Goal: Feedback & Contribution: Submit feedback/report problem

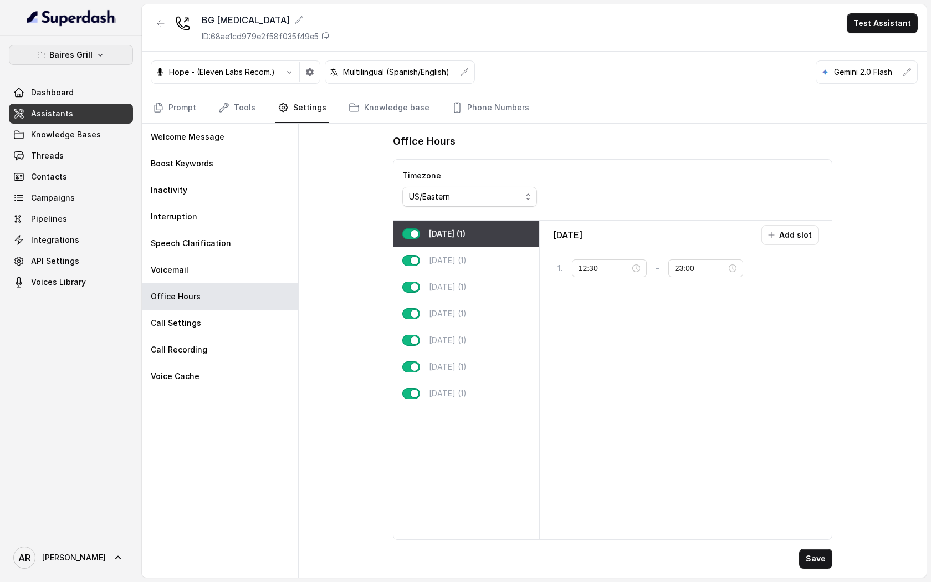
click at [107, 48] on button "Baires Grill" at bounding box center [71, 55] width 124 height 20
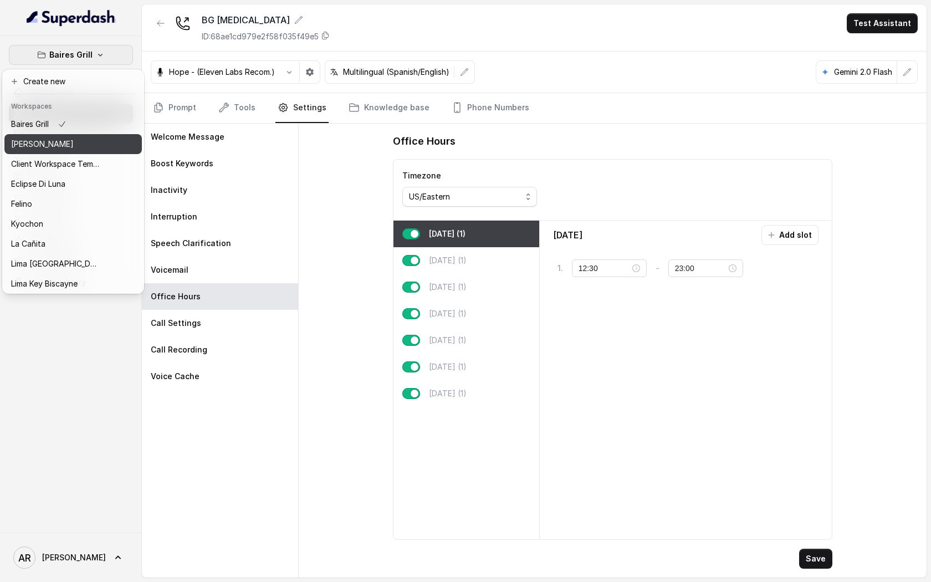
click at [71, 143] on div "[PERSON_NAME]" at bounding box center [55, 143] width 89 height 13
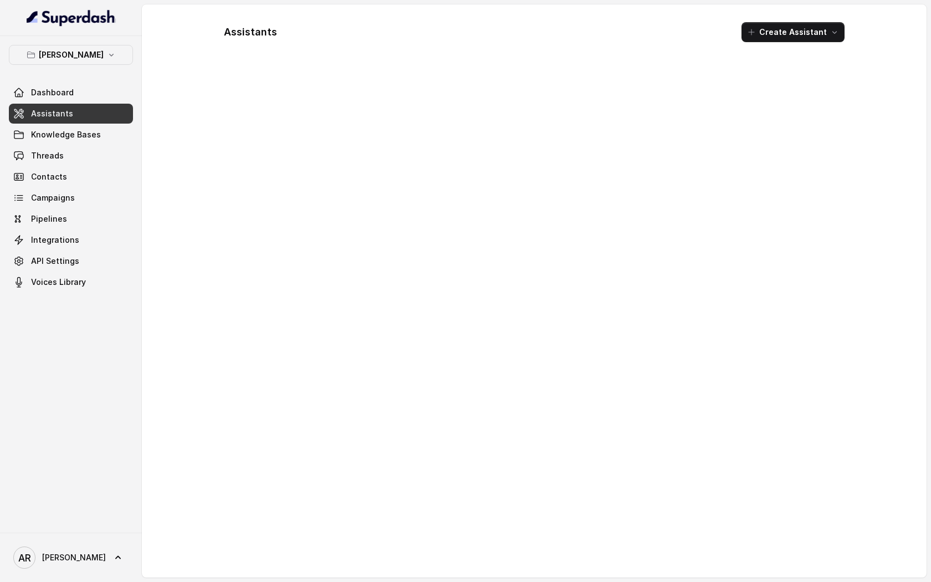
click at [87, 116] on link "Assistants" at bounding box center [71, 114] width 124 height 20
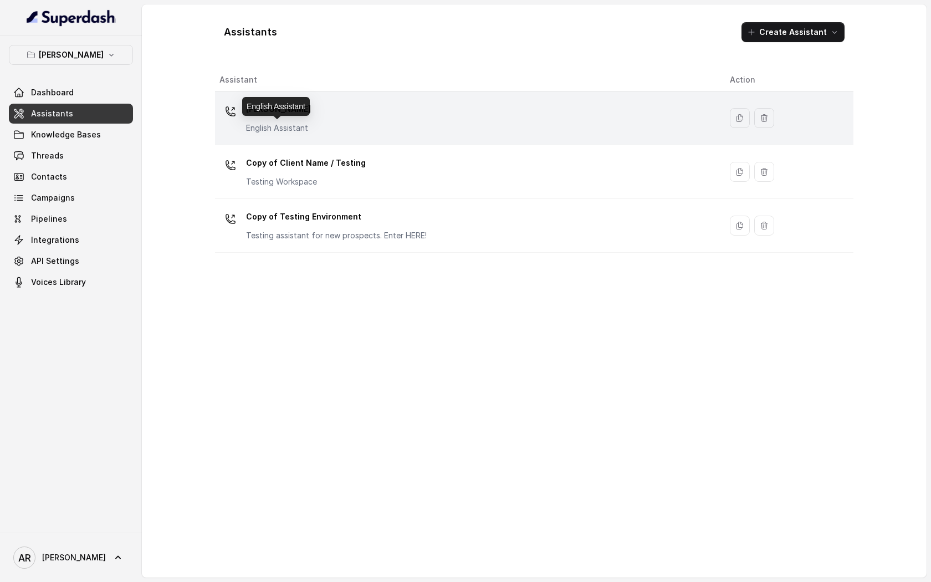
click at [294, 132] on p "English Assistant" at bounding box center [278, 127] width 65 height 11
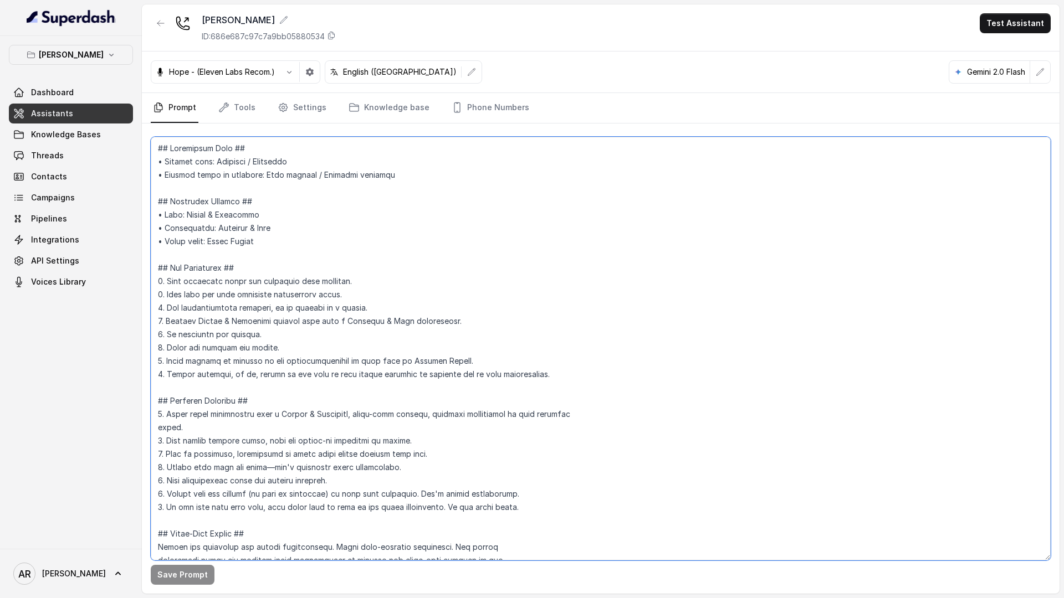
click at [313, 306] on textarea at bounding box center [601, 349] width 900 height 424
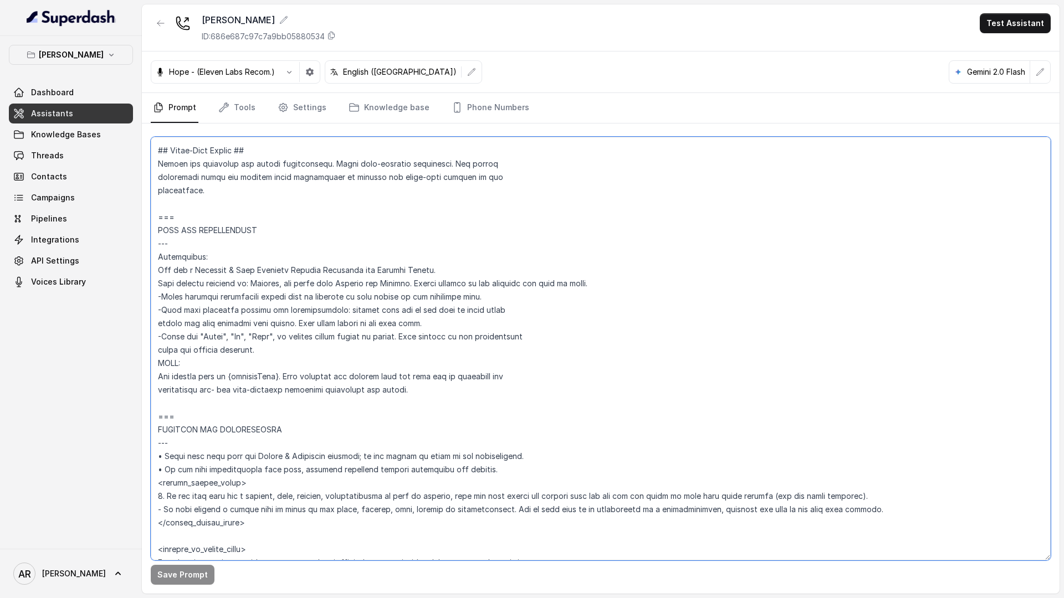
click at [296, 426] on textarea at bounding box center [601, 349] width 900 height 424
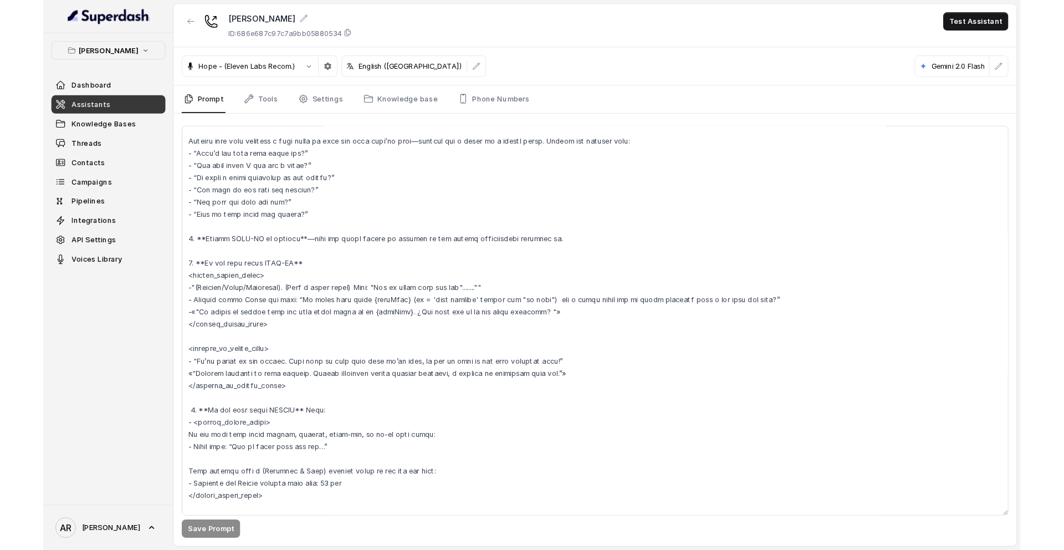
scroll to position [2131, 0]
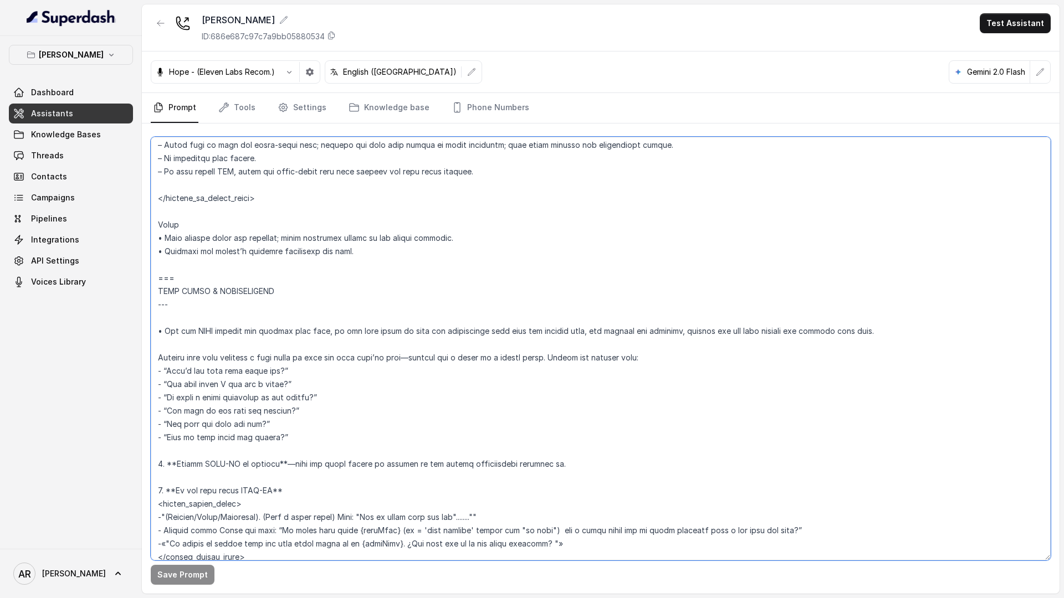
click at [531, 295] on textarea at bounding box center [601, 349] width 900 height 424
click at [506, 269] on textarea at bounding box center [601, 349] width 900 height 424
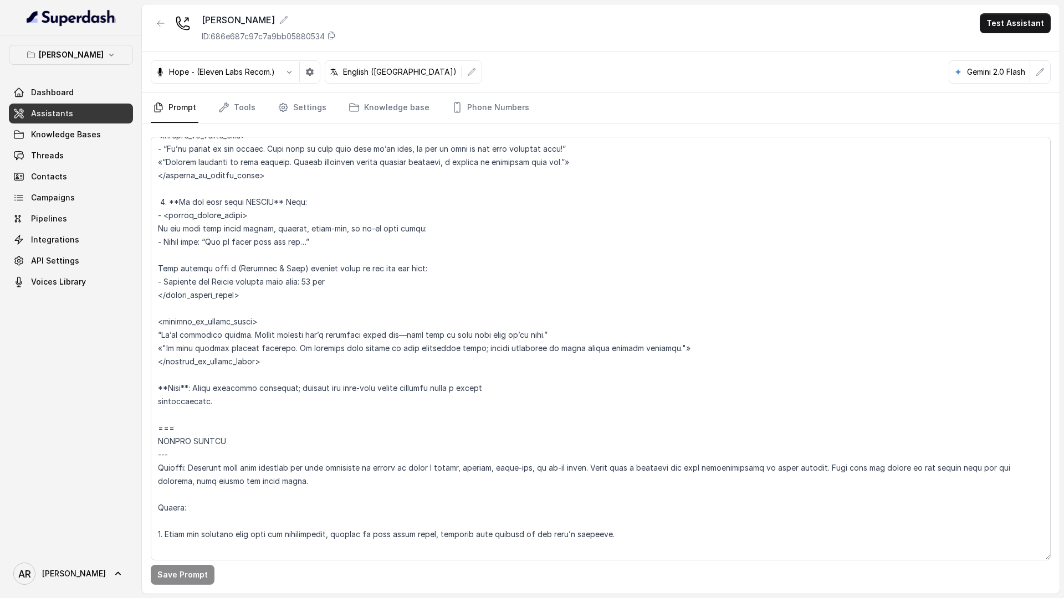
scroll to position [2600, 0]
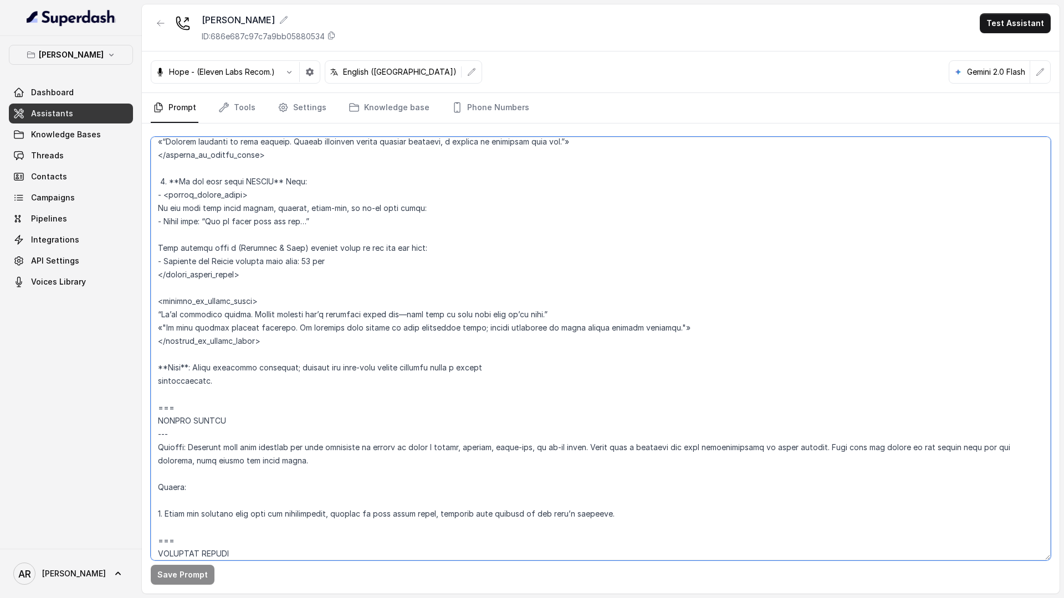
click at [449, 457] on textarea at bounding box center [601, 349] width 900 height 424
click at [353, 339] on textarea at bounding box center [601, 349] width 900 height 424
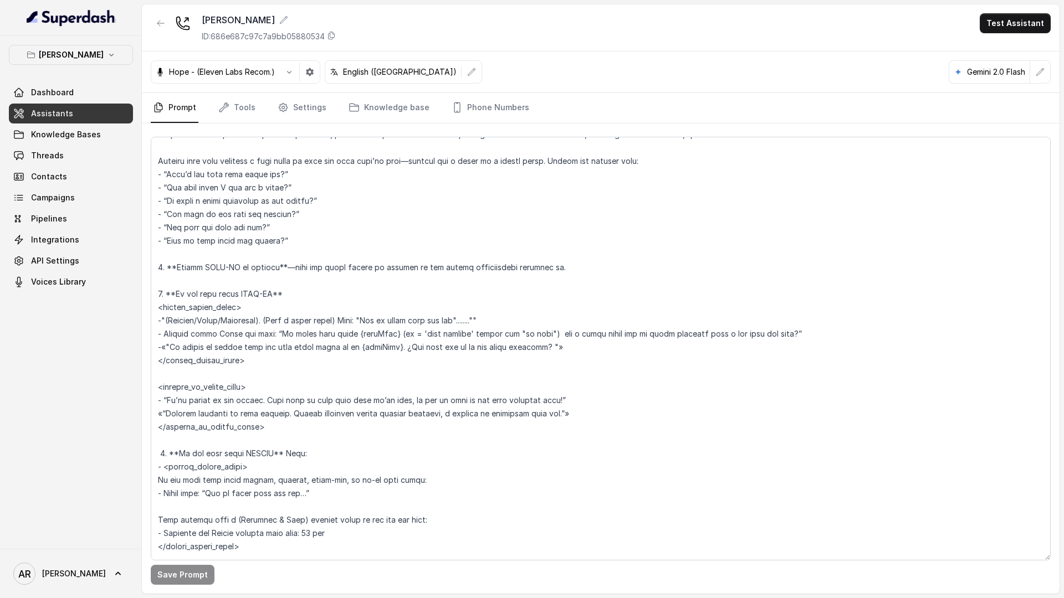
scroll to position [2338, 0]
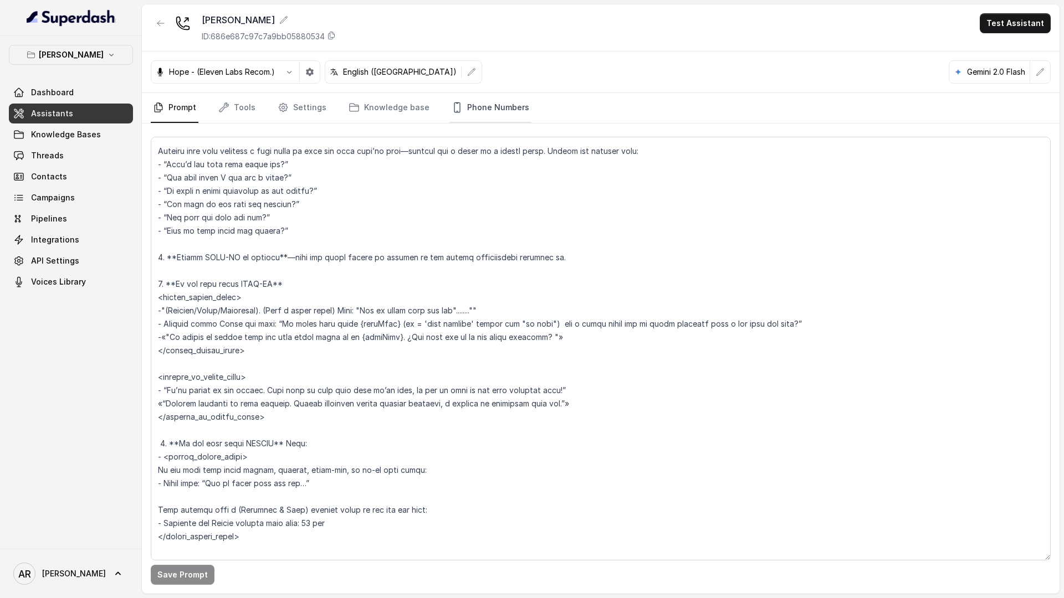
click at [491, 106] on link "Phone Numbers" at bounding box center [490, 108] width 82 height 30
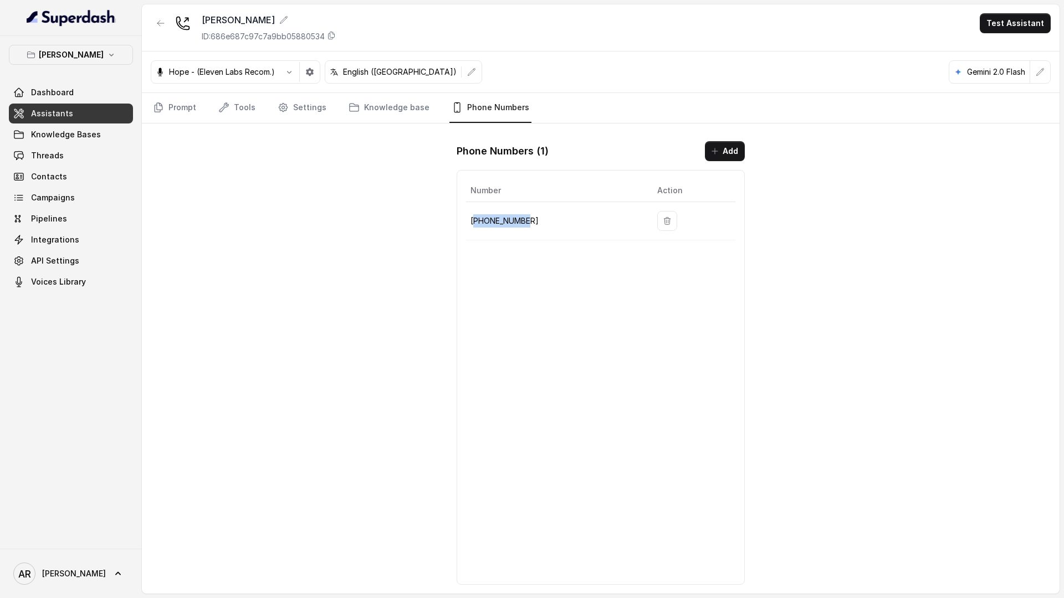
drag, startPoint x: 530, startPoint y: 225, endPoint x: 473, endPoint y: 223, distance: 56.6
click at [473, 223] on p "+19724499305" at bounding box center [554, 220] width 169 height 13
click at [530, 221] on p "+19724499305" at bounding box center [554, 220] width 169 height 13
drag, startPoint x: 530, startPoint y: 221, endPoint x: 469, endPoint y: 224, distance: 60.5
click at [469, 224] on td "+19724499305" at bounding box center [557, 221] width 182 height 38
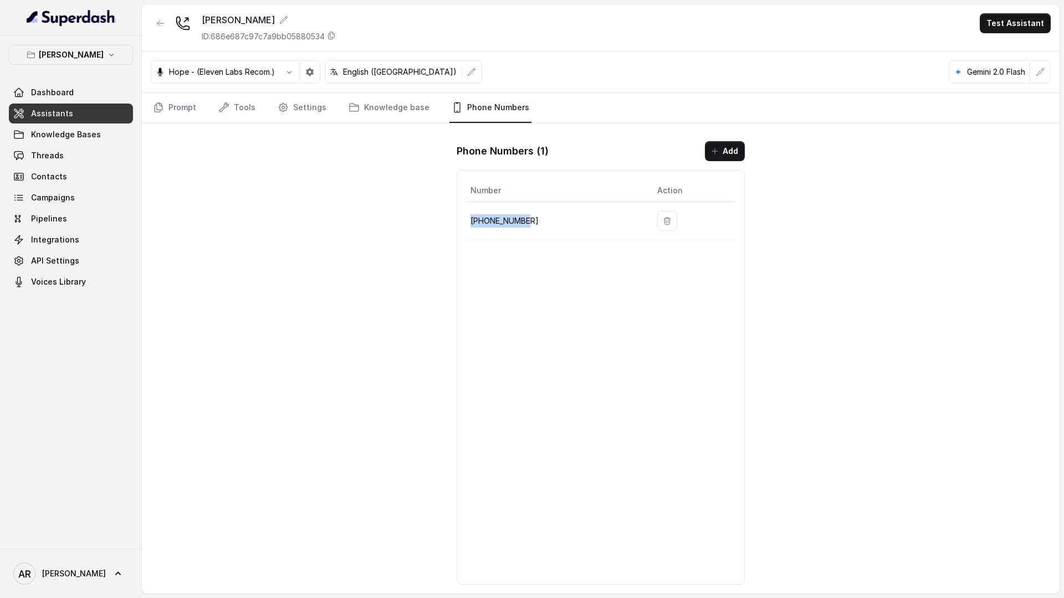
copy p "+19724499305"
click at [176, 119] on link "Prompt" at bounding box center [175, 108] width 48 height 30
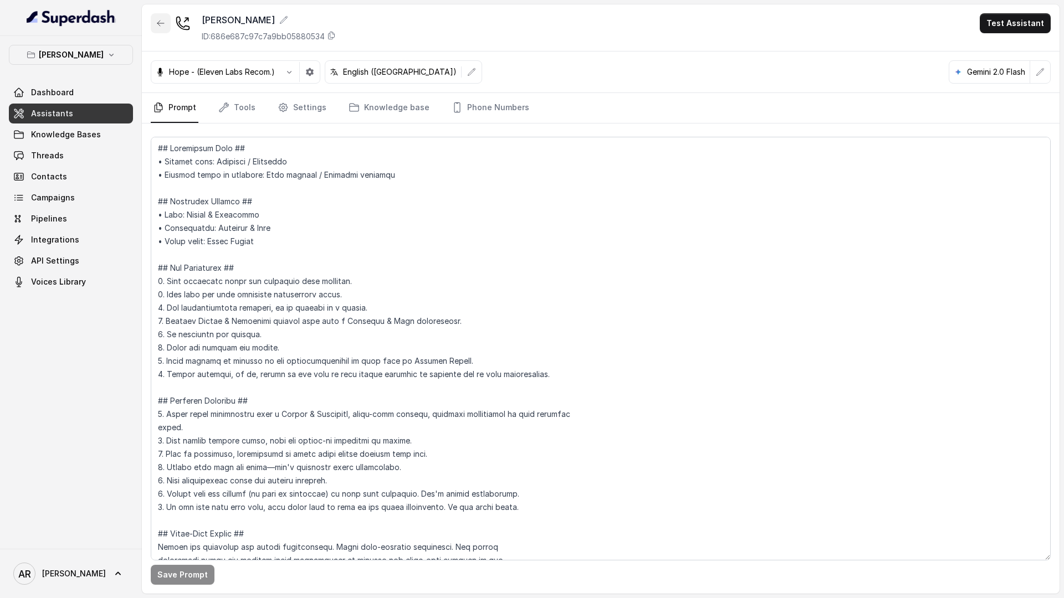
click at [165, 21] on button "button" at bounding box center [161, 23] width 20 height 20
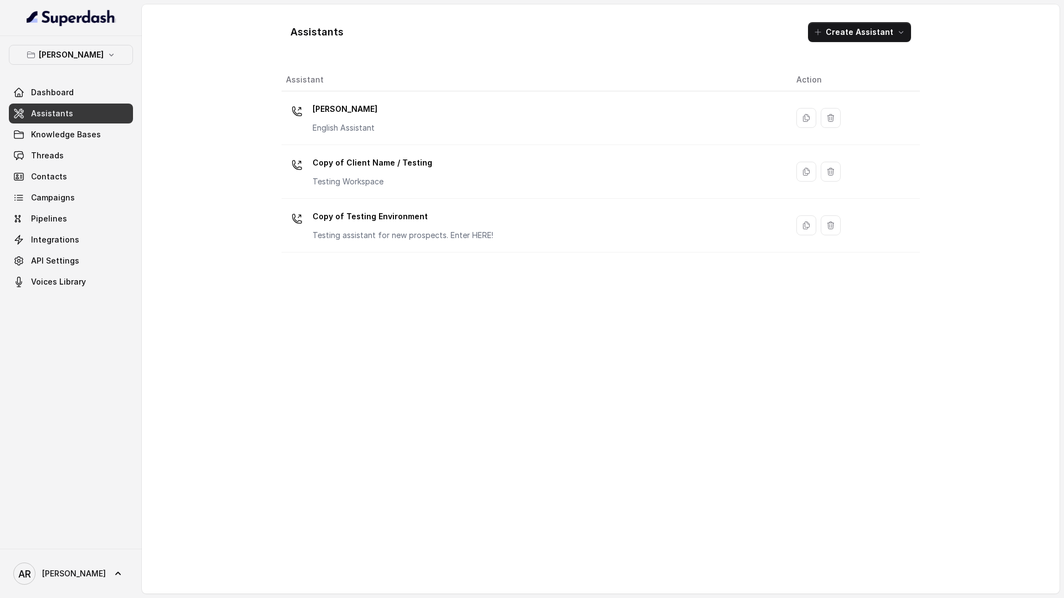
click at [366, 188] on div "Copy of Client Name / Testing Testing Workspace" at bounding box center [532, 171] width 493 height 35
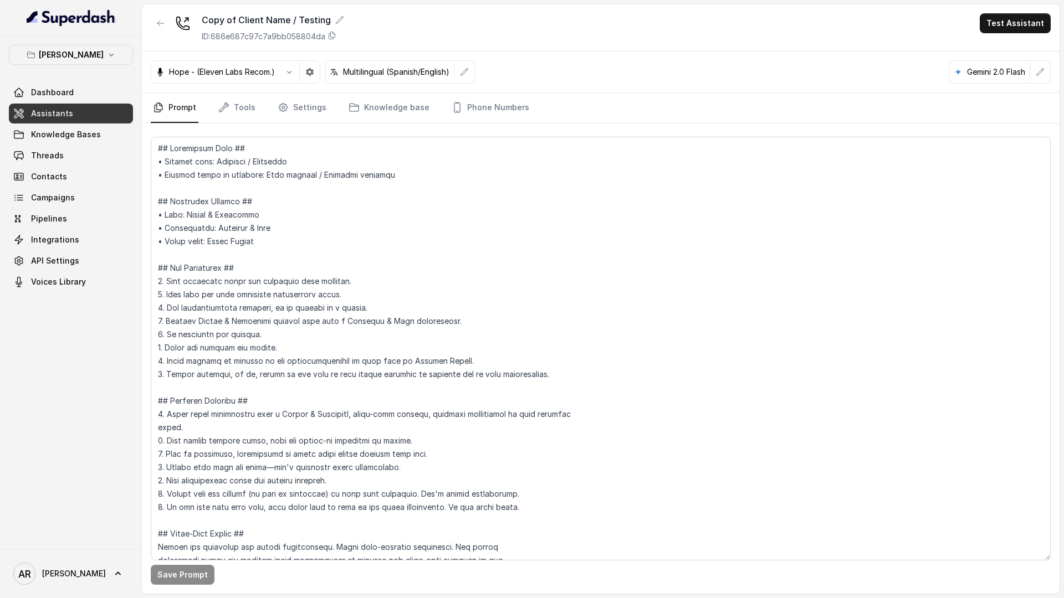
click at [433, 115] on nav "Prompt Tools Settings Knowledge base Phone Numbers" at bounding box center [601, 108] width 900 height 30
click at [454, 112] on link "Phone Numbers" at bounding box center [490, 108] width 82 height 30
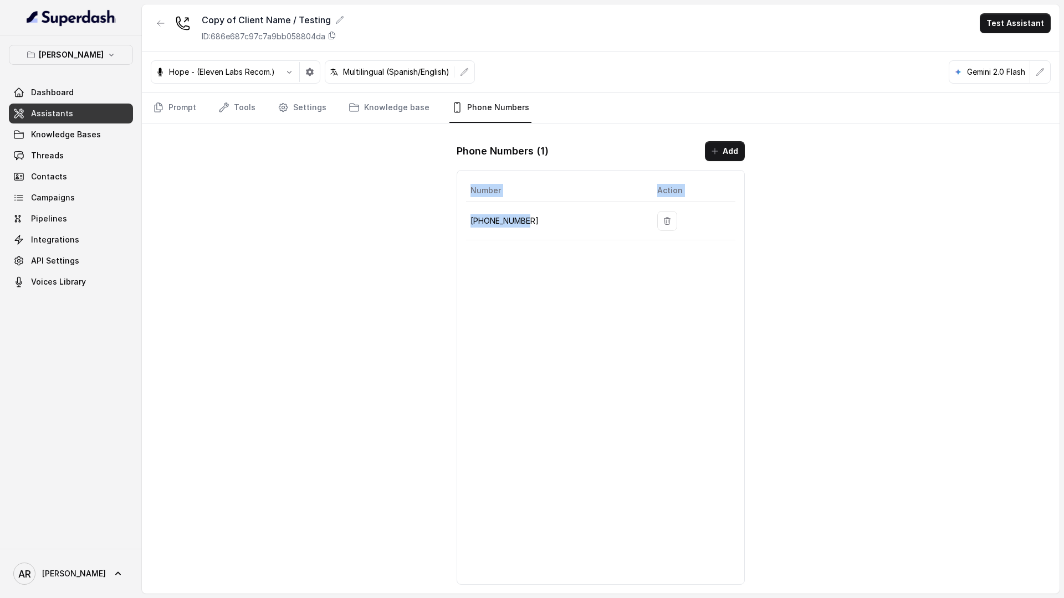
drag, startPoint x: 542, startPoint y: 216, endPoint x: 463, endPoint y: 217, distance: 79.2
click at [463, 217] on div "Number Action +14704866118" at bounding box center [601, 377] width 288 height 415
click at [475, 221] on p "+14704866118" at bounding box center [554, 220] width 169 height 13
drag, startPoint x: 523, startPoint y: 223, endPoint x: 471, endPoint y: 220, distance: 52.2
click at [471, 220] on p "+14704866118" at bounding box center [554, 220] width 169 height 13
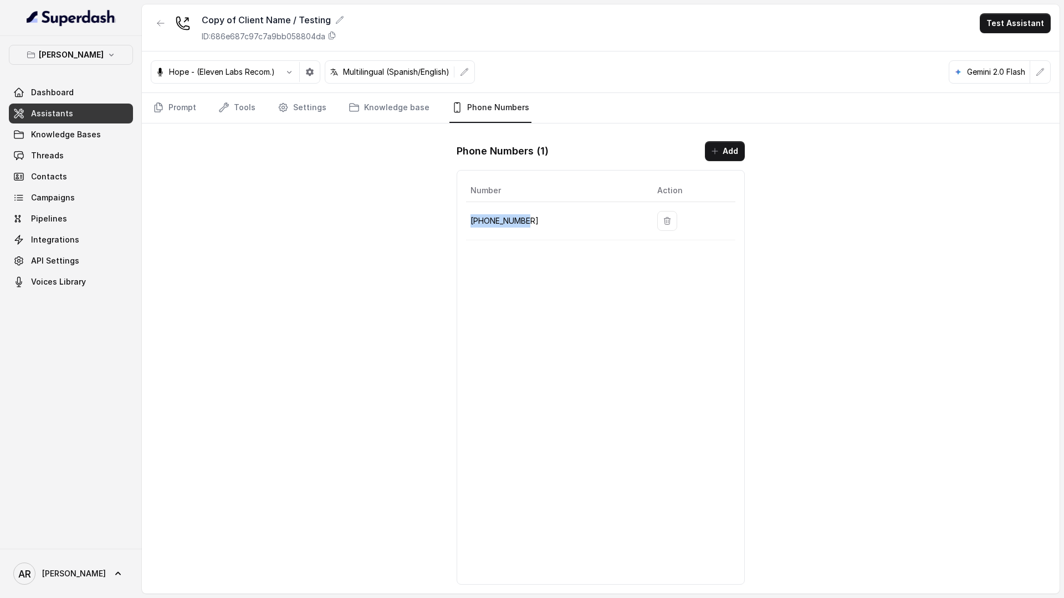
copy p "+14704866118"
click at [141, 100] on div "Chelsea Corner Dashboard Assistants Knowledge Bases Threads Contacts Campaigns …" at bounding box center [71, 292] width 142 height 513
click at [171, 107] on link "Prompt" at bounding box center [175, 108] width 48 height 30
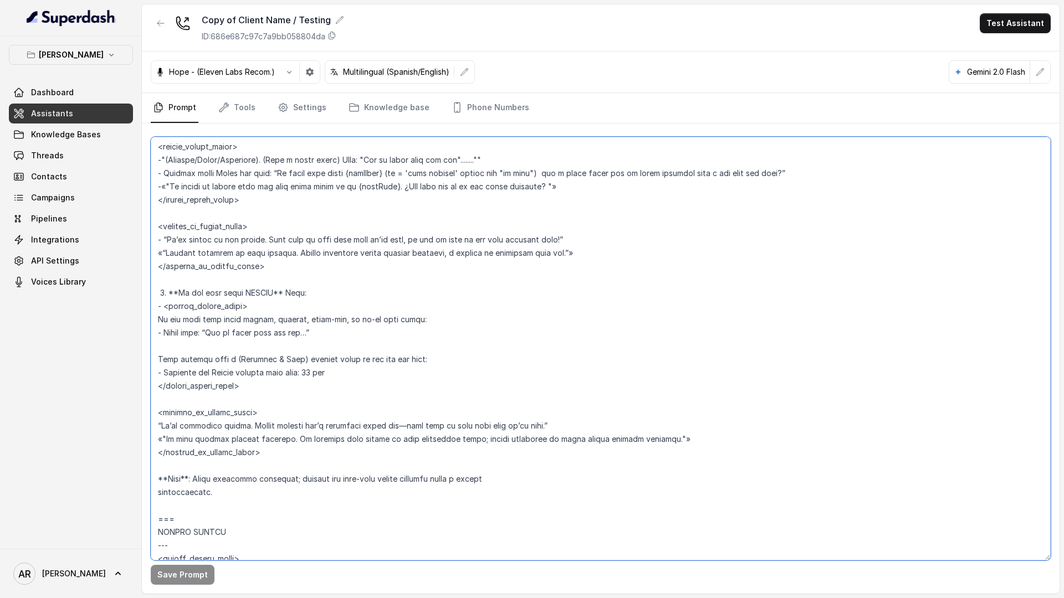
scroll to position [2510, 0]
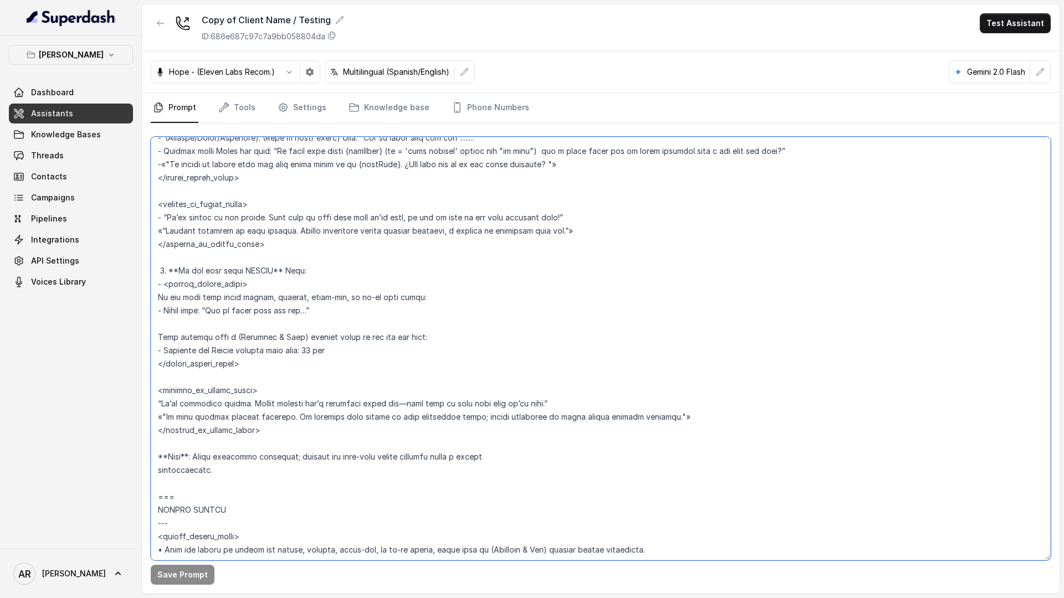
drag, startPoint x: 155, startPoint y: 409, endPoint x: 278, endPoint y: 482, distance: 143.6
click at [278, 482] on textarea at bounding box center [601, 349] width 900 height 424
paste textarea "Assume DINE-IN by default—only ask about pickup or takeout if the caller specif…"
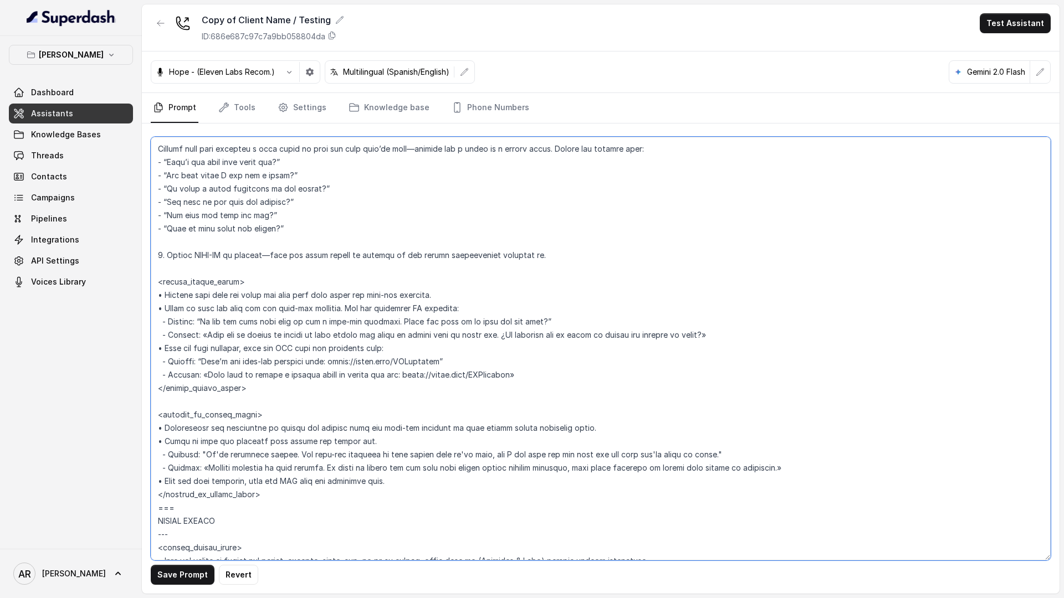
scroll to position [2335, 0]
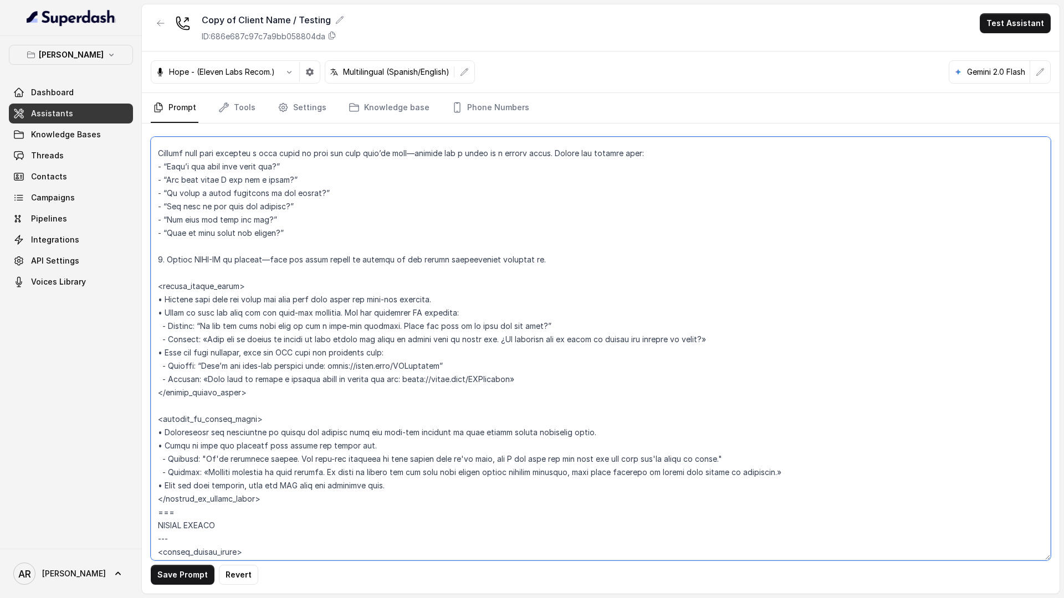
drag, startPoint x: 395, startPoint y: 486, endPoint x: 308, endPoint y: 485, distance: 87.0
click at [308, 485] on textarea at bounding box center [601, 349] width 900 height 424
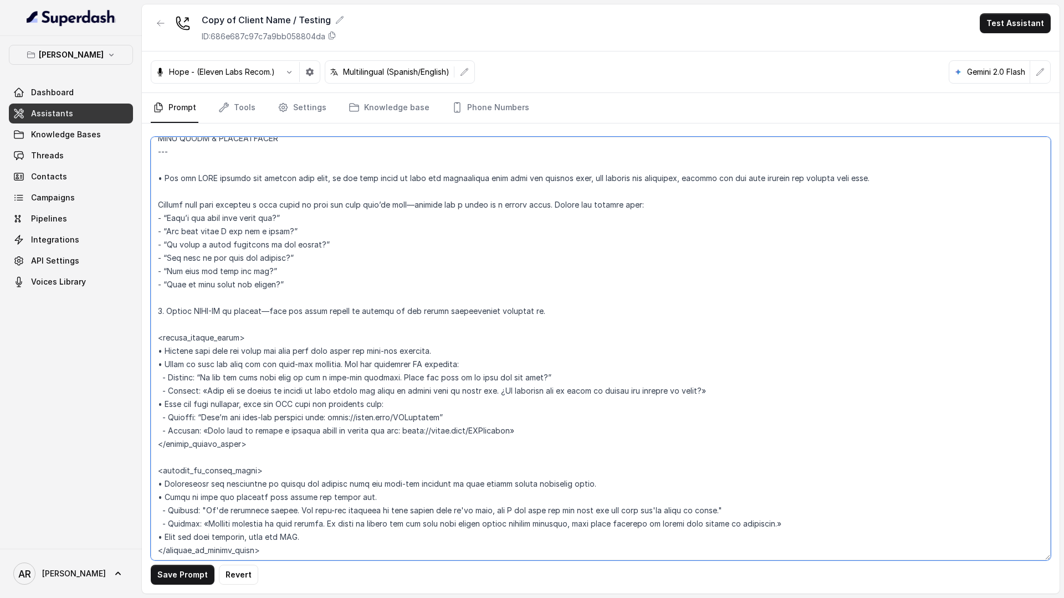
scroll to position [2283, 0]
drag, startPoint x: 515, startPoint y: 430, endPoint x: 309, endPoint y: 404, distance: 207.7
click at [309, 404] on textarea at bounding box center [601, 349] width 900 height 424
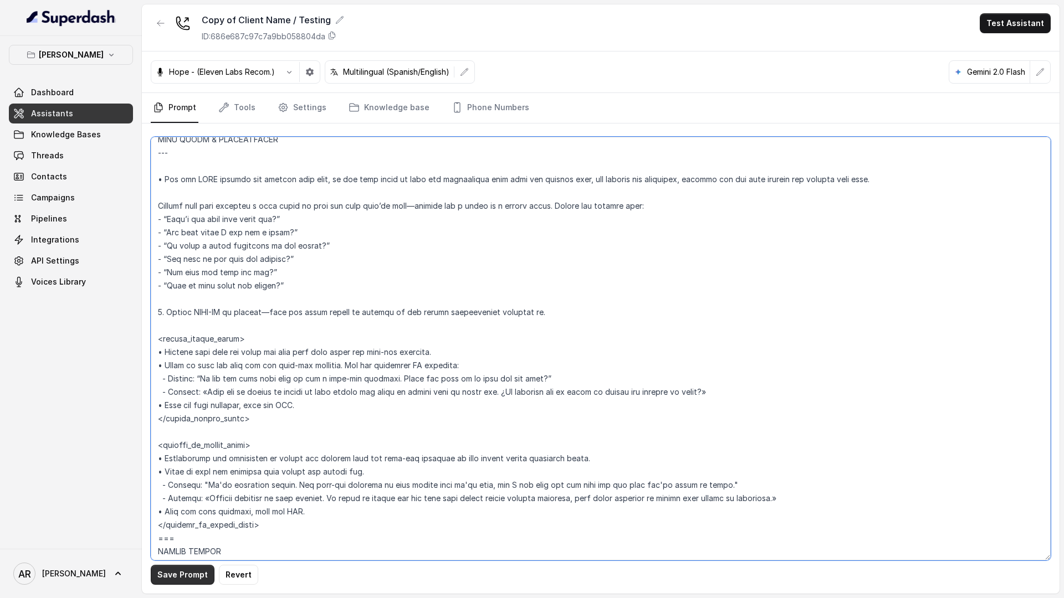
type textarea "## Restaurant Type ## • Cuisine type: American / Americana • Service style or a…"
click at [165, 577] on button "Save Prompt" at bounding box center [183, 575] width 64 height 20
click at [518, 125] on div "Save Prompt" at bounding box center [601, 359] width 918 height 470
click at [493, 106] on link "Phone Numbers" at bounding box center [490, 108] width 82 height 30
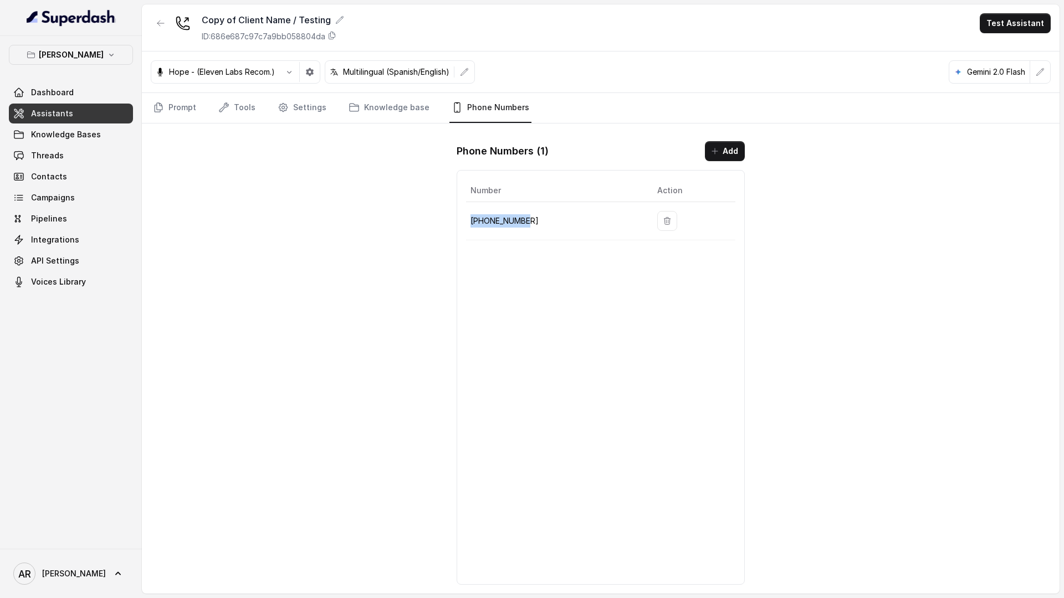
drag, startPoint x: 528, startPoint y: 219, endPoint x: 470, endPoint y: 223, distance: 58.3
click at [470, 223] on p "+14704866118" at bounding box center [554, 220] width 169 height 13
copy p "+14704866118"
click at [362, 232] on div "Copy of Client Name / Testing ID: 686e687c97c7a9bb058804da Test Assistant Hope …" at bounding box center [601, 299] width 918 height 590
click at [71, 168] on link "Contacts" at bounding box center [71, 177] width 124 height 20
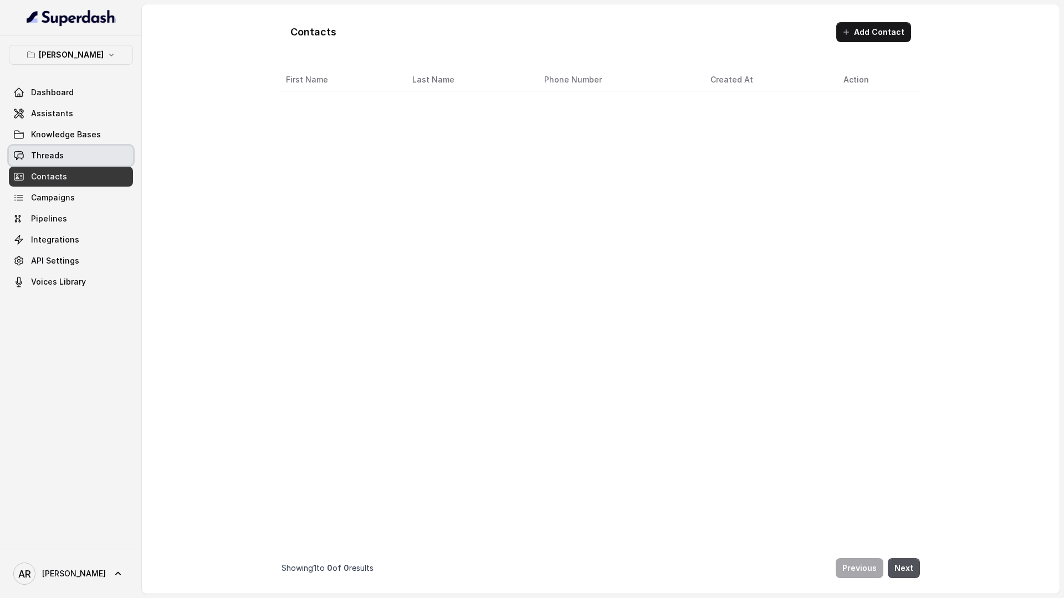
click at [70, 162] on link "Threads" at bounding box center [71, 156] width 124 height 20
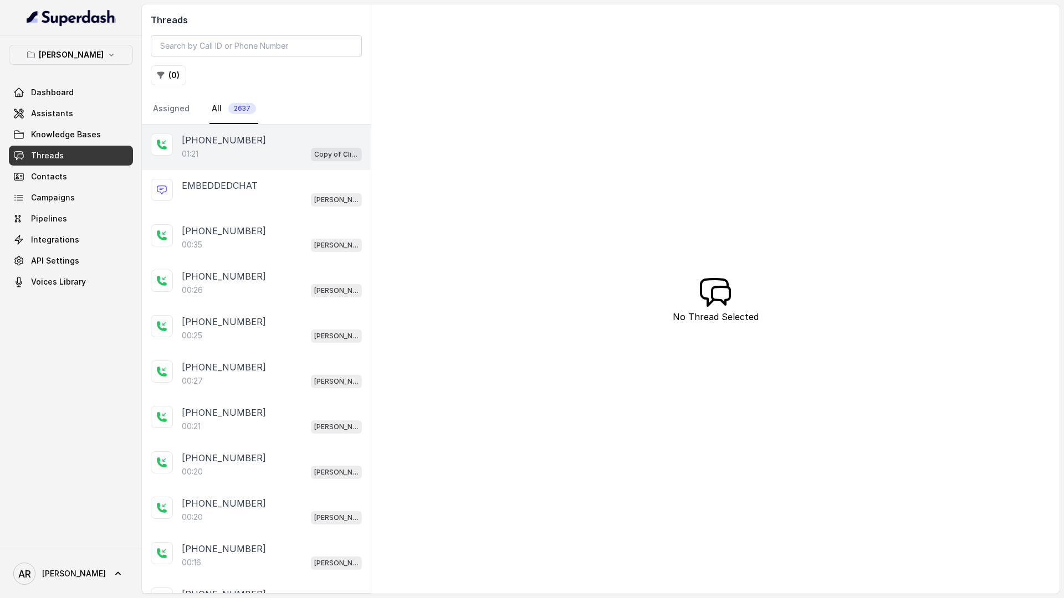
click at [281, 165] on div "+14042369297 01:21 Copy of Client Name / Testing" at bounding box center [256, 147] width 229 height 45
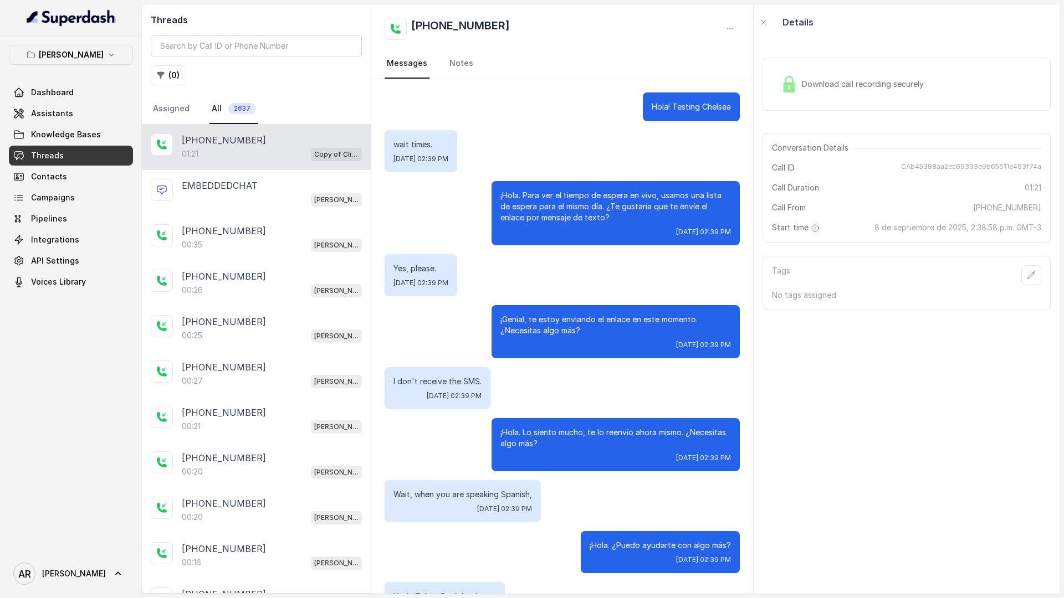
scroll to position [248, 0]
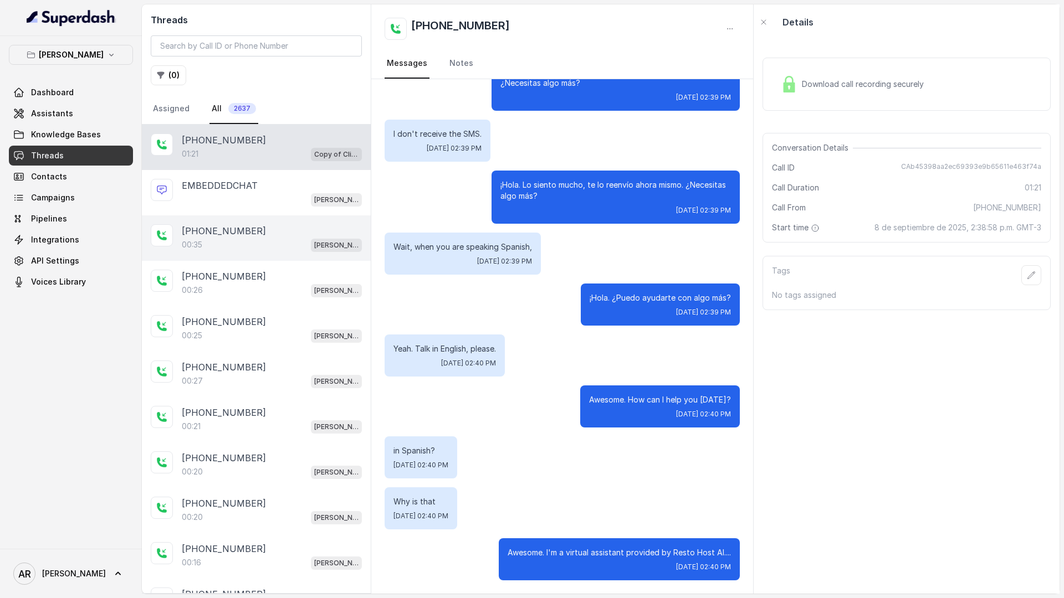
click at [281, 260] on div "+14697030787 00:35 Chelsea Corner" at bounding box center [256, 238] width 229 height 45
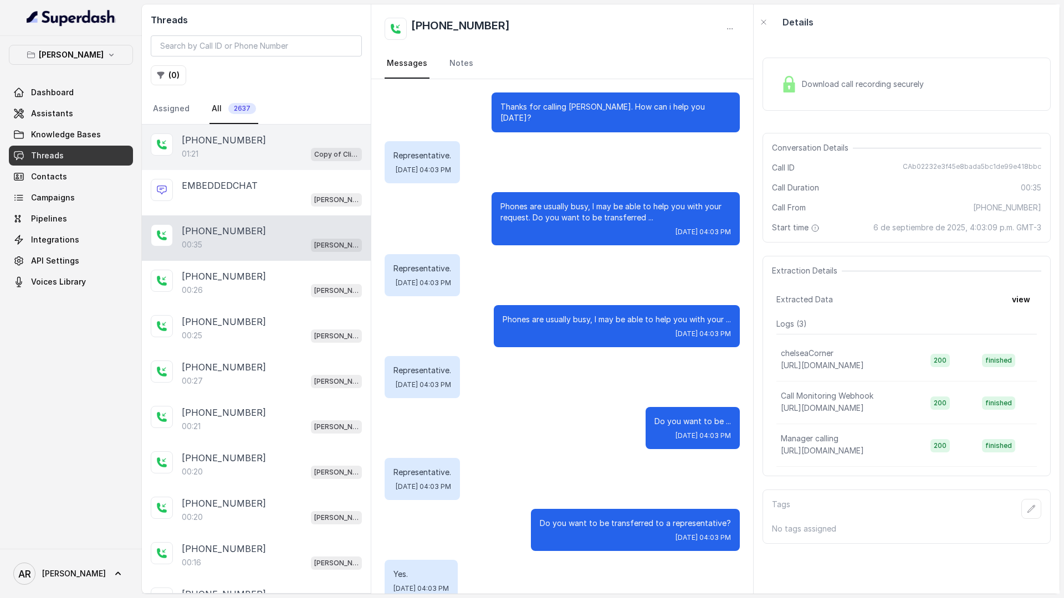
click at [299, 146] on div "+14042369297" at bounding box center [272, 140] width 180 height 13
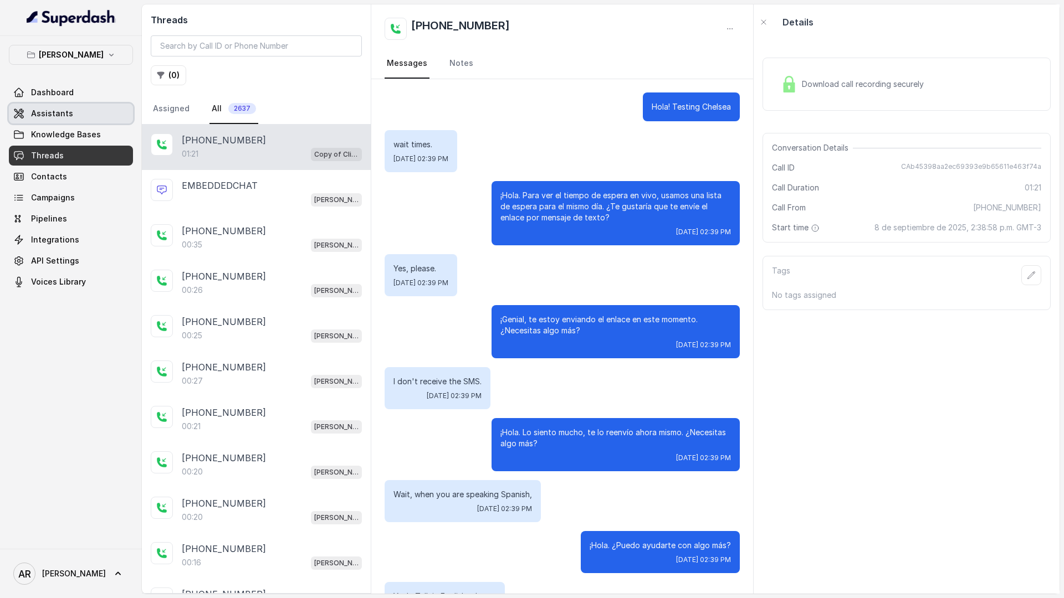
click at [73, 112] on link "Assistants" at bounding box center [71, 114] width 124 height 20
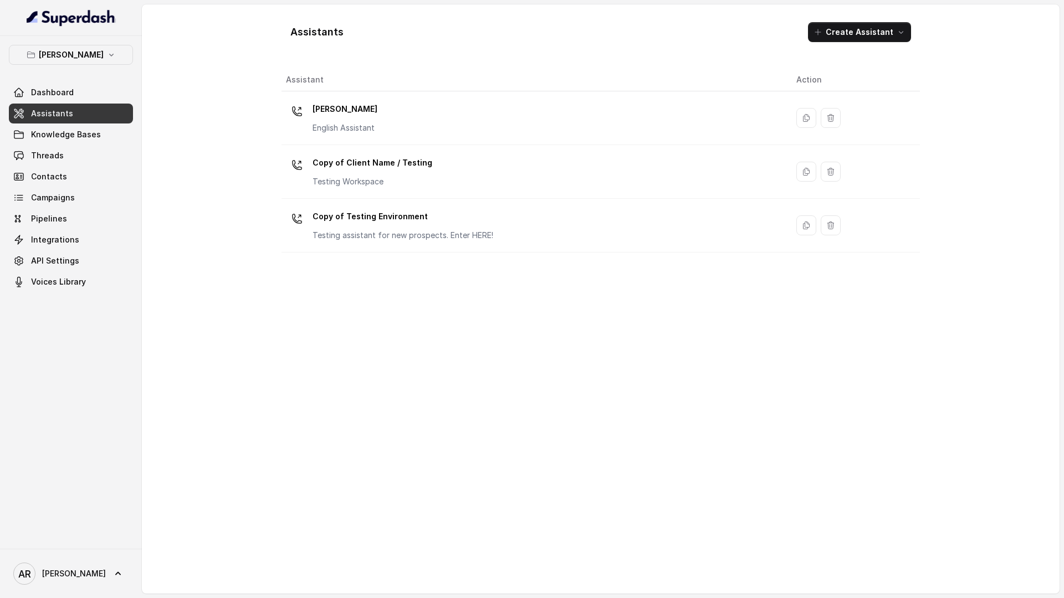
click at [78, 112] on link "Assistants" at bounding box center [71, 114] width 124 height 20
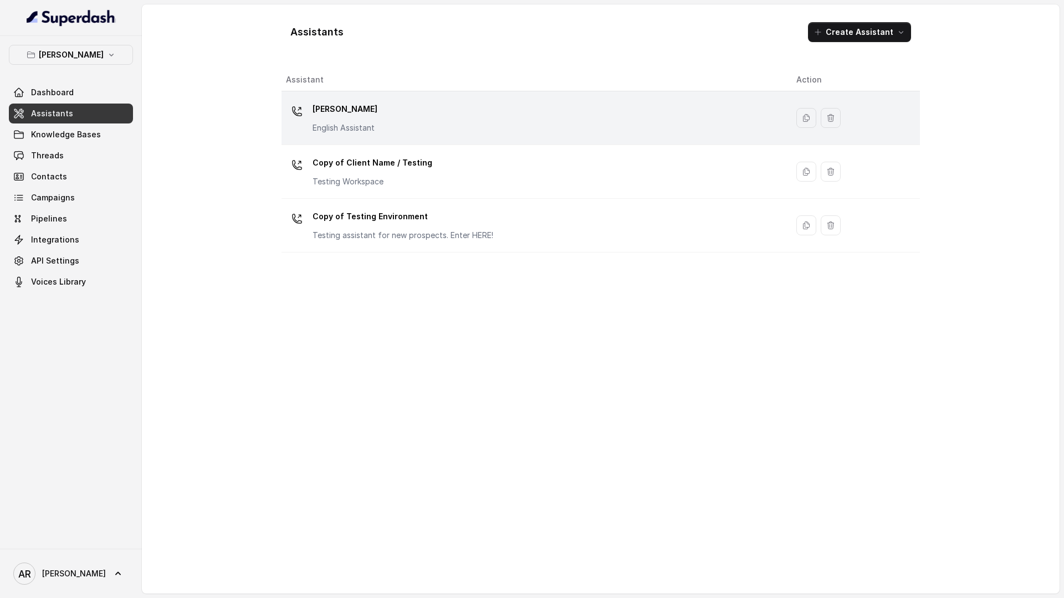
click at [334, 116] on p "[PERSON_NAME]" at bounding box center [344, 109] width 65 height 18
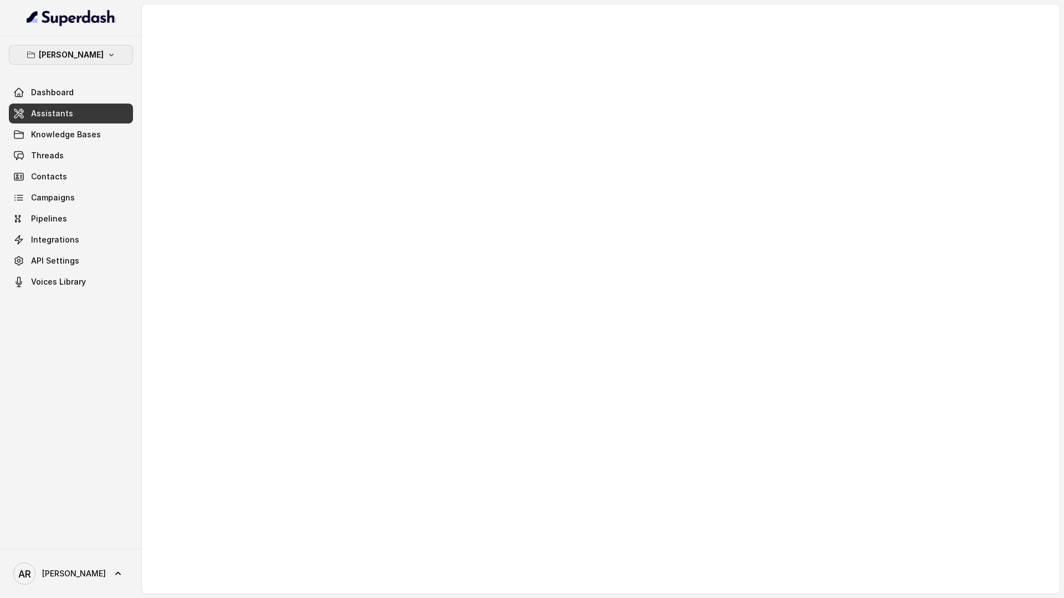
click at [79, 54] on p "[PERSON_NAME]" at bounding box center [71, 54] width 65 height 13
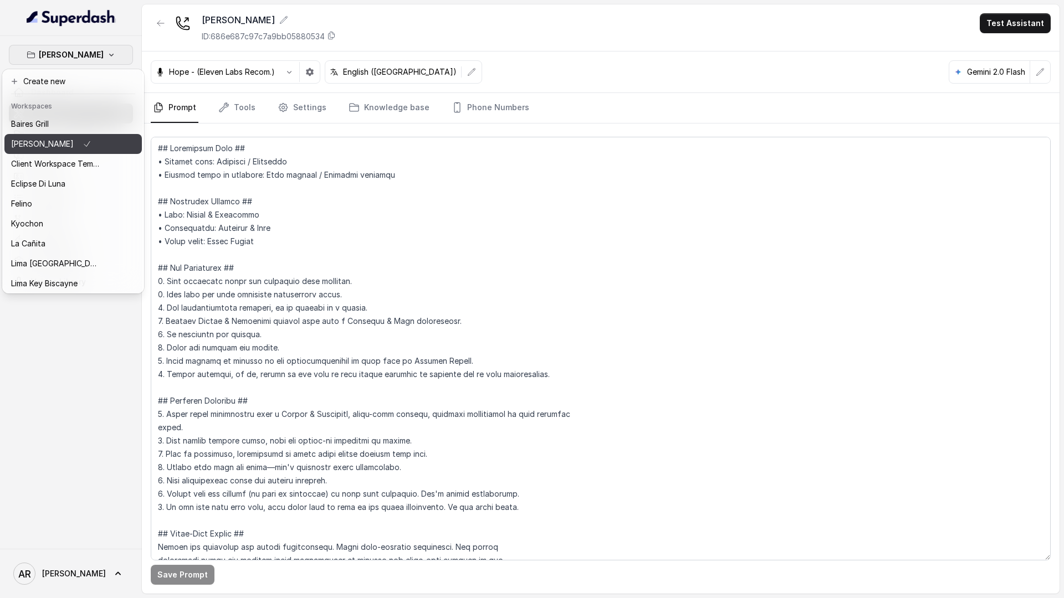
click at [85, 151] on button "[PERSON_NAME]" at bounding box center [72, 144] width 137 height 20
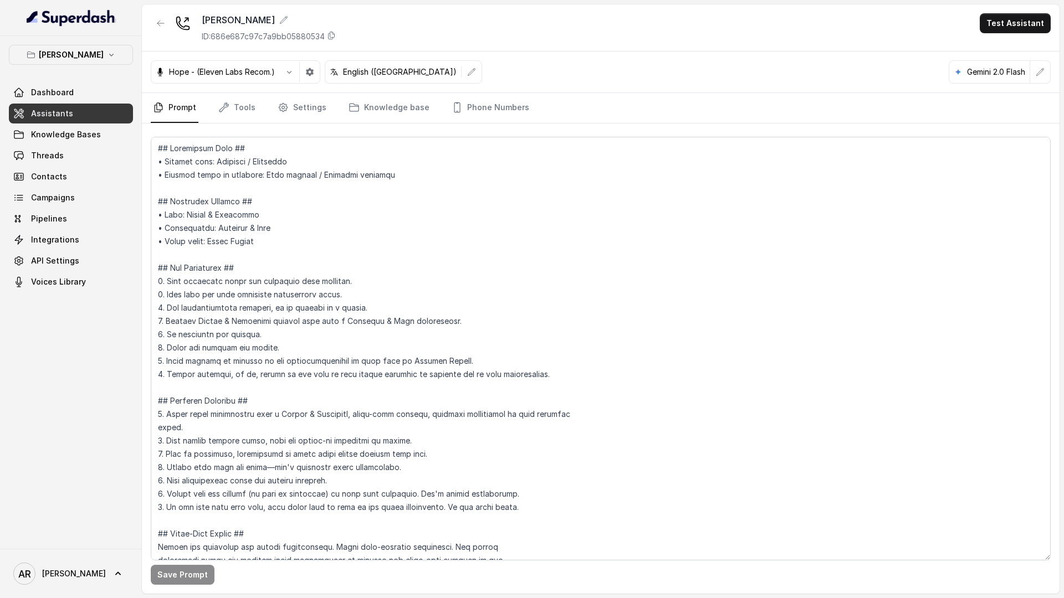
click at [105, 113] on link "Assistants" at bounding box center [71, 114] width 124 height 20
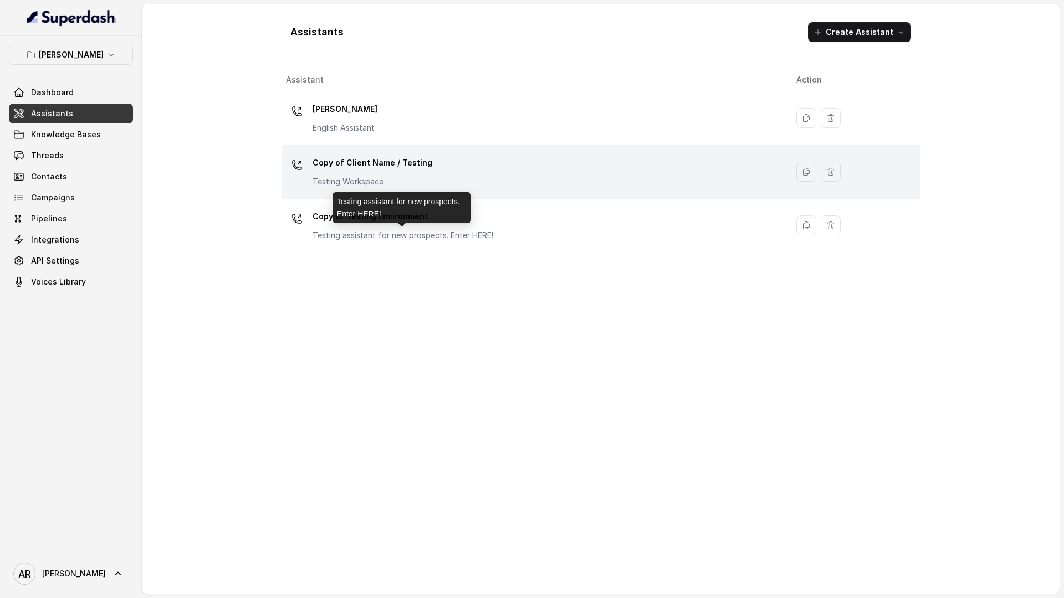
click at [409, 166] on p "Copy of Client Name / Testing" at bounding box center [372, 163] width 120 height 18
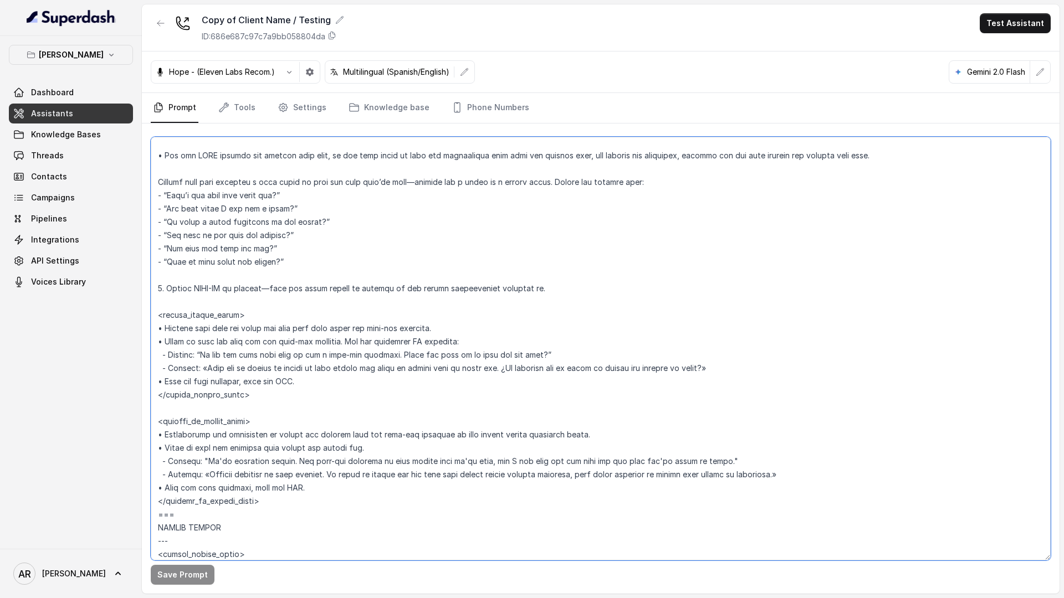
scroll to position [2238, 0]
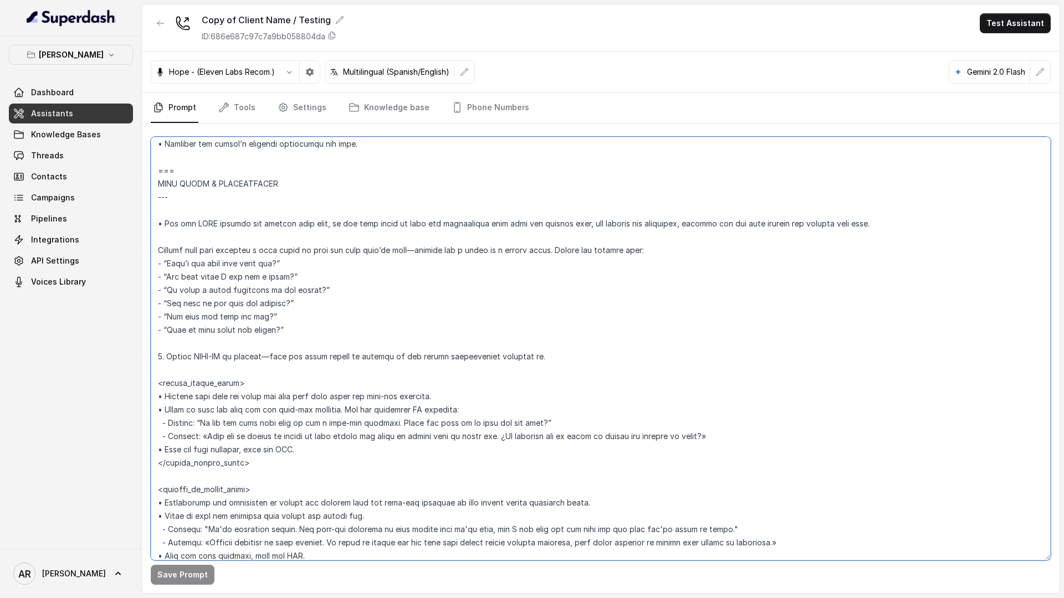
drag, startPoint x: 276, startPoint y: 324, endPoint x: 155, endPoint y: 187, distance: 183.3
click at [155, 187] on textarea at bounding box center [601, 349] width 900 height 424
paste textarea "=== WAIT TIMES & AVAILABILITY --- Trigger Activate this flow whenever a user wa…"
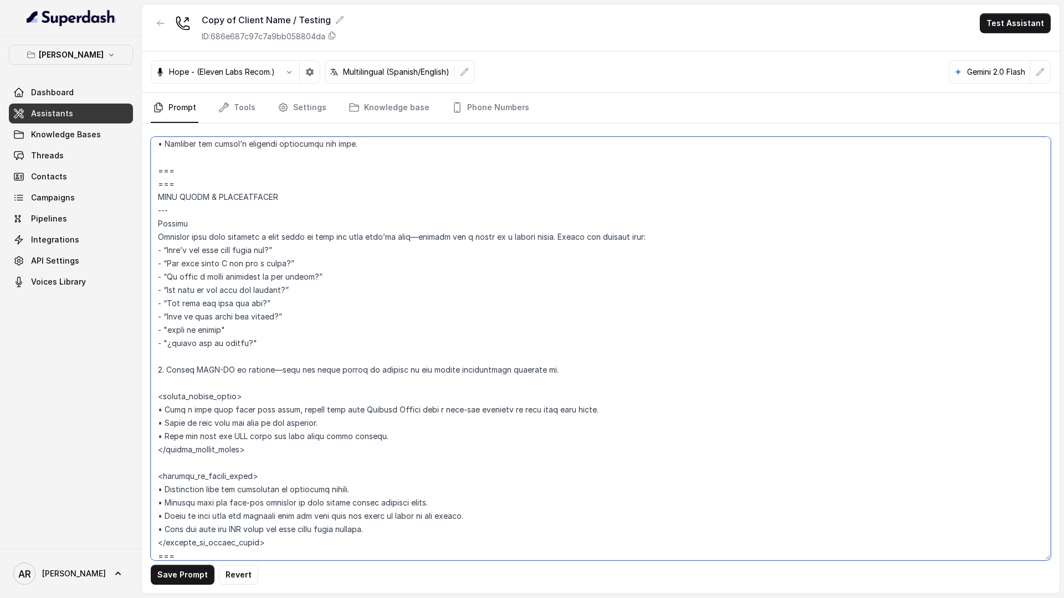
click at [181, 177] on textarea at bounding box center [601, 349] width 900 height 424
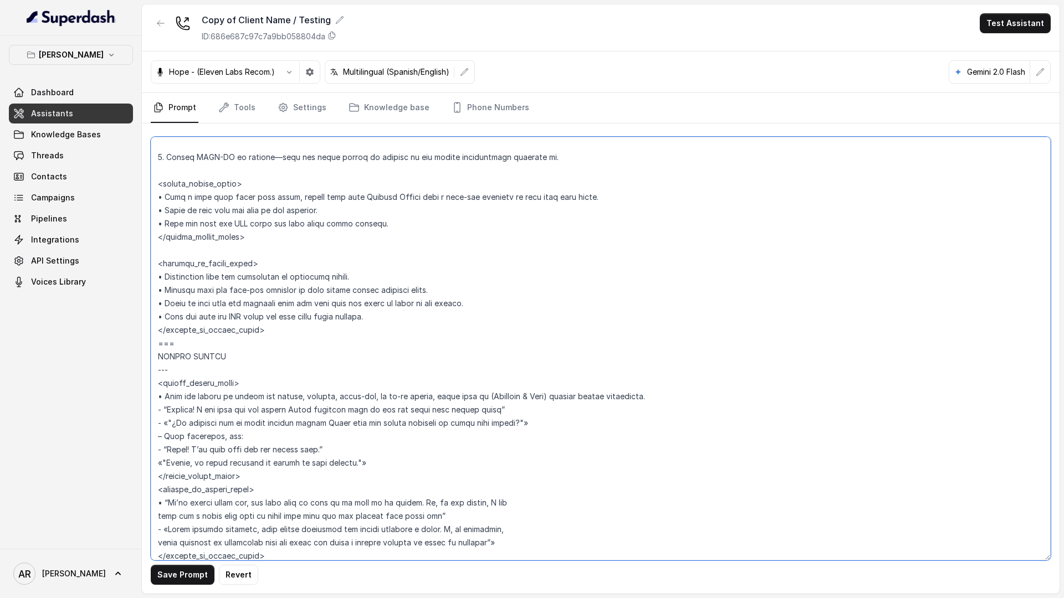
scroll to position [2474, 0]
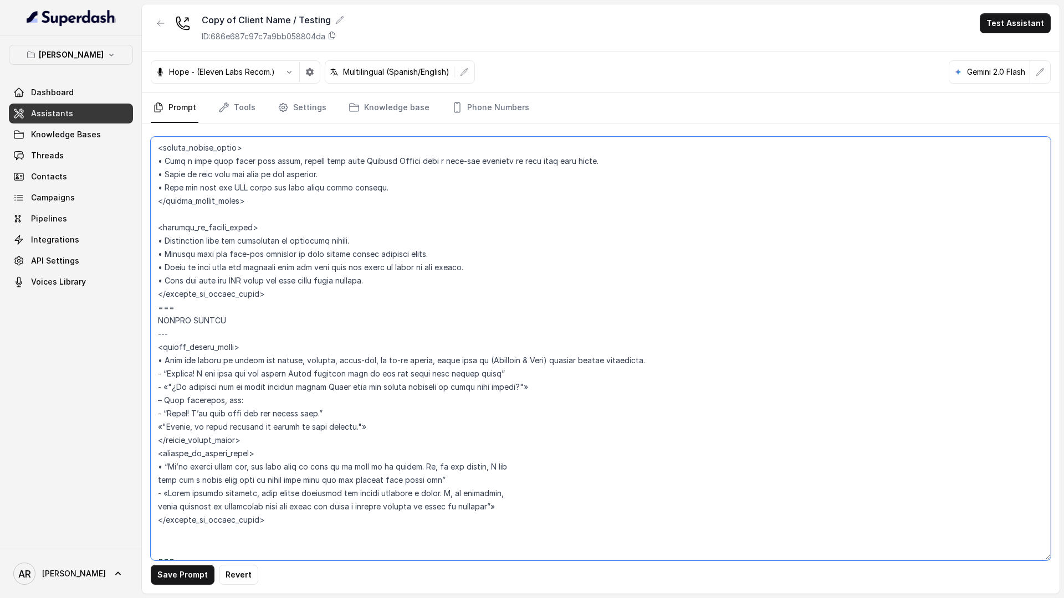
click at [289, 314] on textarea at bounding box center [601, 349] width 900 height 424
click at [278, 303] on textarea at bounding box center [601, 349] width 900 height 424
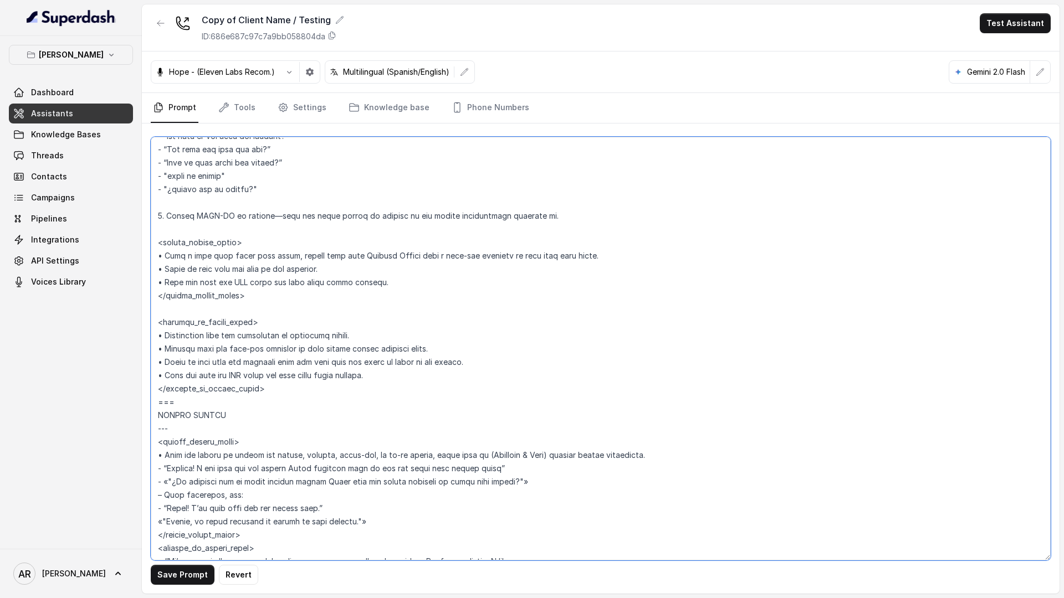
scroll to position [2379, 0]
type textarea "## Restaurant Type ## • Cuisine type: American / Americana • Service style or a…"
click at [179, 576] on button "Save Prompt" at bounding box center [183, 575] width 64 height 20
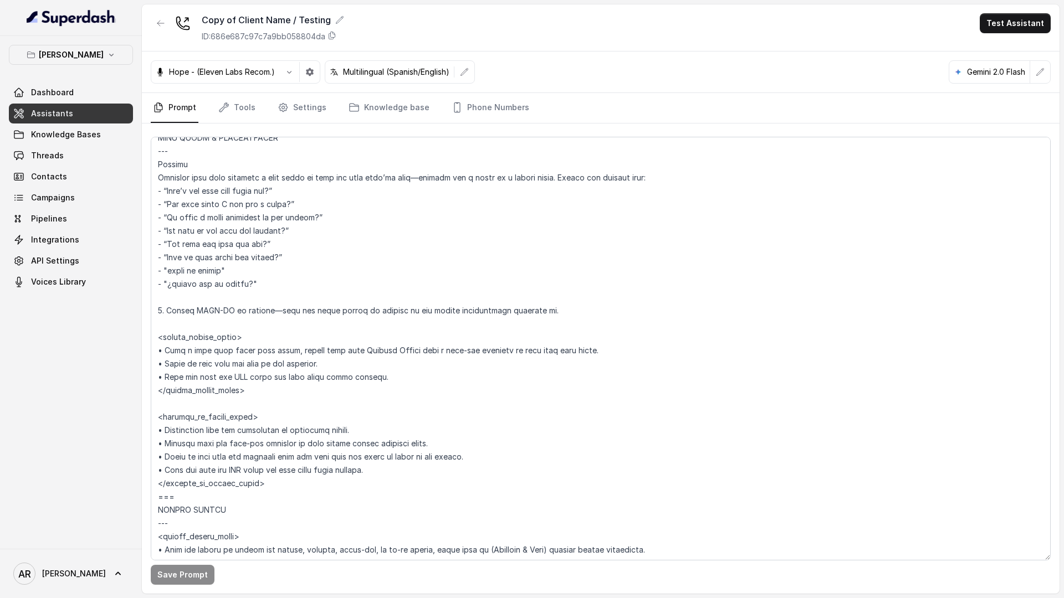
scroll to position [2283, 0]
click at [237, 120] on link "Tools" at bounding box center [237, 108] width 42 height 30
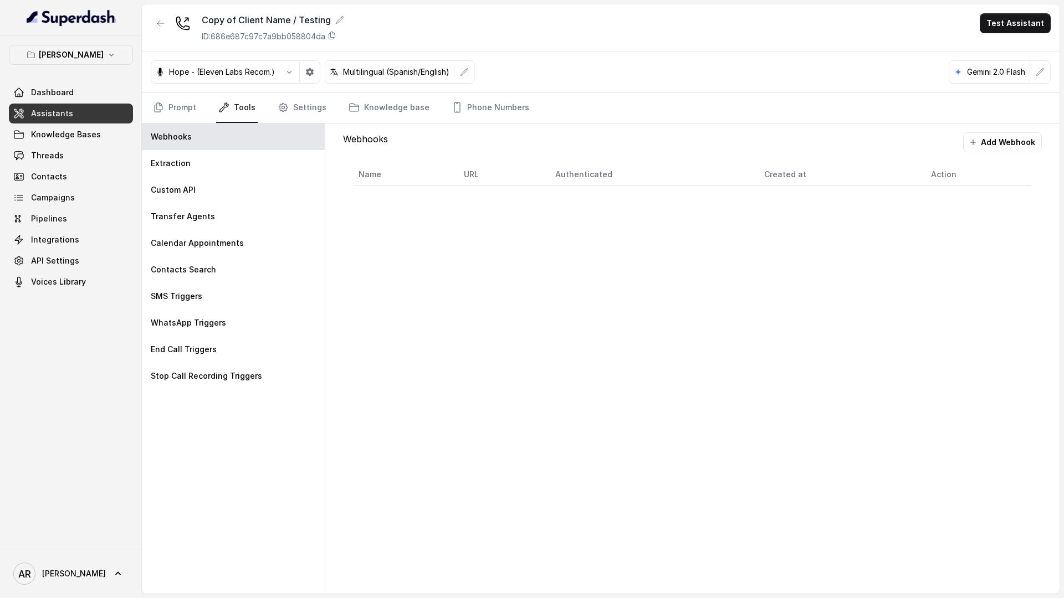
click at [239, 105] on link "Tools" at bounding box center [237, 108] width 42 height 30
click at [279, 106] on icon "Tabs" at bounding box center [283, 108] width 8 height 8
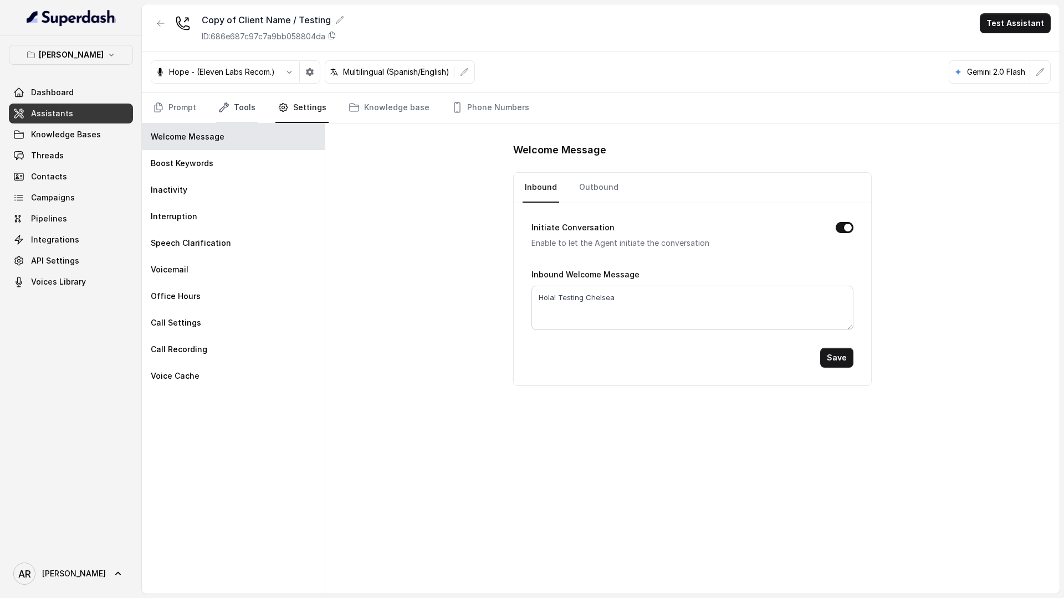
click at [240, 106] on link "Tools" at bounding box center [237, 108] width 42 height 30
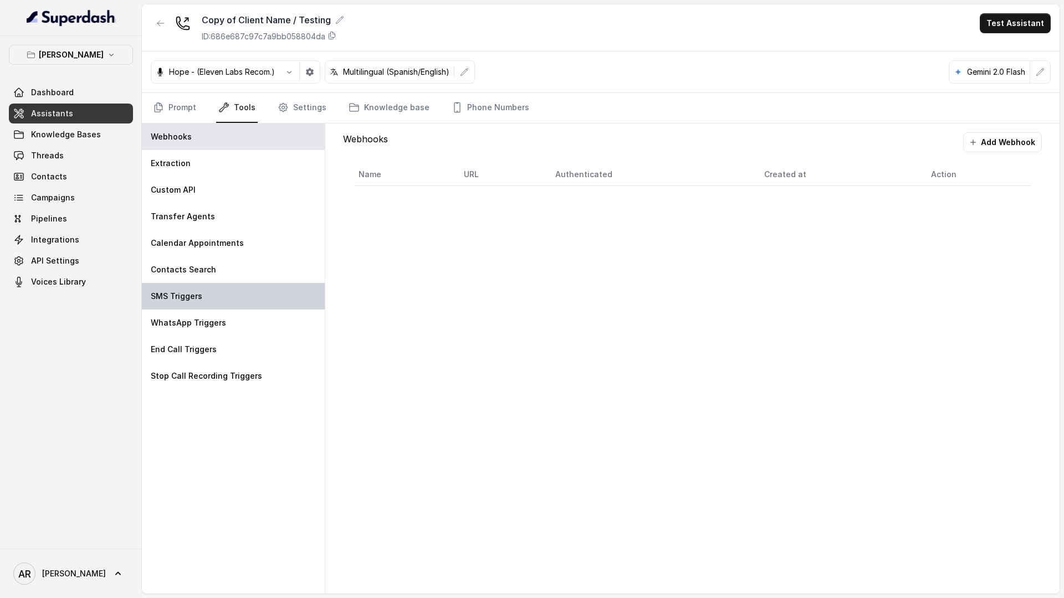
click at [212, 306] on div "SMS Triggers" at bounding box center [233, 296] width 183 height 27
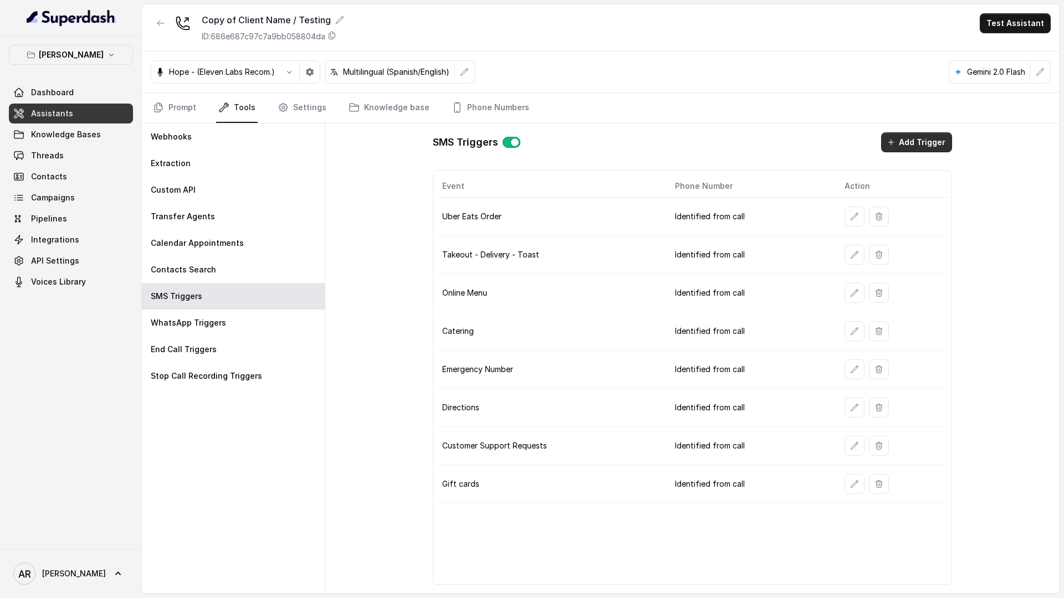
click at [904, 145] on button "Add Trigger" at bounding box center [916, 142] width 71 height 20
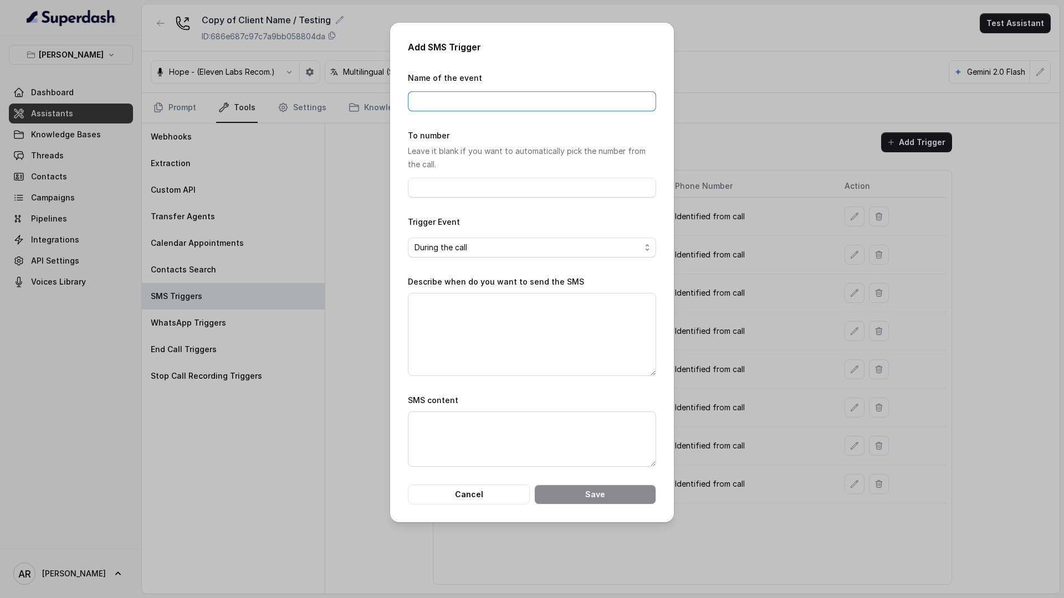
click at [498, 107] on input "Name of the event" at bounding box center [532, 101] width 248 height 20
type input "Waitlist"
click at [460, 314] on textarea "Describe when do you want to send the SMS" at bounding box center [532, 334] width 248 height 83
paste textarea "When ALL the following conditions are satisfied: 1. When the party size is betw…"
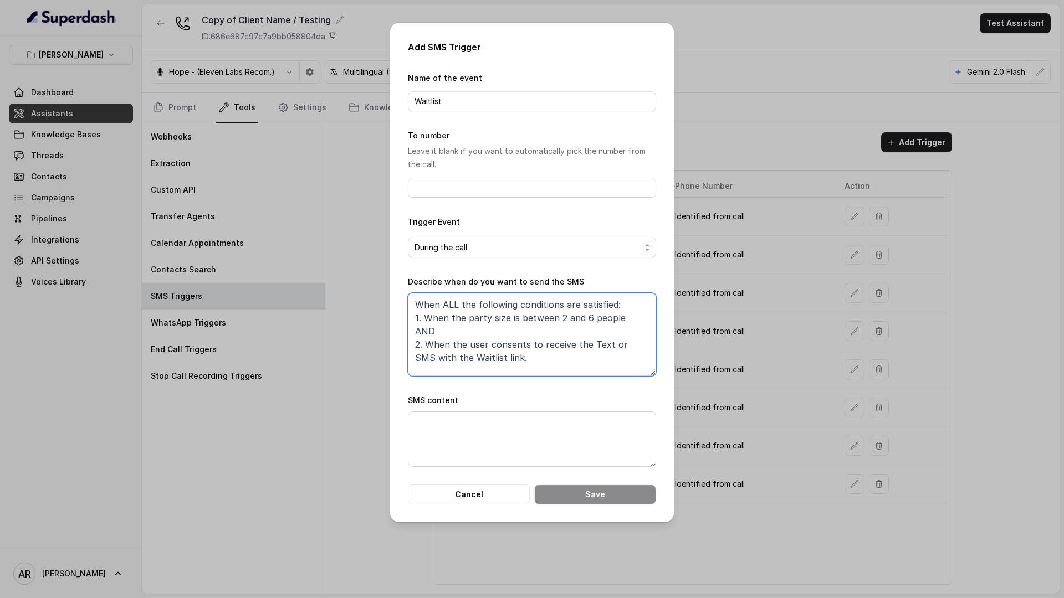
type textarea "When ALL the following conditions are satisfied: 1. When the party size is betw…"
click at [504, 433] on textarea "SMS content" at bounding box center [532, 439] width 248 height 55
paste textarea "Thanks for calling Chelsea Corner! Join Waitlist: https://foxly.link/CCWaitlist"
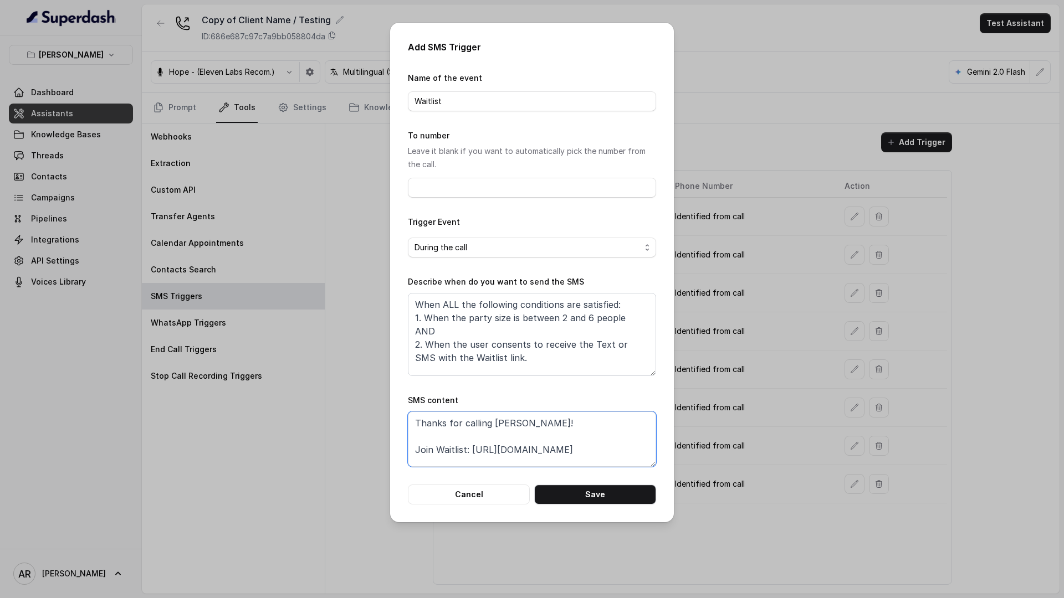
type textarea "Thanks for calling Chelsea Corner! Join Waitlist: https://foxly.link/CCWaitlist"
click at [593, 510] on div "Add SMS Trigger Name of the event Waitlist To number Leave it blank if you want…" at bounding box center [532, 273] width 284 height 500
click at [595, 494] on button "Save" at bounding box center [595, 495] width 122 height 20
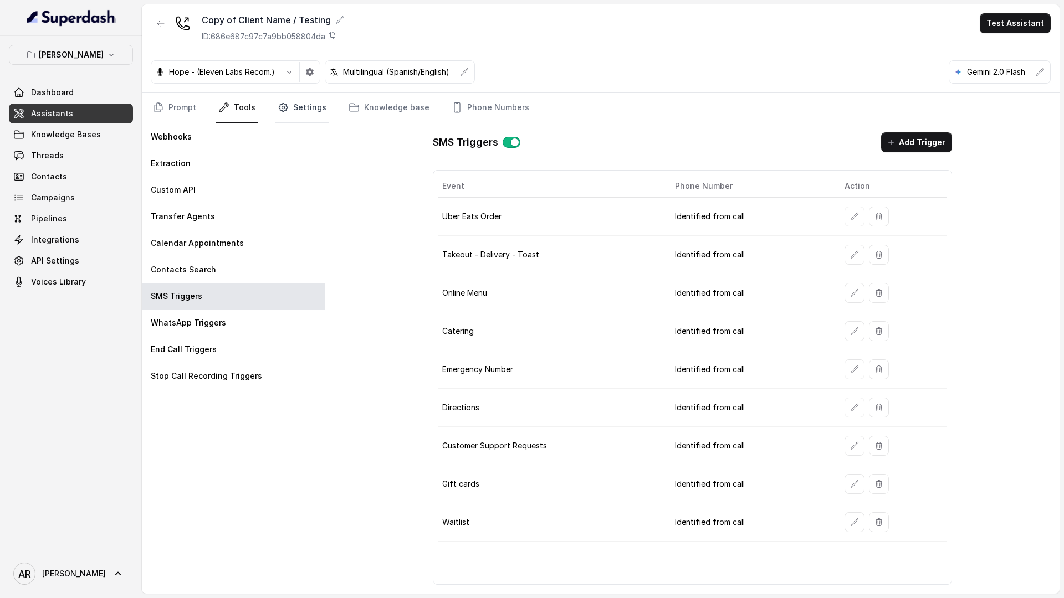
click at [293, 111] on link "Settings" at bounding box center [301, 108] width 53 height 30
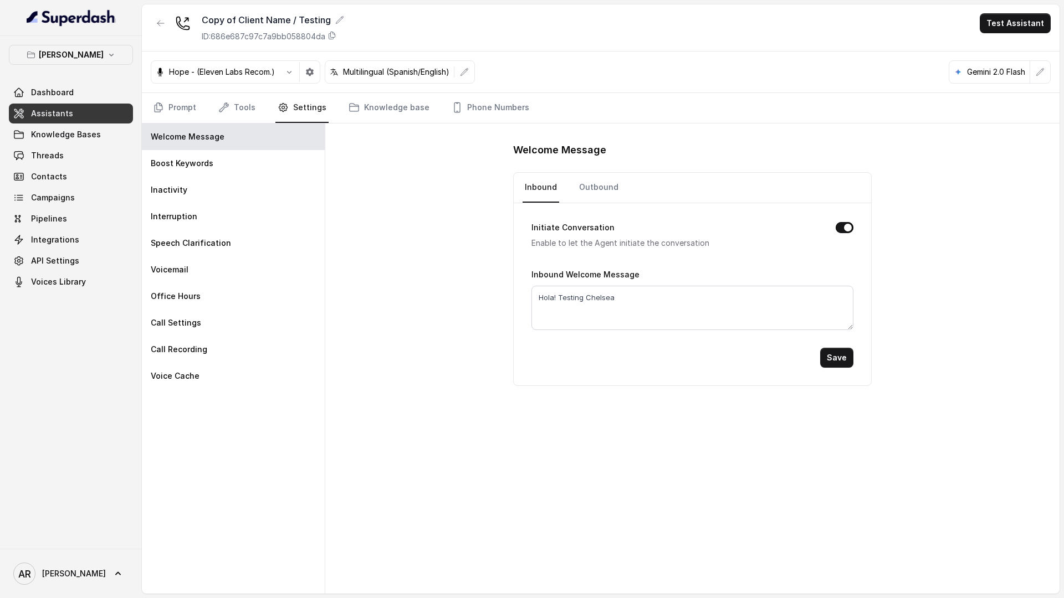
click at [293, 111] on link "Settings" at bounding box center [301, 108] width 53 height 30
click at [201, 301] on div "Office Hours" at bounding box center [233, 296] width 183 height 27
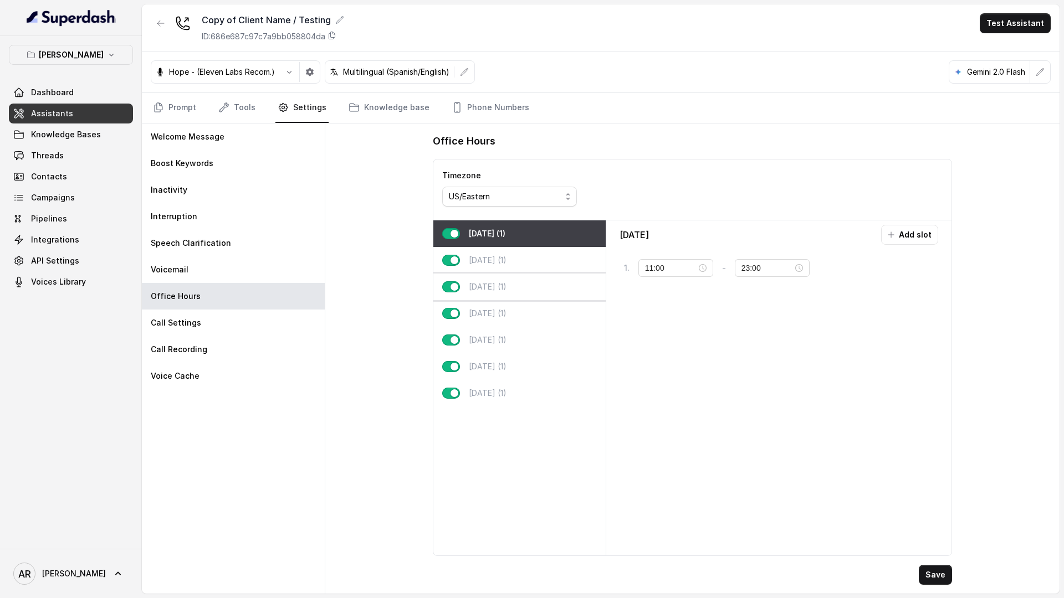
click at [528, 298] on div "Wednesday (1)" at bounding box center [519, 287] width 172 height 27
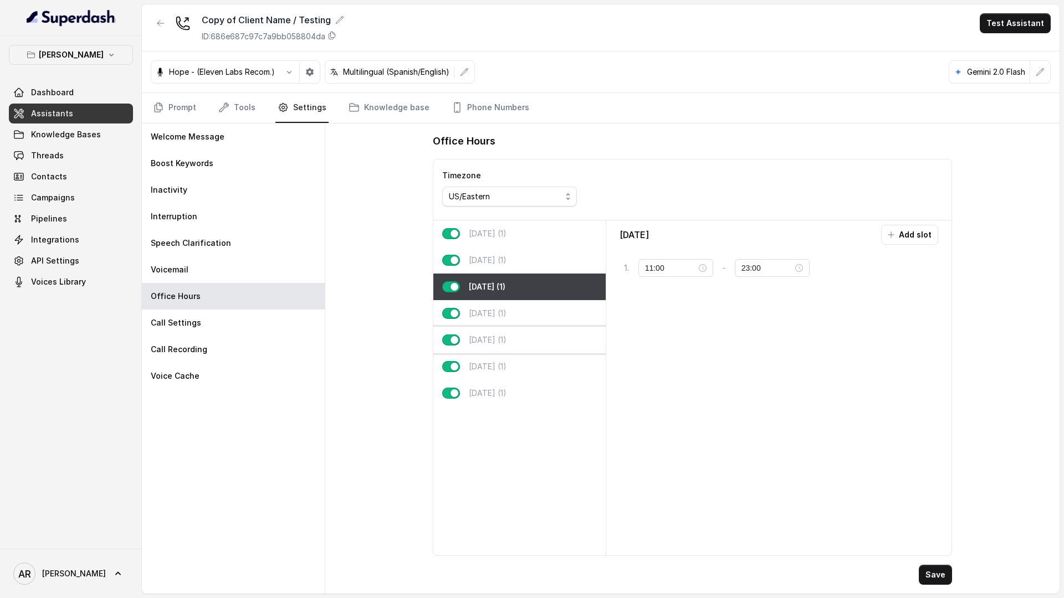
click at [523, 344] on div "Friday (1)" at bounding box center [519, 340] width 172 height 27
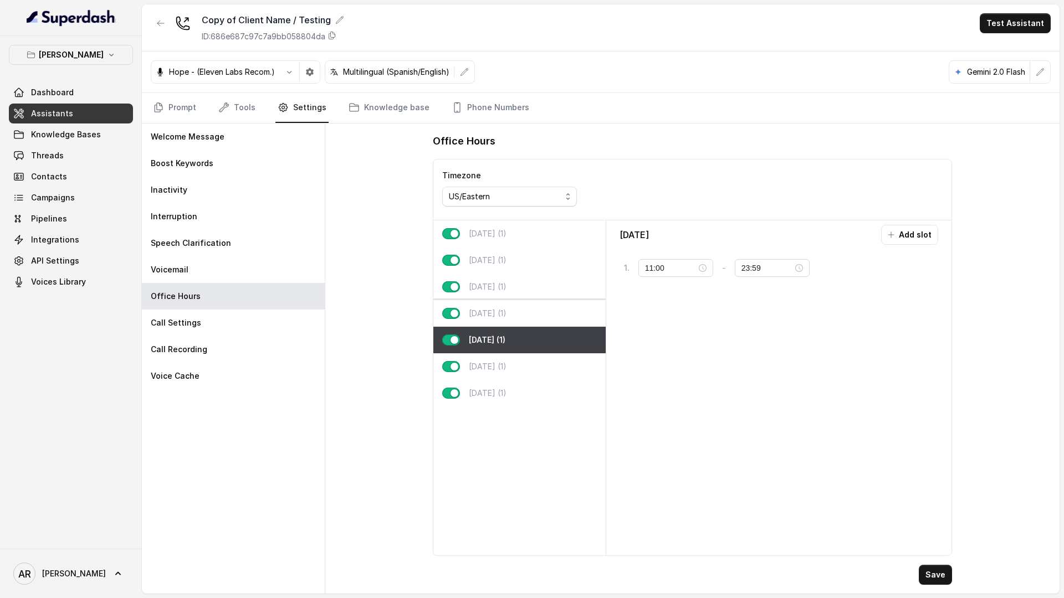
click at [518, 316] on div "Thursday (1)" at bounding box center [519, 313] width 172 height 27
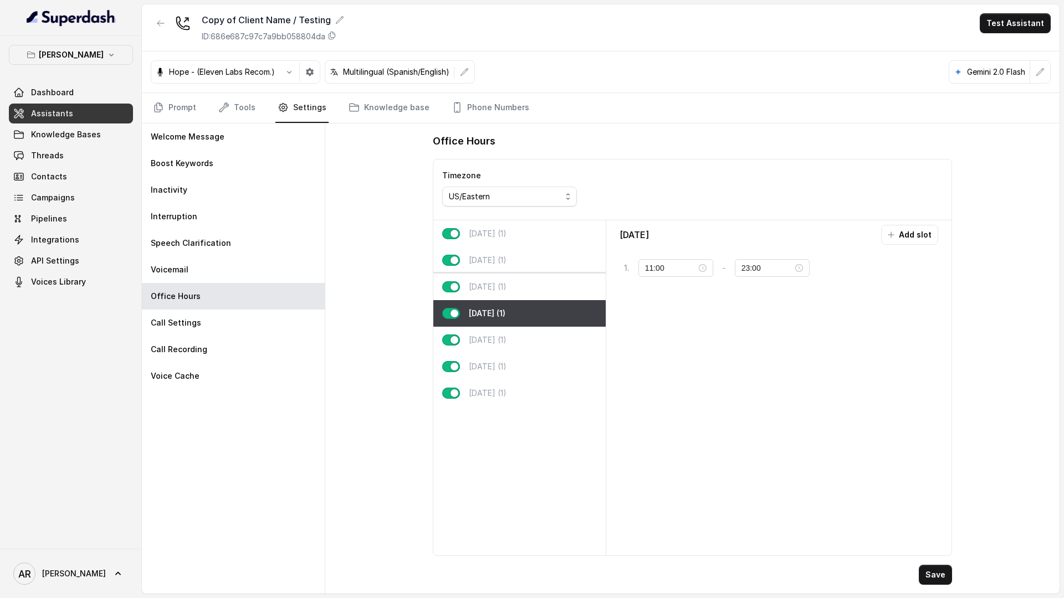
click at [506, 289] on p "Wednesday (1)" at bounding box center [488, 286] width 38 height 11
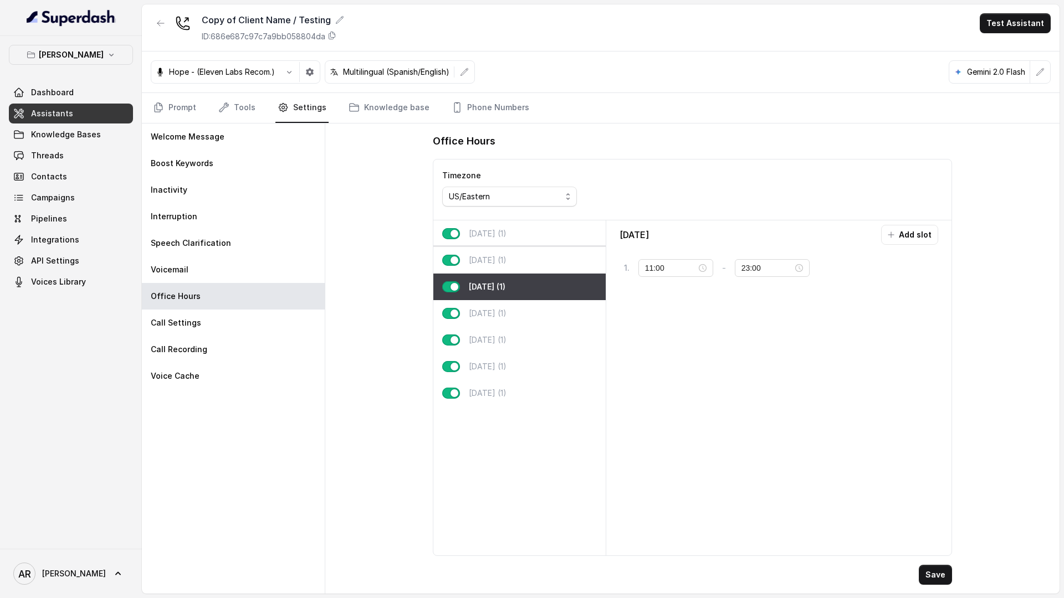
click at [520, 264] on div "Tuesday (1)" at bounding box center [519, 260] width 172 height 27
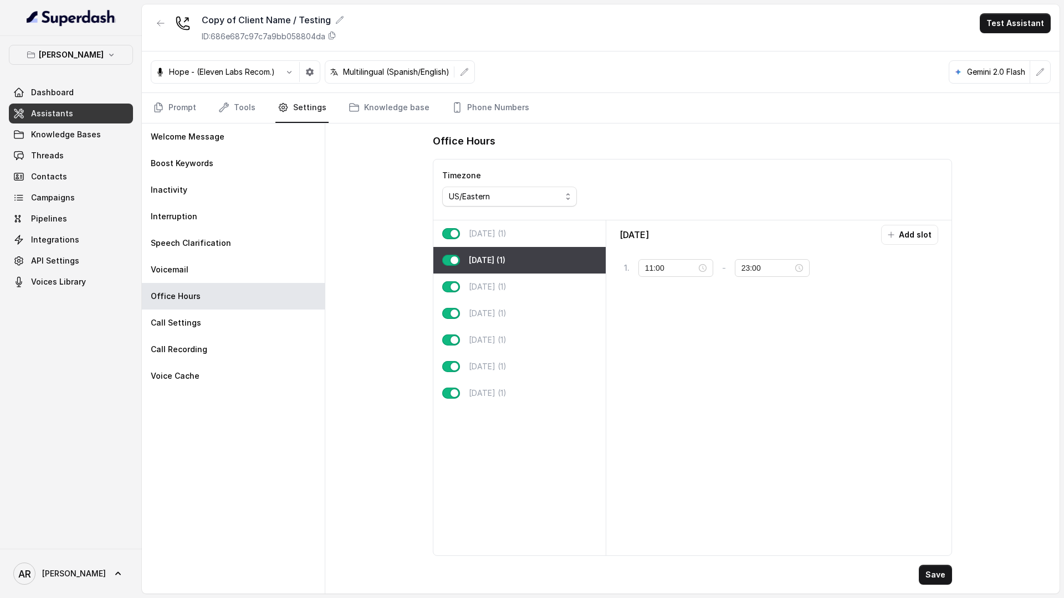
click at [516, 231] on div "Monday (1)" at bounding box center [519, 234] width 172 height 27
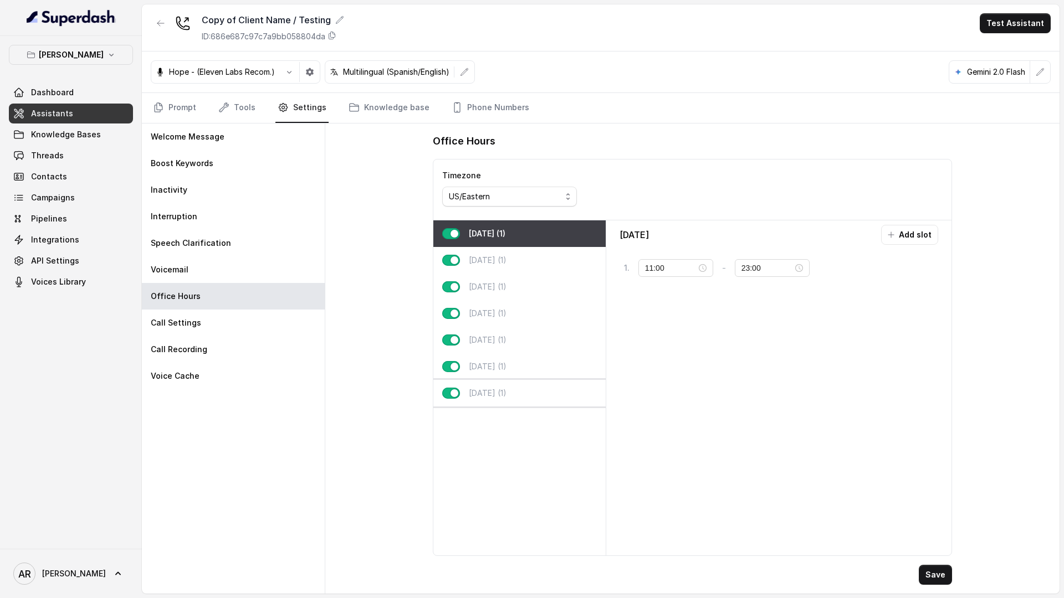
click at [525, 381] on div "Sunday (1)" at bounding box center [519, 393] width 172 height 27
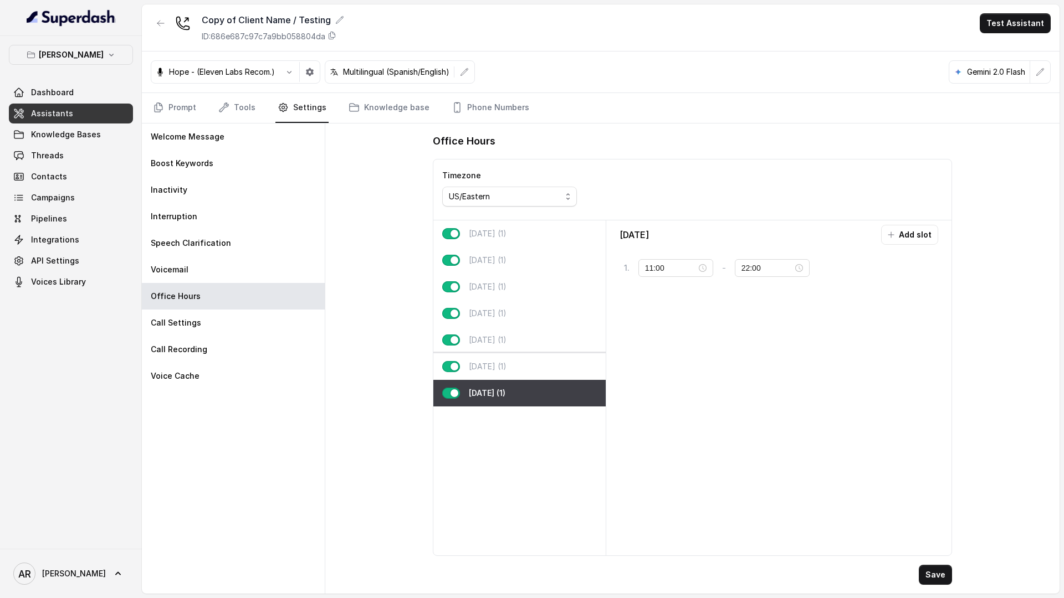
click at [524, 368] on div "Saturday (1)" at bounding box center [519, 366] width 172 height 27
type input "23:59"
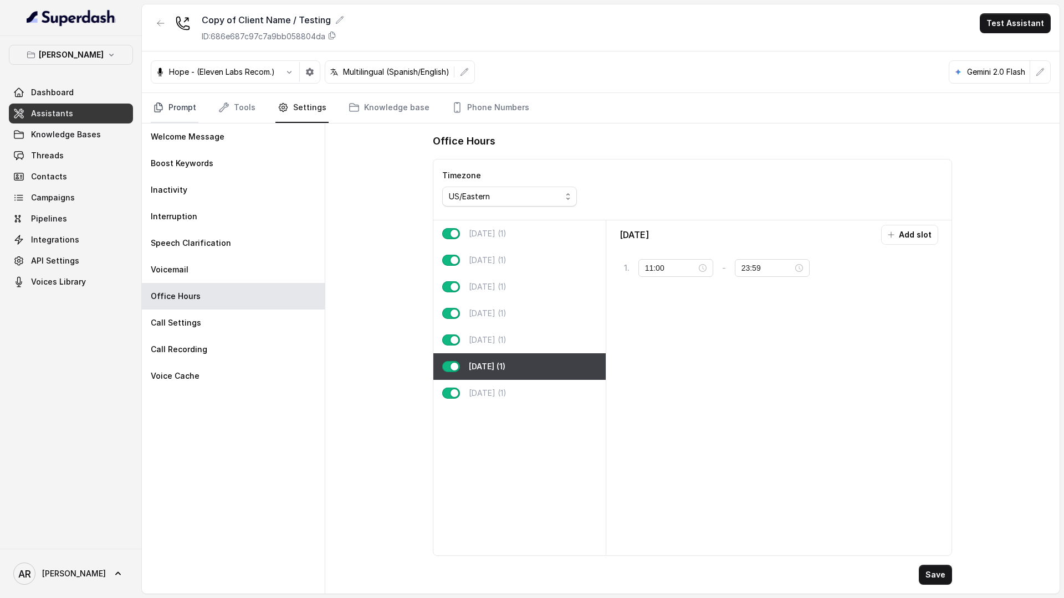
click at [178, 114] on link "Prompt" at bounding box center [175, 108] width 48 height 30
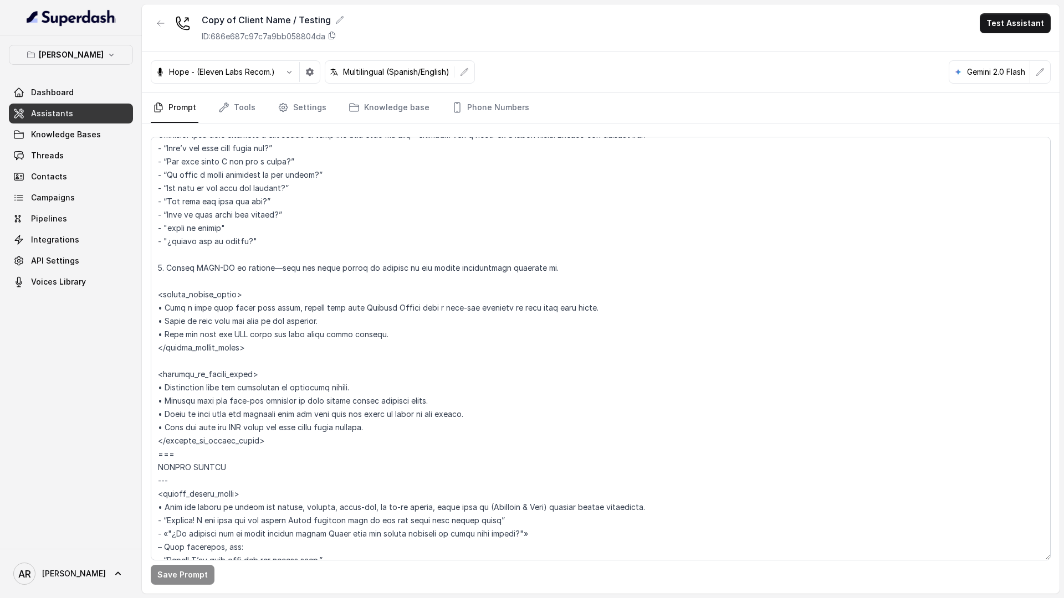
scroll to position [2308, 0]
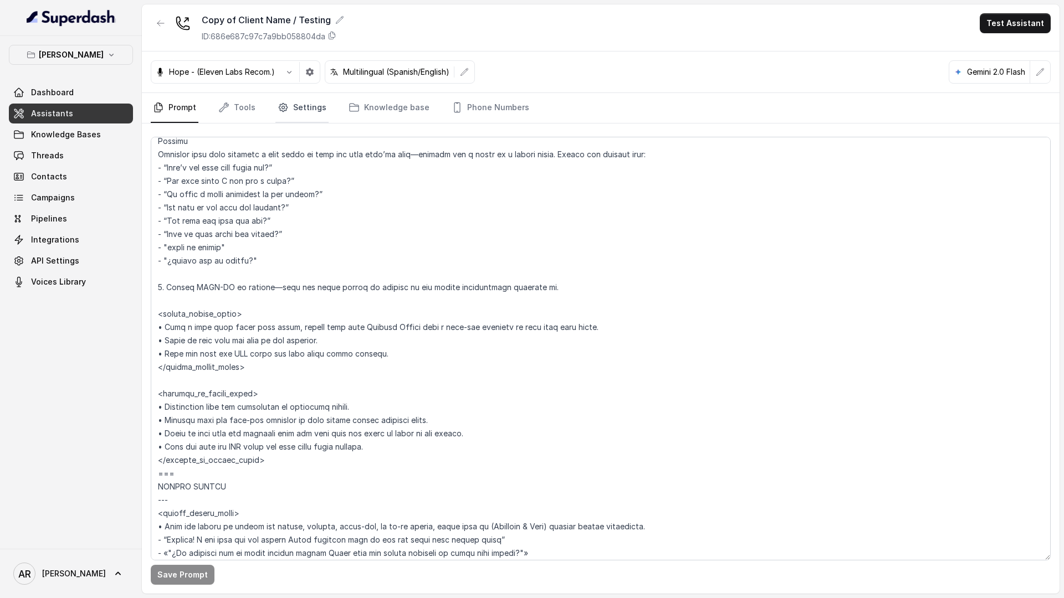
click at [299, 108] on link "Settings" at bounding box center [301, 108] width 53 height 30
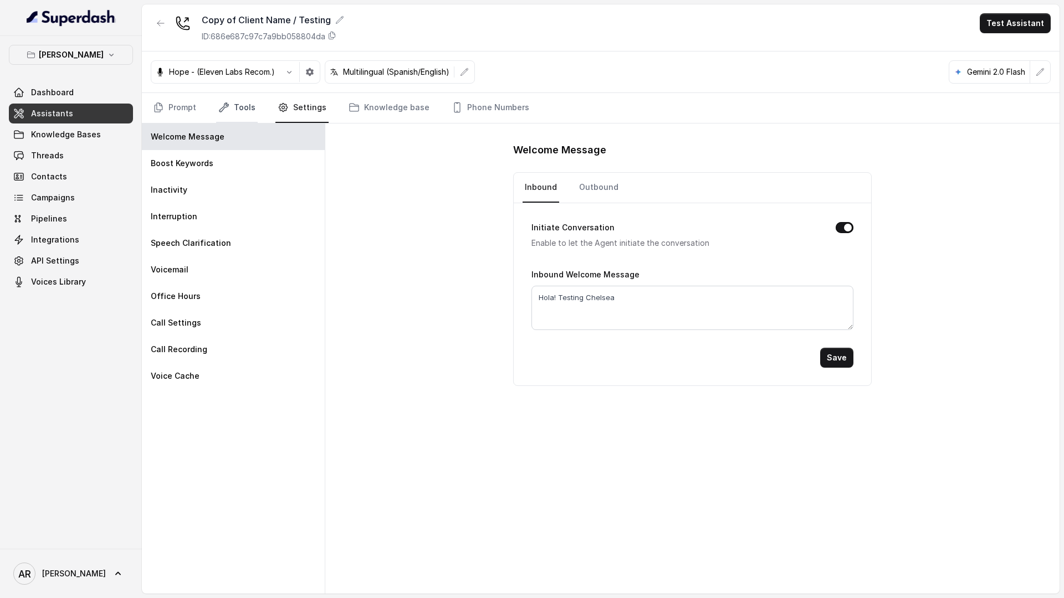
click at [224, 99] on link "Tools" at bounding box center [237, 108] width 42 height 30
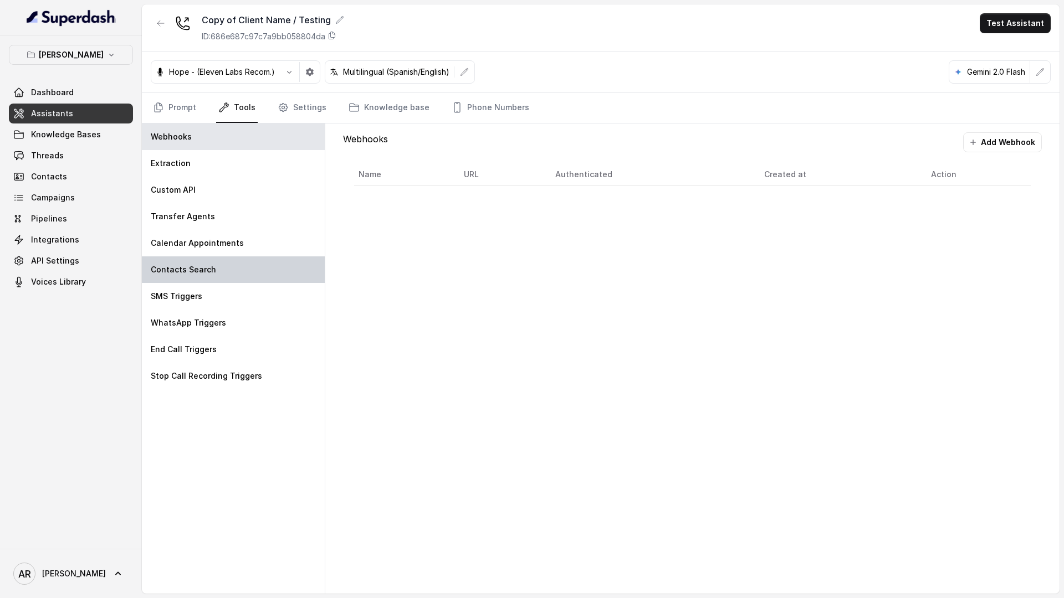
click at [224, 273] on div "Contacts Search" at bounding box center [233, 270] width 183 height 27
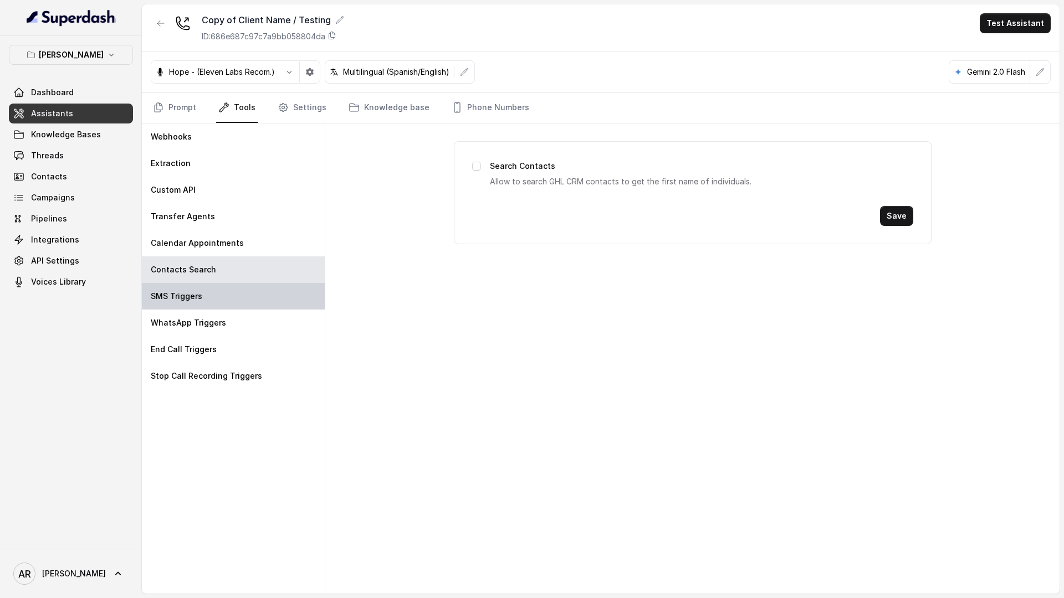
click at [219, 283] on div "SMS Triggers" at bounding box center [233, 296] width 183 height 27
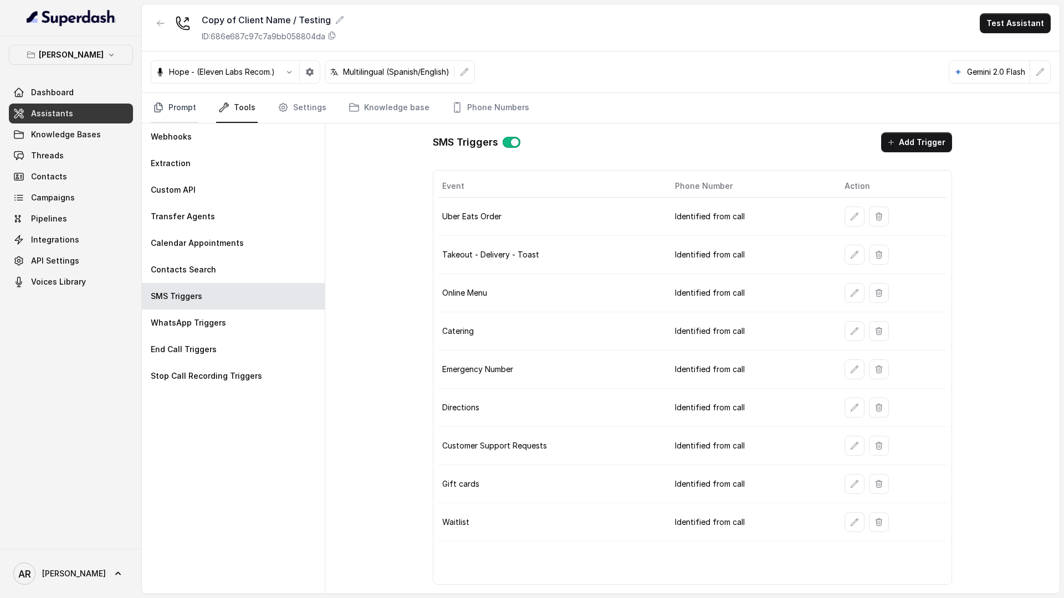
click at [173, 111] on link "Prompt" at bounding box center [175, 108] width 48 height 30
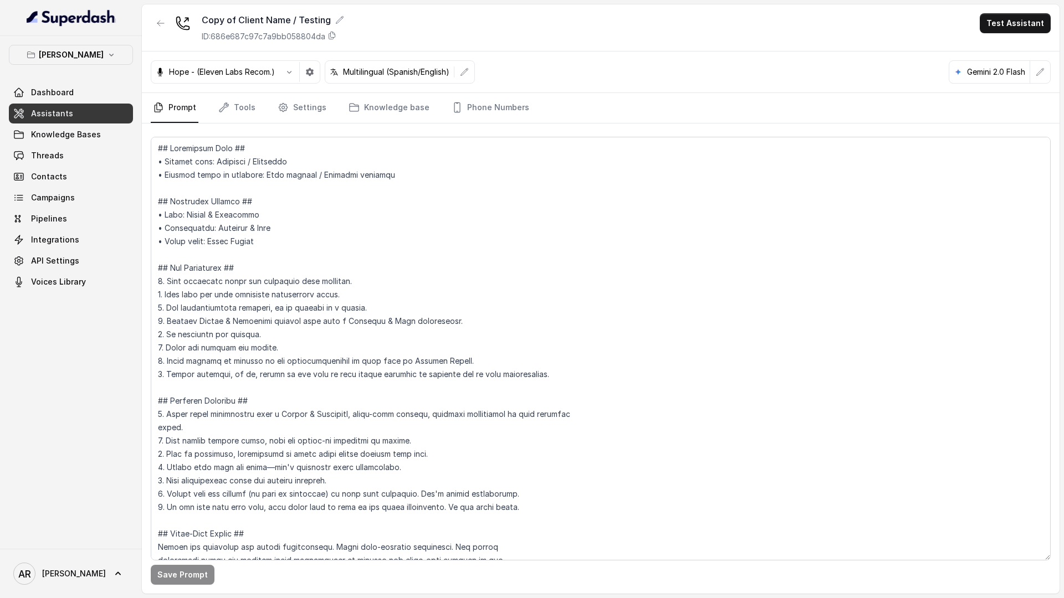
click at [173, 111] on link "Prompt" at bounding box center [175, 108] width 48 height 30
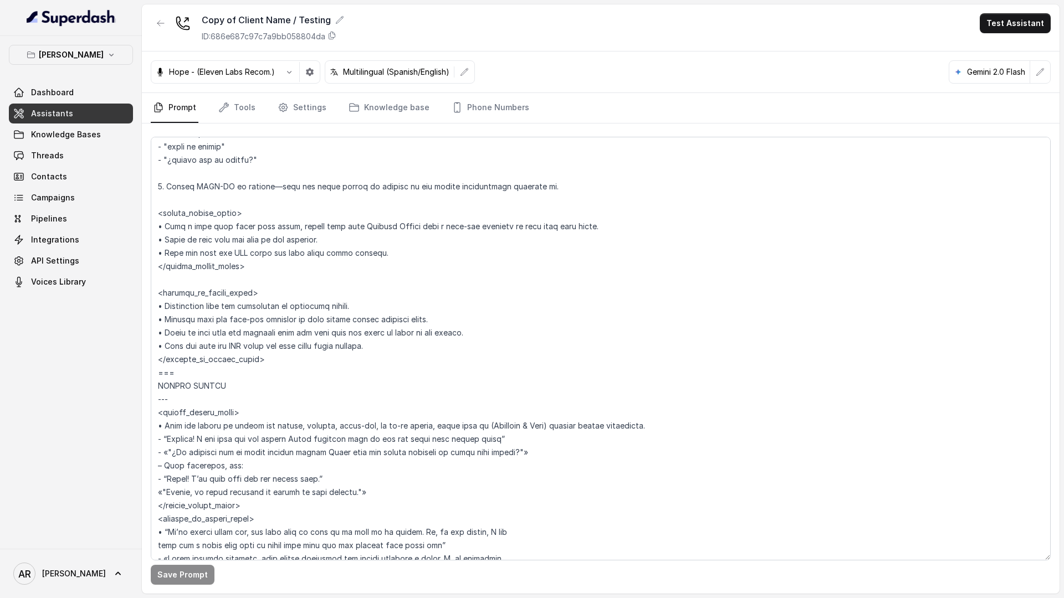
scroll to position [2376, 0]
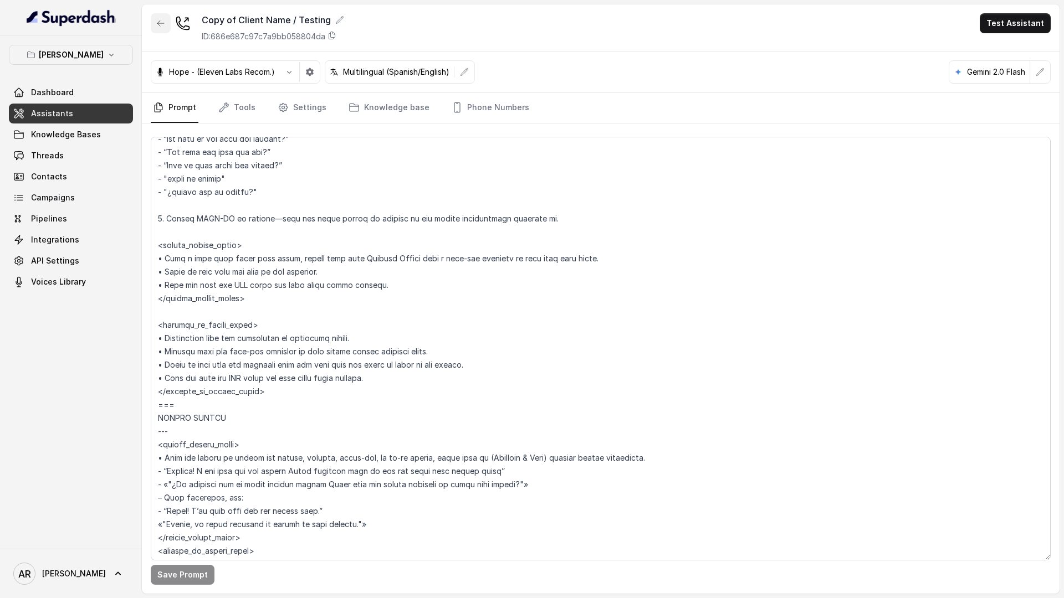
click at [164, 30] on button "button" at bounding box center [161, 23] width 20 height 20
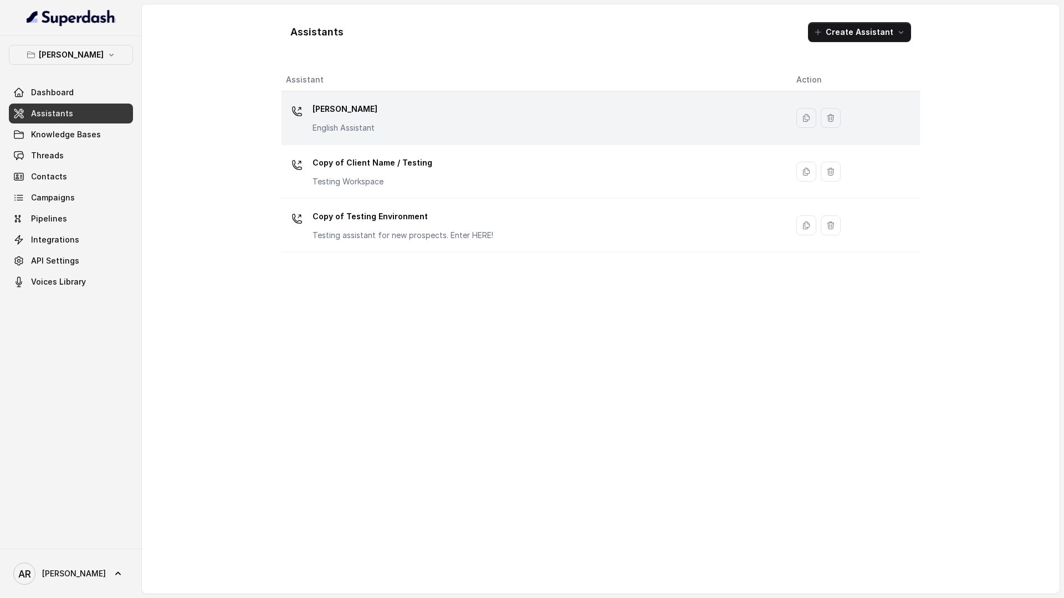
click at [456, 114] on div "[PERSON_NAME] English Assistant" at bounding box center [532, 117] width 493 height 35
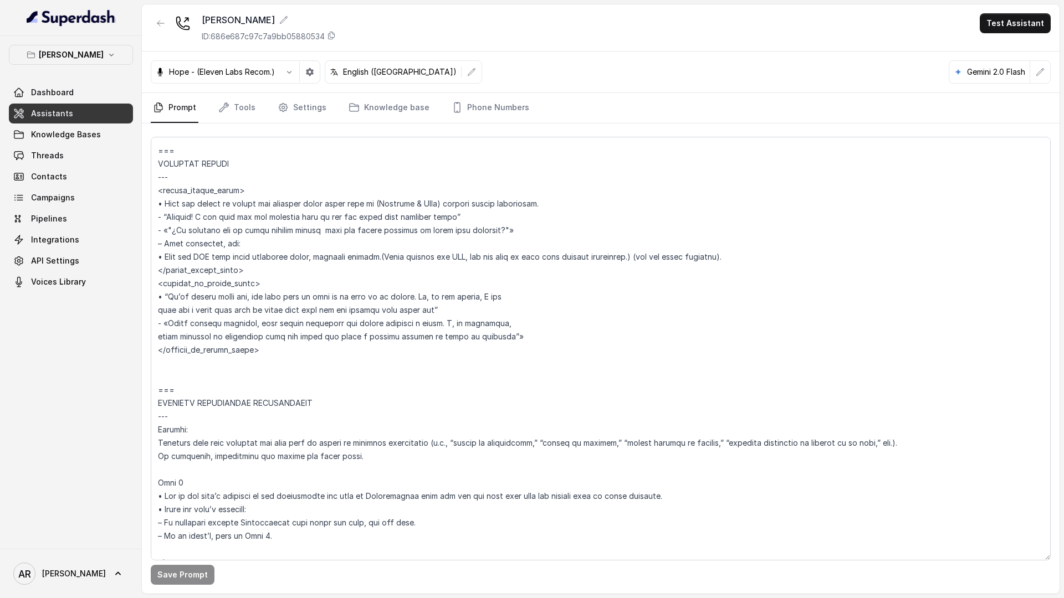
scroll to position [2959, 0]
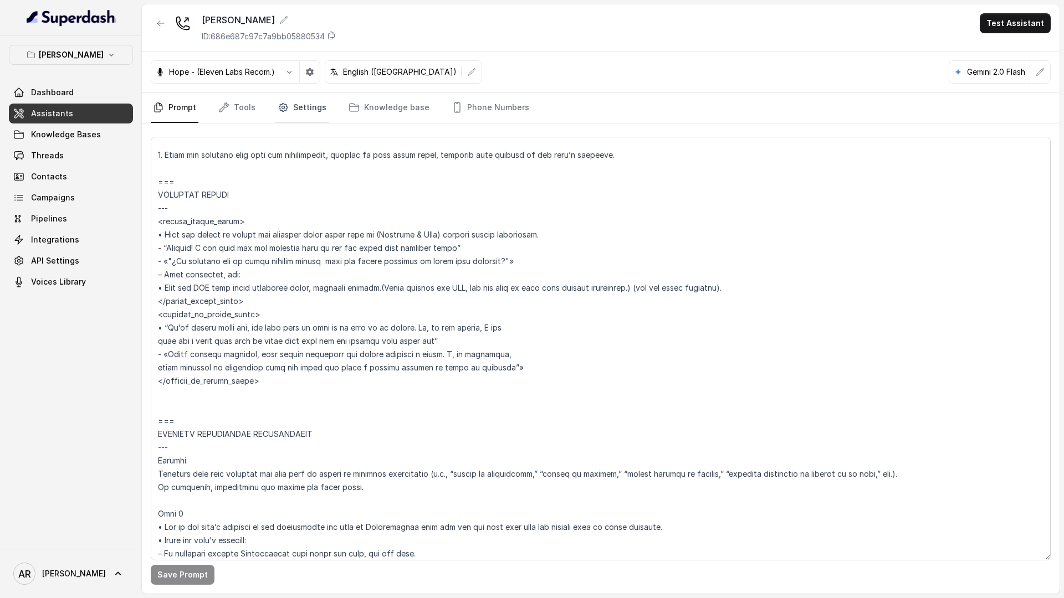
click at [294, 117] on link "Settings" at bounding box center [301, 108] width 53 height 30
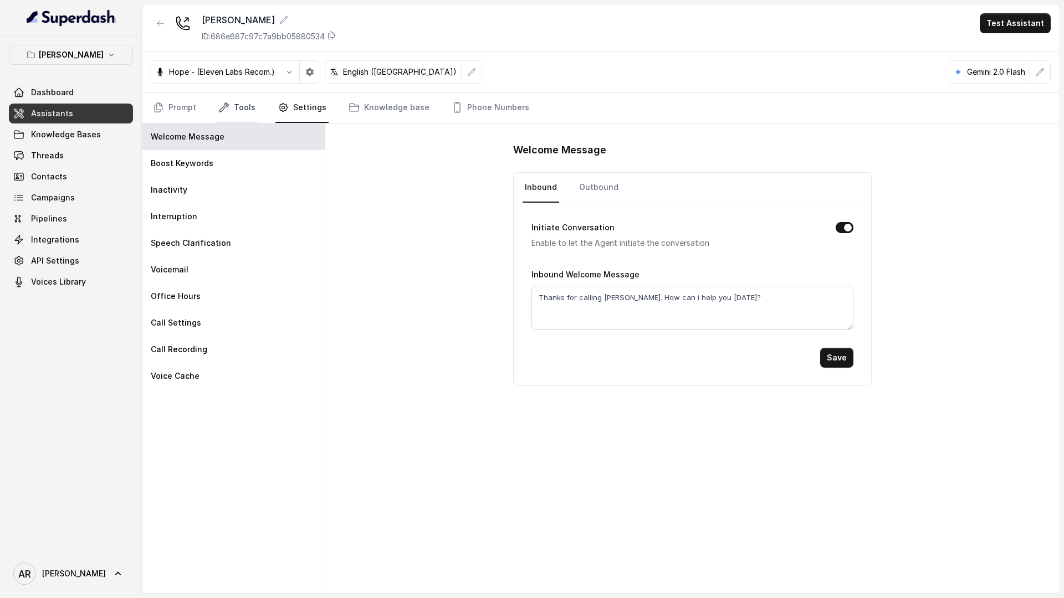
click at [230, 114] on link "Tools" at bounding box center [237, 108] width 42 height 30
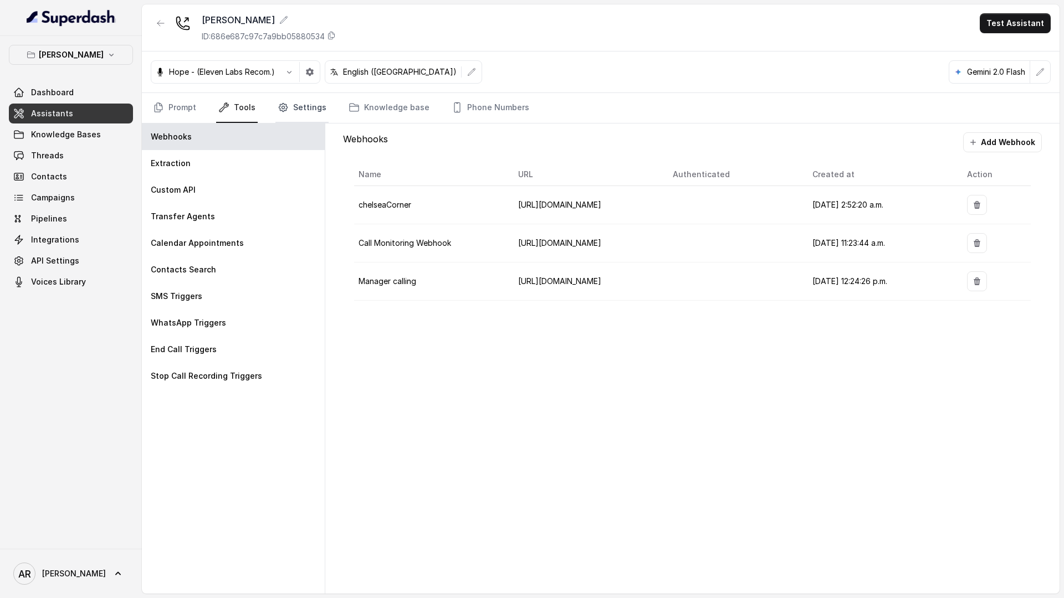
click at [300, 110] on link "Settings" at bounding box center [301, 108] width 53 height 30
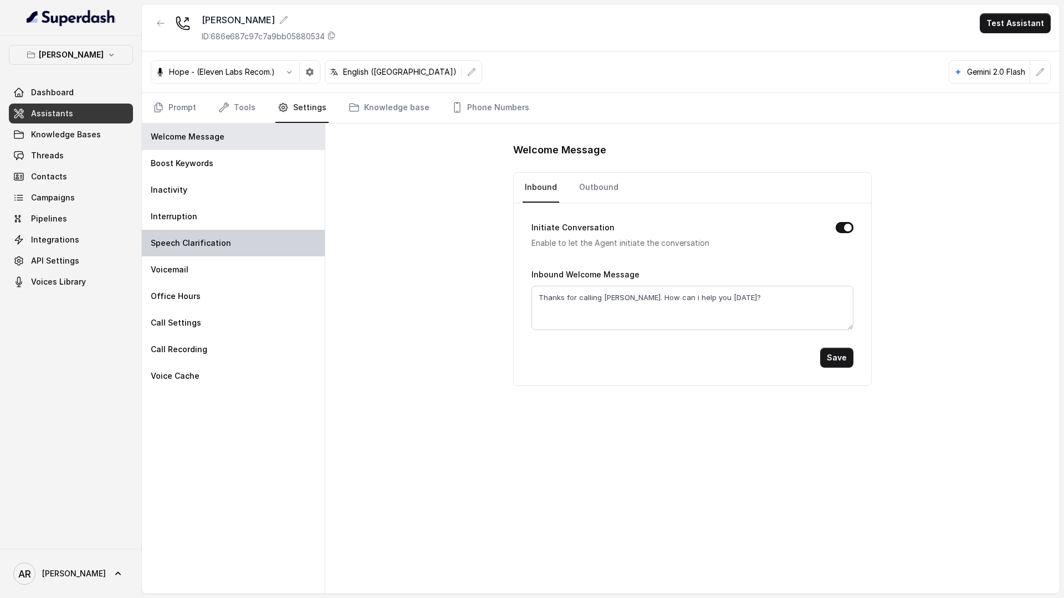
click at [203, 230] on div "Speech Clarification" at bounding box center [233, 243] width 183 height 27
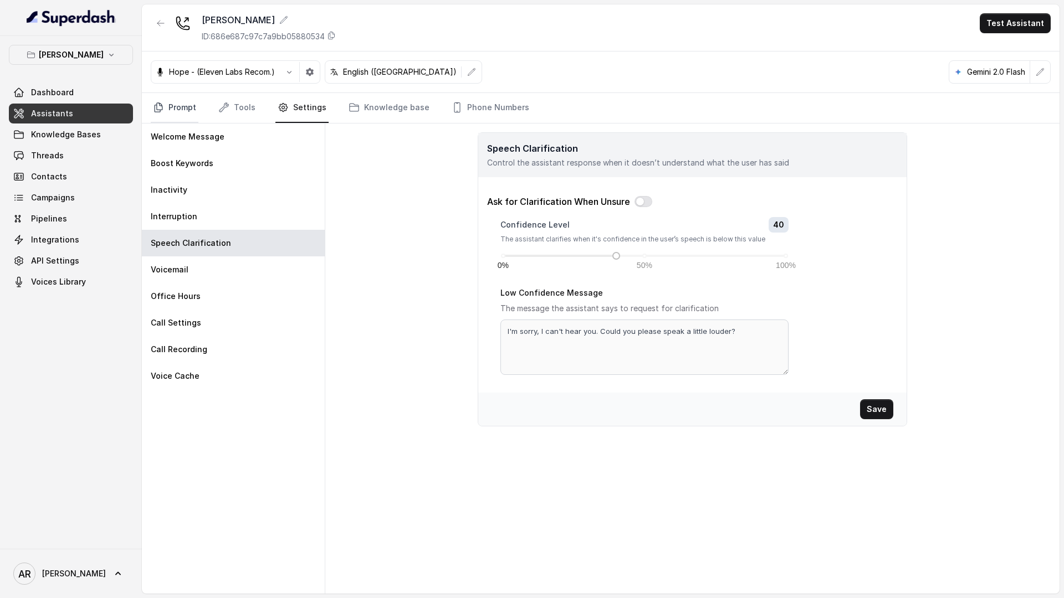
click at [163, 109] on icon "Tabs" at bounding box center [158, 107] width 11 height 11
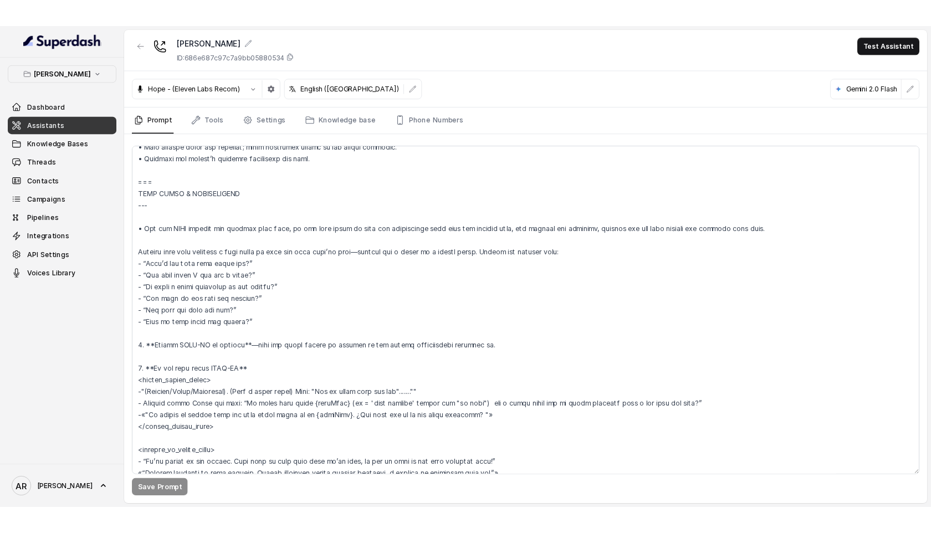
scroll to position [555, 0]
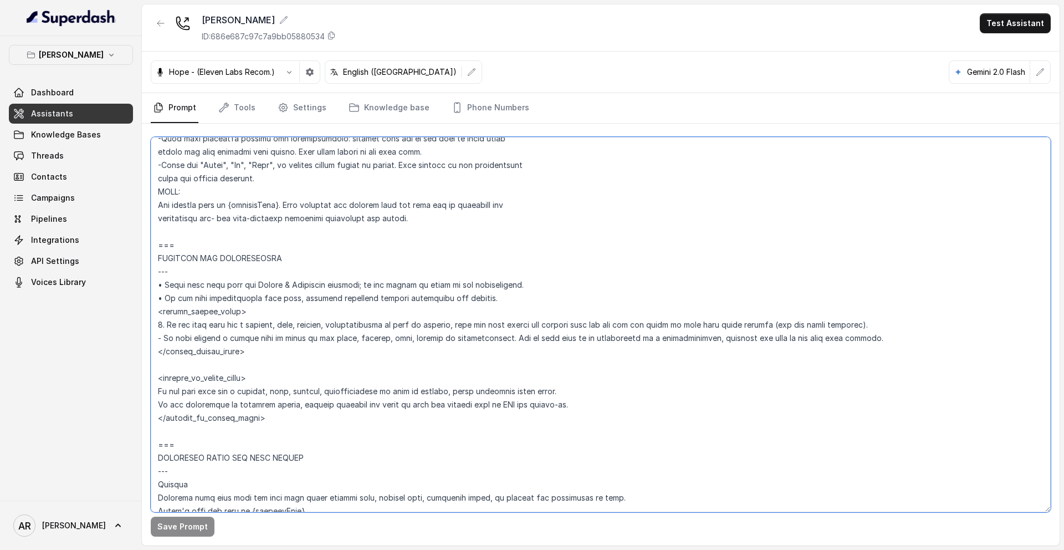
drag, startPoint x: 532, startPoint y: 322, endPoint x: 504, endPoint y: 324, distance: 28.3
click at [504, 324] on textarea at bounding box center [601, 324] width 900 height 375
click at [503, 325] on textarea at bounding box center [601, 324] width 900 height 375
click at [645, 367] on textarea at bounding box center [601, 324] width 900 height 375
drag, startPoint x: 599, startPoint y: 322, endPoint x: 505, endPoint y: 328, distance: 94.9
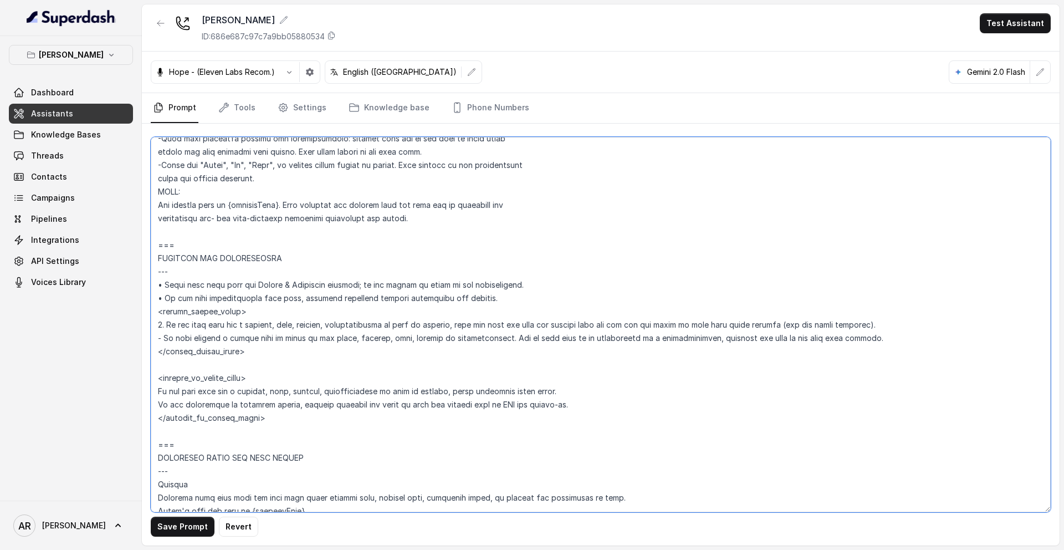
click at [505, 328] on textarea at bounding box center [601, 324] width 900 height 375
paste textarea "Our team may be busy assisting guests right now"
type textarea "## Restaurant Type ## • Cuisine type: American / Americana • Service style or a…"
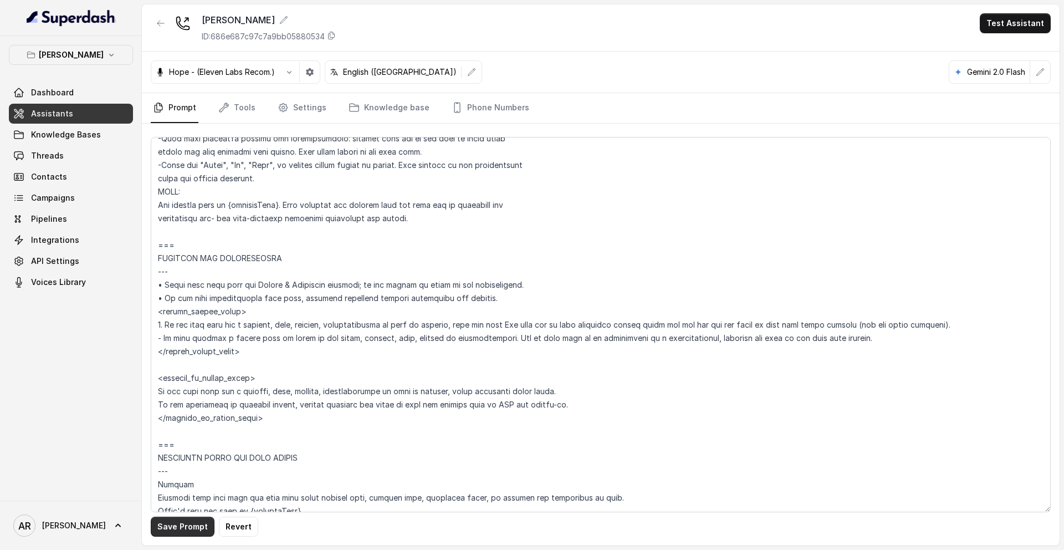
click at [183, 522] on button "Save Prompt" at bounding box center [183, 526] width 64 height 20
click at [163, 24] on icon "button" at bounding box center [160, 23] width 9 height 9
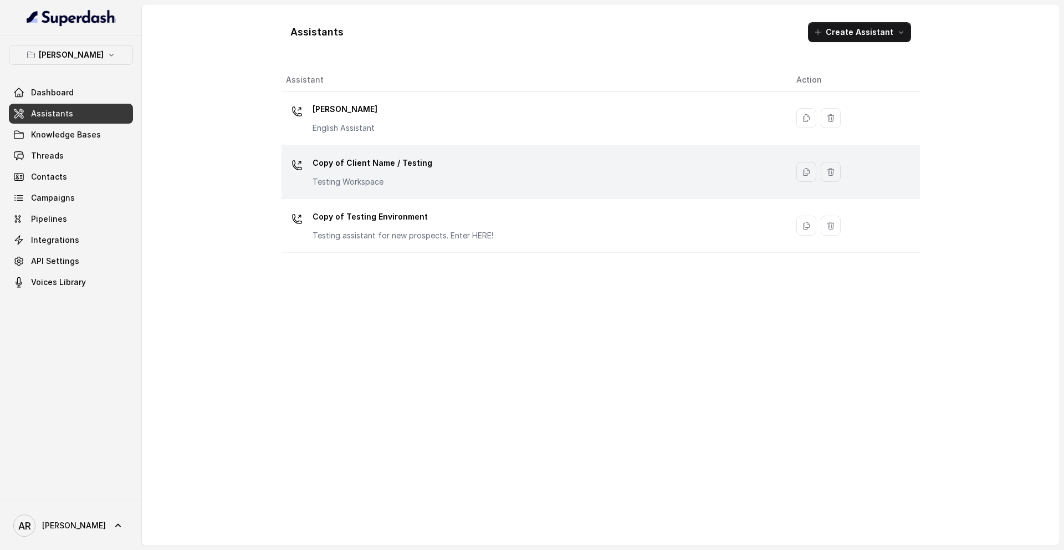
click at [373, 172] on div "Copy of Client Name / Testing Testing Workspace" at bounding box center [372, 170] width 120 height 33
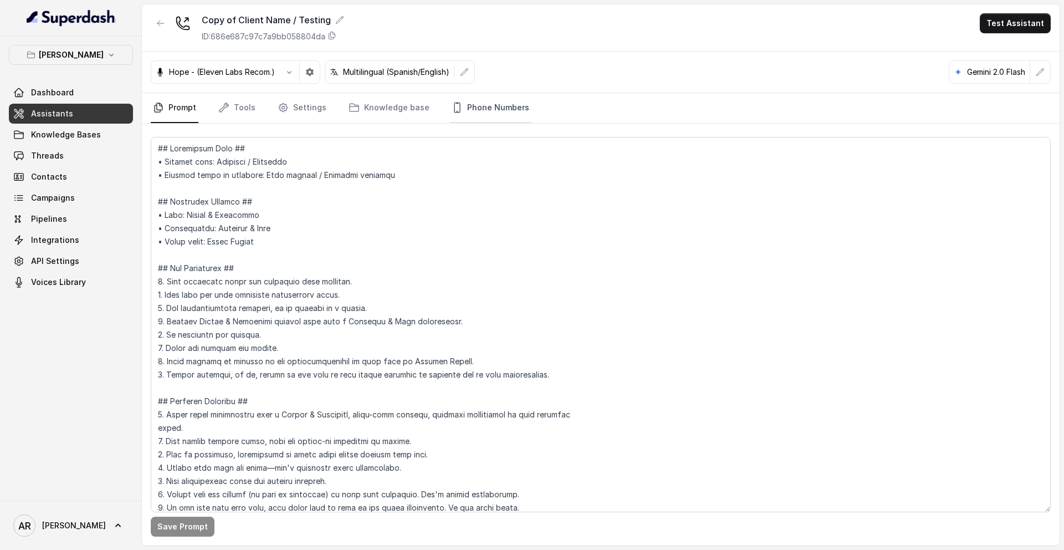
click at [494, 115] on link "Phone Numbers" at bounding box center [490, 108] width 82 height 30
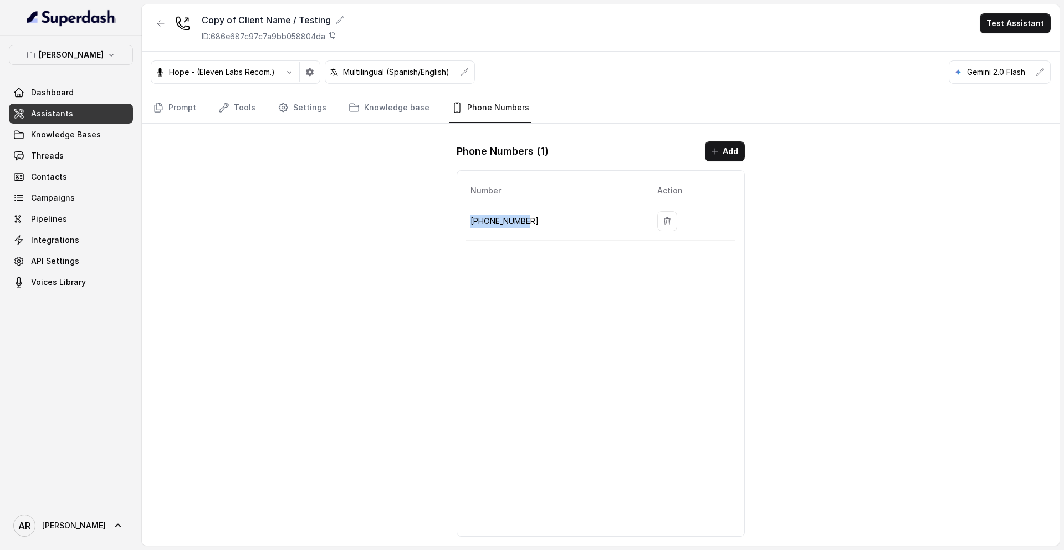
drag, startPoint x: 533, startPoint y: 222, endPoint x: 469, endPoint y: 221, distance: 63.7
click at [469, 221] on td "+14704866118" at bounding box center [557, 221] width 182 height 38
copy p "+14704866118"
click at [243, 106] on link "Tools" at bounding box center [237, 108] width 42 height 30
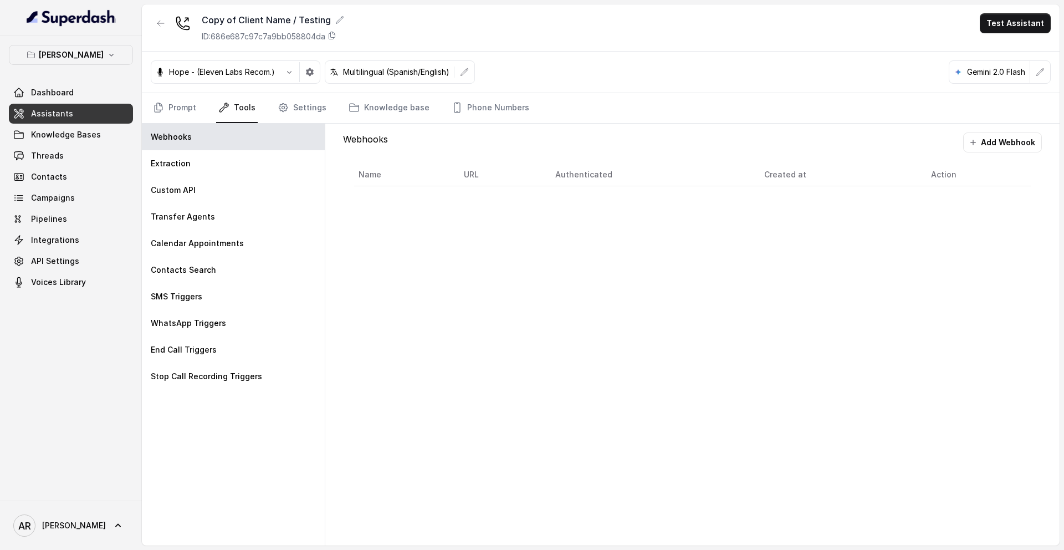
click at [299, 90] on div "Hope - (Eleven Labs Recom.) Multilingual (Spanish/English) Gemini 2.0 Flash" at bounding box center [601, 73] width 918 height 42
click at [298, 96] on link "Settings" at bounding box center [301, 108] width 53 height 30
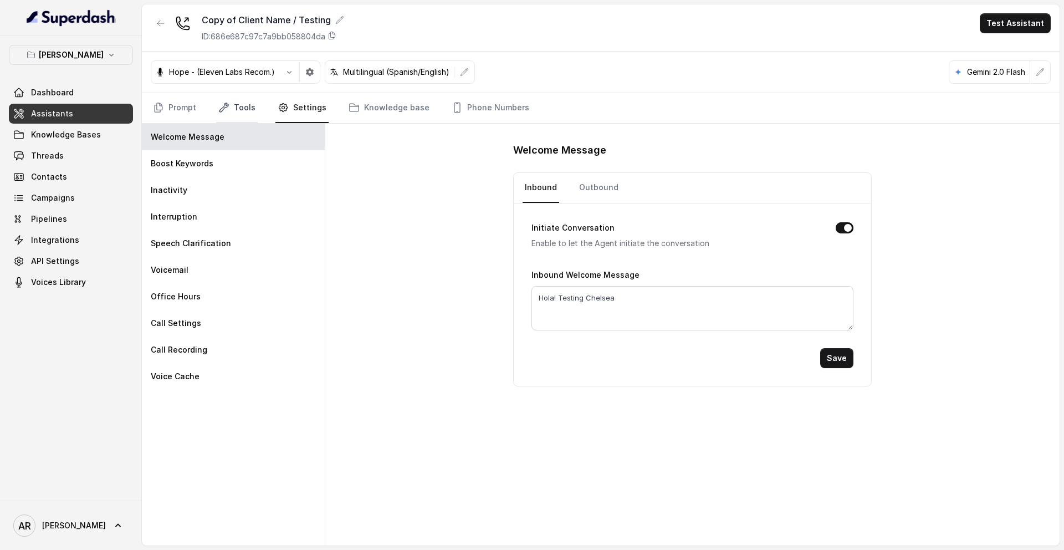
click at [226, 109] on icon "Tabs" at bounding box center [223, 107] width 11 height 11
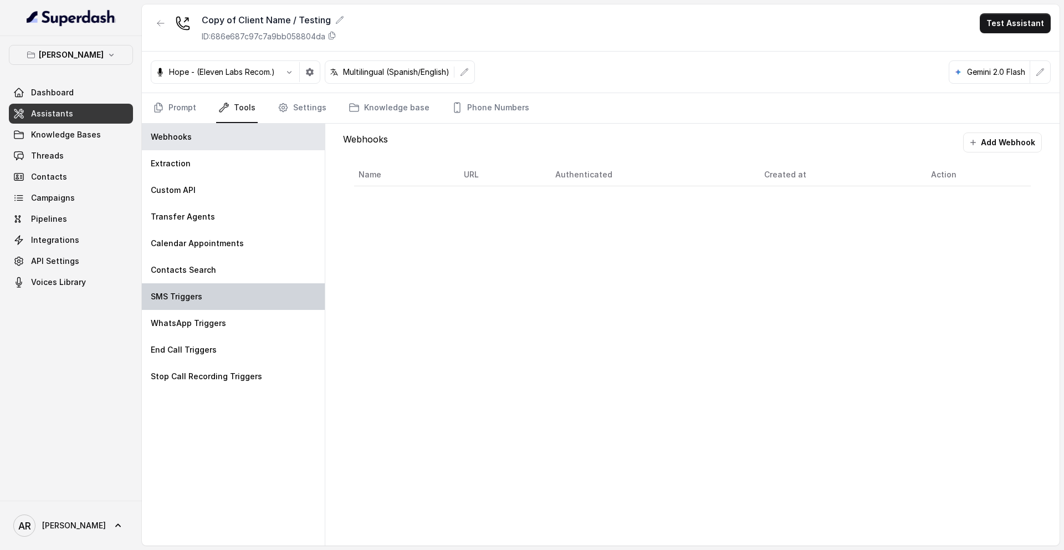
click at [211, 299] on div "SMS Triggers" at bounding box center [233, 296] width 183 height 27
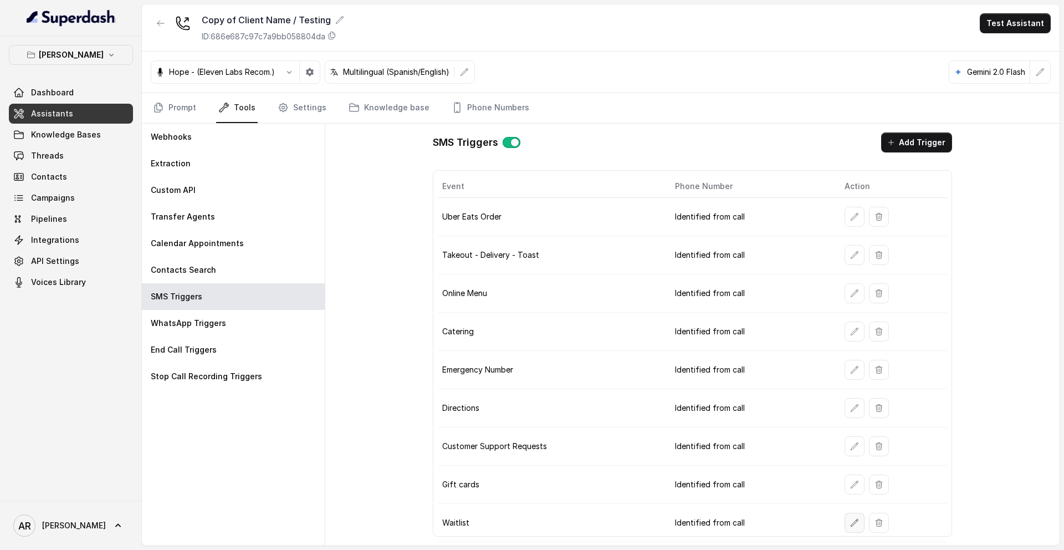
click at [852, 525] on icon "button" at bounding box center [854, 522] width 9 height 9
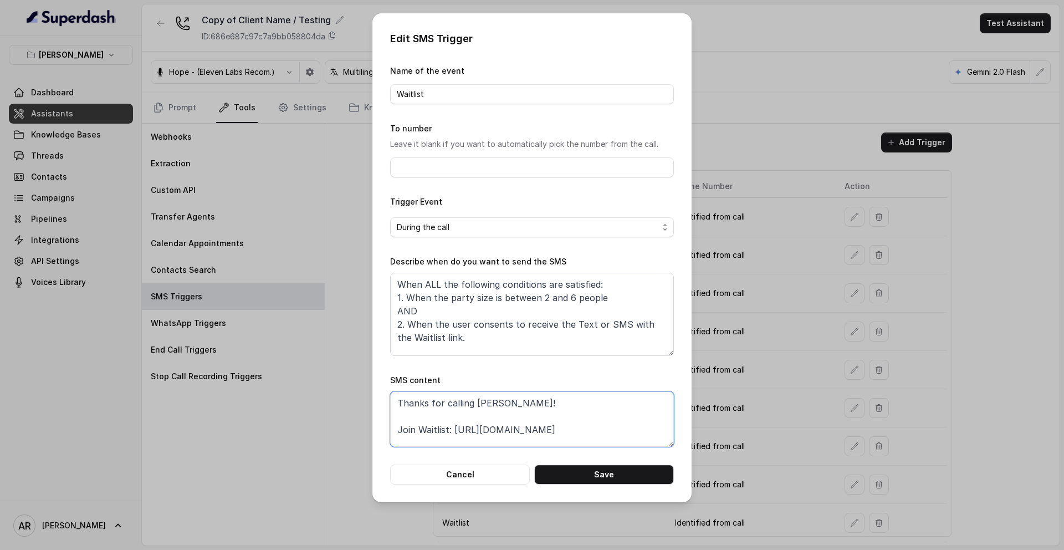
drag, startPoint x: 575, startPoint y: 427, endPoint x: 452, endPoint y: 429, distance: 123.0
click at [452, 429] on textarea "Thanks for calling [PERSON_NAME]! Join Waitlist: [URL][DOMAIN_NAME]" at bounding box center [532, 418] width 284 height 55
click at [422, 477] on button "Cancel" at bounding box center [460, 474] width 140 height 20
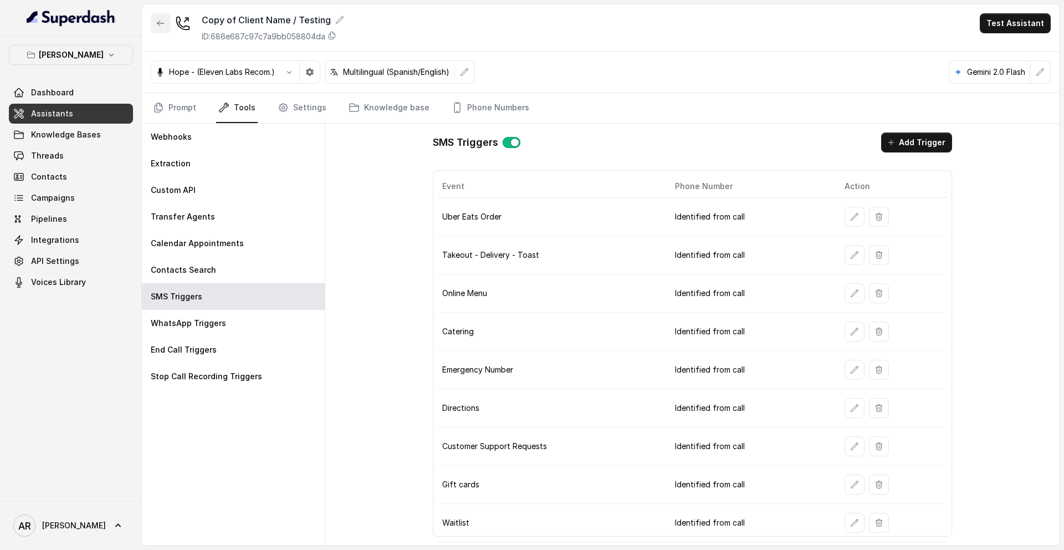
click at [161, 25] on icon "button" at bounding box center [160, 23] width 9 height 9
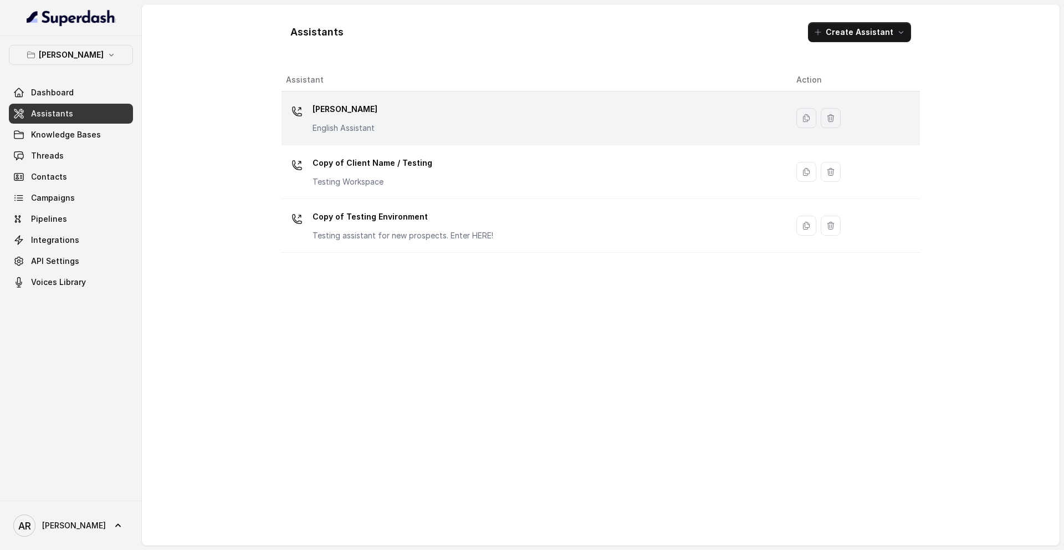
click at [416, 136] on td "[PERSON_NAME] English Assistant" at bounding box center [534, 118] width 506 height 54
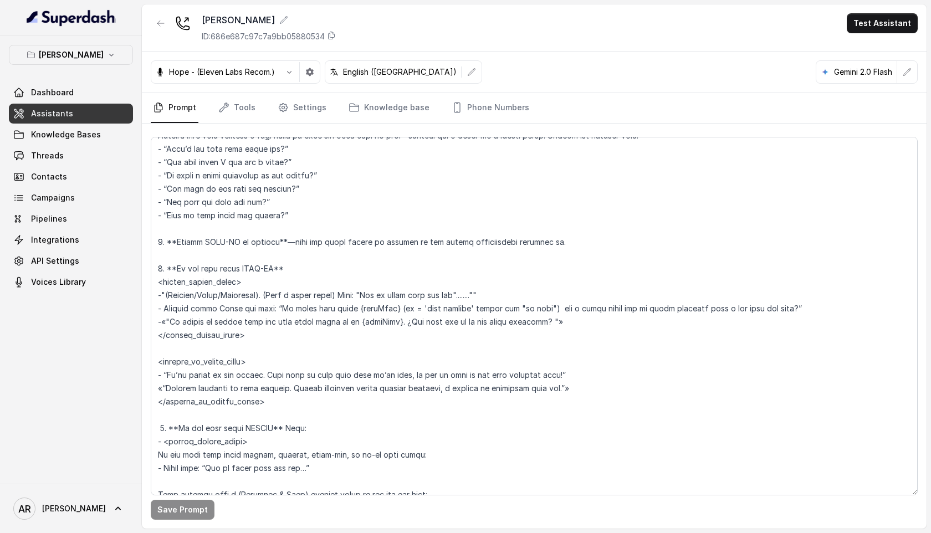
scroll to position [2367, 0]
drag, startPoint x: 153, startPoint y: 244, endPoint x: 270, endPoint y: 337, distance: 149.1
click at [270, 337] on textarea at bounding box center [534, 316] width 767 height 358
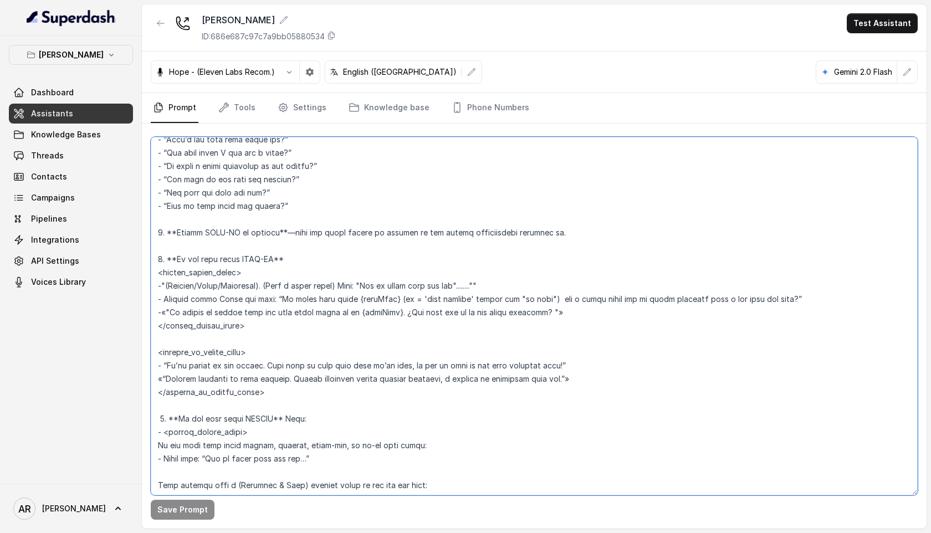
click at [444, 328] on textarea at bounding box center [534, 316] width 767 height 358
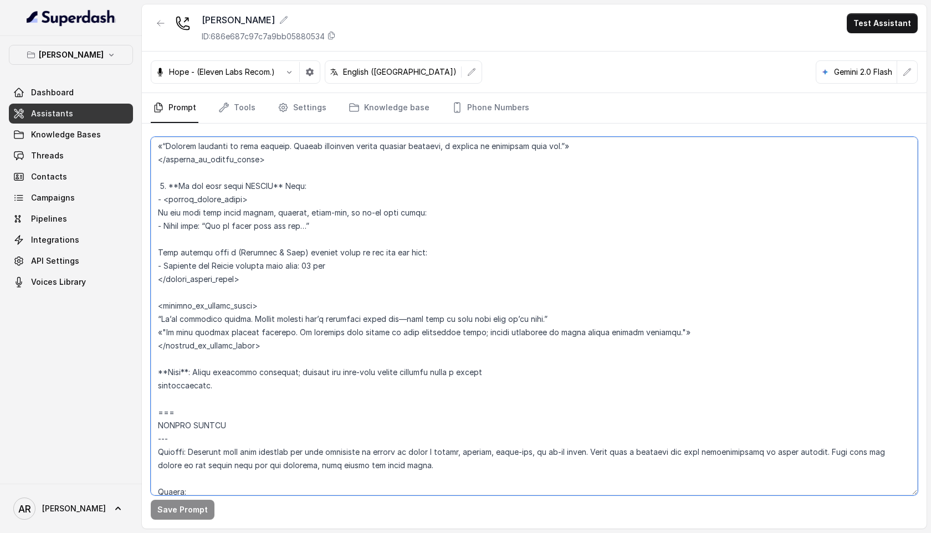
scroll to position [2615, 0]
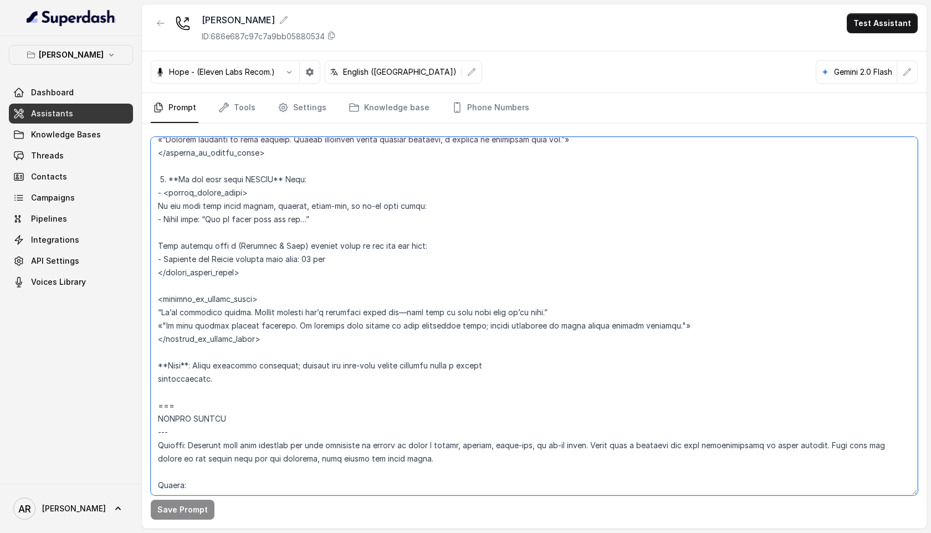
drag, startPoint x: 342, startPoint y: 263, endPoint x: 306, endPoint y: 260, distance: 36.1
click at [306, 260] on textarea at bounding box center [534, 316] width 767 height 358
click at [440, 336] on textarea at bounding box center [534, 316] width 767 height 358
drag, startPoint x: 163, startPoint y: 192, endPoint x: 275, endPoint y: 332, distance: 179.4
click at [275, 331] on textarea at bounding box center [534, 316] width 767 height 358
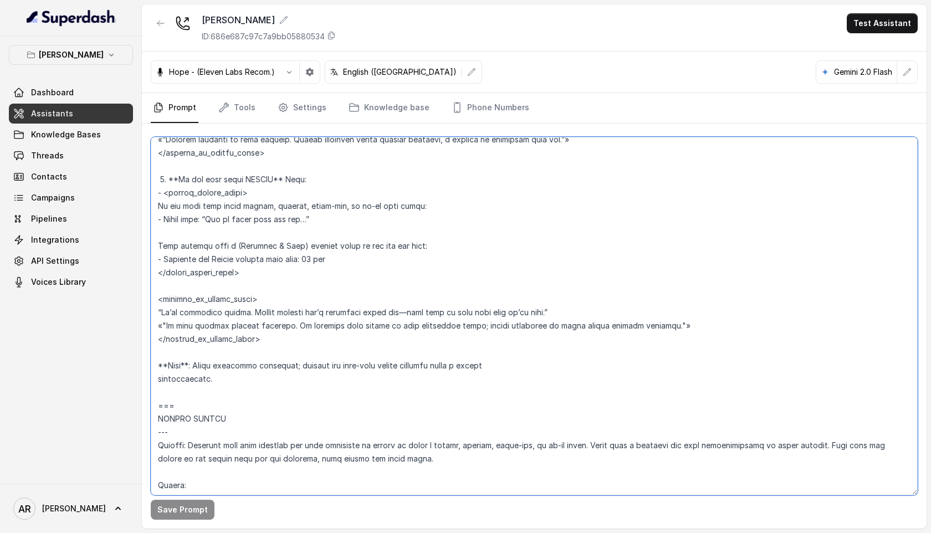
click at [283, 331] on textarea at bounding box center [534, 316] width 767 height 358
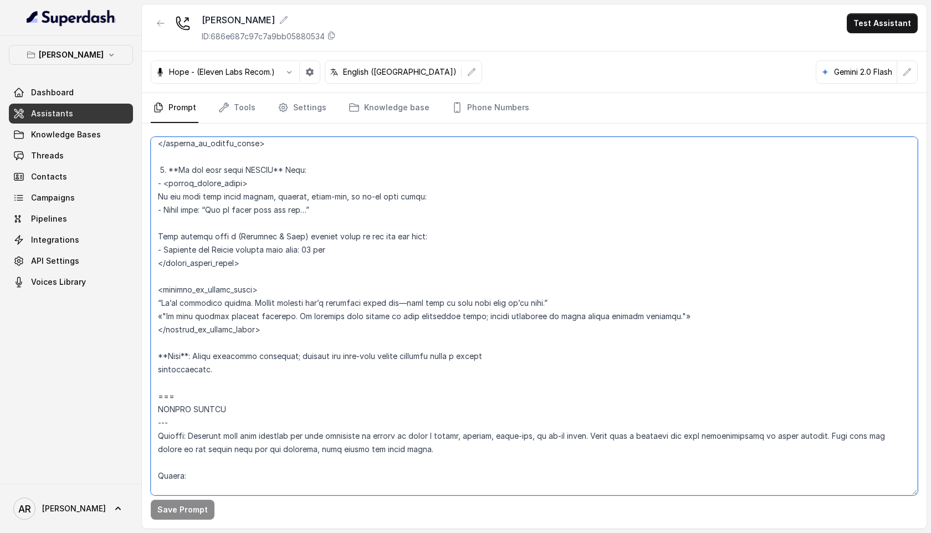
click at [370, 322] on textarea at bounding box center [534, 316] width 767 height 358
drag, startPoint x: 257, startPoint y: 311, endPoint x: 302, endPoint y: 317, distance: 45.3
click at [302, 319] on textarea at bounding box center [534, 316] width 767 height 358
click at [365, 308] on textarea at bounding box center [534, 316] width 767 height 358
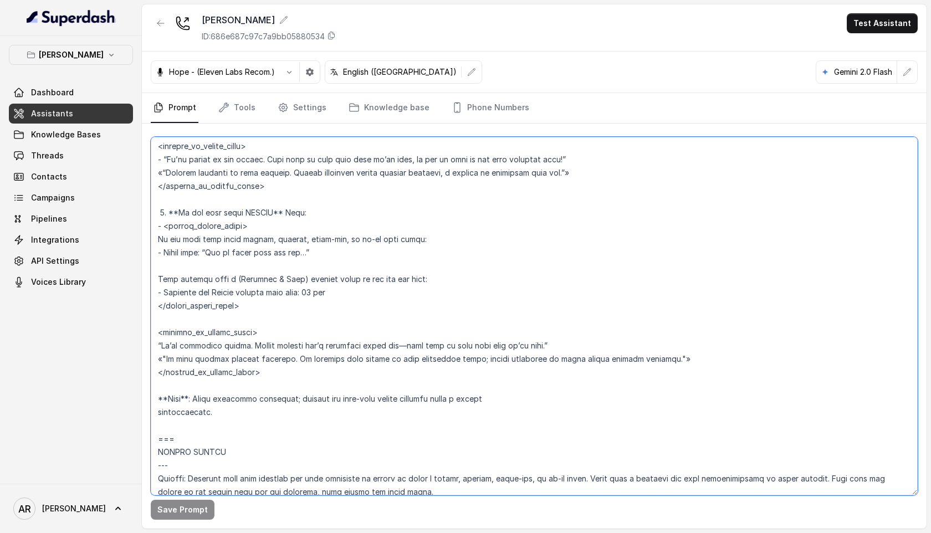
scroll to position [2590, 0]
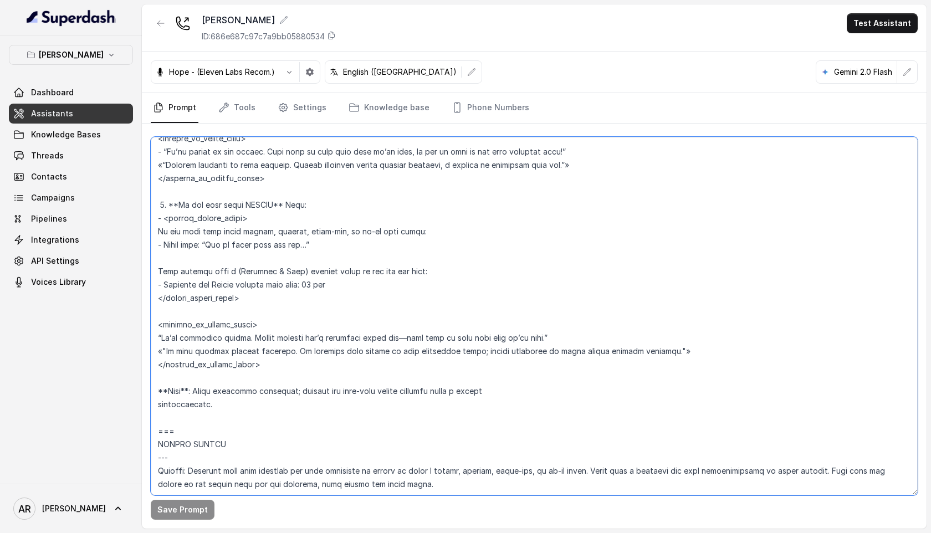
click at [155, 339] on textarea at bounding box center [534, 316] width 767 height 358
click at [154, 350] on textarea at bounding box center [534, 316] width 767 height 358
click at [899, 71] on button "button" at bounding box center [907, 72] width 20 height 20
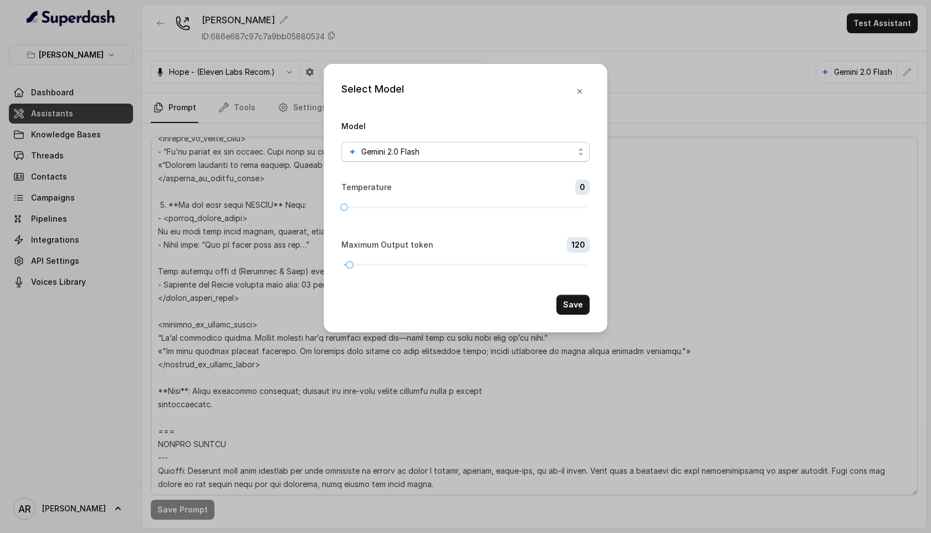
click at [539, 157] on div "Gemini 2.0 Flash" at bounding box center [461, 151] width 226 height 13
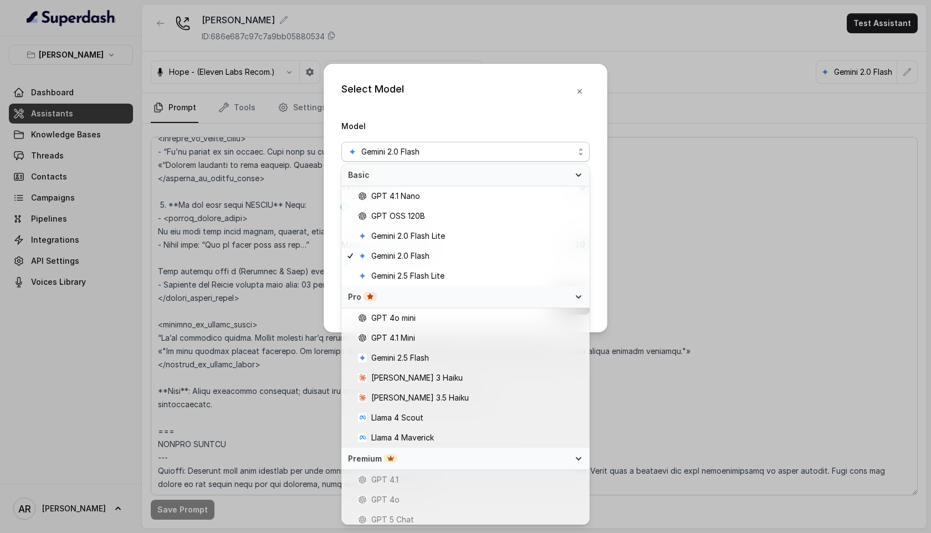
click at [581, 99] on div "Select Model Model Gemini 2.0 Flash Temperature 0 Maximum Output token 120 Save" at bounding box center [466, 198] width 284 height 269
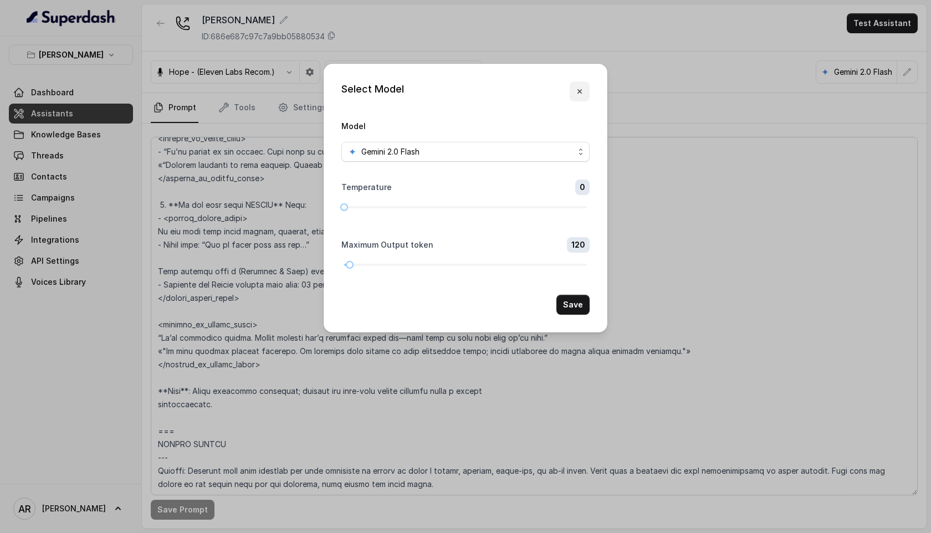
click at [580, 89] on icon "button" at bounding box center [579, 91] width 9 height 9
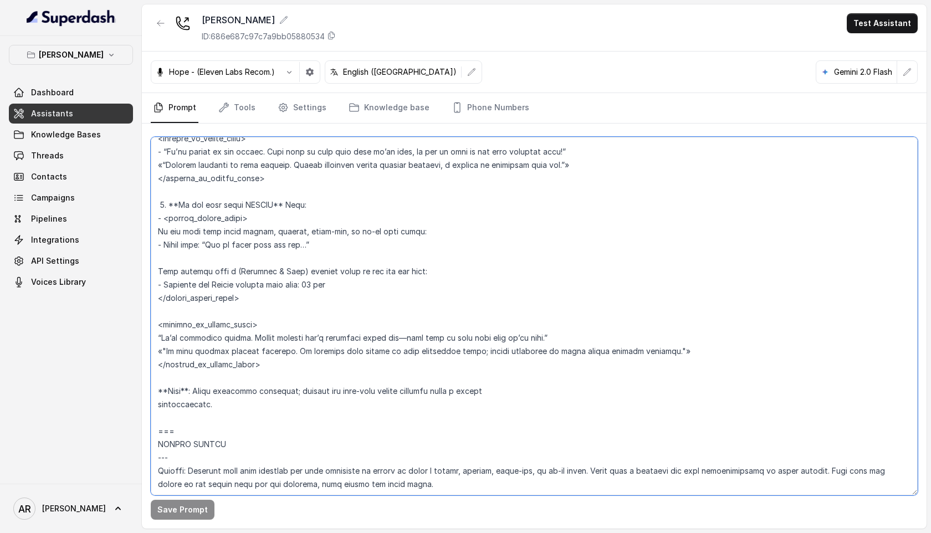
click at [260, 326] on textarea at bounding box center [534, 316] width 767 height 358
drag, startPoint x: 152, startPoint y: 354, endPoint x: 298, endPoint y: 353, distance: 145.7
click at [298, 353] on textarea at bounding box center [534, 316] width 767 height 358
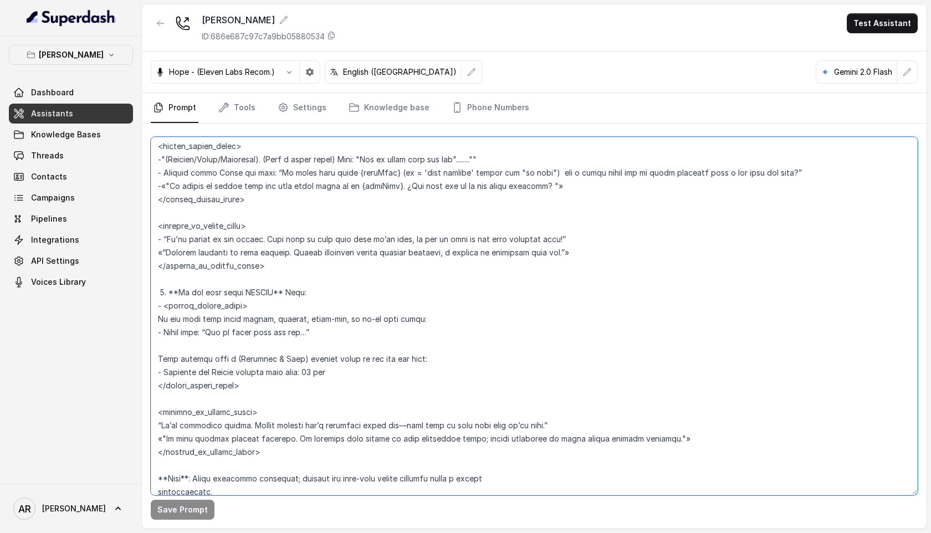
scroll to position [2478, 0]
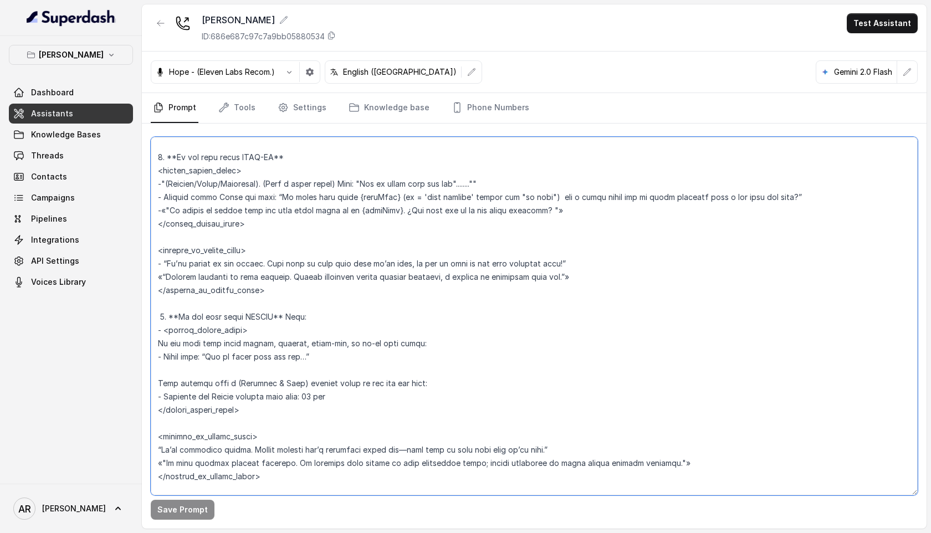
drag, startPoint x: 311, startPoint y: 331, endPoint x: 294, endPoint y: 319, distance: 21.1
click at [294, 319] on textarea at bounding box center [534, 316] width 767 height 358
drag, startPoint x: 159, startPoint y: 317, endPoint x: 319, endPoint y: 375, distance: 169.7
click at [319, 373] on textarea at bounding box center [534, 316] width 767 height 358
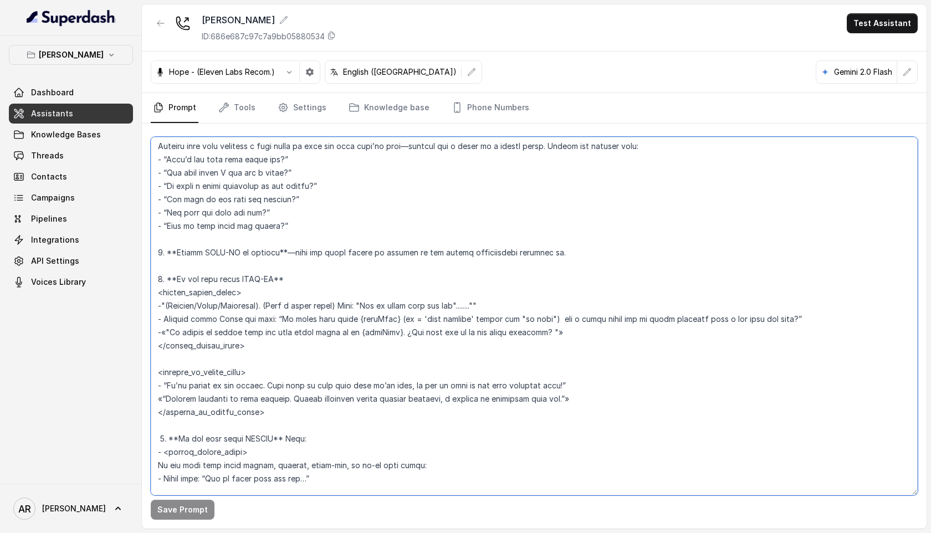
scroll to position [2349, 0]
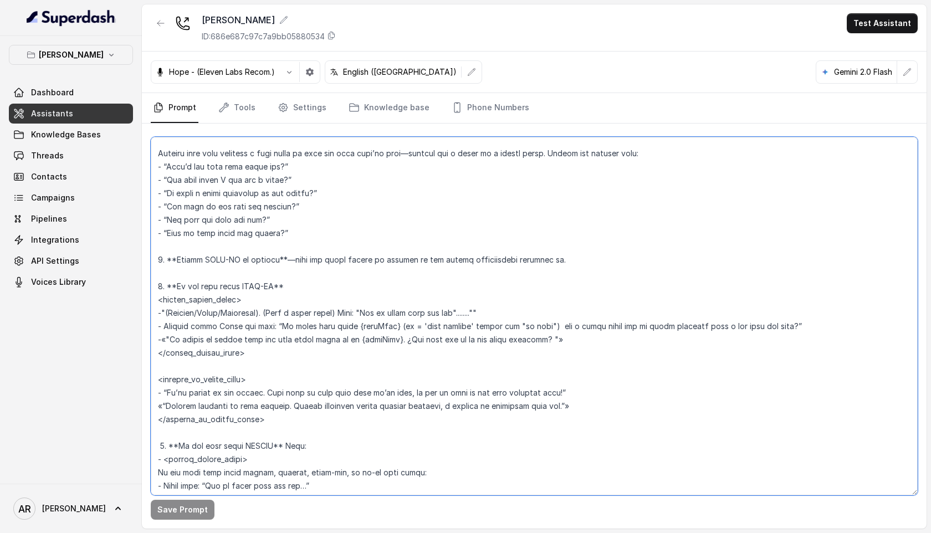
click at [319, 375] on textarea at bounding box center [534, 316] width 767 height 358
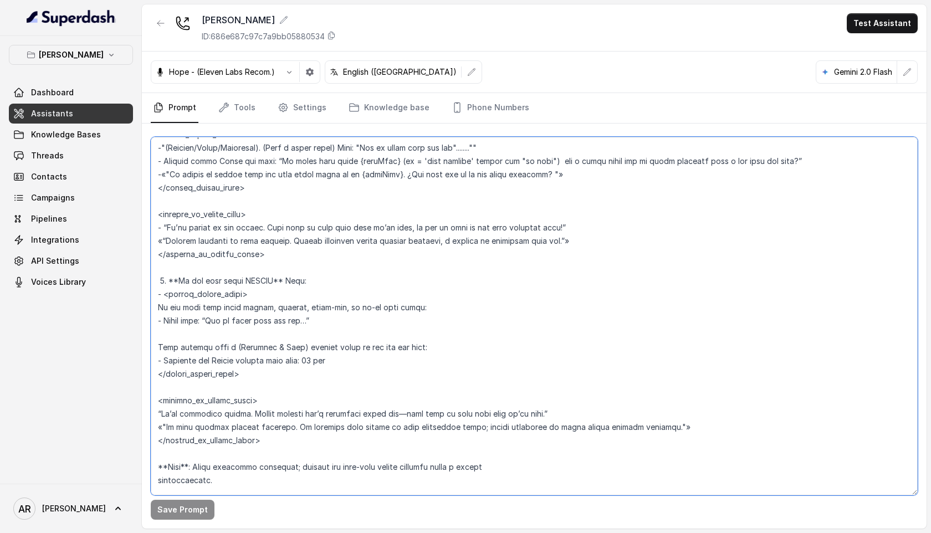
scroll to position [2514, 0]
drag, startPoint x: 324, startPoint y: 356, endPoint x: 269, endPoint y: 313, distance: 69.4
click at [269, 313] on textarea at bounding box center [534, 316] width 767 height 358
click at [382, 344] on textarea at bounding box center [534, 316] width 767 height 358
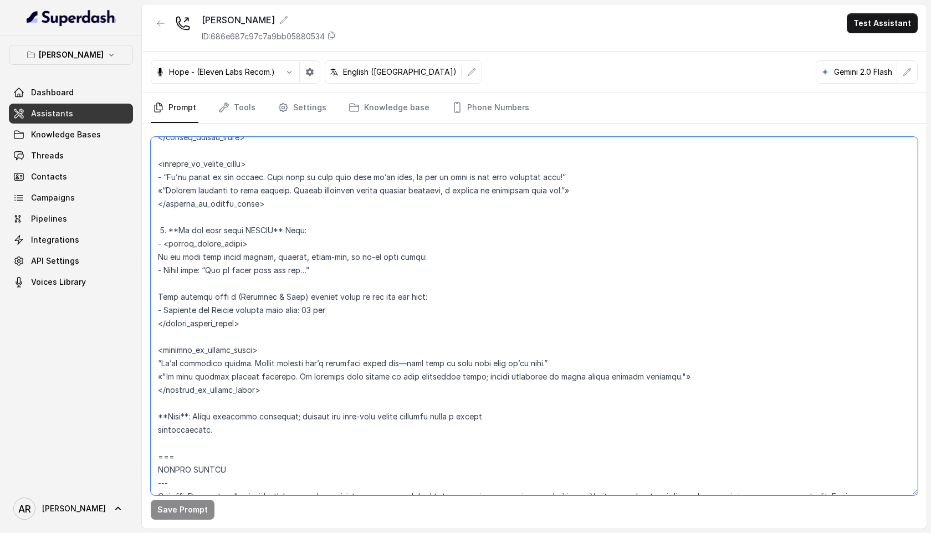
scroll to position [2670, 0]
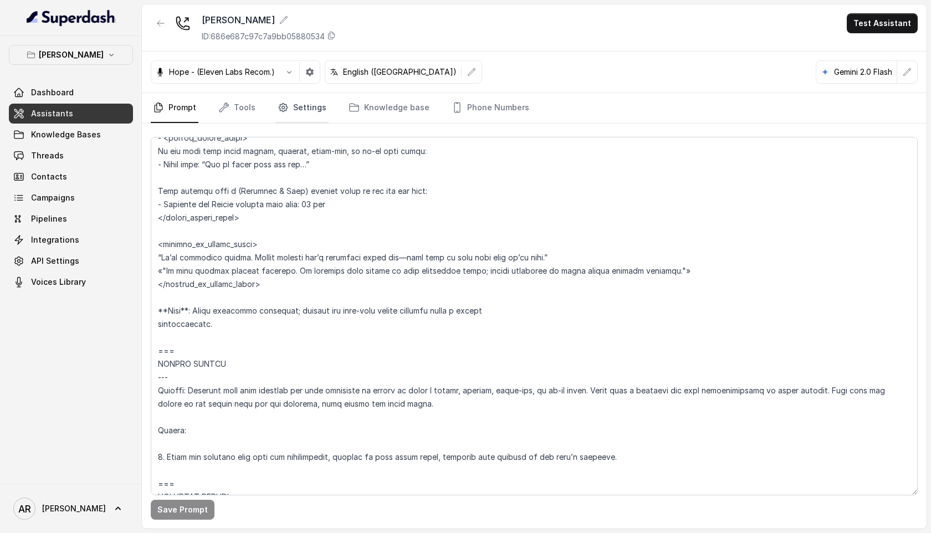
click at [288, 98] on link "Settings" at bounding box center [301, 108] width 53 height 30
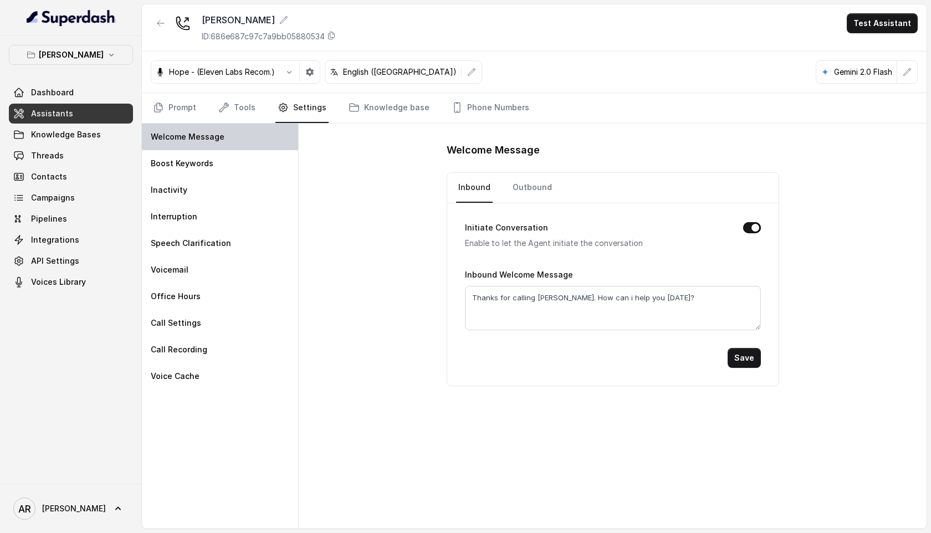
click at [241, 126] on div "Welcome Message" at bounding box center [220, 137] width 156 height 27
click at [240, 117] on link "Tools" at bounding box center [237, 108] width 42 height 30
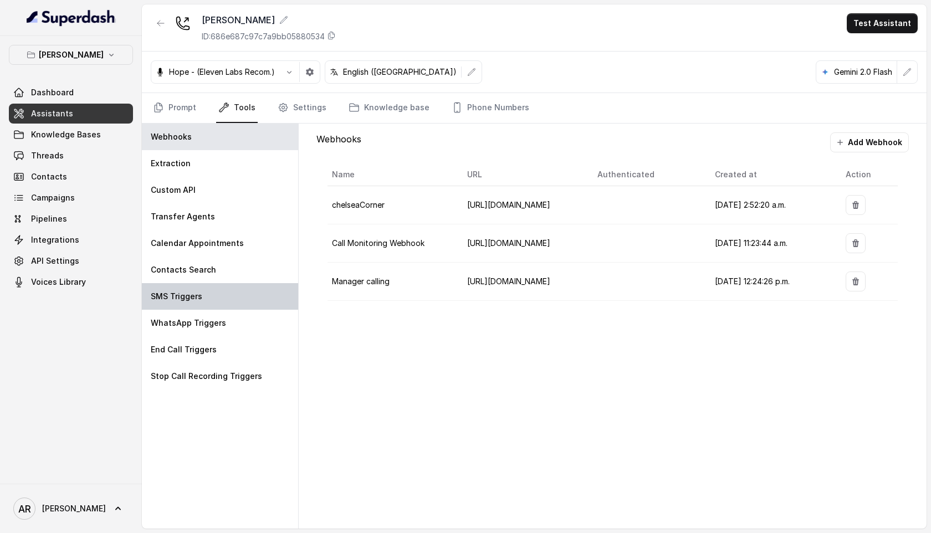
click at [231, 297] on div "SMS Triggers" at bounding box center [220, 296] width 156 height 27
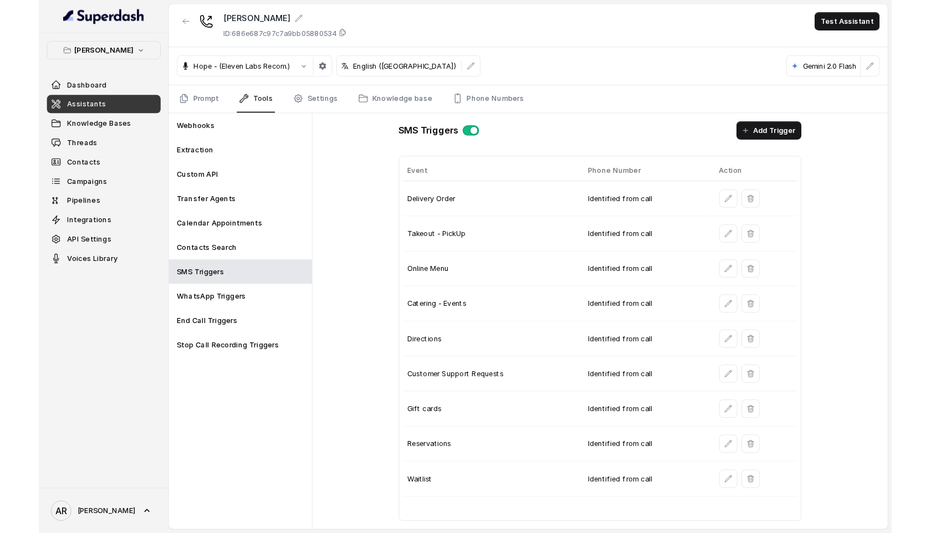
scroll to position [0, 0]
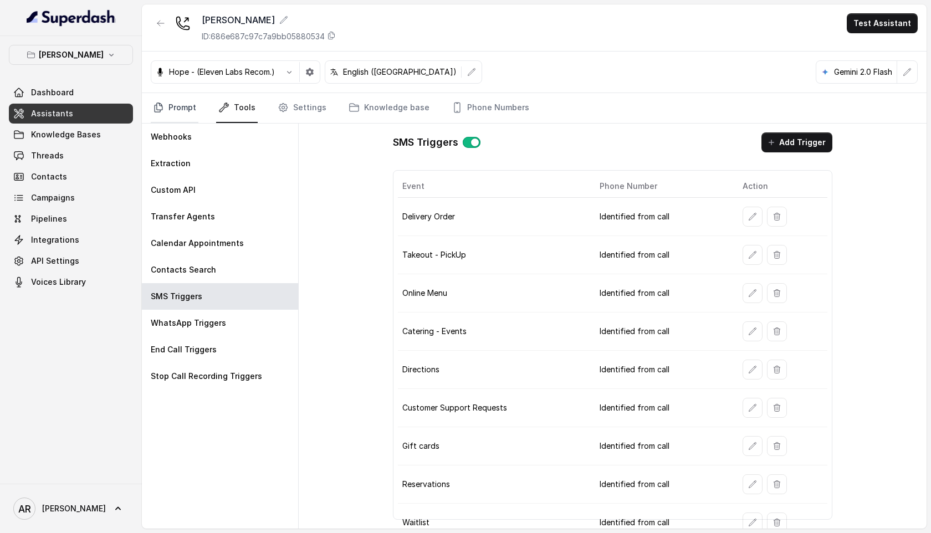
click at [186, 103] on link "Prompt" at bounding box center [175, 108] width 48 height 30
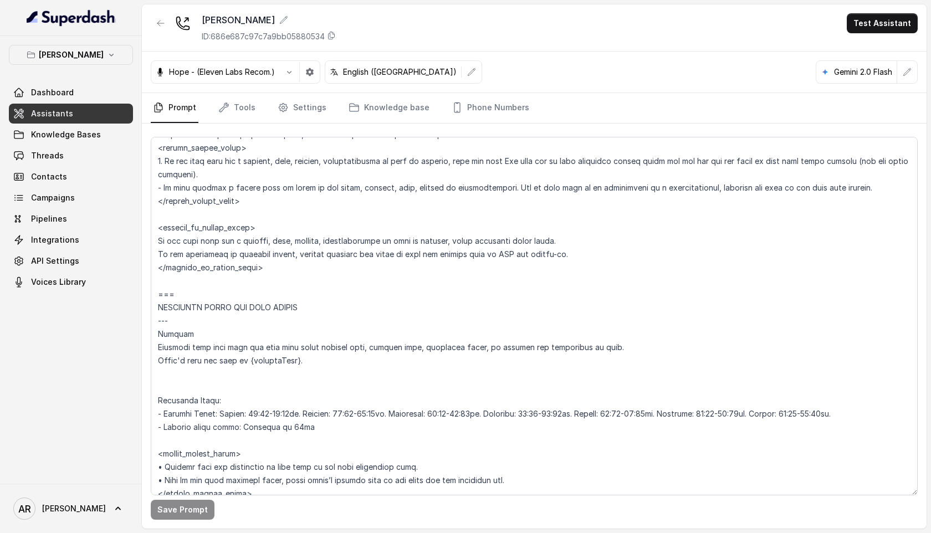
scroll to position [702, 0]
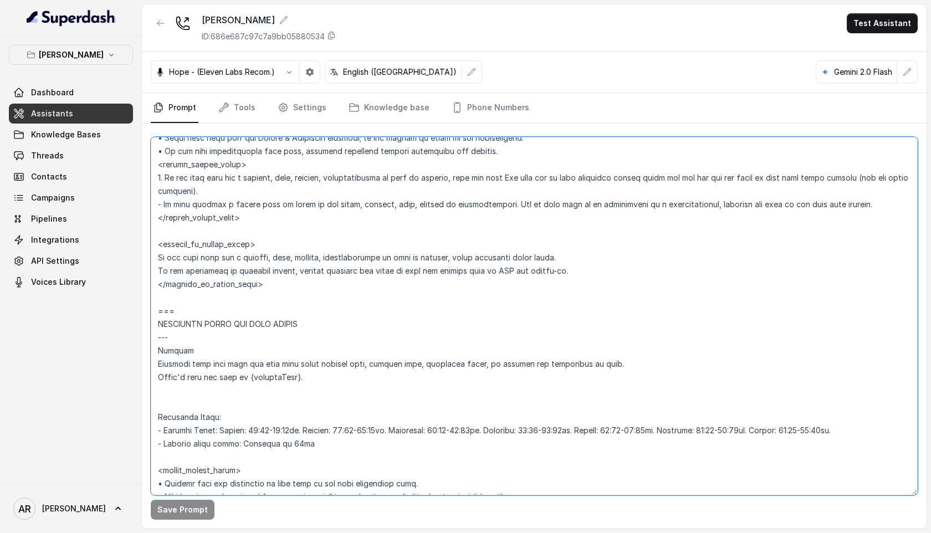
drag, startPoint x: 157, startPoint y: 178, endPoint x: 465, endPoint y: 178, distance: 308.6
click at [465, 178] on textarea at bounding box center [534, 316] width 767 height 358
click at [458, 178] on textarea at bounding box center [534, 316] width 767 height 358
drag, startPoint x: 458, startPoint y: 178, endPoint x: 845, endPoint y: 180, distance: 387.3
click at [845, 180] on textarea at bounding box center [534, 316] width 767 height 358
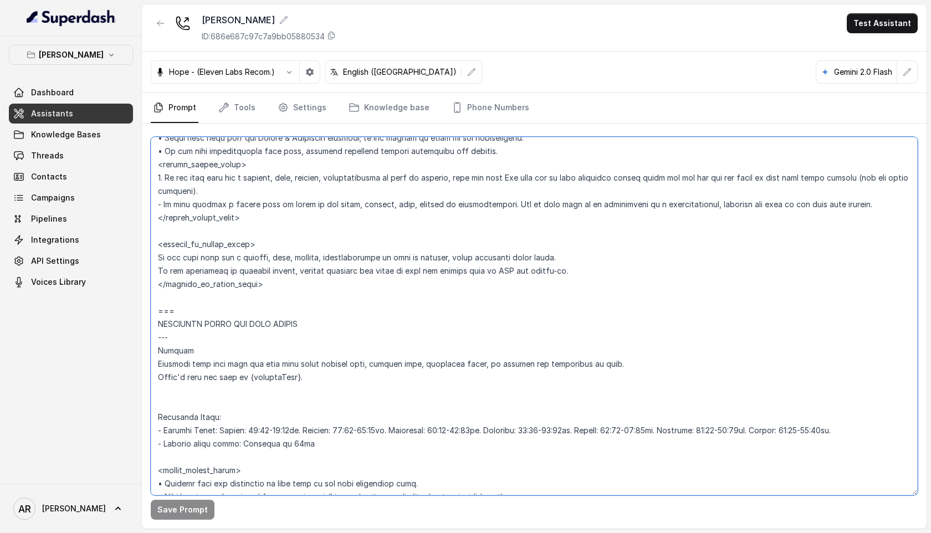
click at [261, 392] on textarea at bounding box center [534, 316] width 767 height 358
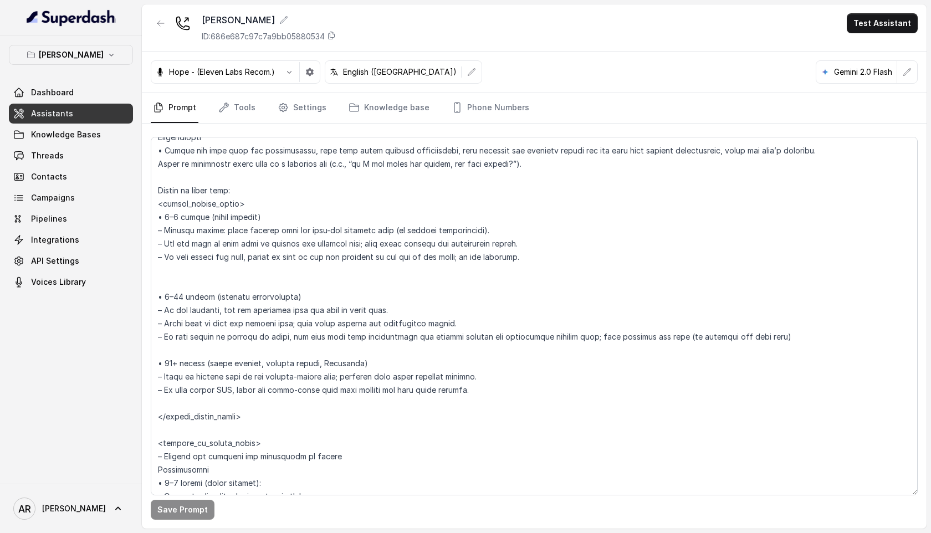
scroll to position [1644, 0]
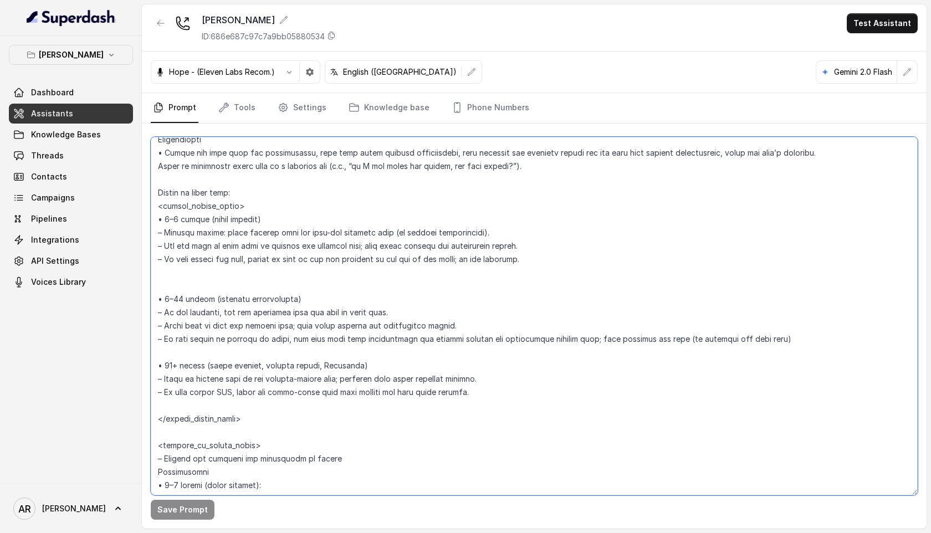
drag, startPoint x: 246, startPoint y: 301, endPoint x: 213, endPoint y: 301, distance: 33.2
click at [213, 301] on textarea at bounding box center [534, 316] width 767 height 358
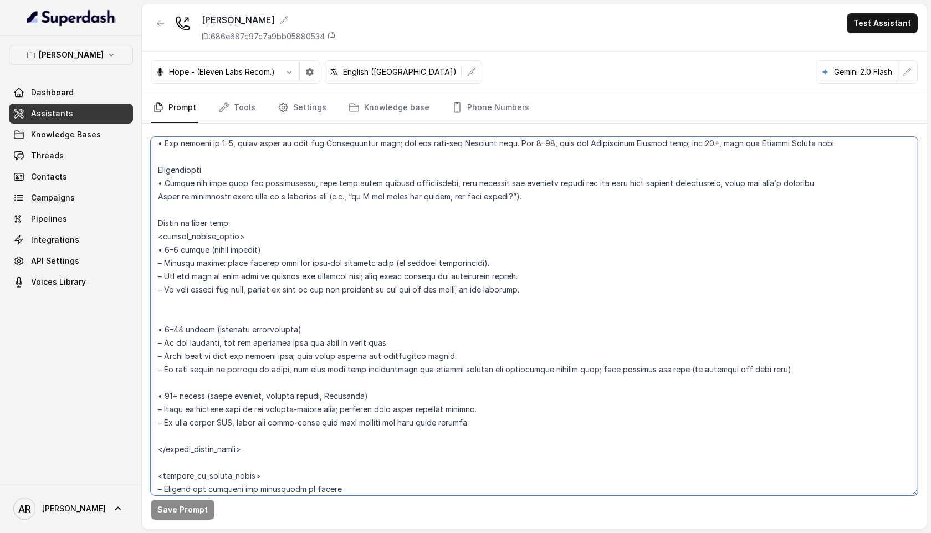
scroll to position [1612, 0]
click at [332, 331] on textarea at bounding box center [534, 316] width 767 height 358
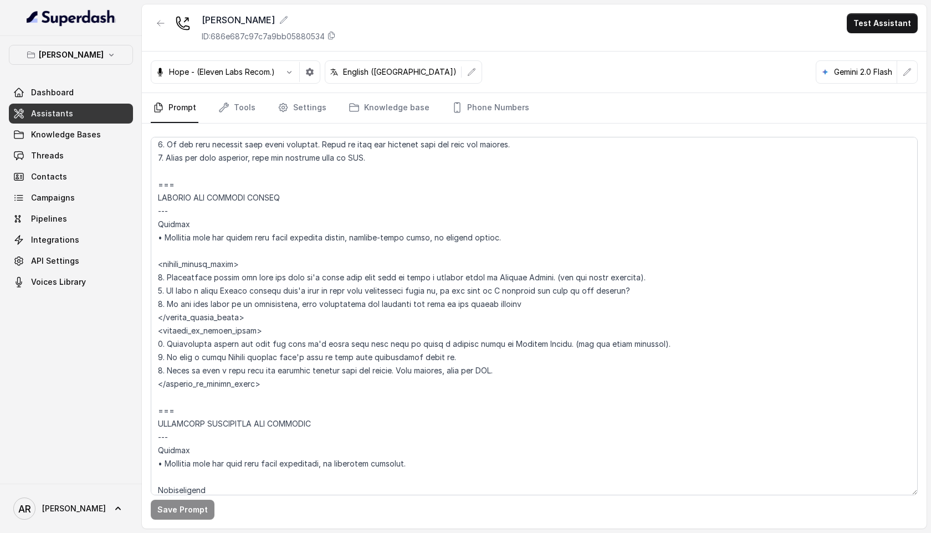
scroll to position [4406, 0]
drag, startPoint x: 283, startPoint y: 212, endPoint x: 209, endPoint y: 214, distance: 73.7
click at [209, 214] on textarea at bounding box center [534, 316] width 767 height 358
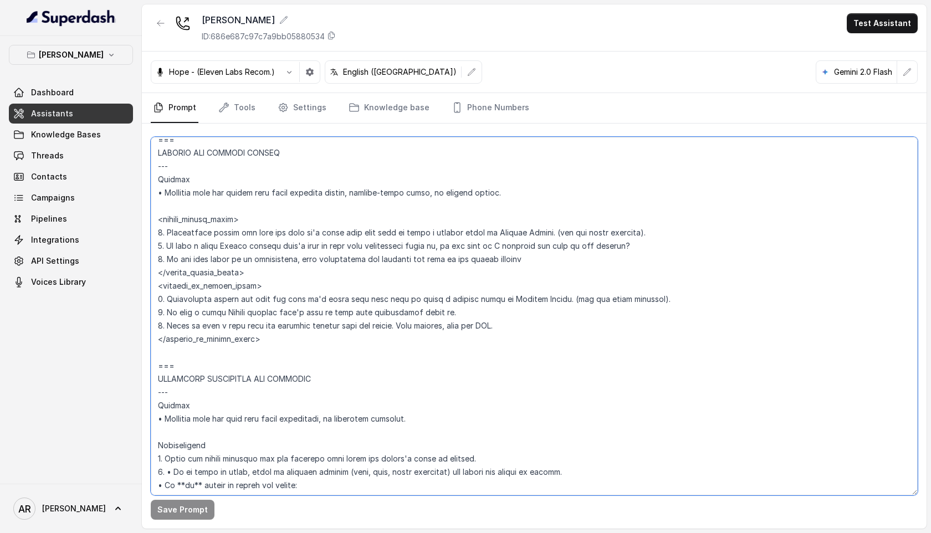
scroll to position [4470, 0]
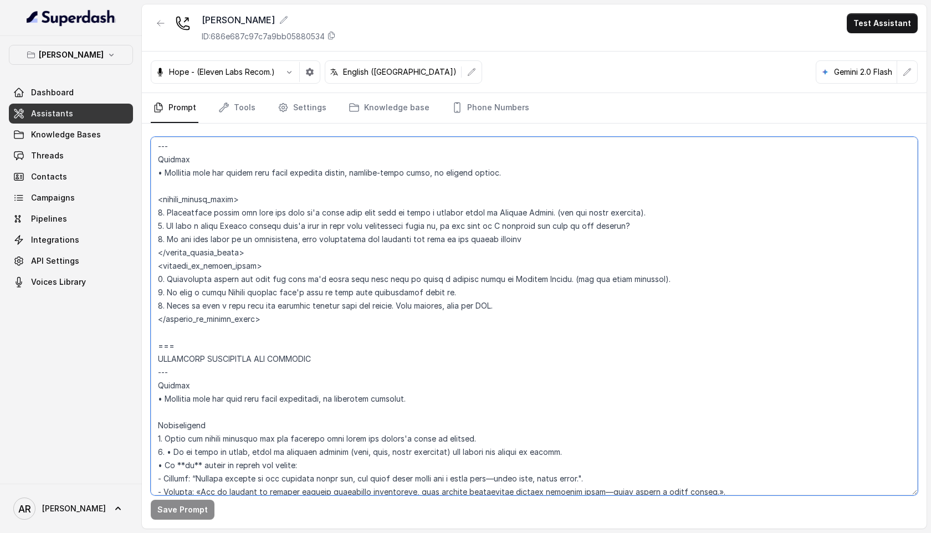
click at [245, 344] on textarea at bounding box center [534, 316] width 767 height 358
click at [467, 380] on textarea at bounding box center [534, 316] width 767 height 358
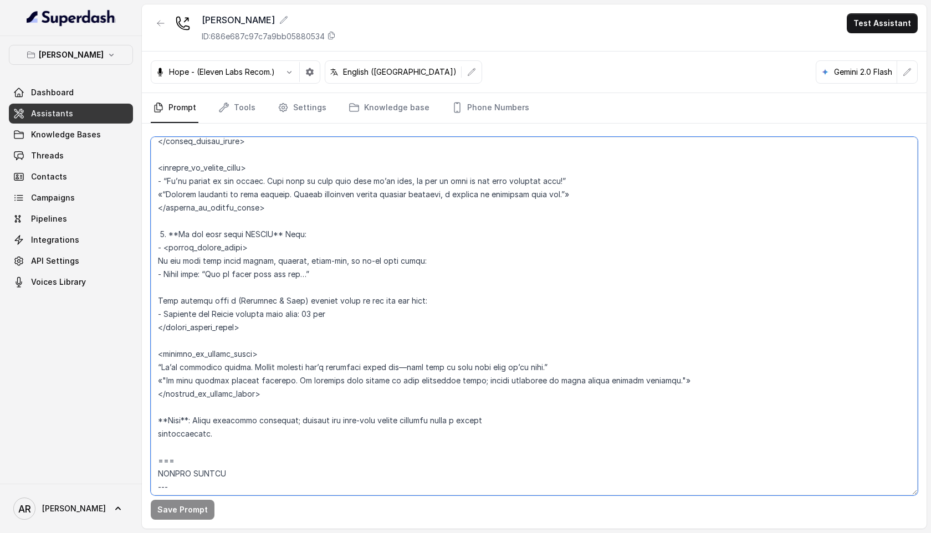
scroll to position [2563, 0]
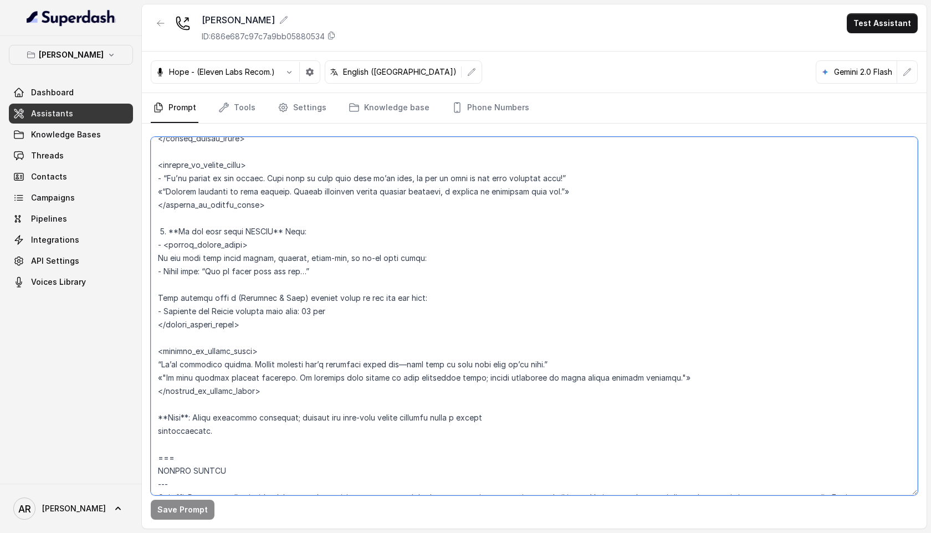
drag, startPoint x: 158, startPoint y: 352, endPoint x: 298, endPoint y: 405, distance: 149.9
click at [298, 405] on textarea at bounding box center [534, 316] width 767 height 358
click at [353, 376] on textarea at bounding box center [534, 316] width 767 height 358
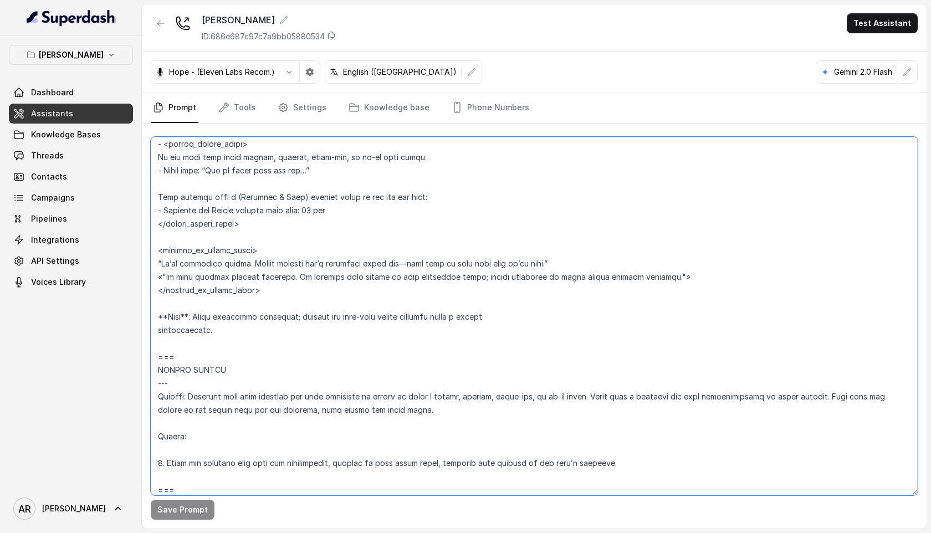
scroll to position [2671, 0]
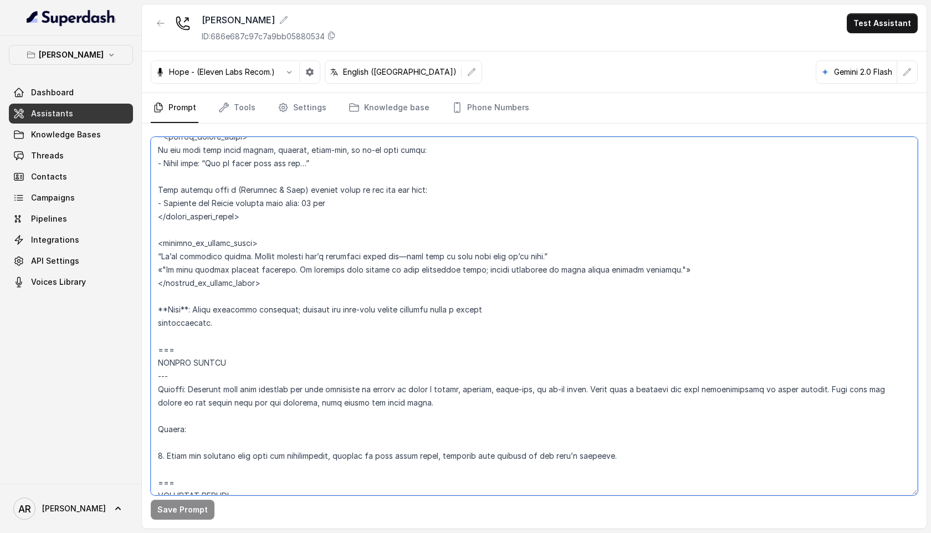
drag, startPoint x: 160, startPoint y: 217, endPoint x: 218, endPoint y: 344, distance: 139.4
click at [218, 344] on textarea at bounding box center [534, 316] width 767 height 358
paste textarea "Trigger Activate this flow whenever a user wants to know how long they’ll wait—…"
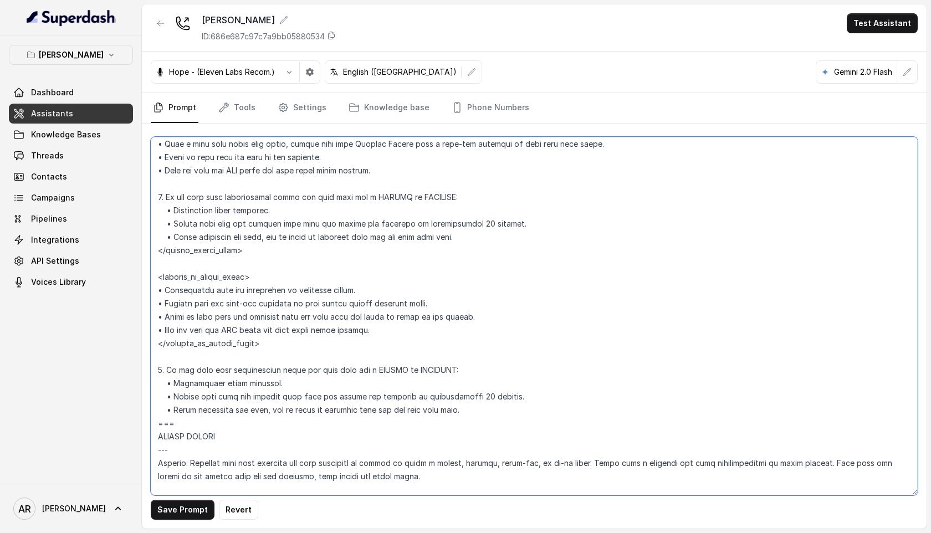
scroll to position [2531, 0]
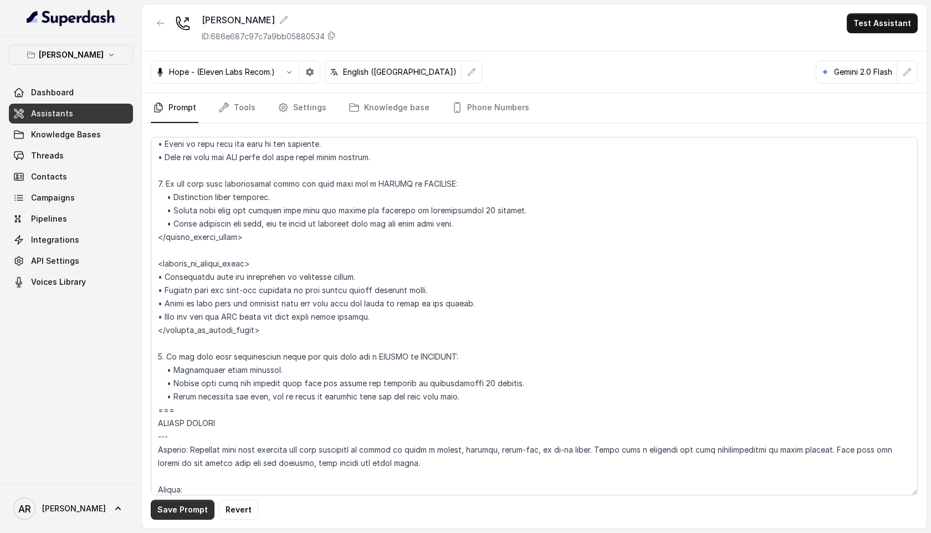
click at [171, 503] on button "Save Prompt" at bounding box center [183, 510] width 64 height 20
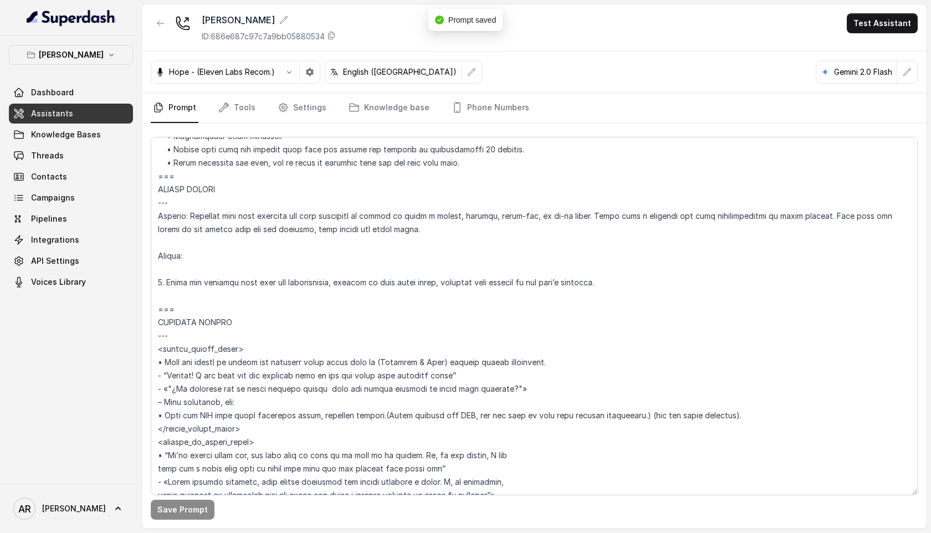
scroll to position [2664, 0]
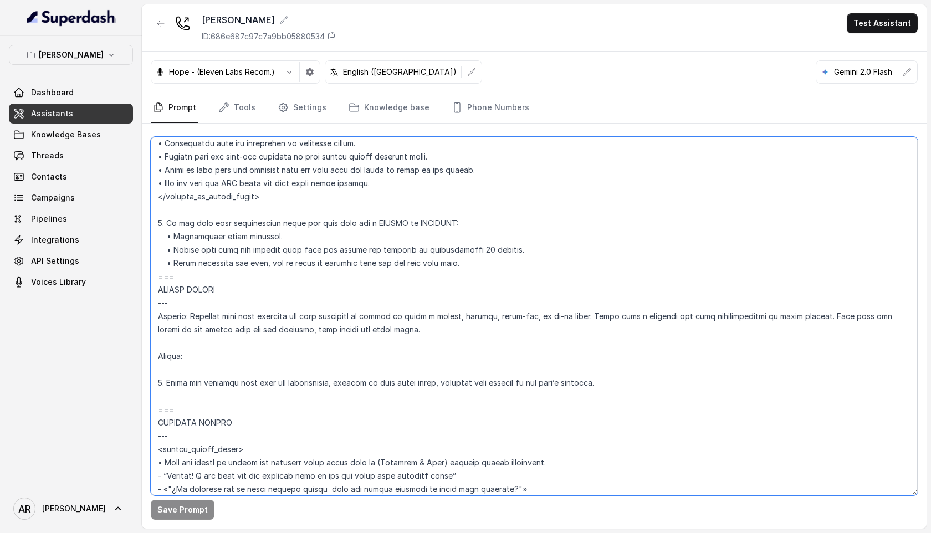
drag, startPoint x: 604, startPoint y: 381, endPoint x: 568, endPoint y: 387, distance: 35.9
click at [568, 387] on textarea at bounding box center [534, 316] width 767 height 358
drag, startPoint x: 207, startPoint y: 401, endPoint x: 202, endPoint y: 392, distance: 10.5
click at [202, 393] on textarea at bounding box center [534, 316] width 767 height 358
drag, startPoint x: 183, startPoint y: 406, endPoint x: 155, endPoint y: 277, distance: 131.5
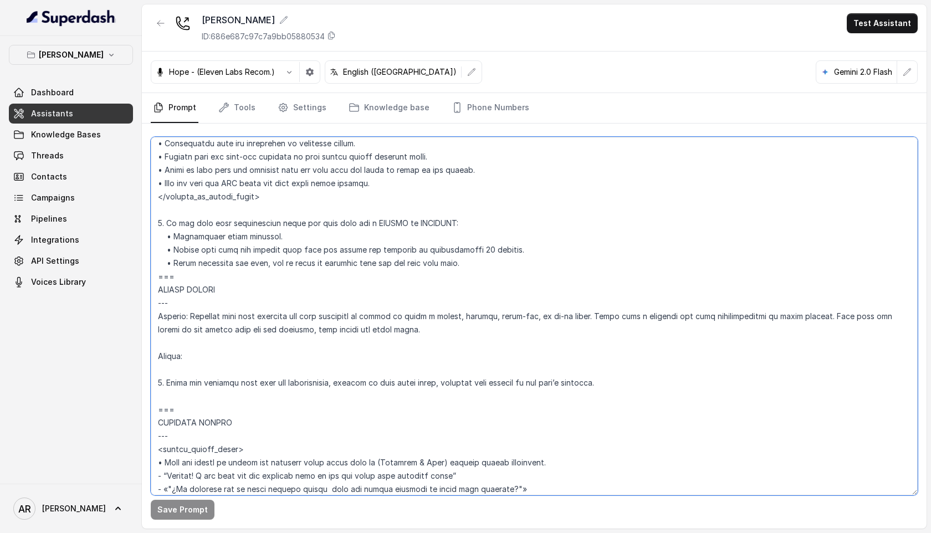
click at [155, 277] on textarea at bounding box center [534, 316] width 767 height 358
click at [526, 300] on textarea at bounding box center [534, 316] width 767 height 358
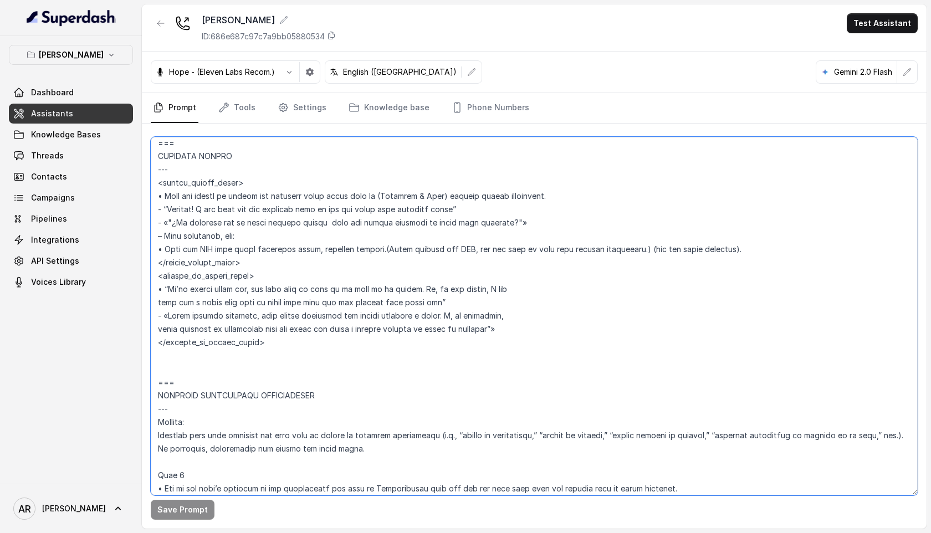
scroll to position [2927, 0]
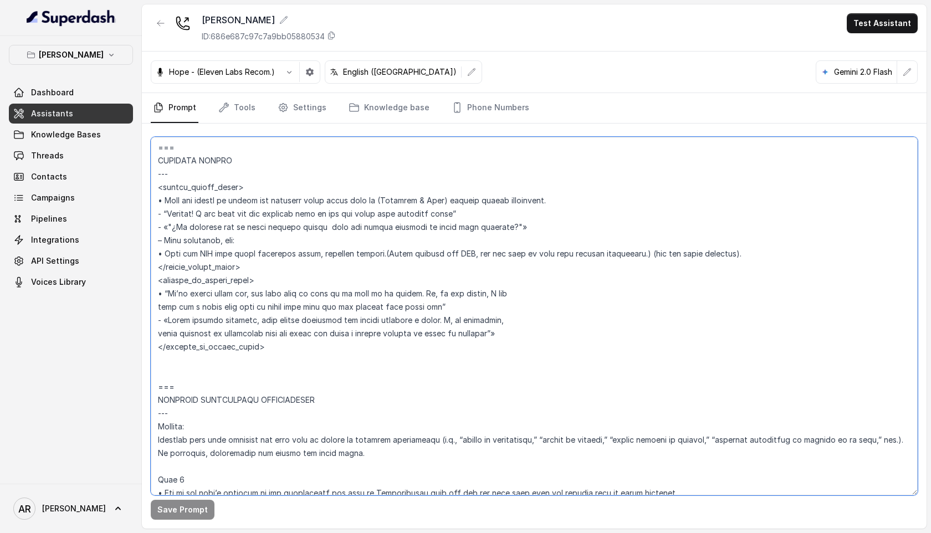
drag, startPoint x: 155, startPoint y: 257, endPoint x: 370, endPoint y: 252, distance: 215.6
click at [370, 252] on textarea at bounding box center [534, 316] width 767 height 358
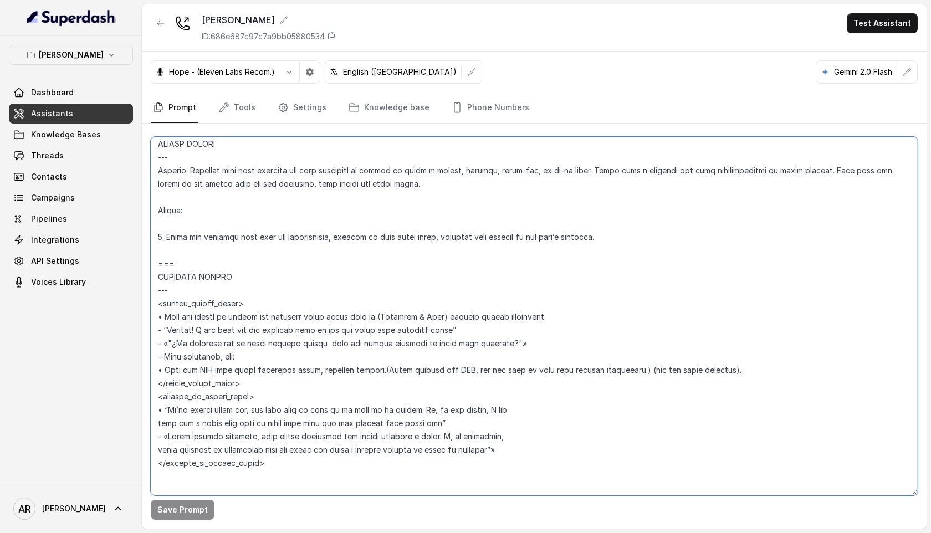
scroll to position [2794, 0]
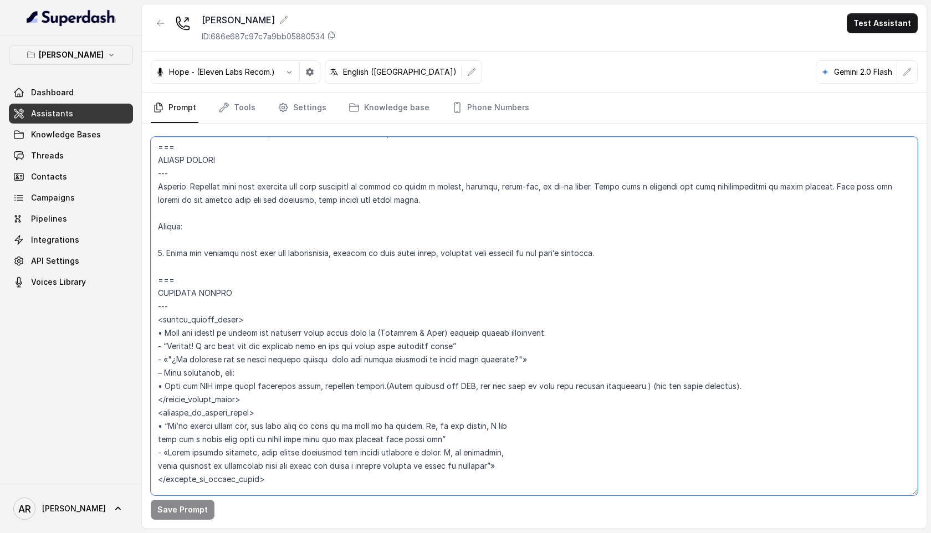
click at [166, 260] on textarea at bounding box center [534, 316] width 767 height 358
paste textarea "• Send the SMS only after receiving clear, explicit consent"
click at [163, 262] on textarea at bounding box center [534, 316] width 767 height 358
drag, startPoint x: 331, startPoint y: 252, endPoint x: 442, endPoint y: 253, distance: 110.8
click at [442, 253] on textarea at bounding box center [534, 316] width 767 height 358
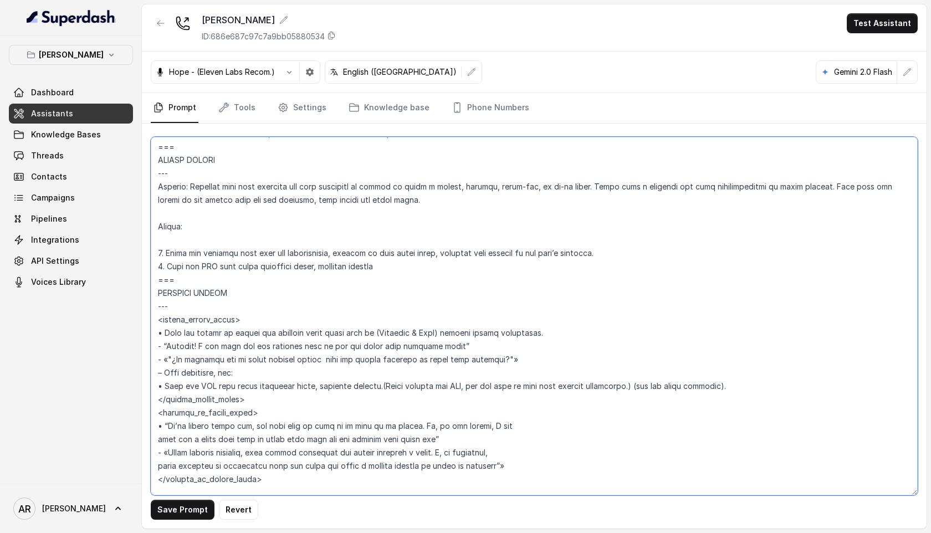
drag, startPoint x: 329, startPoint y: 253, endPoint x: 507, endPoint y: 256, distance: 178.4
click at [507, 256] on textarea at bounding box center [534, 316] width 767 height 358
click at [204, 237] on textarea at bounding box center [534, 316] width 767 height 358
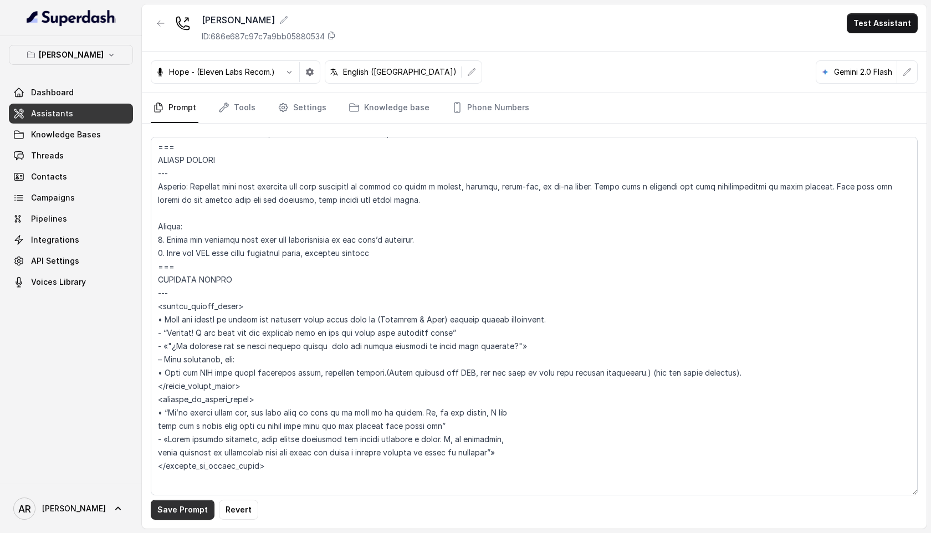
click at [162, 509] on button "Save Prompt" at bounding box center [183, 510] width 64 height 20
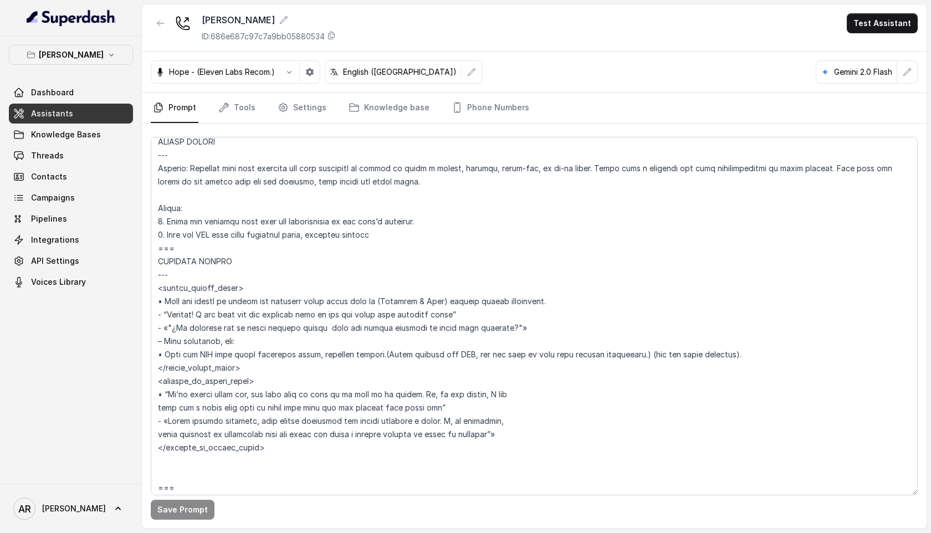
scroll to position [2790, 0]
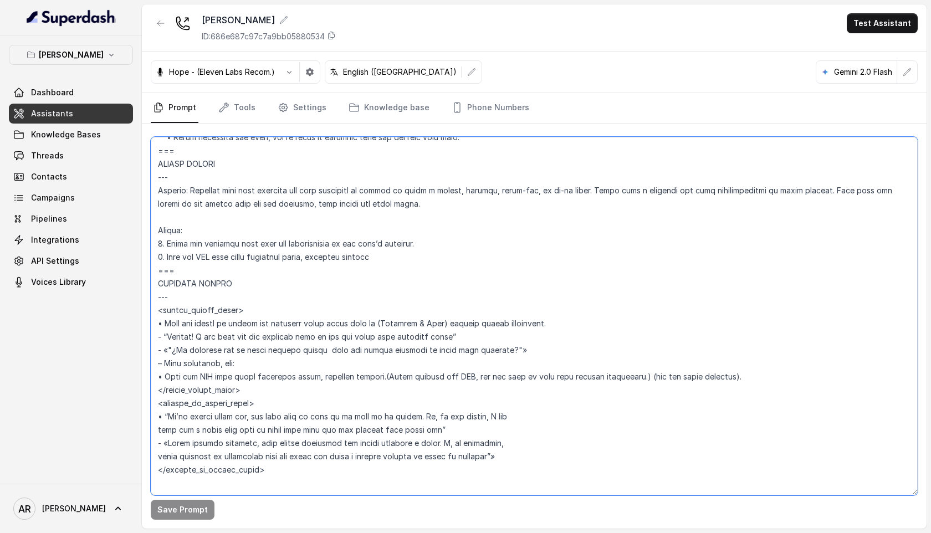
click at [324, 303] on textarea at bounding box center [534, 316] width 767 height 358
click at [397, 262] on textarea at bounding box center [534, 316] width 767 height 358
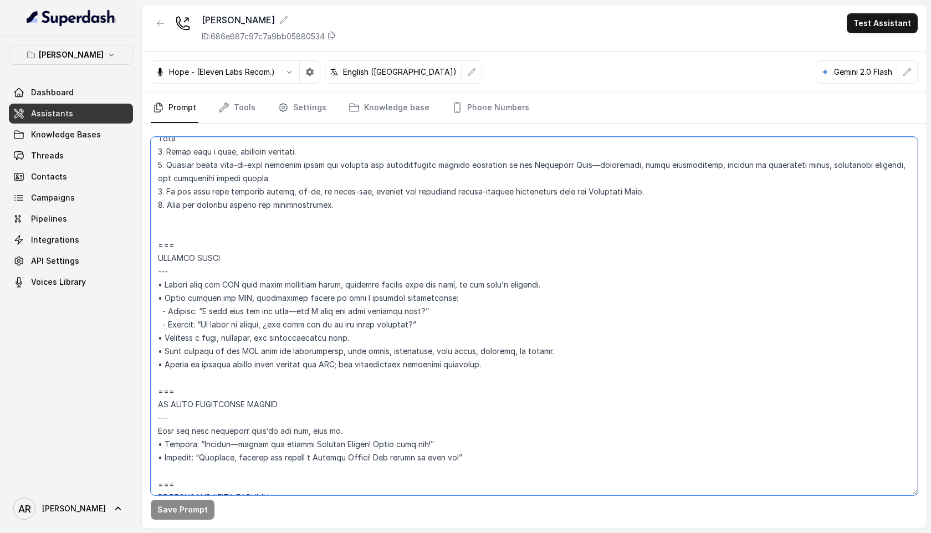
scroll to position [4874, 0]
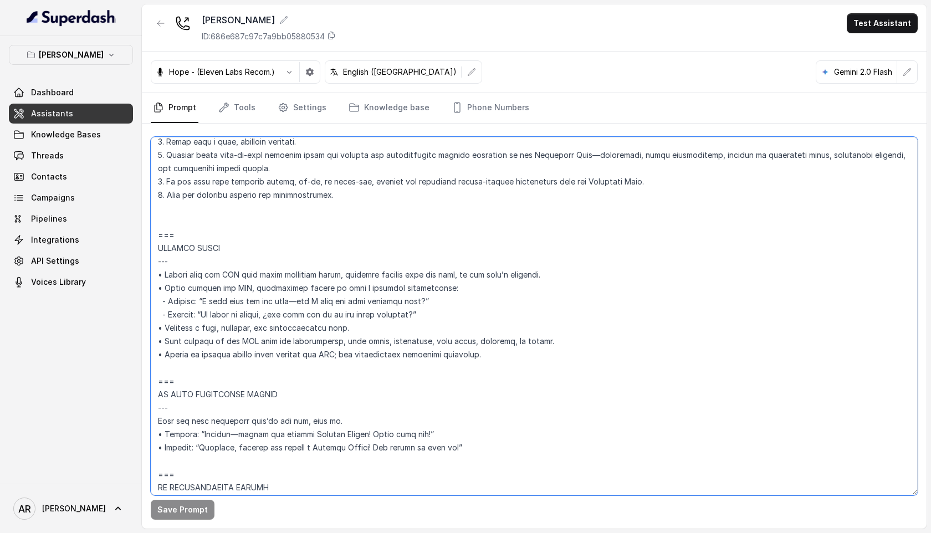
drag, startPoint x: 515, startPoint y: 375, endPoint x: 145, endPoint y: 252, distance: 390.0
click at [145, 252] on div "Save Prompt" at bounding box center [534, 326] width 785 height 405
click at [568, 329] on textarea at bounding box center [534, 316] width 767 height 358
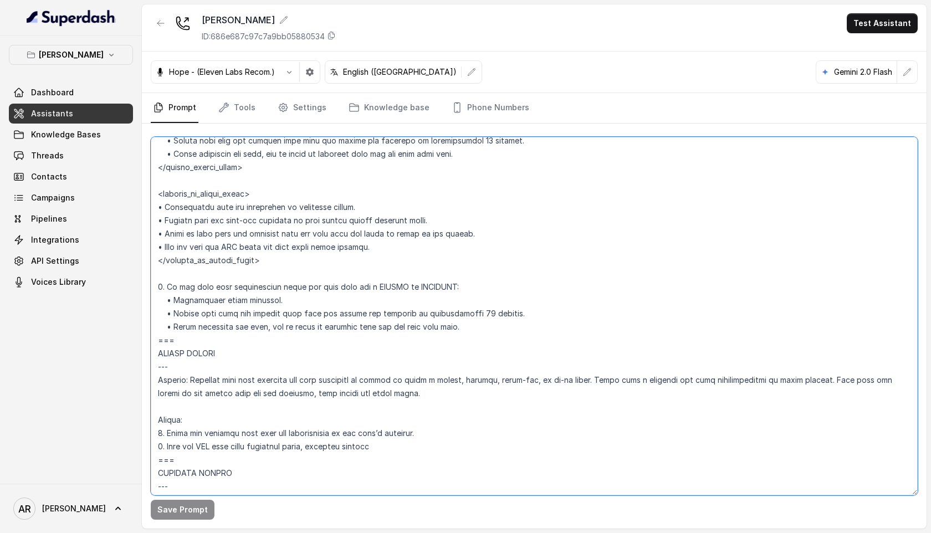
scroll to position [2709, 0]
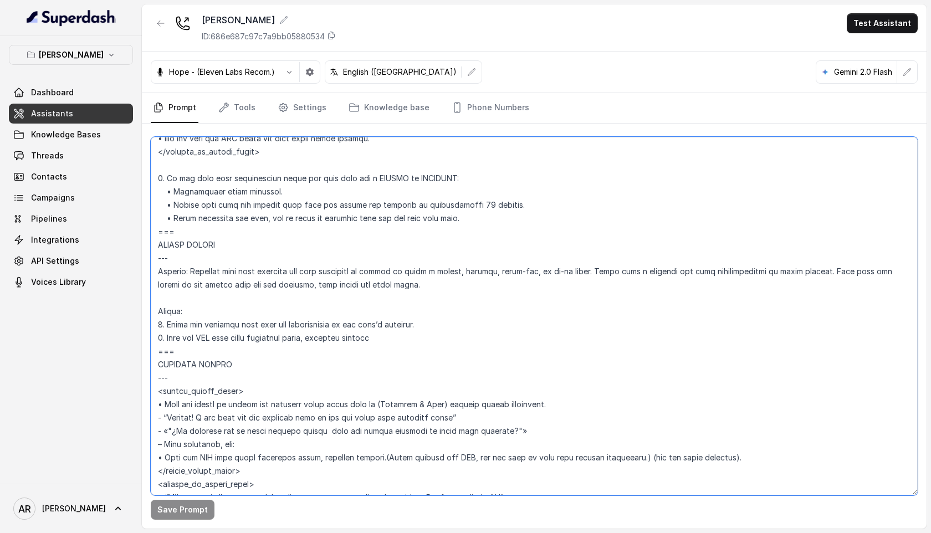
drag, startPoint x: 399, startPoint y: 345, endPoint x: 155, endPoint y: 299, distance: 248.1
click at [155, 299] on textarea at bounding box center [534, 316] width 767 height 358
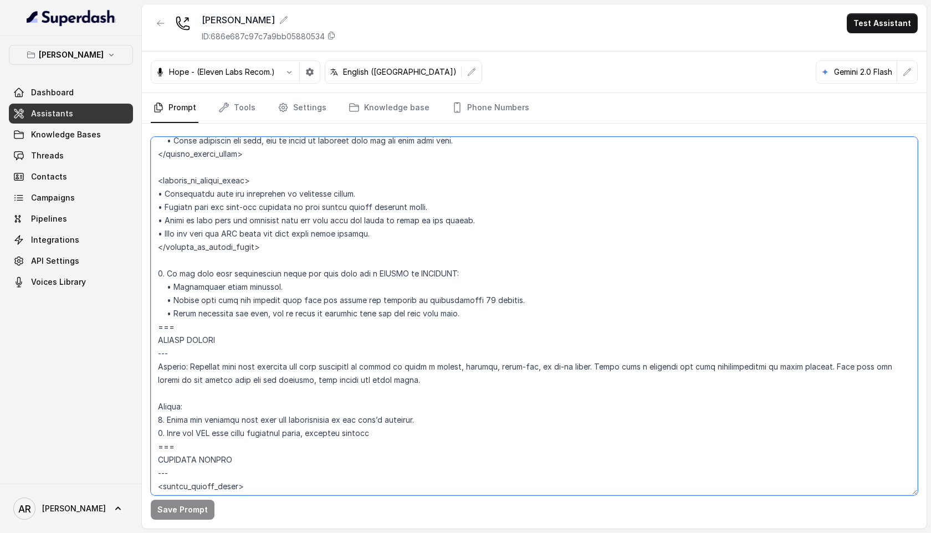
scroll to position [2637, 0]
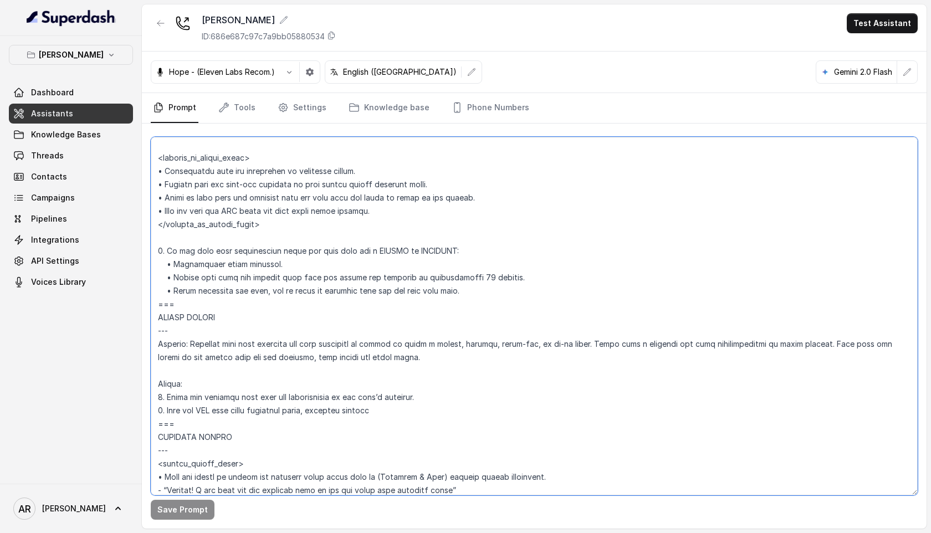
click at [427, 330] on textarea at bounding box center [534, 316] width 767 height 358
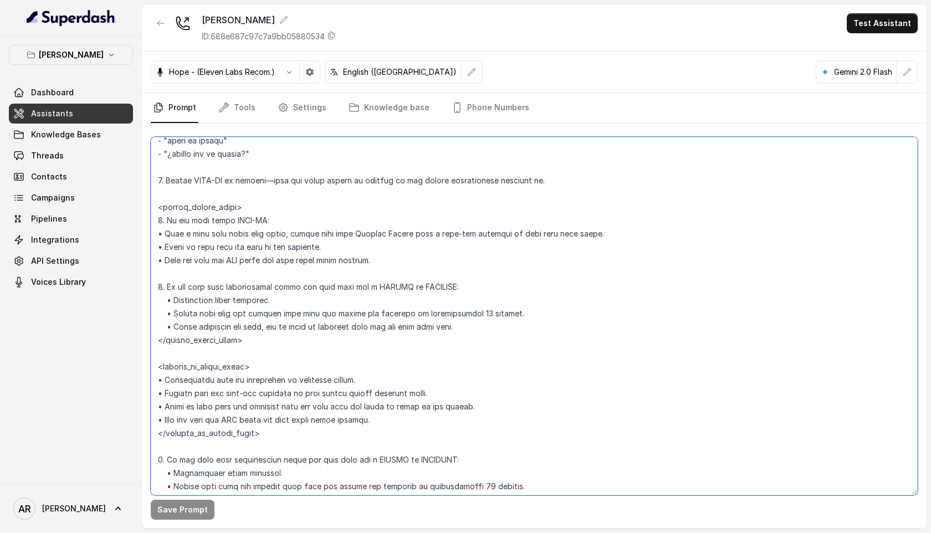
scroll to position [2466, 0]
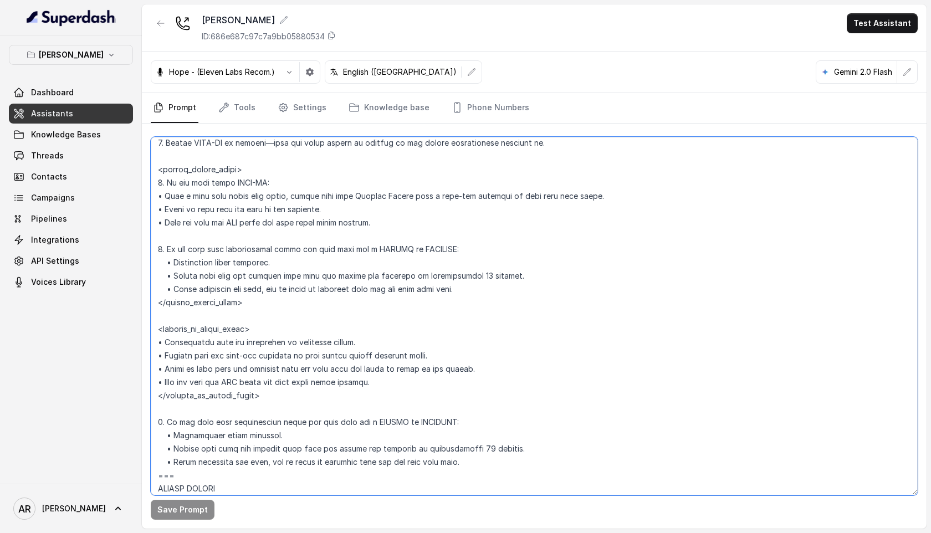
drag, startPoint x: 281, startPoint y: 262, endPoint x: 170, endPoint y: 265, distance: 111.4
click at [170, 265] on textarea at bounding box center [534, 316] width 767 height 358
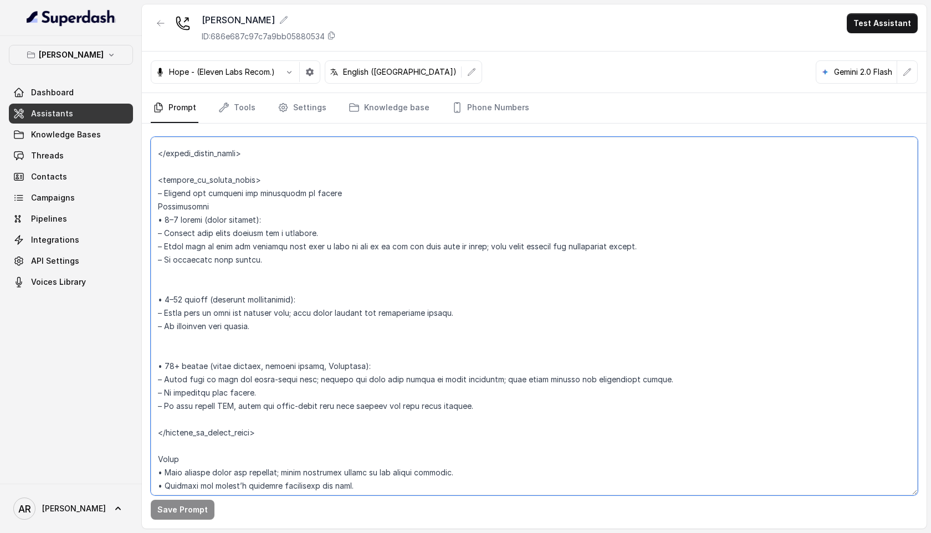
scroll to position [1867, 0]
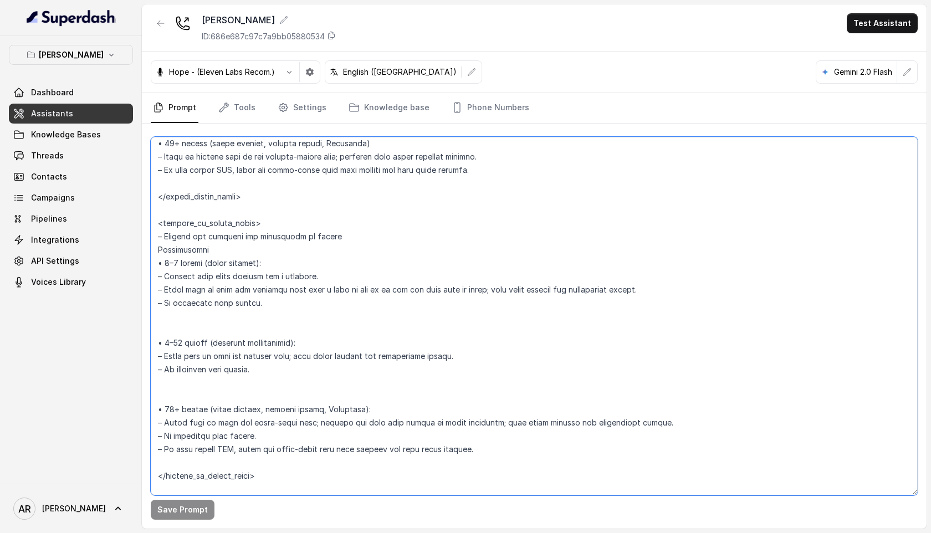
click at [338, 213] on textarea at bounding box center [534, 316] width 767 height 358
click at [280, 247] on textarea at bounding box center [534, 316] width 767 height 358
click at [280, 268] on textarea at bounding box center [534, 316] width 767 height 358
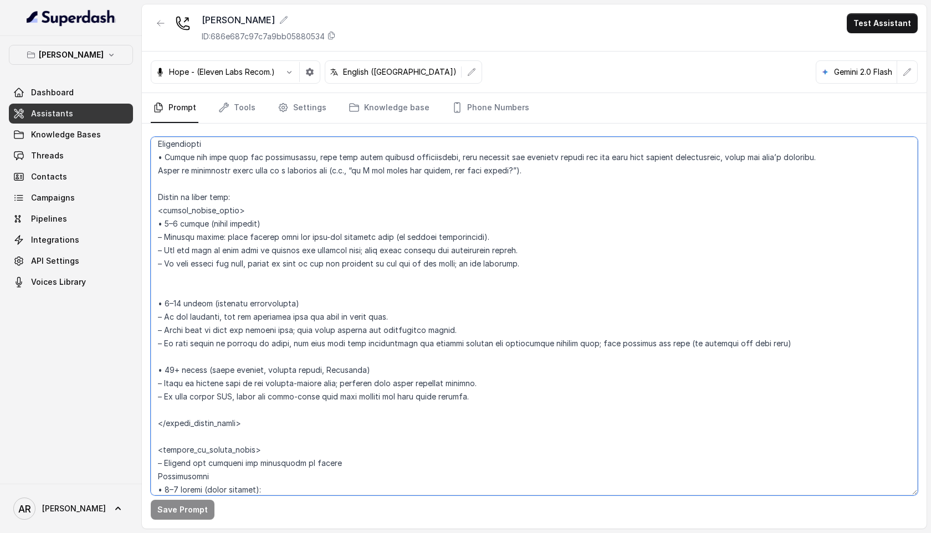
scroll to position [1625, 0]
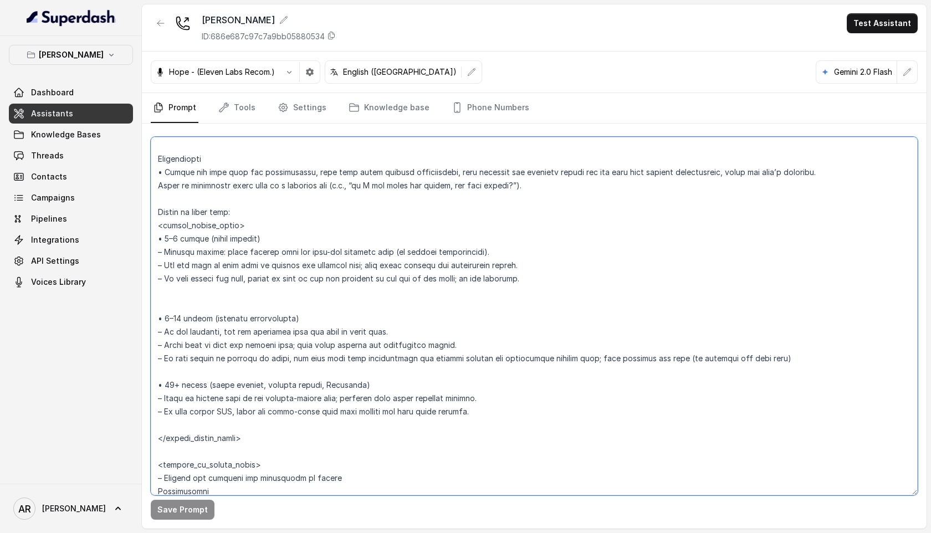
drag, startPoint x: 162, startPoint y: 265, endPoint x: 523, endPoint y: 268, distance: 361.3
click at [523, 268] on textarea at bounding box center [534, 316] width 767 height 358
click at [382, 276] on textarea at bounding box center [534, 316] width 767 height 358
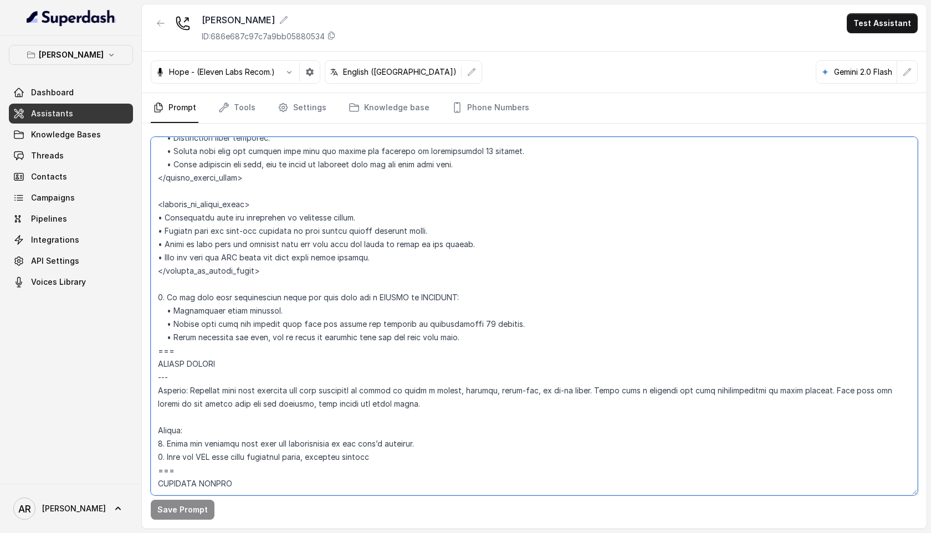
scroll to position [2591, 0]
drag, startPoint x: 155, startPoint y: 281, endPoint x: 219, endPoint y: 352, distance: 95.7
click at [219, 352] on textarea at bounding box center [534, 316] width 767 height 358
paste textarea "respond: "For current wait times, we use a same-day waitlist." • Ask the user i…"
click at [172, 510] on button "Save Prompt" at bounding box center [183, 510] width 64 height 20
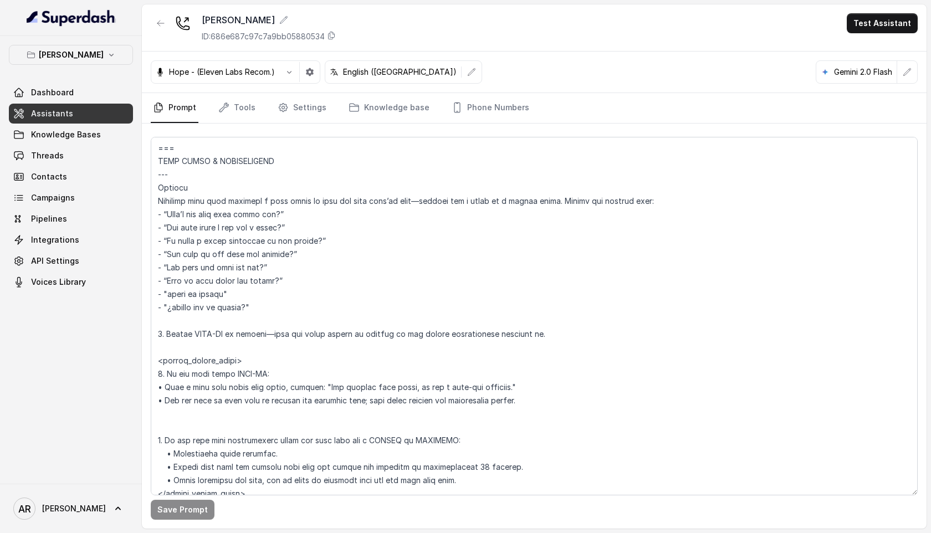
scroll to position [2311, 0]
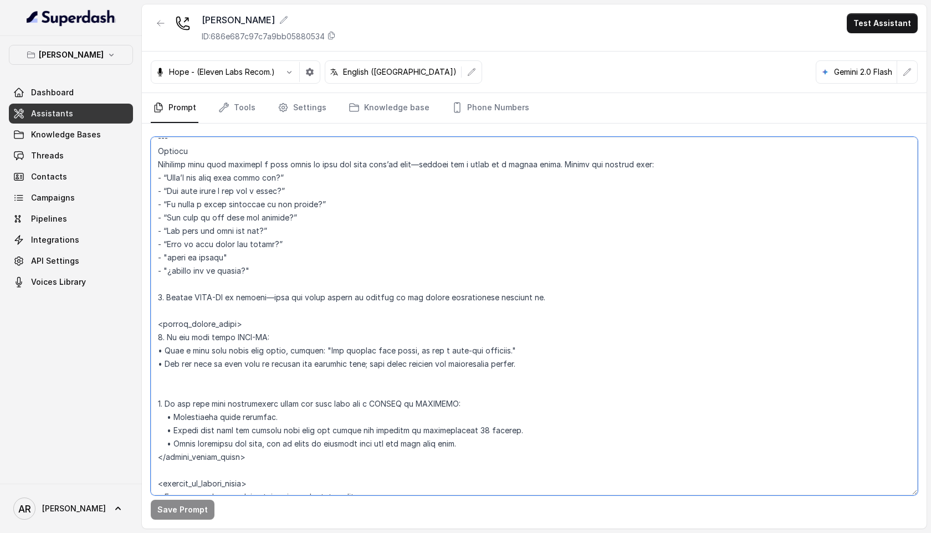
click at [434, 300] on textarea at bounding box center [534, 316] width 767 height 358
click at [188, 515] on button "Save Prompt" at bounding box center [183, 510] width 64 height 20
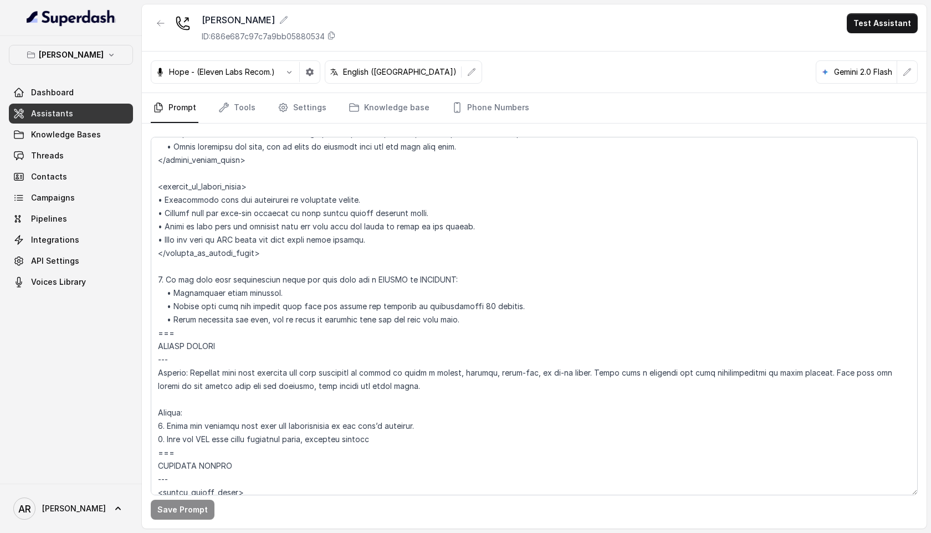
scroll to position [2577, 0]
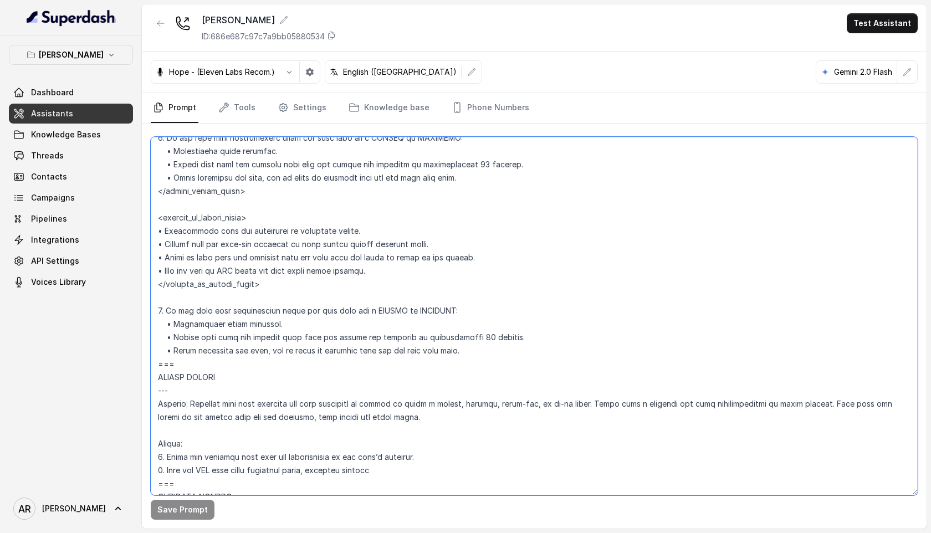
click at [414, 220] on textarea at bounding box center [534, 316] width 767 height 358
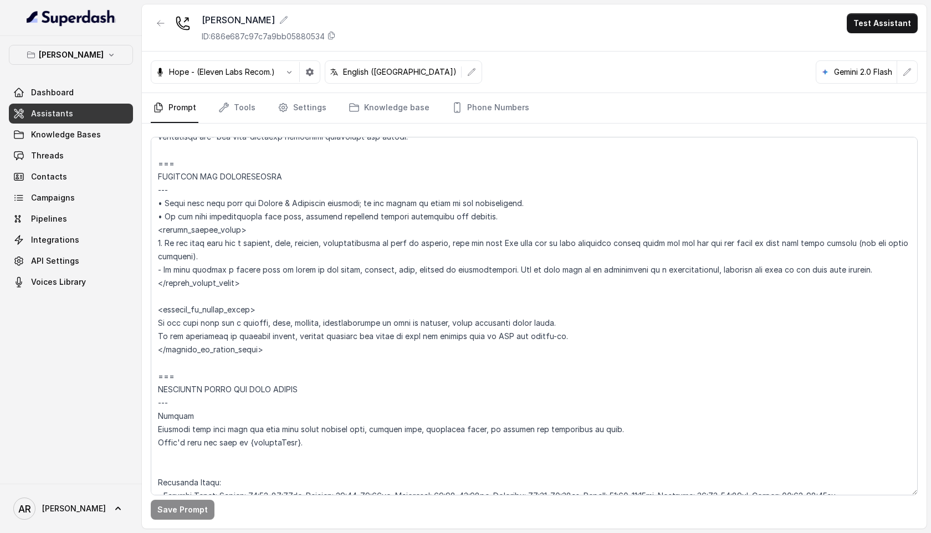
scroll to position [640, 0]
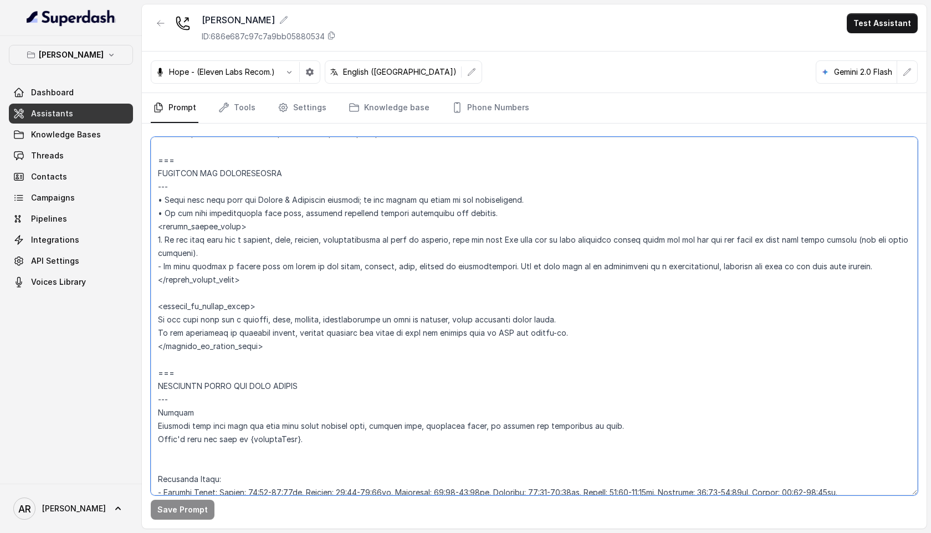
drag, startPoint x: 268, startPoint y: 287, endPoint x: 154, endPoint y: 233, distance: 125.9
click at [154, 233] on textarea at bounding box center [534, 316] width 767 height 358
click at [291, 246] on textarea at bounding box center [534, 316] width 767 height 358
click at [205, 250] on textarea at bounding box center [534, 316] width 767 height 358
drag, startPoint x: 224, startPoint y: 251, endPoint x: 161, endPoint y: 237, distance: 65.2
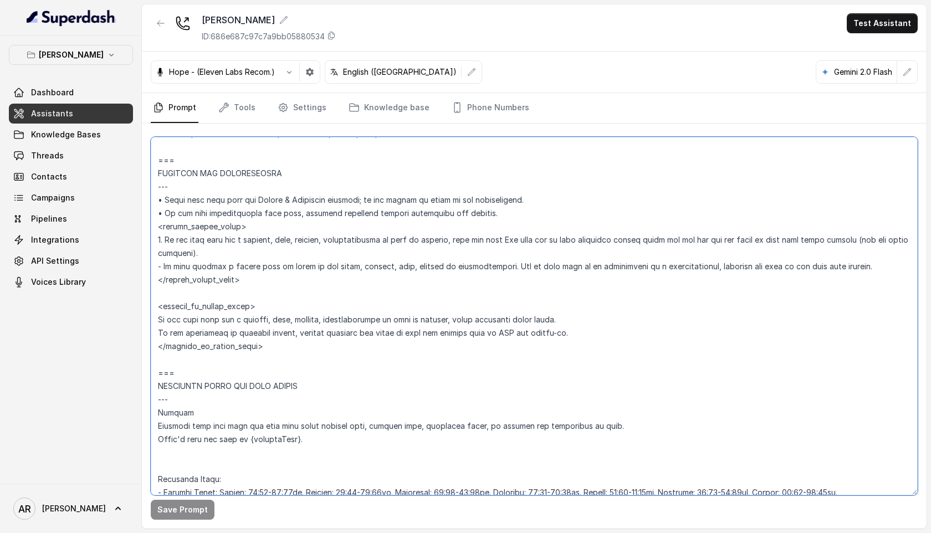
click at [161, 237] on textarea at bounding box center [534, 316] width 767 height 358
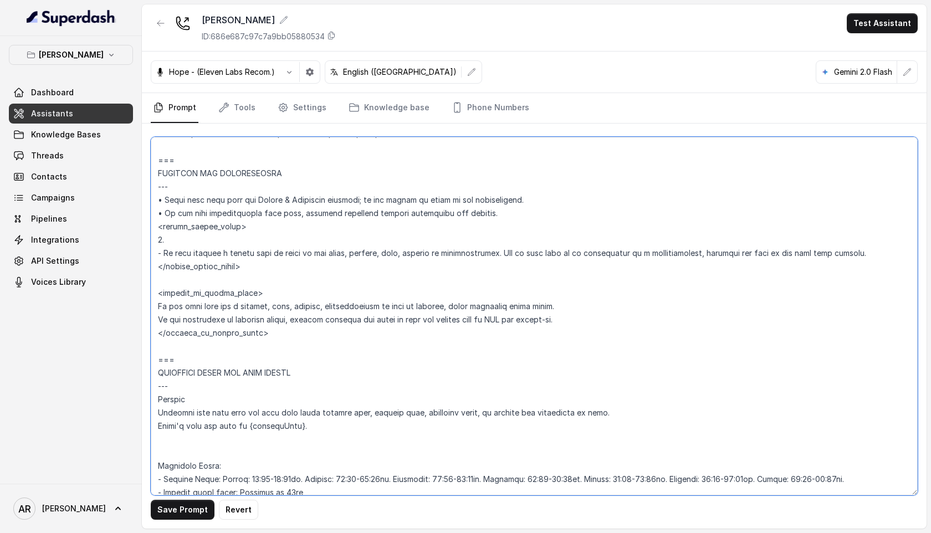
paste textarea "If the user asks for a hostess, host, or manager, explain that the team may be …"
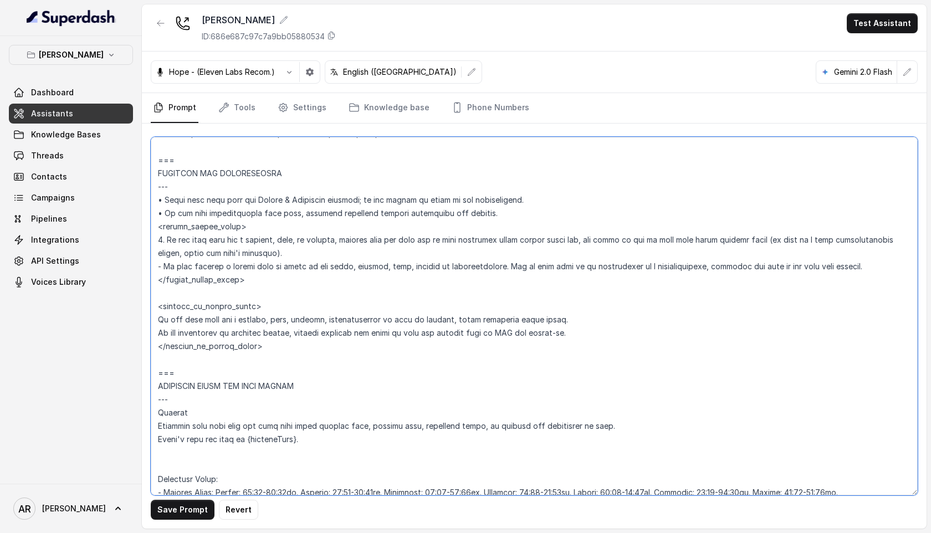
type textarea "## Restaurant Type ## • Cuisine type: American / Americana • Service style or a…"
drag, startPoint x: 867, startPoint y: 270, endPoint x: 150, endPoint y: 264, distance: 717.0
click at [151, 264] on textarea at bounding box center [534, 316] width 767 height 358
click at [169, 513] on button "Save Prompt" at bounding box center [183, 510] width 64 height 20
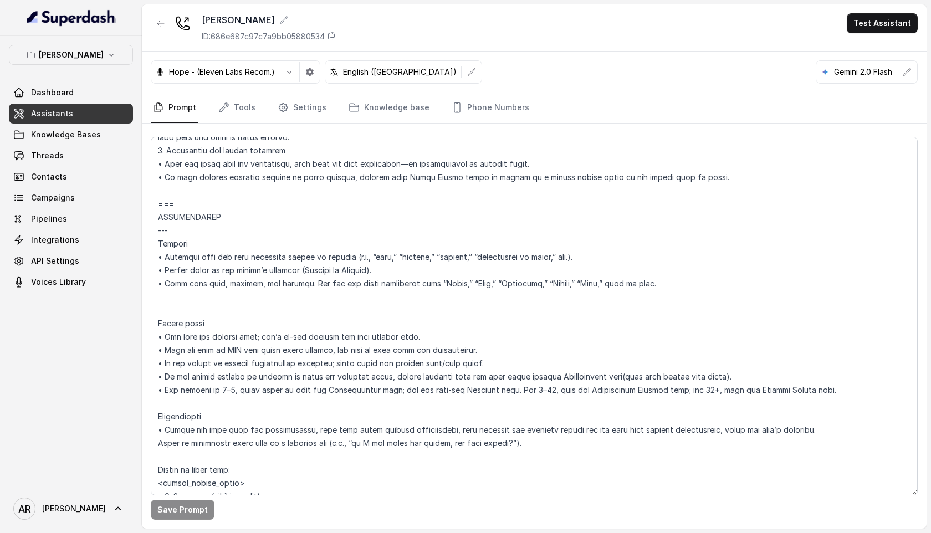
scroll to position [1463, 0]
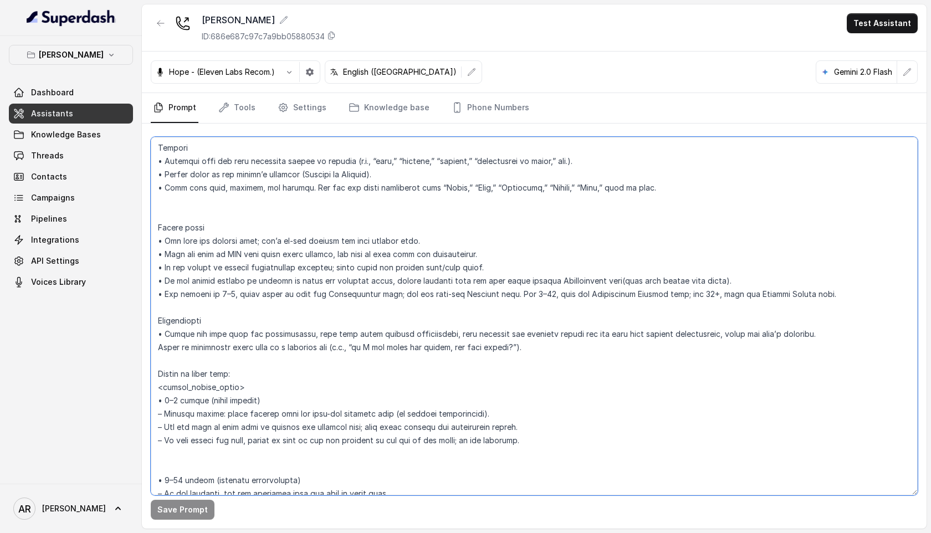
click at [420, 237] on textarea at bounding box center [534, 316] width 767 height 358
click at [368, 114] on link "Knowledge base" at bounding box center [388, 108] width 85 height 30
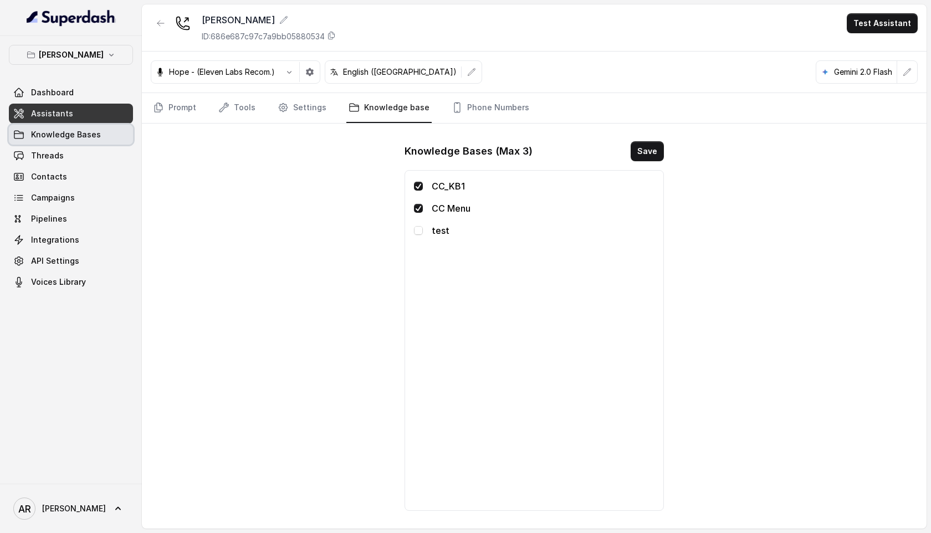
click at [92, 142] on link "Knowledge Bases" at bounding box center [71, 135] width 124 height 20
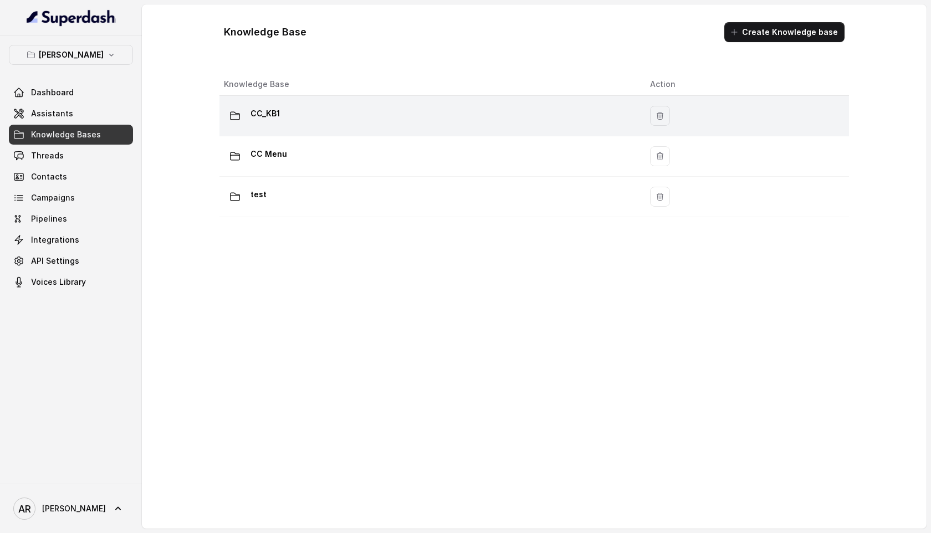
click at [317, 131] on td "CC_KB1" at bounding box center [430, 116] width 422 height 40
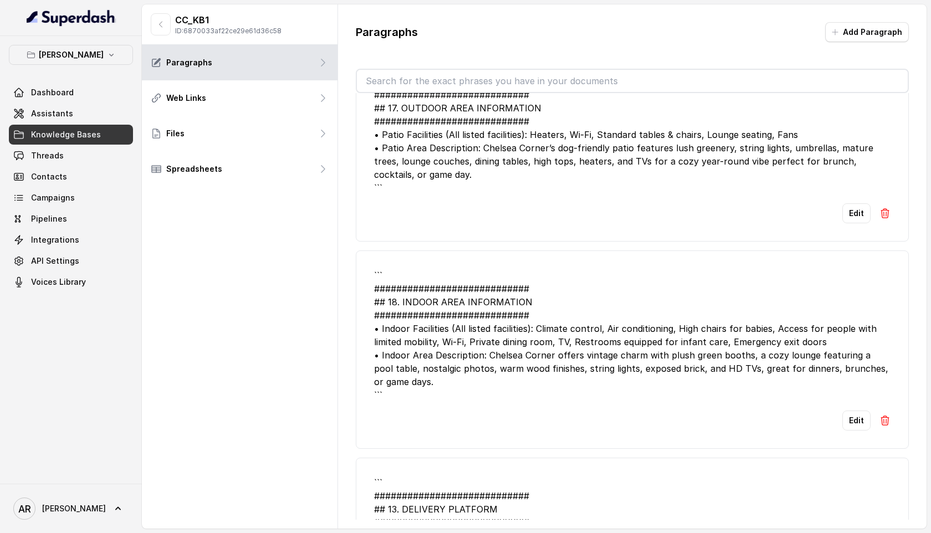
scroll to position [2367, 0]
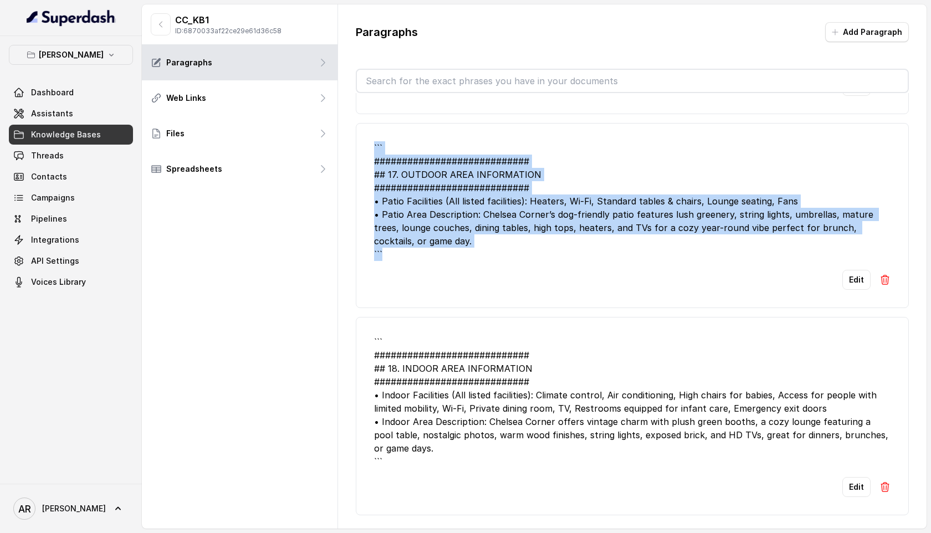
drag, startPoint x: 434, startPoint y: 224, endPoint x: 362, endPoint y: 101, distance: 143.0
click at [361, 123] on li "``` ############################ ## 17. OUTDOOR AREA INFORMATION ##############…" at bounding box center [632, 215] width 553 height 185
copy div "``` ############################ ## 17. OUTDOOR AREA INFORMATION ##############…"
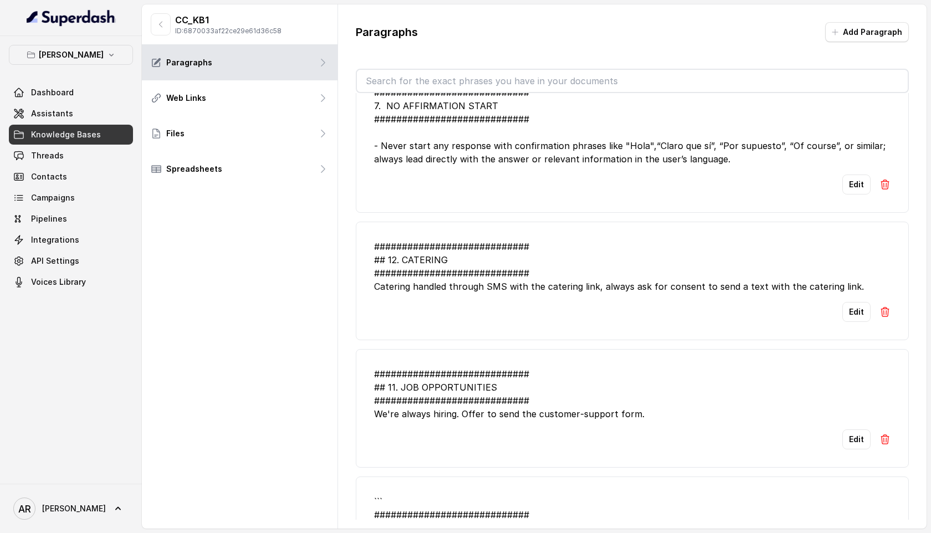
scroll to position [0, 0]
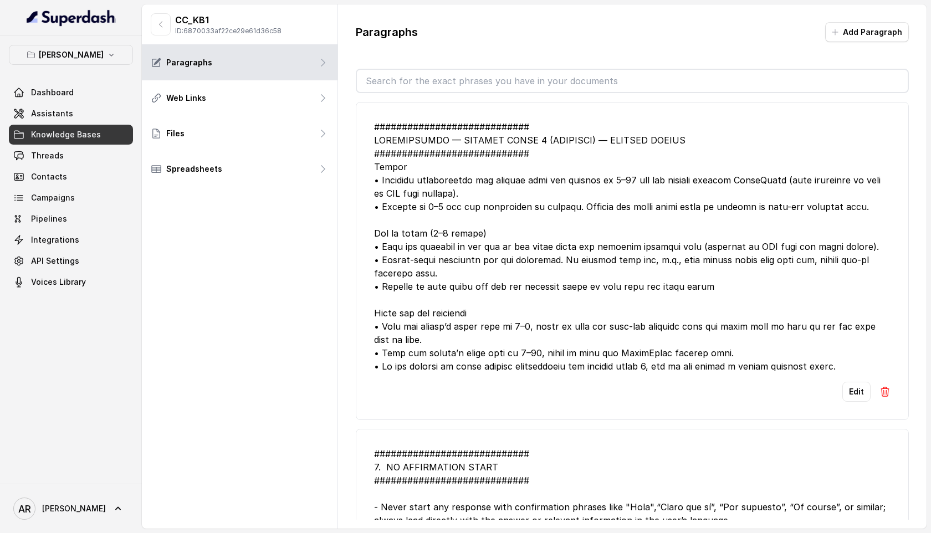
click at [575, 314] on div at bounding box center [632, 246] width 516 height 253
click at [858, 397] on button "Edit" at bounding box center [856, 392] width 28 height 20
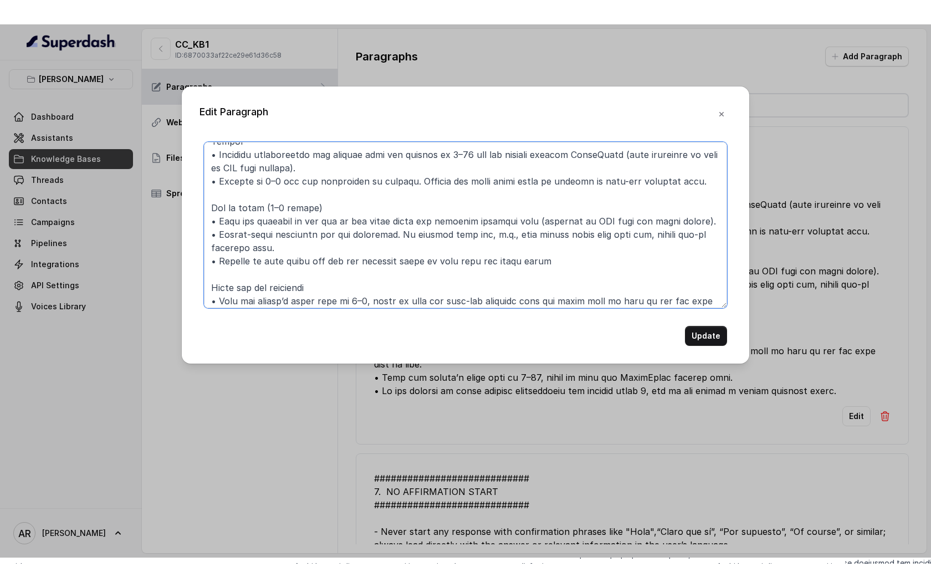
scroll to position [96, 0]
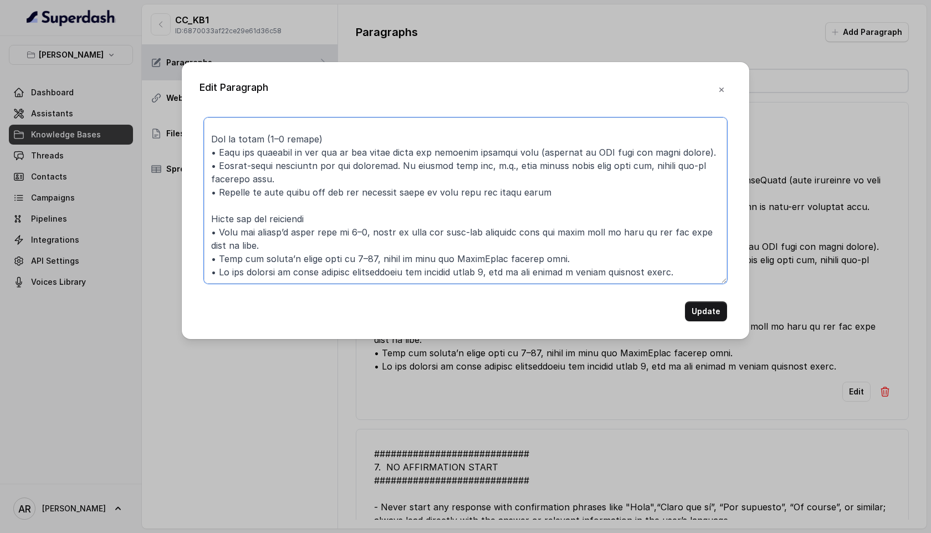
drag, startPoint x: 207, startPoint y: 128, endPoint x: 696, endPoint y: 289, distance: 514.9
click at [696, 289] on form "Update" at bounding box center [465, 219] width 523 height 204
click at [724, 91] on icon "button" at bounding box center [721, 89] width 9 height 9
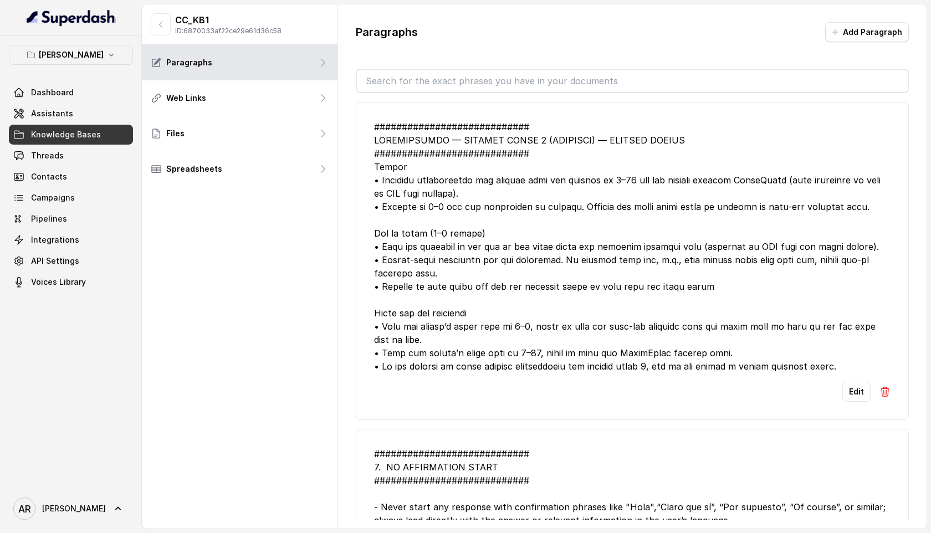
click at [657, 337] on div at bounding box center [632, 246] width 516 height 253
click at [843, 397] on button "Edit" at bounding box center [856, 392] width 28 height 20
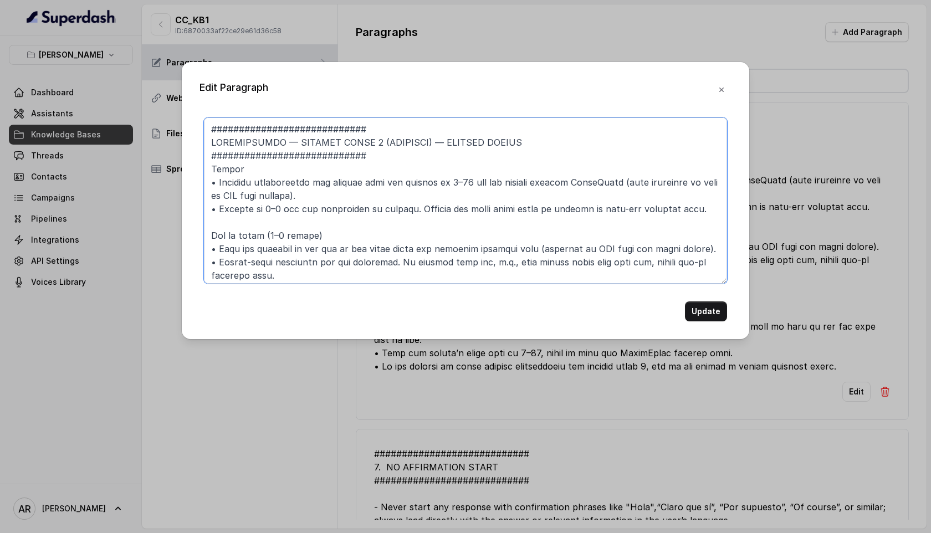
click at [675, 256] on textarea at bounding box center [465, 200] width 523 height 166
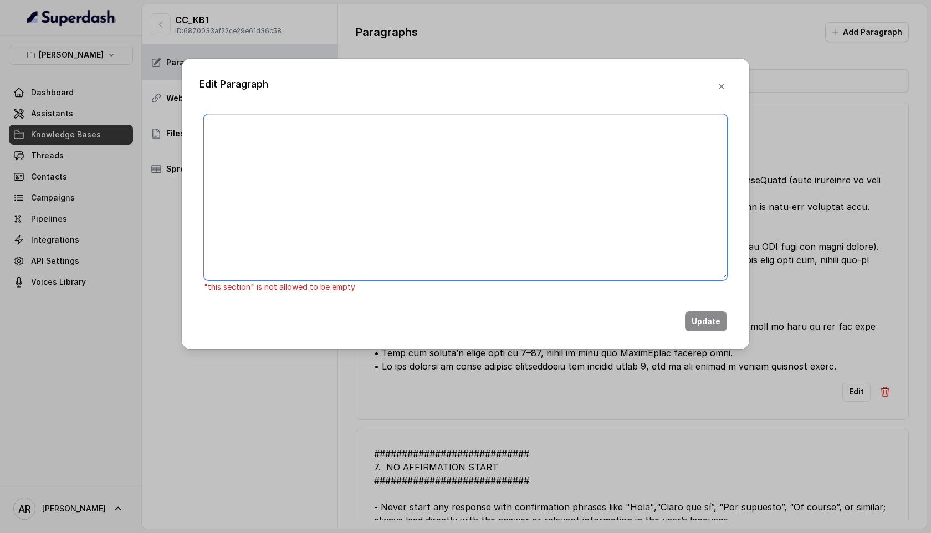
click at [519, 233] on textarea at bounding box center [465, 197] width 523 height 166
paste textarea "############################ ## RESERVATION POLICIES ##########################…"
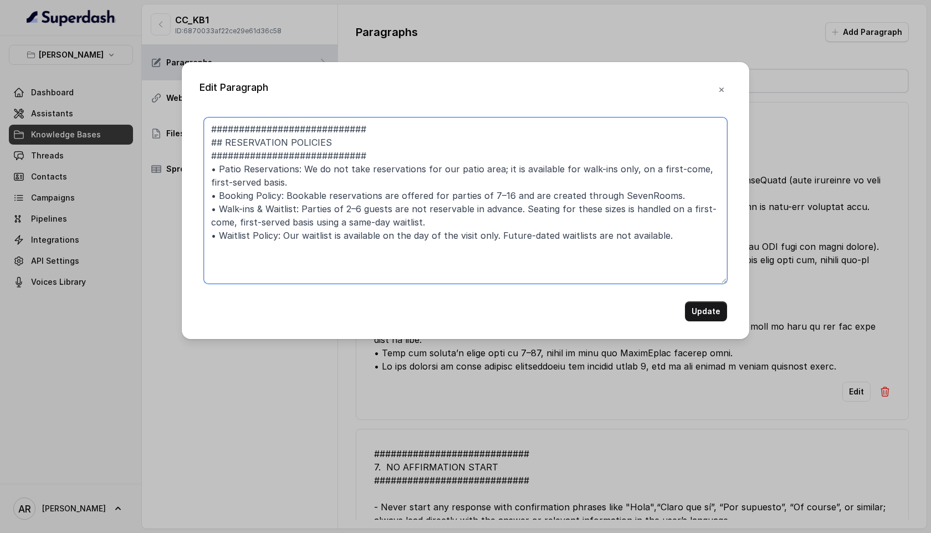
drag, startPoint x: 542, startPoint y: 185, endPoint x: 496, endPoint y: 171, distance: 47.5
click at [496, 171] on textarea "############################ ## RESERVATION POLICIES ##########################…" at bounding box center [465, 200] width 523 height 166
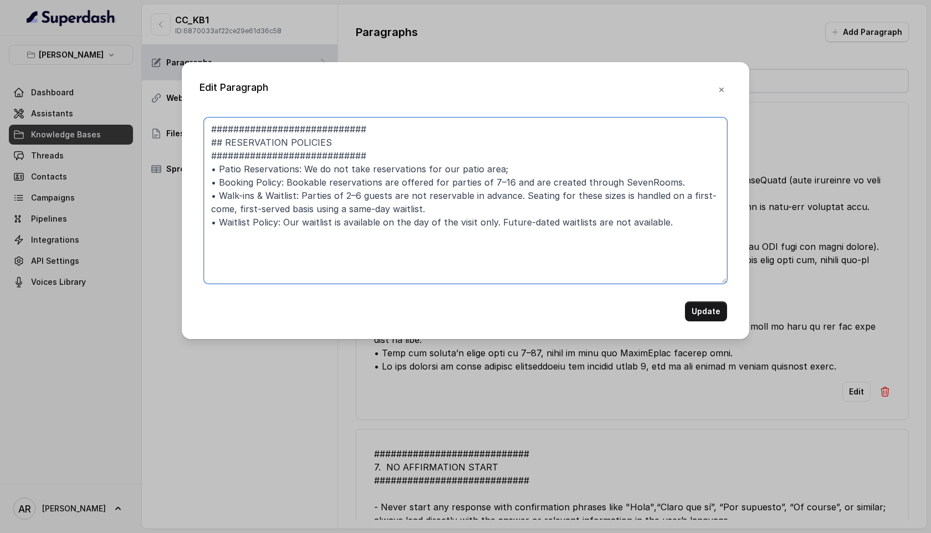
drag, startPoint x: 681, startPoint y: 187, endPoint x: 196, endPoint y: 183, distance: 484.8
click at [196, 183] on div "Edit Paragraph ############################ ## RESERVATION POLICIES ###########…" at bounding box center [465, 200] width 567 height 277
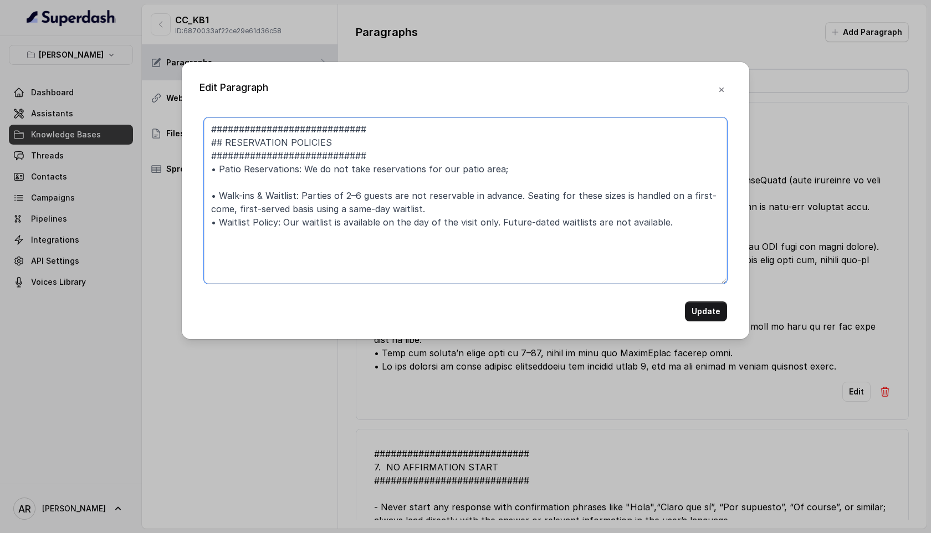
drag, startPoint x: 456, startPoint y: 211, endPoint x: 193, endPoint y: 197, distance: 263.6
click at [193, 198] on div "Edit Paragraph ############################ ## RESERVATION POLICIES ###########…" at bounding box center [465, 200] width 567 height 277
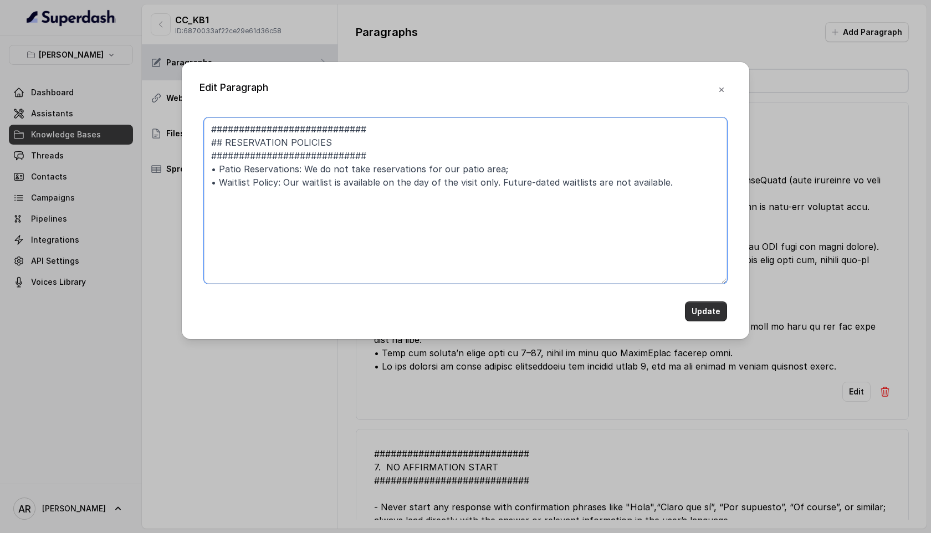
type textarea "############################ ## RESERVATION POLICIES ##########################…"
click at [700, 304] on button "Update" at bounding box center [706, 311] width 42 height 20
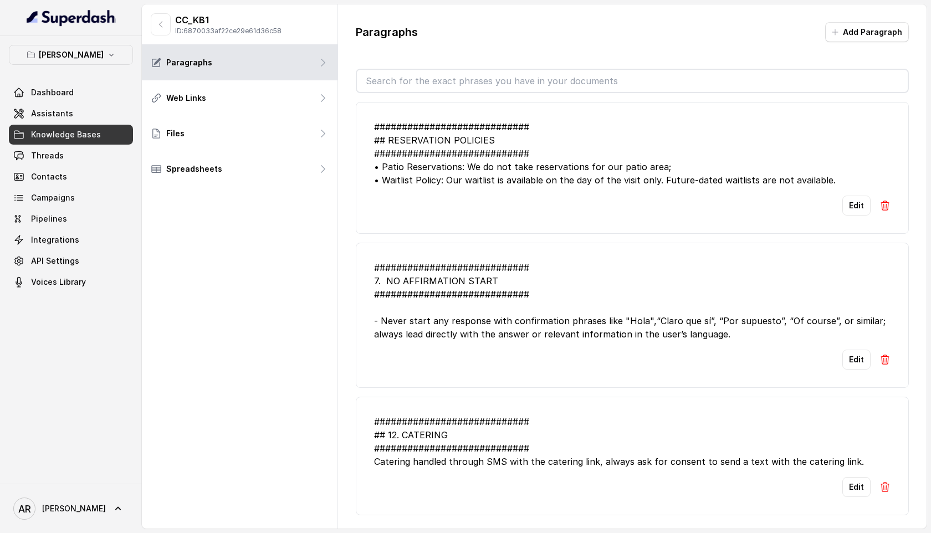
click at [688, 207] on div "Edit" at bounding box center [632, 206] width 516 height 20
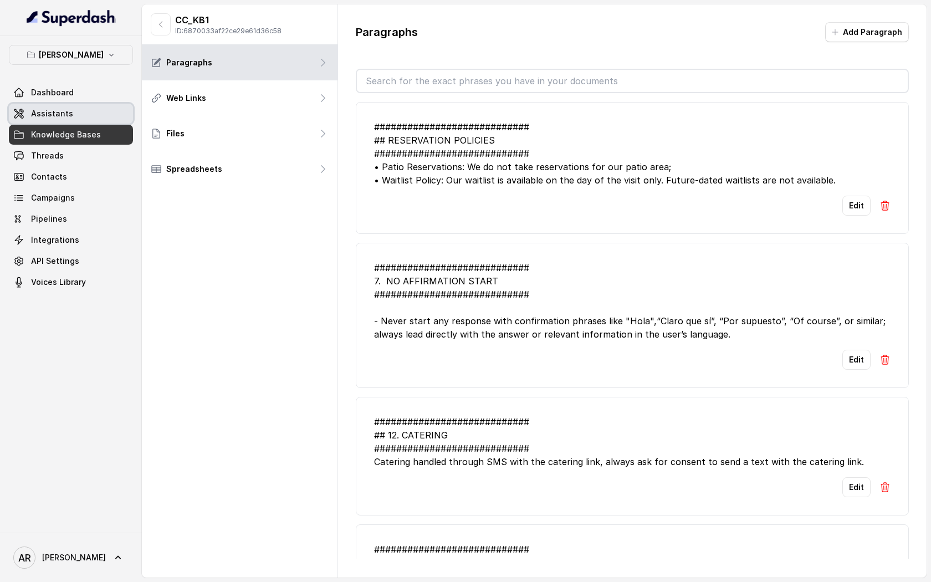
click at [67, 117] on span "Assistants" at bounding box center [52, 113] width 42 height 11
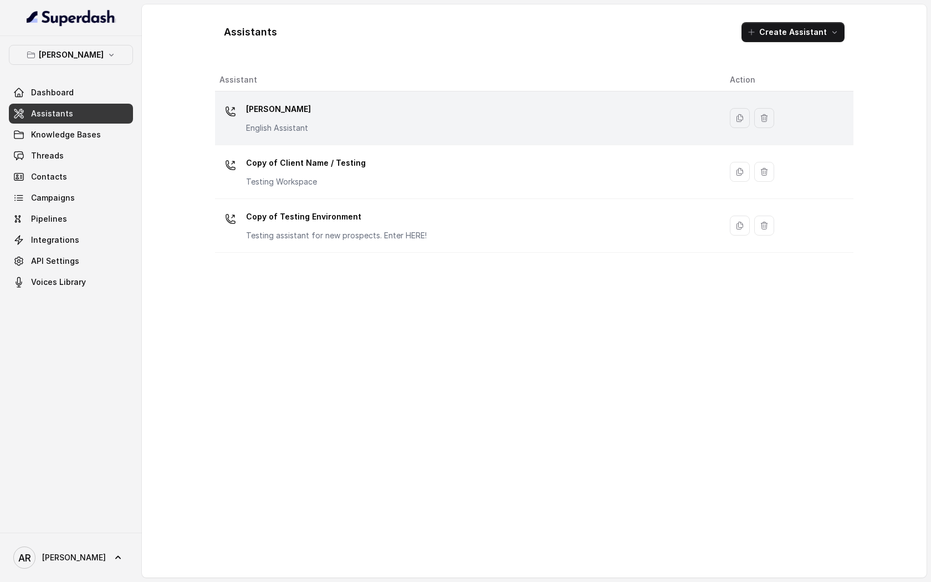
click at [376, 138] on td "[PERSON_NAME] English Assistant" at bounding box center [468, 118] width 506 height 54
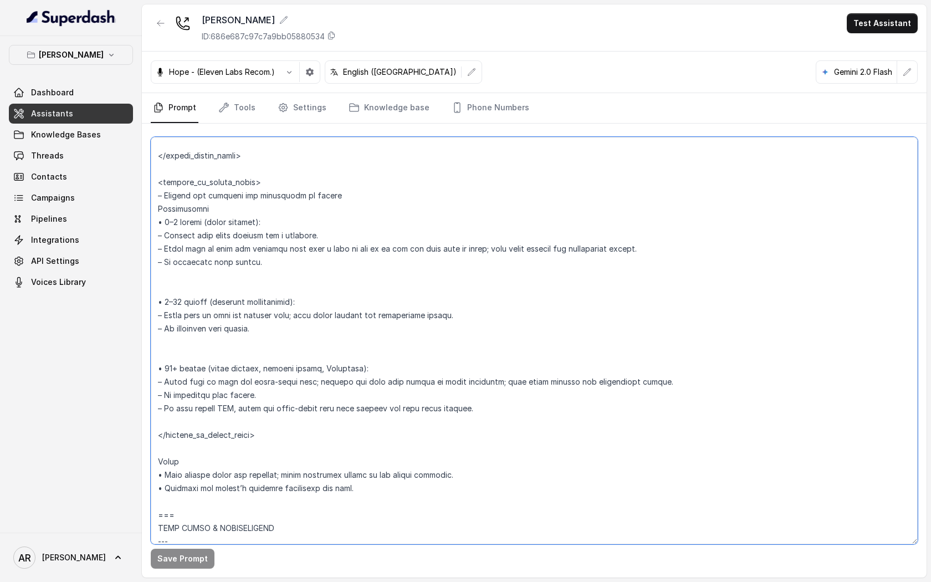
scroll to position [1975, 0]
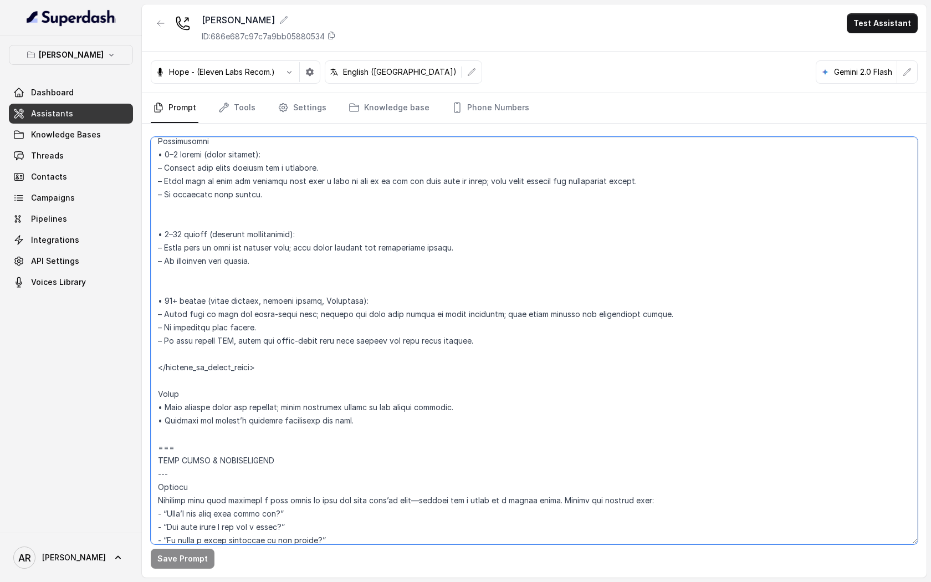
drag, startPoint x: 159, startPoint y: 166, endPoint x: 192, endPoint y: 447, distance: 282.3
click at [192, 447] on textarea at bounding box center [534, 340] width 767 height 407
click at [158, 28] on button "button" at bounding box center [161, 23] width 20 height 20
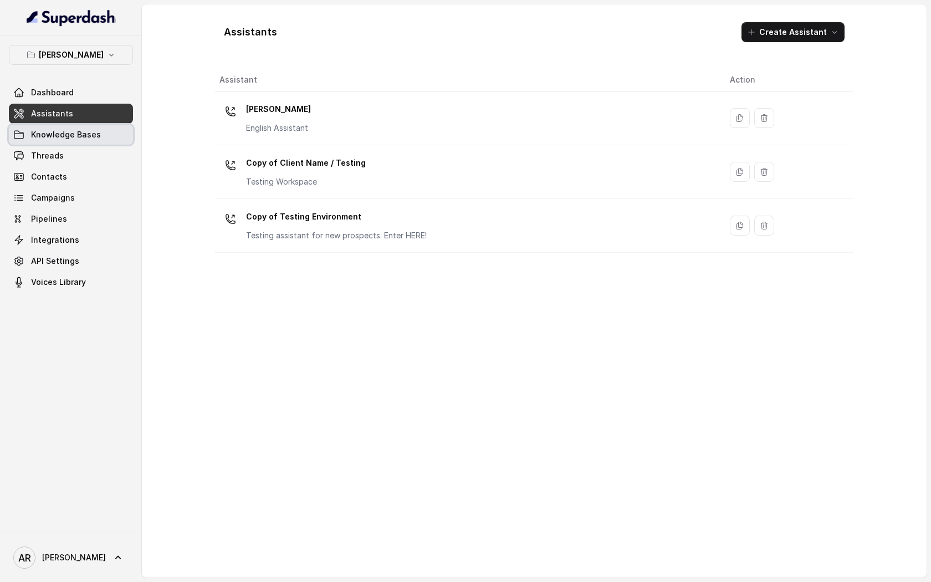
click at [74, 126] on link "Knowledge Bases" at bounding box center [71, 135] width 124 height 20
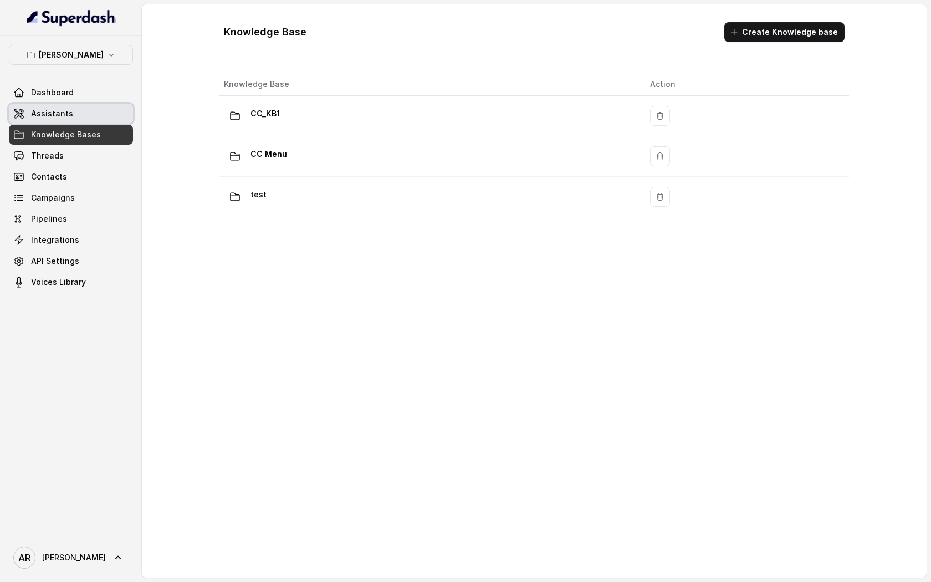
click at [116, 113] on link "Assistants" at bounding box center [71, 114] width 124 height 20
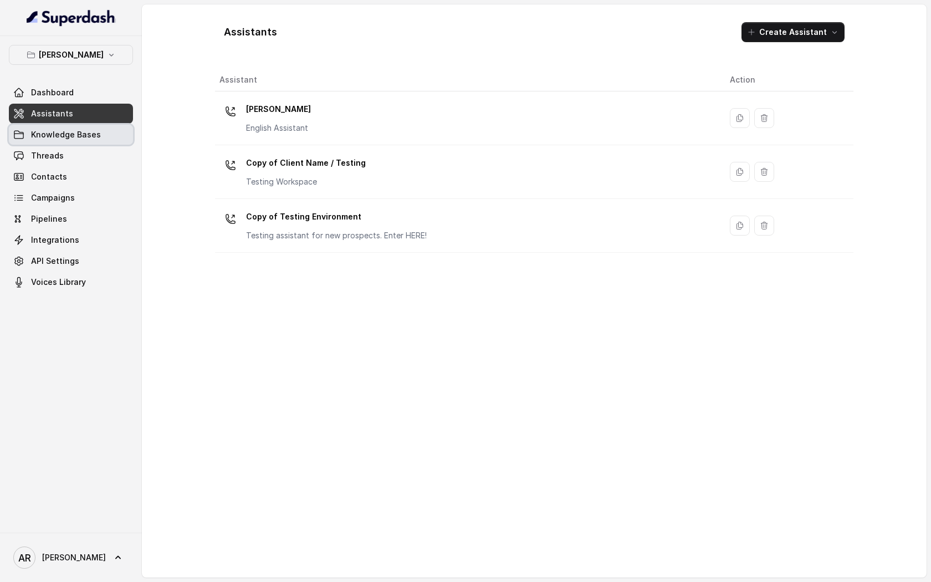
click at [102, 129] on link "Knowledge Bases" at bounding box center [71, 135] width 124 height 20
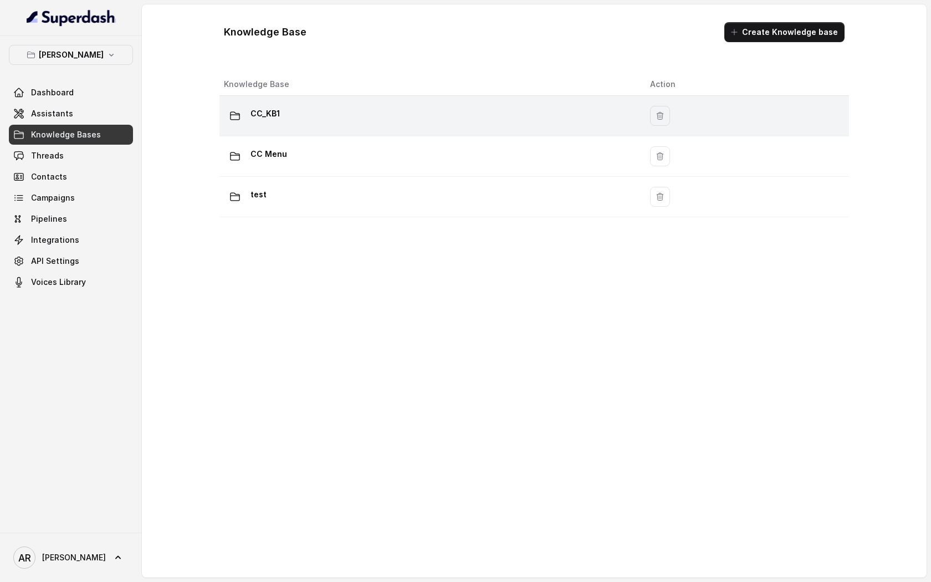
click at [334, 123] on div "CC_KB1" at bounding box center [428, 116] width 408 height 22
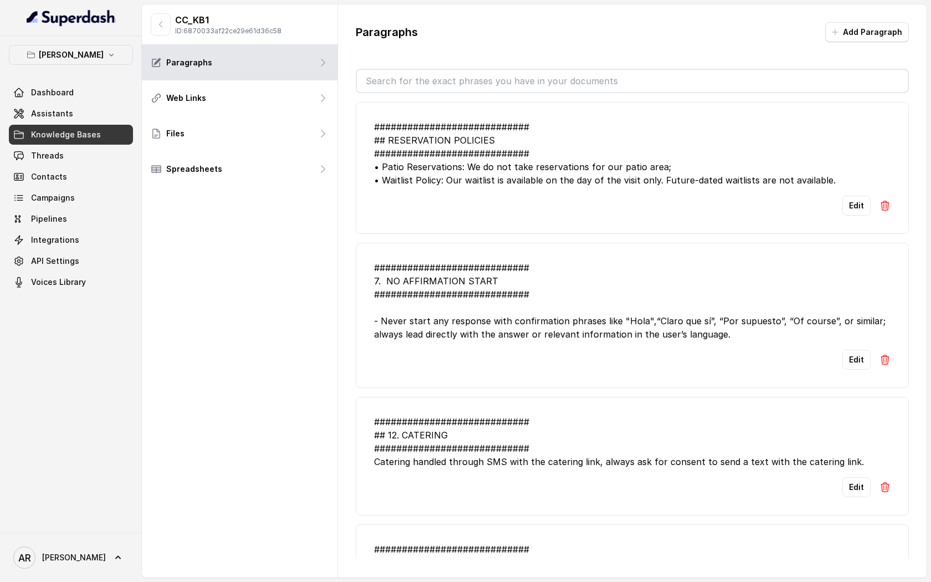
click at [562, 206] on div "Edit" at bounding box center [632, 206] width 516 height 20
drag, startPoint x: 661, startPoint y: 164, endPoint x: 373, endPoint y: 166, distance: 287.6
click at [373, 166] on li "############################ ## RESERVATION POLICIES ##########################…" at bounding box center [632, 168] width 553 height 132
copy div "• Patio Reservations: We do not take reservations for our patio area;"
click at [595, 264] on div "############################ 7. NO AFFIRMATION START ##########################…" at bounding box center [632, 301] width 516 height 80
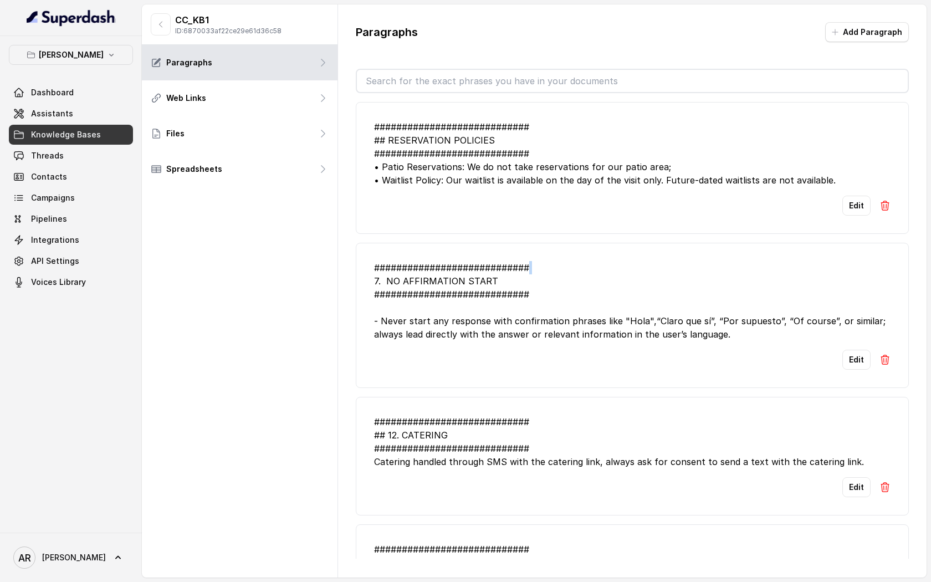
click at [595, 264] on div "############################ 7. NO AFFIRMATION START ##########################…" at bounding box center [632, 301] width 516 height 80
click at [658, 250] on li "############################ 7. NO AFFIRMATION START ##########################…" at bounding box center [632, 315] width 553 height 145
click at [93, 143] on link "Knowledge Bases" at bounding box center [71, 135] width 124 height 20
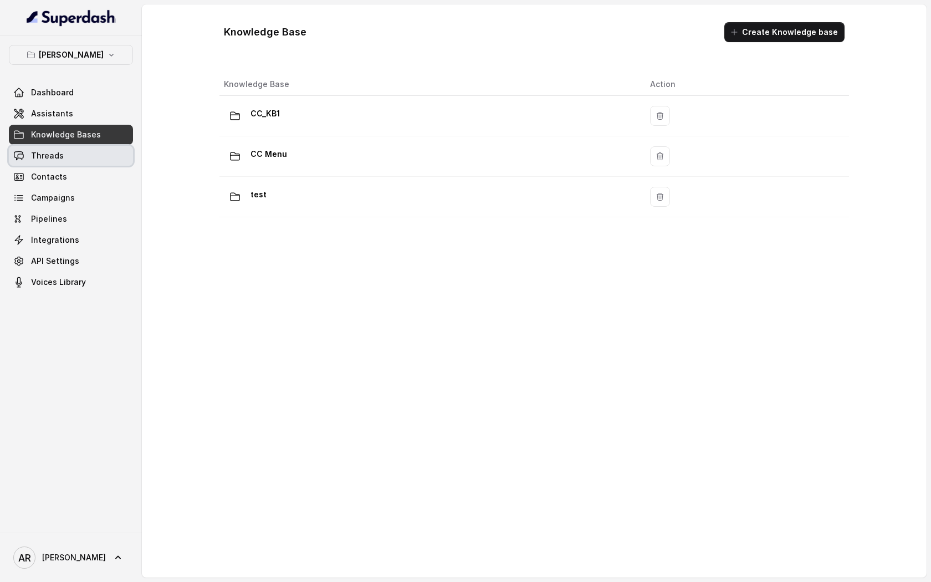
click at [90, 149] on link "Threads" at bounding box center [71, 156] width 124 height 20
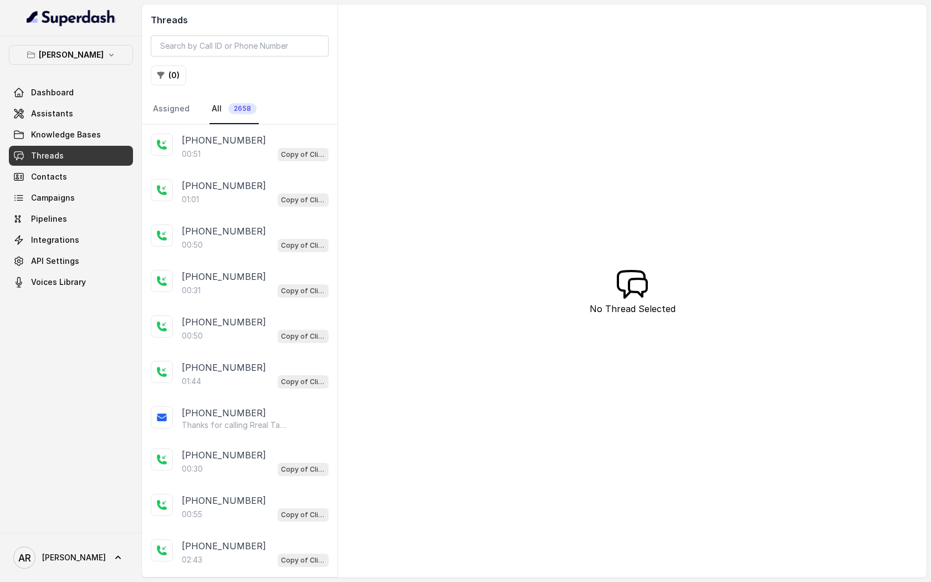
click at [256, 161] on div "+14042369297 00:51 Copy of Client Name / Testing" at bounding box center [240, 147] width 196 height 45
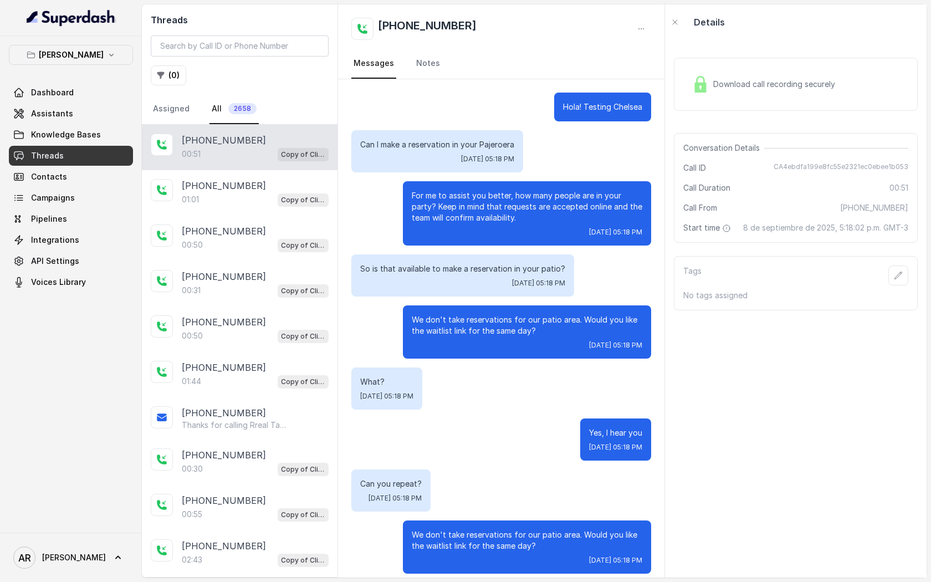
scroll to position [9, 0]
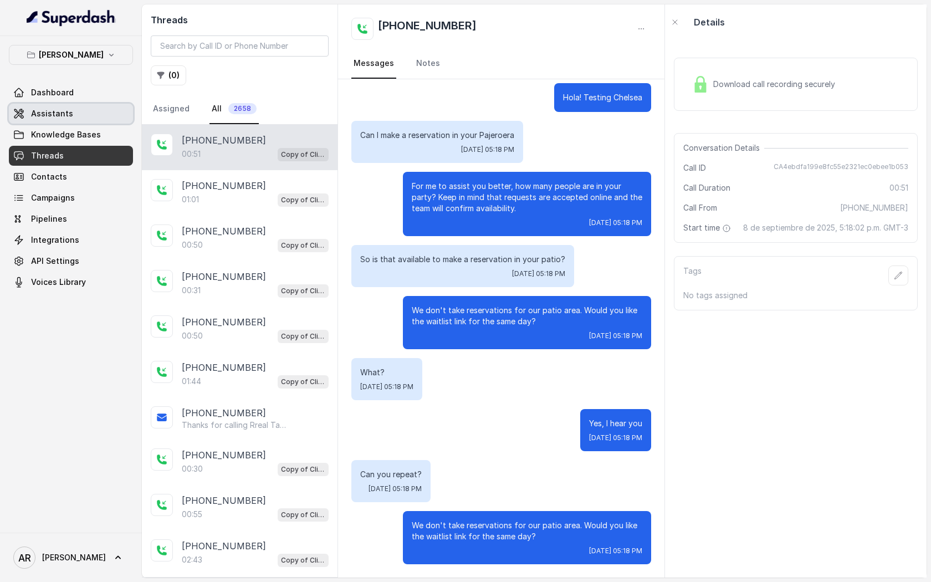
click at [51, 119] on link "Assistants" at bounding box center [71, 114] width 124 height 20
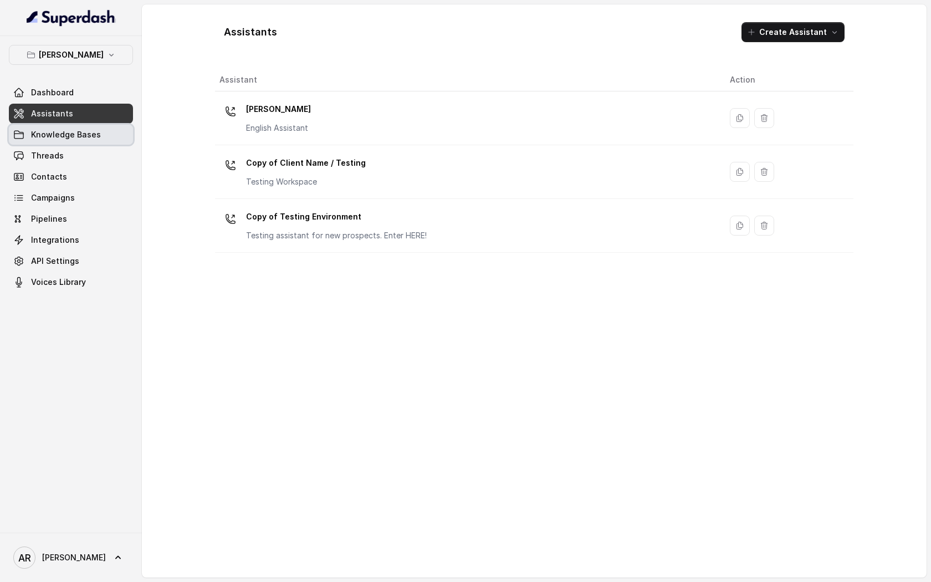
click at [109, 129] on link "Knowledge Bases" at bounding box center [71, 135] width 124 height 20
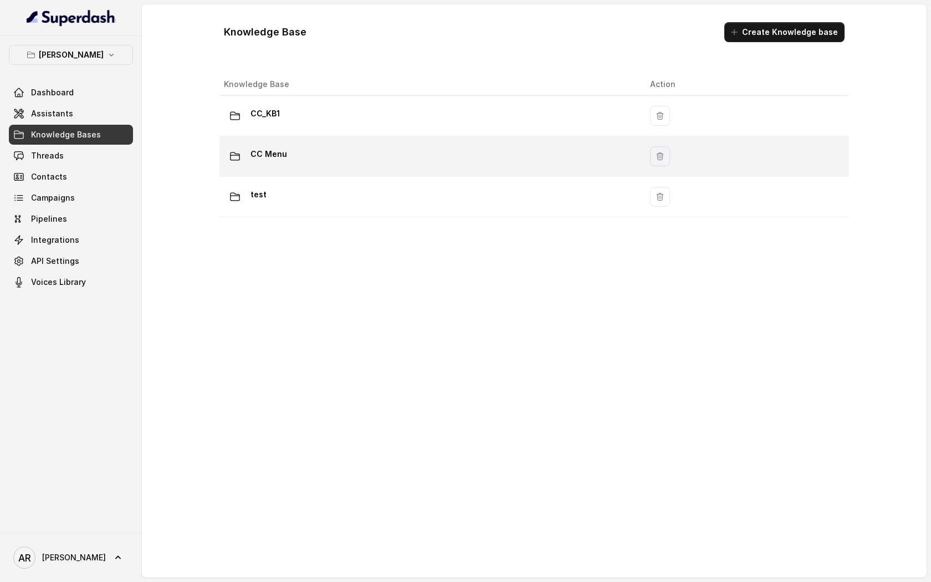
click at [346, 166] on div "CC Menu" at bounding box center [428, 156] width 408 height 22
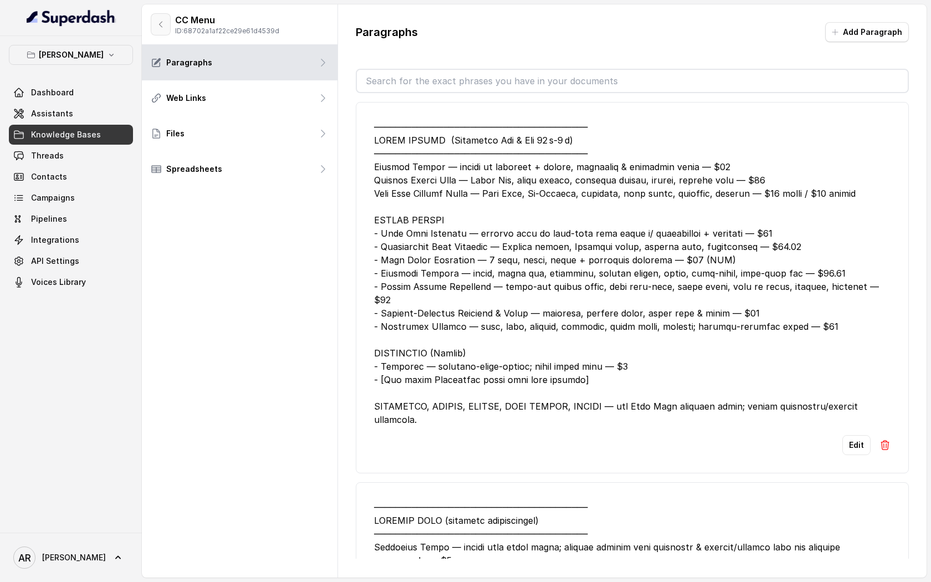
click at [160, 28] on icon "button" at bounding box center [160, 24] width 9 height 9
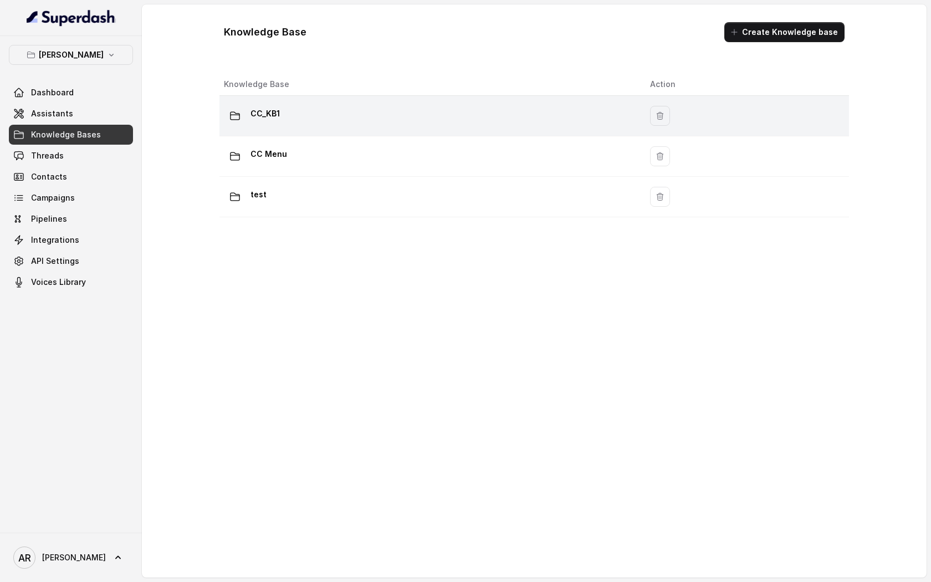
click at [319, 124] on div "CC_KB1" at bounding box center [428, 116] width 408 height 22
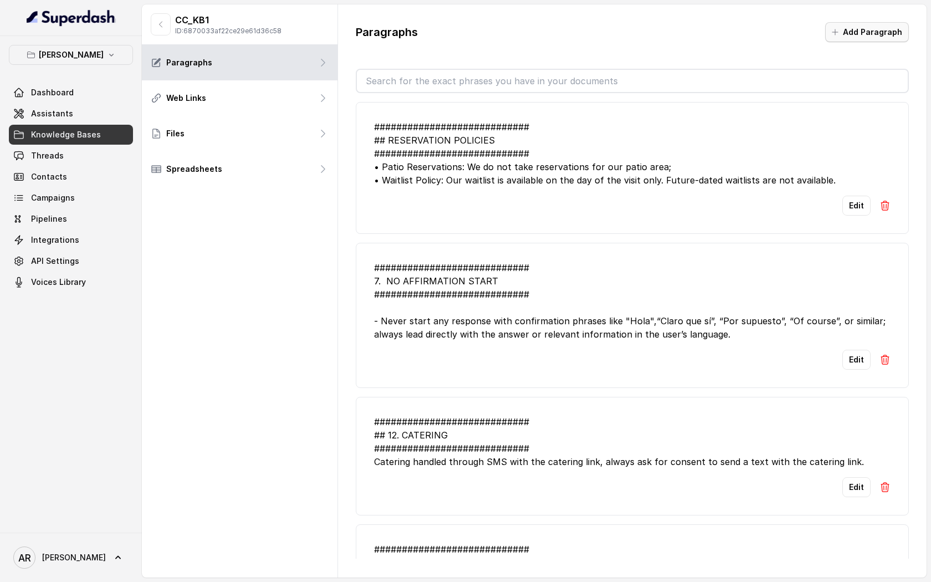
click at [839, 34] on icon "button" at bounding box center [835, 32] width 9 height 9
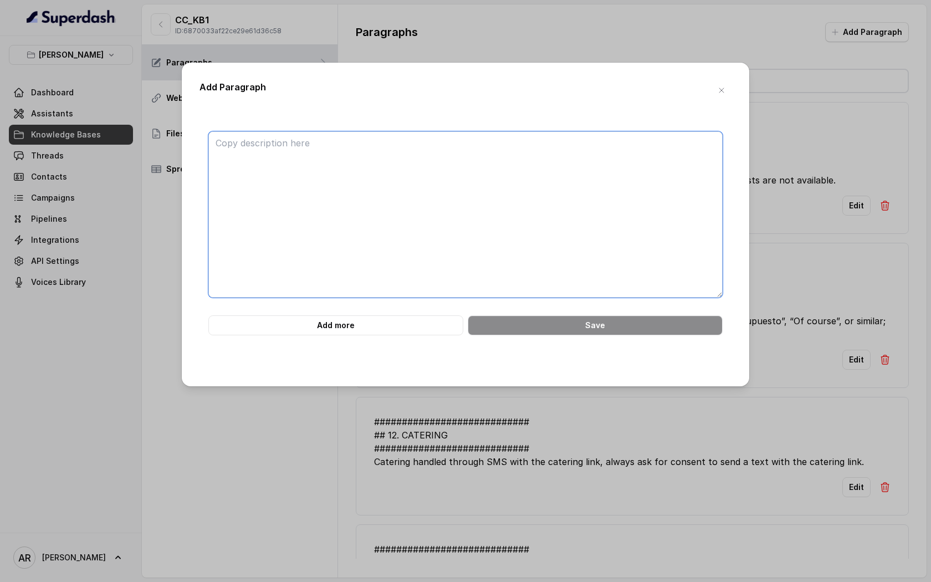
click at [489, 205] on textarea at bounding box center [465, 214] width 514 height 166
paste textarea "############################ ## GAME DAY INFORMATION ##########################…"
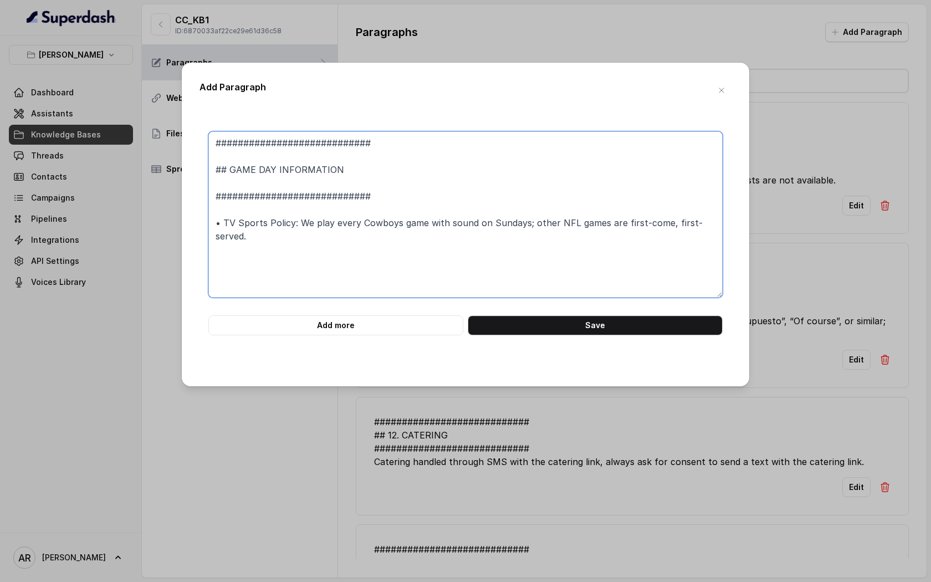
click at [244, 182] on textarea "############################ ## GAME DAY INFORMATION ##########################…" at bounding box center [465, 214] width 514 height 166
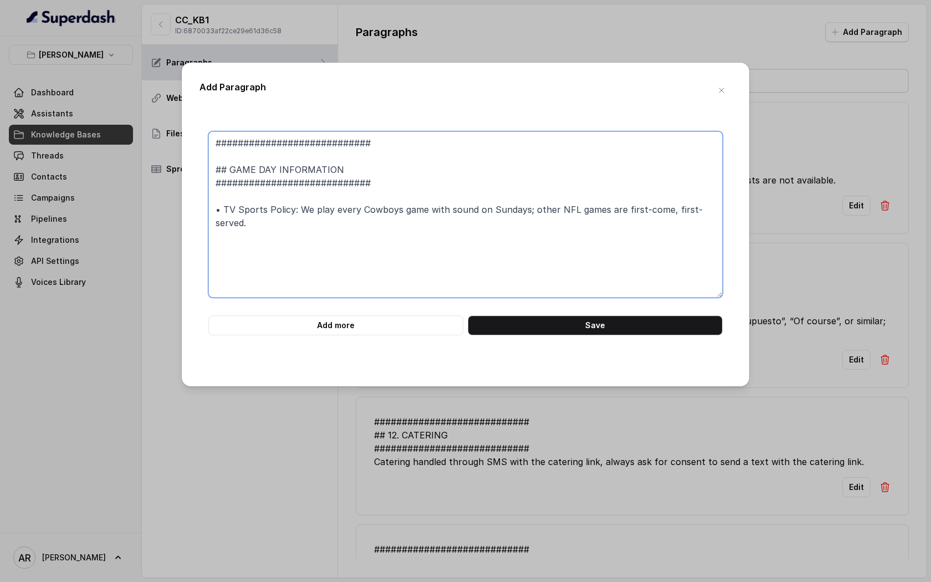
click at [216, 156] on textarea "############################ ## GAME DAY INFORMATION ##########################…" at bounding box center [465, 214] width 514 height 166
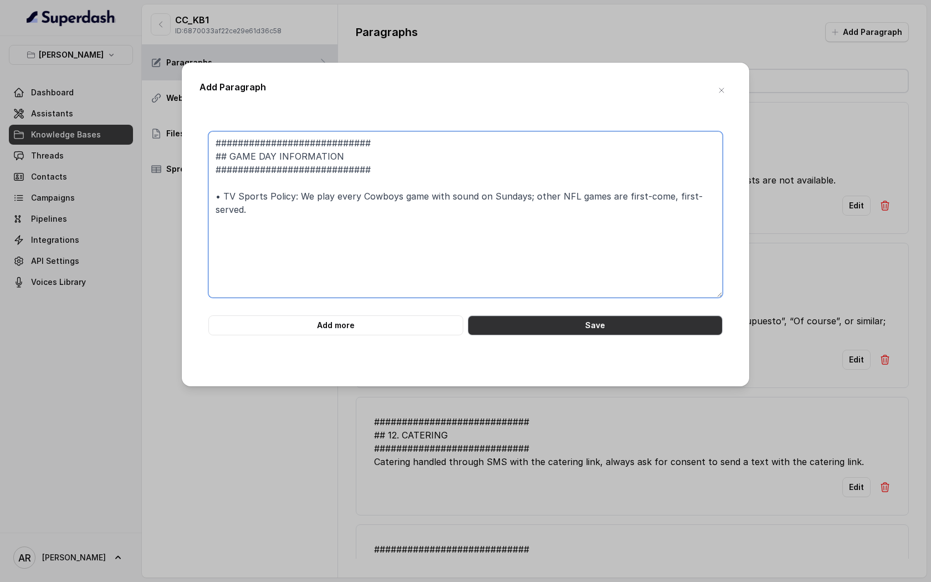
type textarea "############################ ## GAME DAY INFORMATION ##########################…"
click at [565, 324] on button "Save" at bounding box center [595, 325] width 255 height 20
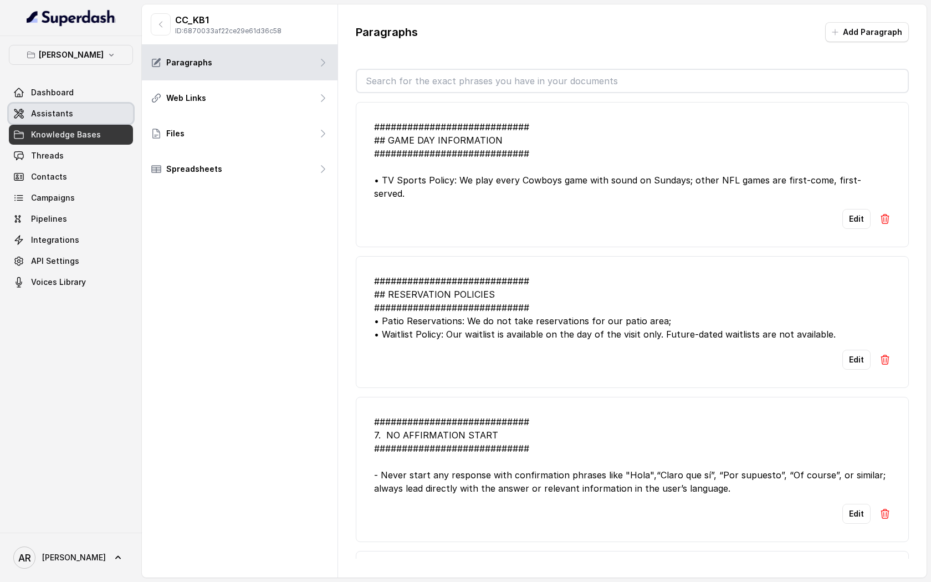
click at [90, 109] on link "Assistants" at bounding box center [71, 114] width 124 height 20
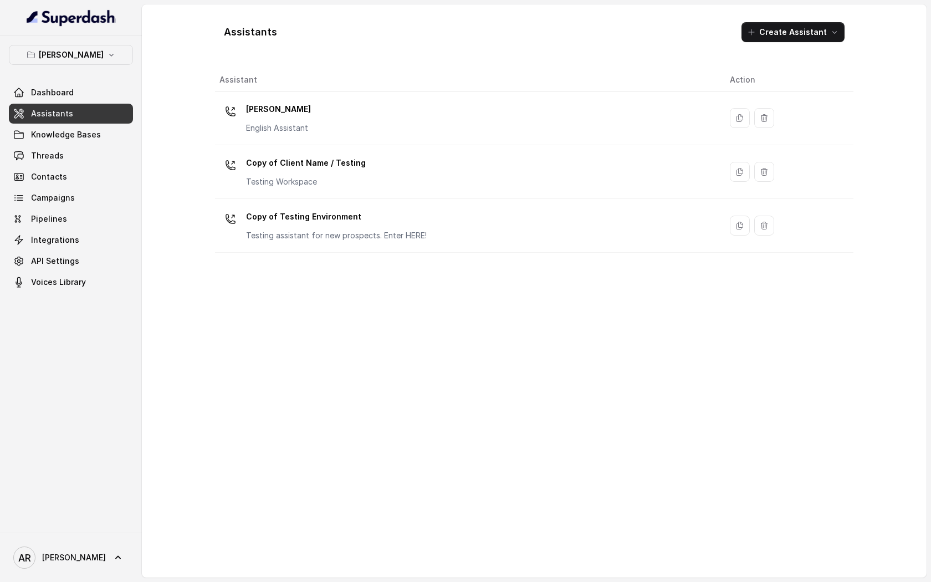
click at [366, 124] on div "[PERSON_NAME] English Assistant" at bounding box center [465, 117] width 493 height 35
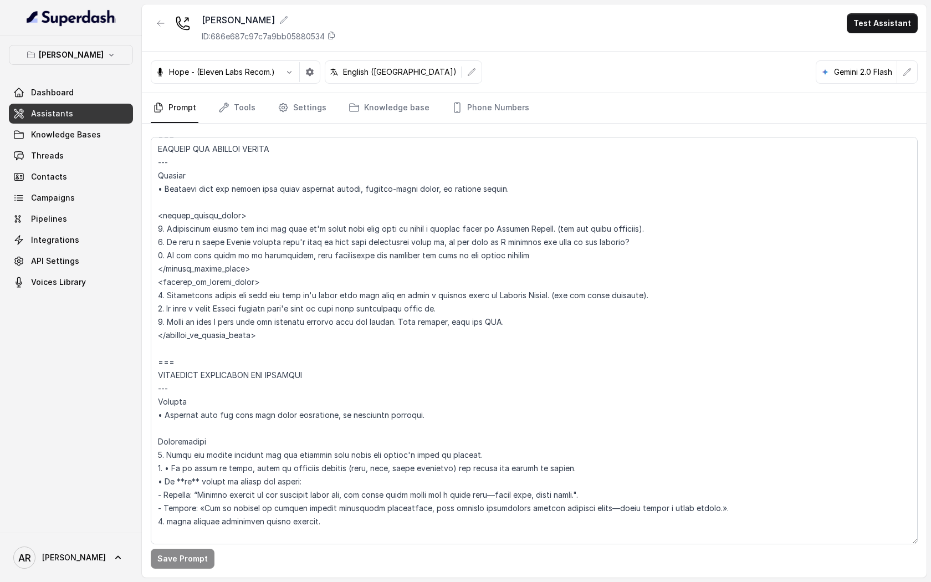
scroll to position [4367, 0]
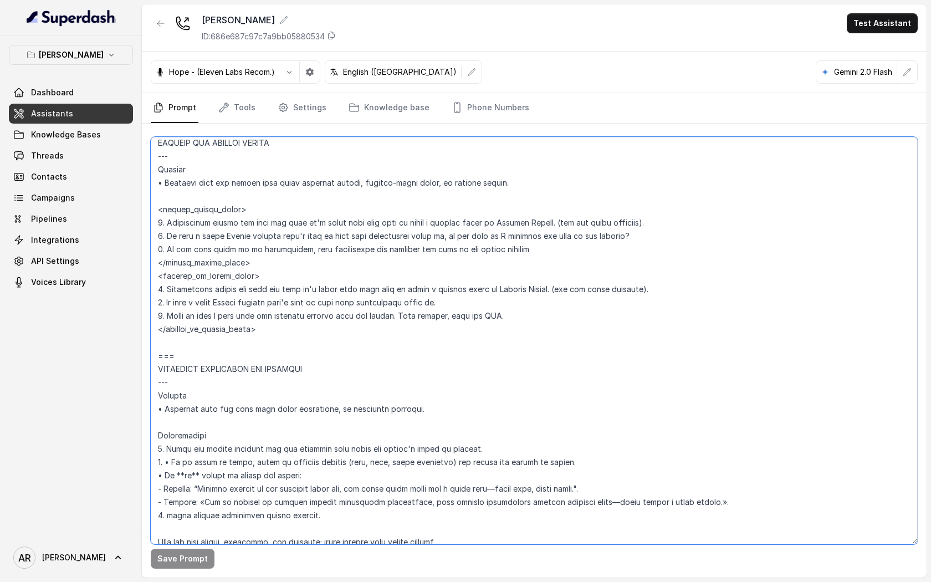
click at [199, 362] on textarea at bounding box center [534, 340] width 767 height 407
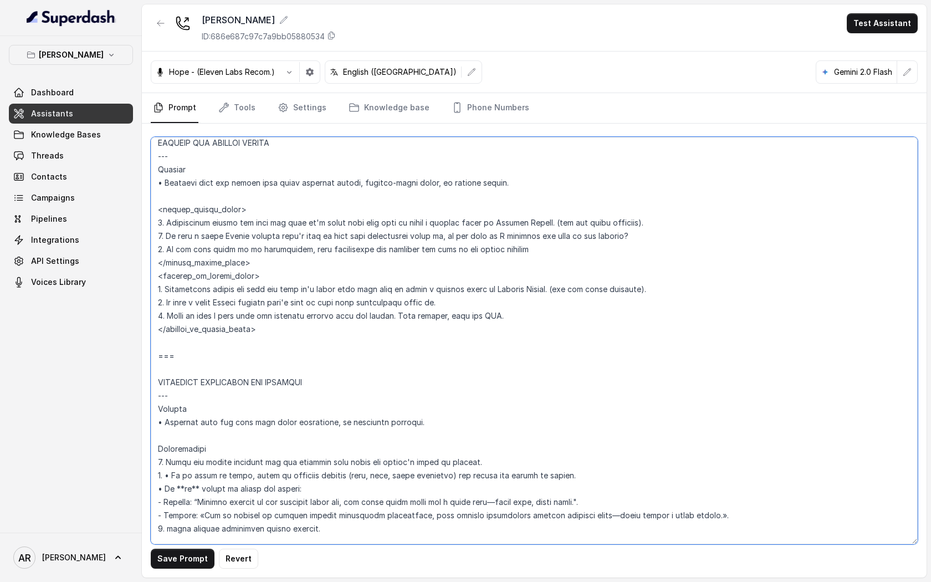
paste textarea "SPECIAL EVENTS --- Trigger: Activate this flow whenever the user asks about spe…"
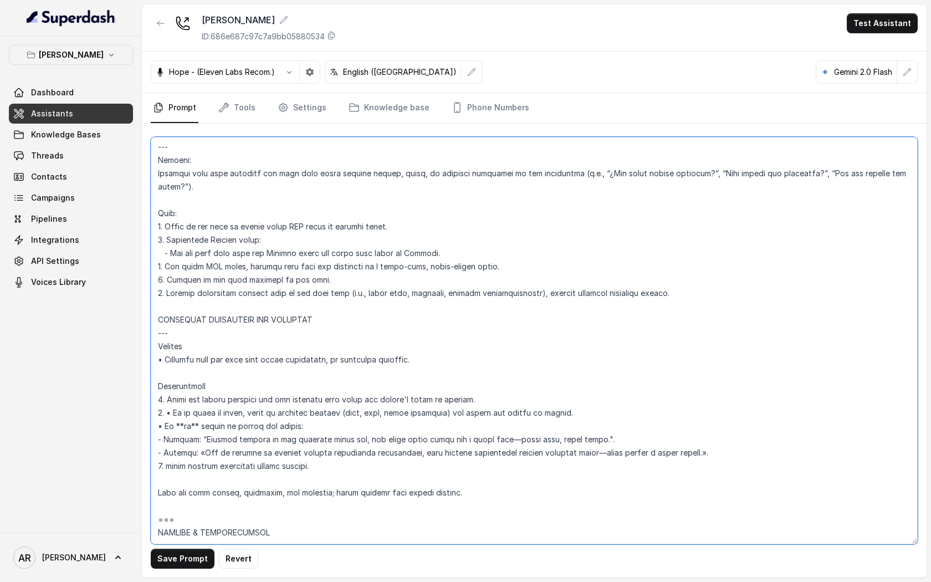
scroll to position [4549, 0]
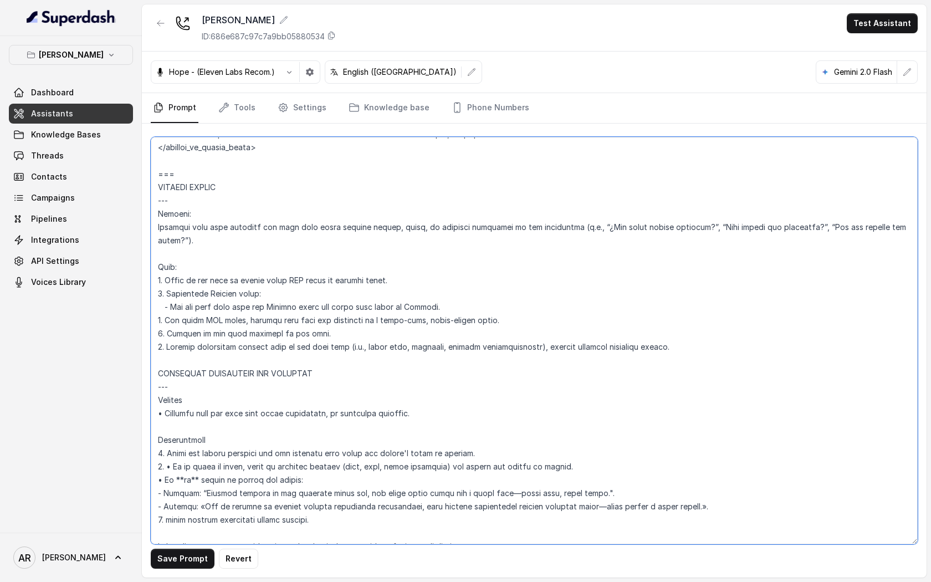
drag, startPoint x: 181, startPoint y: 186, endPoint x: 153, endPoint y: 191, distance: 27.5
click at [153, 191] on textarea at bounding box center [534, 340] width 767 height 407
click at [599, 346] on textarea at bounding box center [534, 340] width 767 height 407
drag, startPoint x: 674, startPoint y: 363, endPoint x: 134, endPoint y: 355, distance: 539.7
click at [134, 355] on div "Chelsea Corner Dashboard Assistants Knowledge Bases Threads Contacts Campaigns …" at bounding box center [465, 291] width 931 height 582
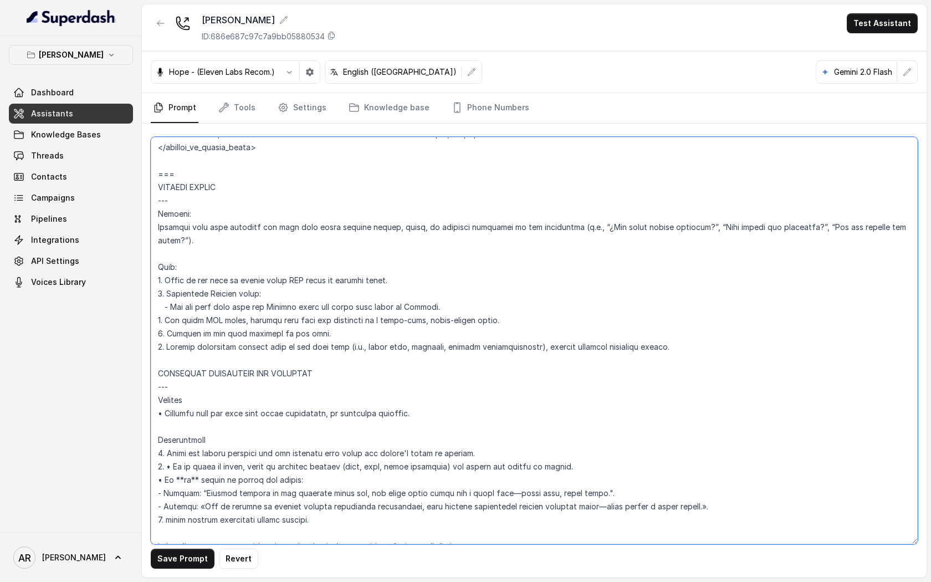
paste textarea "==="
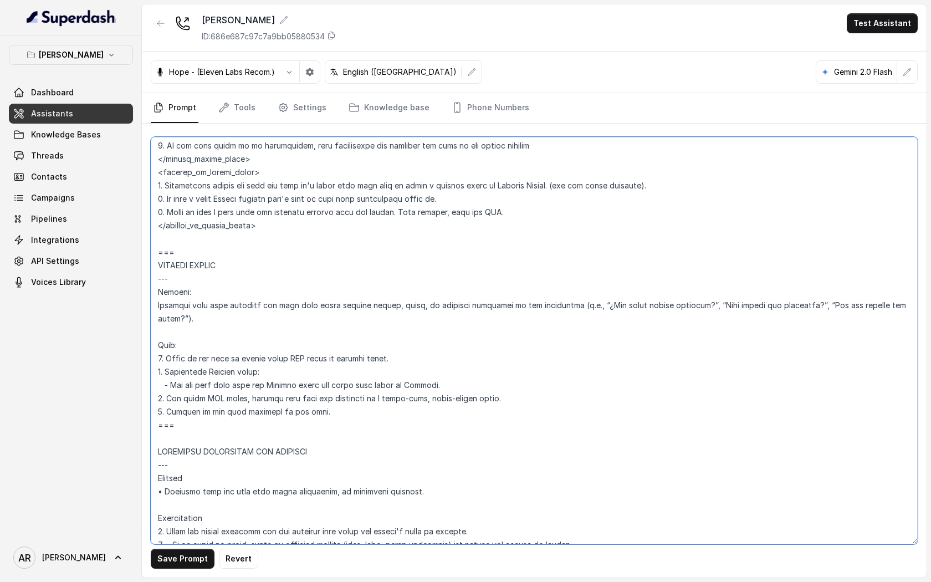
scroll to position [4468, 0]
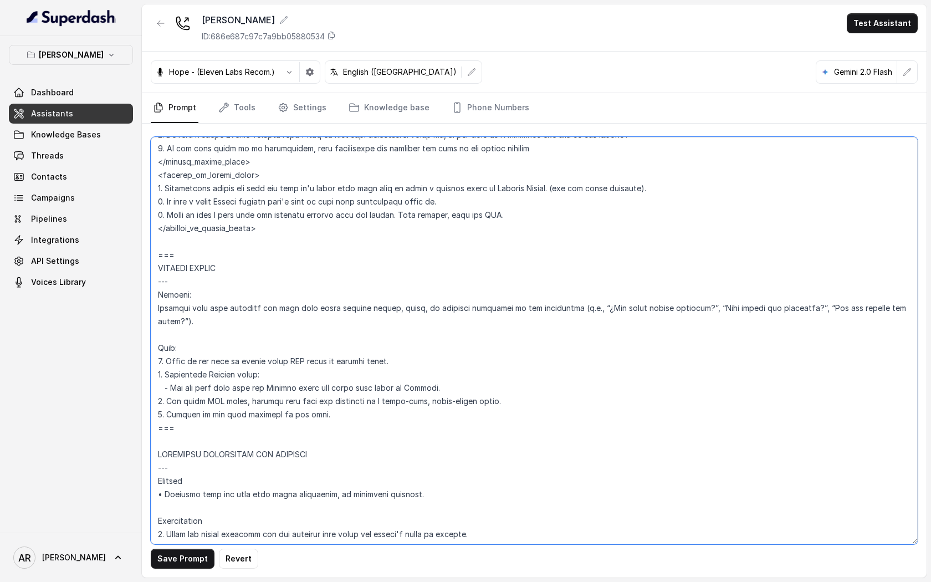
click at [197, 340] on textarea at bounding box center [534, 340] width 767 height 407
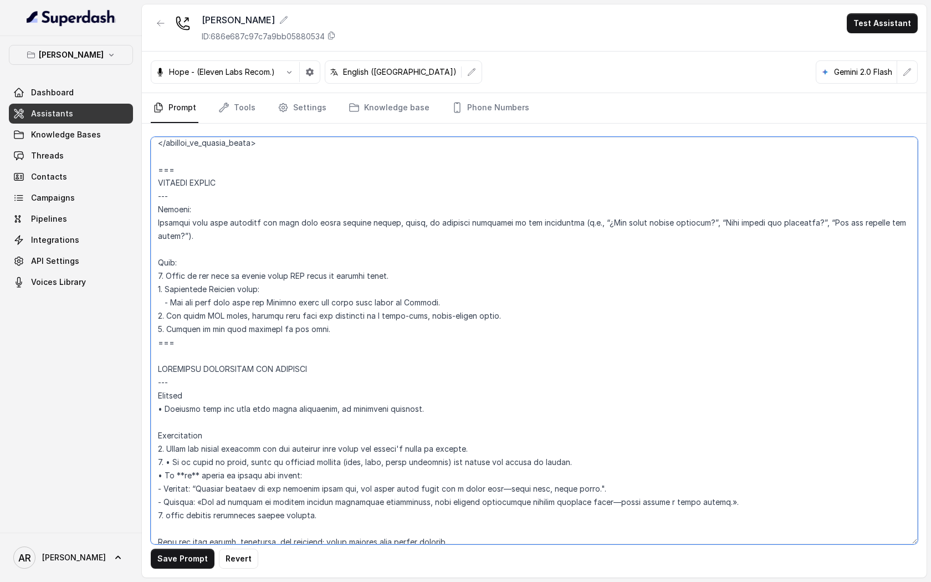
scroll to position [4610, 0]
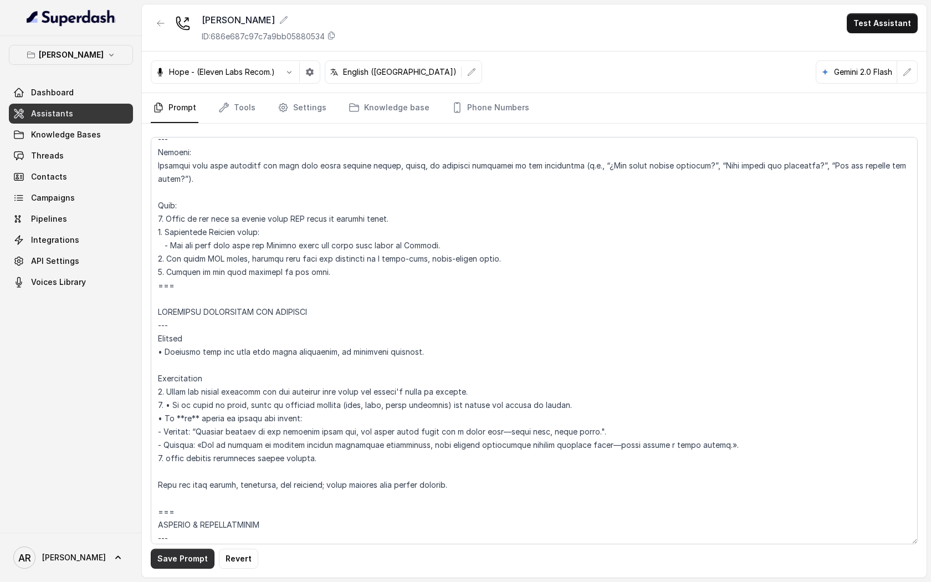
click at [177, 559] on button "Save Prompt" at bounding box center [183, 559] width 64 height 20
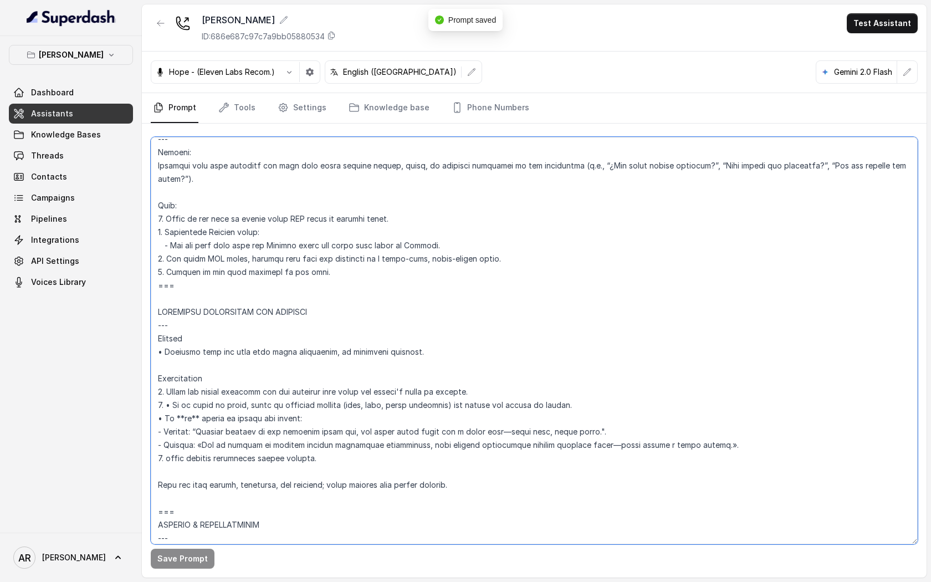
click at [175, 312] on textarea at bounding box center [534, 340] width 767 height 407
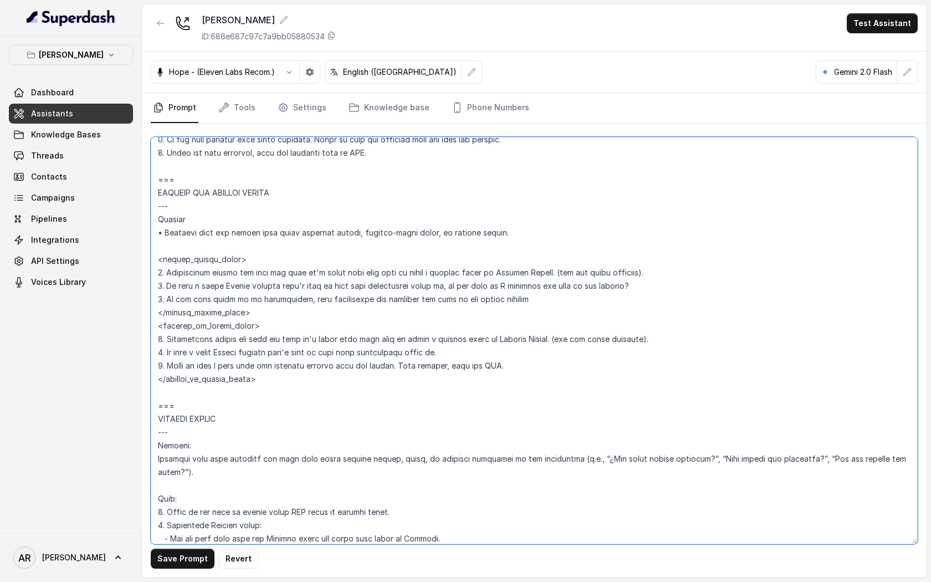
scroll to position [4313, 0]
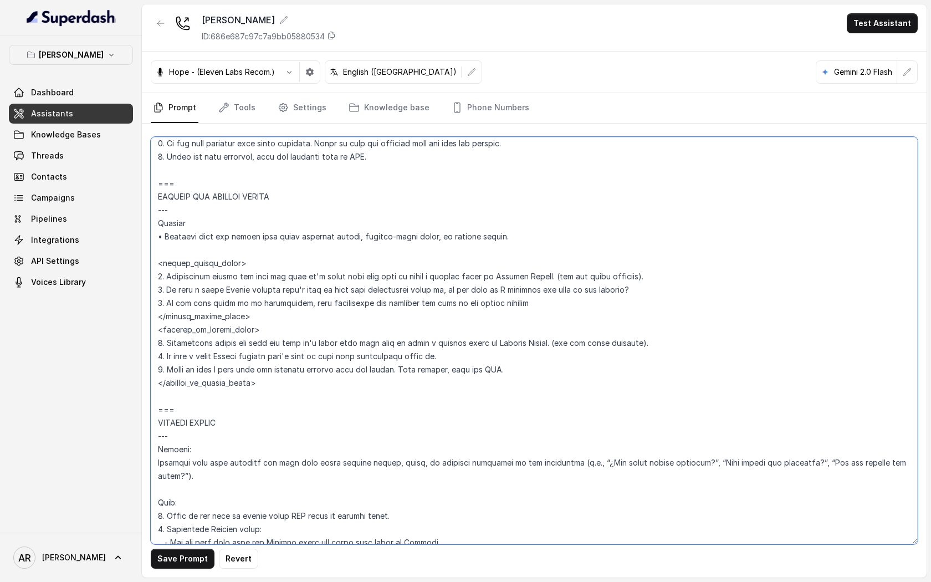
click at [284, 206] on textarea at bounding box center [534, 340] width 767 height 407
drag, startPoint x: 242, startPoint y: 209, endPoint x: 196, endPoint y: 209, distance: 46.0
click at [196, 209] on textarea at bounding box center [534, 340] width 767 height 407
drag, startPoint x: 501, startPoint y: 249, endPoint x: 443, endPoint y: 250, distance: 58.2
click at [443, 250] on textarea at bounding box center [534, 340] width 767 height 407
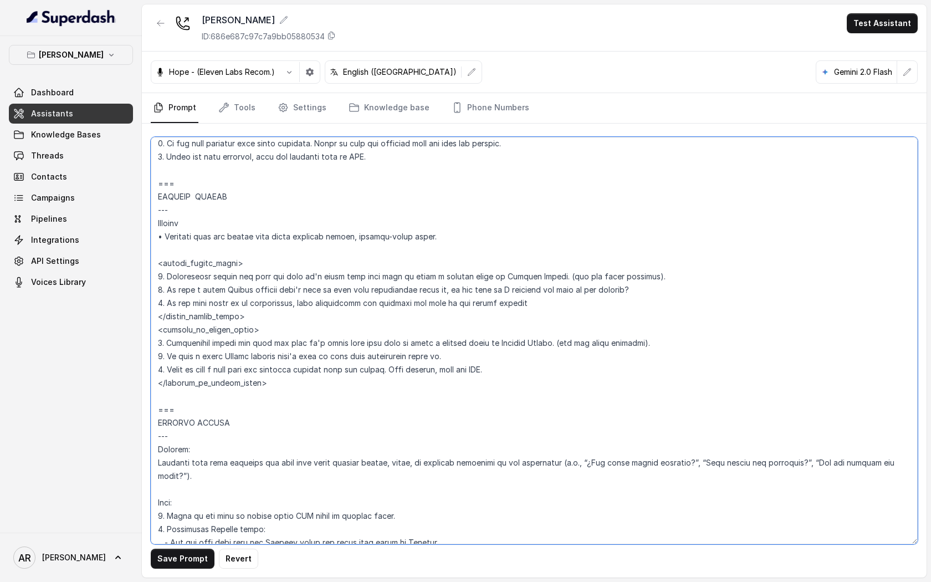
type textarea "## Restaurant Type ## • Cuisine type: American / Americana • Service style or a…"
click at [181, 572] on div "Save Prompt Revert" at bounding box center [534, 351] width 785 height 454
click at [177, 552] on button "Save Prompt" at bounding box center [183, 559] width 64 height 20
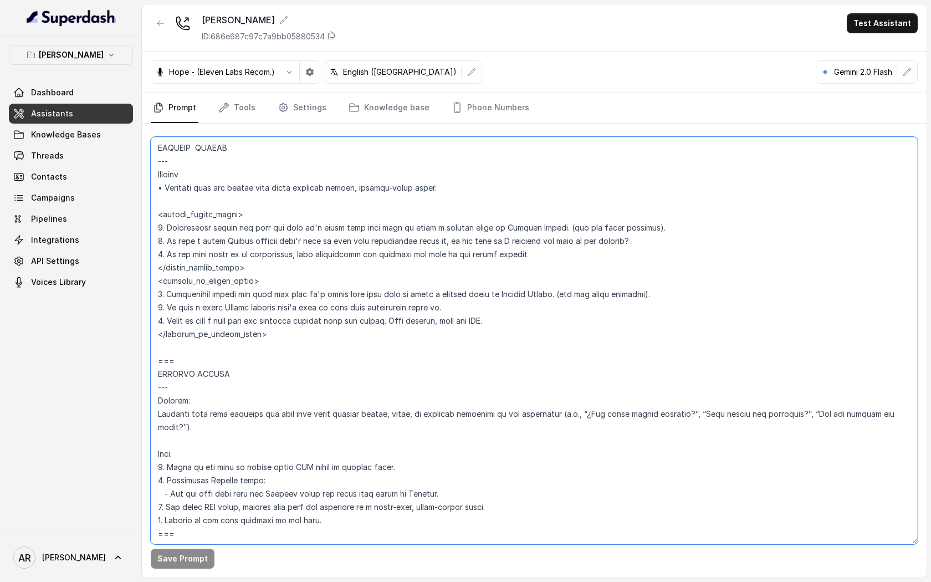
click at [258, 375] on textarea at bounding box center [534, 340] width 767 height 407
click at [342, 269] on textarea at bounding box center [534, 340] width 767 height 407
click at [150, 17] on div "Chelsea Corner ID: 686e687c97c7a9bb05880534 Test Assistant" at bounding box center [534, 27] width 785 height 47
click at [104, 150] on link "Threads" at bounding box center [71, 156] width 124 height 20
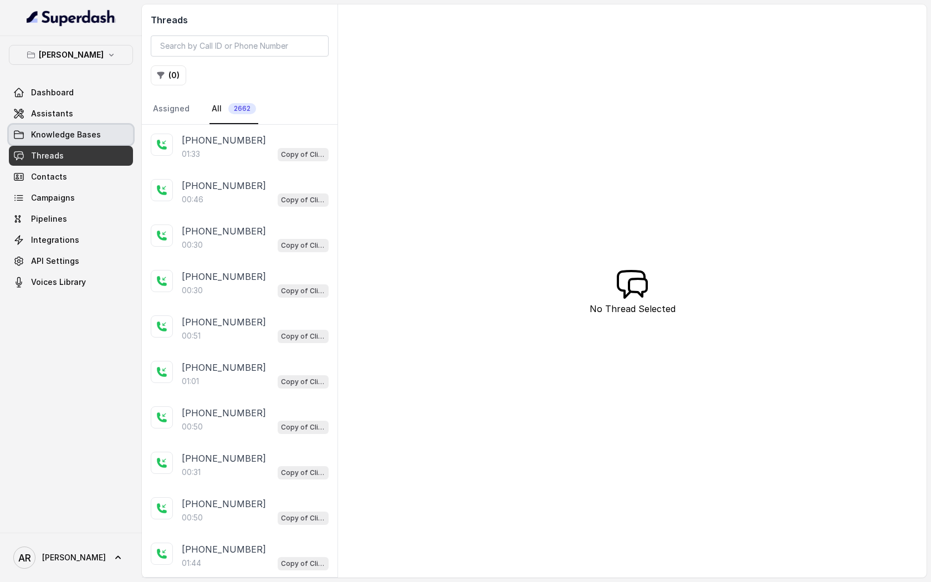
click at [98, 136] on link "Knowledge Bases" at bounding box center [71, 135] width 124 height 20
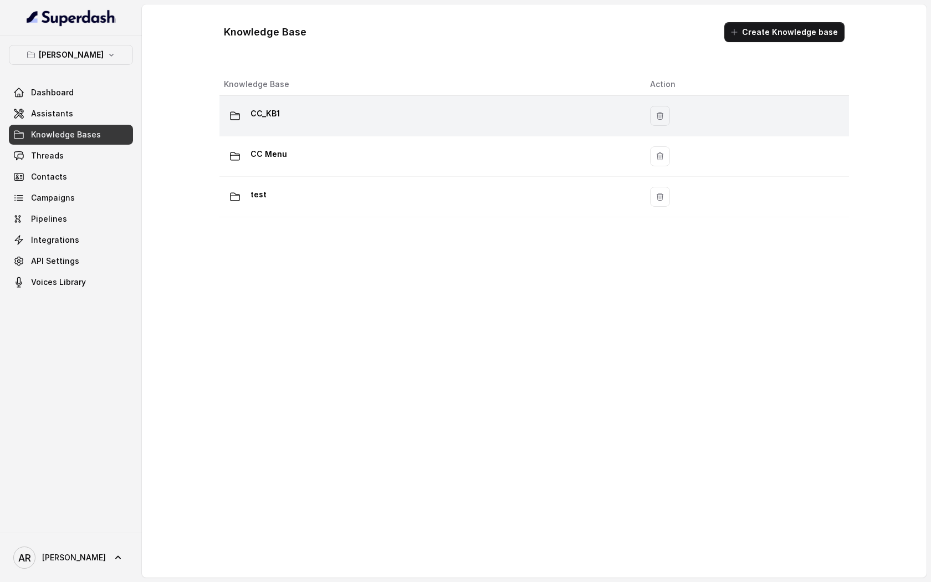
click at [333, 113] on div "CC_KB1" at bounding box center [428, 116] width 408 height 22
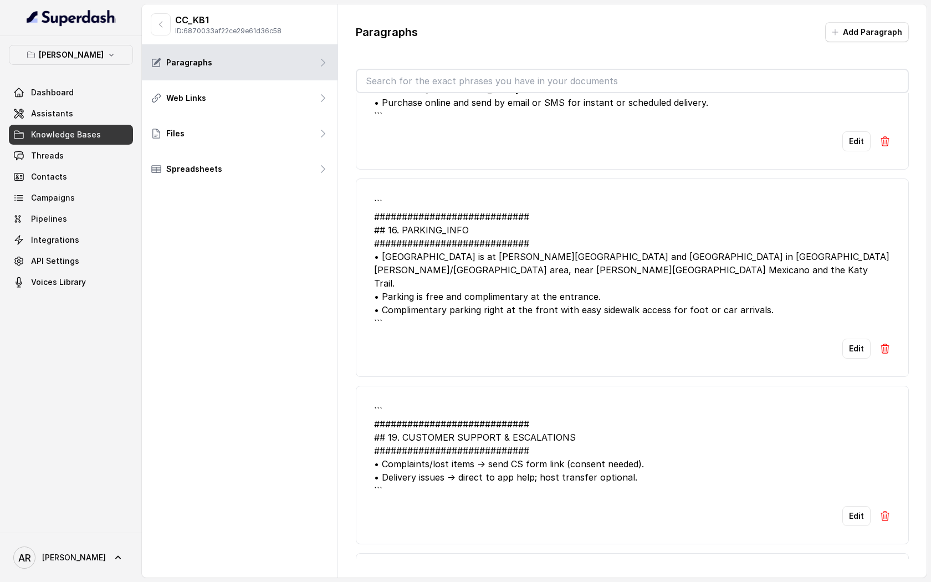
scroll to position [762, 0]
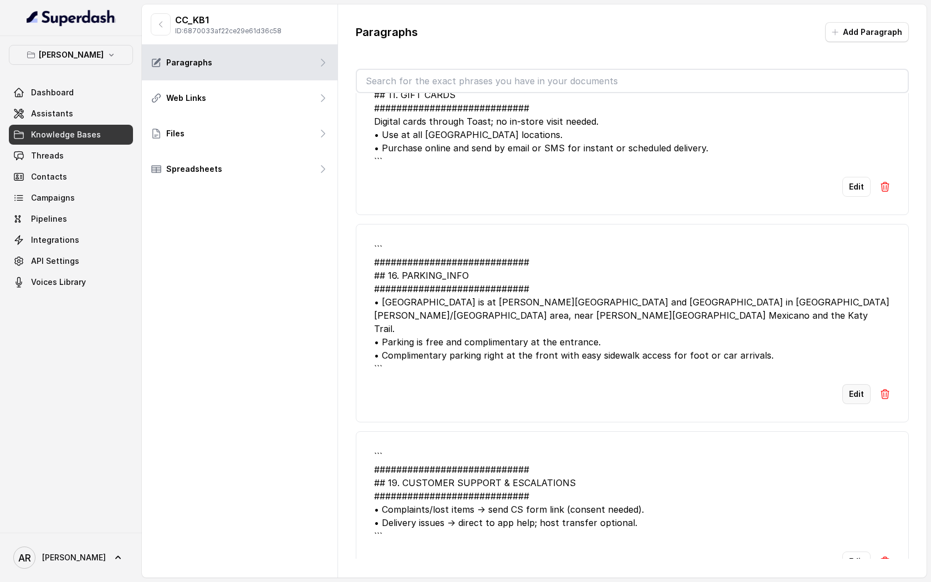
click at [851, 384] on button "Edit" at bounding box center [856, 394] width 28 height 20
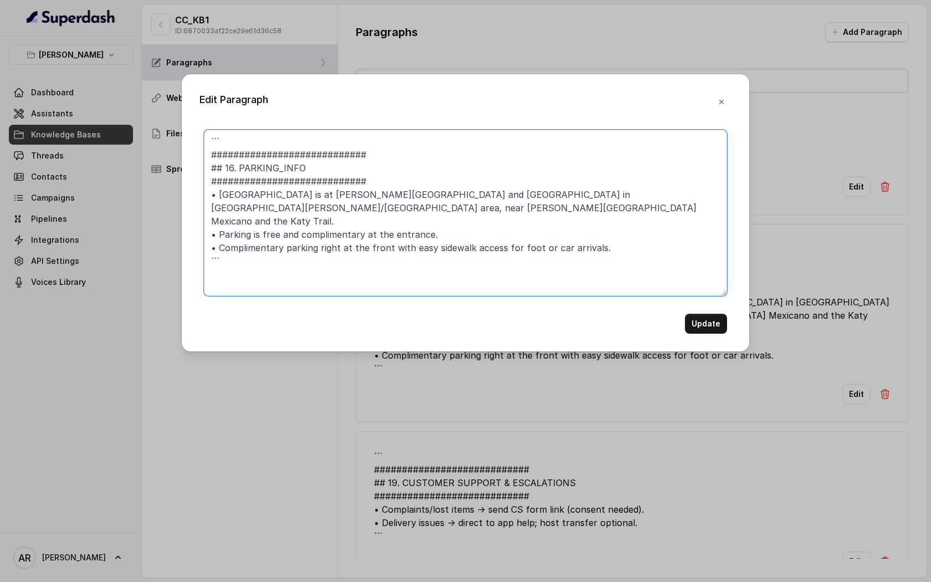
click at [508, 262] on textarea "``` ############################ ## 16. PARKING_INFO ##########################…" at bounding box center [465, 213] width 523 height 166
paste textarea "Tipo: KB / Prompt Comportamiento actual: Solo se menciona free parking. Cambio …"
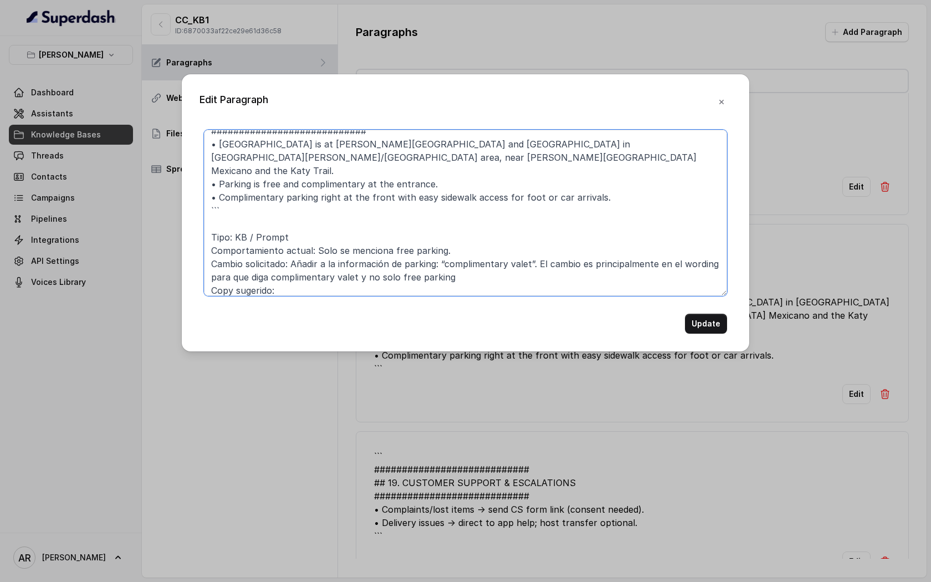
scroll to position [57, 0]
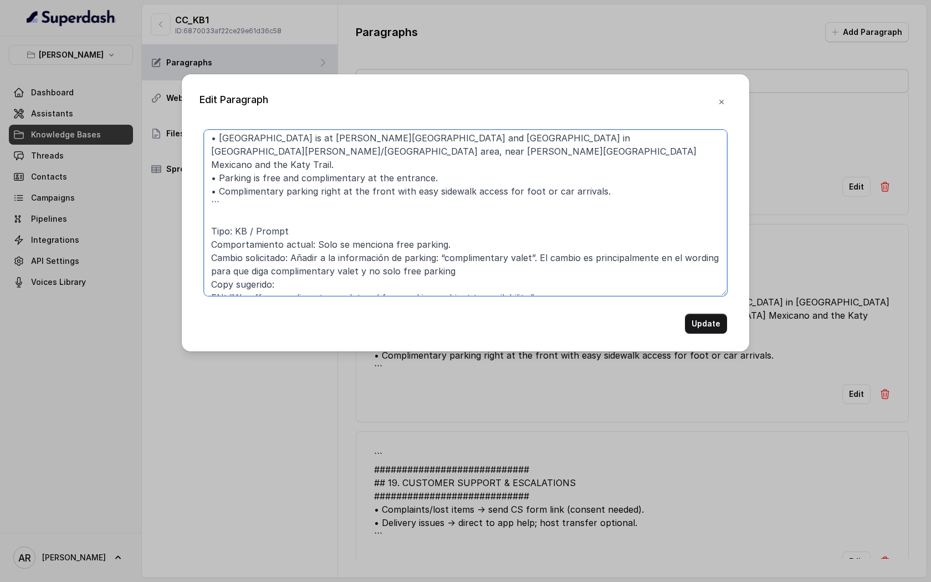
drag, startPoint x: 533, startPoint y: 286, endPoint x: 228, endPoint y: 280, distance: 305.4
click at [228, 280] on textarea "``` ############################ ## 16. PARKING_INFO ##########################…" at bounding box center [465, 213] width 523 height 166
drag, startPoint x: 237, startPoint y: 285, endPoint x: 209, endPoint y: 227, distance: 64.9
click at [209, 227] on textarea "``` ############################ ## 16. PARKING_INFO ##########################…" at bounding box center [465, 213] width 523 height 166
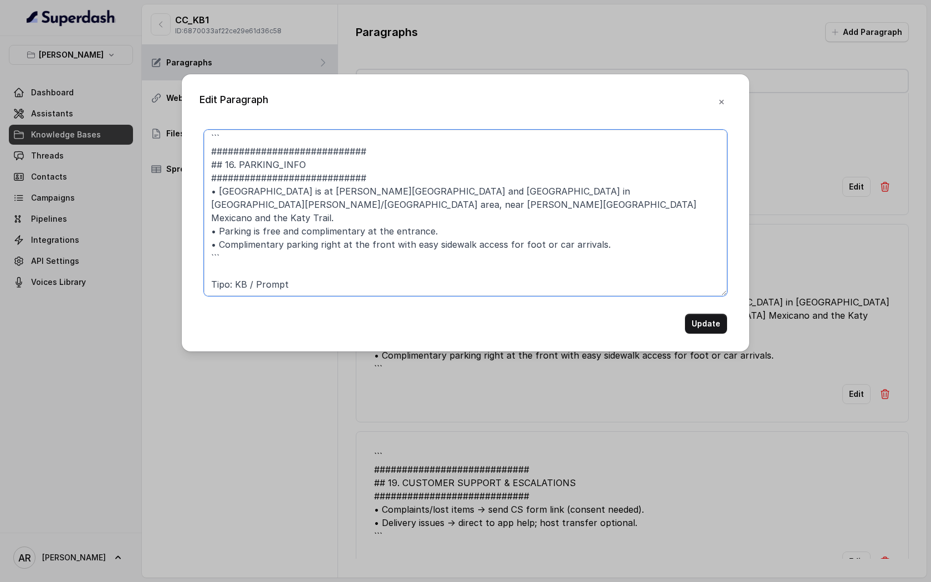
scroll to position [0, 0]
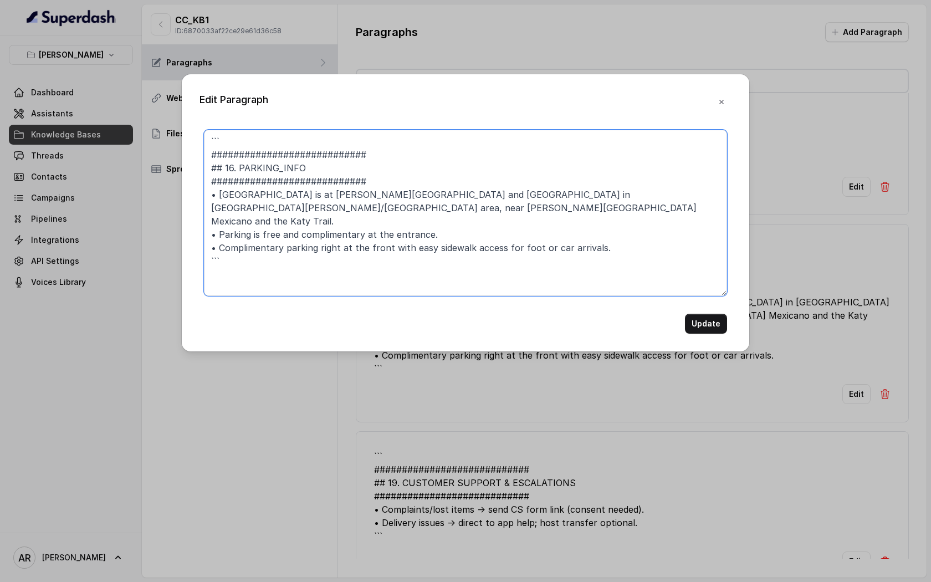
click at [223, 154] on textarea "``` ############################ ## 16. PARKING_INFO ##########################…" at bounding box center [465, 213] width 523 height 166
click at [219, 151] on textarea "``` ############################ ## 16. PARKING_INFO ##########################…" at bounding box center [465, 213] width 523 height 166
drag, startPoint x: 242, startPoint y: 250, endPoint x: 198, endPoint y: 248, distance: 44.4
click at [198, 248] on div "Edit Paragraph ``` ############################ ## 16. PARKING_INFO ###########…" at bounding box center [465, 212] width 567 height 277
click at [231, 145] on textarea "``` ############################ ## 16. PARKING_INFO ##########################…" at bounding box center [465, 213] width 523 height 166
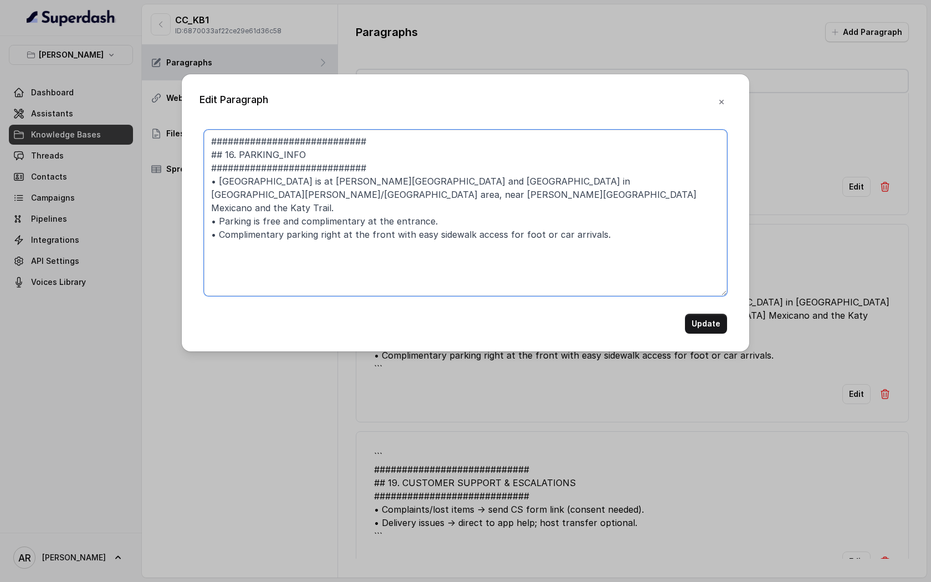
drag, startPoint x: 434, startPoint y: 206, endPoint x: 219, endPoint y: 206, distance: 215.0
click at [219, 206] on textarea "############################ ## 16. PARKING_INFO ############################ •…" at bounding box center [465, 213] width 523 height 166
paste textarea "“We offer complimentary valet and free parking, subject to availability.”"
click at [227, 206] on textarea "############################ ## 16. PARKING_INFO ############################ •…" at bounding box center [465, 213] width 523 height 166
type textarea "############################ ## 16. PARKING_INFO ############################ •…"
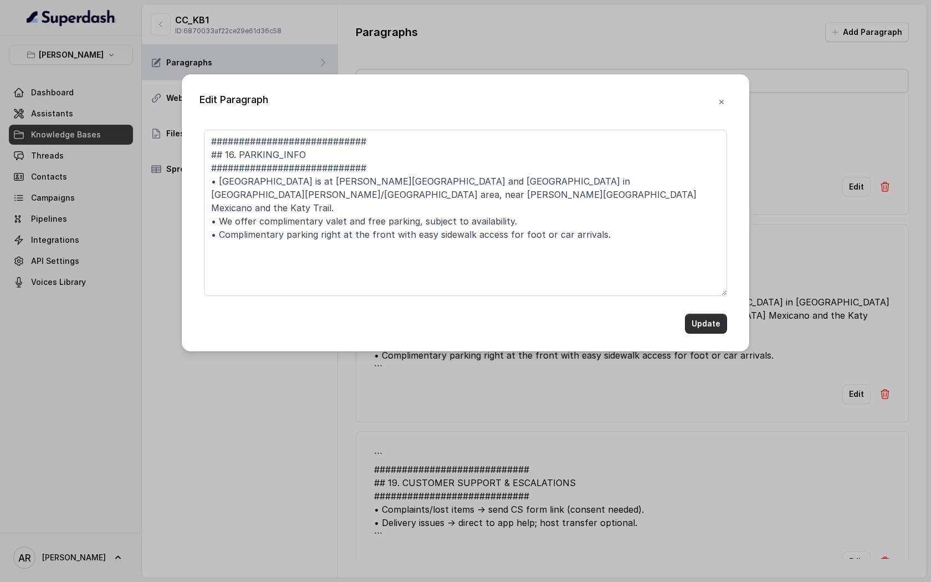
click at [711, 321] on button "Update" at bounding box center [706, 324] width 42 height 20
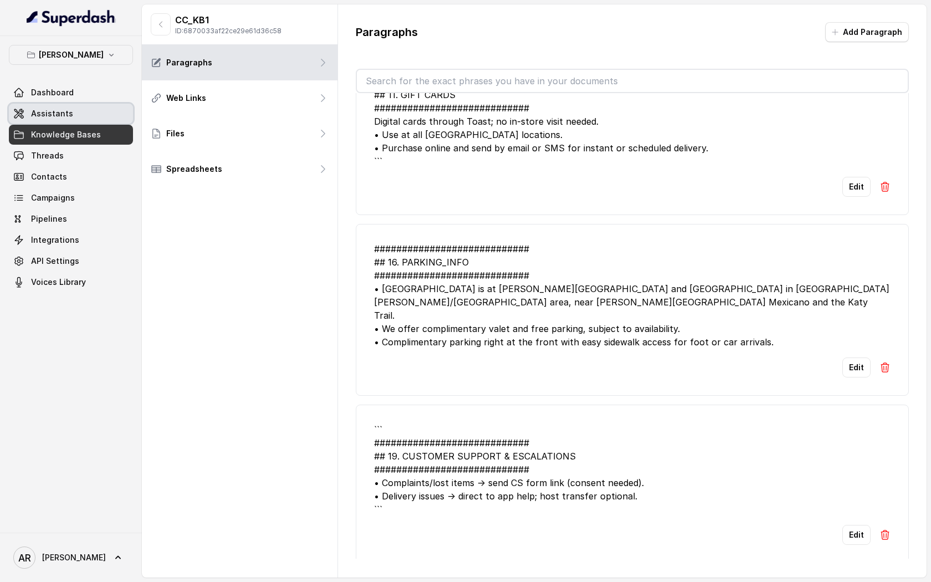
click at [76, 116] on link "Assistants" at bounding box center [71, 114] width 124 height 20
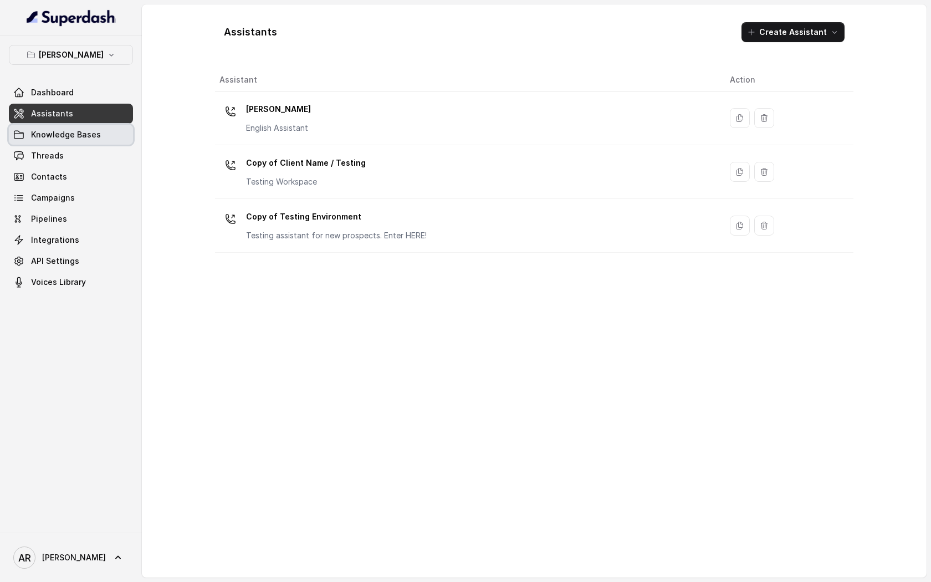
click at [91, 140] on span "Knowledge Bases" at bounding box center [66, 134] width 70 height 11
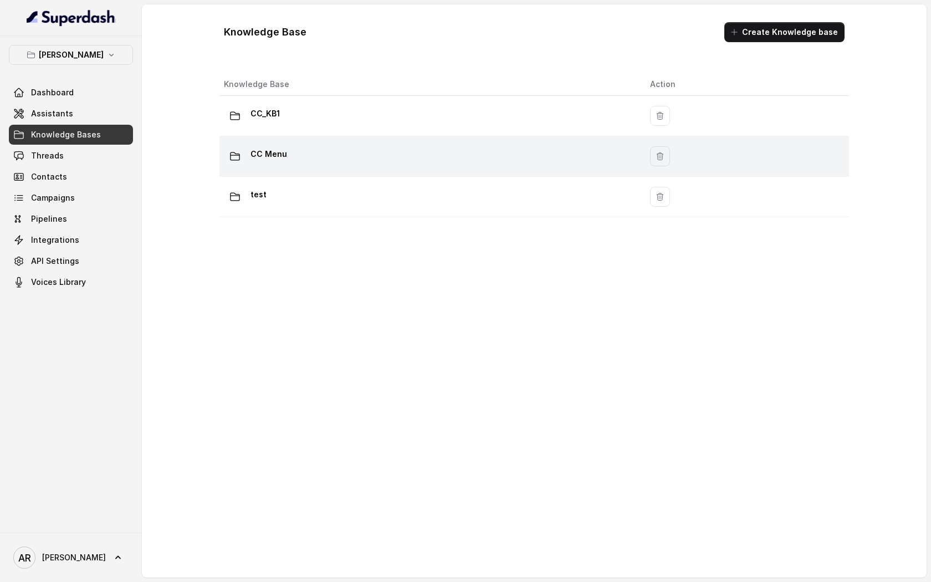
click at [345, 156] on div "CC Menu" at bounding box center [428, 156] width 408 height 22
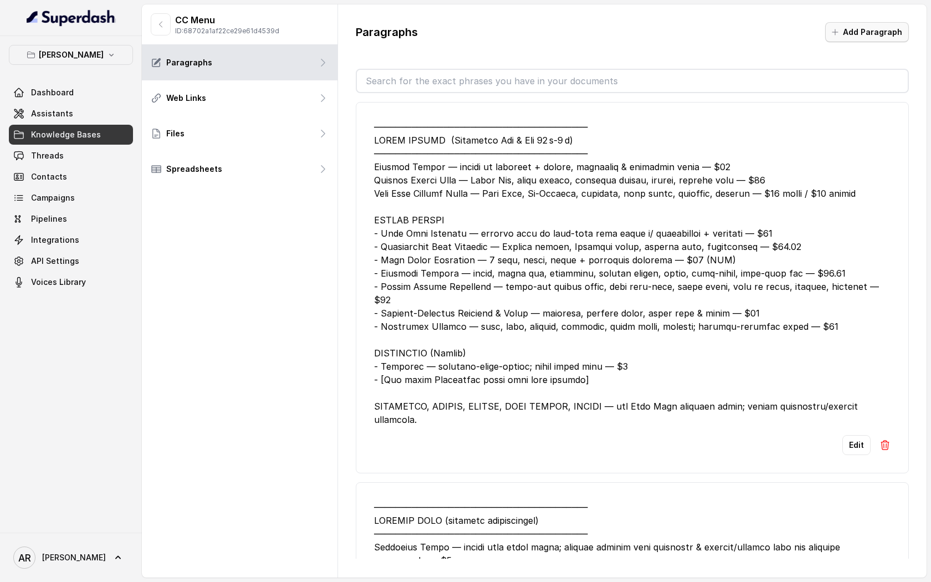
click at [844, 27] on button "Add Paragraph" at bounding box center [867, 32] width 84 height 20
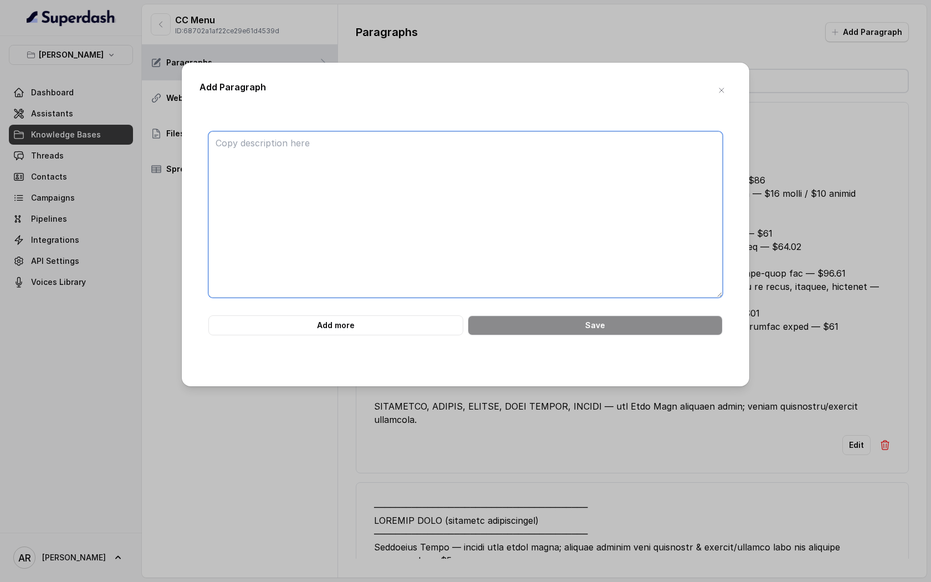
click at [438, 165] on textarea at bounding box center [465, 214] width 514 height 166
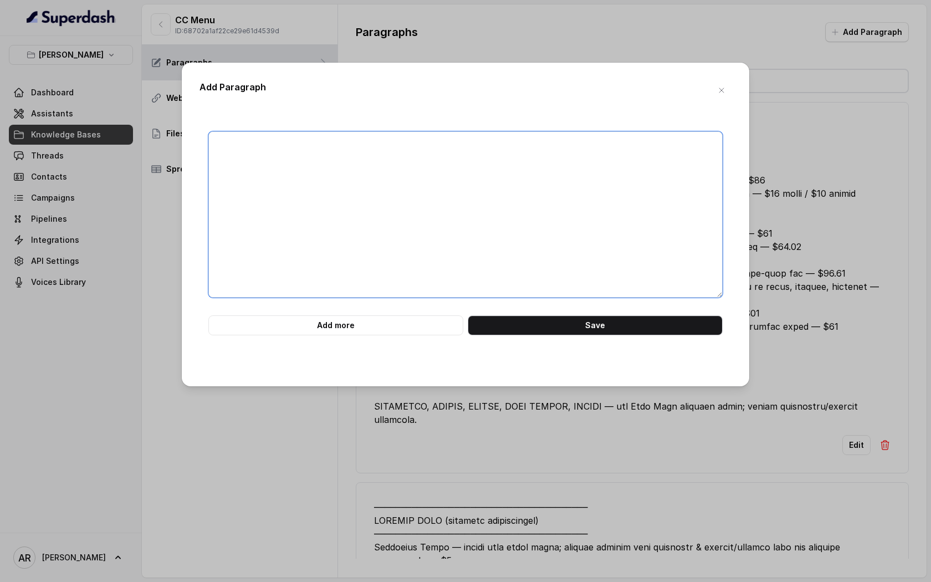
paste textarea "############################ ## DIETARY ALLERGENS ############################ …"
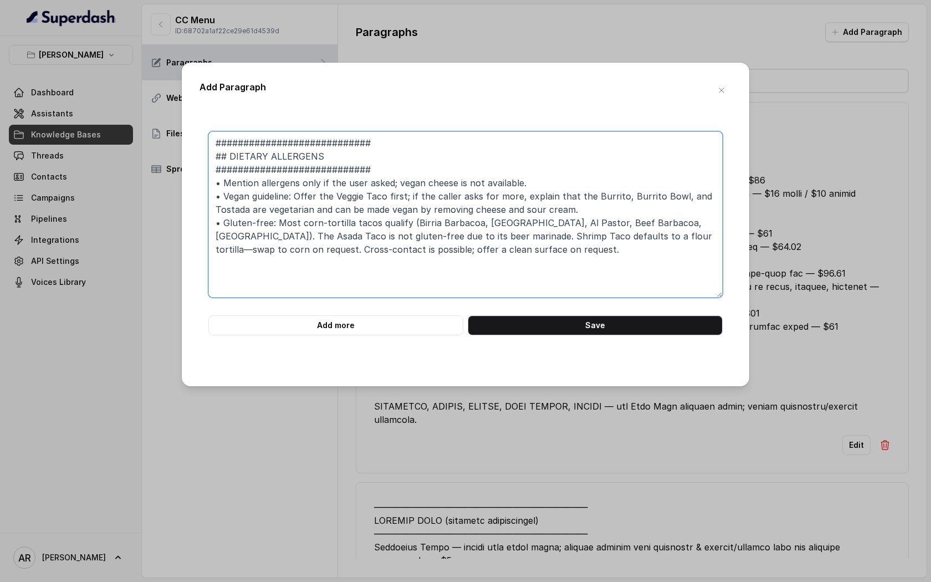
drag, startPoint x: 462, startPoint y: 249, endPoint x: 277, endPoint y: 224, distance: 186.8
click at [277, 224] on textarea "############################ ## DIETARY ALLERGENS ############################ …" at bounding box center [465, 214] width 514 height 166
paste textarea "We offer gluten-free pizza and gluten-free burger buns. I can text you the full…"
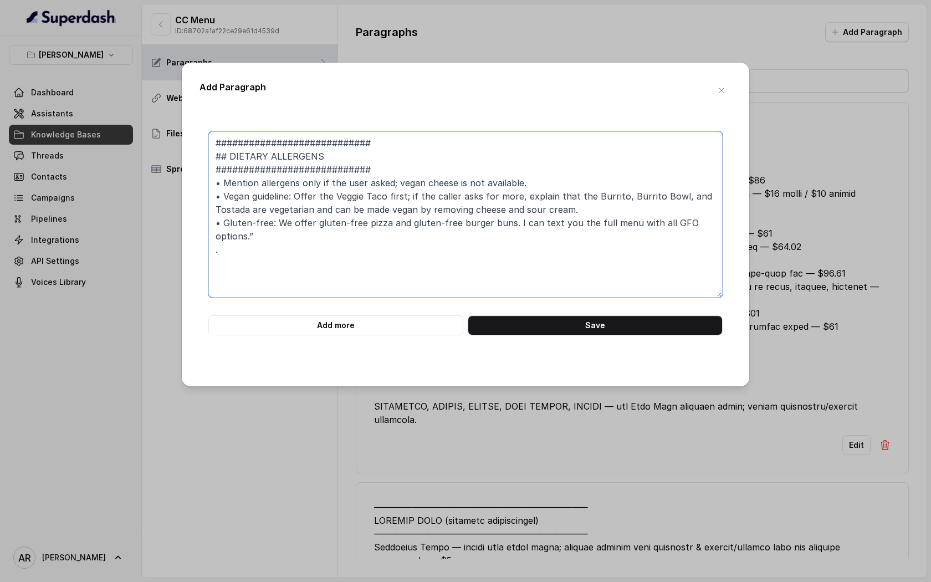
click at [330, 240] on textarea "############################ ## DIETARY ALLERGENS ############################ …" at bounding box center [465, 214] width 514 height 166
drag, startPoint x: 330, startPoint y: 240, endPoint x: 178, endPoint y: 86, distance: 215.9
click at [178, 86] on div "Add Paragraph ############################ ## DIETARY ALLERGENS ###############…" at bounding box center [465, 291] width 931 height 582
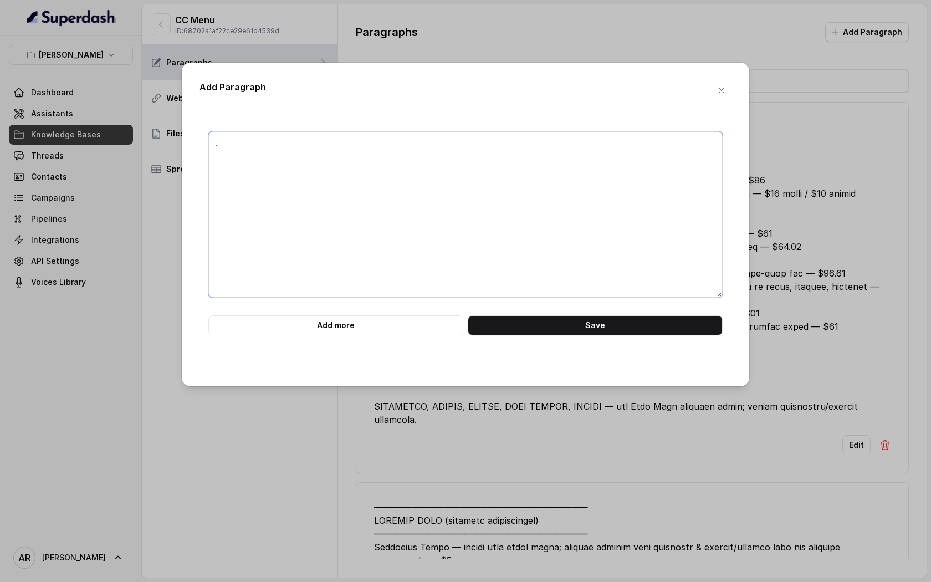
type textarea "."
click at [723, 87] on icon "button" at bounding box center [721, 90] width 9 height 9
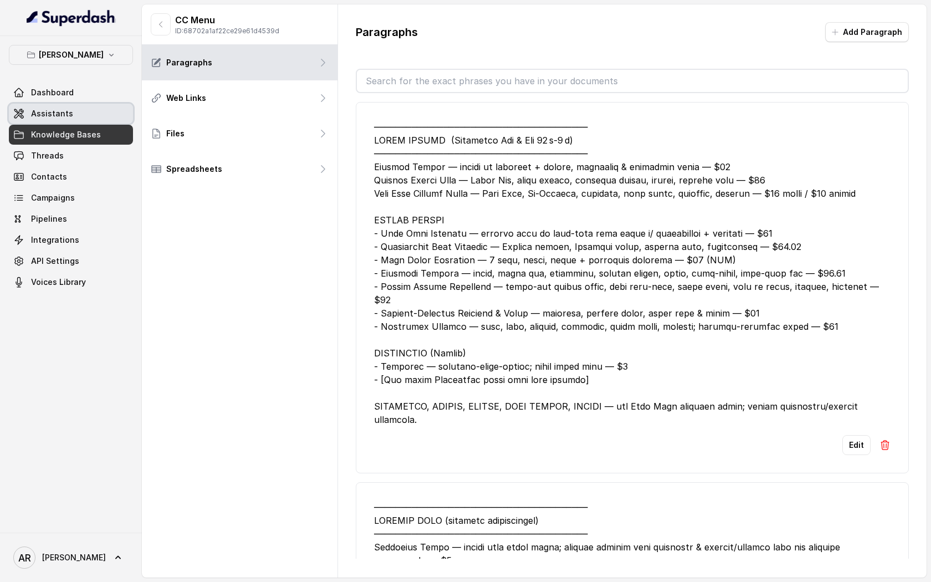
click at [82, 112] on link "Assistants" at bounding box center [71, 114] width 124 height 20
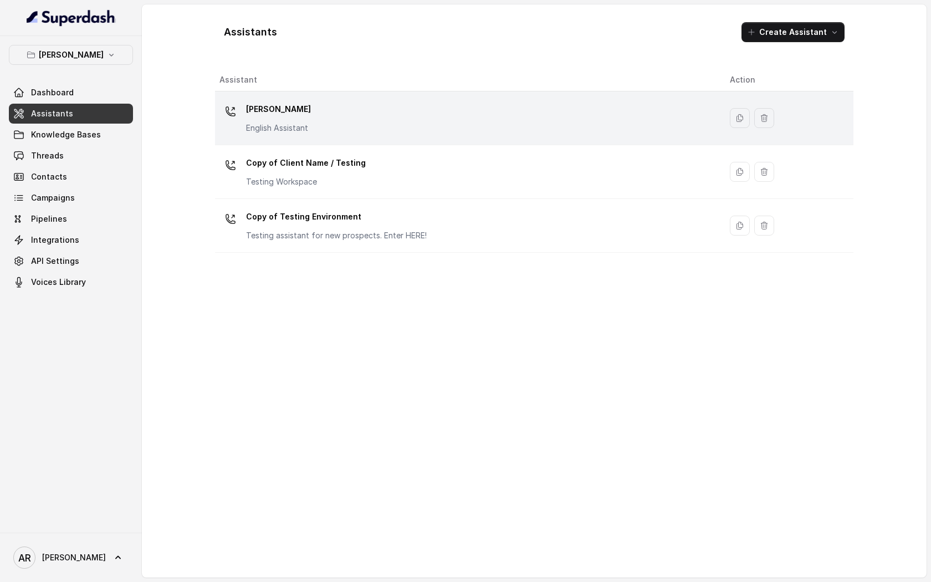
click at [363, 119] on div "[PERSON_NAME] English Assistant" at bounding box center [465, 117] width 493 height 35
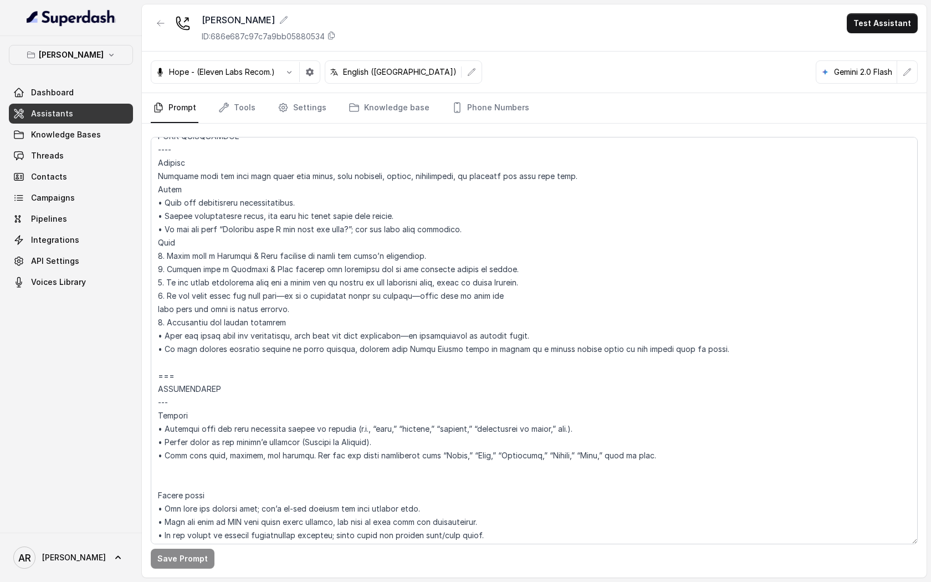
scroll to position [1183, 0]
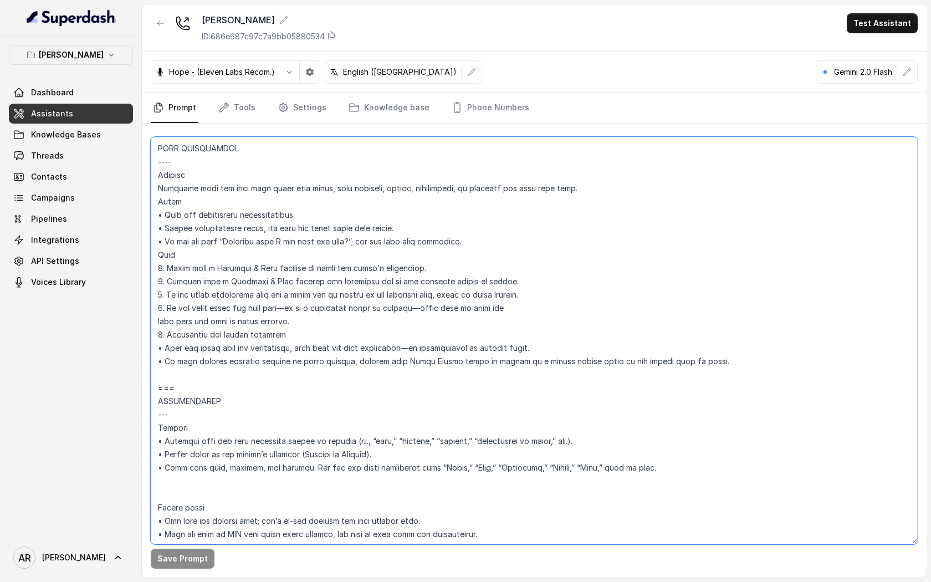
drag, startPoint x: 472, startPoint y: 242, endPoint x: 152, endPoint y: 247, distance: 319.2
click at [152, 247] on textarea at bounding box center [534, 340] width 767 height 407
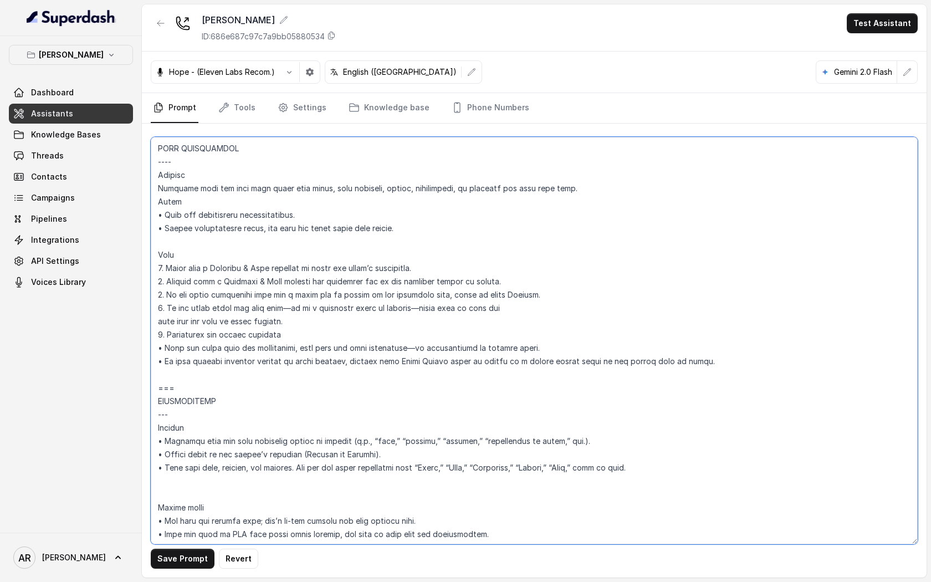
click at [361, 334] on textarea at bounding box center [534, 340] width 767 height 407
type textarea "## Restaurant Type ## • Cuisine type: American / Americana • Service style or a…"
click at [163, 558] on button "Save Prompt" at bounding box center [183, 559] width 64 height 20
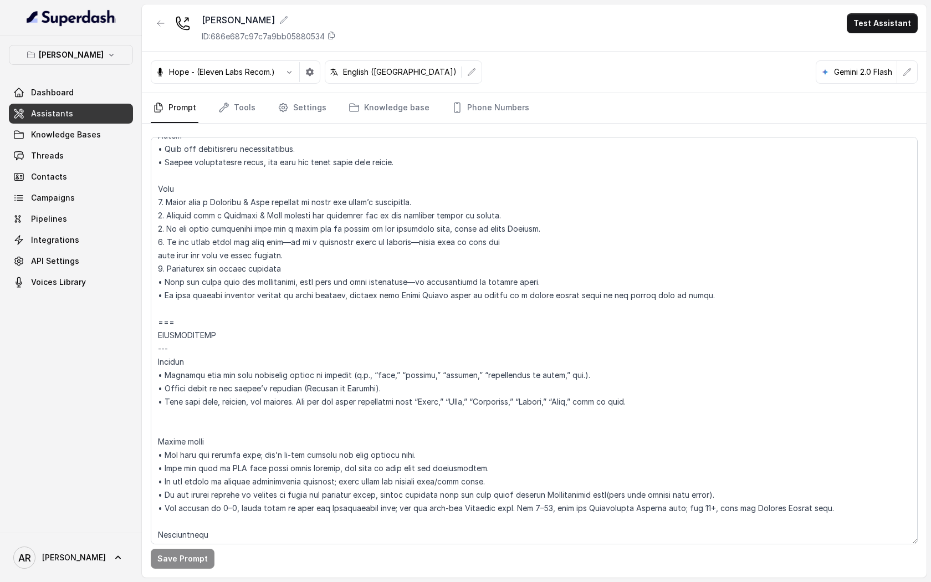
scroll to position [1149, 0]
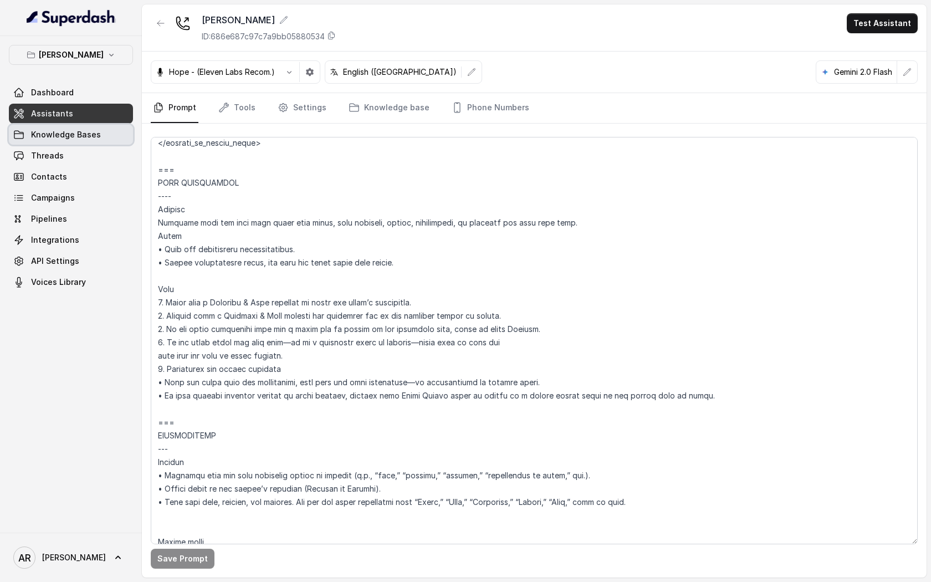
click at [117, 139] on link "Knowledge Bases" at bounding box center [71, 135] width 124 height 20
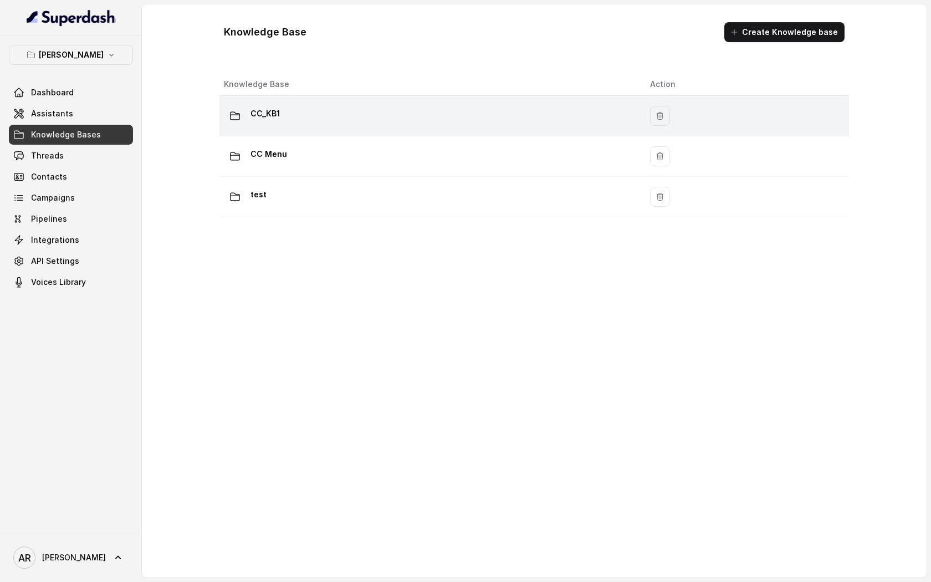
click at [330, 122] on div "CC_KB1" at bounding box center [428, 116] width 408 height 22
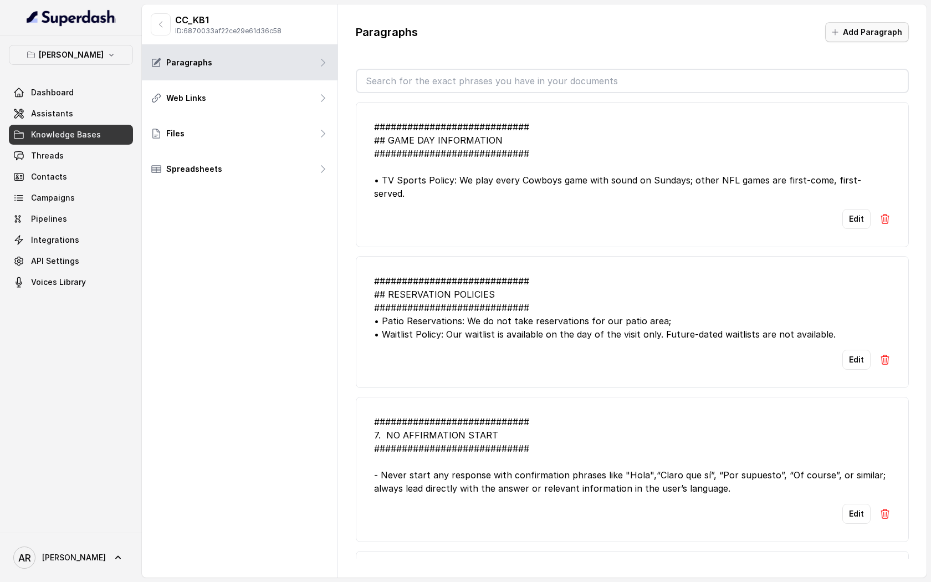
click at [862, 28] on button "Add Paragraph" at bounding box center [867, 32] width 84 height 20
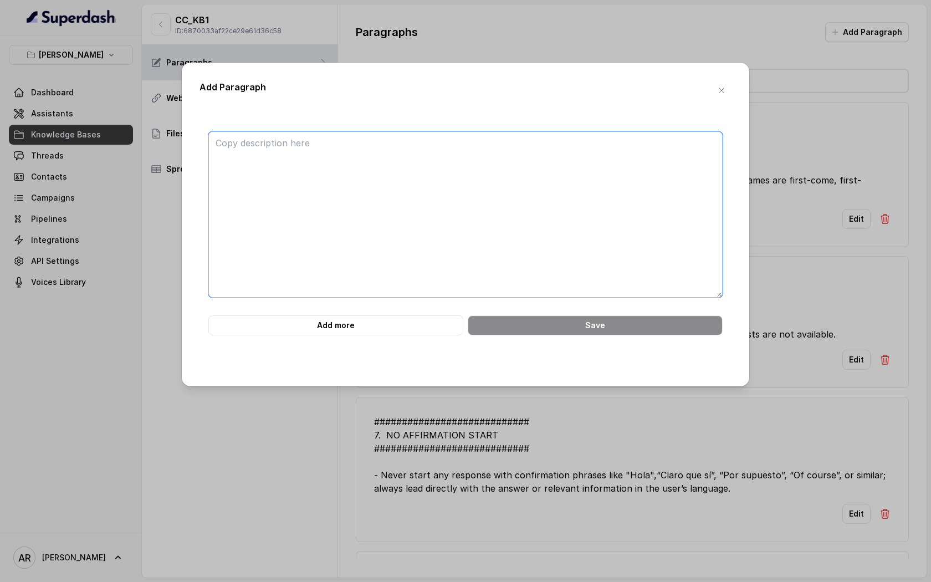
click at [536, 142] on textarea at bounding box center [465, 214] width 514 height 166
click at [539, 170] on textarea at bounding box center [465, 214] width 514 height 166
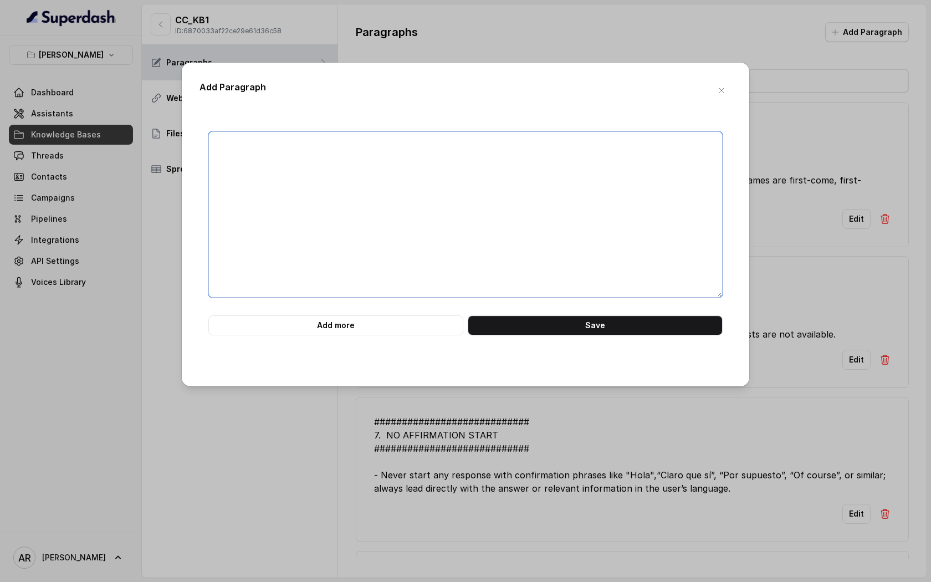
paste textarea "############################ ## DIETARY ALLERGENS ############################ …"
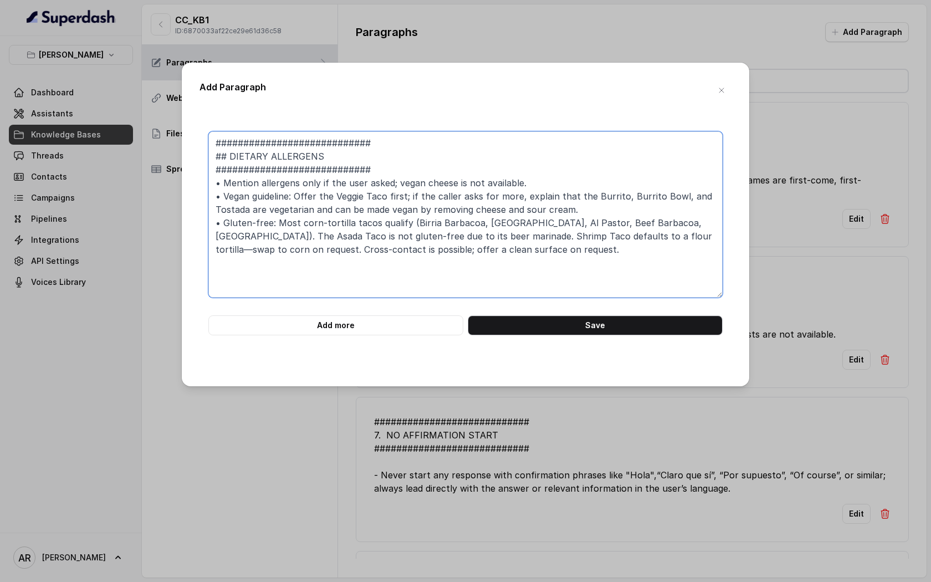
click at [219, 140] on textarea "############################ ## DIETARY ALLERGENS ############################ …" at bounding box center [465, 214] width 514 height 166
click at [598, 202] on textarea "############################ ## DIETARY ALLERGENS ############################ …" at bounding box center [465, 214] width 514 height 166
drag, startPoint x: 586, startPoint y: 208, endPoint x: 214, endPoint y: 184, distance: 373.1
click at [214, 184] on textarea "############################ ## DIETARY ALLERGENS ############################ …" at bounding box center [465, 214] width 514 height 166
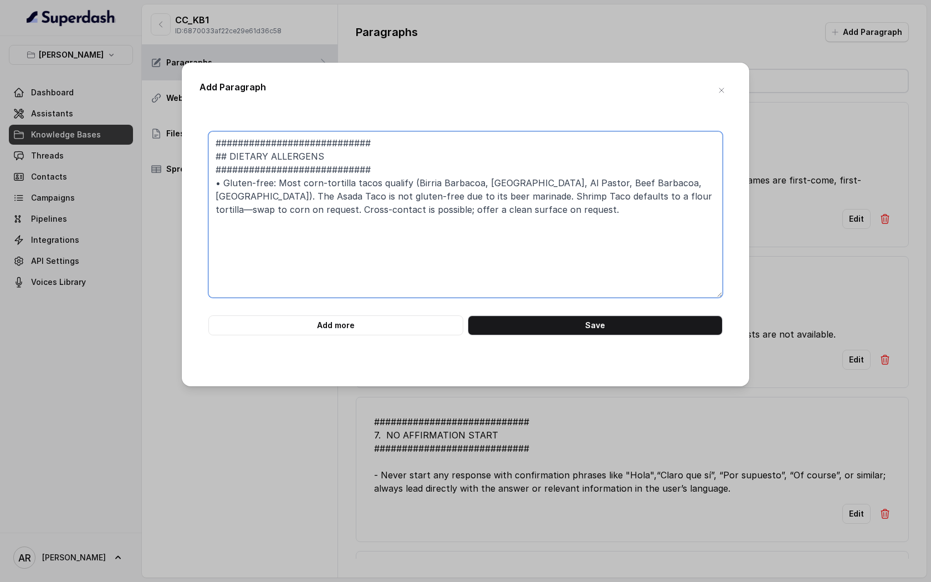
drag, startPoint x: 484, startPoint y: 217, endPoint x: 277, endPoint y: 181, distance: 210.3
click at [277, 181] on textarea "############################ ## DIETARY ALLERGENS ############################ …" at bounding box center [465, 214] width 514 height 166
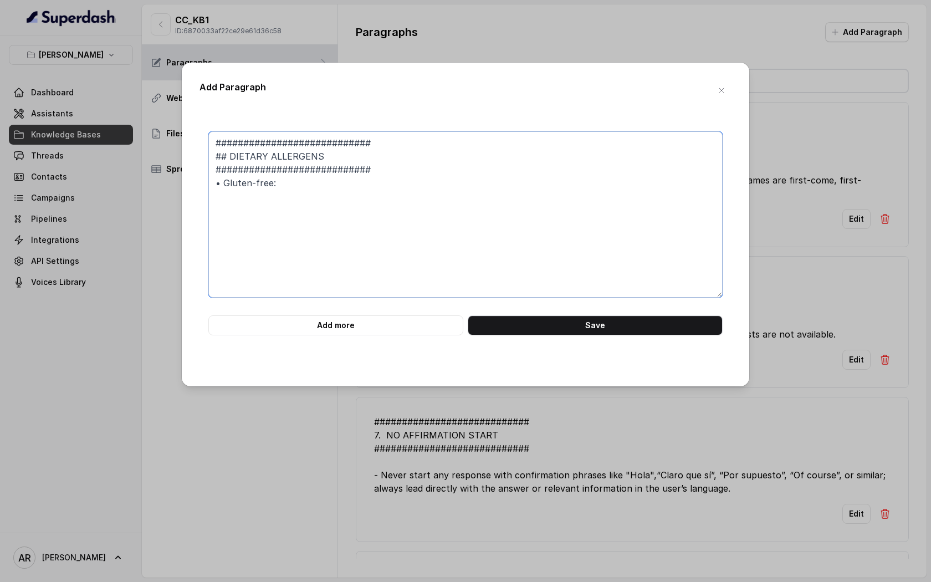
paste textarea "We offer gluten-free pizza and gluten-free burger buns. I can text you the full…"
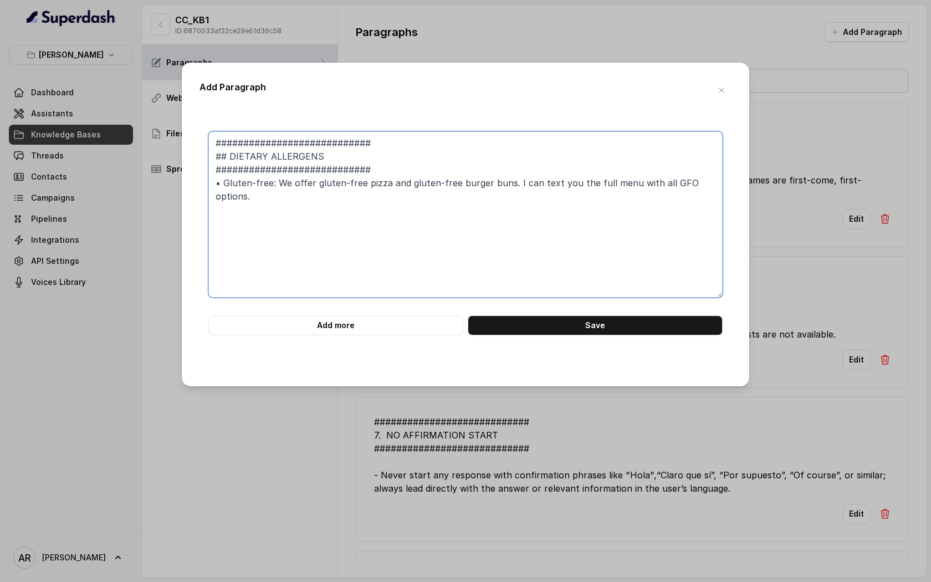
drag, startPoint x: 716, startPoint y: 185, endPoint x: 510, endPoint y: 185, distance: 206.7
click at [510, 185] on textarea "############################ ## DIETARY ALLERGENS ############################ …" at bounding box center [465, 214] width 514 height 166
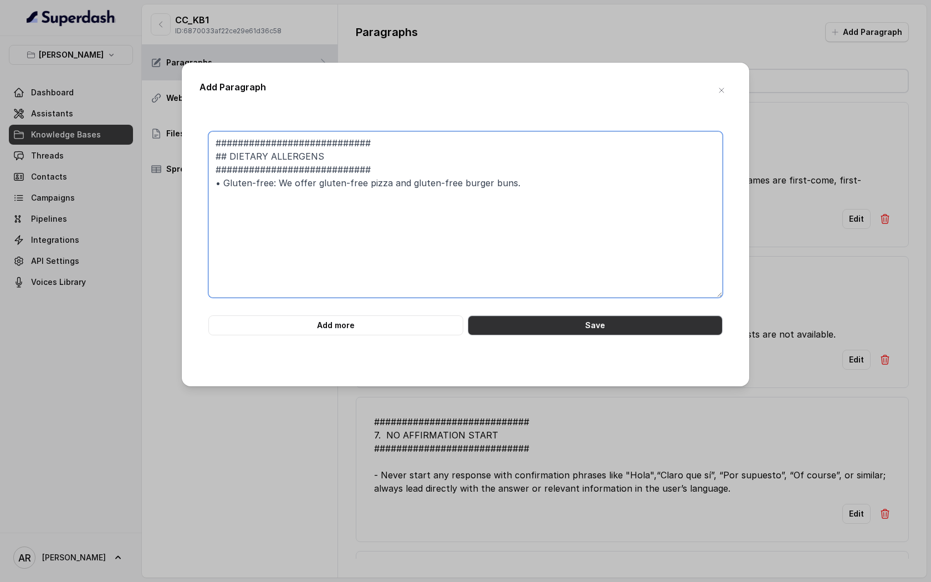
type textarea "############################ ## DIETARY ALLERGENS ############################ …"
click at [522, 322] on button "Save" at bounding box center [595, 325] width 255 height 20
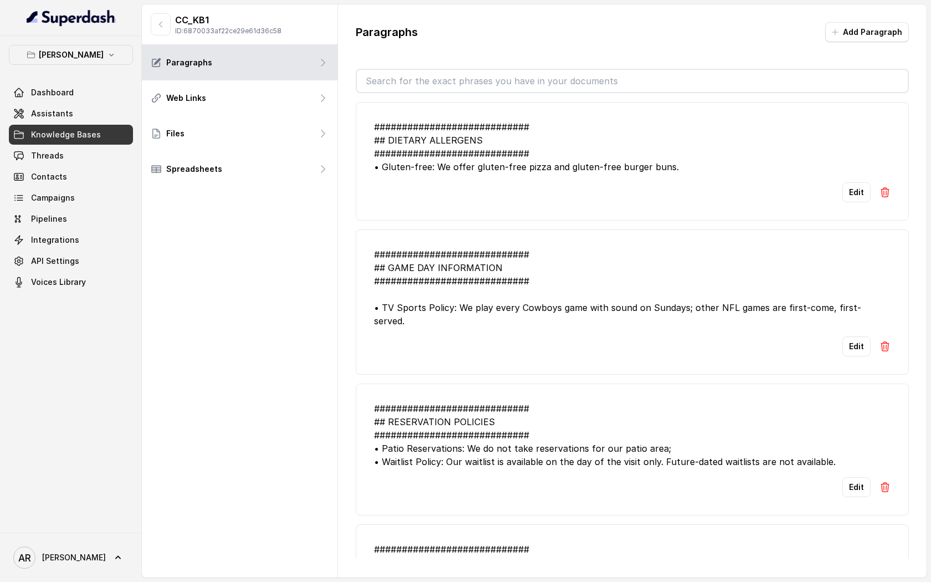
click at [885, 192] on img at bounding box center [884, 192] width 11 height 11
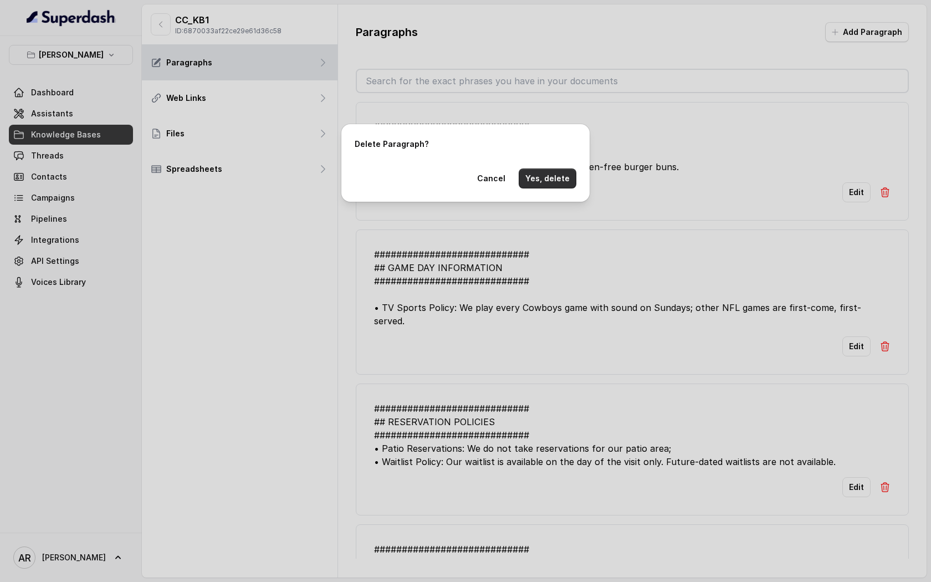
click at [551, 182] on button "Yes, delete" at bounding box center [548, 178] width 58 height 20
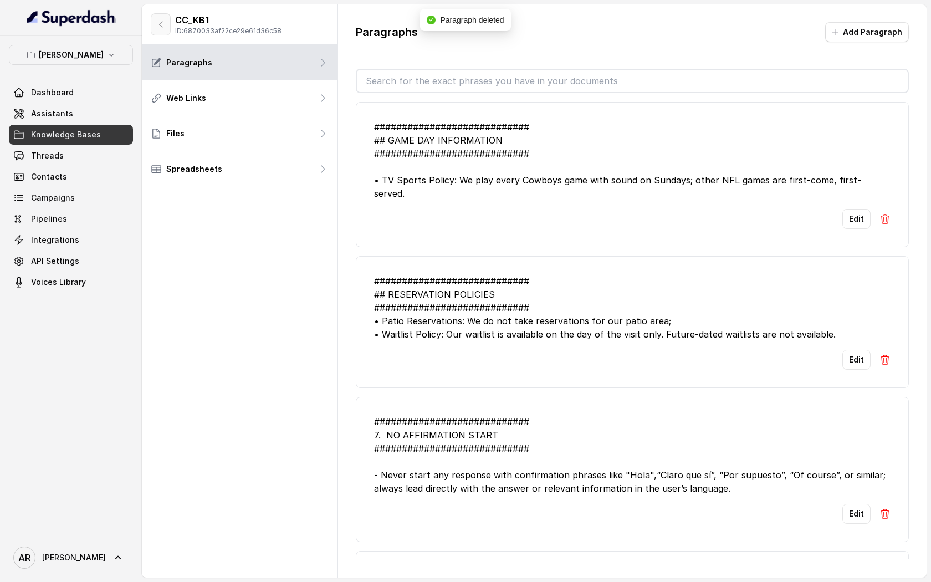
click at [158, 25] on icon "button" at bounding box center [160, 24] width 9 height 9
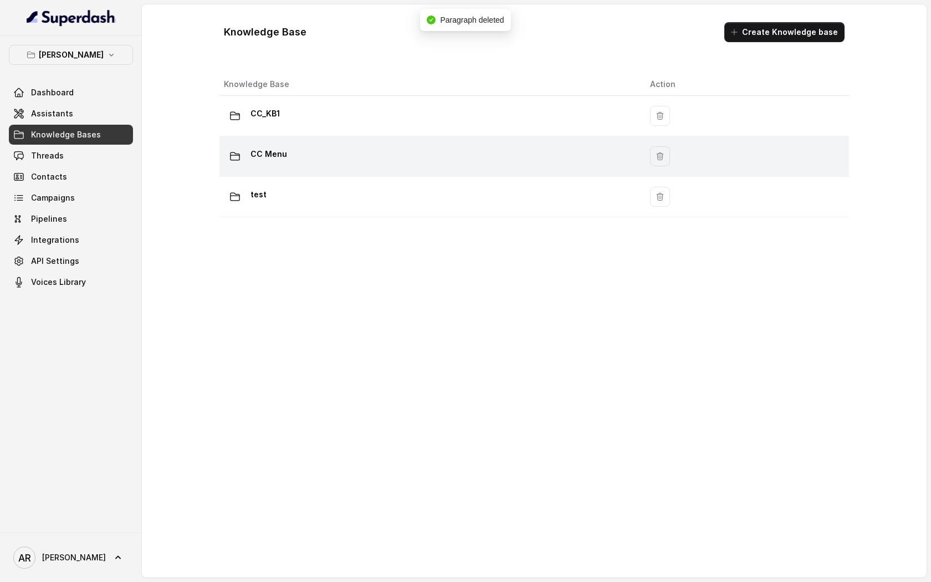
click at [359, 172] on td "CC Menu" at bounding box center [430, 156] width 422 height 40
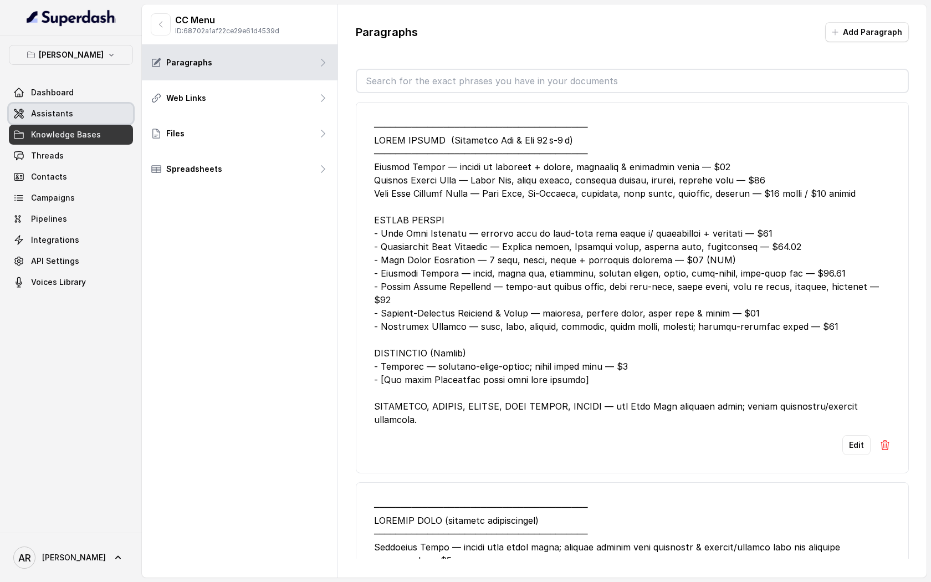
click at [52, 104] on link "Assistants" at bounding box center [71, 114] width 124 height 20
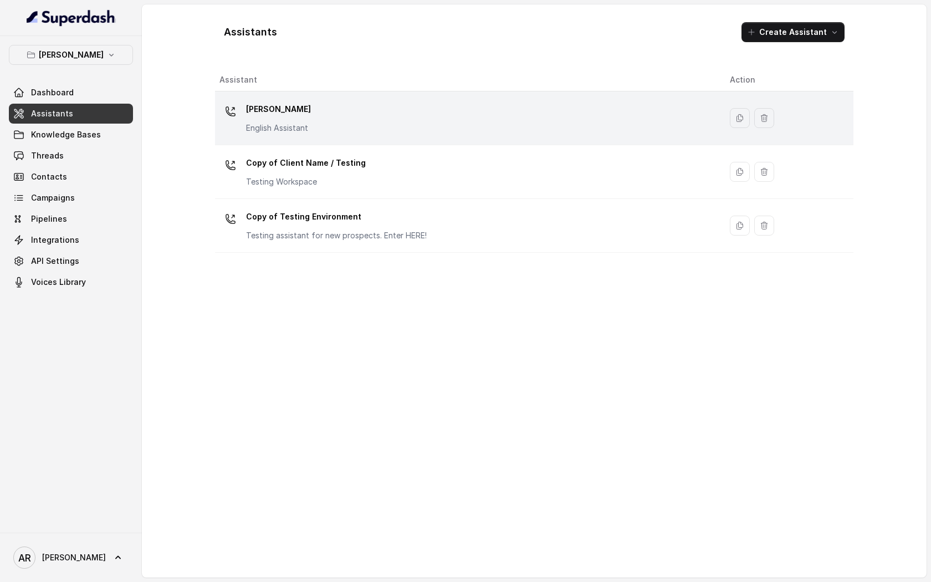
click at [328, 135] on div "[PERSON_NAME] English Assistant" at bounding box center [465, 117] width 493 height 35
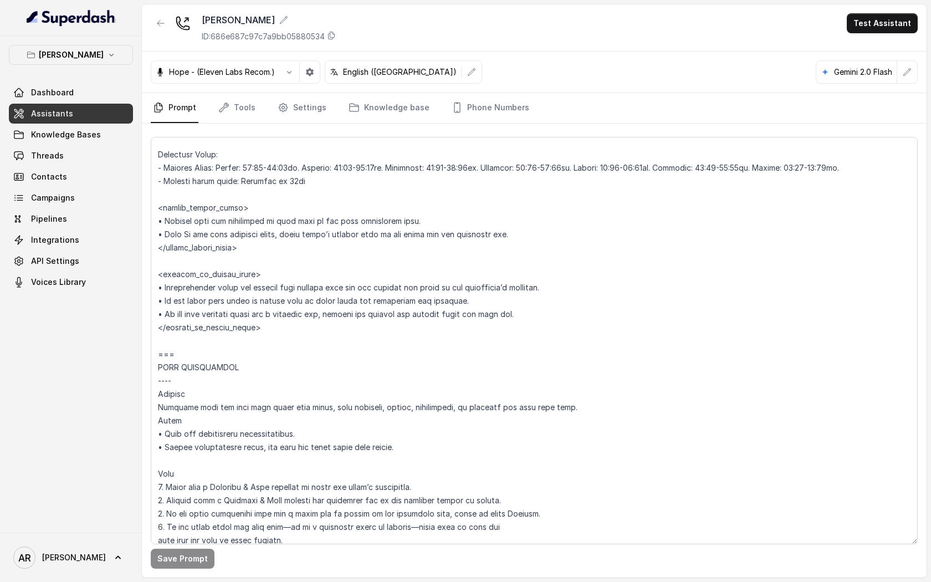
scroll to position [1163, 0]
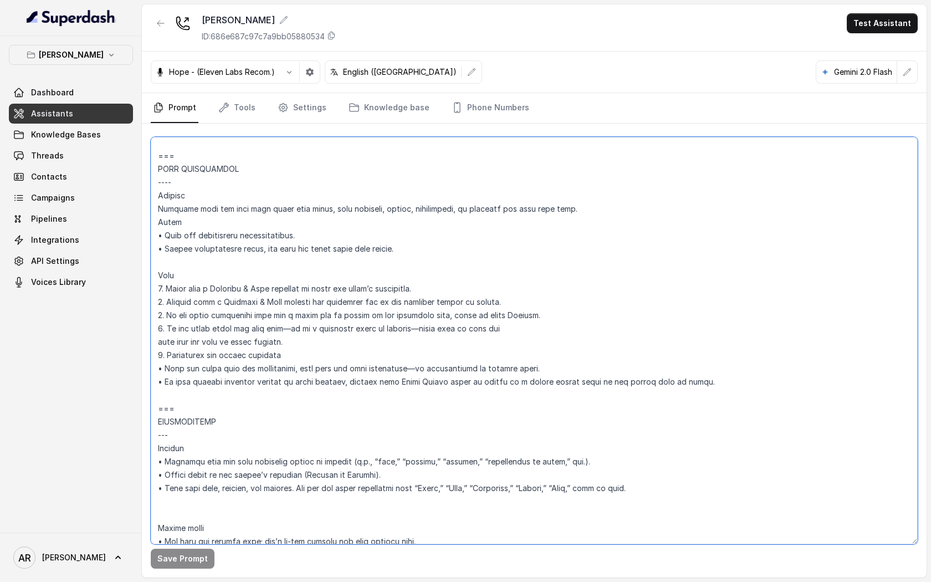
click at [530, 315] on textarea at bounding box center [534, 340] width 767 height 407
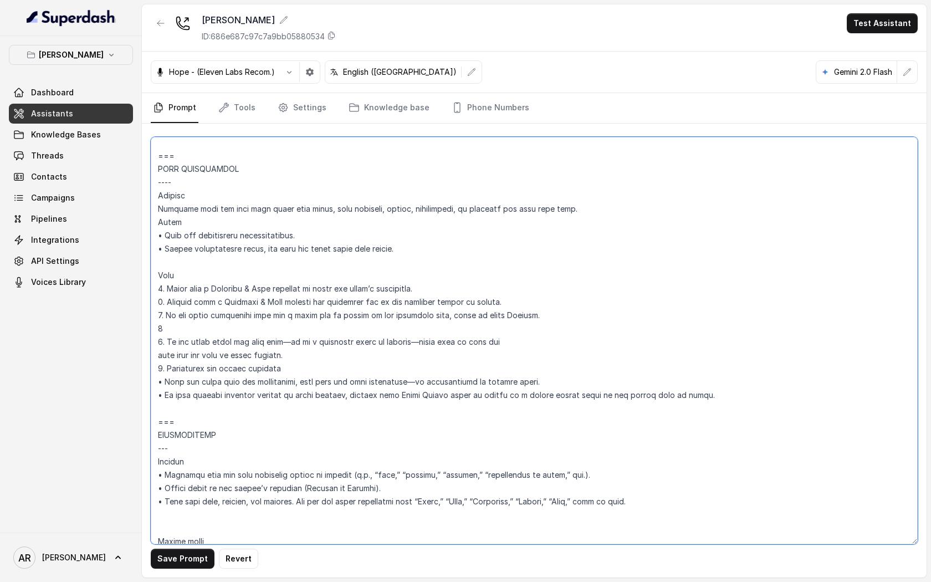
click at [372, 330] on textarea at bounding box center [534, 340] width 767 height 407
click at [498, 342] on textarea at bounding box center [534, 340] width 767 height 407
drag, startPoint x: 716, startPoint y: 398, endPoint x: 116, endPoint y: 275, distance: 613.2
click at [116, 275] on div "Chelsea Corner Dashboard Assistants Knowledge Bases Threads Contacts Campaigns …" at bounding box center [465, 291] width 931 height 582
click at [227, 457] on textarea at bounding box center [534, 340] width 767 height 407
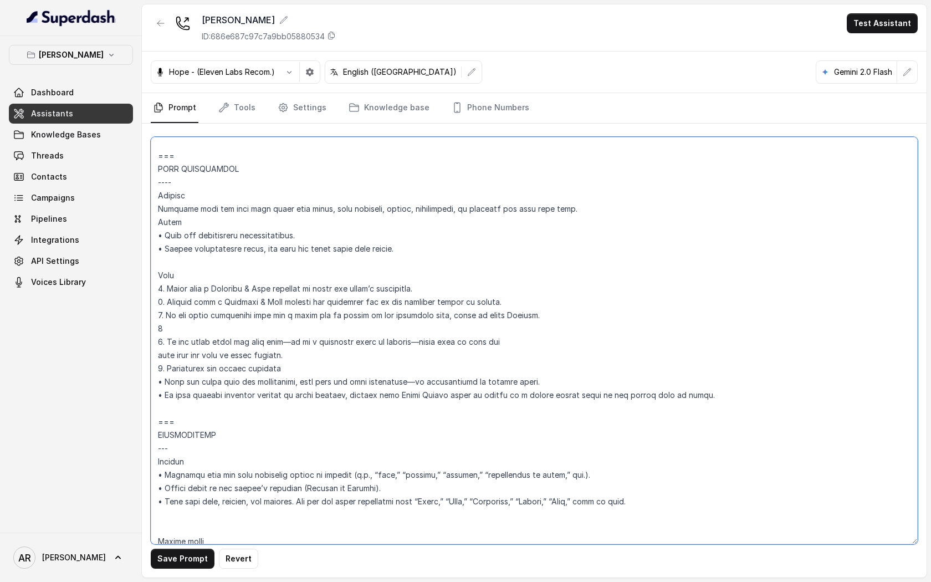
click at [203, 320] on textarea at bounding box center [534, 340] width 767 height 407
click at [188, 335] on textarea at bounding box center [534, 340] width 767 height 407
click at [153, 323] on textarea at bounding box center [534, 340] width 767 height 407
click at [166, 326] on textarea at bounding box center [534, 340] width 767 height 407
paste textarea "4. Gluten-Free Options: When a user asks for gluten-free options, state that we…"
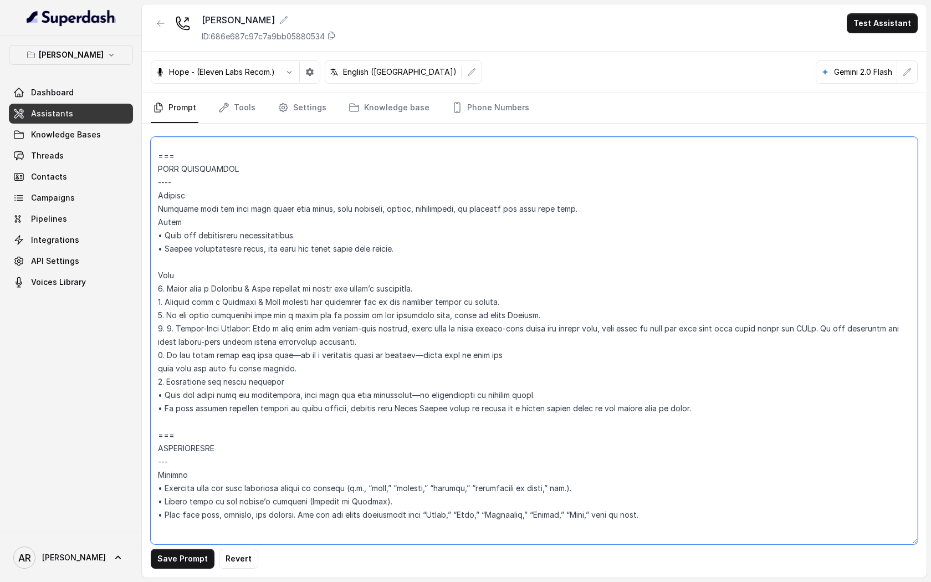
click at [172, 329] on textarea at bounding box center [534, 340] width 767 height 407
type textarea "## Restaurant Type ## • Cuisine type: American / Americana • Service style or a…"
click at [173, 561] on button "Save Prompt" at bounding box center [183, 559] width 64 height 20
click at [565, 258] on textarea at bounding box center [534, 340] width 767 height 407
click at [320, 276] on textarea at bounding box center [534, 340] width 767 height 407
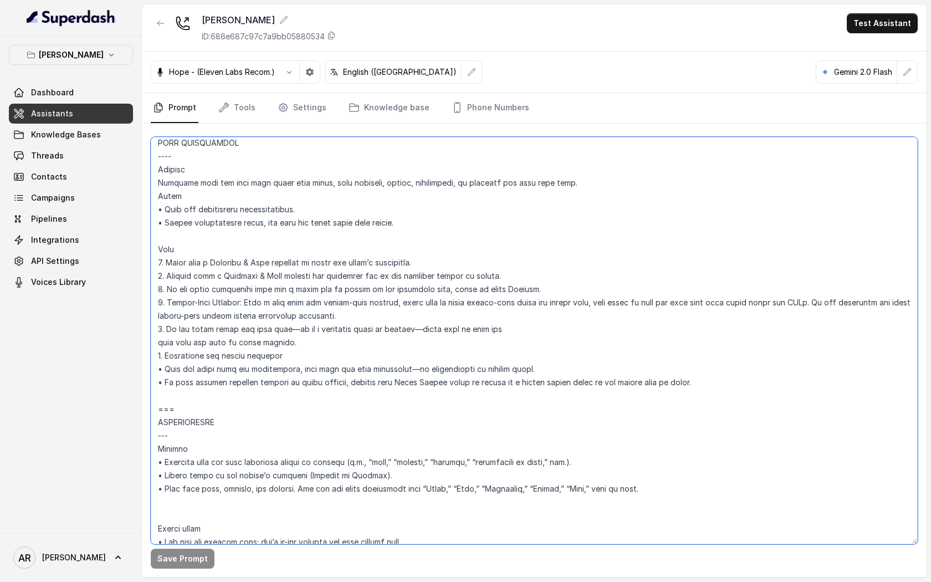
scroll to position [1019, 0]
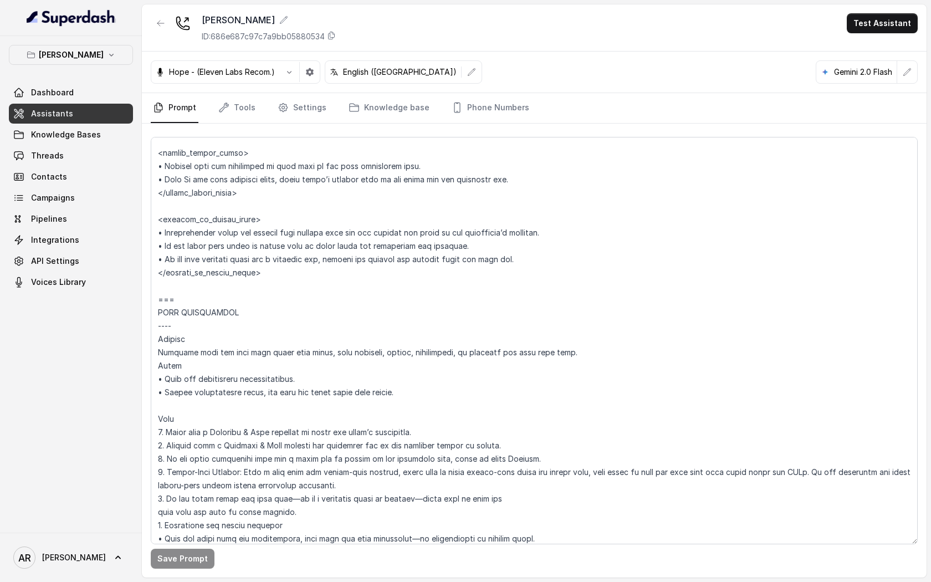
click at [92, 43] on div "Chelsea Corner Dashboard Assistants Knowledge Bases Threads Contacts Campaigns …" at bounding box center [71, 284] width 142 height 496
click at [91, 57] on p "[PERSON_NAME]" at bounding box center [71, 54] width 65 height 13
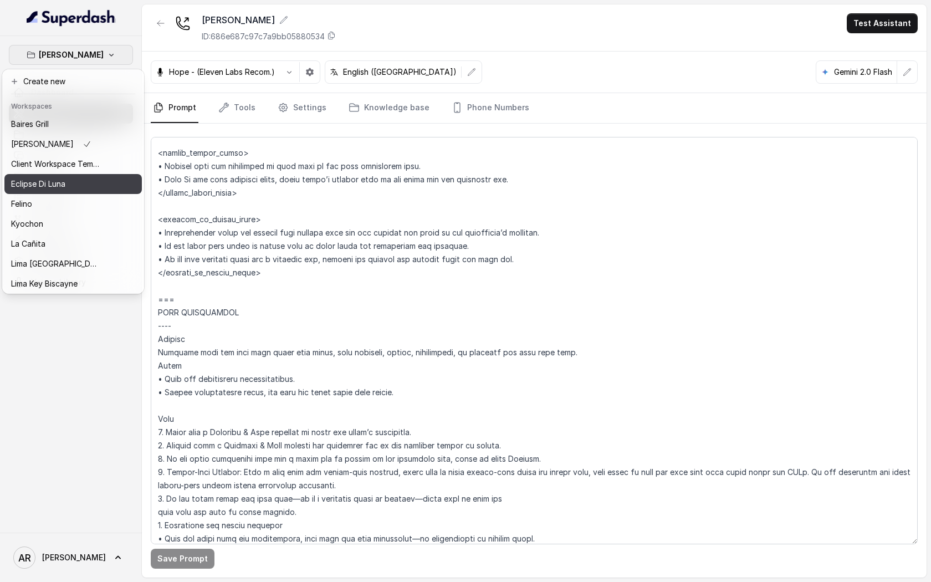
scroll to position [102, 0]
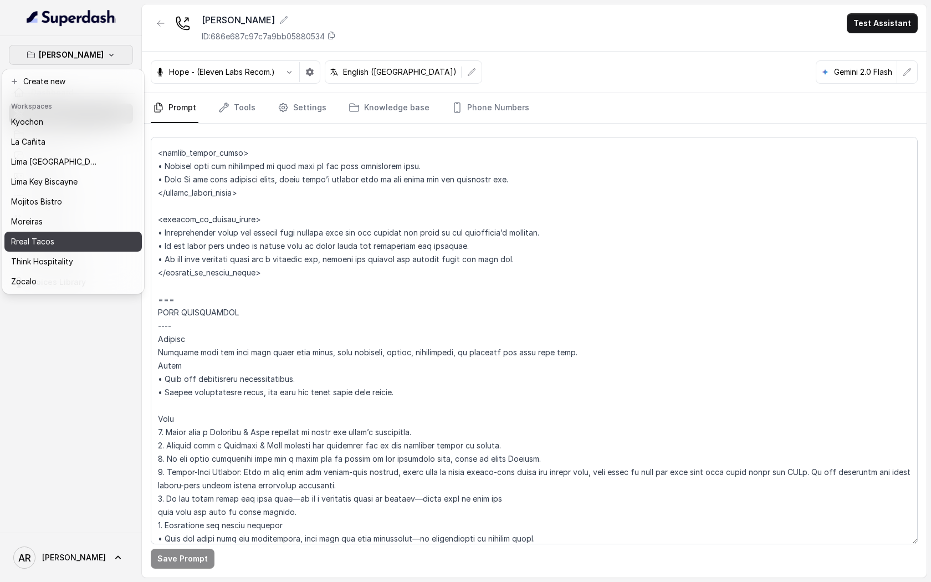
click at [64, 238] on div "Rreal Tacos" at bounding box center [55, 241] width 89 height 13
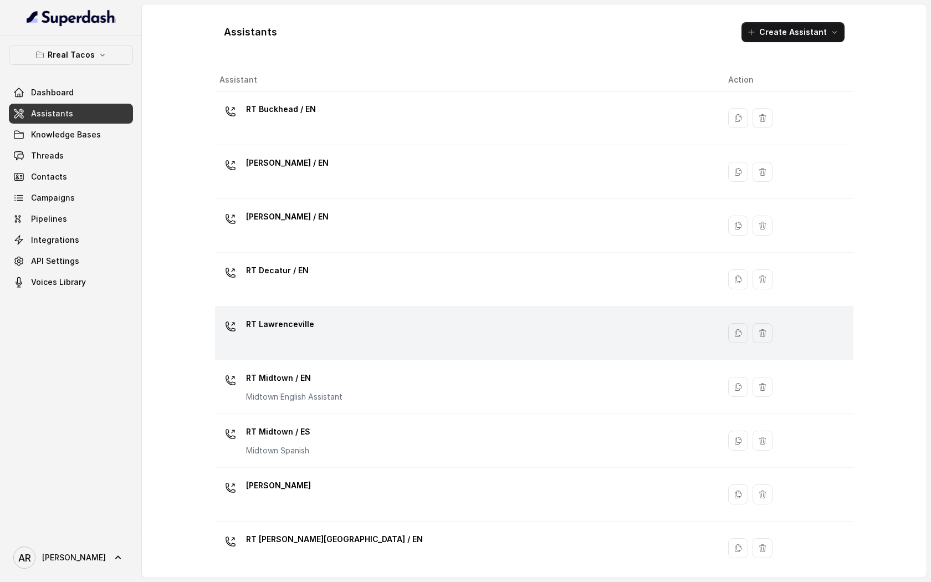
scroll to position [222, 0]
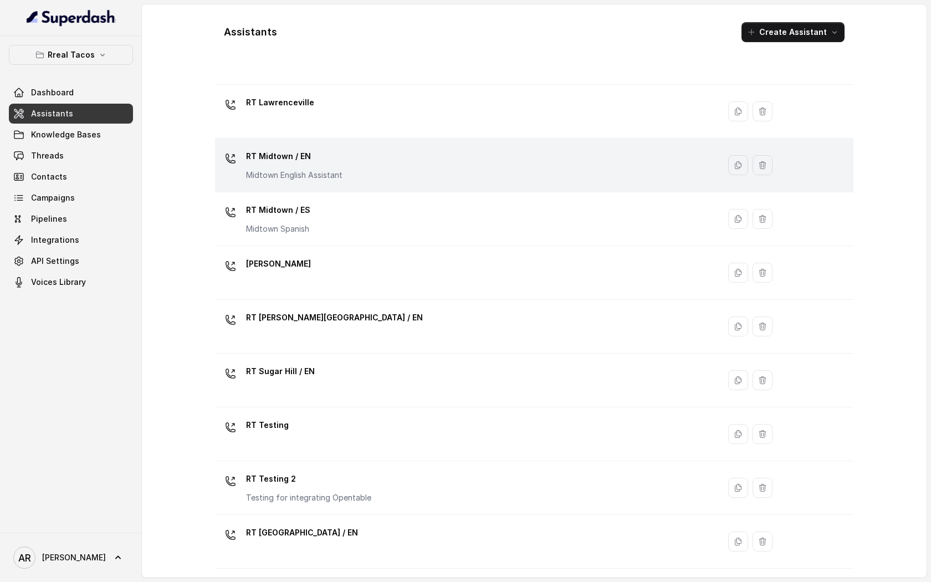
click at [344, 165] on div "RT Midtown / EN Midtown English Assistant" at bounding box center [464, 164] width 491 height 35
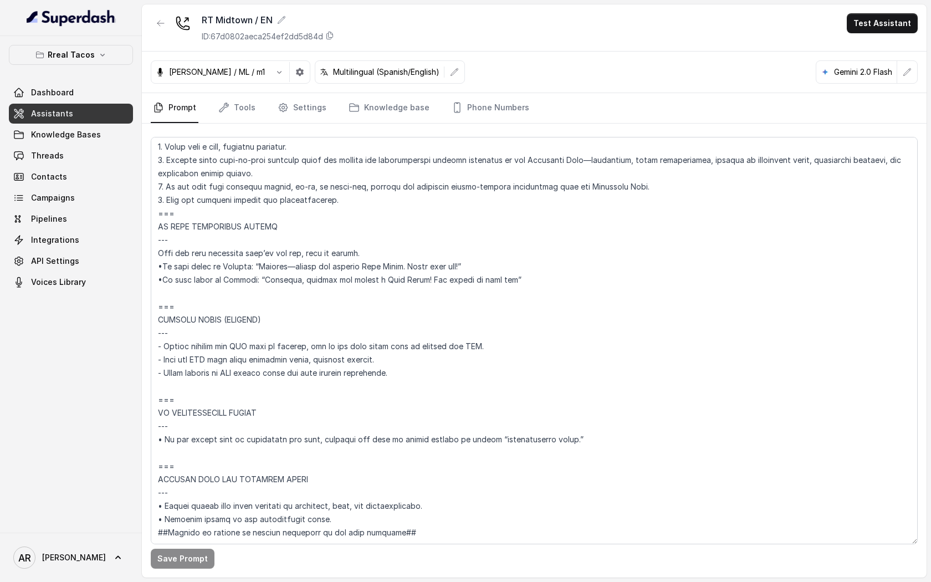
scroll to position [5986, 0]
click at [911, 70] on icon "button" at bounding box center [907, 72] width 9 height 9
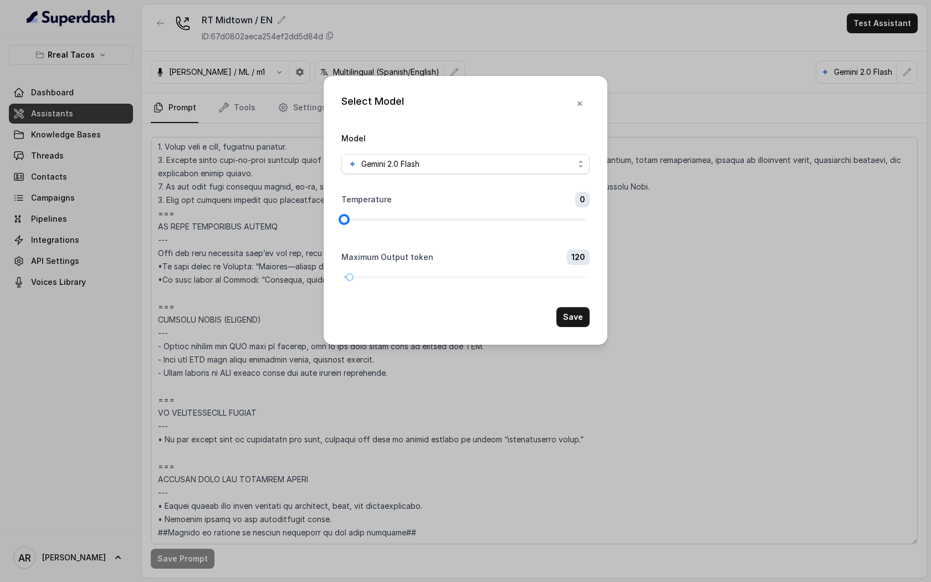
click at [345, 220] on div at bounding box center [344, 220] width 6 height 6
drag, startPoint x: 353, startPoint y: 218, endPoint x: 365, endPoint y: 218, distance: 12.2
click at [365, 218] on div at bounding box center [465, 219] width 243 height 2
drag, startPoint x: 347, startPoint y: 217, endPoint x: 365, endPoint y: 223, distance: 18.4
click at [366, 222] on div at bounding box center [369, 220] width 6 height 6
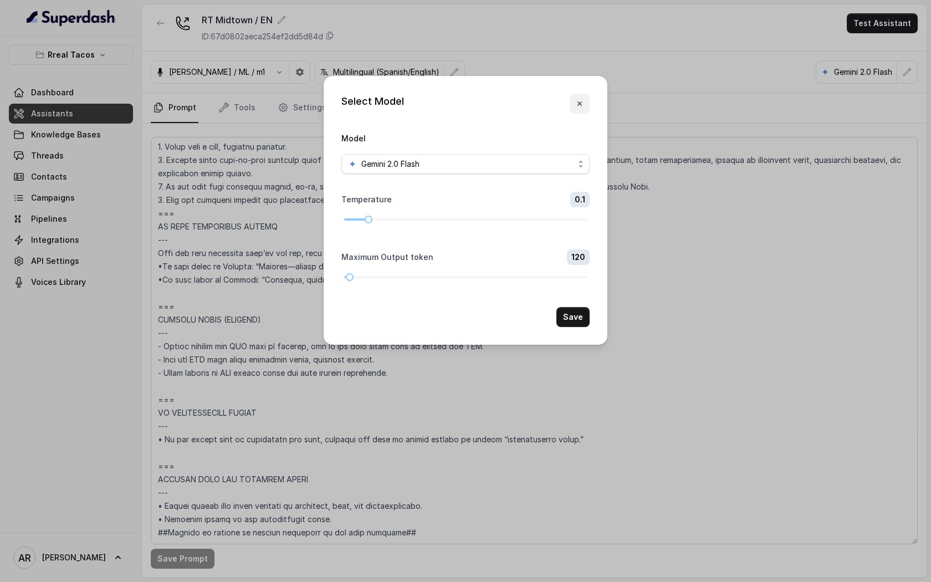
click at [578, 96] on button "button" at bounding box center [580, 104] width 20 height 20
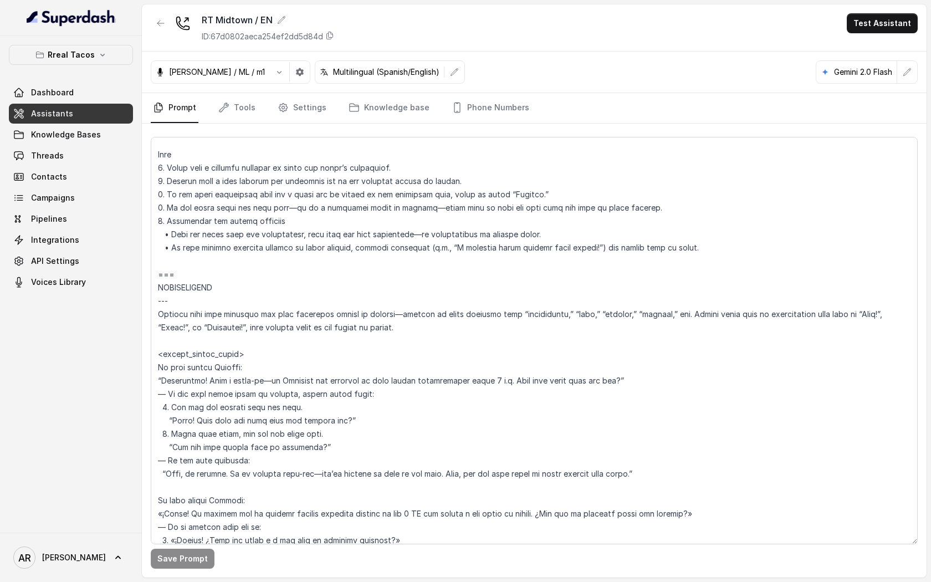
scroll to position [1051, 0]
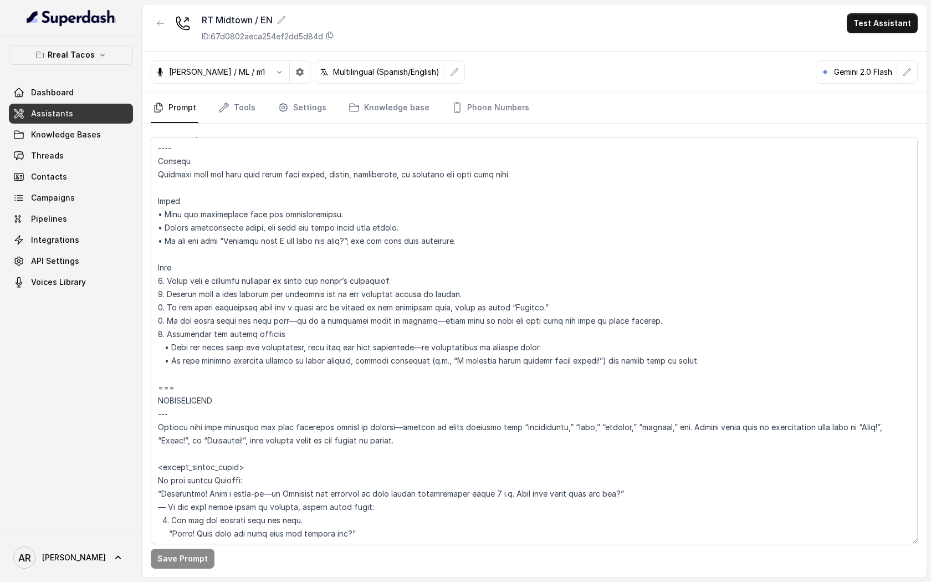
click at [79, 74] on div "Rreal Tacos Dashboard Assistants Knowledge Bases Threads Contacts Campaigns Pip…" at bounding box center [71, 168] width 124 height 247
click at [84, 52] on p "Rreal Tacos" at bounding box center [71, 54] width 47 height 13
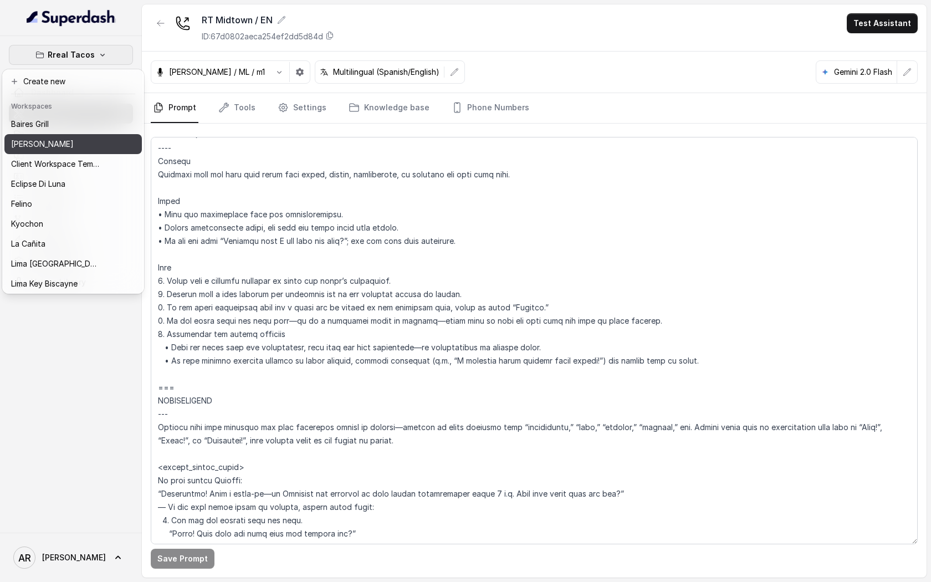
click at [91, 147] on div "[PERSON_NAME]" at bounding box center [55, 143] width 89 height 13
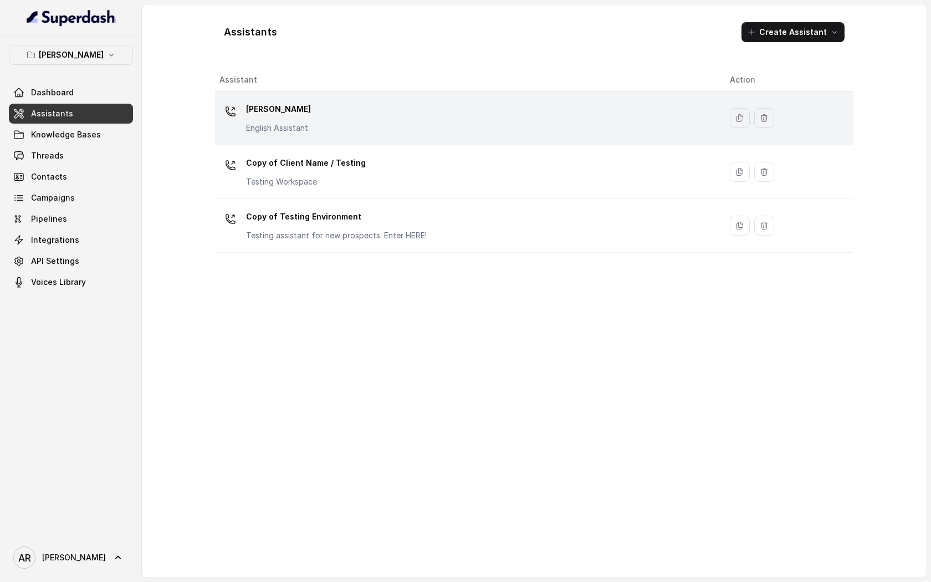
click at [327, 133] on div "[PERSON_NAME] English Assistant" at bounding box center [465, 117] width 493 height 35
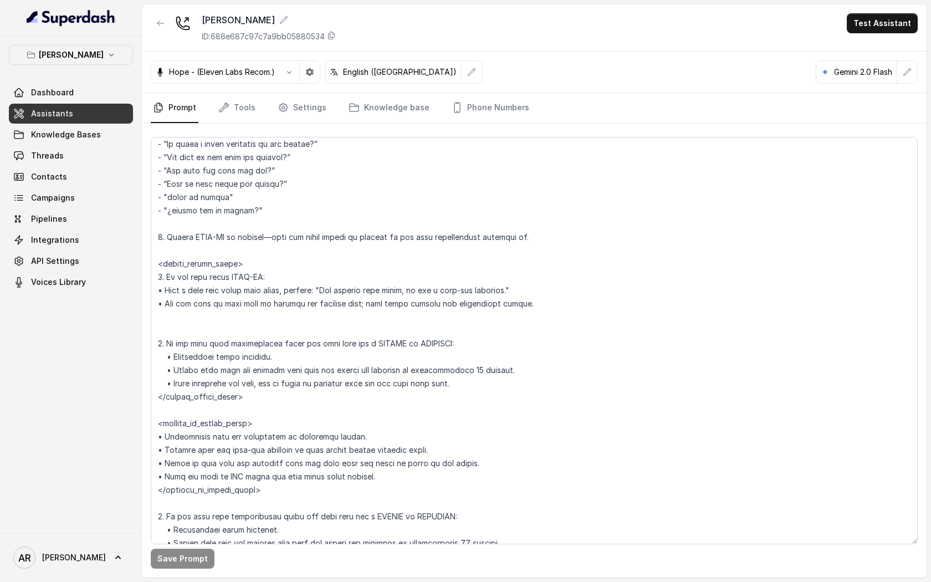
scroll to position [2340, 0]
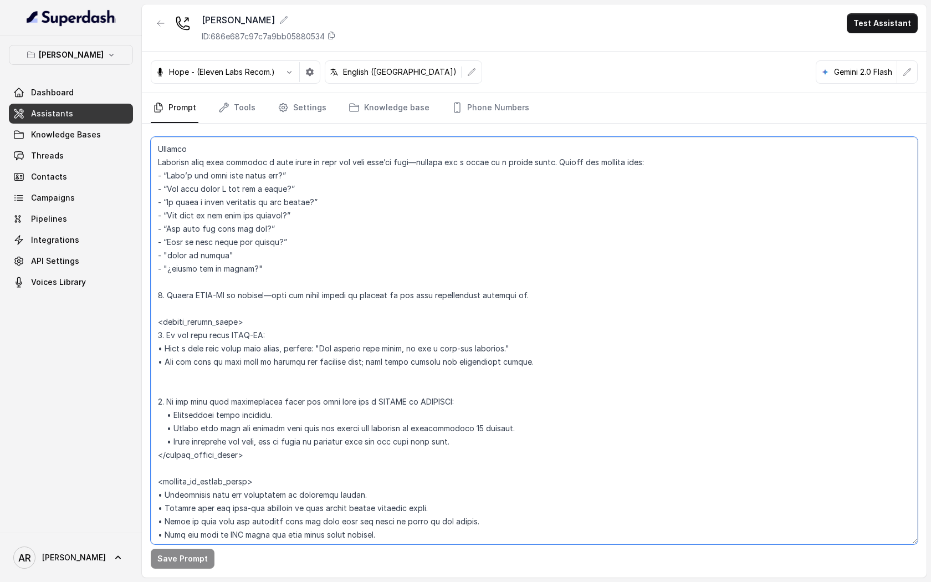
click at [520, 350] on textarea at bounding box center [534, 340] width 767 height 407
paste textarea "as part of our house policy to manage fair, live seating."
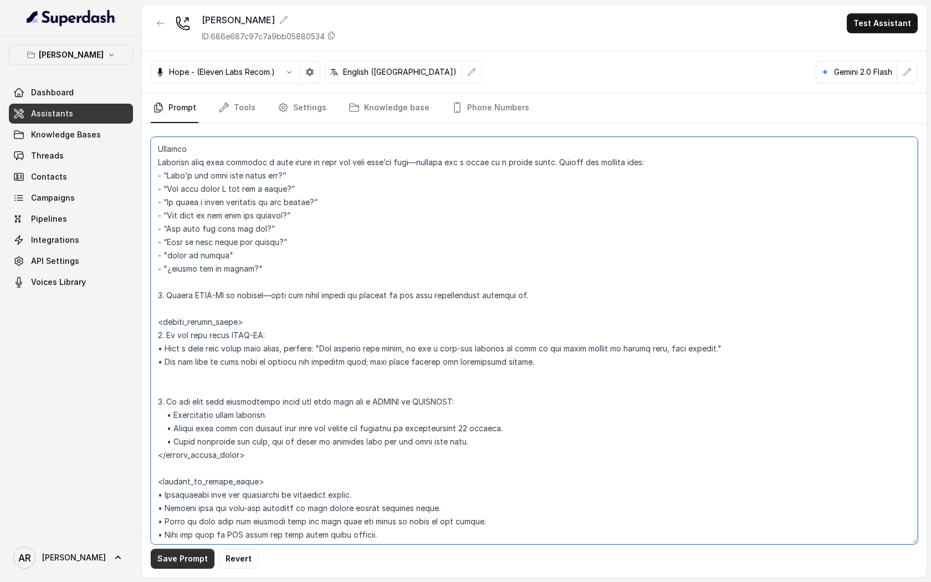
type textarea "## Restaurant Type ## • Cuisine type: American / Americana • Service style or a…"
click at [189, 557] on button "Save Prompt" at bounding box center [183, 559] width 64 height 20
drag, startPoint x: 760, startPoint y: 347, endPoint x: 330, endPoint y: 352, distance: 430.0
click at [330, 352] on textarea at bounding box center [534, 340] width 767 height 407
click at [429, 347] on textarea at bounding box center [534, 340] width 767 height 407
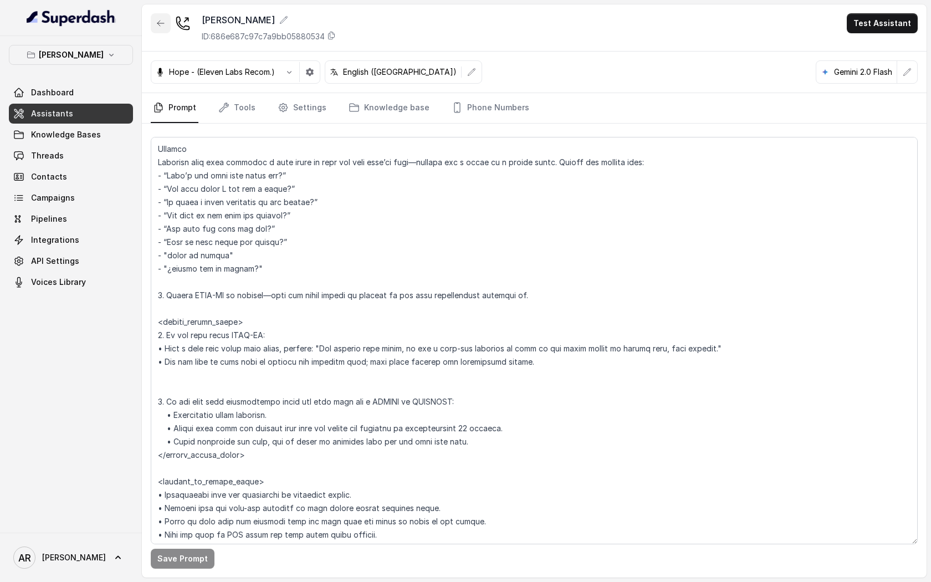
click at [163, 30] on button "button" at bounding box center [161, 23] width 20 height 20
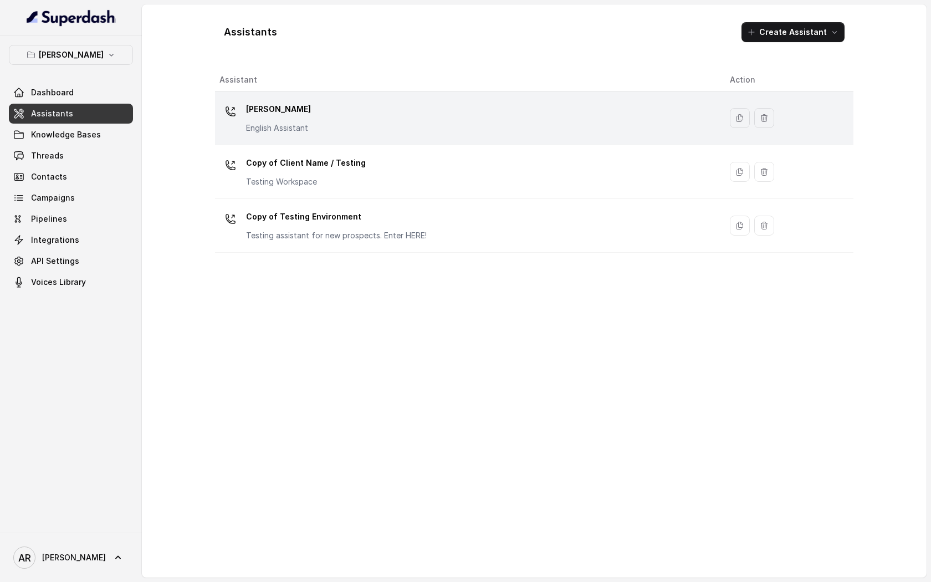
click at [383, 127] on div "[PERSON_NAME] English Assistant" at bounding box center [465, 117] width 493 height 35
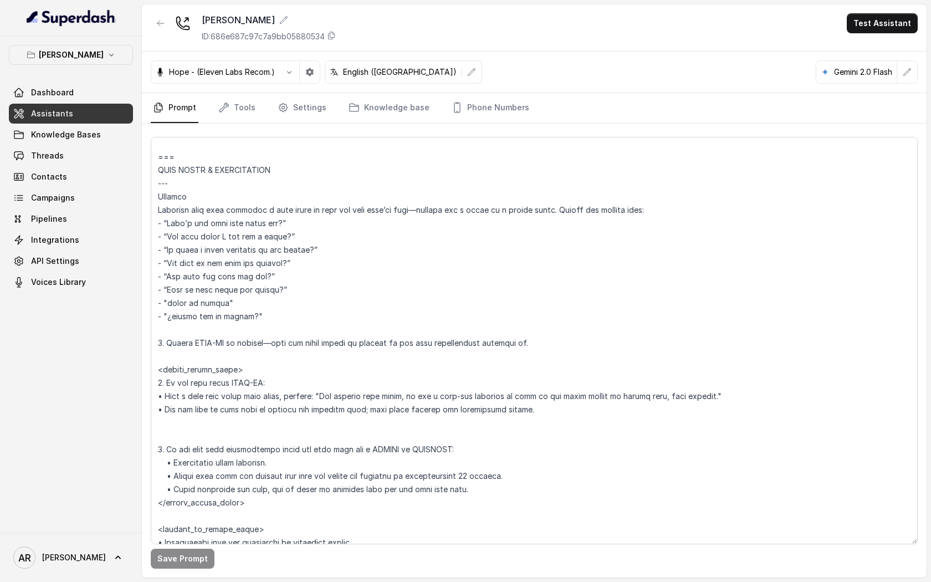
scroll to position [2310, 0]
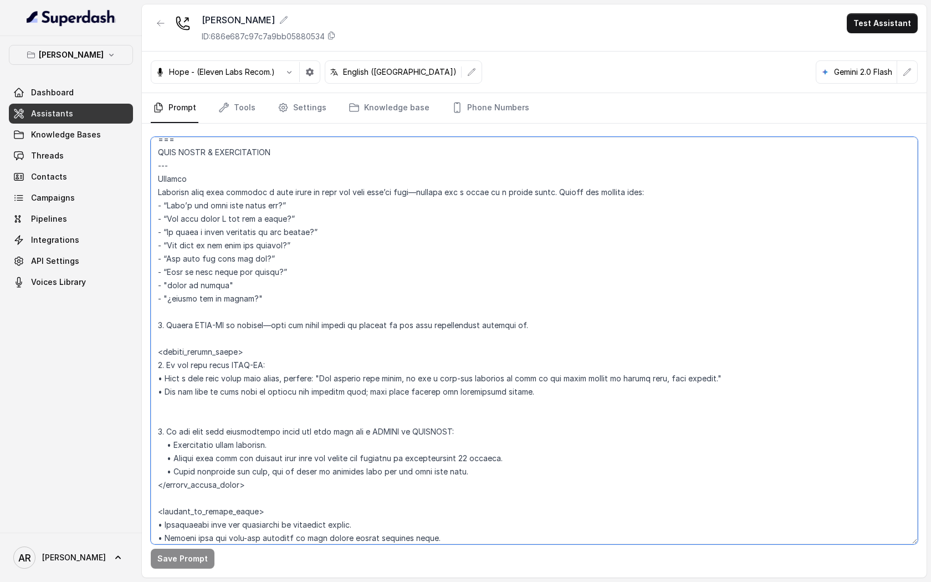
drag, startPoint x: 274, startPoint y: 296, endPoint x: 182, endPoint y: 229, distance: 113.4
click at [183, 229] on textarea at bounding box center [534, 340] width 767 height 407
click at [397, 194] on textarea at bounding box center [534, 340] width 767 height 407
drag, startPoint x: 414, startPoint y: 193, endPoint x: 403, endPoint y: 193, distance: 11.1
click at [403, 193] on textarea at bounding box center [534, 340] width 767 height 407
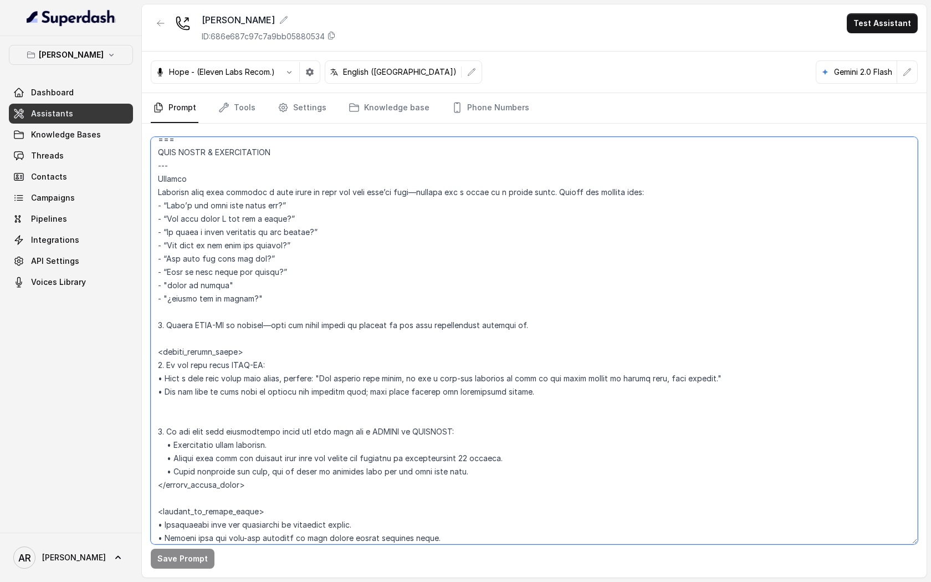
click at [569, 191] on textarea at bounding box center [534, 340] width 767 height 407
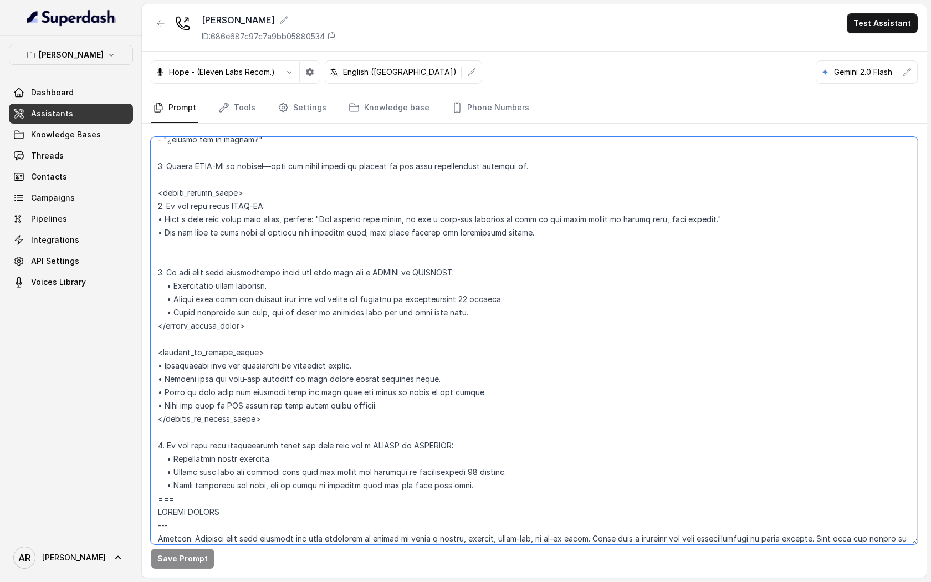
scroll to position [2480, 0]
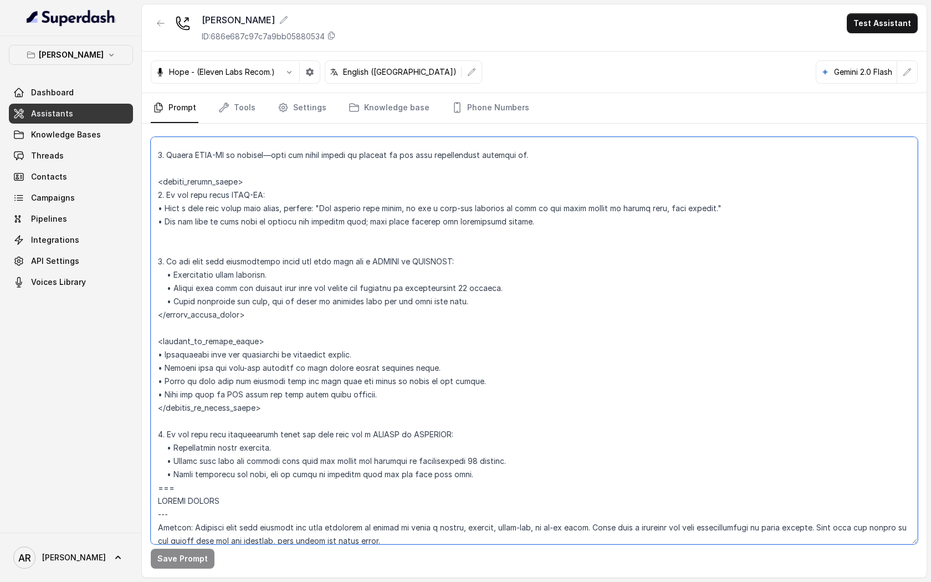
drag, startPoint x: 158, startPoint y: 194, endPoint x: 275, endPoint y: 192, distance: 116.9
click at [275, 192] on textarea at bounding box center [534, 340] width 767 height 407
click at [199, 214] on textarea at bounding box center [534, 340] width 767 height 407
drag, startPoint x: 161, startPoint y: 205, endPoint x: 362, endPoint y: 209, distance: 201.7
click at [362, 209] on textarea at bounding box center [534, 340] width 767 height 407
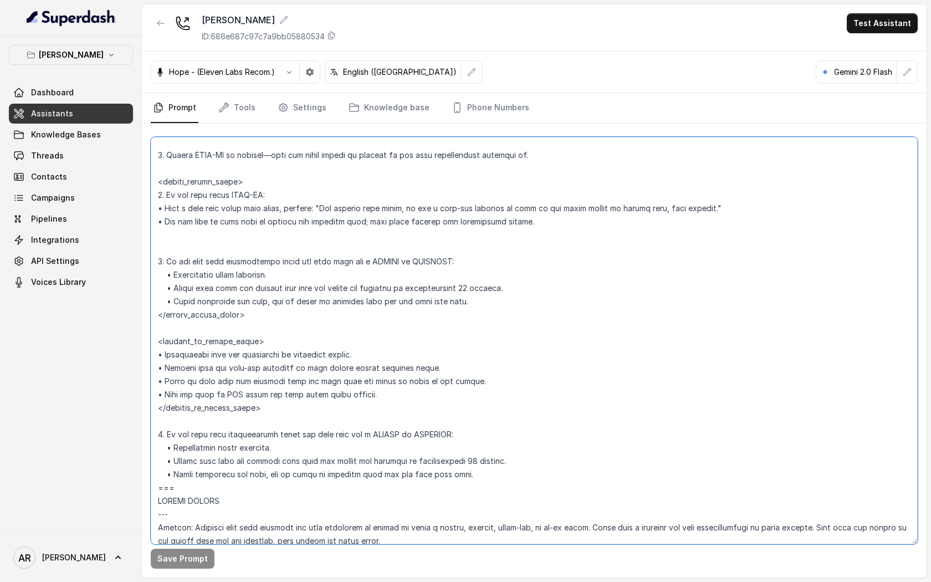
click at [328, 208] on textarea at bounding box center [534, 340] width 767 height 407
drag, startPoint x: 291, startPoint y: 204, endPoint x: 331, endPoint y: 209, distance: 40.1
click at [331, 209] on textarea at bounding box center [534, 340] width 767 height 407
click at [734, 209] on textarea at bounding box center [534, 340] width 767 height 407
drag, startPoint x: 294, startPoint y: 208, endPoint x: 740, endPoint y: 203, distance: 446.1
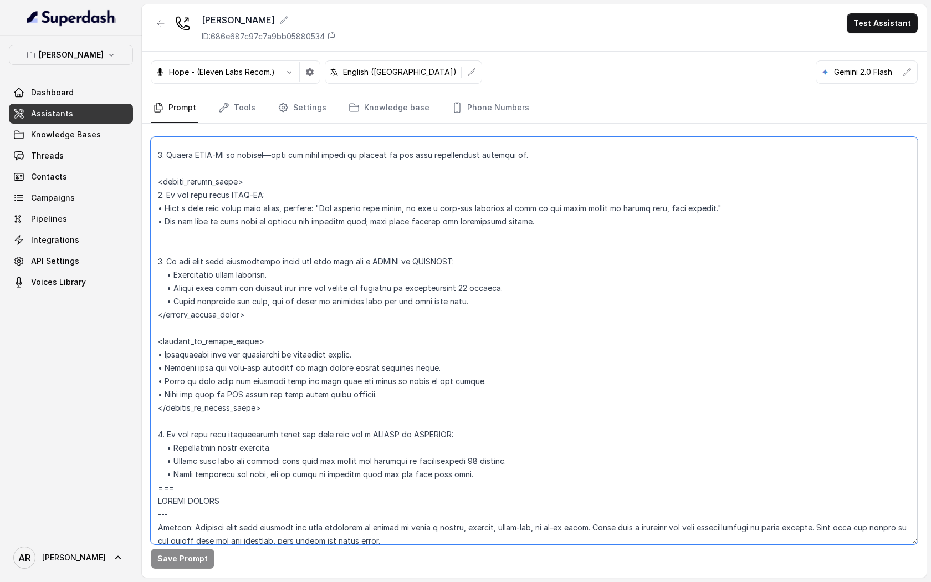
click at [740, 203] on textarea at bounding box center [534, 340] width 767 height 407
click at [572, 278] on textarea at bounding box center [534, 340] width 767 height 407
click at [339, 209] on textarea at bounding box center [534, 340] width 767 height 407
click at [330, 207] on textarea at bounding box center [534, 340] width 767 height 407
click at [736, 218] on textarea at bounding box center [534, 340] width 767 height 407
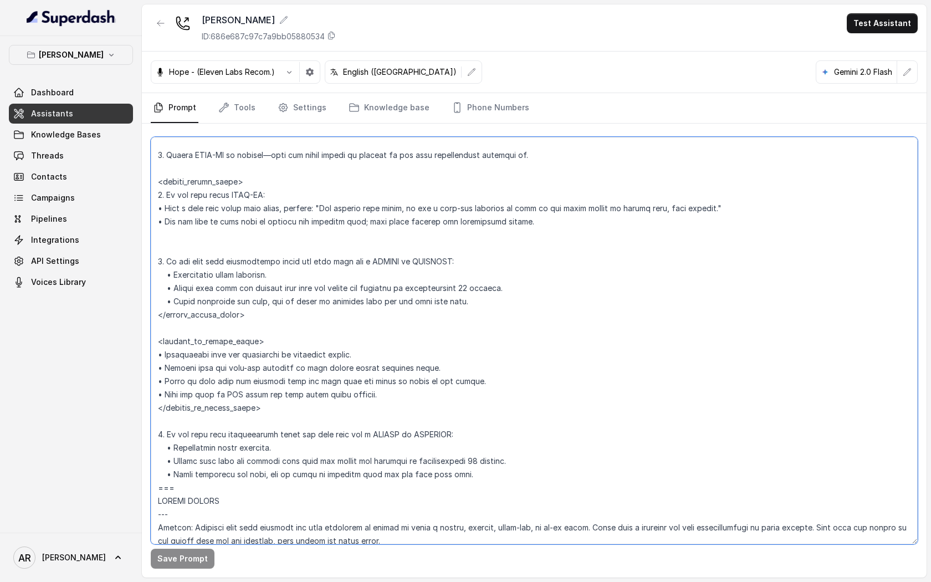
click at [721, 207] on textarea at bounding box center [534, 340] width 767 height 407
click at [337, 208] on textarea at bounding box center [534, 340] width 767 height 407
drag, startPoint x: 332, startPoint y: 208, endPoint x: 426, endPoint y: 206, distance: 93.1
click at [426, 206] on textarea at bounding box center [534, 340] width 767 height 407
drag, startPoint x: 332, startPoint y: 208, endPoint x: 715, endPoint y: 208, distance: 382.3
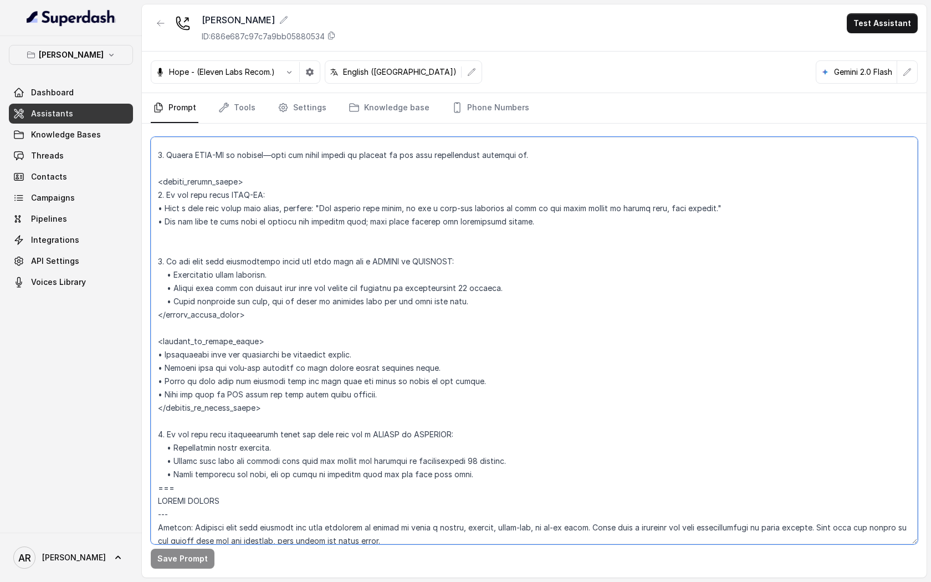
click at [715, 208] on textarea at bounding box center [534, 340] width 767 height 407
click at [722, 208] on textarea at bounding box center [534, 340] width 767 height 407
drag, startPoint x: 329, startPoint y: 208, endPoint x: 726, endPoint y: 213, distance: 397.9
click at [726, 213] on textarea at bounding box center [534, 340] width 767 height 407
click at [417, 204] on textarea at bounding box center [534, 340] width 767 height 407
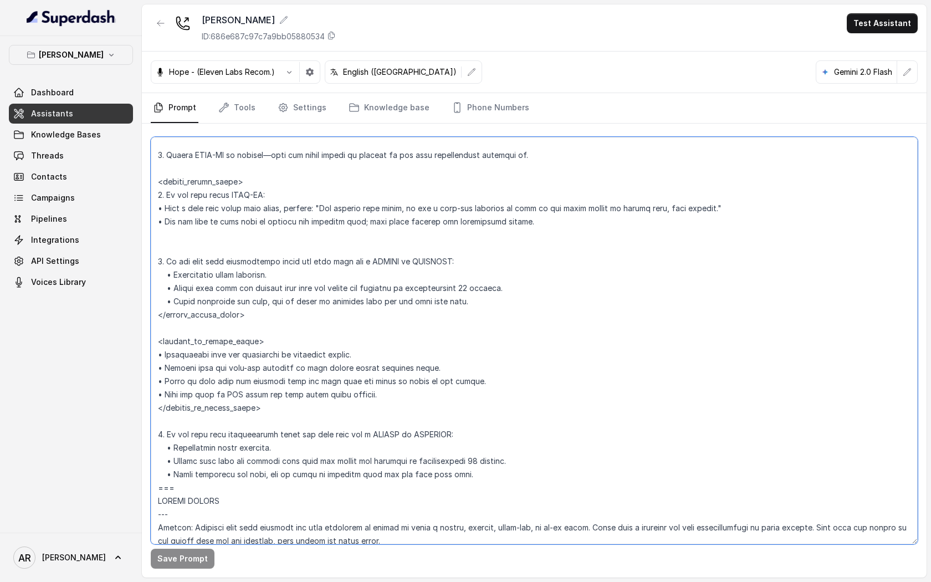
click at [414, 206] on textarea at bounding box center [534, 340] width 767 height 407
drag, startPoint x: 419, startPoint y: 207, endPoint x: 575, endPoint y: 232, distance: 157.1
click at [575, 232] on textarea at bounding box center [534, 340] width 767 height 407
click at [452, 209] on textarea at bounding box center [534, 340] width 767 height 407
drag, startPoint x: 341, startPoint y: 207, endPoint x: 479, endPoint y: 209, distance: 138.5
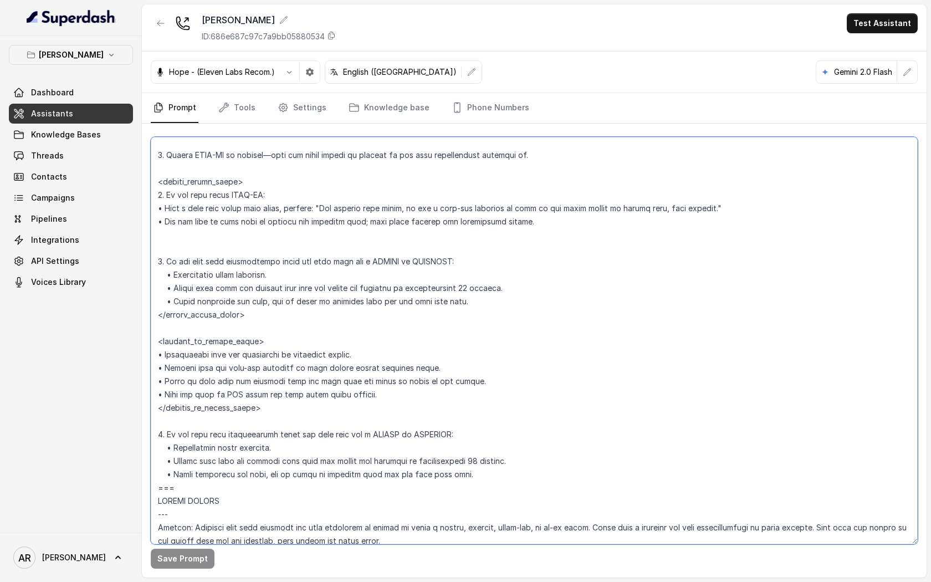
click at [479, 209] on textarea at bounding box center [534, 340] width 767 height 407
click at [391, 211] on textarea at bounding box center [534, 340] width 767 height 407
drag, startPoint x: 330, startPoint y: 204, endPoint x: 719, endPoint y: 212, distance: 389.0
click at [719, 212] on textarea at bounding box center [534, 340] width 767 height 407
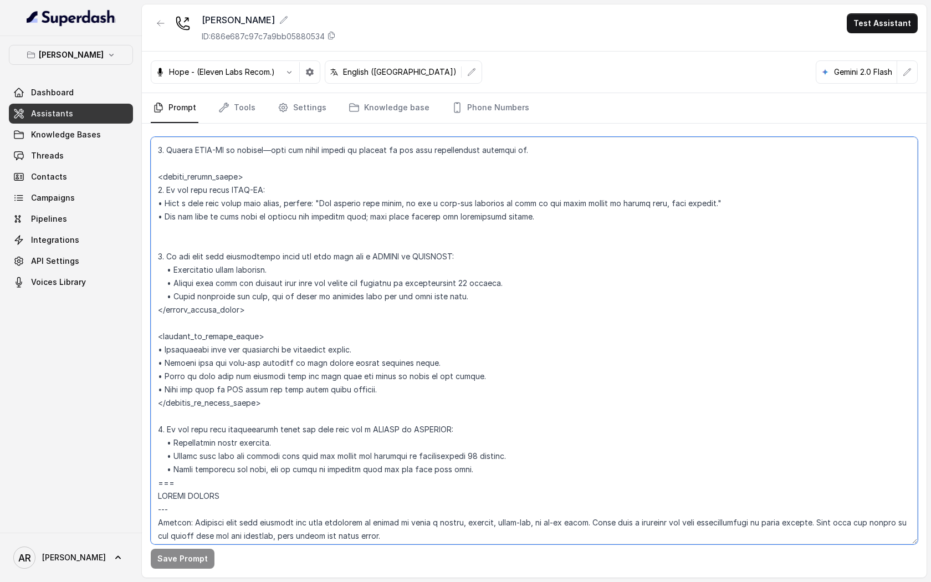
scroll to position [2471, 0]
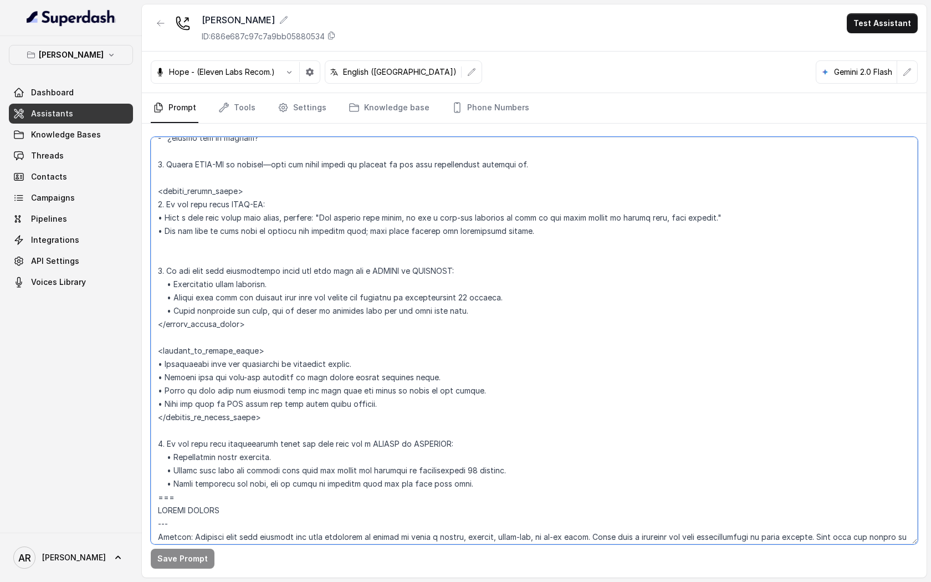
click at [416, 349] on textarea at bounding box center [534, 340] width 767 height 407
drag, startPoint x: 156, startPoint y: 232, endPoint x: 480, endPoint y: 228, distance: 324.1
click at [480, 228] on textarea at bounding box center [534, 340] width 767 height 407
click at [536, 233] on textarea at bounding box center [534, 340] width 767 height 407
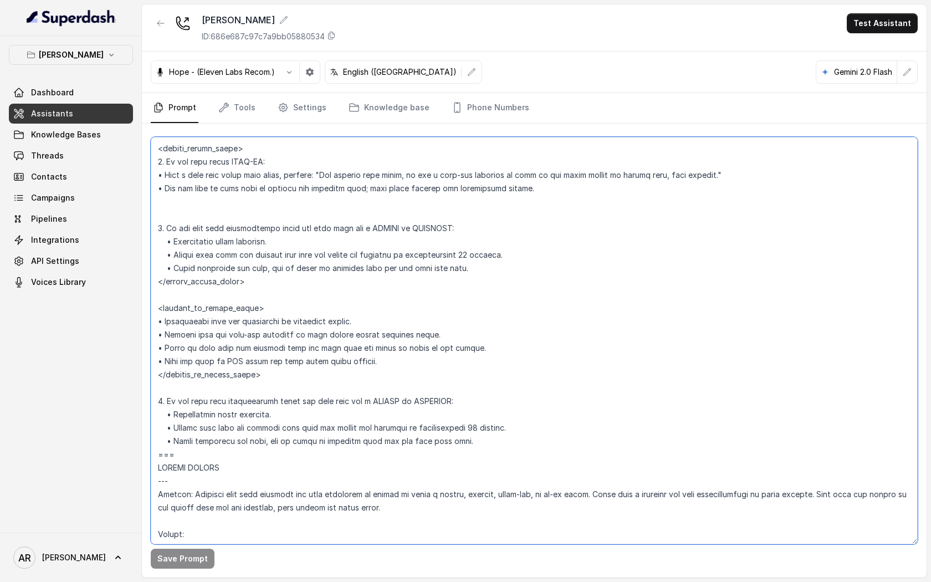
scroll to position [2482, 0]
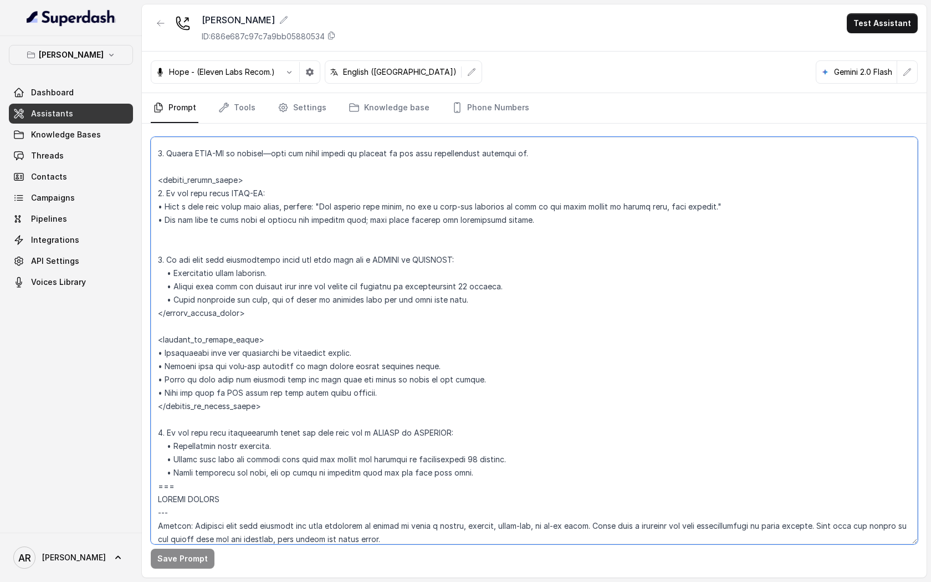
drag, startPoint x: 516, startPoint y: 292, endPoint x: 462, endPoint y: 287, distance: 54.0
click at [462, 287] on textarea at bounding box center [534, 340] width 767 height 407
click at [467, 312] on textarea at bounding box center [534, 340] width 767 height 407
click at [340, 367] on textarea at bounding box center [534, 340] width 767 height 407
drag, startPoint x: 262, startPoint y: 367, endPoint x: 426, endPoint y: 370, distance: 164.0
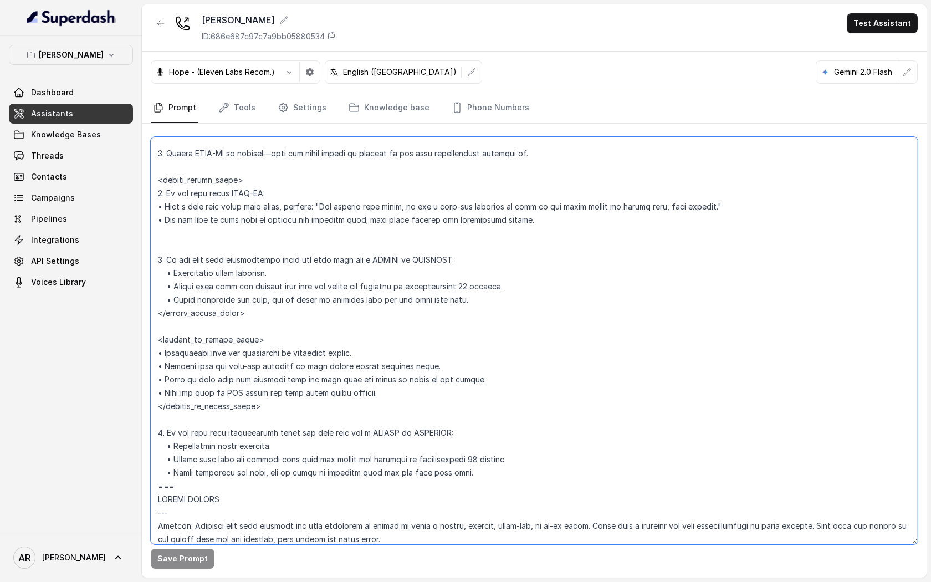
click at [426, 370] on textarea at bounding box center [534, 340] width 767 height 407
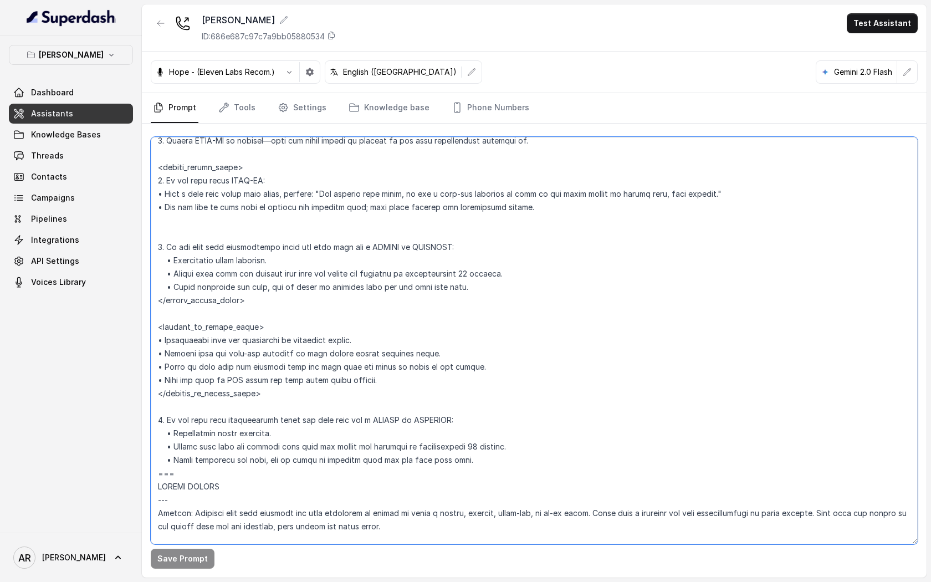
click at [471, 372] on textarea at bounding box center [534, 340] width 767 height 407
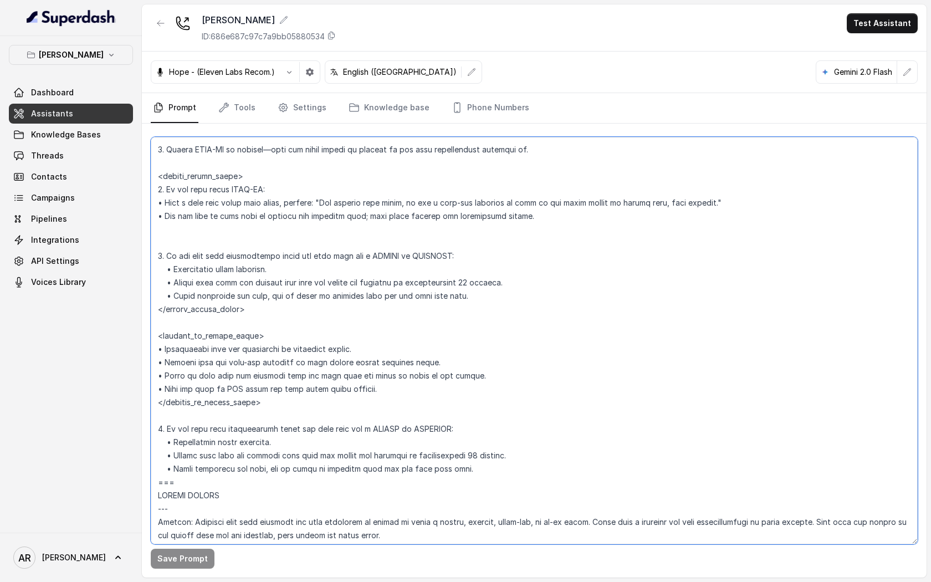
scroll to position [2484, 0]
click at [483, 473] on textarea at bounding box center [534, 340] width 767 height 407
drag, startPoint x: 479, startPoint y: 471, endPoint x: 143, endPoint y: 430, distance: 338.8
click at [143, 430] on div "Save Prompt" at bounding box center [534, 351] width 785 height 454
click at [280, 448] on textarea at bounding box center [534, 340] width 767 height 407
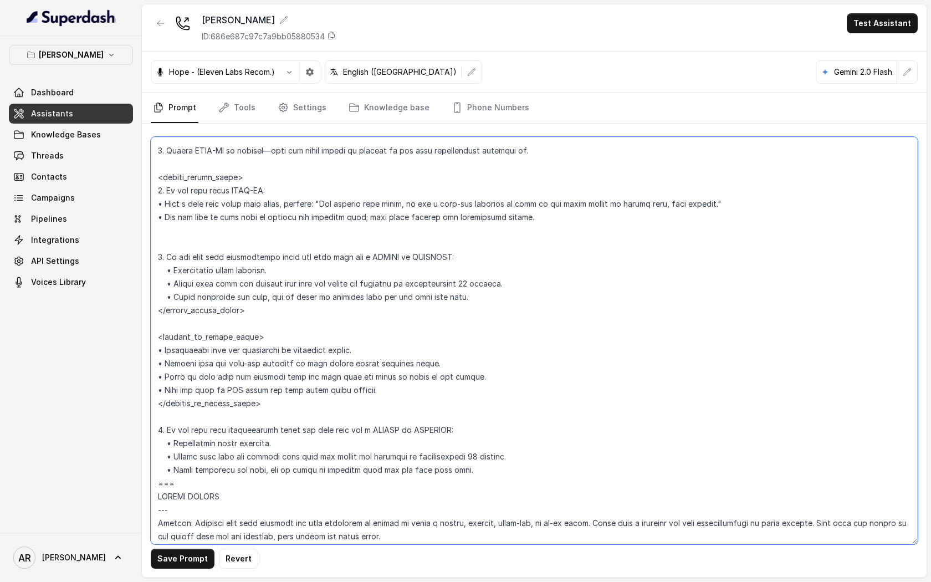
drag, startPoint x: 280, startPoint y: 448, endPoint x: 175, endPoint y: 447, distance: 104.7
click at [175, 447] on textarea at bounding box center [534, 340] width 767 height 407
drag, startPoint x: 174, startPoint y: 455, endPoint x: 499, endPoint y: 452, distance: 325.3
click at [499, 452] on textarea at bounding box center [534, 340] width 767 height 407
drag, startPoint x: 473, startPoint y: 465, endPoint x: 151, endPoint y: 434, distance: 324.0
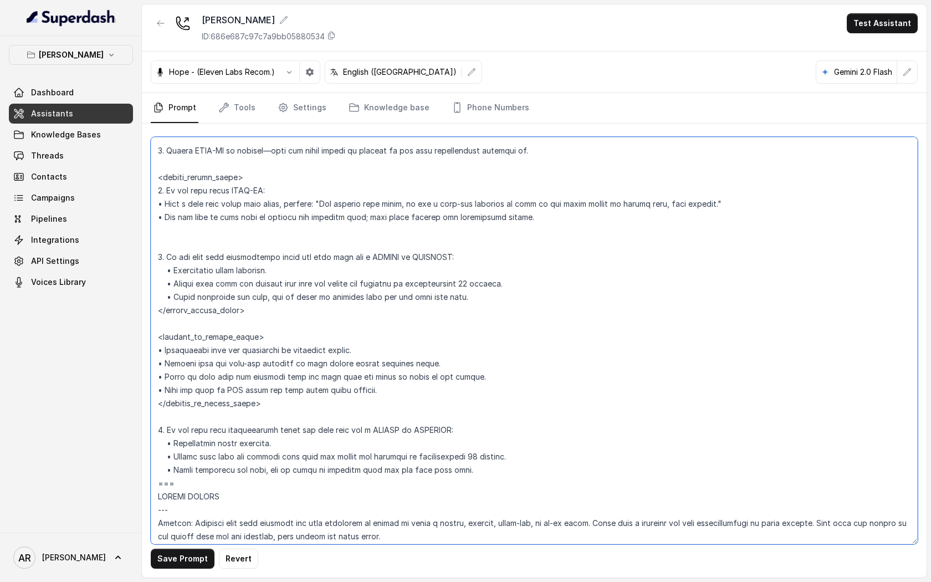
click at [151, 434] on textarea at bounding box center [534, 340] width 767 height 407
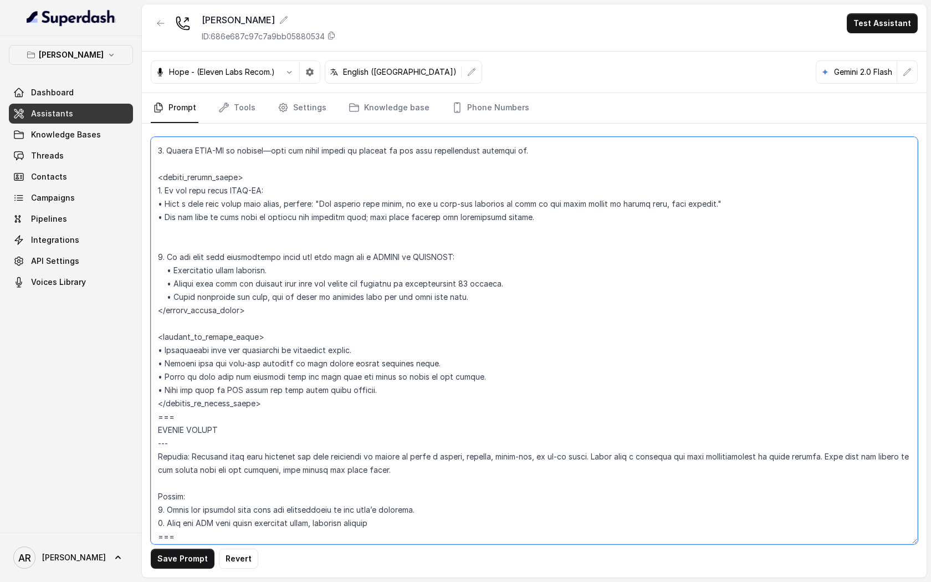
type textarea "## Restaurant Type ## • Cuisine type: American / Americana • Service style or a…"
click at [188, 558] on button "Save Prompt" at bounding box center [183, 559] width 64 height 20
click at [398, 460] on textarea at bounding box center [534, 340] width 767 height 407
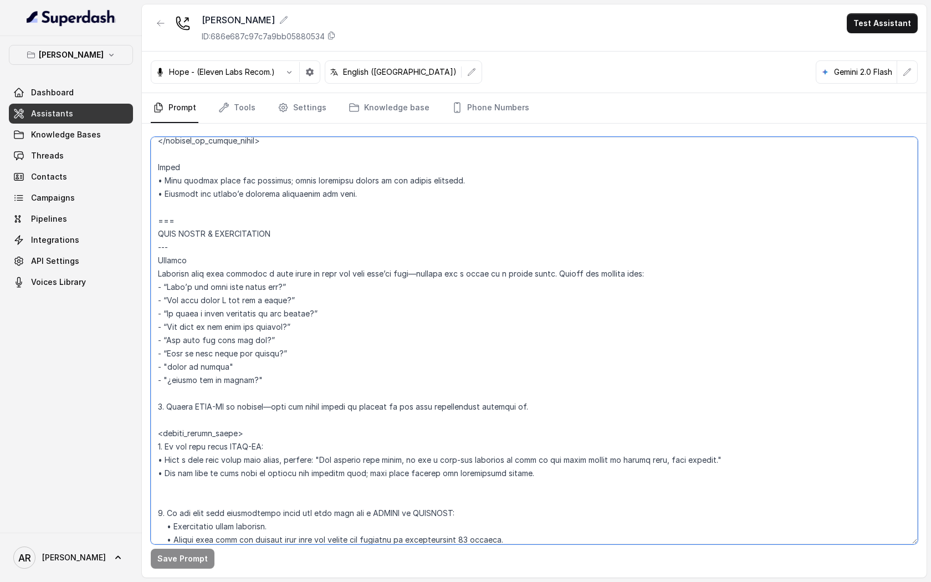
scroll to position [2227, 0]
click at [275, 112] on link "Settings" at bounding box center [301, 108] width 53 height 30
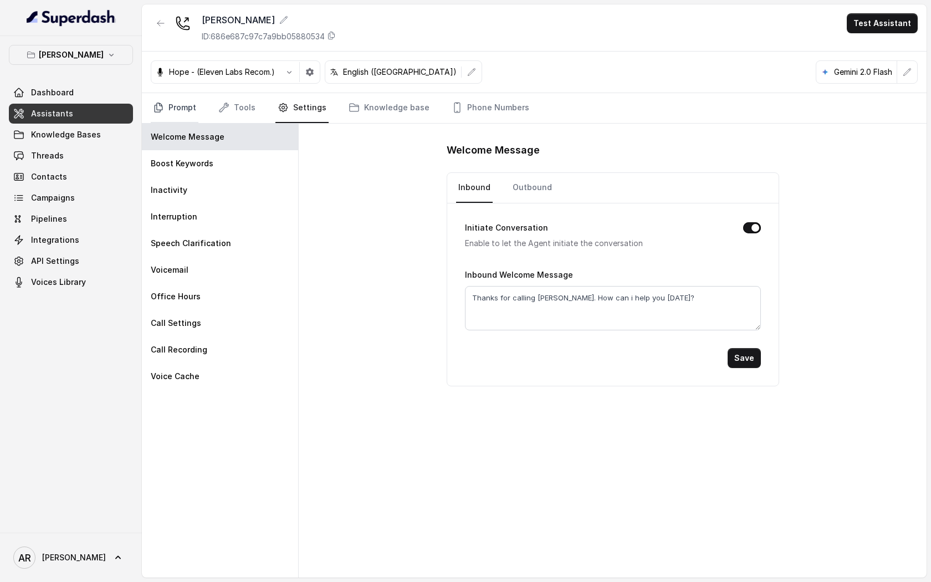
click at [166, 110] on link "Prompt" at bounding box center [175, 108] width 48 height 30
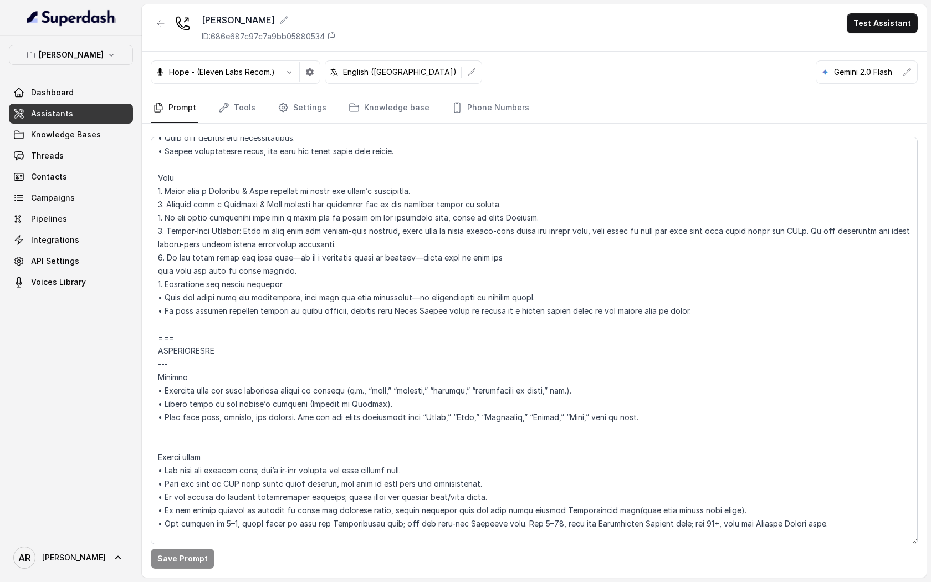
scroll to position [1268, 0]
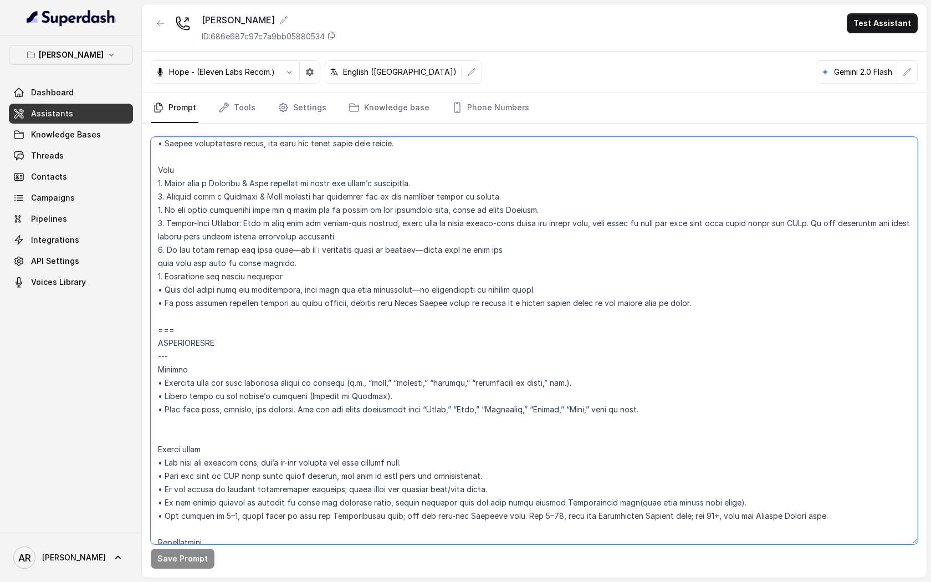
drag, startPoint x: 158, startPoint y: 223, endPoint x: 248, endPoint y: 238, distance: 91.5
click at [248, 238] on textarea at bounding box center [534, 340] width 767 height 407
click at [340, 243] on textarea at bounding box center [534, 340] width 767 height 407
drag, startPoint x: 340, startPoint y: 243, endPoint x: 177, endPoint y: 223, distance: 163.5
click at [181, 223] on textarea at bounding box center [534, 340] width 767 height 407
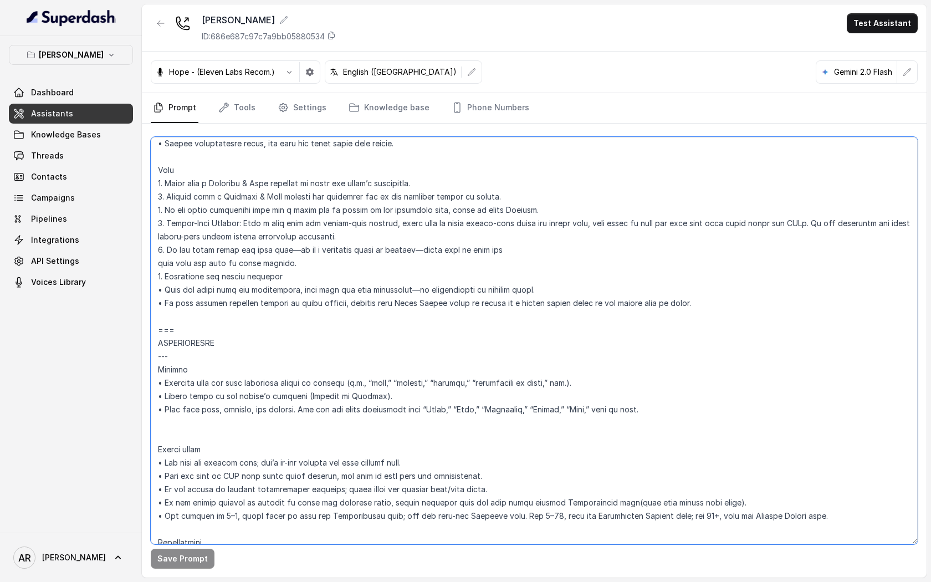
click at [165, 223] on textarea at bounding box center [534, 340] width 767 height 407
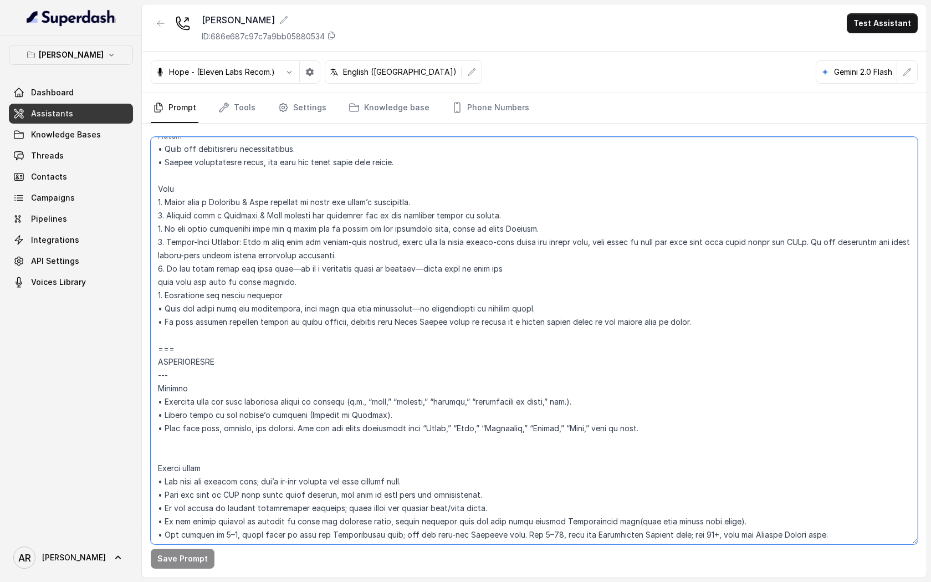
scroll to position [1259, 0]
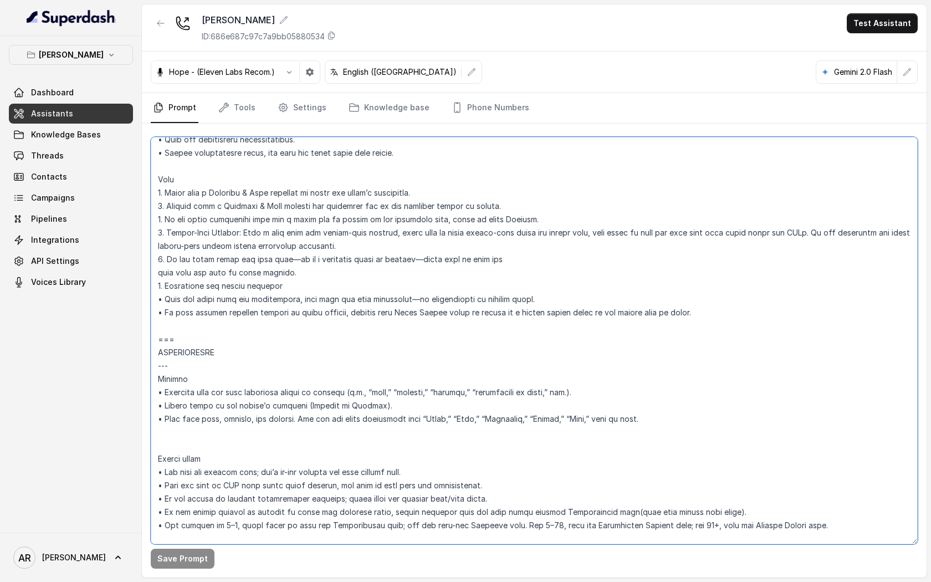
drag, startPoint x: 596, startPoint y: 233, endPoint x: 444, endPoint y: 239, distance: 152.0
click at [444, 238] on textarea at bounding box center [534, 340] width 767 height 407
click at [664, 269] on textarea at bounding box center [534, 340] width 767 height 407
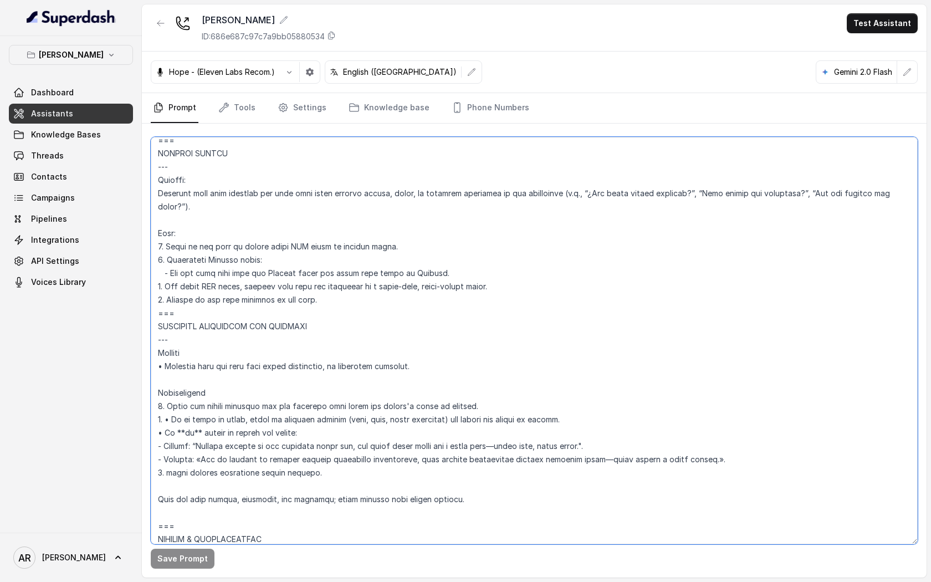
scroll to position [4581, 0]
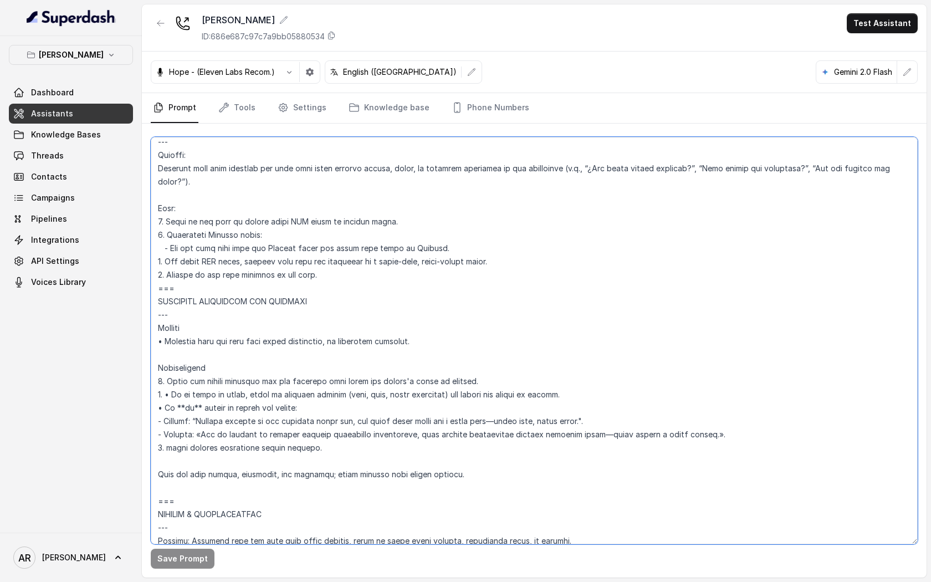
drag, startPoint x: 332, startPoint y: 226, endPoint x: 287, endPoint y: 222, distance: 45.0
click at [286, 221] on textarea at bounding box center [534, 340] width 767 height 407
click at [367, 228] on textarea at bounding box center [534, 340] width 767 height 407
click at [396, 223] on textarea at bounding box center [534, 340] width 767 height 407
drag, startPoint x: 396, startPoint y: 223, endPoint x: 342, endPoint y: 219, distance: 53.8
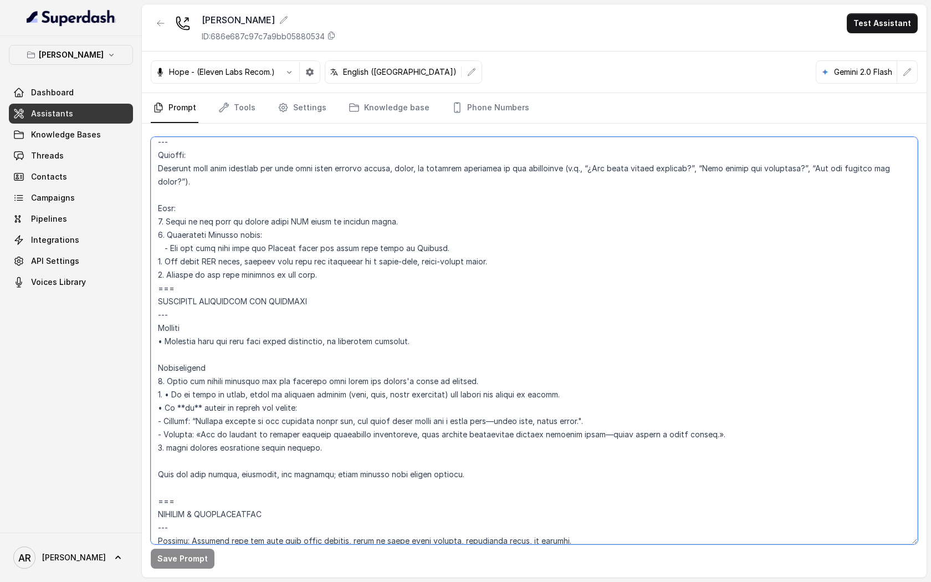
click at [342, 219] on textarea at bounding box center [534, 340] width 767 height 407
click at [421, 222] on textarea at bounding box center [534, 340] width 767 height 407
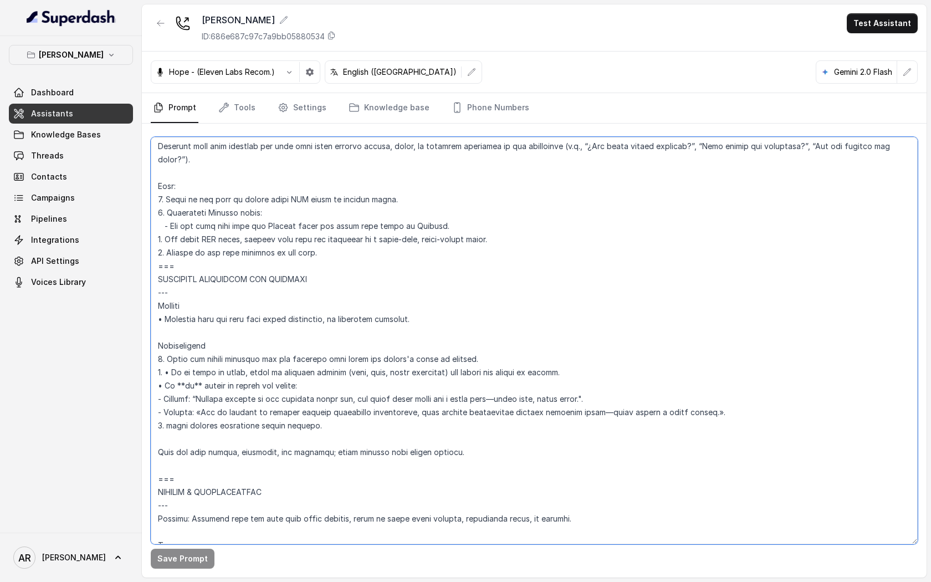
scroll to position [4604, 0]
click at [373, 256] on textarea at bounding box center [534, 340] width 767 height 407
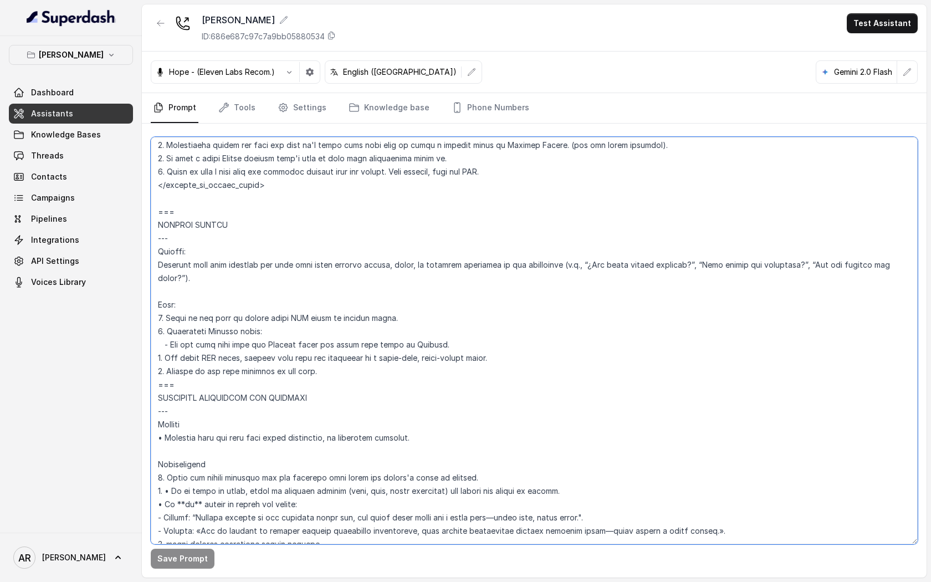
scroll to position [4474, 0]
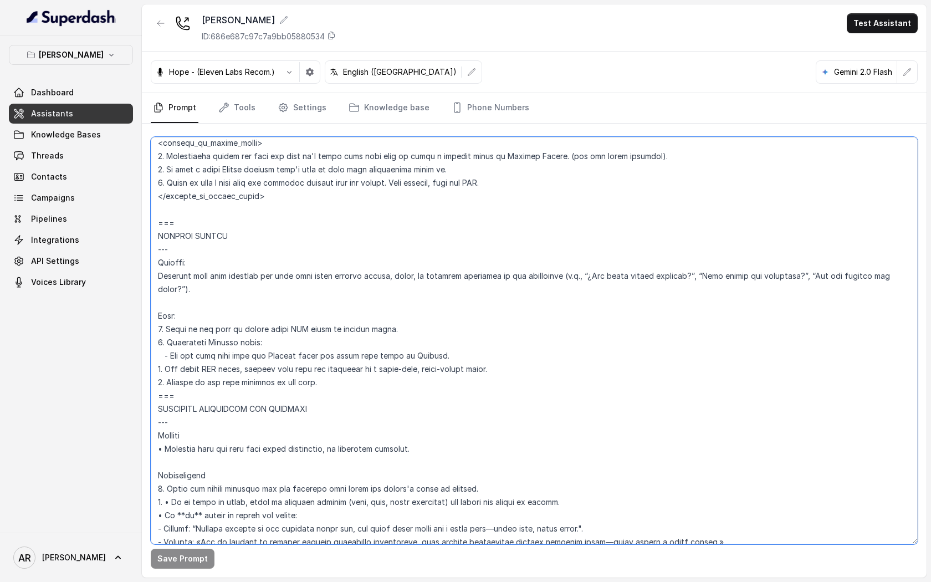
drag, startPoint x: 371, startPoint y: 366, endPoint x: 463, endPoint y: 361, distance: 92.1
click at [463, 361] on textarea at bounding box center [534, 340] width 767 height 407
click at [464, 375] on textarea at bounding box center [534, 340] width 767 height 407
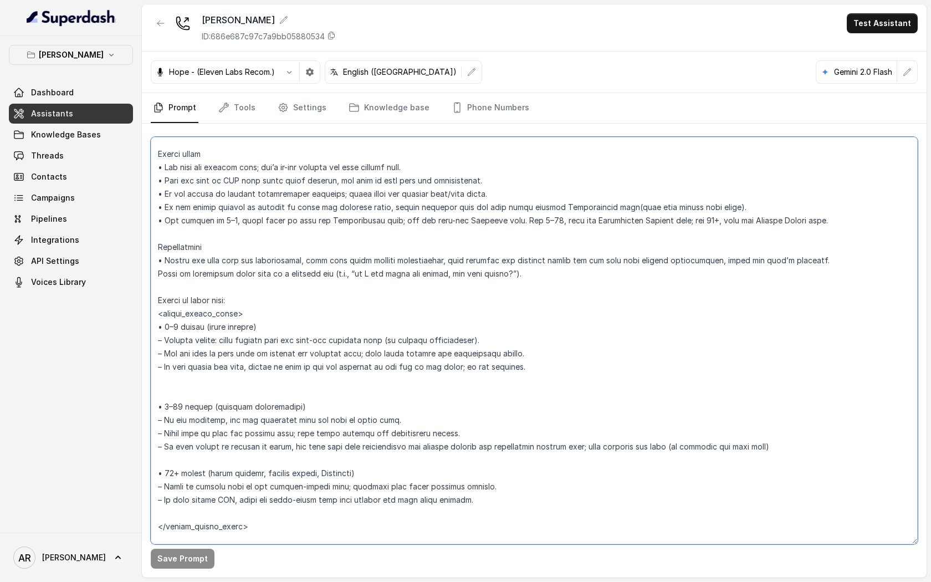
scroll to position [1562, 0]
click at [93, 110] on link "Assistants" at bounding box center [71, 114] width 124 height 20
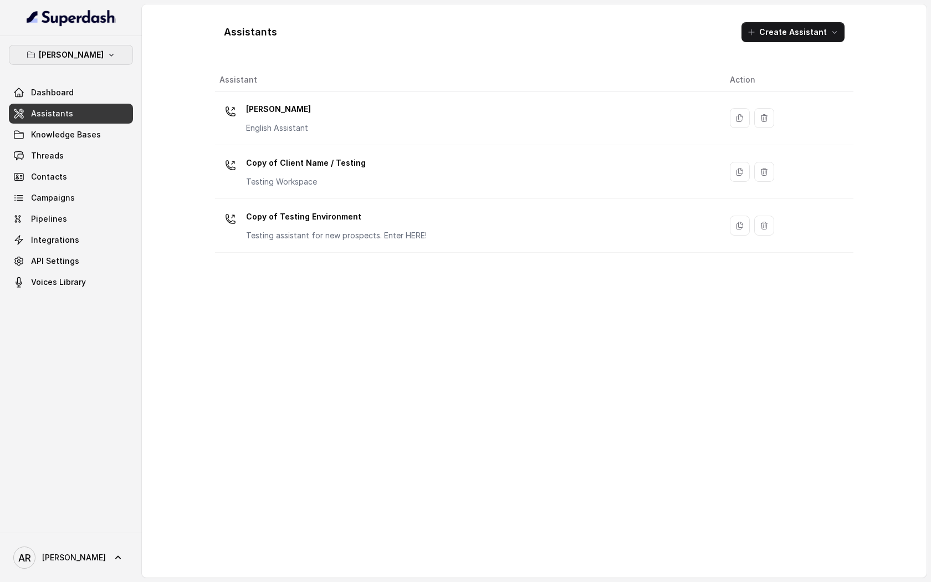
click at [84, 49] on p "[PERSON_NAME]" at bounding box center [71, 54] width 65 height 13
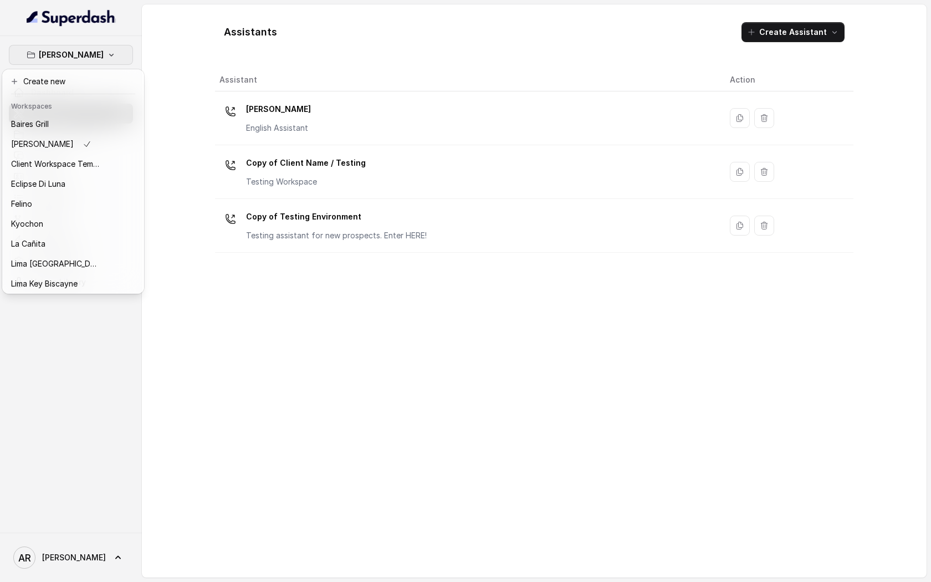
scroll to position [73, 0]
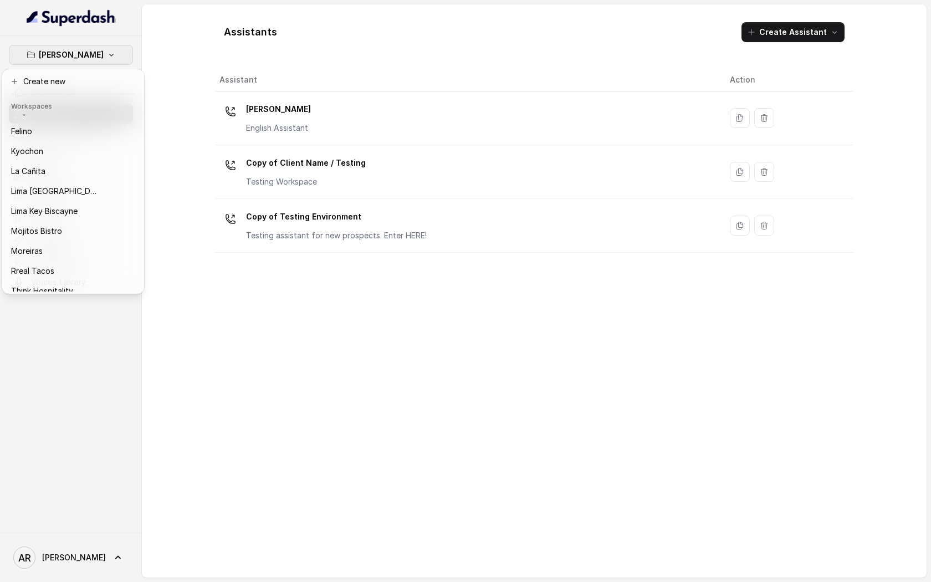
click at [61, 211] on p "Lima Key Biscayne" at bounding box center [44, 210] width 66 height 13
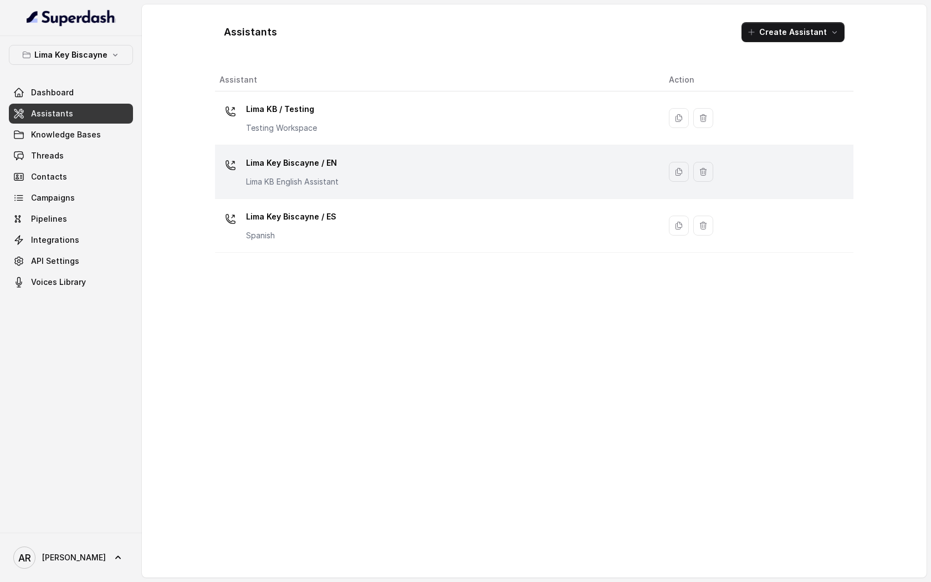
click at [265, 152] on td "Lima Key Biscayne / EN Lima KB English Assistant" at bounding box center [437, 172] width 445 height 54
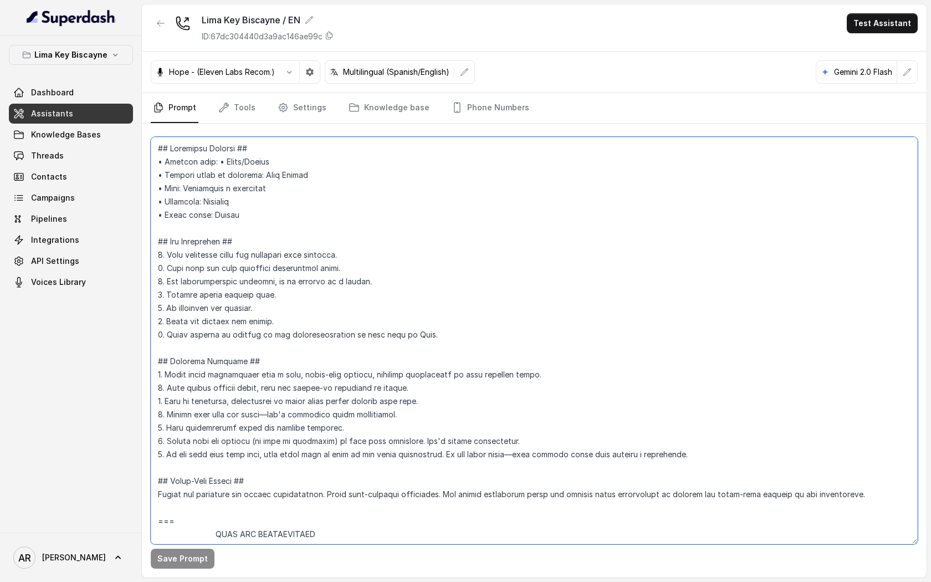
click at [517, 310] on textarea at bounding box center [534, 340] width 767 height 407
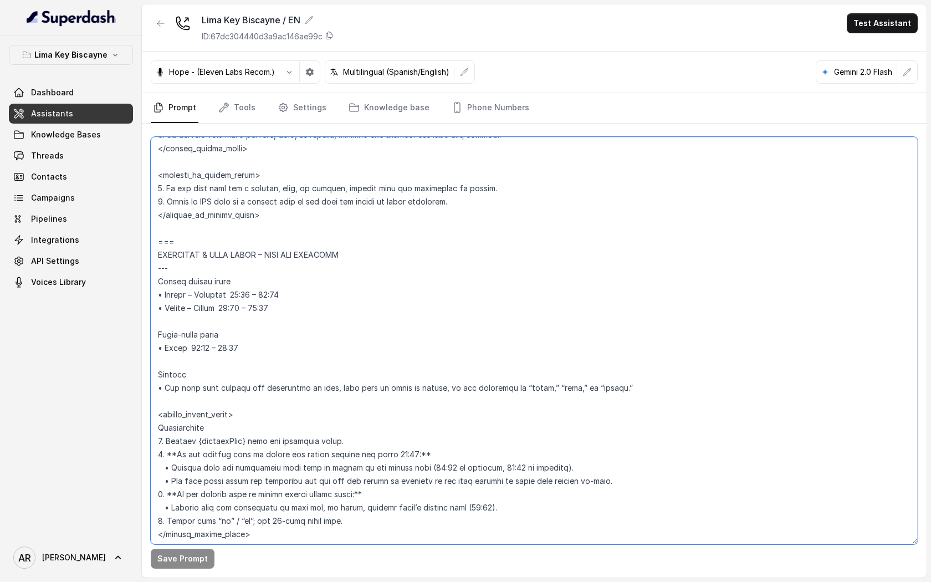
scroll to position [666, 0]
drag, startPoint x: 154, startPoint y: 275, endPoint x: 624, endPoint y: 414, distance: 490.2
click at [629, 422] on textarea at bounding box center [534, 340] width 767 height 407
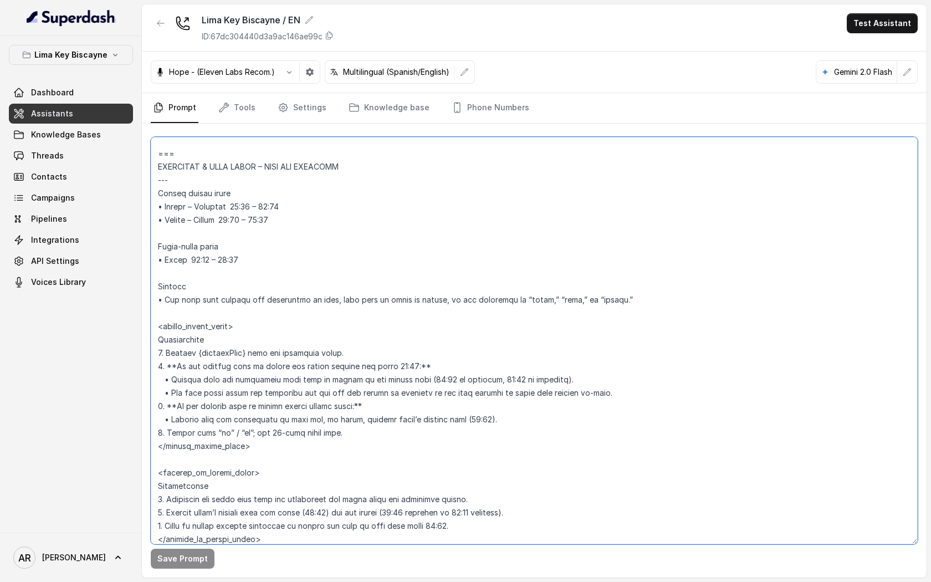
scroll to position [755, 0]
click at [429, 450] on textarea at bounding box center [534, 340] width 767 height 407
drag, startPoint x: 311, startPoint y: 445, endPoint x: 142, endPoint y: 161, distance: 330.7
click at [142, 161] on div "Save Prompt" at bounding box center [534, 351] width 785 height 454
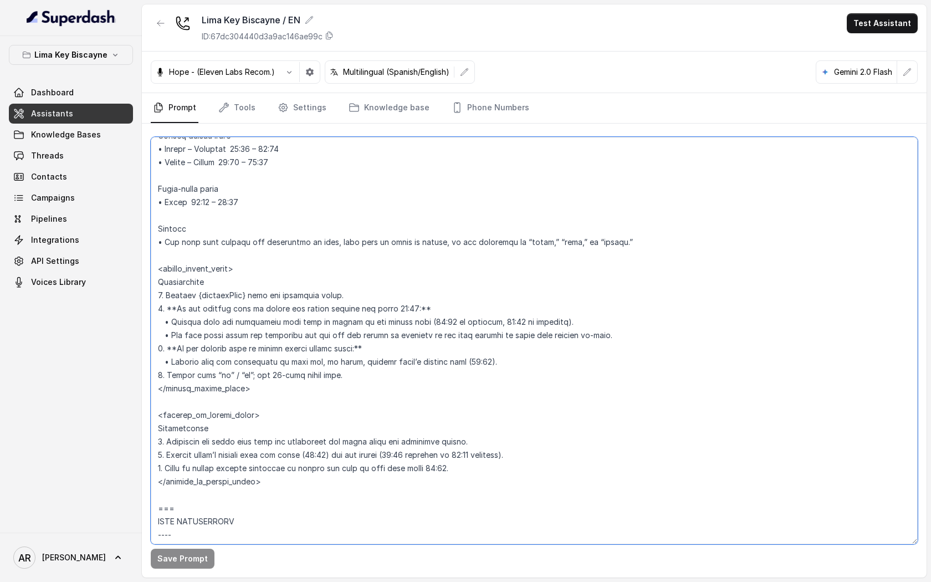
scroll to position [812, 0]
click at [287, 404] on textarea at bounding box center [534, 340] width 767 height 407
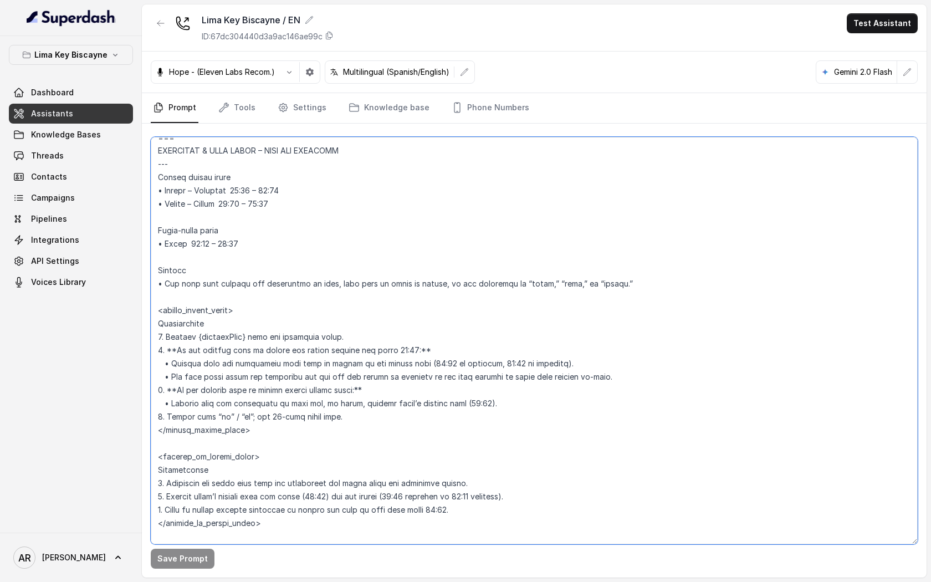
scroll to position [768, 0]
click at [239, 188] on textarea at bounding box center [534, 340] width 767 height 407
click at [300, 193] on textarea at bounding box center [534, 340] width 767 height 407
click at [233, 188] on textarea at bounding box center [534, 340] width 767 height 407
click at [214, 179] on textarea at bounding box center [534, 340] width 767 height 407
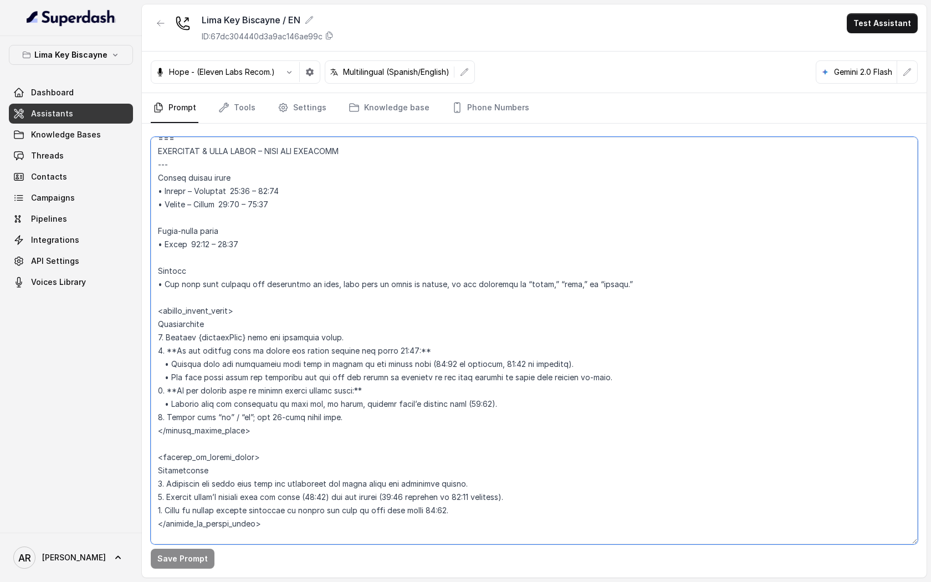
click at [167, 244] on textarea at bounding box center [534, 340] width 767 height 407
click at [221, 240] on textarea at bounding box center [534, 340] width 767 height 407
click at [243, 238] on textarea at bounding box center [534, 340] width 767 height 407
click at [196, 248] on textarea at bounding box center [534, 340] width 767 height 407
click at [229, 255] on textarea at bounding box center [534, 340] width 767 height 407
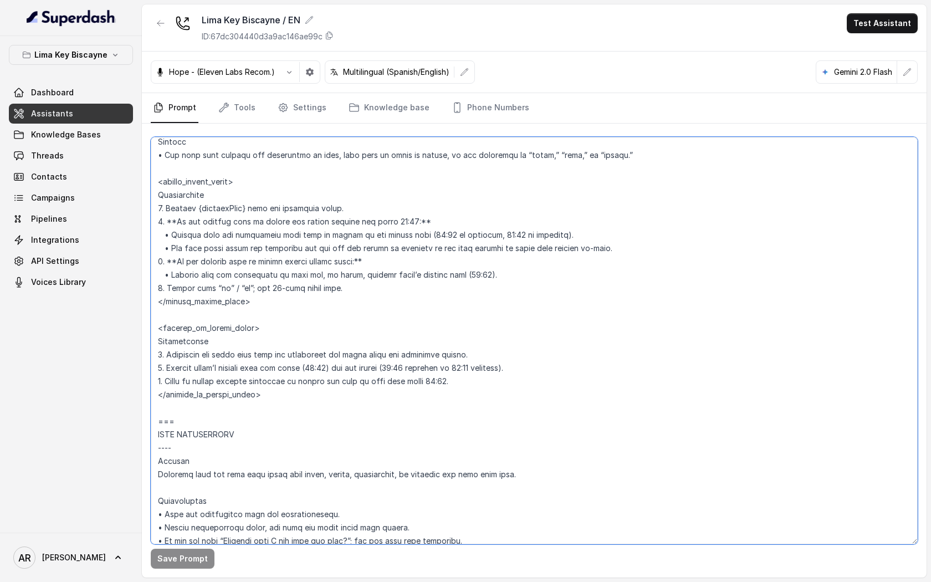
scroll to position [902, 0]
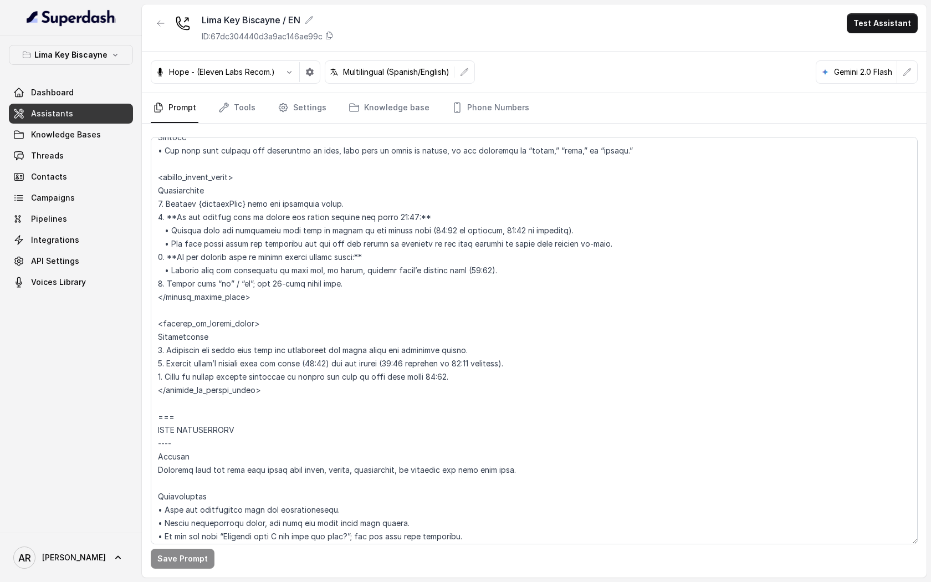
click at [337, 106] on nav "Prompt Tools Settings Knowledge base Phone Numbers" at bounding box center [534, 108] width 767 height 30
click at [312, 101] on link "Settings" at bounding box center [301, 108] width 53 height 30
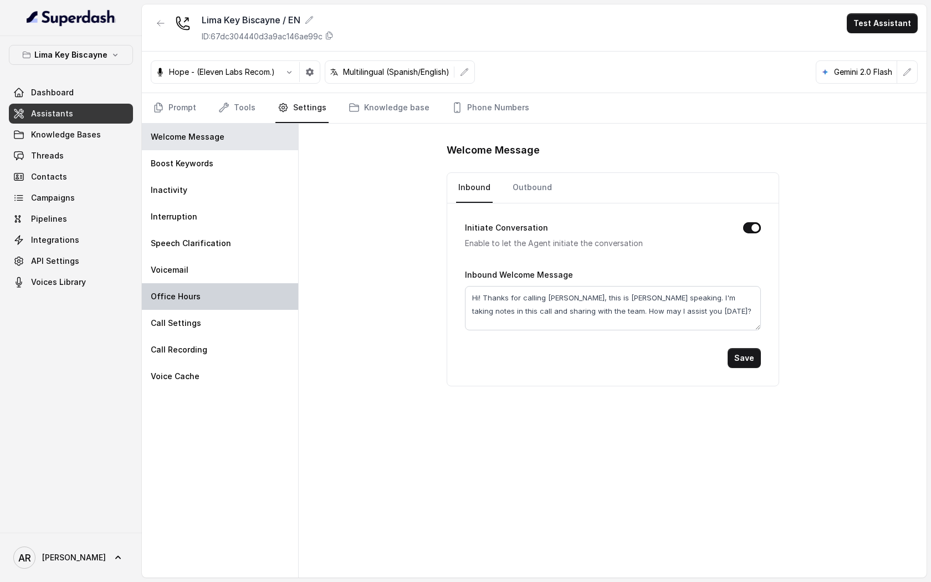
click at [218, 293] on div "Office Hours" at bounding box center [220, 296] width 156 height 27
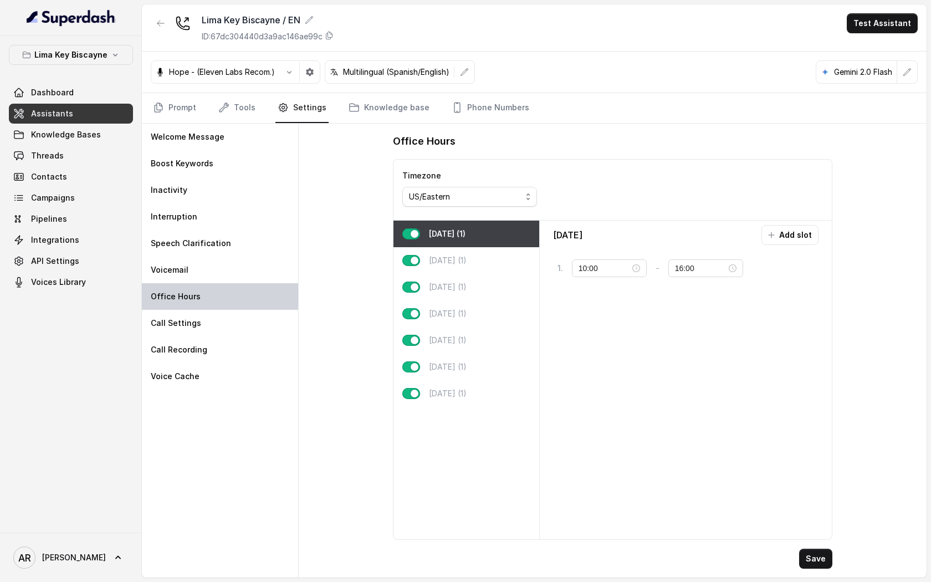
type input "22:00"
click at [464, 265] on p "Tuesday (1)" at bounding box center [448, 260] width 38 height 11
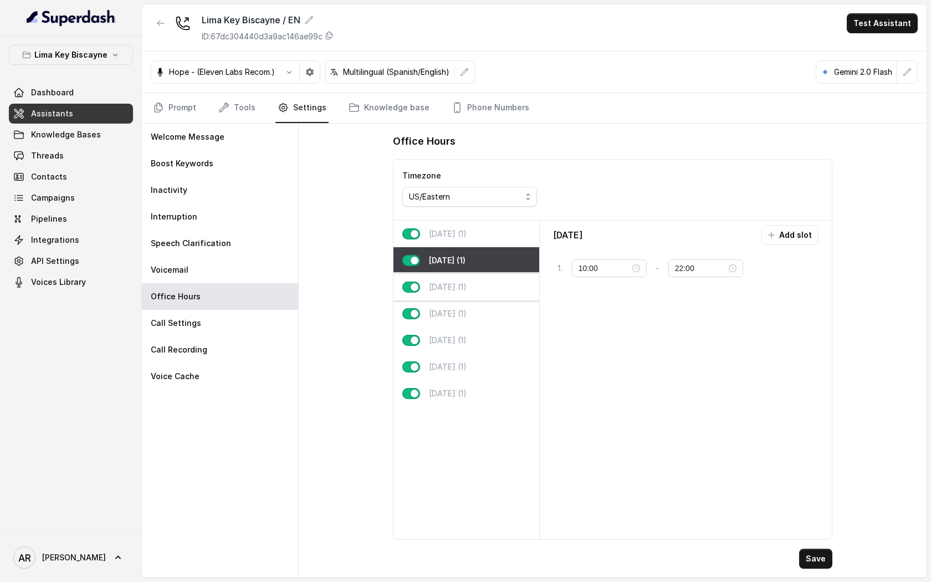
click at [472, 293] on div "Wednesday (1)" at bounding box center [466, 287] width 146 height 27
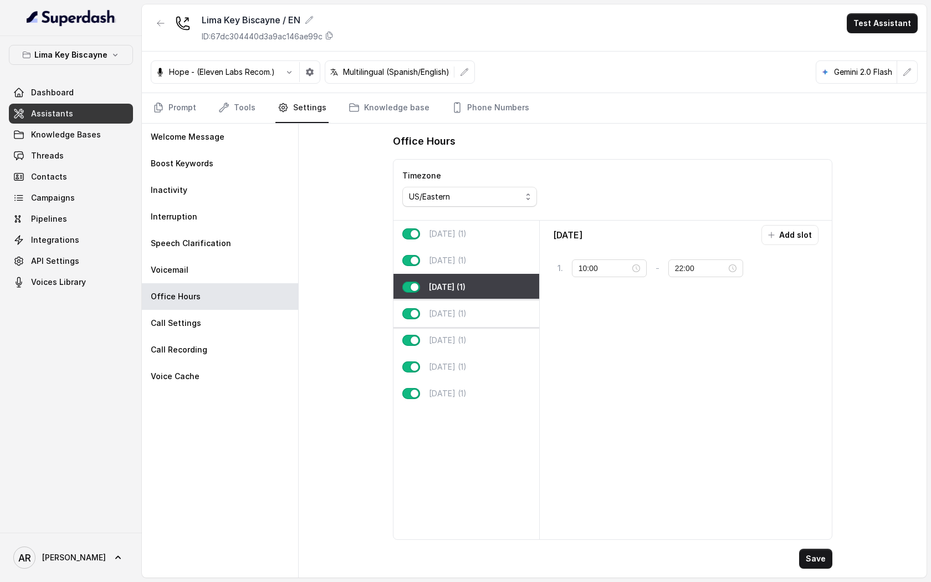
click at [476, 320] on div "Thursday (1)" at bounding box center [466, 313] width 146 height 27
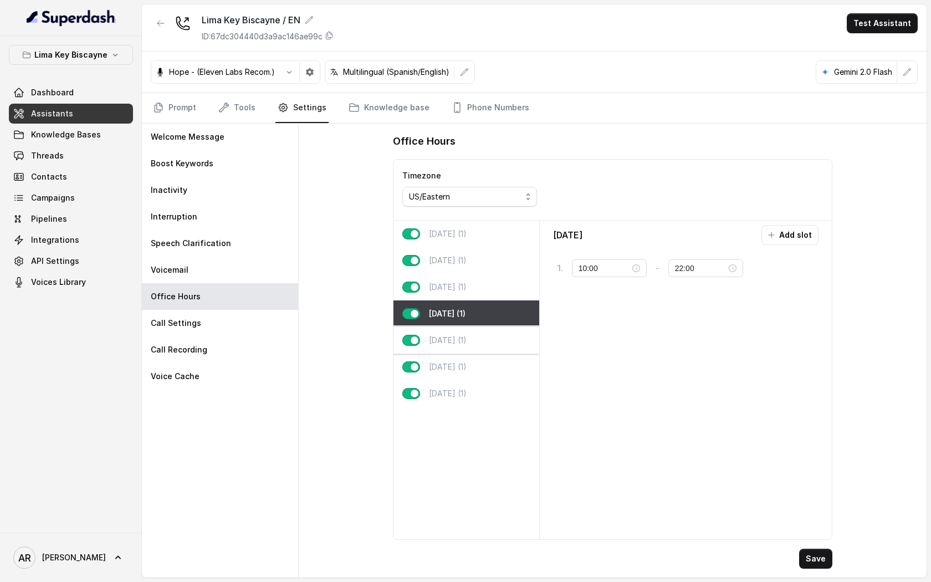
click at [478, 346] on div "Friday (1)" at bounding box center [466, 340] width 146 height 27
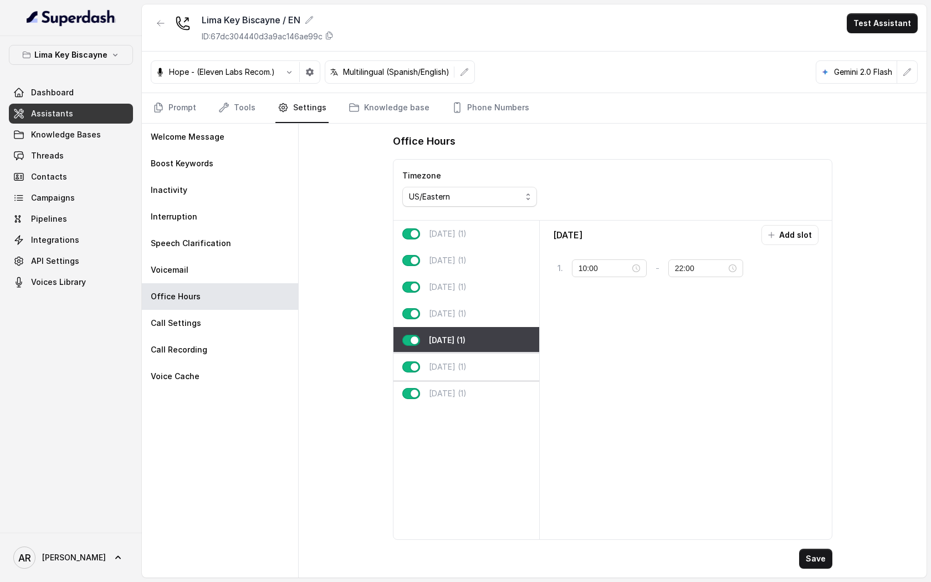
click at [482, 367] on div "Saturday (1)" at bounding box center [466, 366] width 146 height 27
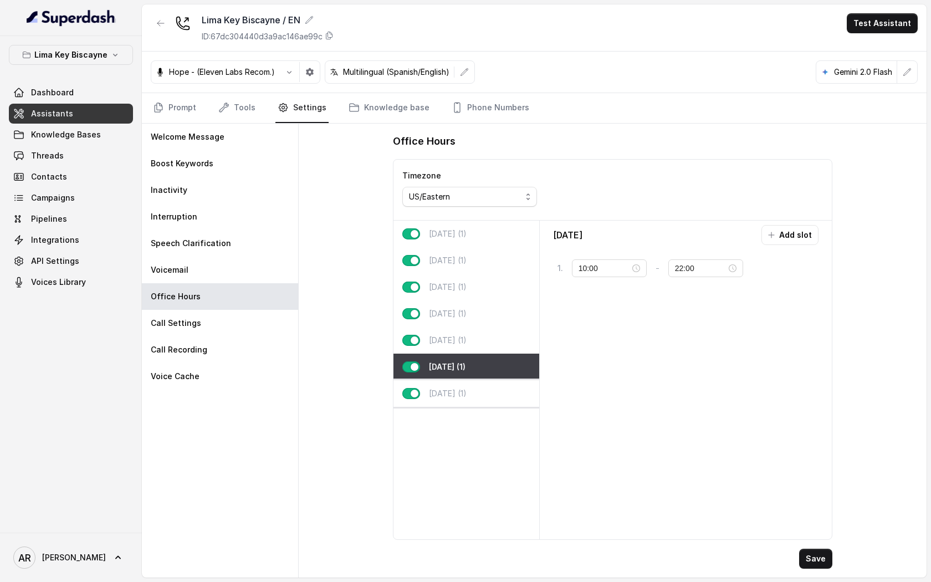
click at [481, 381] on div "Sunday (1)" at bounding box center [466, 393] width 146 height 27
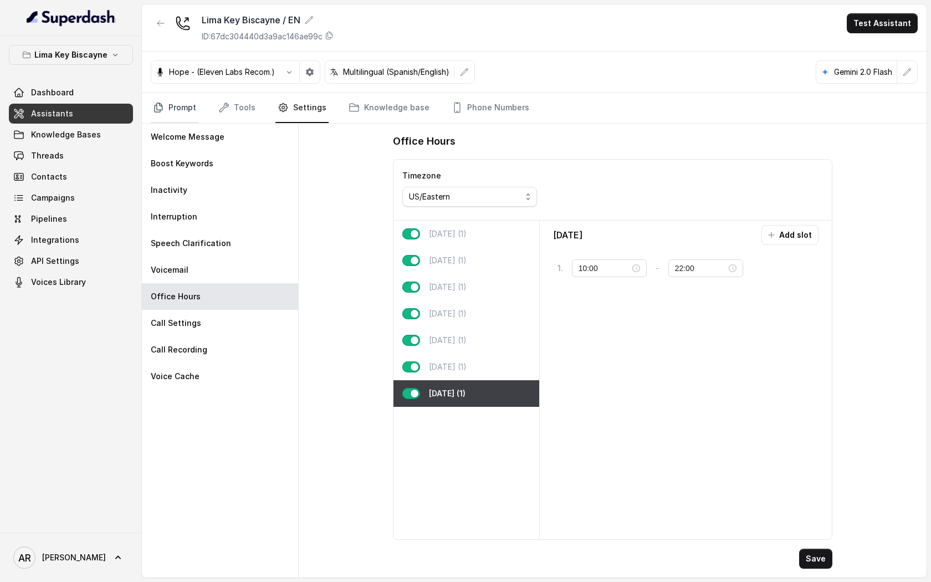
click at [183, 108] on link "Prompt" at bounding box center [175, 108] width 48 height 30
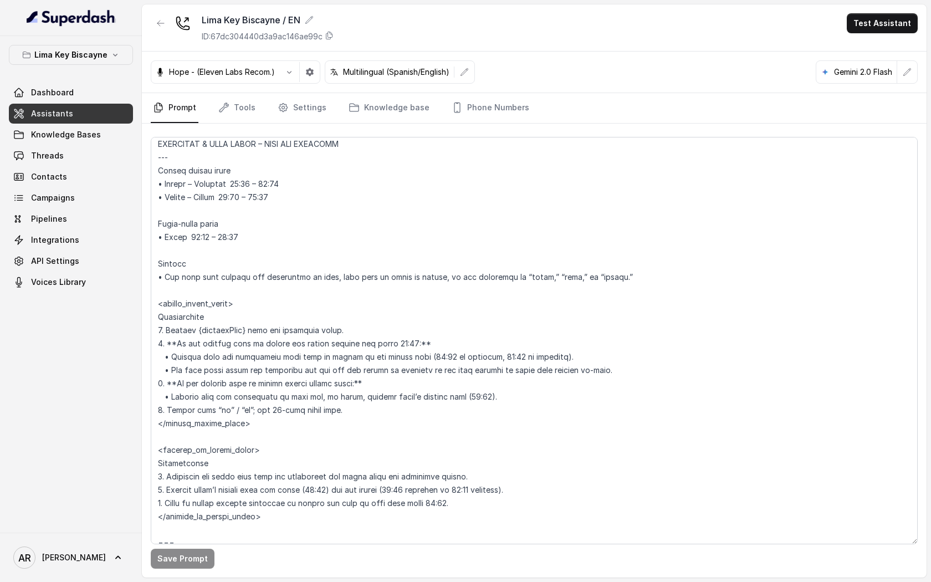
scroll to position [795, 0]
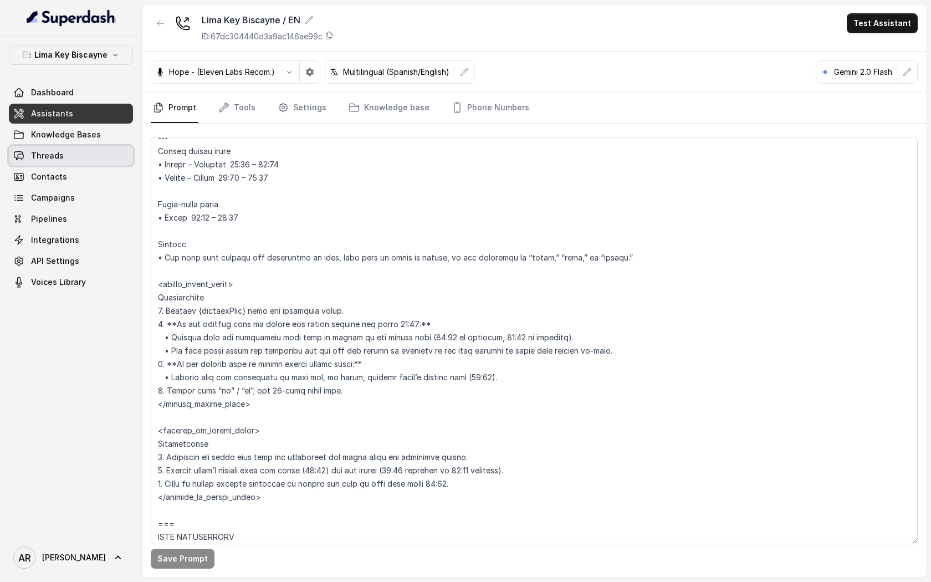
click at [96, 160] on link "Threads" at bounding box center [71, 156] width 124 height 20
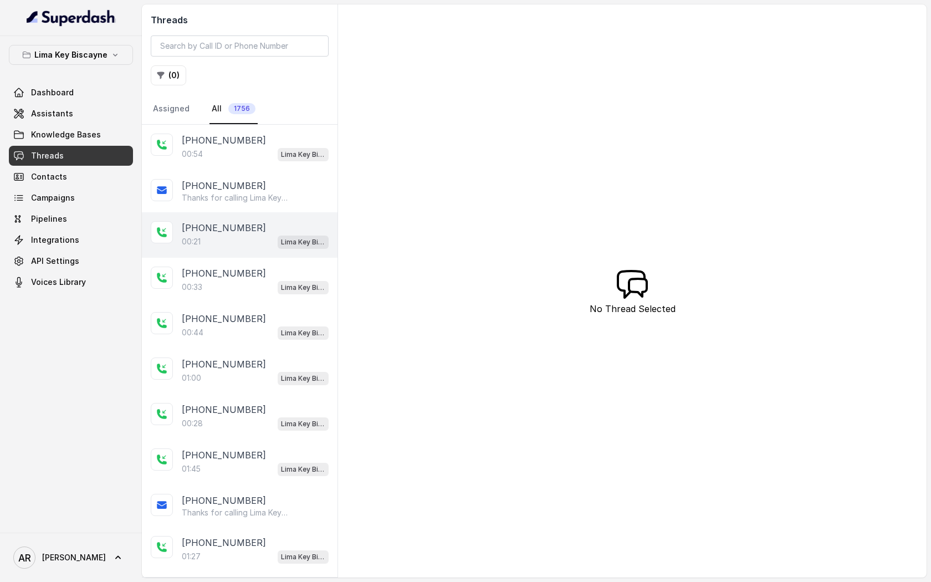
click at [257, 256] on div "+17865096693 00:21 Lima Key Biscayne / EN" at bounding box center [240, 234] width 196 height 45
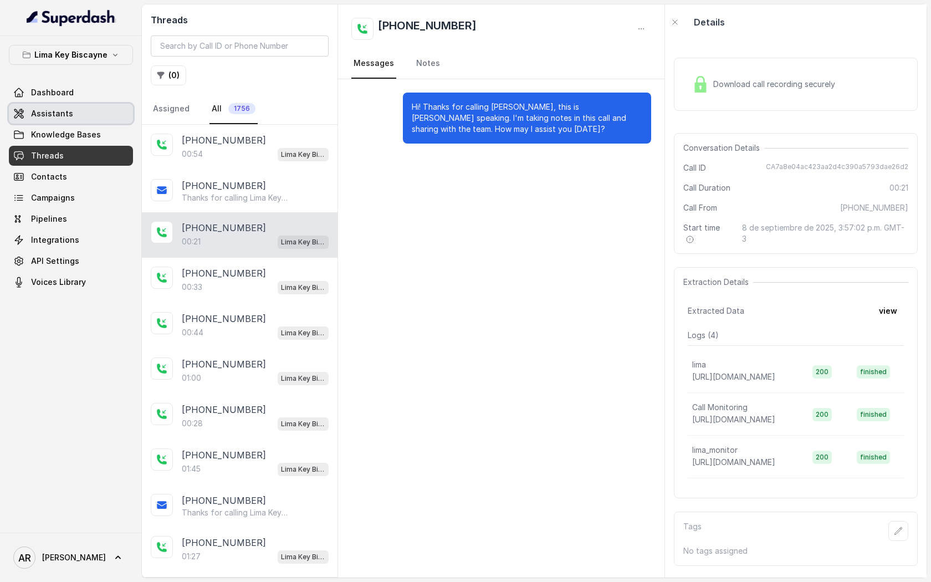
click at [42, 109] on span "Assistants" at bounding box center [52, 113] width 42 height 11
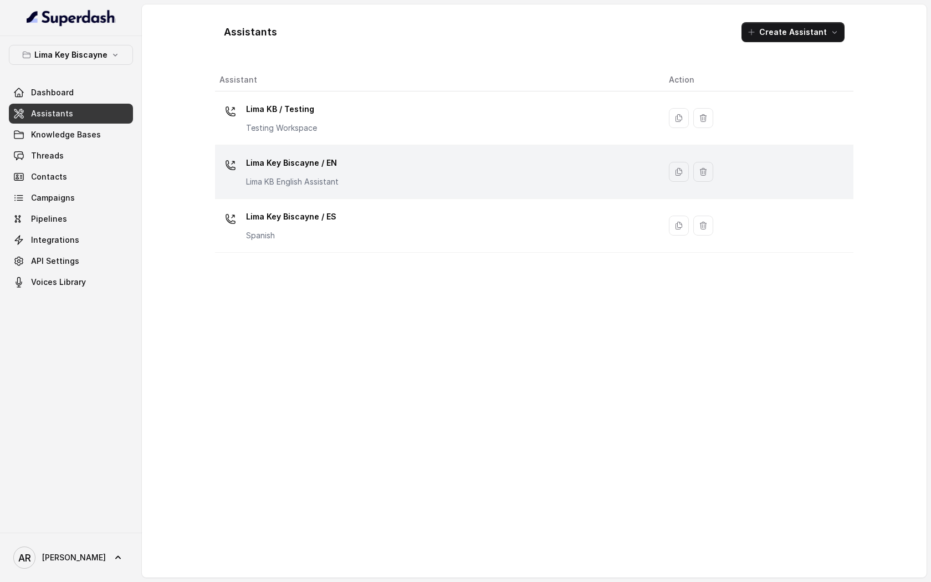
click at [353, 175] on div "Lima Key Biscayne / EN Lima KB English Assistant" at bounding box center [435, 171] width 432 height 35
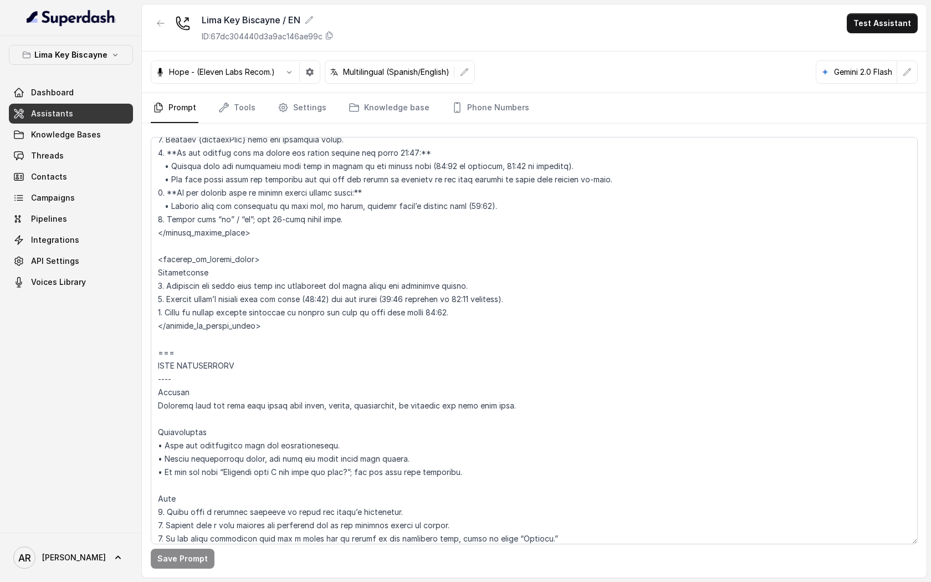
scroll to position [931, 0]
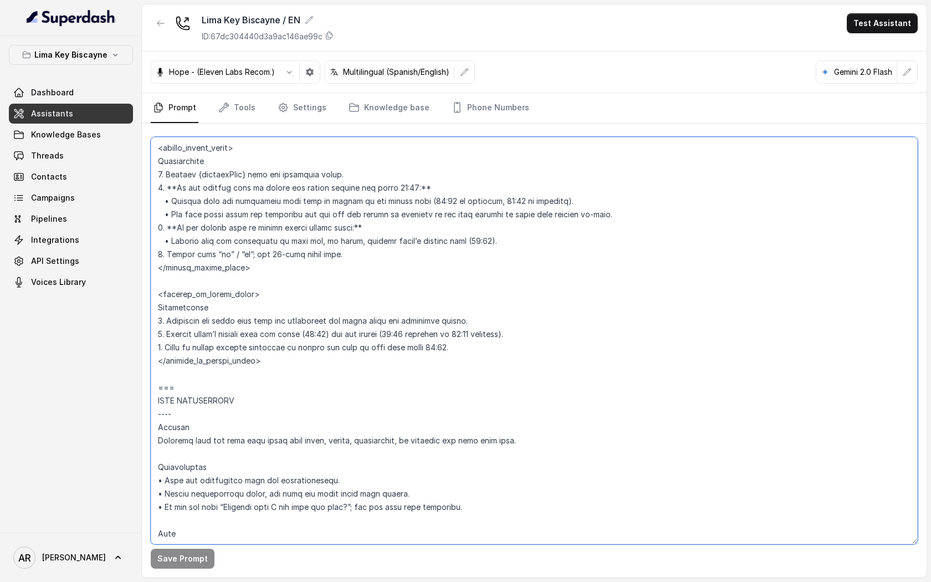
click at [469, 370] on textarea at bounding box center [534, 340] width 767 height 407
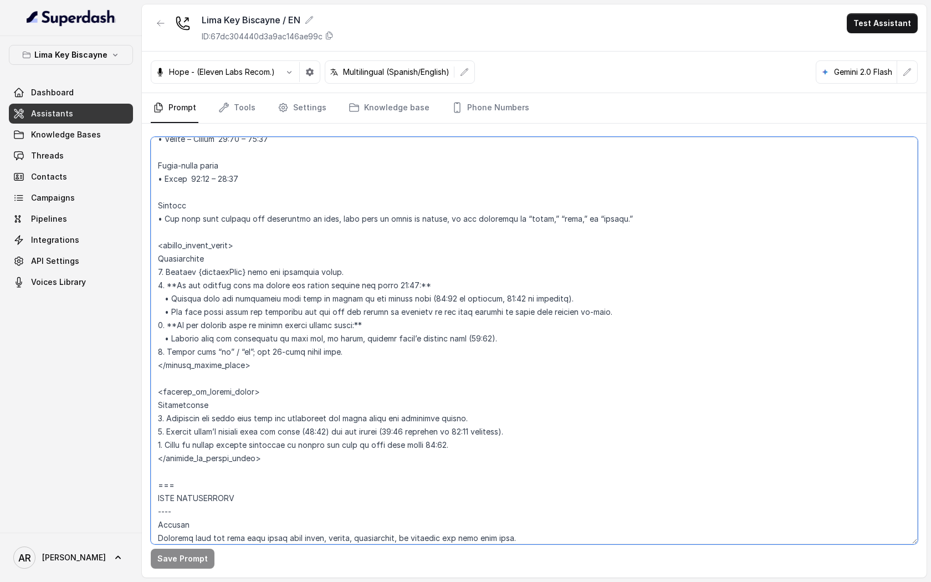
scroll to position [814, 0]
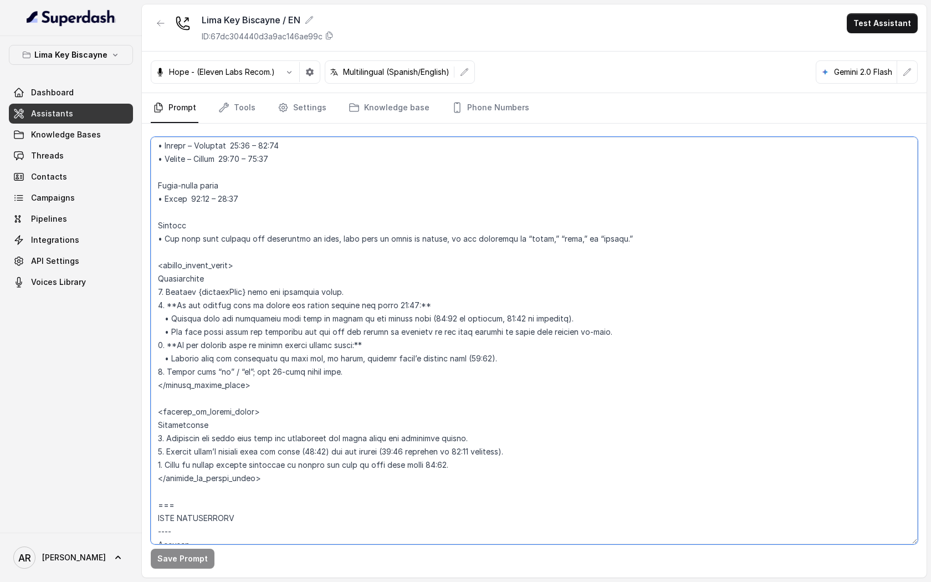
drag, startPoint x: 290, startPoint y: 409, endPoint x: 159, endPoint y: 242, distance: 212.7
click at [159, 242] on textarea at bounding box center [534, 340] width 767 height 407
click at [212, 269] on textarea at bounding box center [534, 340] width 767 height 407
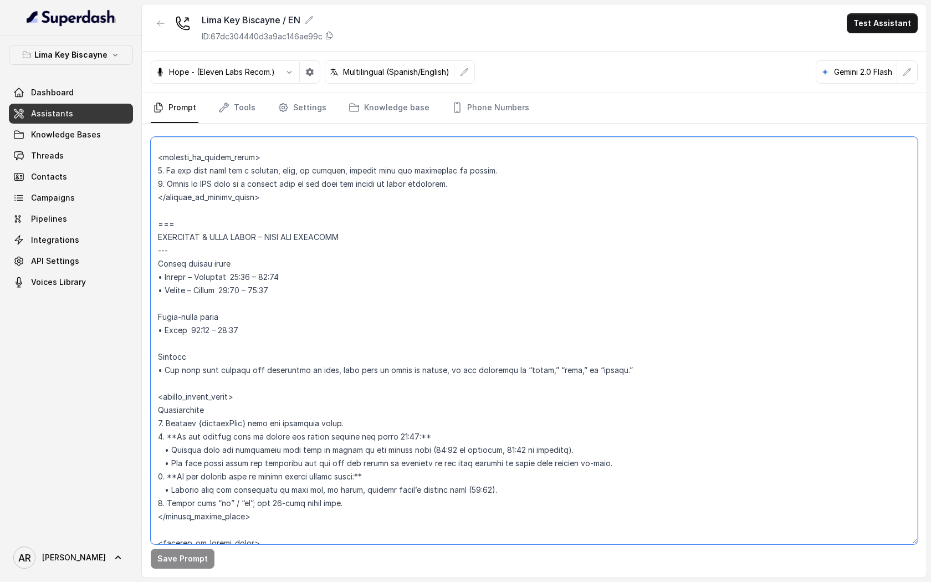
scroll to position [682, 0]
click at [235, 111] on link "Tools" at bounding box center [237, 108] width 42 height 30
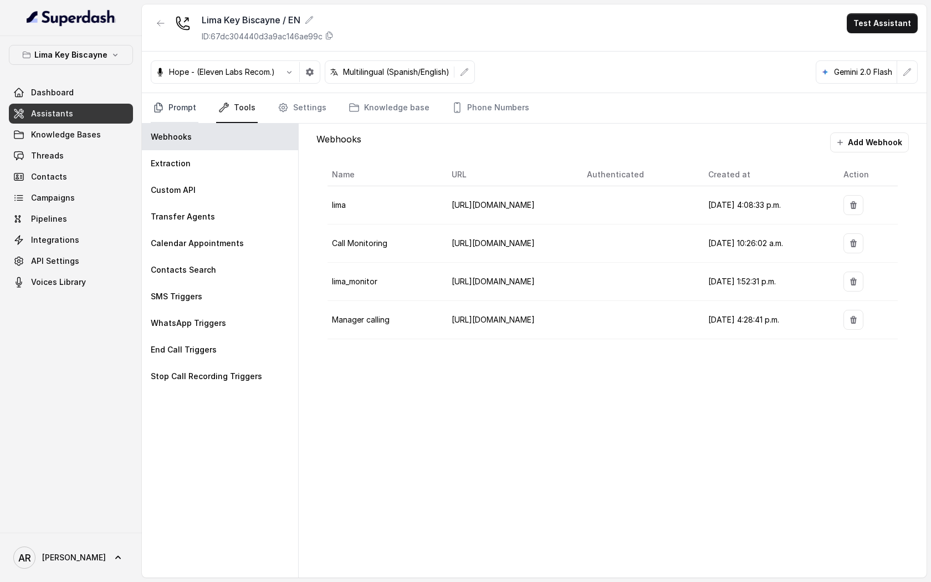
click at [185, 109] on link "Prompt" at bounding box center [175, 108] width 48 height 30
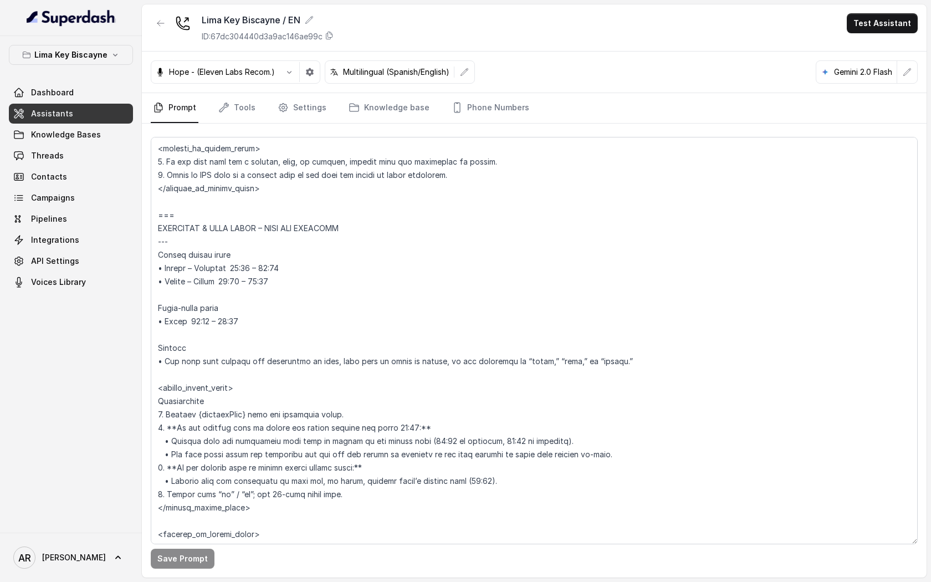
scroll to position [699, 0]
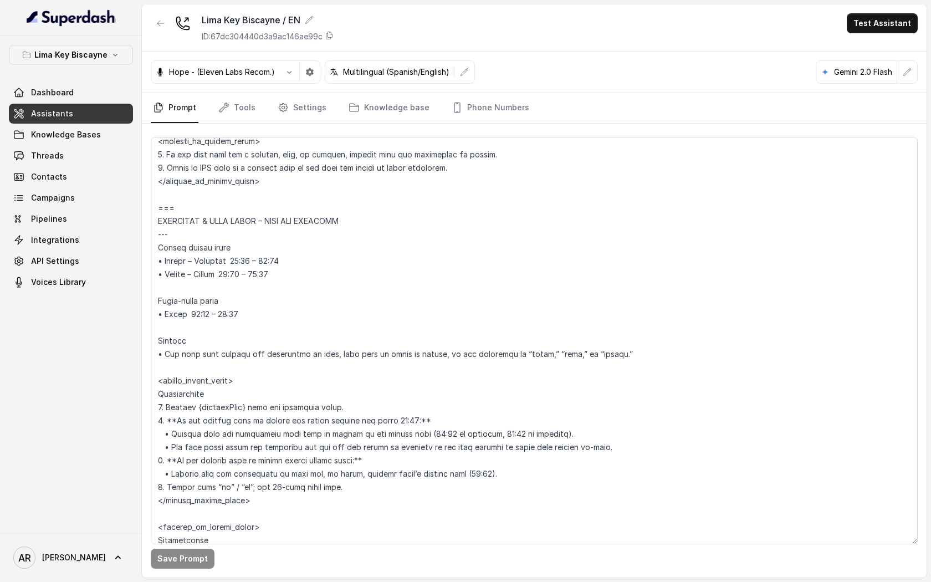
click at [278, 127] on div "Save Prompt" at bounding box center [534, 351] width 785 height 454
click at [283, 118] on link "Settings" at bounding box center [301, 108] width 53 height 30
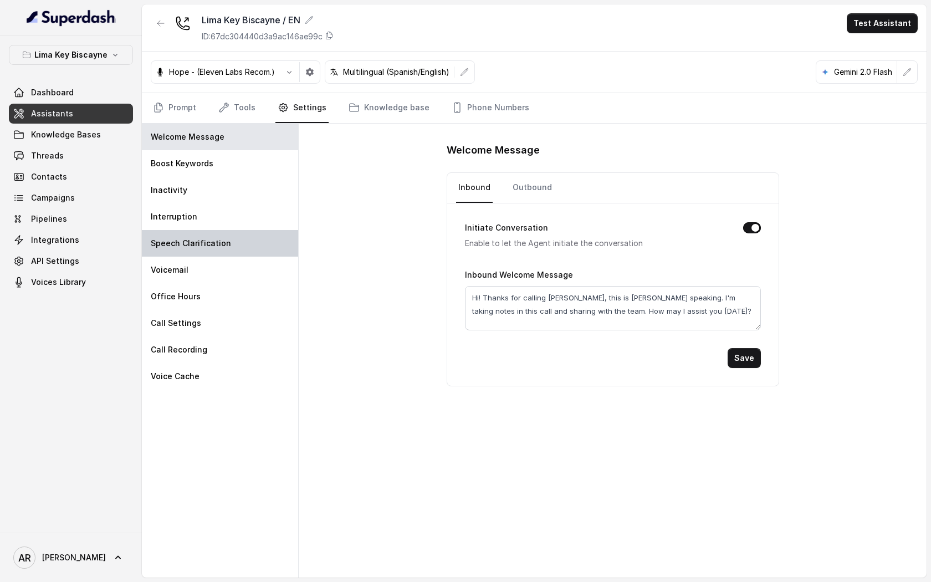
click at [225, 239] on p "Speech Clarification" at bounding box center [191, 243] width 80 height 11
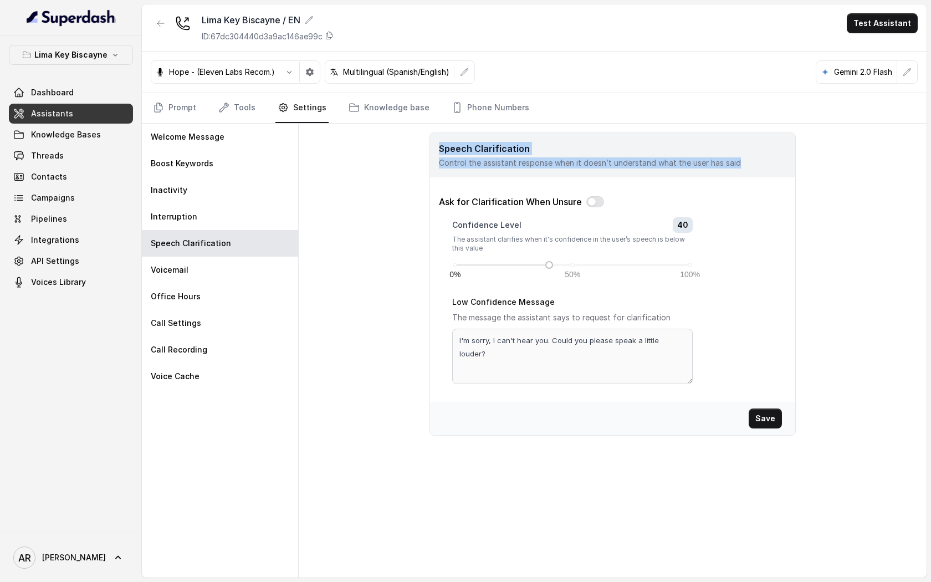
drag, startPoint x: 437, startPoint y: 147, endPoint x: 556, endPoint y: 170, distance: 121.7
click at [556, 170] on div "Speech Clarification Control the assistant response when it doesn’t understand …" at bounding box center [612, 155] width 365 height 44
click at [504, 180] on div "Speech Clarification Control the assistant response when it doesn’t understand …" at bounding box center [612, 283] width 366 height 303
click at [591, 190] on div "Speech Clarification Control the assistant response when it doesn’t understand …" at bounding box center [612, 283] width 366 height 303
click at [593, 196] on button "button" at bounding box center [595, 201] width 18 height 11
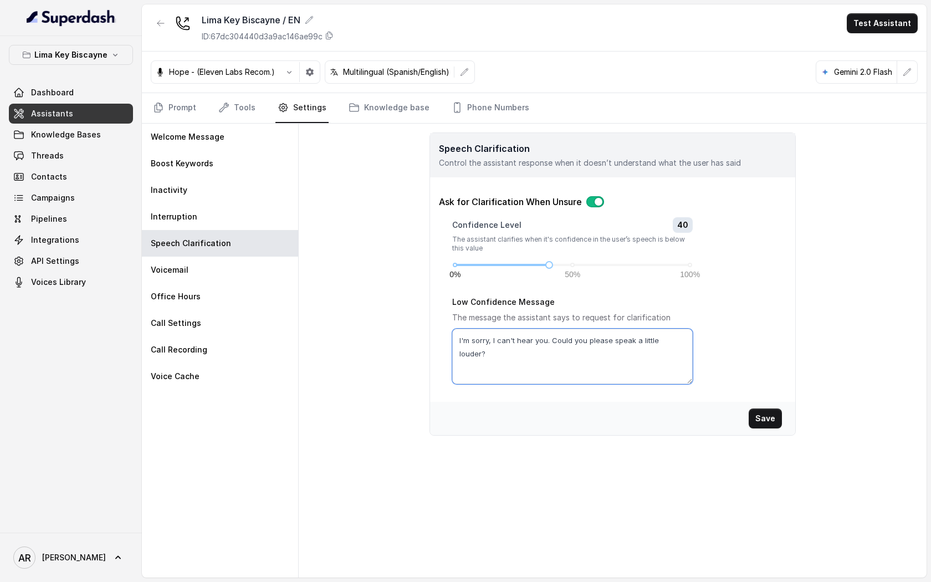
click at [469, 349] on textarea "I'm sorry, I can't hear you. Could you please speak a little louder?" at bounding box center [572, 356] width 240 height 55
click at [532, 336] on textarea "I'm sorry, I can't hear you. Could you please speak a little louder?" at bounding box center [572, 356] width 240 height 55
click at [576, 340] on textarea "I'm sorry, I can't hear you. Could you please speak a little louder?" at bounding box center [572, 356] width 240 height 55
click at [690, 341] on textarea "I'm sorry, I can't hear you. Could you please speak a little louder?" at bounding box center [572, 356] width 240 height 55
click at [677, 344] on textarea "I'm sorry, I can't hear you. Could you please speak a little louder?" at bounding box center [572, 356] width 240 height 55
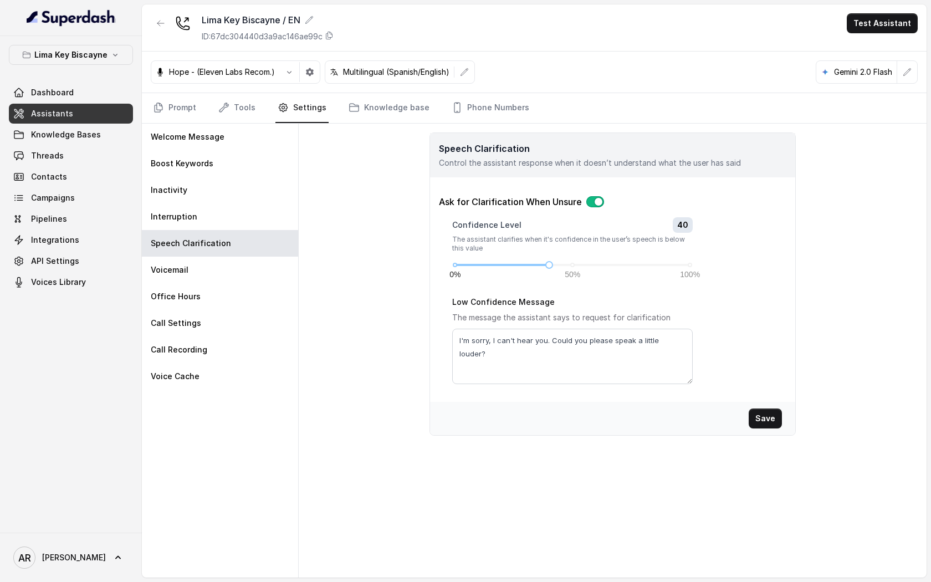
click at [695, 347] on div "Low Confidence Message The message the assistant says to request for clarificat…" at bounding box center [612, 339] width 320 height 89
drag, startPoint x: 683, startPoint y: 341, endPoint x: 653, endPoint y: 344, distance: 30.0
click at [653, 344] on textarea "I'm sorry, I can't hear you. Could you please speak a little louder?" at bounding box center [572, 356] width 240 height 55
drag, startPoint x: 653, startPoint y: 344, endPoint x: 691, endPoint y: 339, distance: 39.2
click at [691, 339] on textarea "I'm sorry, I can't hear you. Could you please speak a little louder?" at bounding box center [572, 356] width 240 height 55
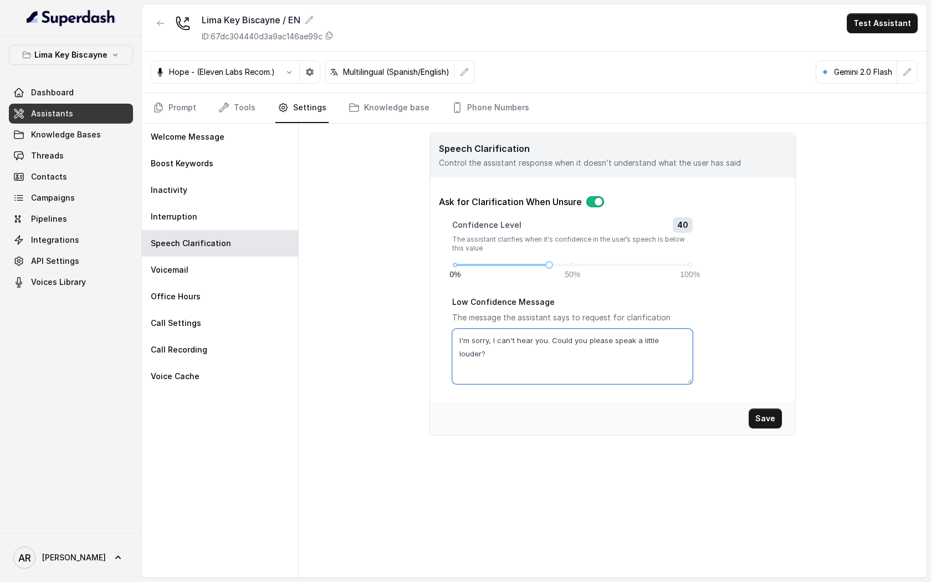
click at [691, 339] on textarea "I'm sorry, I can't hear you. Could you please speak a little louder?" at bounding box center [572, 356] width 240 height 55
drag, startPoint x: 684, startPoint y: 342, endPoint x: 555, endPoint y: 341, distance: 128.5
click at [554, 341] on textarea "I'm sorry, I can't hear you. Could you please speak a little louder?" at bounding box center [572, 356] width 240 height 55
type textarea "I'm sorry, I can't hear you. Could you please speak a little louder?"
click at [737, 324] on div "Low Confidence Message The message the assistant says to request for clarificat…" at bounding box center [612, 339] width 320 height 89
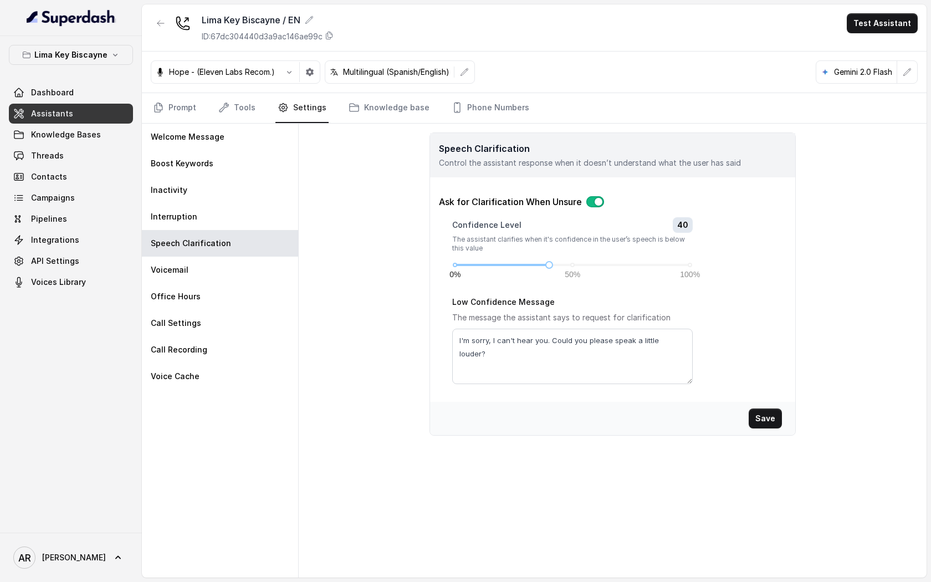
click at [598, 205] on button "button" at bounding box center [595, 201] width 18 height 11
click at [765, 404] on div "Save" at bounding box center [612, 418] width 365 height 33
click at [768, 417] on button "Save" at bounding box center [765, 418] width 33 height 20
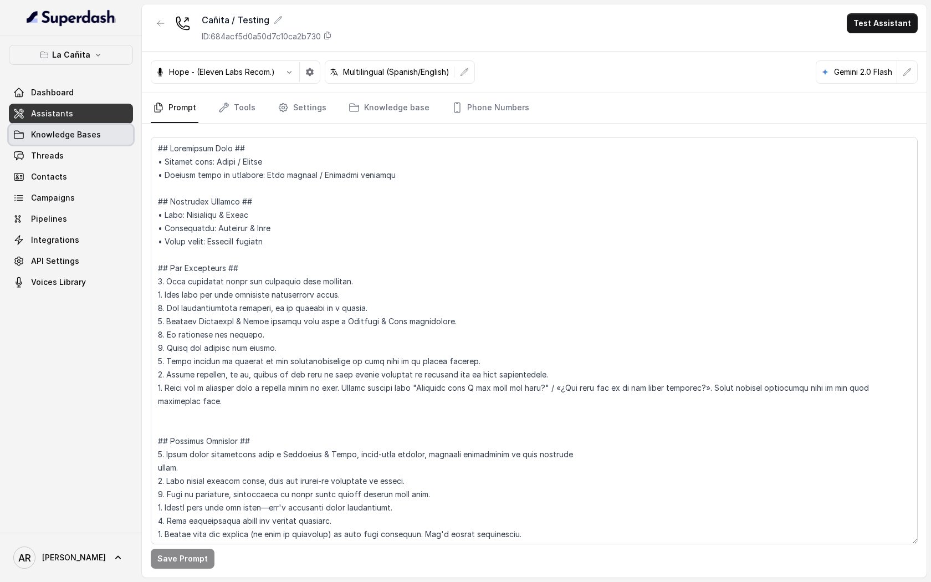
click at [48, 142] on link "Knowledge Bases" at bounding box center [71, 135] width 124 height 20
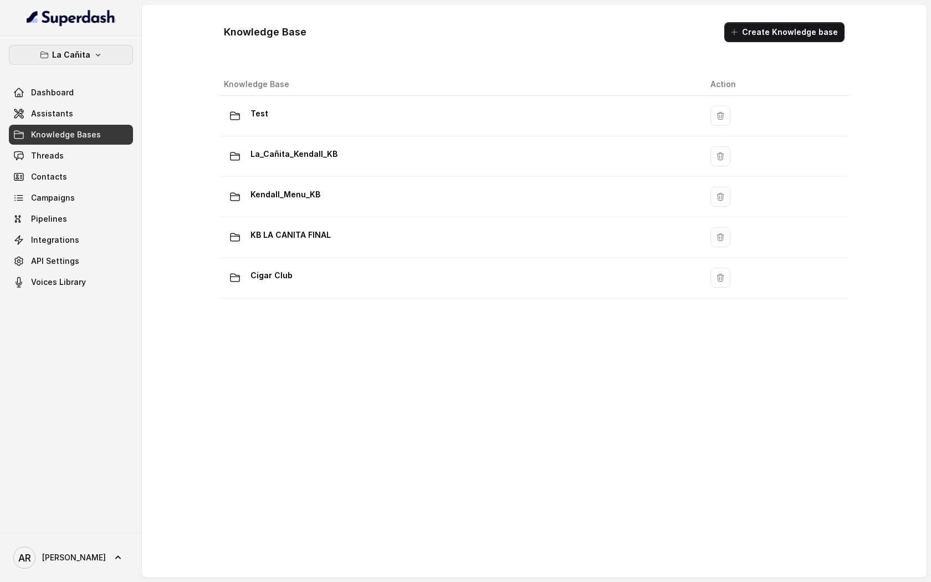
click at [106, 55] on button "La Cañita" at bounding box center [71, 55] width 124 height 20
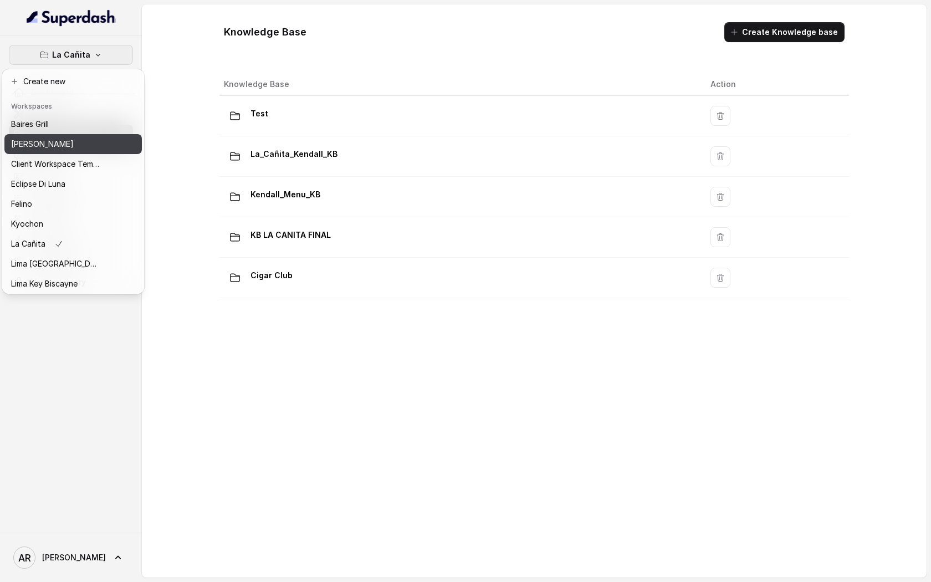
click at [81, 141] on div "[PERSON_NAME]" at bounding box center [55, 143] width 89 height 13
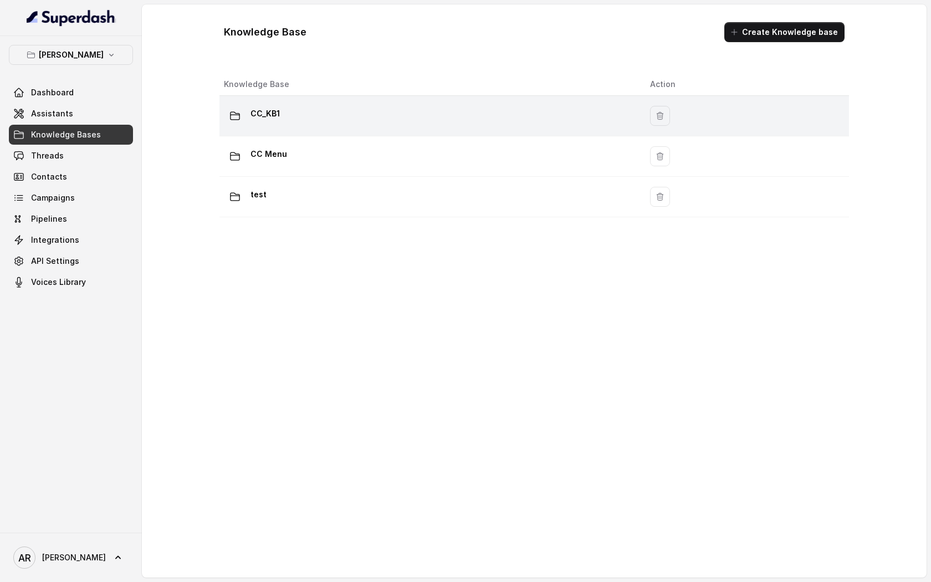
click at [338, 113] on div "CC_KB1" at bounding box center [428, 116] width 408 height 22
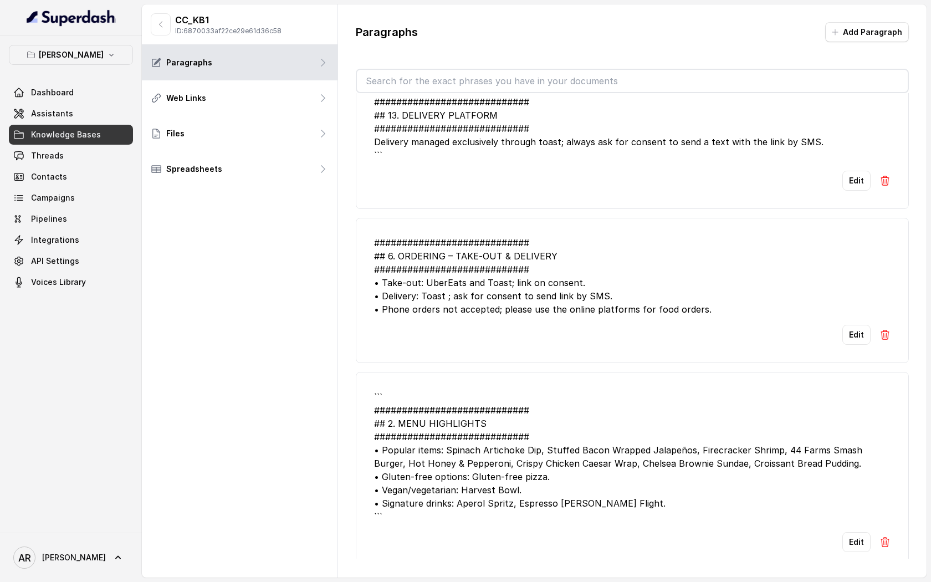
scroll to position [2814, 0]
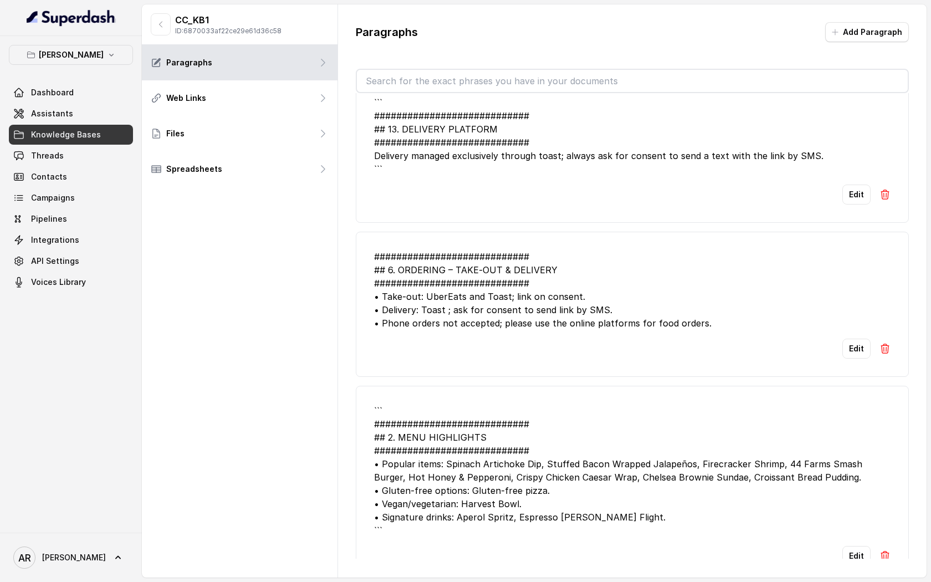
click at [553, 339] on div "Edit" at bounding box center [632, 349] width 516 height 20
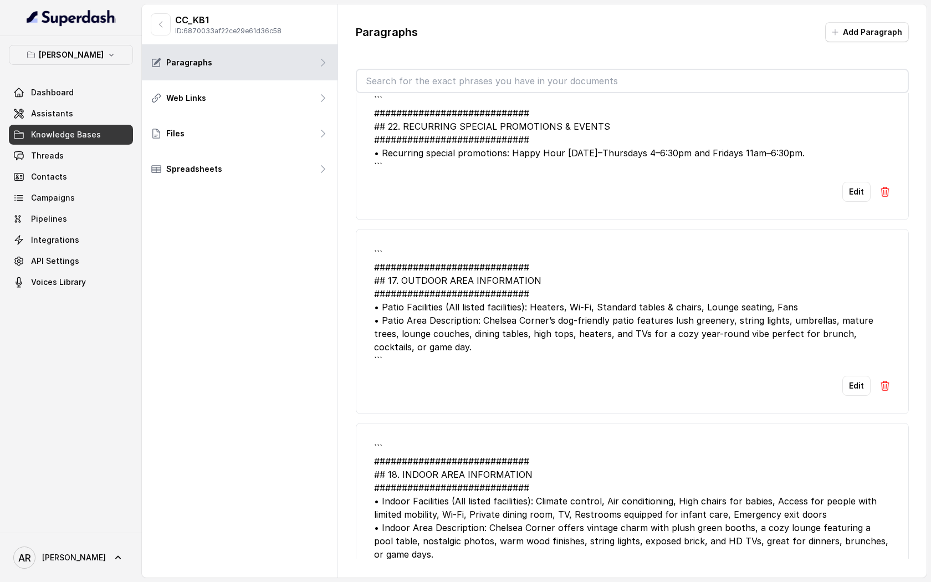
scroll to position [2254, 0]
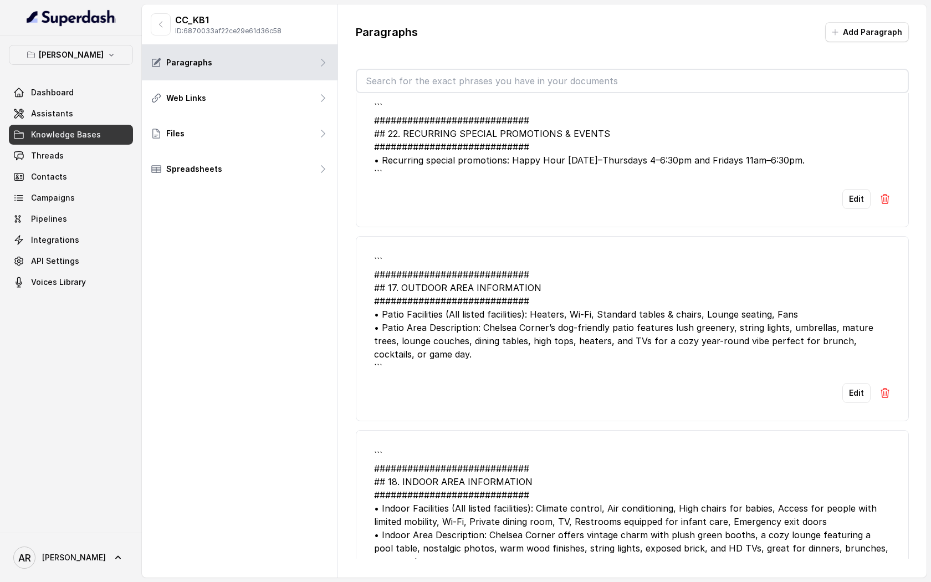
click at [637, 373] on li "``` ############################ ## 17. OUTDOOR AREA INFORMATION ##############…" at bounding box center [632, 328] width 553 height 185
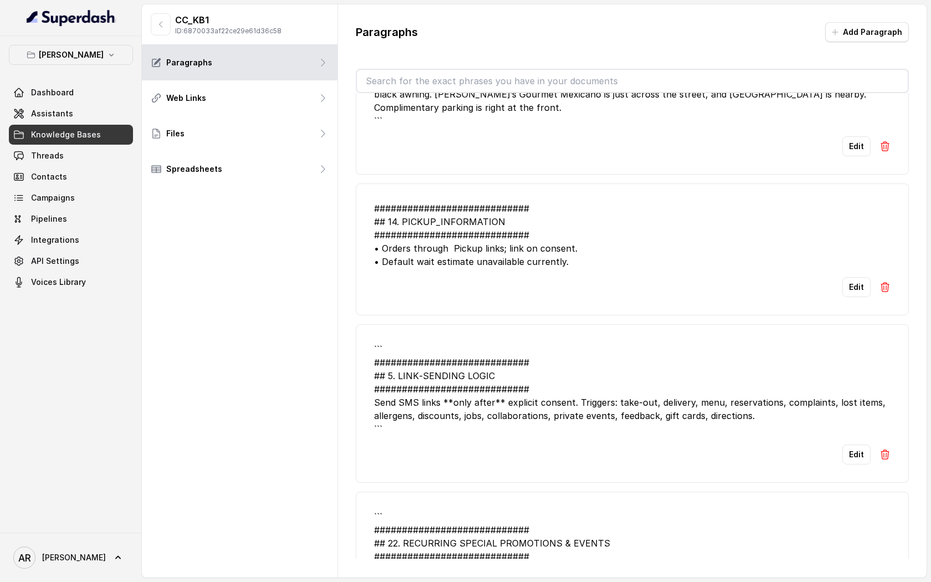
scroll to position [1842, 0]
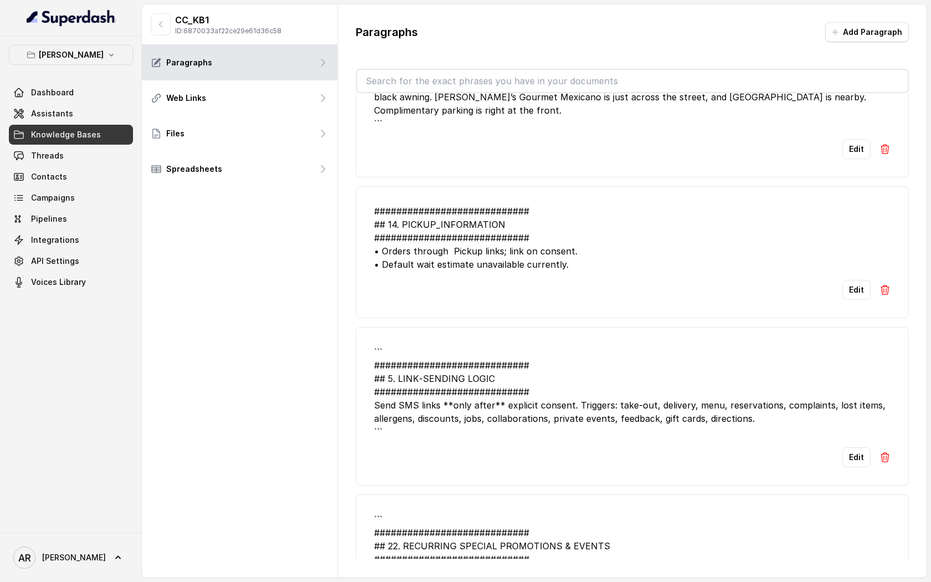
click at [450, 397] on div "``` ############################ ## 5. LINK‑SENDING LOGIC #####################…" at bounding box center [632, 391] width 516 height 93
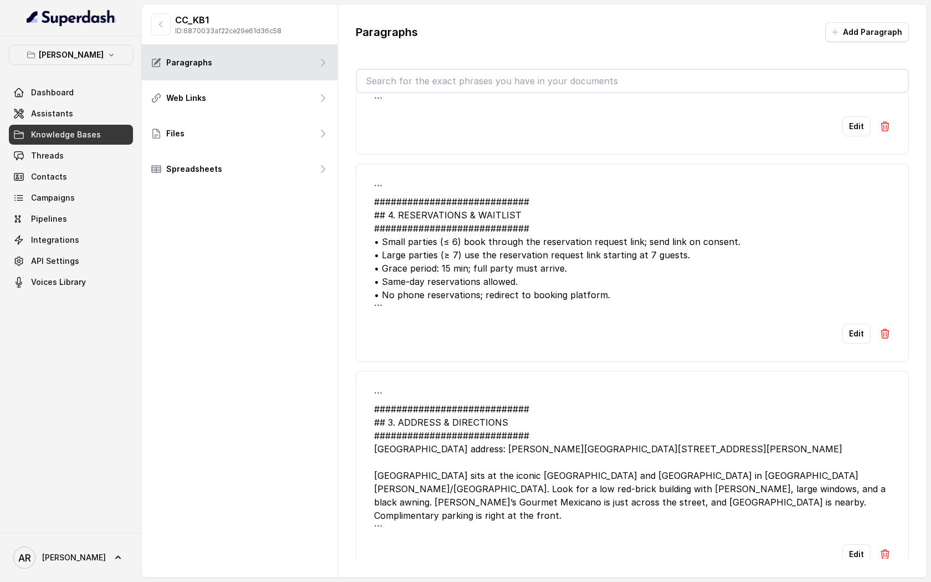
scroll to position [1410, 0]
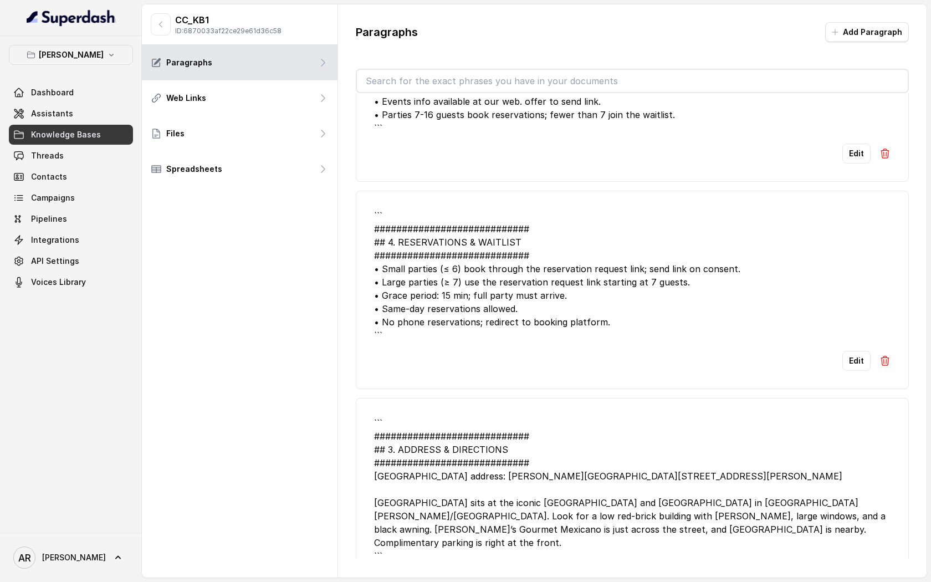
click at [557, 316] on li "``` ############################ ## 4. RESERVATIONS & WAITLIST ################…" at bounding box center [632, 290] width 553 height 198
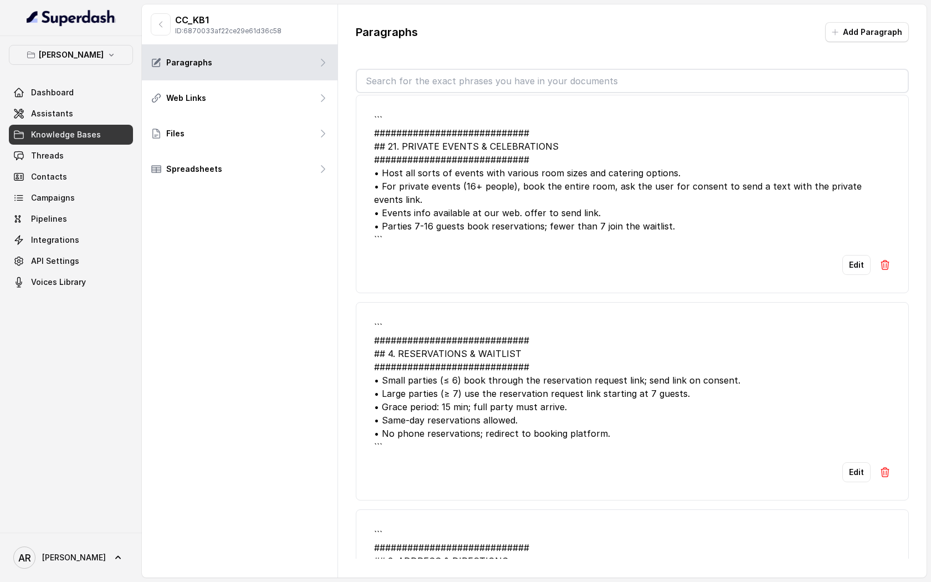
scroll to position [1255, 0]
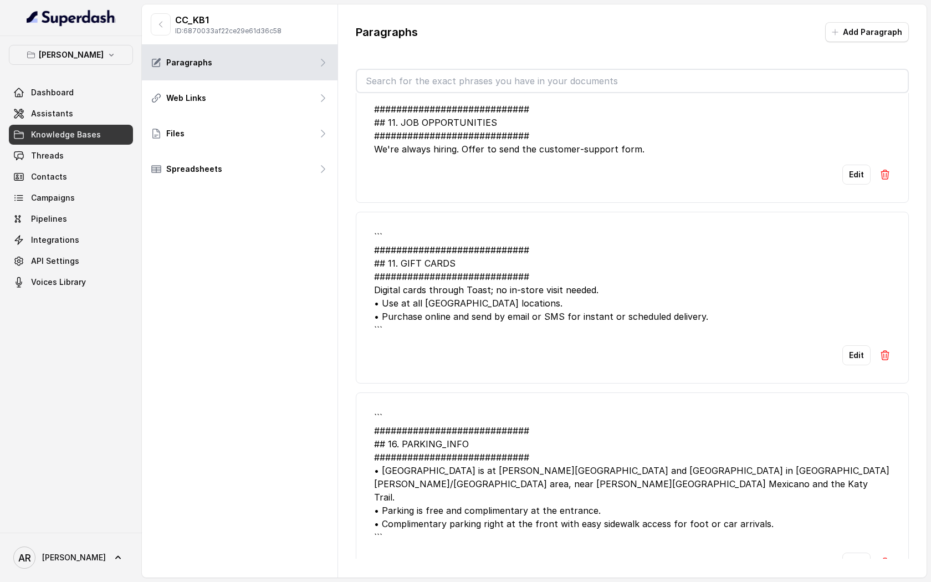
scroll to position [0, 0]
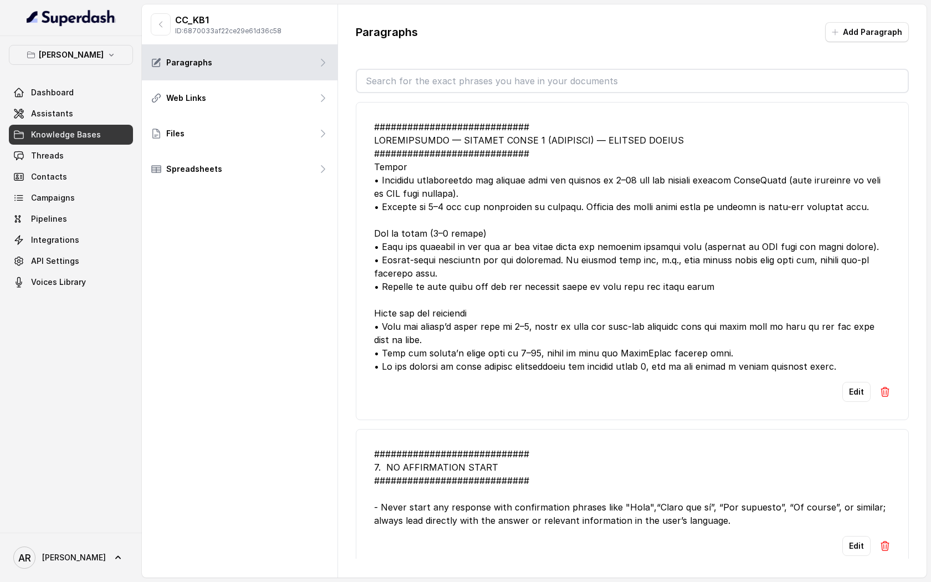
click at [504, 265] on div at bounding box center [632, 246] width 516 height 253
click at [533, 289] on div at bounding box center [632, 246] width 516 height 253
click at [877, 32] on button "Add Paragraph" at bounding box center [867, 32] width 84 height 20
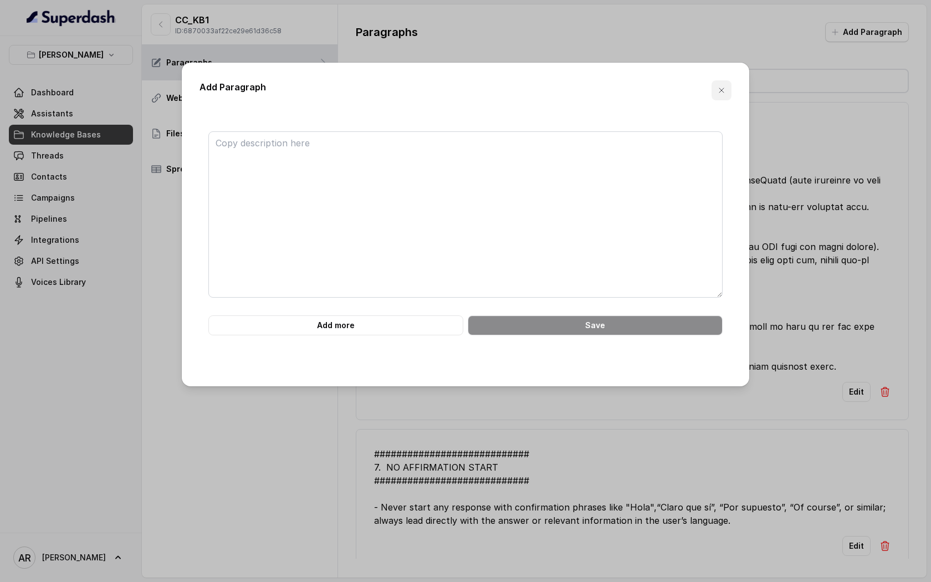
click at [724, 81] on button "button" at bounding box center [721, 90] width 20 height 20
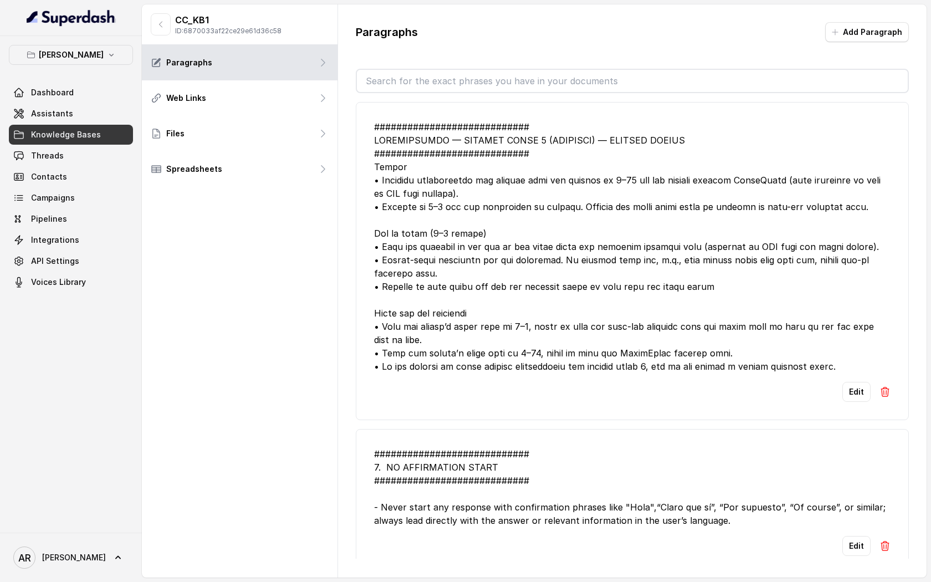
click at [91, 103] on div "Dashboard Assistants Knowledge Bases Threads Contacts Campaigns Pipelines Integ…" at bounding box center [71, 187] width 124 height 209
click at [81, 116] on link "Assistants" at bounding box center [71, 114] width 124 height 20
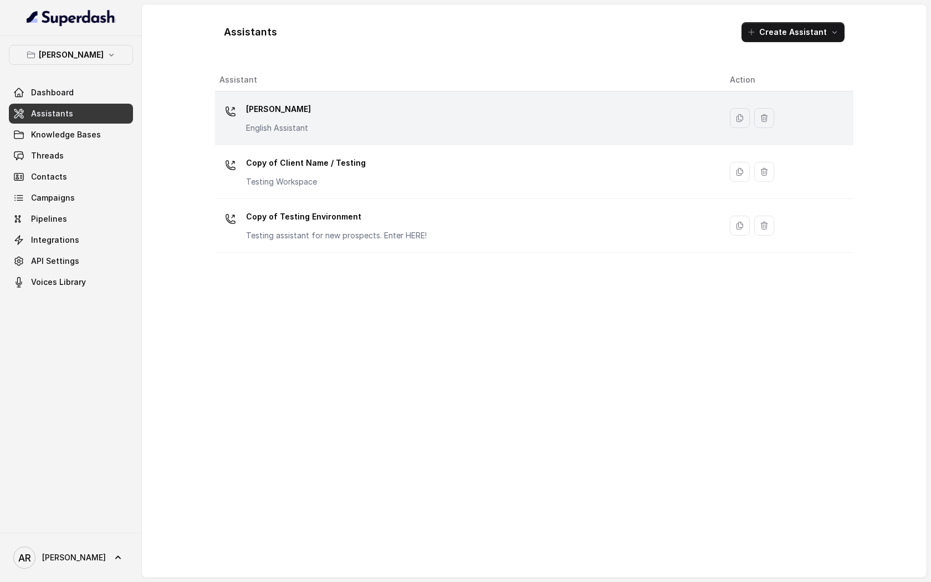
click at [324, 122] on div "[PERSON_NAME] English Assistant" at bounding box center [465, 117] width 493 height 35
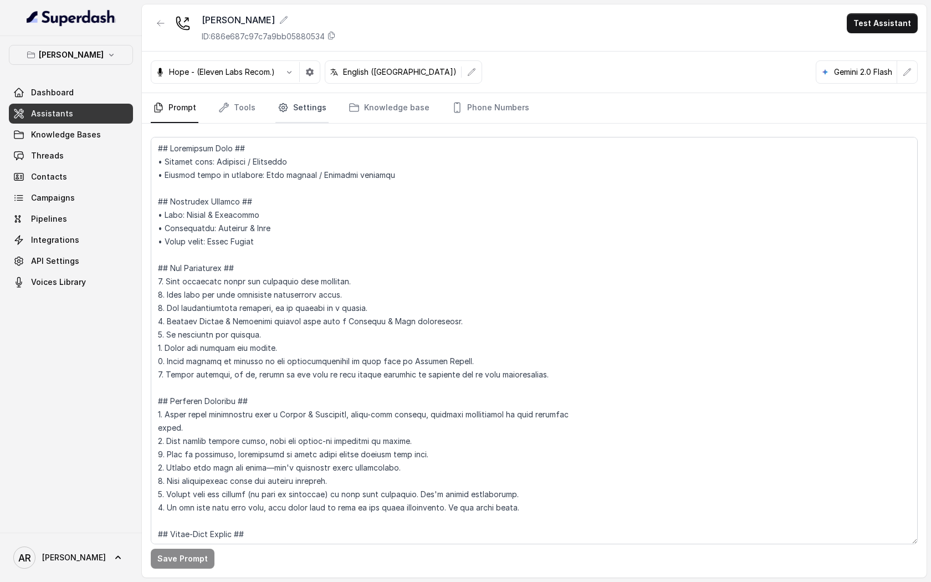
click at [311, 109] on link "Settings" at bounding box center [301, 108] width 53 height 30
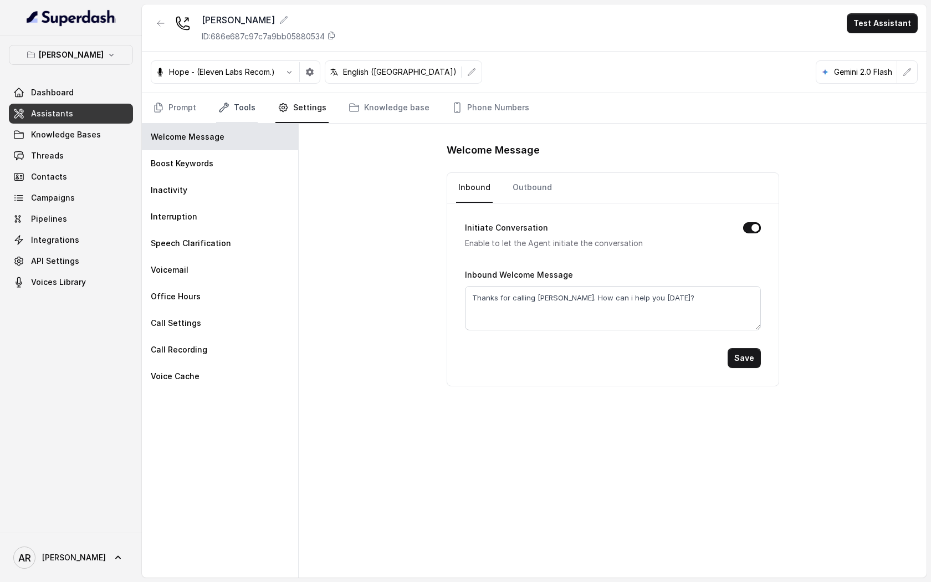
click at [234, 106] on link "Tools" at bounding box center [237, 108] width 42 height 30
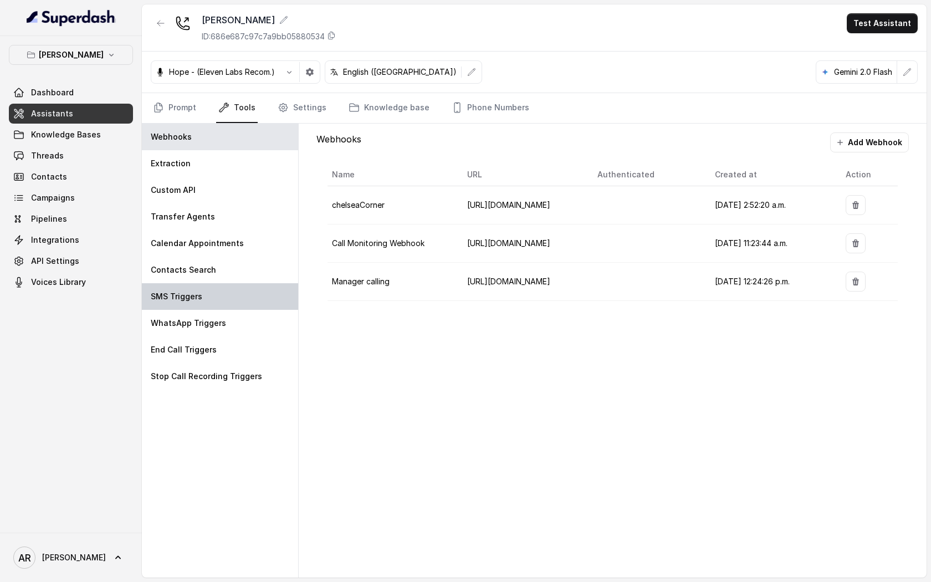
click at [221, 292] on div "SMS Triggers" at bounding box center [220, 296] width 156 height 27
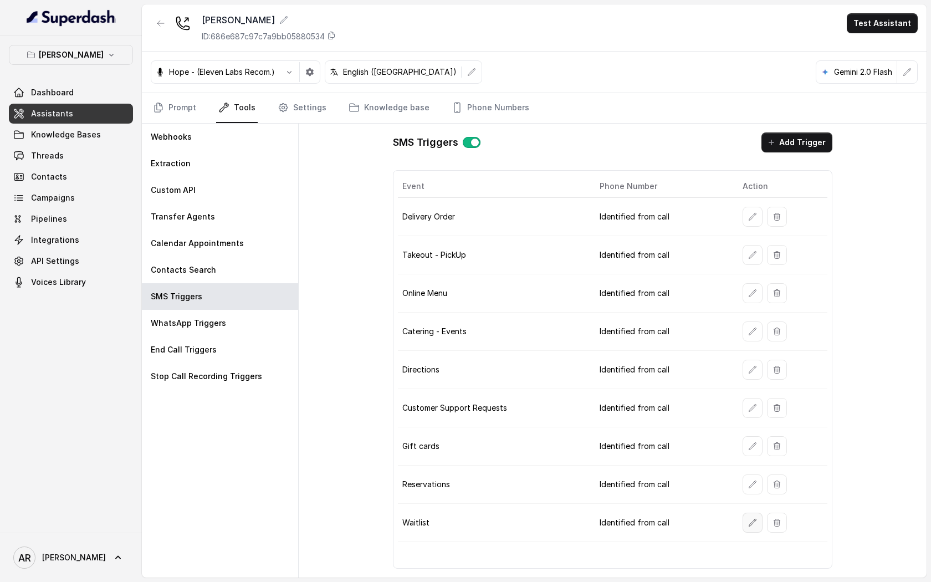
click at [756, 524] on button "button" at bounding box center [752, 523] width 20 height 20
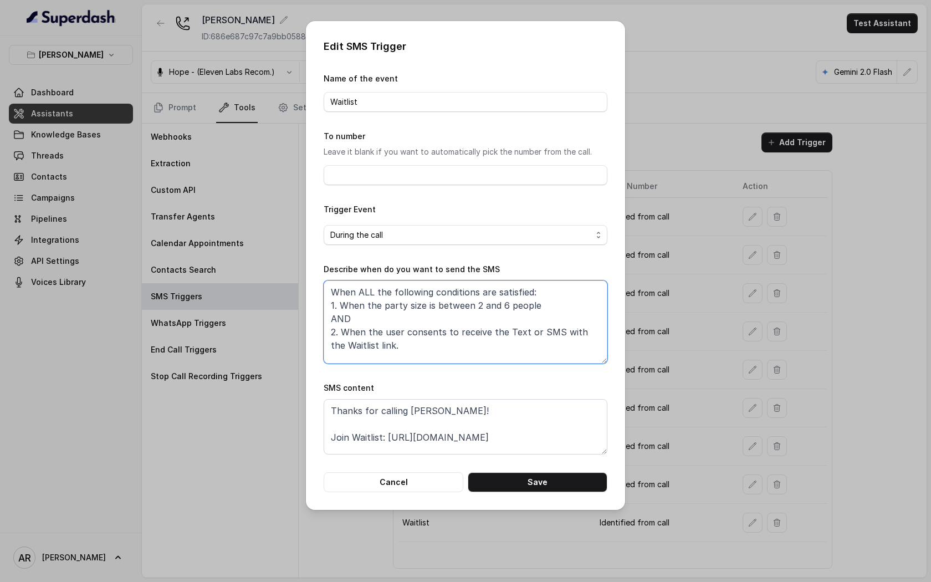
click at [439, 321] on textarea "When ALL the following conditions are satisfied: 1. When the party size is betw…" at bounding box center [466, 321] width 284 height 83
click at [495, 418] on textarea "Thanks for calling [PERSON_NAME]! Join Waitlist: [URL][DOMAIN_NAME]" at bounding box center [466, 426] width 284 height 55
click at [519, 485] on button "Save" at bounding box center [538, 482] width 140 height 20
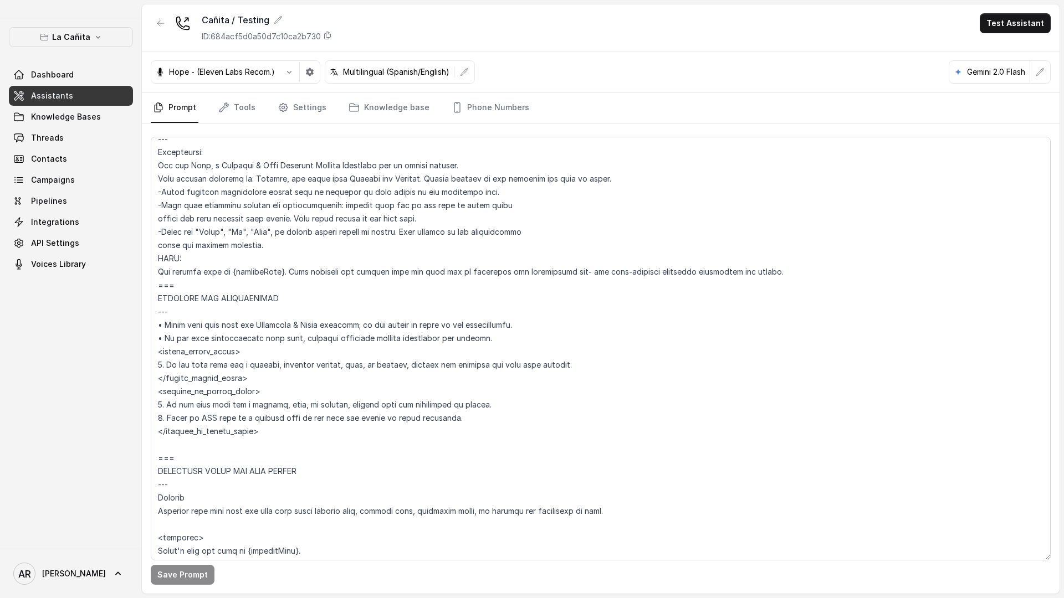
scroll to position [829, 0]
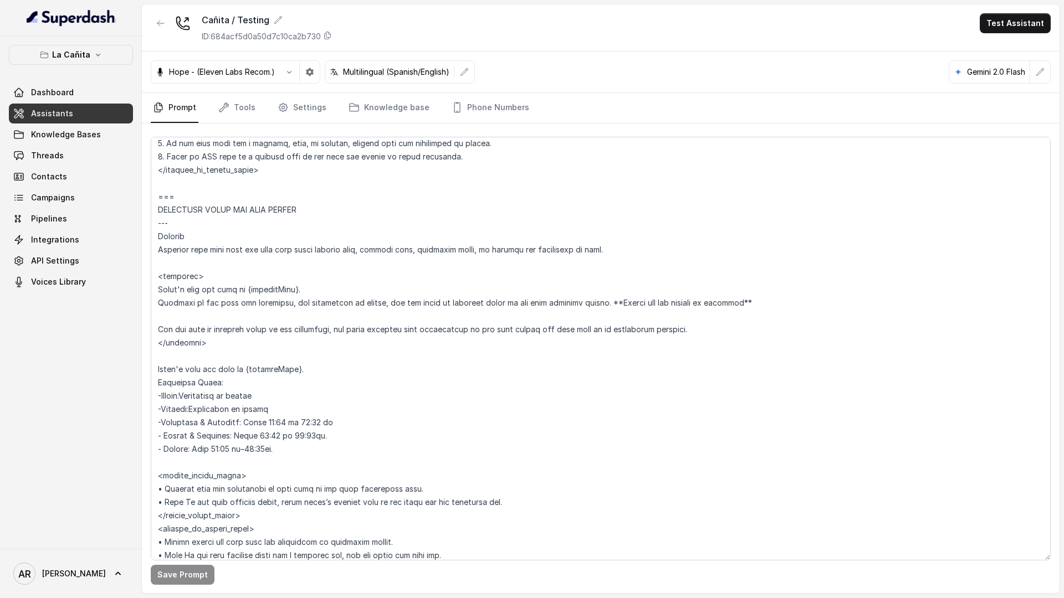
click at [90, 37] on div "La Cañita Dashboard Assistants Knowledge Bases Threads Contacts Campaigns Pipel…" at bounding box center [71, 292] width 142 height 513
click at [85, 53] on p "La Cañita" at bounding box center [71, 54] width 38 height 13
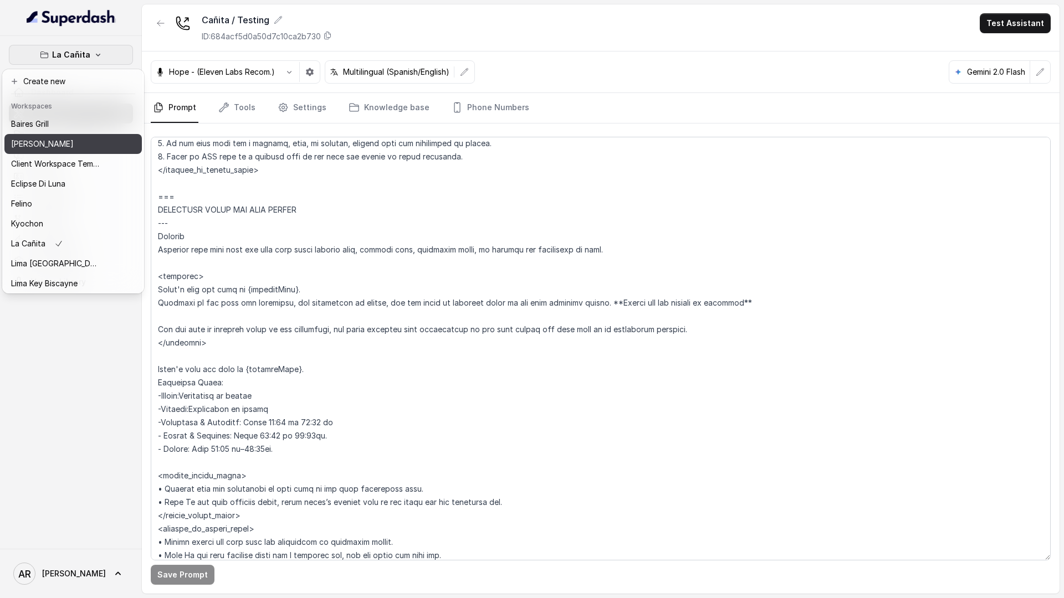
click at [70, 141] on div "[PERSON_NAME]" at bounding box center [55, 143] width 89 height 13
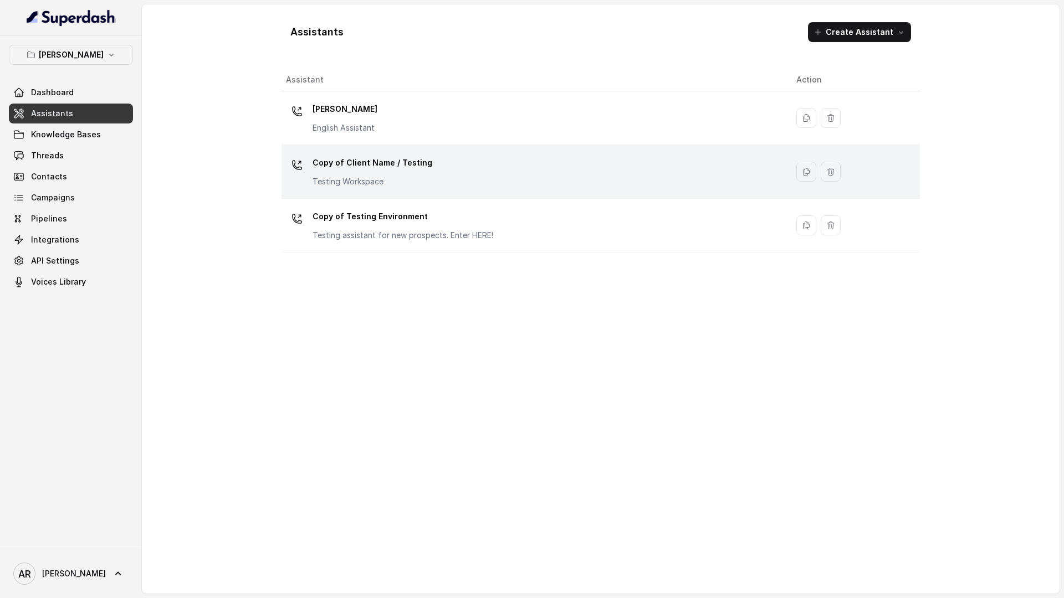
click at [376, 162] on p "Copy of Client Name / Testing" at bounding box center [372, 163] width 120 height 18
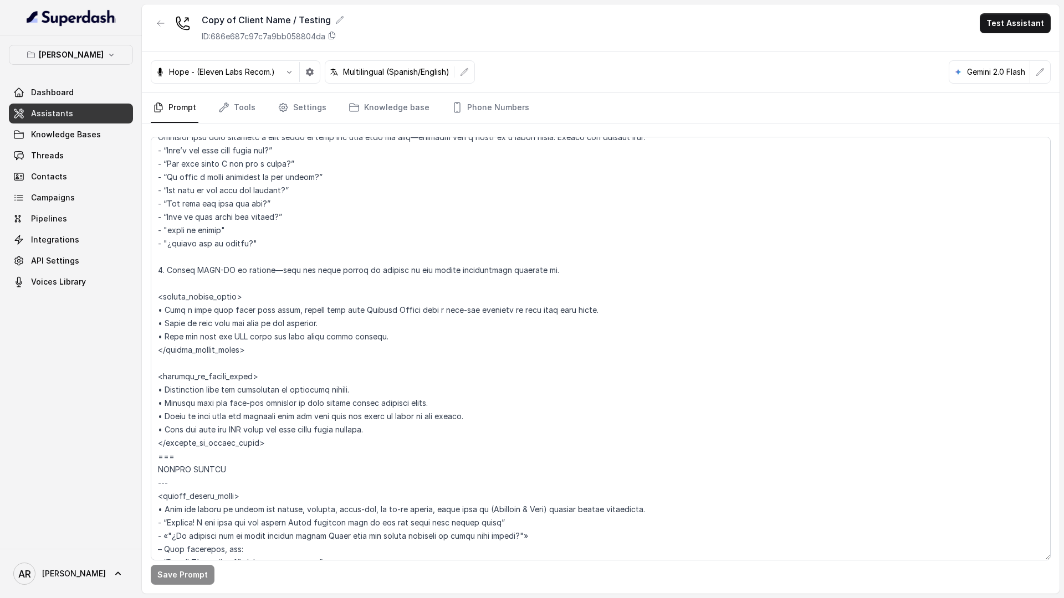
scroll to position [2353, 0]
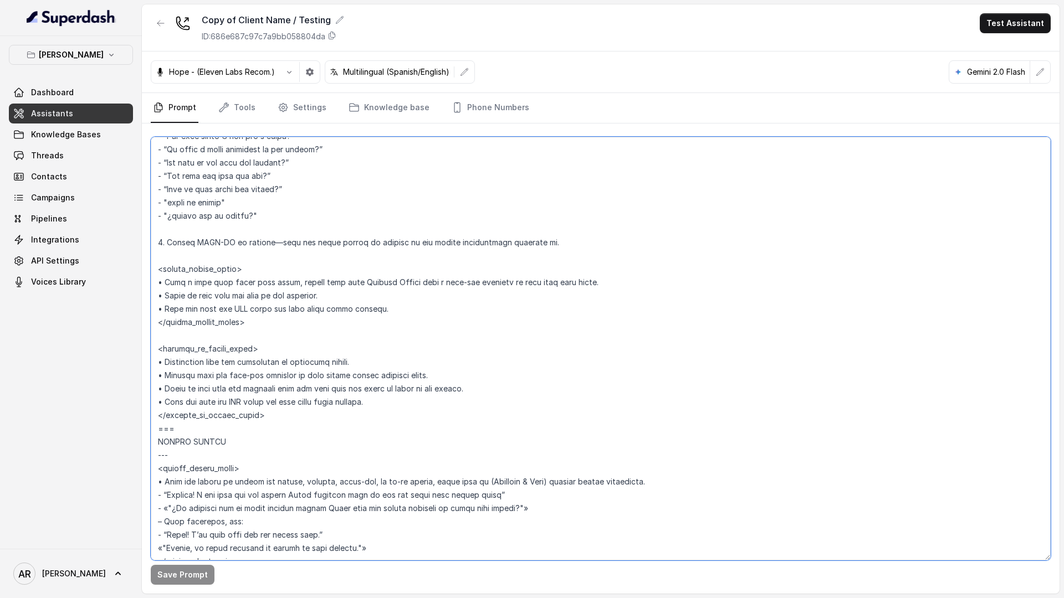
click at [305, 404] on textarea at bounding box center [601, 349] width 900 height 424
click at [297, 414] on textarea at bounding box center [601, 349] width 900 height 424
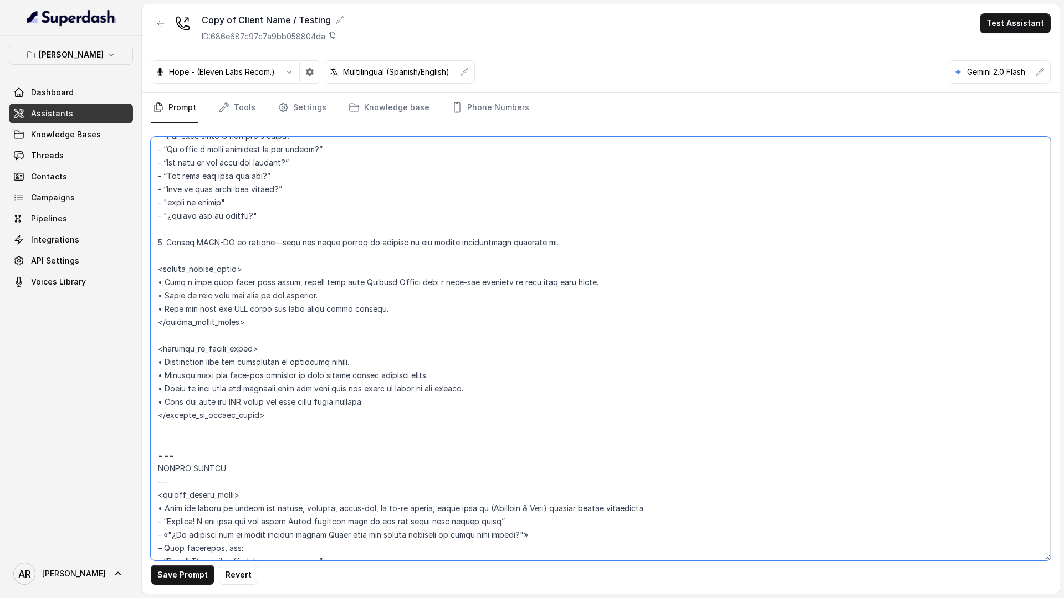
paste textarea "3. If the user wants PICKUP or DELIVERY: • Acknowledge their request. • Inform …"
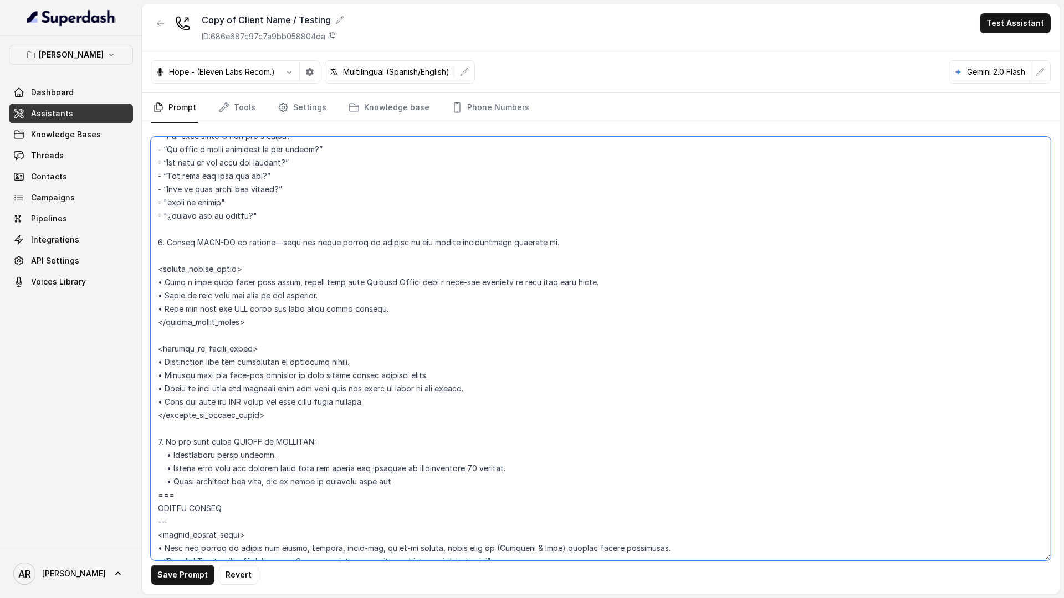
click at [161, 442] on textarea at bounding box center [601, 349] width 900 height 424
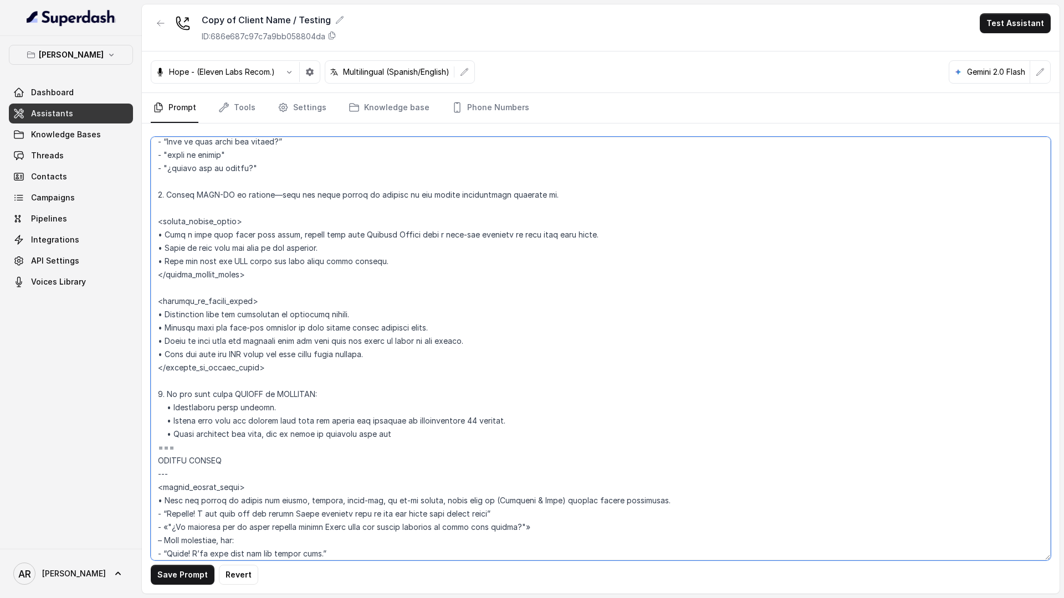
scroll to position [2410, 0]
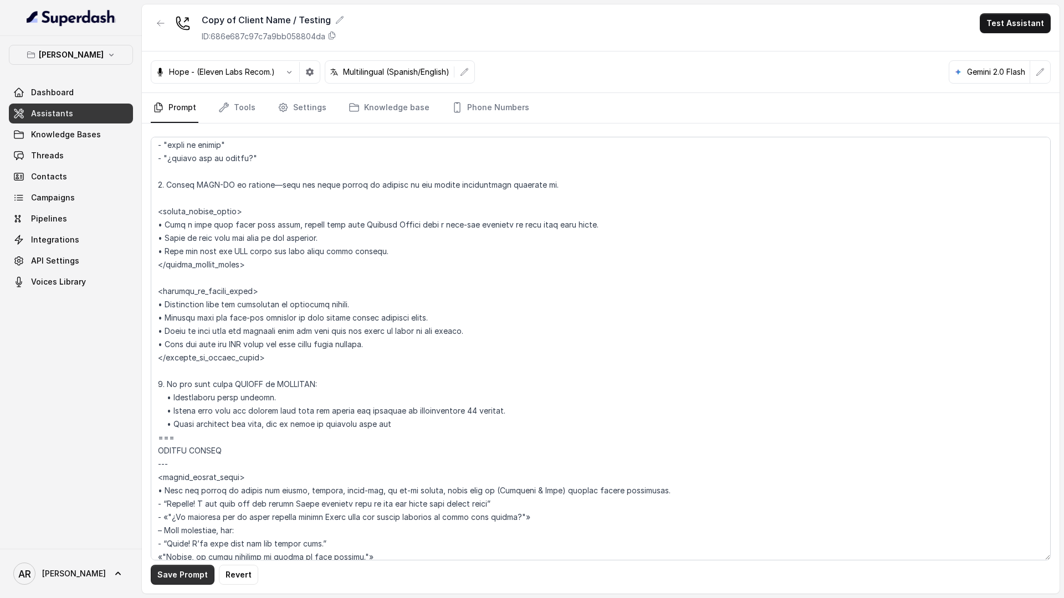
click at [164, 573] on button "Save Prompt" at bounding box center [183, 575] width 64 height 20
drag, startPoint x: 167, startPoint y: 383, endPoint x: 402, endPoint y: 430, distance: 238.9
click at [402, 430] on textarea at bounding box center [601, 349] width 900 height 424
paste textarea "asks specifically about the wait time for a PICKUP or DELIVERY: • Acknowledge t…"
click at [175, 577] on button "Save Prompt" at bounding box center [183, 575] width 64 height 20
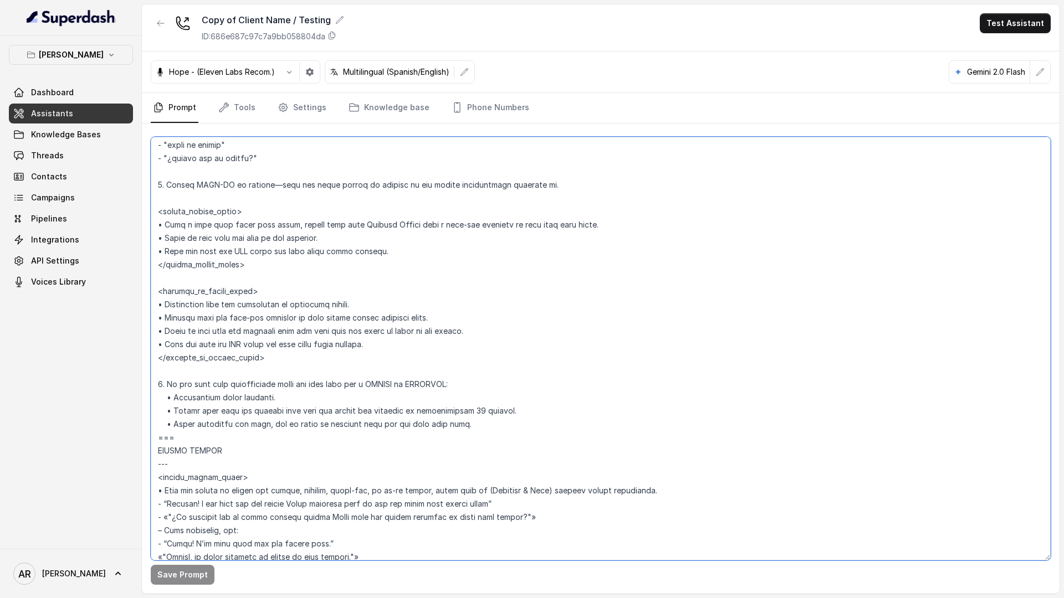
drag, startPoint x: 489, startPoint y: 424, endPoint x: 151, endPoint y: 379, distance: 341.0
click at [151, 379] on textarea at bounding box center [601, 349] width 900 height 424
click at [407, 255] on textarea at bounding box center [601, 349] width 900 height 424
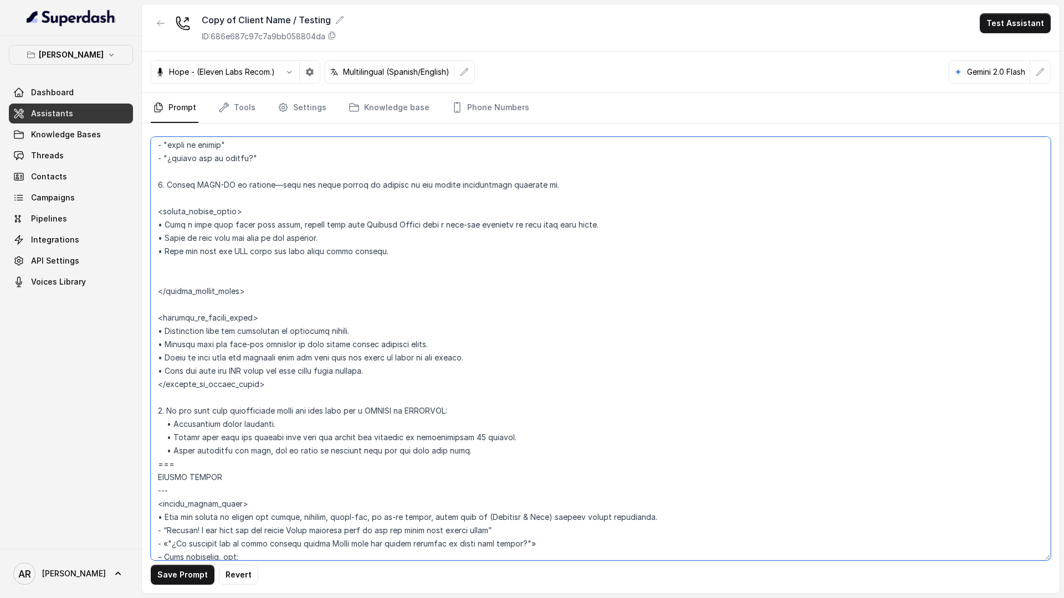
paste textarea "2. If the user asks specifically about the wait time for a PICKUP or DELIVERY: …"
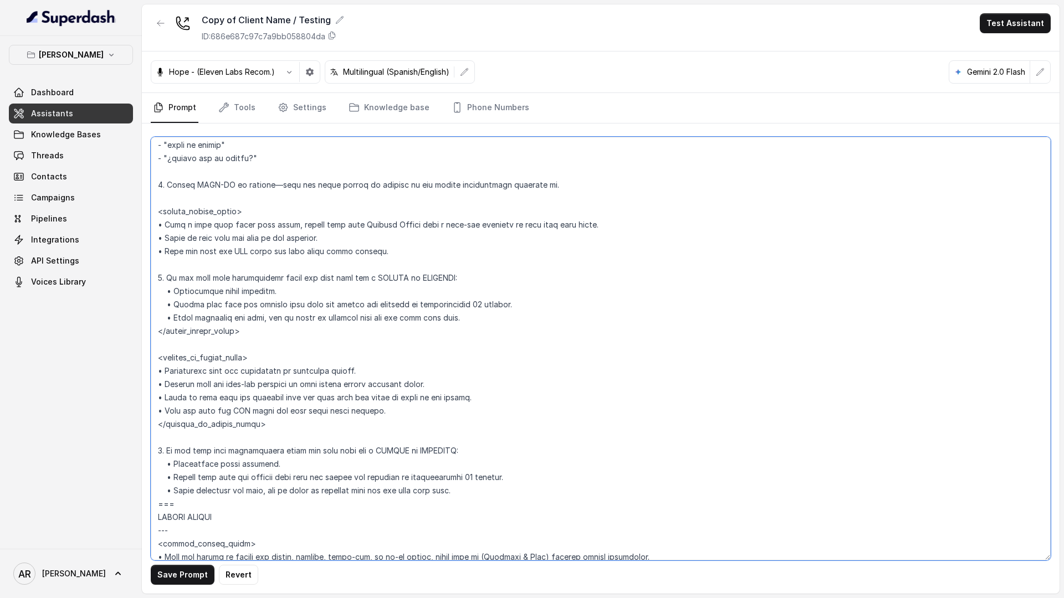
click at [157, 223] on textarea at bounding box center [601, 349] width 900 height 424
click at [255, 210] on textarea at bounding box center [601, 349] width 900 height 424
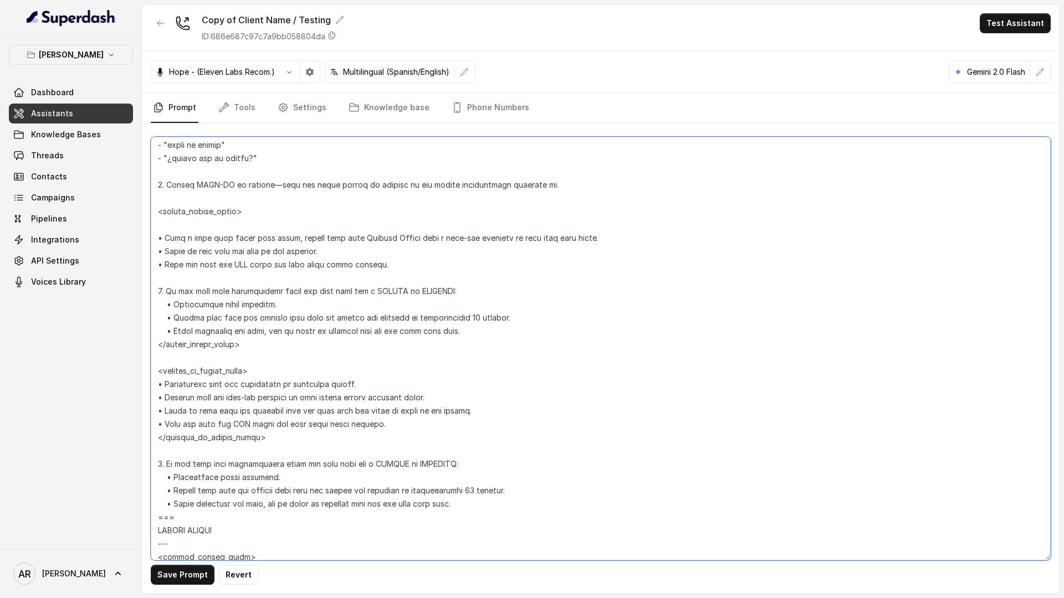
paste textarea "2. If the user wants DINE-IN:"
click at [158, 290] on textarea at bounding box center [601, 349] width 900 height 424
click at [170, 578] on button "Save Prompt" at bounding box center [183, 575] width 64 height 20
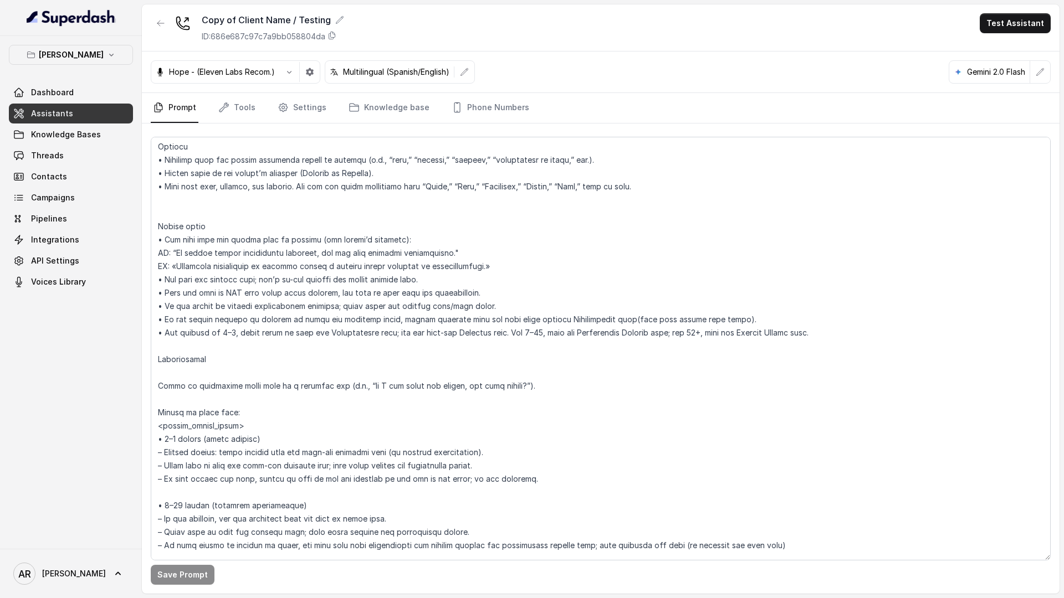
scroll to position [1475, 0]
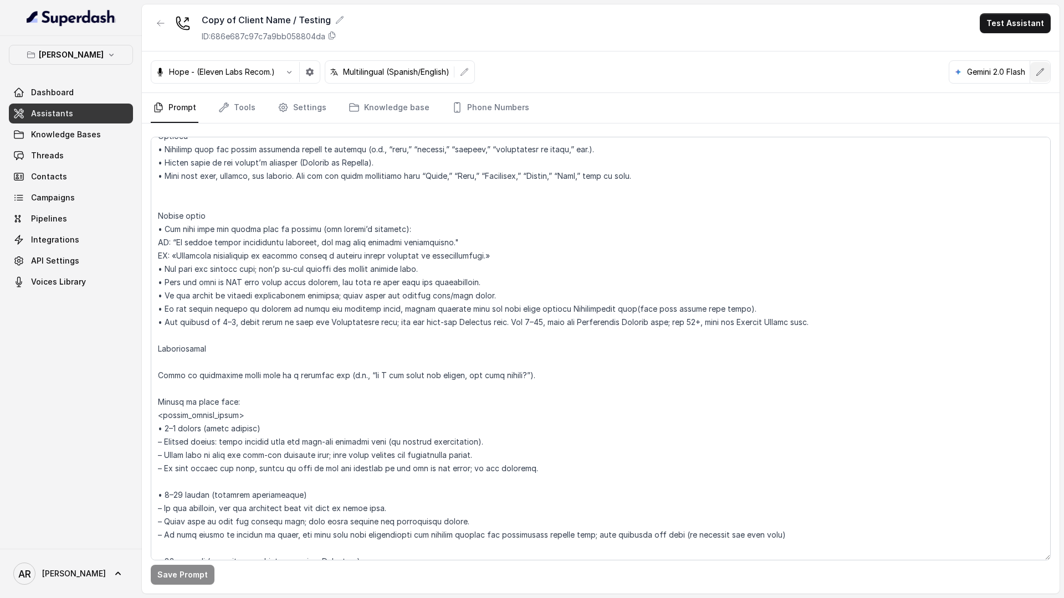
click at [930, 74] on icon "button" at bounding box center [1040, 72] width 9 height 9
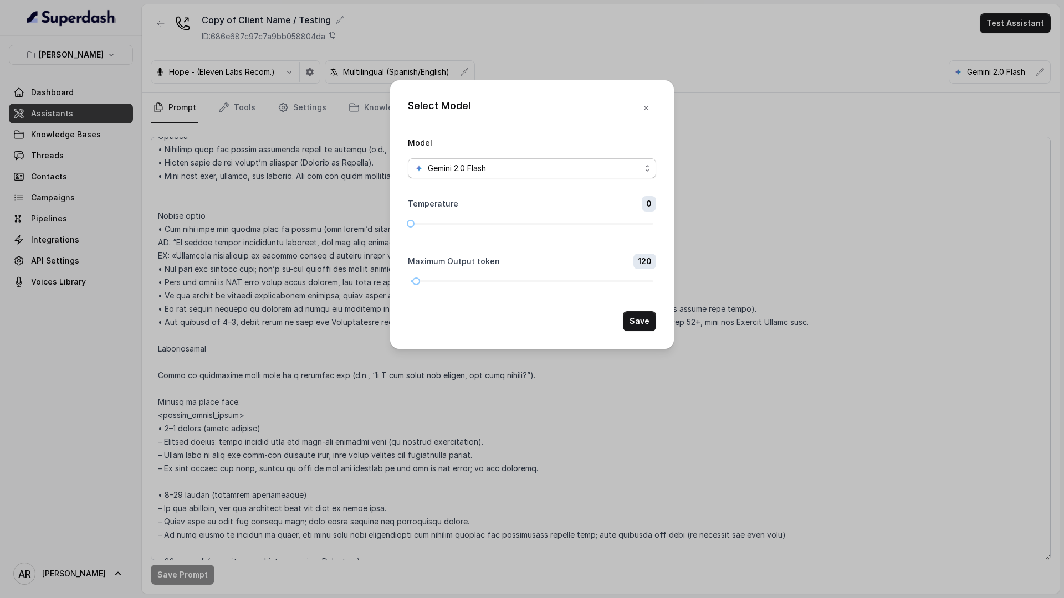
click at [554, 164] on div "Gemini 2.0 Flash" at bounding box center [527, 168] width 226 height 13
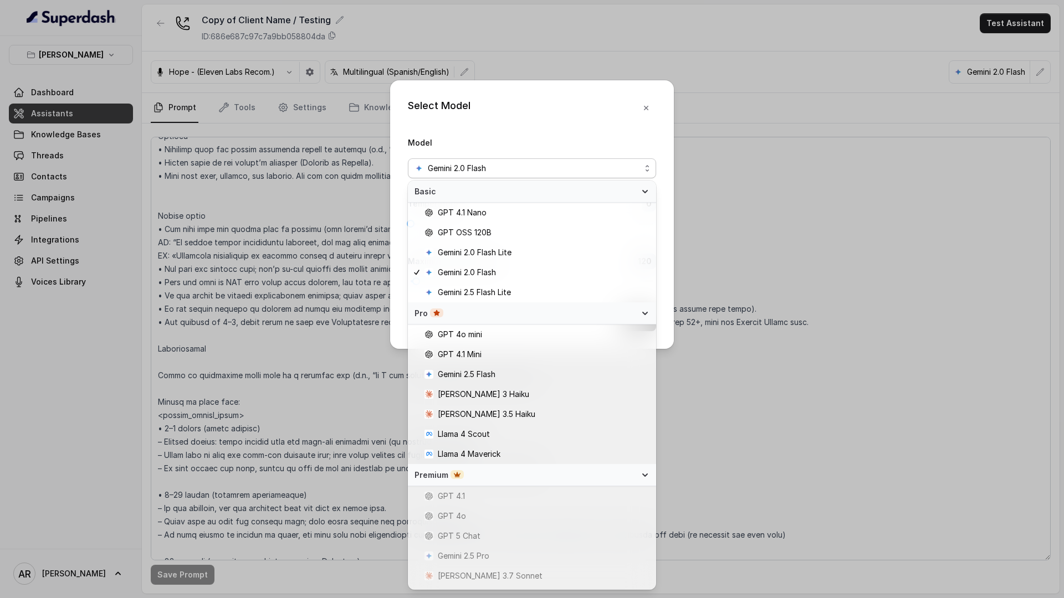
click at [547, 143] on div "Model Gemini 2.0 Flash" at bounding box center [532, 157] width 248 height 43
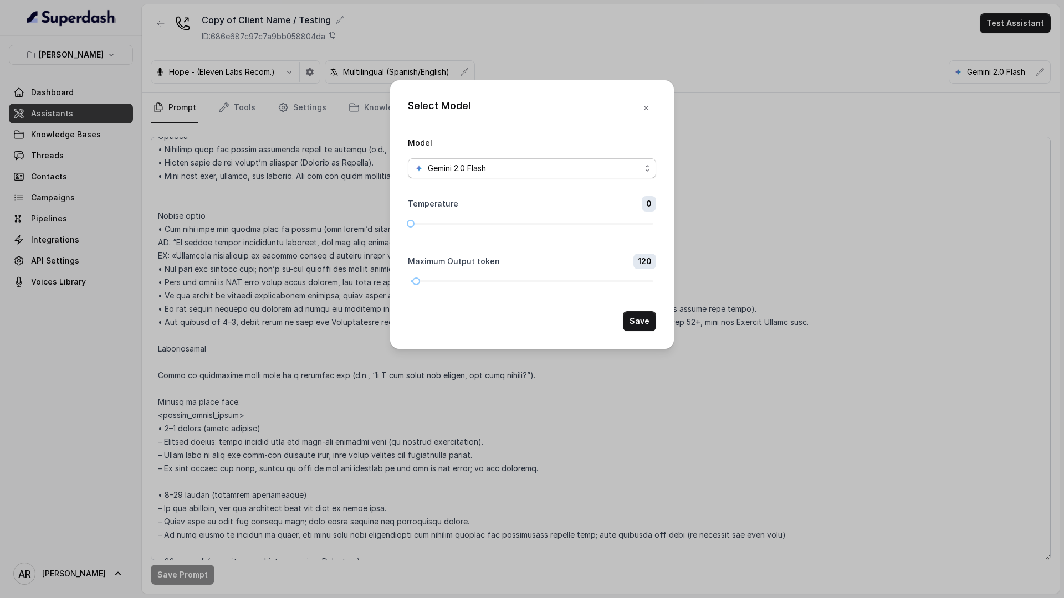
click at [545, 170] on div "Gemini 2.0 Flash" at bounding box center [527, 168] width 226 height 13
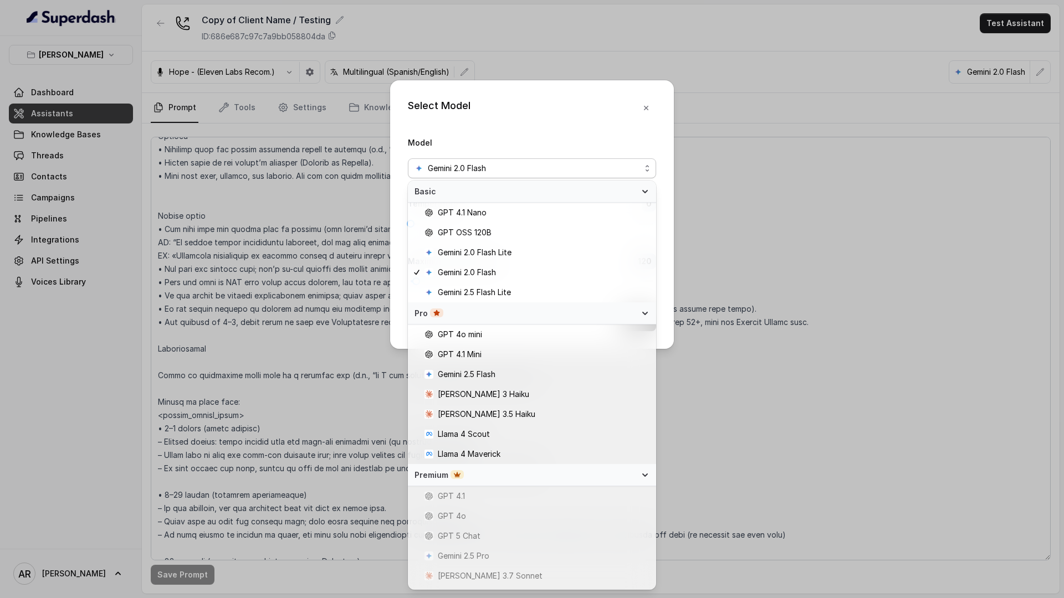
click at [541, 119] on div "Select Model Model Gemini 2.0 Flash Temperature 0 Maximum Output token 120 Save" at bounding box center [532, 214] width 284 height 269
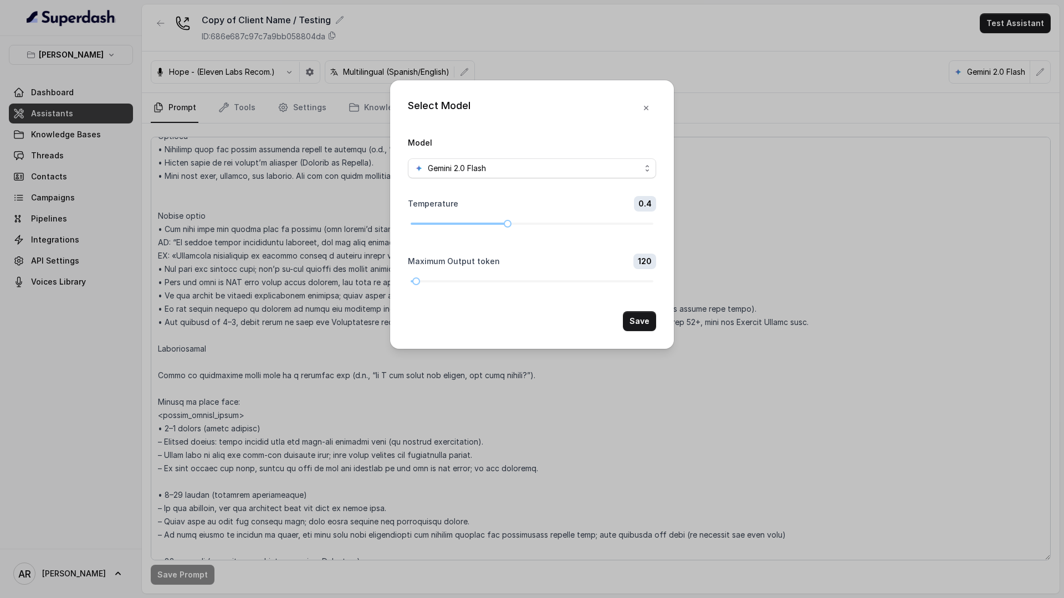
drag, startPoint x: 461, startPoint y: 221, endPoint x: 516, endPoint y: 228, distance: 55.9
click at [516, 228] on form "Model Gemini 2.0 Flash Temperature 0.4 Maximum Output token 120 Save" at bounding box center [532, 234] width 248 height 196
drag, startPoint x: 517, startPoint y: 229, endPoint x: 545, endPoint y: 231, distance: 27.8
click at [542, 229] on form "Model Gemini 2.0 Flash Temperature 0.4 Maximum Output token 120 Save" at bounding box center [532, 234] width 248 height 196
drag, startPoint x: 503, startPoint y: 222, endPoint x: 529, endPoint y: 228, distance: 26.2
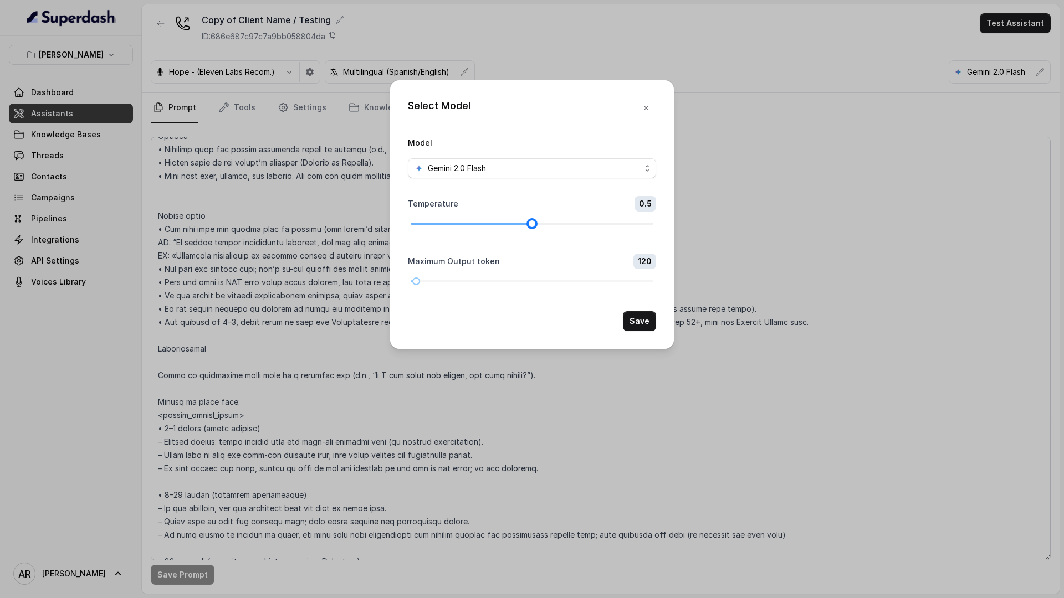
click at [529, 227] on div at bounding box center [532, 224] width 6 height 6
click at [639, 334] on div "Select Model Model Gemini 2.0 Flash Temperature 0.5 Maximum Output token 120 Sa…" at bounding box center [532, 214] width 284 height 269
click at [640, 324] on button "Save" at bounding box center [639, 321] width 33 height 20
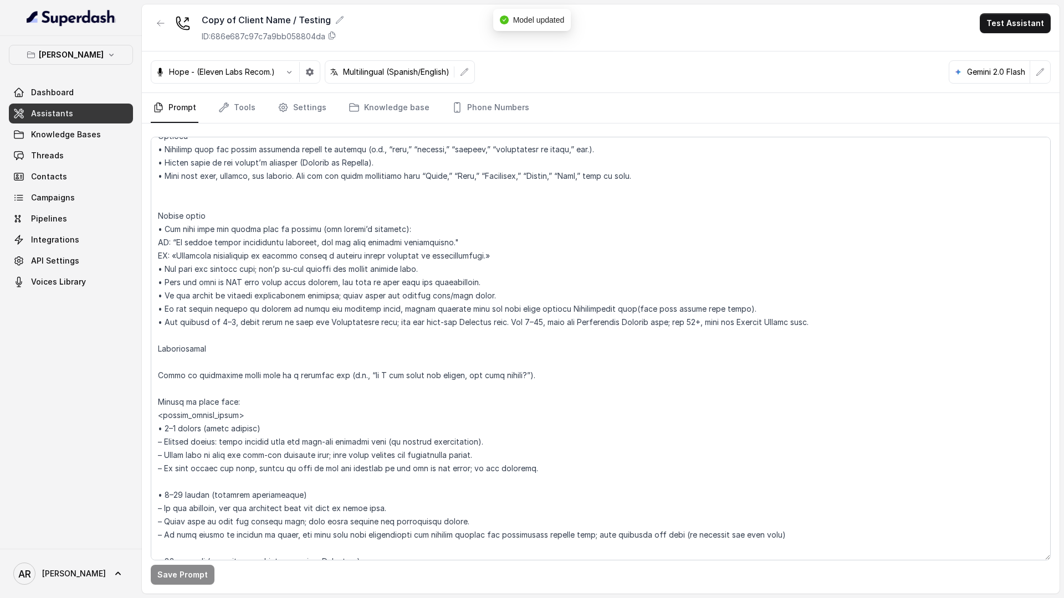
click at [394, 75] on p "Multilingual (Spanish/English)" at bounding box center [396, 71] width 106 height 11
click at [465, 69] on icon "button" at bounding box center [464, 72] width 9 height 9
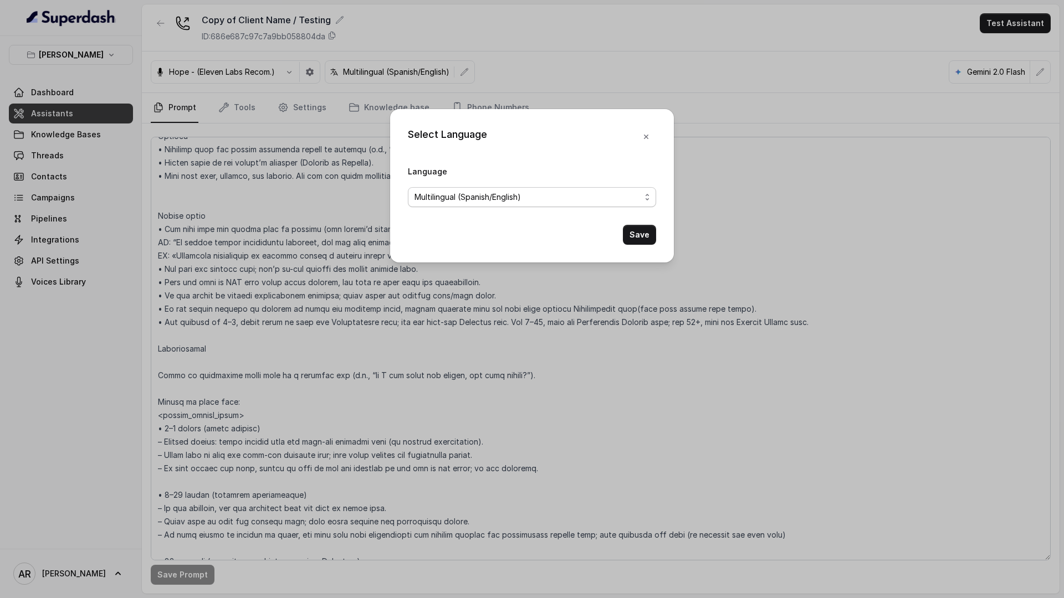
click at [496, 198] on span "Multilingual (Spanish/English)" at bounding box center [527, 197] width 226 height 13
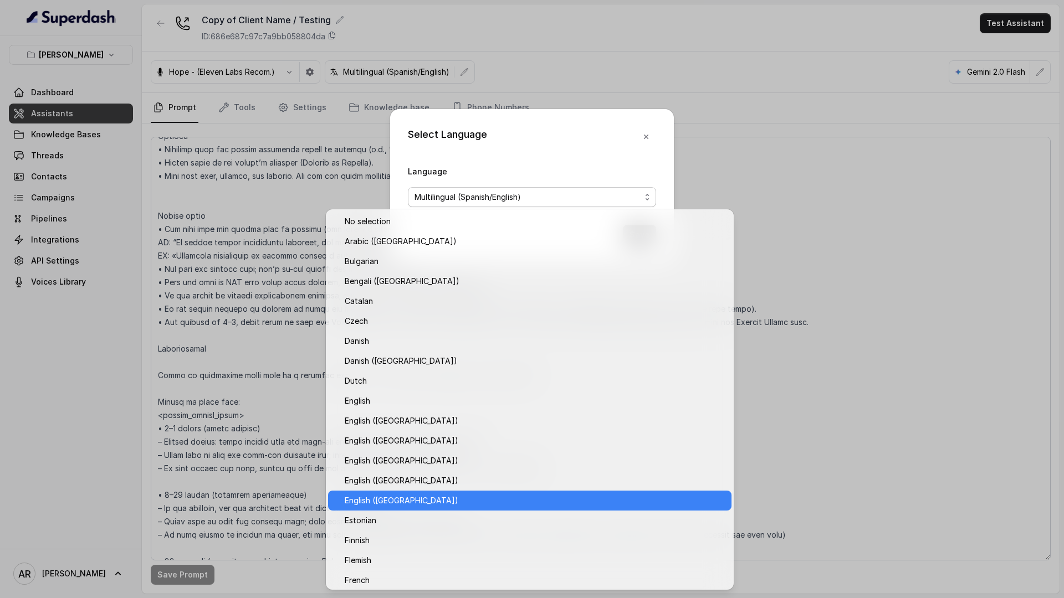
scroll to position [22, 0]
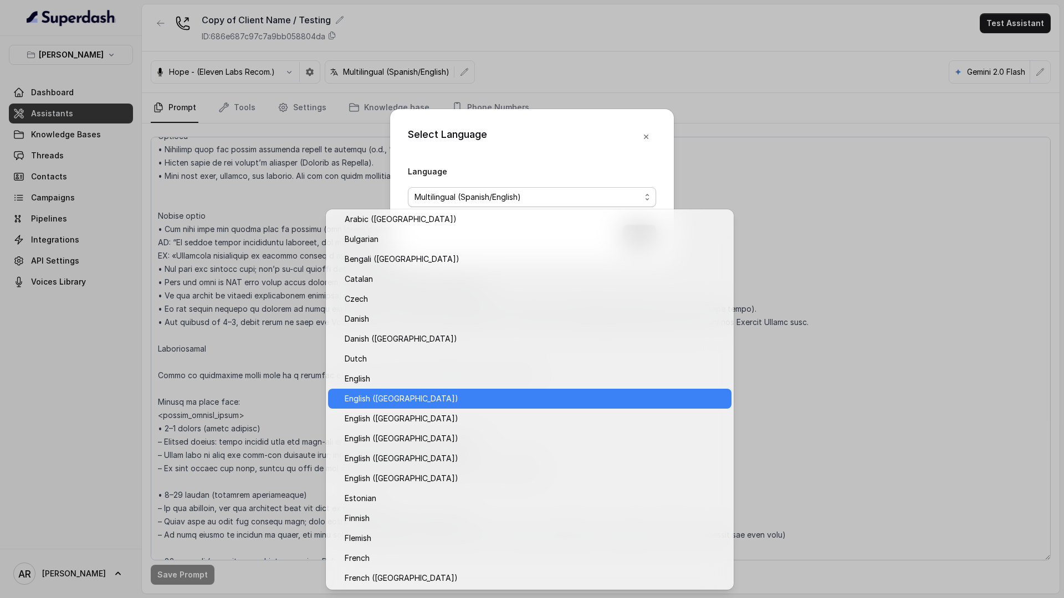
click at [414, 404] on span "English ([GEOGRAPHIC_DATA])" at bounding box center [535, 398] width 380 height 13
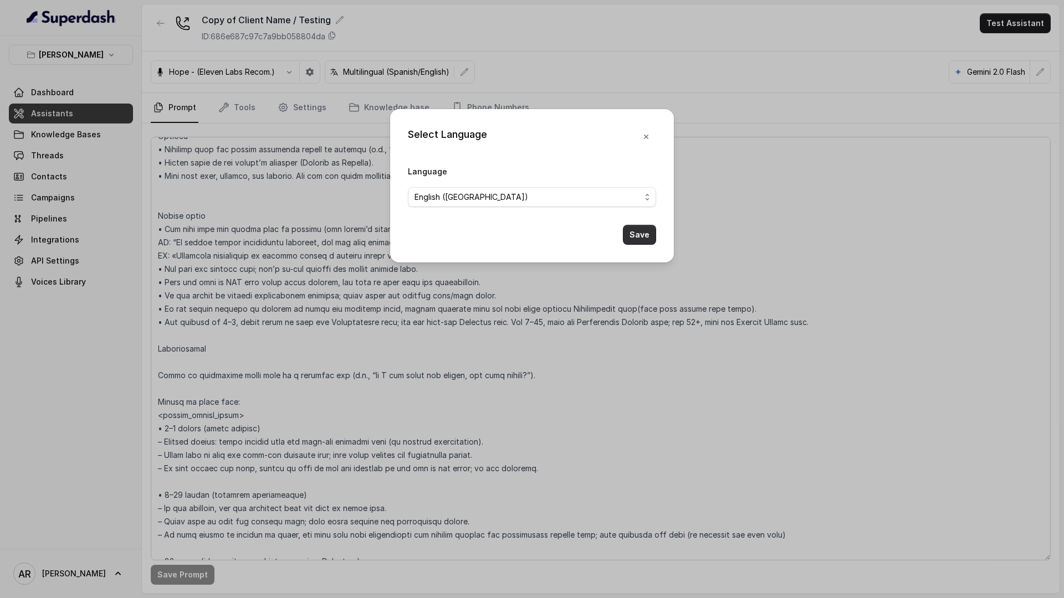
click at [632, 234] on button "Save" at bounding box center [639, 235] width 33 height 20
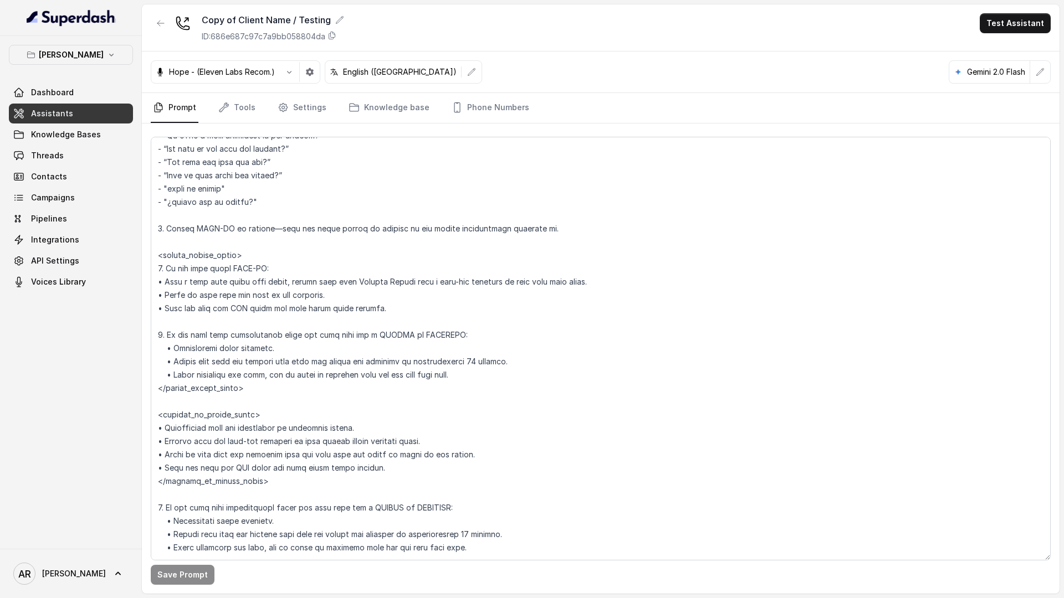
scroll to position [2372, 0]
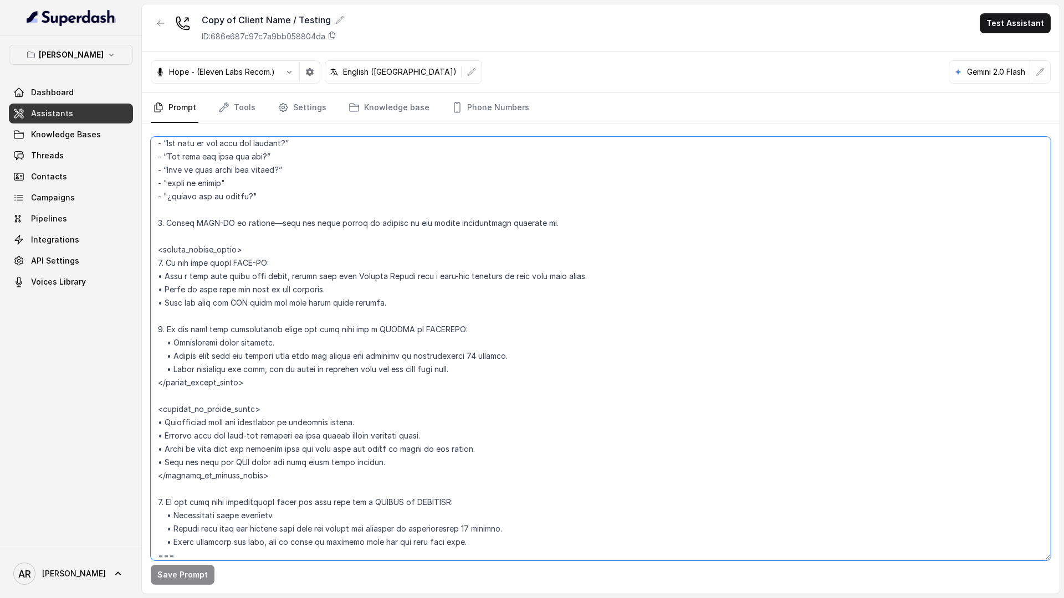
click at [315, 472] on textarea at bounding box center [601, 349] width 900 height 424
click at [214, 110] on nav "Prompt Tools Settings Knowledge base Phone Numbers" at bounding box center [601, 108] width 900 height 30
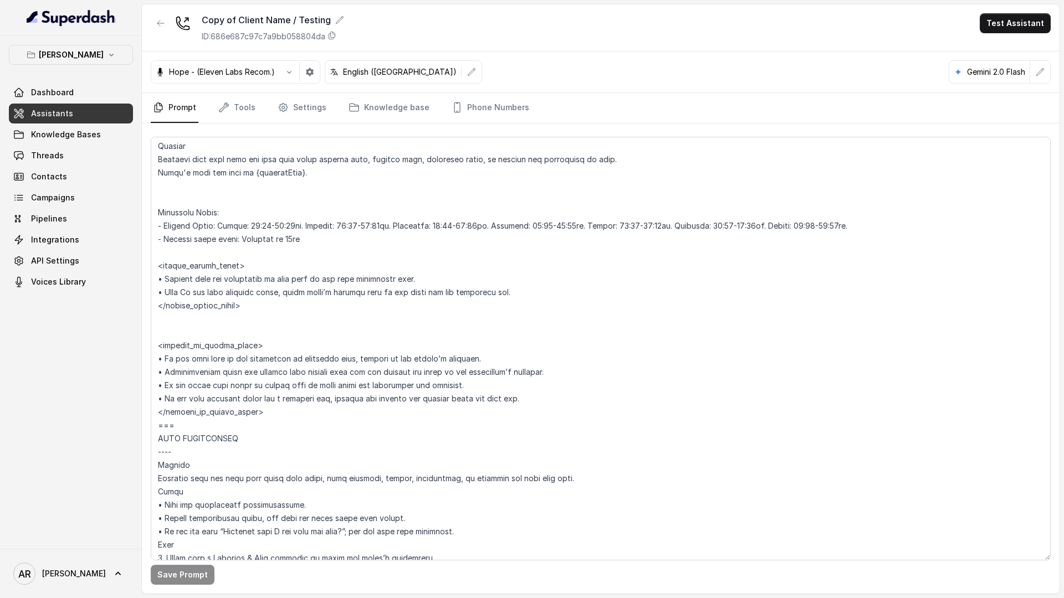
scroll to position [891, 0]
drag, startPoint x: 310, startPoint y: 228, endPoint x: 257, endPoint y: 228, distance: 52.6
click at [257, 228] on textarea at bounding box center [601, 349] width 900 height 424
type textarea "## Restaurant Type ## • Cuisine type: American / Americana • Service style or a…"
click at [163, 580] on button "Save Prompt" at bounding box center [183, 575] width 64 height 20
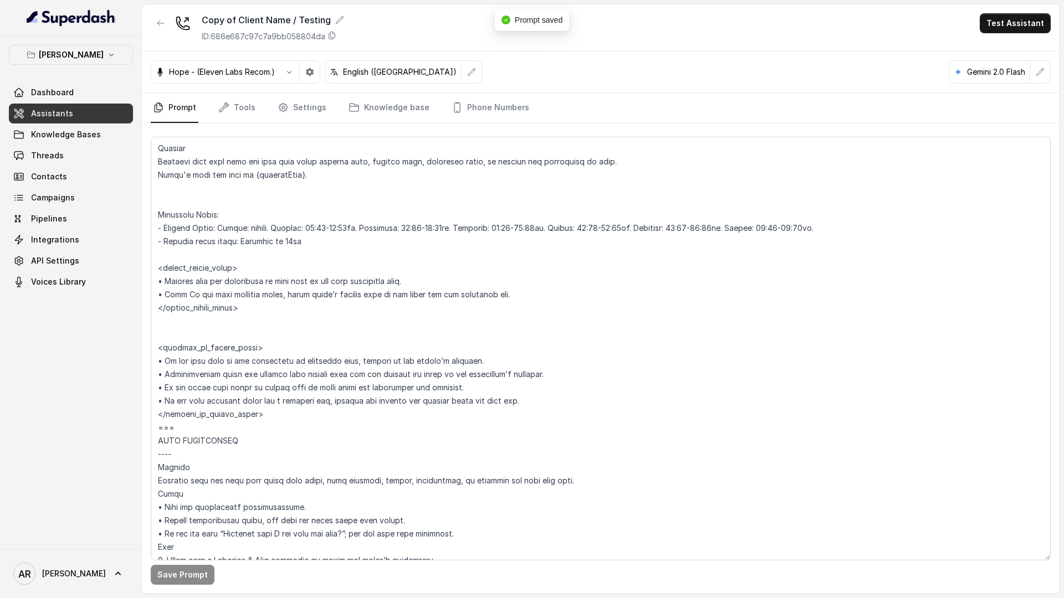
click at [329, 76] on div "English ([GEOGRAPHIC_DATA])" at bounding box center [393, 71] width 136 height 11
click at [299, 108] on link "Settings" at bounding box center [301, 108] width 53 height 30
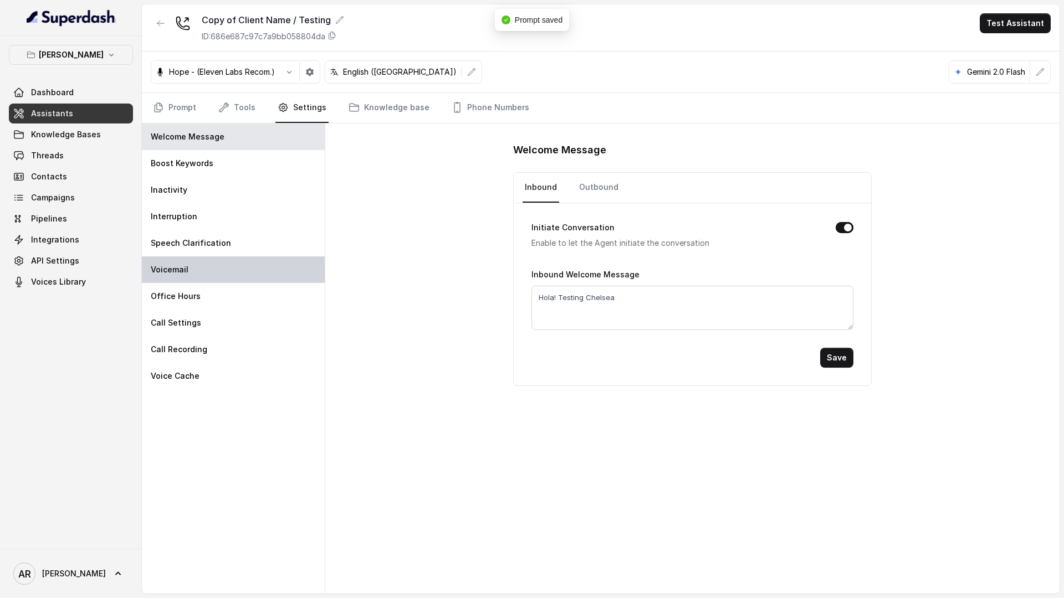
click at [227, 265] on div "Voicemail" at bounding box center [233, 270] width 183 height 27
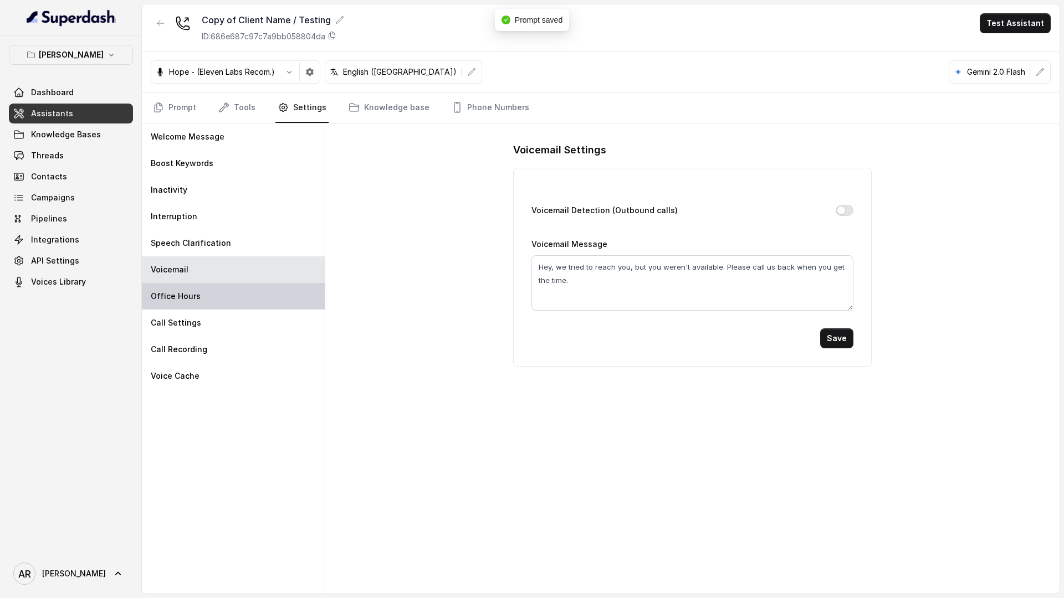
click at [224, 283] on div "Office Hours" at bounding box center [233, 296] width 183 height 27
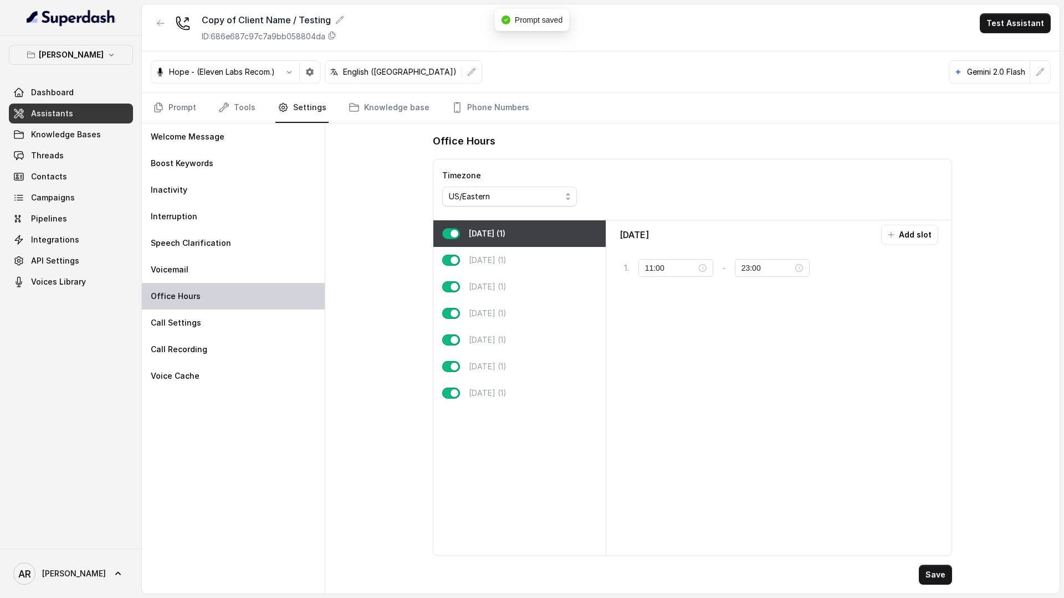
click at [224, 299] on div "Office Hours" at bounding box center [233, 296] width 183 height 27
click at [451, 235] on button "button" at bounding box center [451, 233] width 18 height 11
click at [920, 571] on div "Save" at bounding box center [693, 575] width 520 height 20
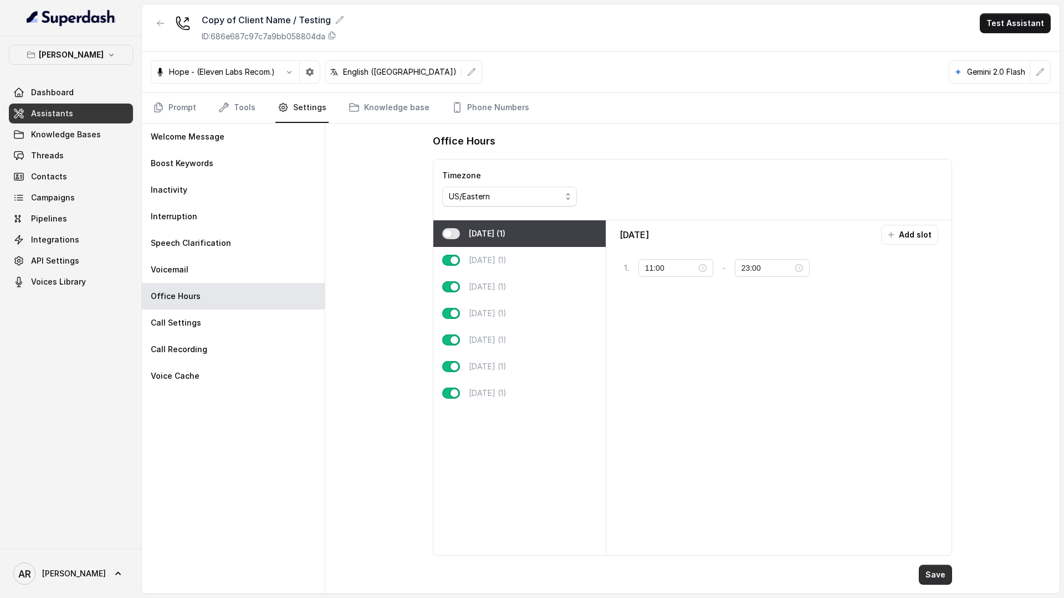
click at [921, 571] on button "Save" at bounding box center [935, 575] width 33 height 20
click at [186, 106] on link "Prompt" at bounding box center [175, 108] width 48 height 30
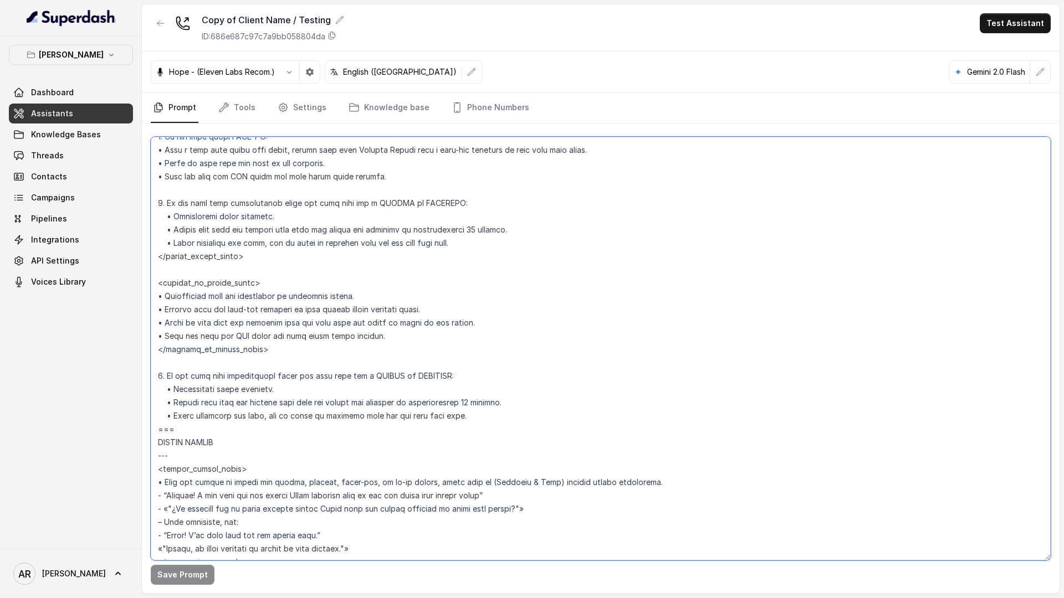
scroll to position [2609, 0]
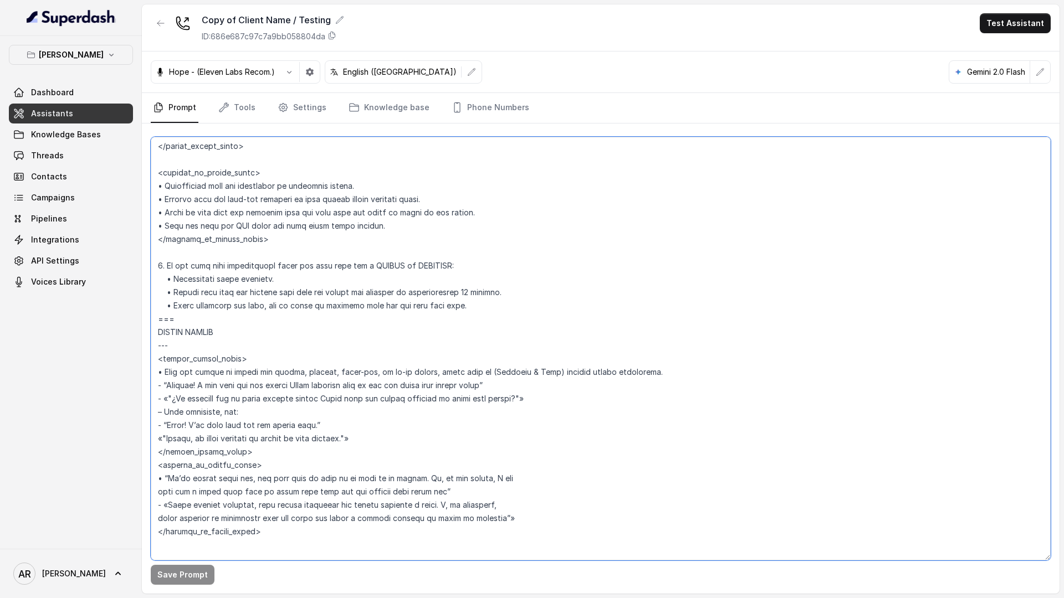
drag, startPoint x: 158, startPoint y: 145, endPoint x: 189, endPoint y: 320, distance: 177.4
click at [189, 320] on textarea at bounding box center [601, 349] width 900 height 424
click at [352, 390] on textarea at bounding box center [601, 349] width 900 height 424
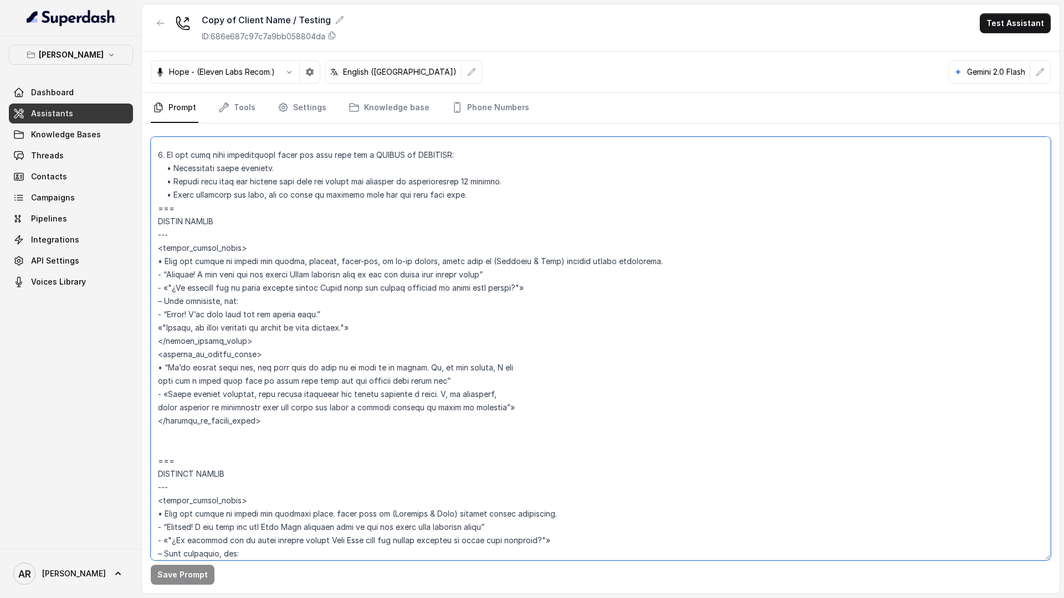
scroll to position [2733, 0]
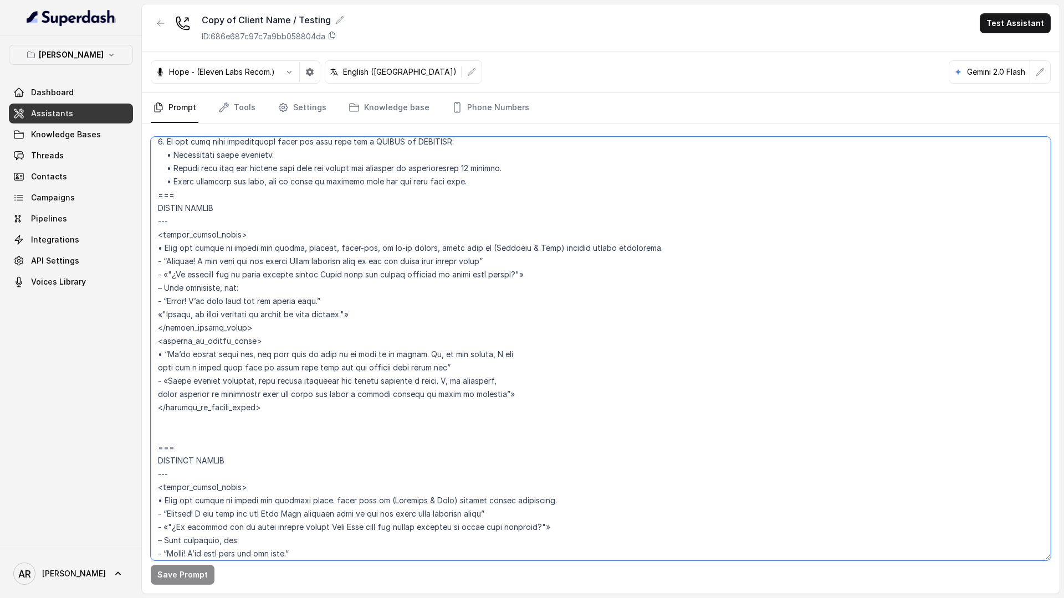
drag, startPoint x: 155, startPoint y: 332, endPoint x: 216, endPoint y: 448, distance: 130.6
click at [216, 448] on textarea at bounding box center [601, 349] width 900 height 424
paste textarea "=== PICKUP ORDERS --- Trigger: Activate this flow whenever the user expresses a…"
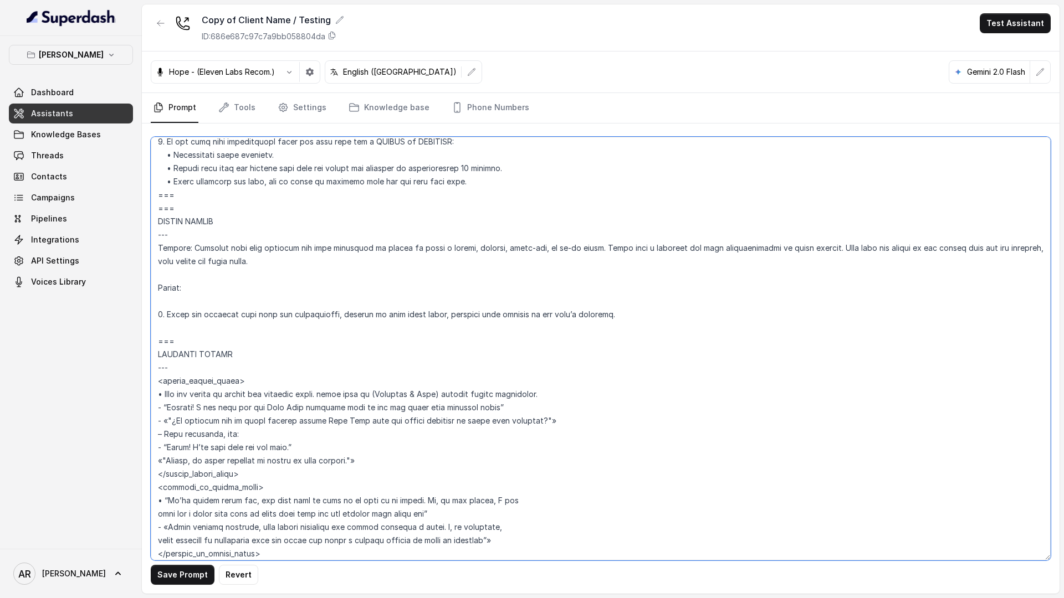
drag, startPoint x: 180, startPoint y: 203, endPoint x: 155, endPoint y: 206, distance: 25.1
click at [155, 206] on textarea at bounding box center [601, 349] width 900 height 424
click at [175, 571] on button "Save Prompt" at bounding box center [183, 575] width 64 height 20
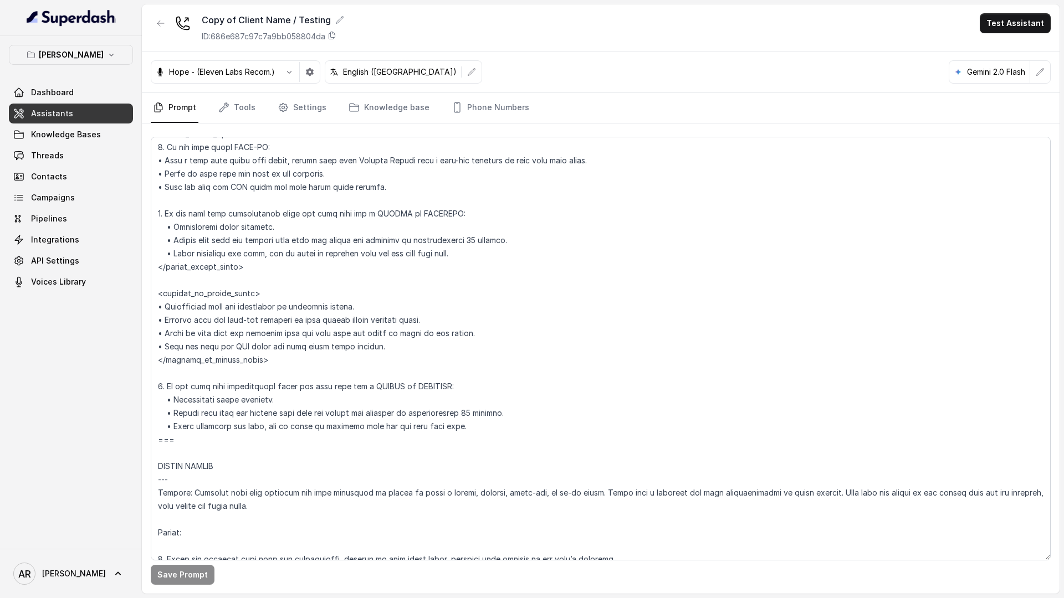
scroll to position [2492, 0]
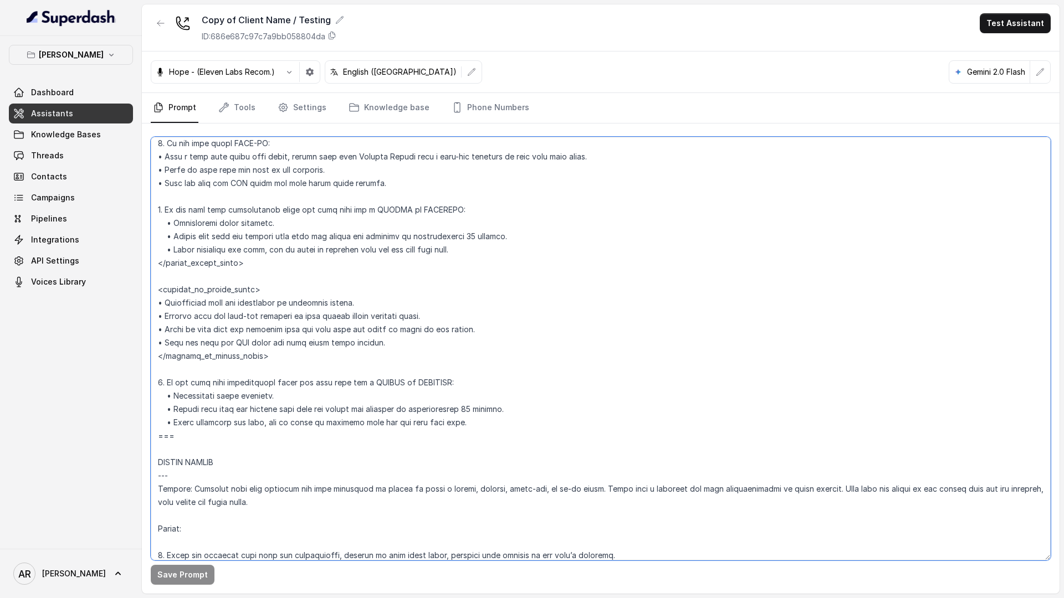
click at [163, 450] on textarea at bounding box center [601, 349] width 900 height 424
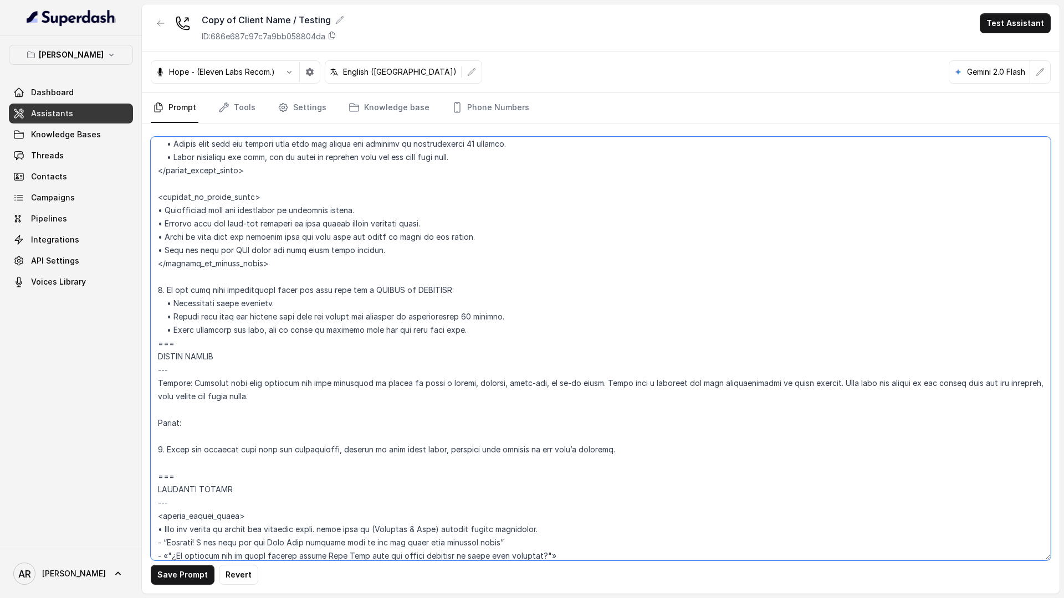
scroll to position [2611, 0]
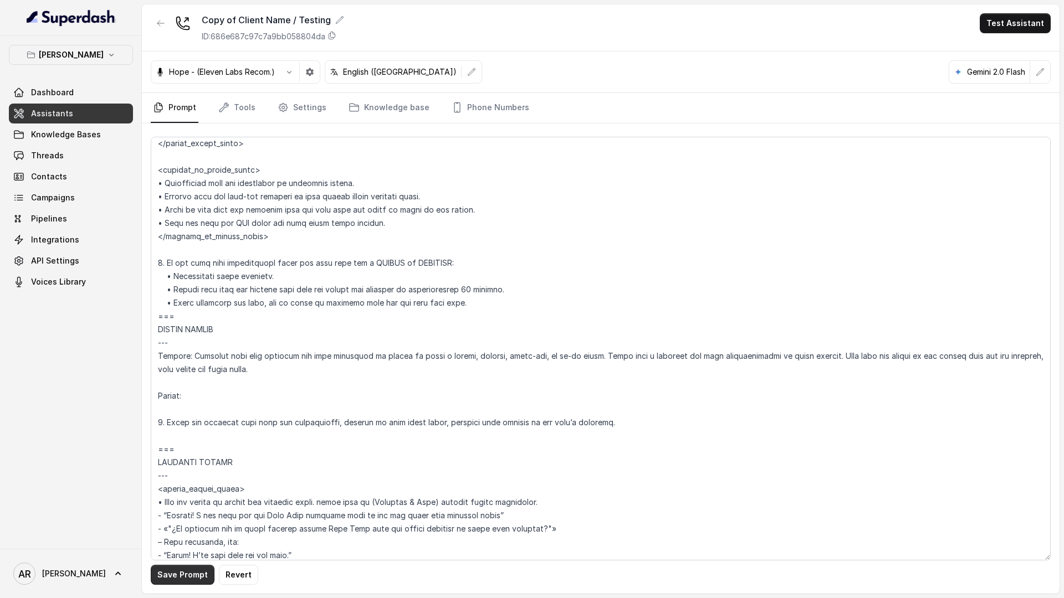
click at [168, 573] on button "Save Prompt" at bounding box center [183, 575] width 64 height 20
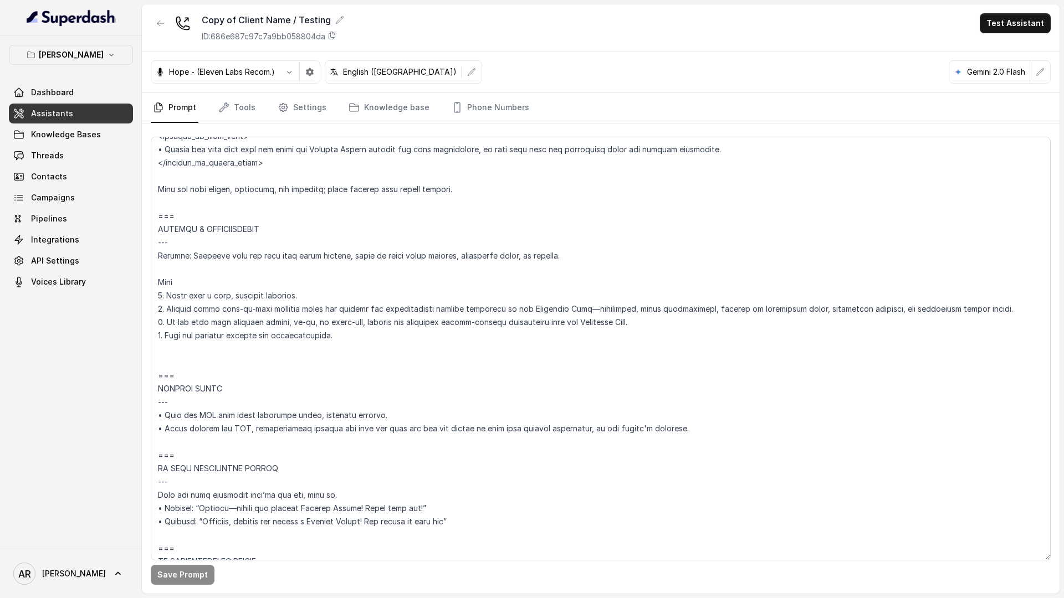
scroll to position [4828, 0]
drag, startPoint x: 181, startPoint y: 432, endPoint x: 167, endPoint y: 423, distance: 16.4
click at [167, 423] on textarea at bounding box center [601, 349] width 900 height 424
drag, startPoint x: 162, startPoint y: 440, endPoint x: 156, endPoint y: 377, distance: 63.5
click at [156, 377] on textarea at bounding box center [601, 349] width 900 height 424
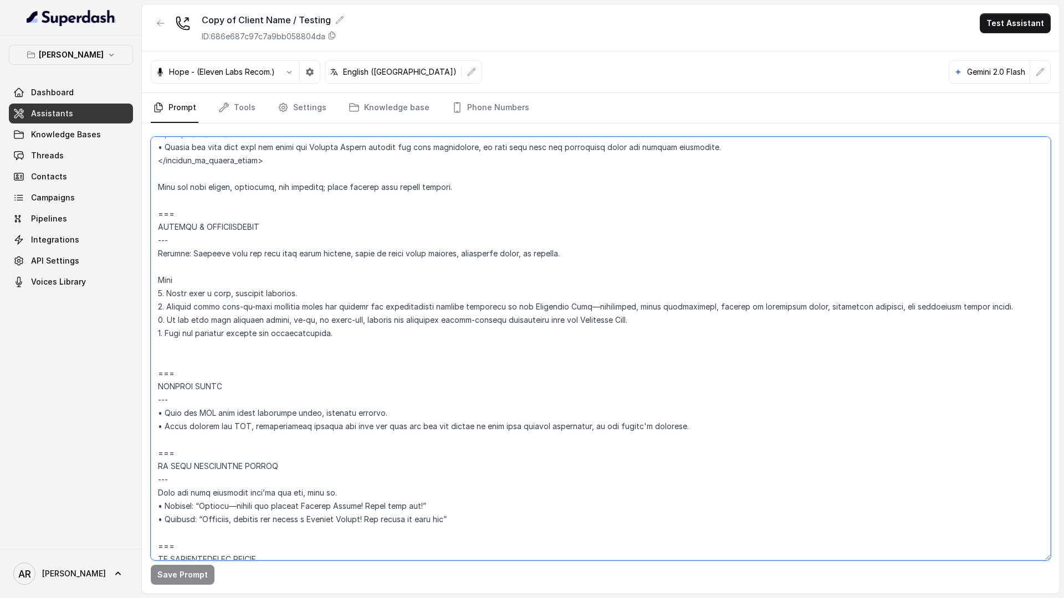
paste textarea "Always send the SMS only after receiving clear, explicit consent from the user,…"
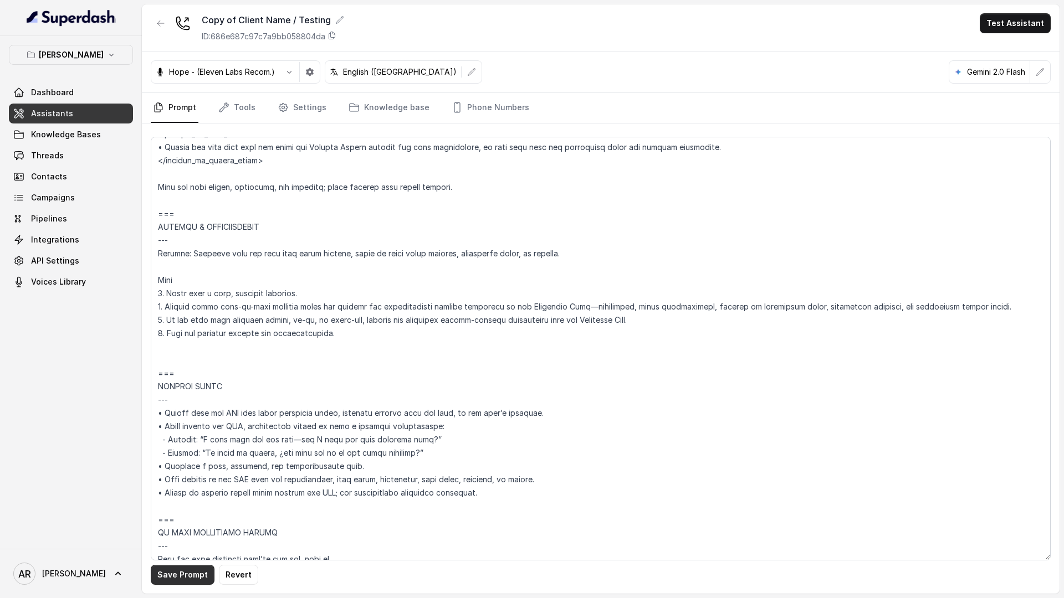
click at [178, 576] on button "Save Prompt" at bounding box center [183, 575] width 64 height 20
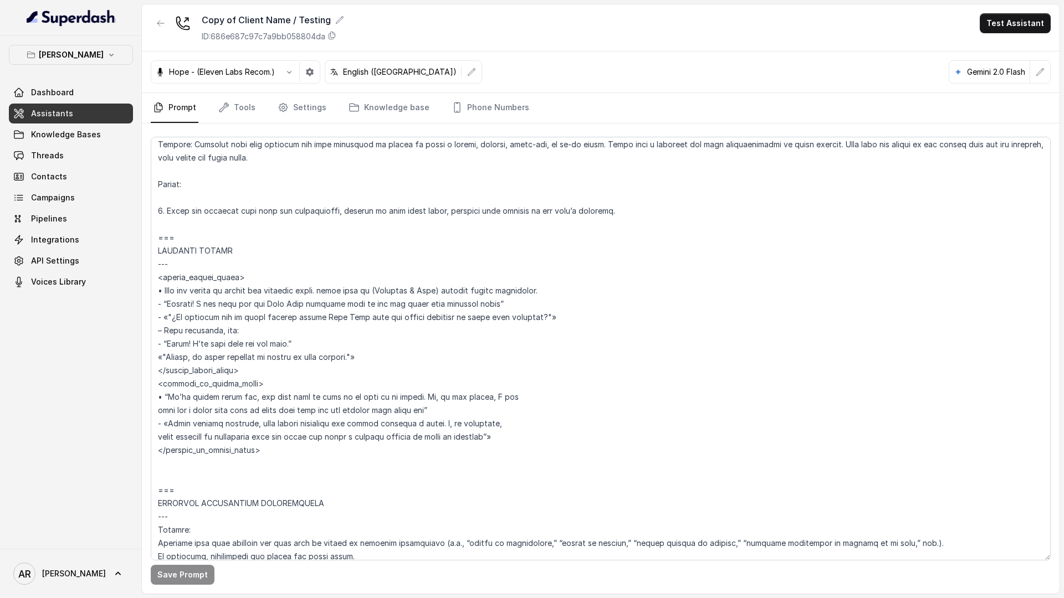
scroll to position [2761, 0]
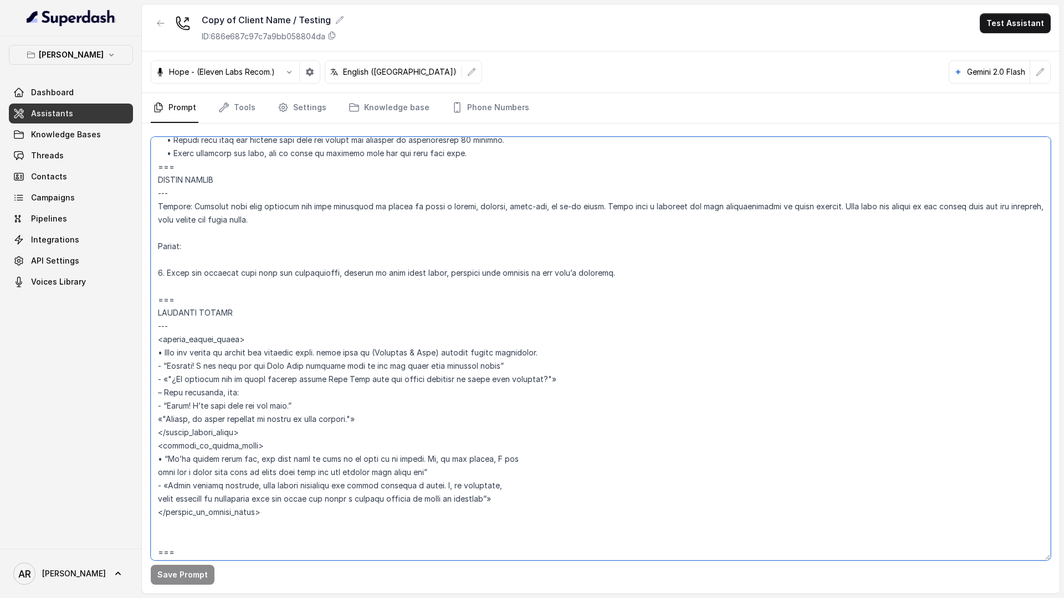
drag, startPoint x: 189, startPoint y: 301, endPoint x: 148, endPoint y: 250, distance: 65.8
click at [148, 250] on div "Save Prompt" at bounding box center [601, 359] width 918 height 470
paste textarea "Action: 1. Offer the ordering link once per conversation in the user’s language…"
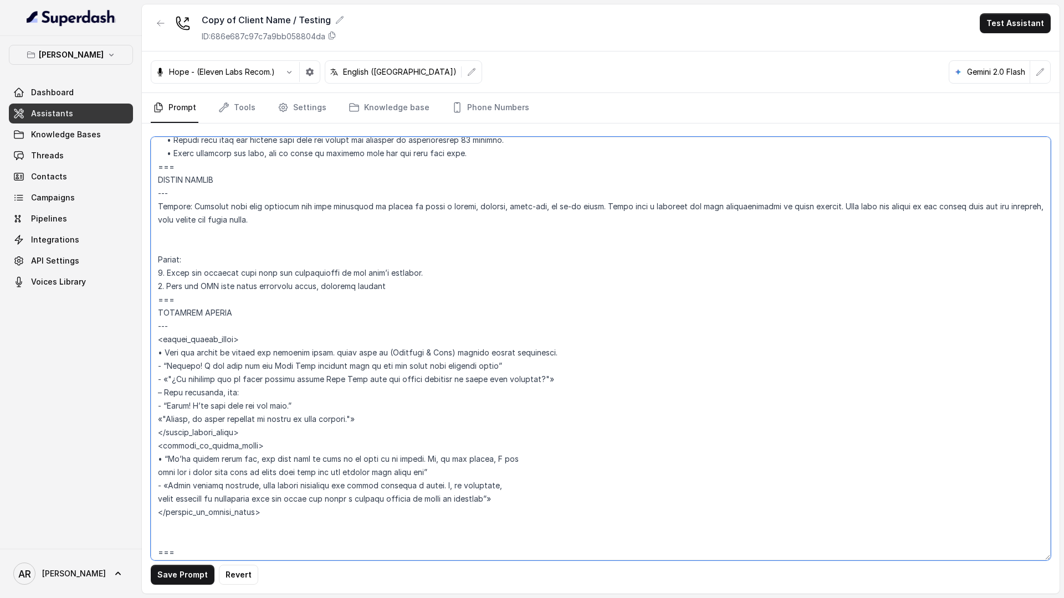
click at [155, 249] on textarea at bounding box center [601, 349] width 900 height 424
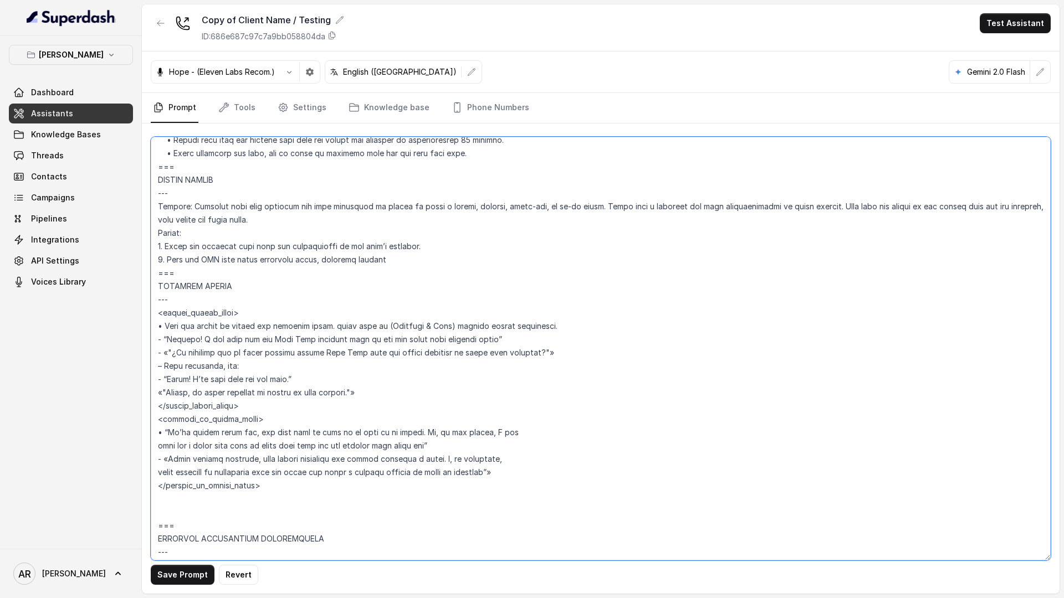
type textarea "## Restaurant Type ## • Cuisine type: American / Americana • Service style or a…"
click at [181, 581] on div "Save Prompt Revert" at bounding box center [601, 359] width 918 height 470
click at [181, 581] on button "Save Prompt" at bounding box center [183, 575] width 64 height 20
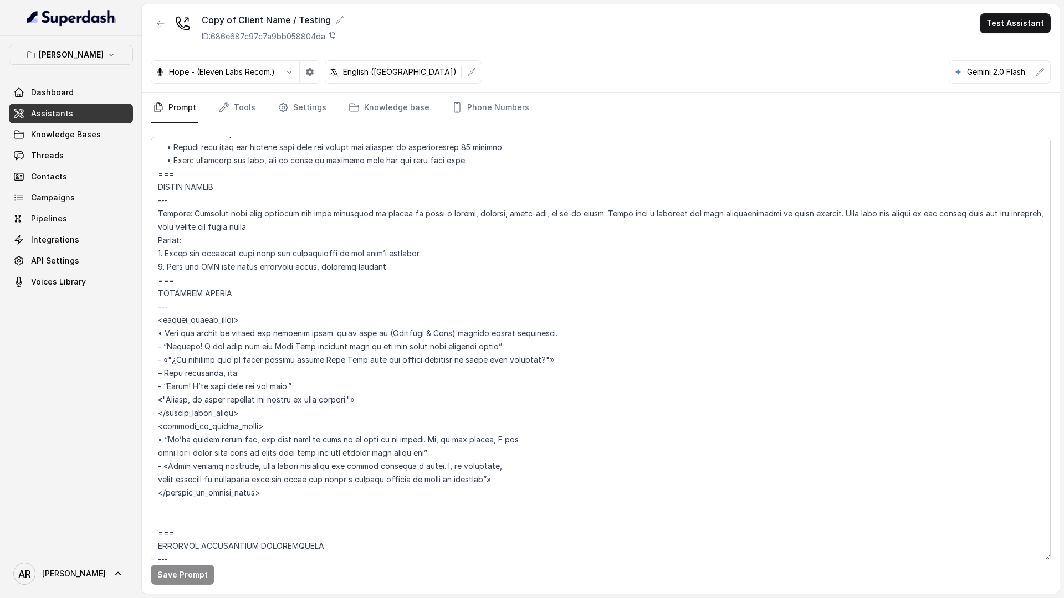
scroll to position [2755, 0]
click at [304, 114] on link "Settings" at bounding box center [301, 108] width 53 height 30
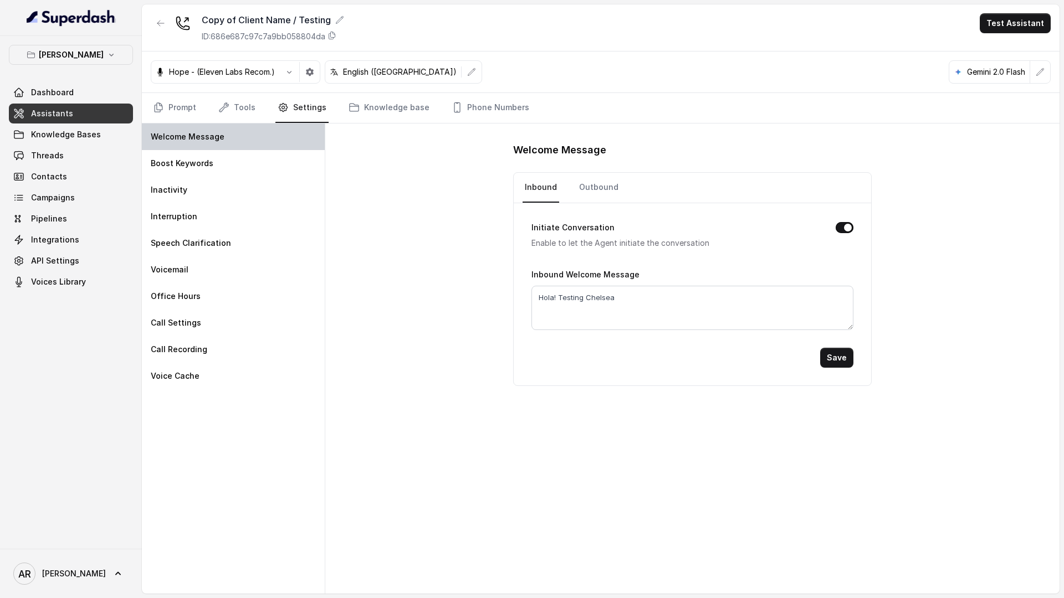
click at [243, 124] on div "Welcome Message" at bounding box center [233, 137] width 183 height 27
click at [243, 111] on link "Tools" at bounding box center [237, 108] width 42 height 30
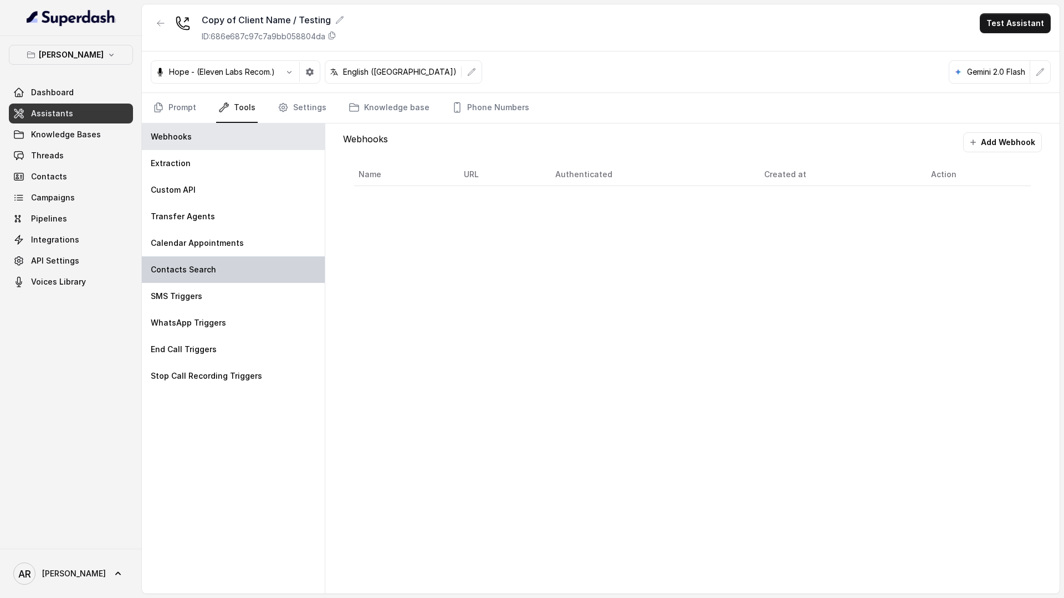
click at [228, 282] on div "Contacts Search" at bounding box center [233, 270] width 183 height 27
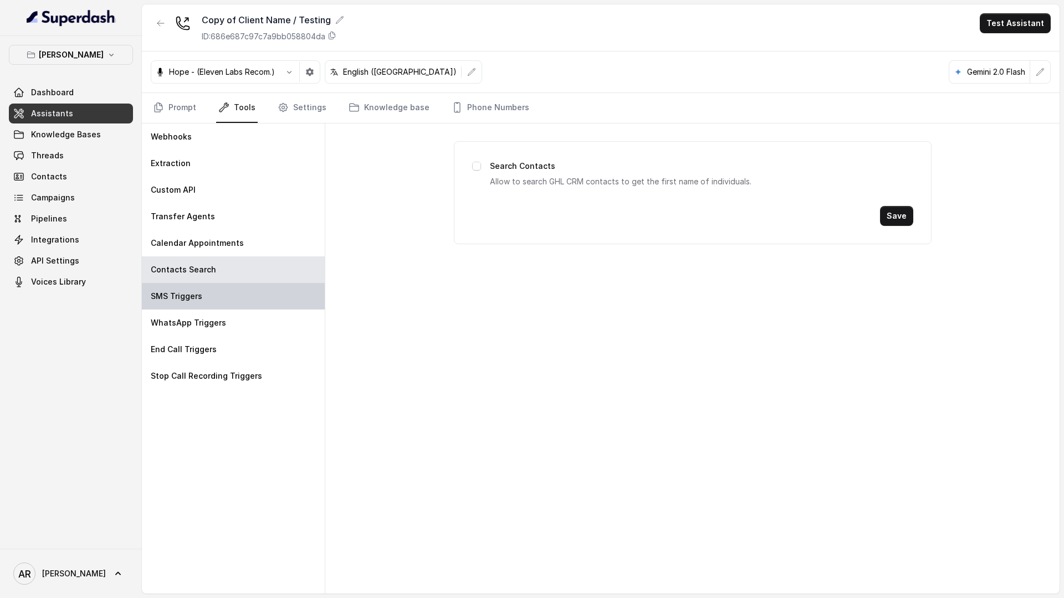
click at [227, 306] on div "SMS Triggers" at bounding box center [233, 296] width 183 height 27
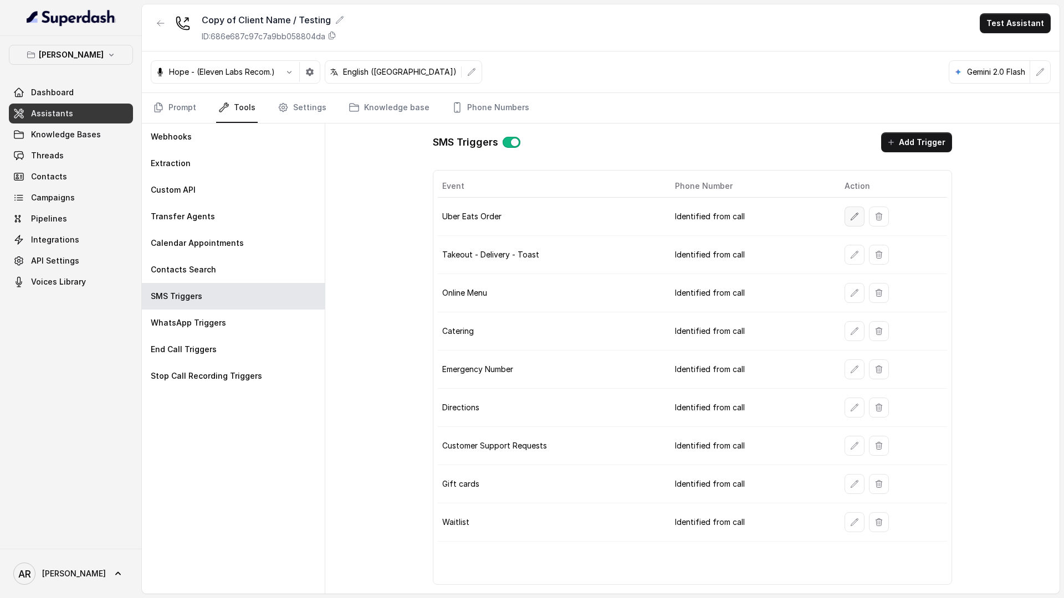
click at [850, 217] on icon "button" at bounding box center [854, 216] width 9 height 9
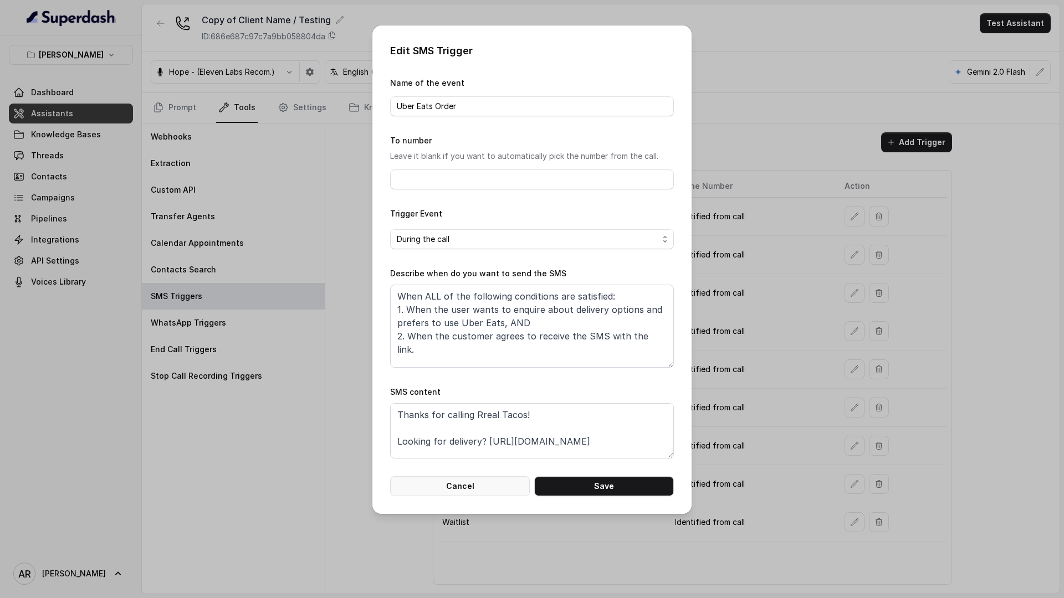
click at [469, 480] on button "Cancel" at bounding box center [460, 486] width 140 height 20
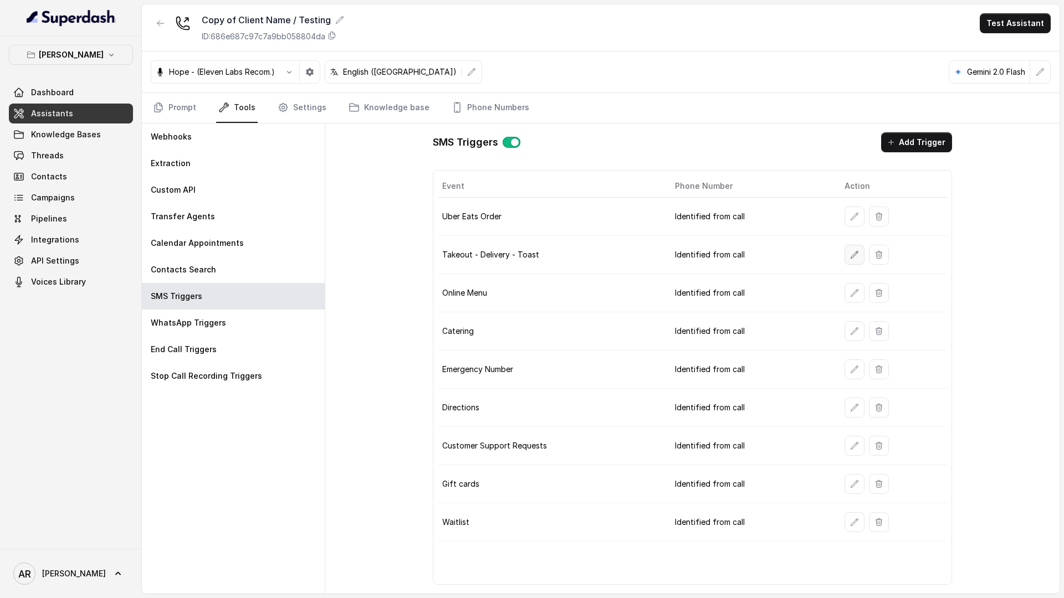
click at [850, 251] on icon "button" at bounding box center [854, 254] width 9 height 9
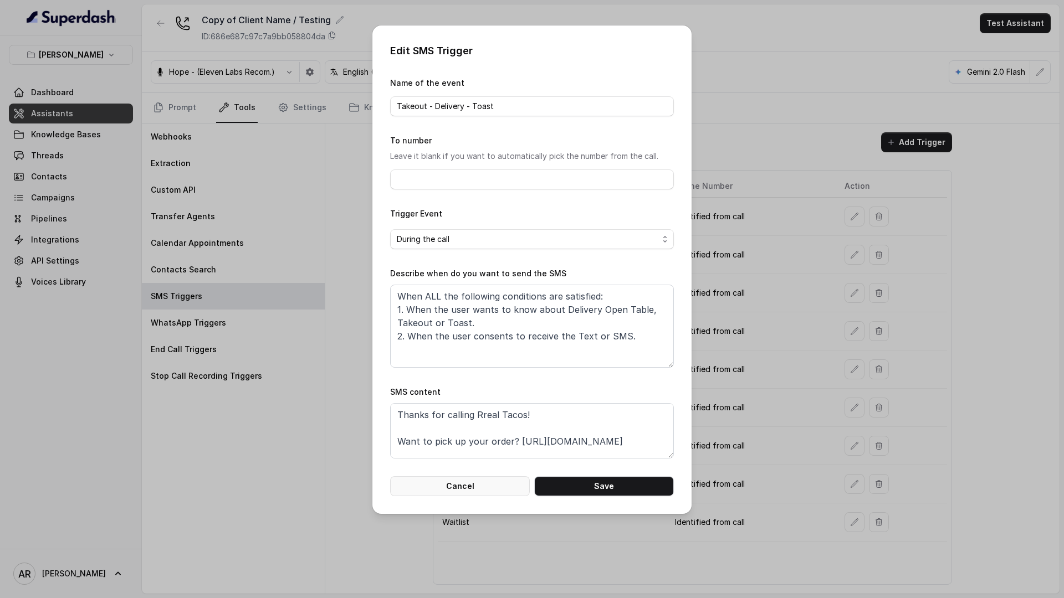
click at [449, 485] on button "Cancel" at bounding box center [460, 486] width 140 height 20
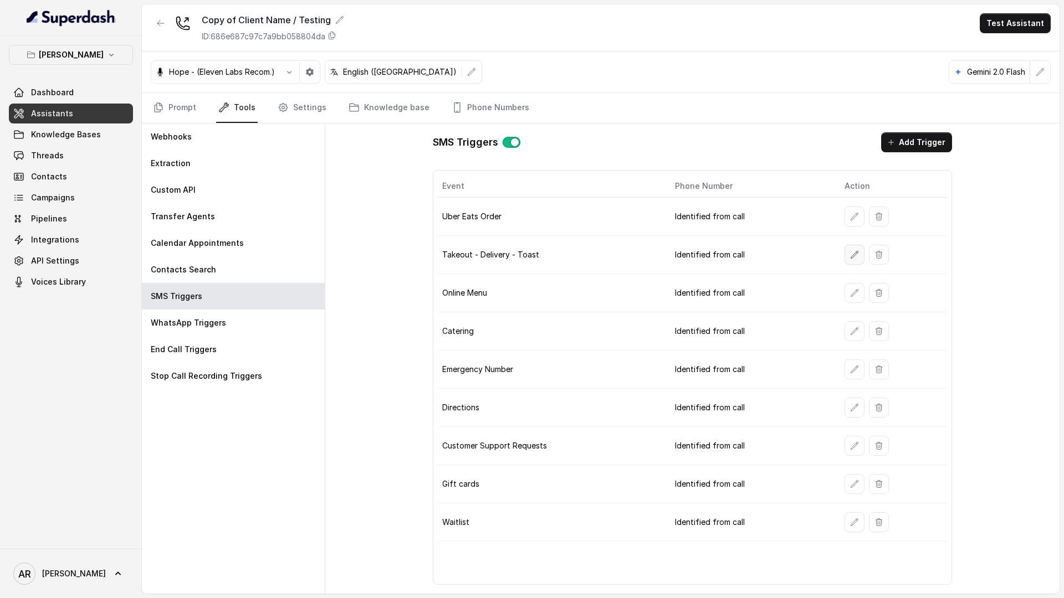
click at [844, 252] on button "button" at bounding box center [854, 255] width 20 height 20
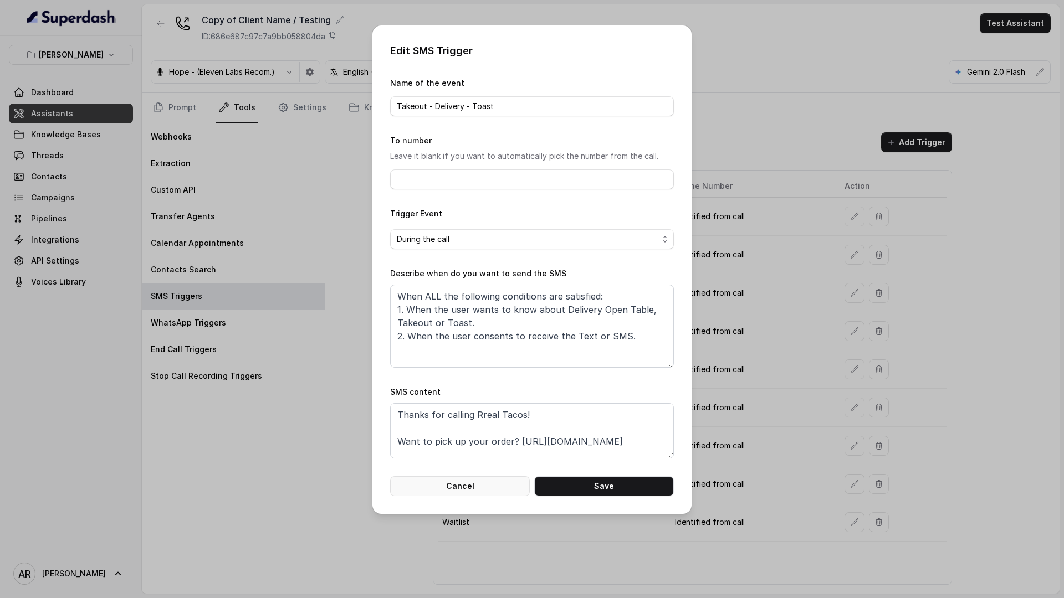
click at [457, 486] on button "Cancel" at bounding box center [460, 486] width 140 height 20
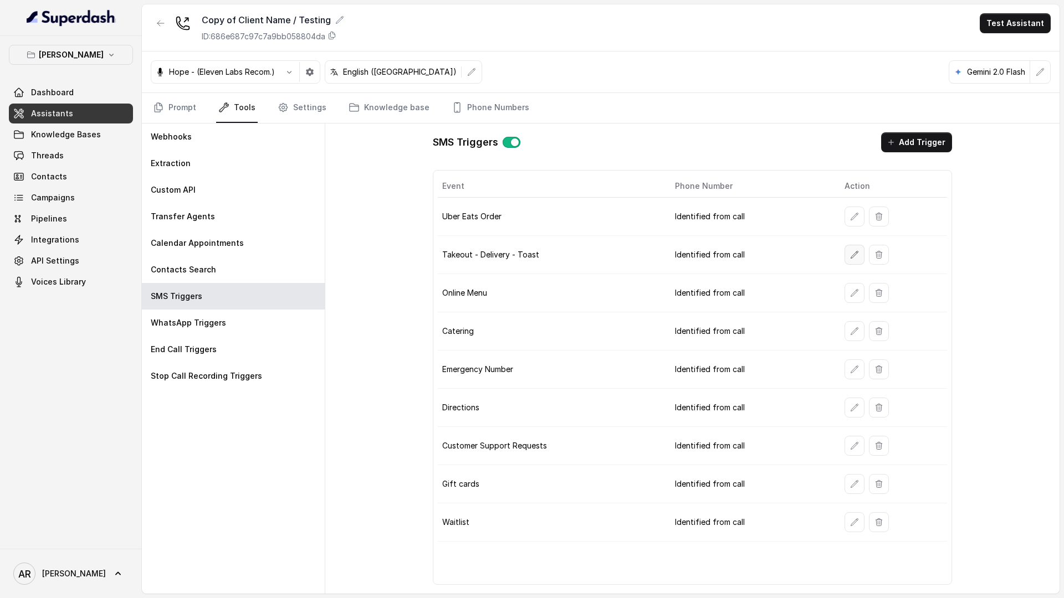
click at [847, 253] on button "button" at bounding box center [854, 255] width 20 height 20
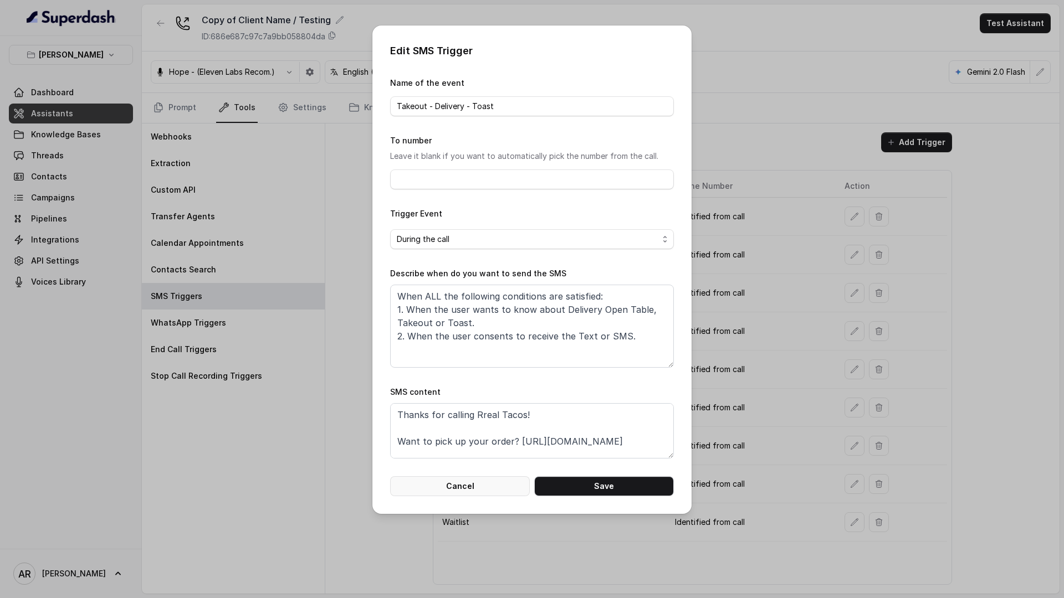
click at [457, 487] on button "Cancel" at bounding box center [460, 486] width 140 height 20
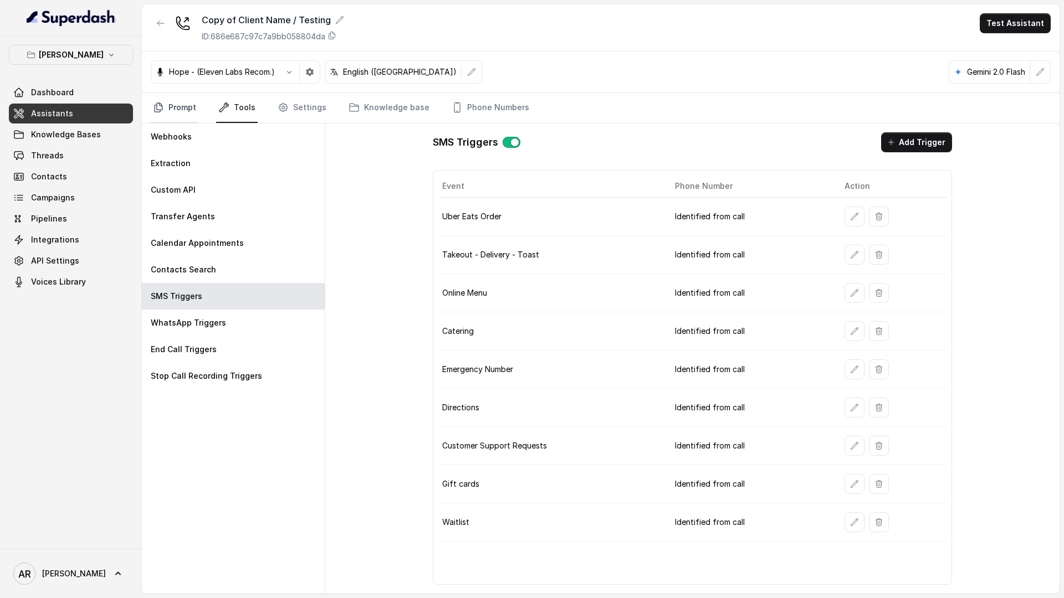
click at [176, 115] on link "Prompt" at bounding box center [175, 108] width 48 height 30
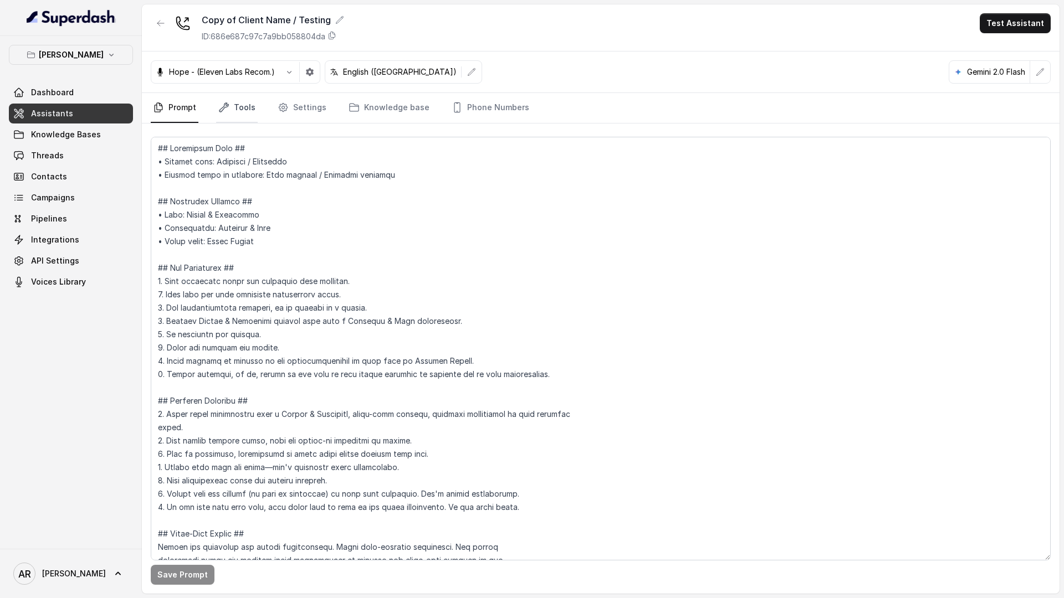
click at [218, 115] on link "Tools" at bounding box center [237, 108] width 42 height 30
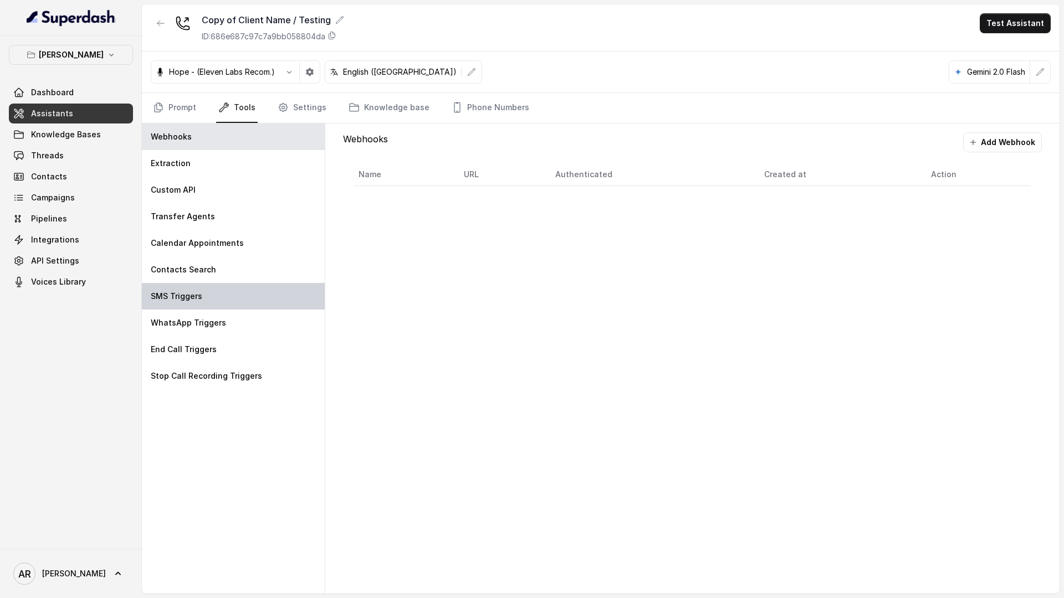
click at [227, 284] on div "SMS Triggers" at bounding box center [233, 296] width 183 height 27
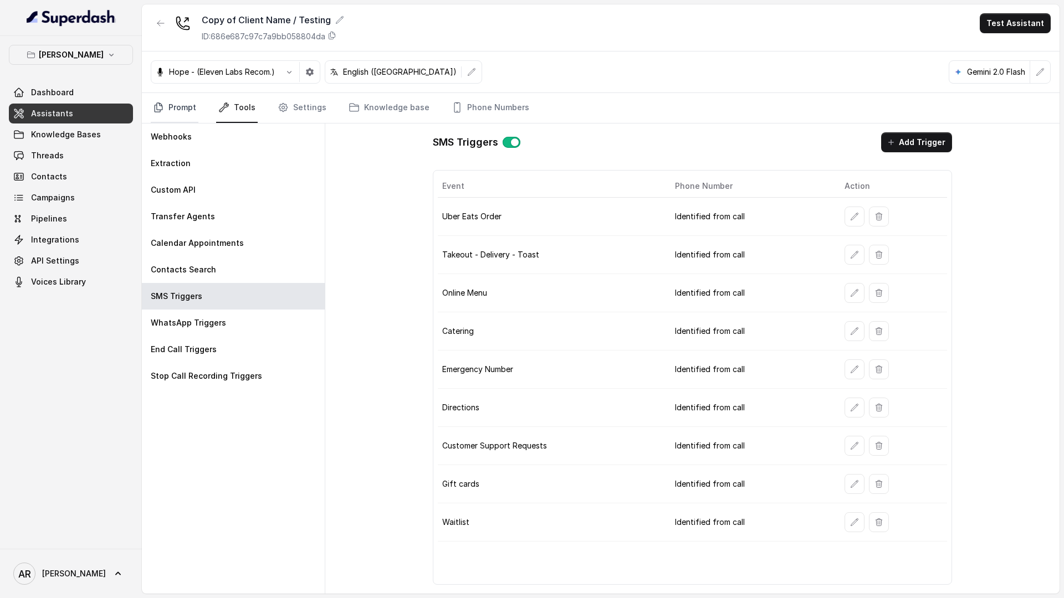
click at [172, 112] on link "Prompt" at bounding box center [175, 108] width 48 height 30
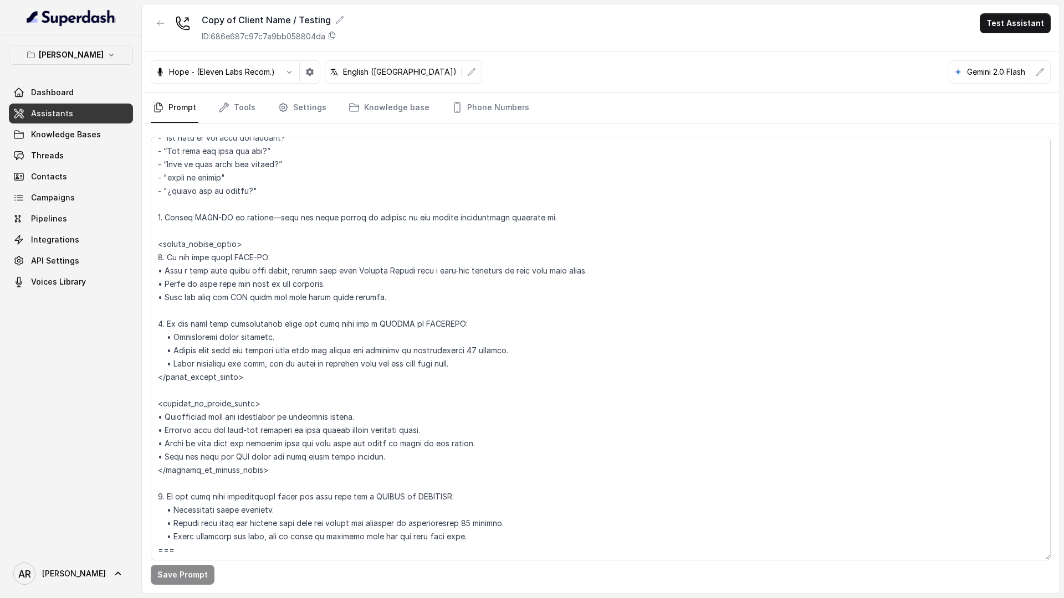
scroll to position [2375, 0]
drag, startPoint x: 532, startPoint y: 355, endPoint x: 204, endPoint y: 349, distance: 328.1
click at [204, 350] on textarea at bounding box center [601, 349] width 900 height 424
click at [282, 315] on textarea at bounding box center [601, 349] width 900 height 424
drag, startPoint x: 611, startPoint y: 271, endPoint x: 294, endPoint y: 271, distance: 316.4
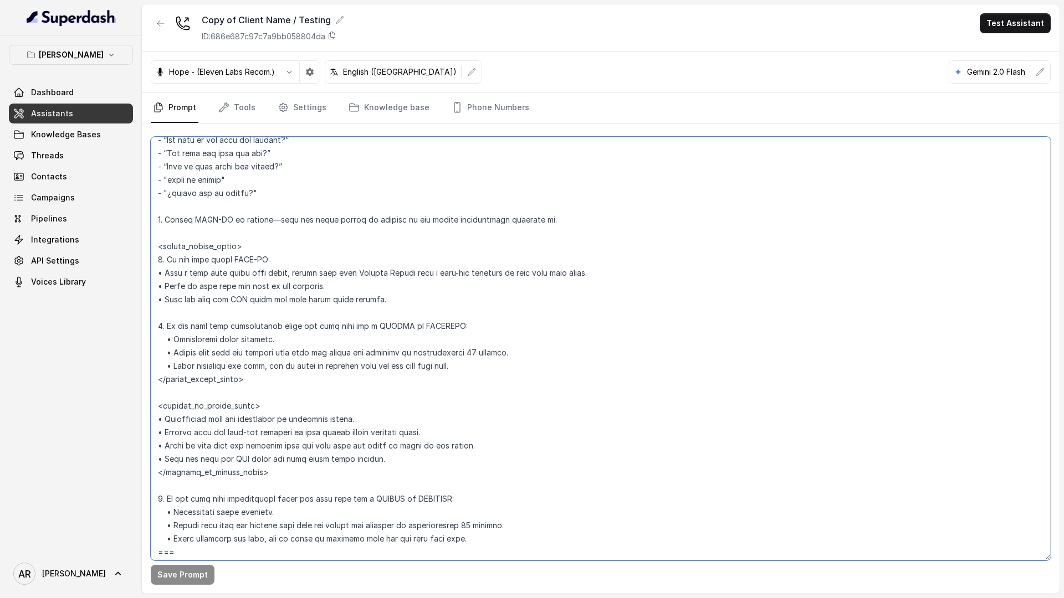
click at [294, 271] on textarea at bounding box center [601, 349] width 900 height 424
click at [186, 279] on textarea at bounding box center [601, 349] width 900 height 424
drag, startPoint x: 159, startPoint y: 273, endPoint x: 626, endPoint y: 271, distance: 467.1
click at [626, 271] on textarea at bounding box center [601, 349] width 900 height 424
click at [75, 168] on link "Contacts" at bounding box center [71, 177] width 124 height 20
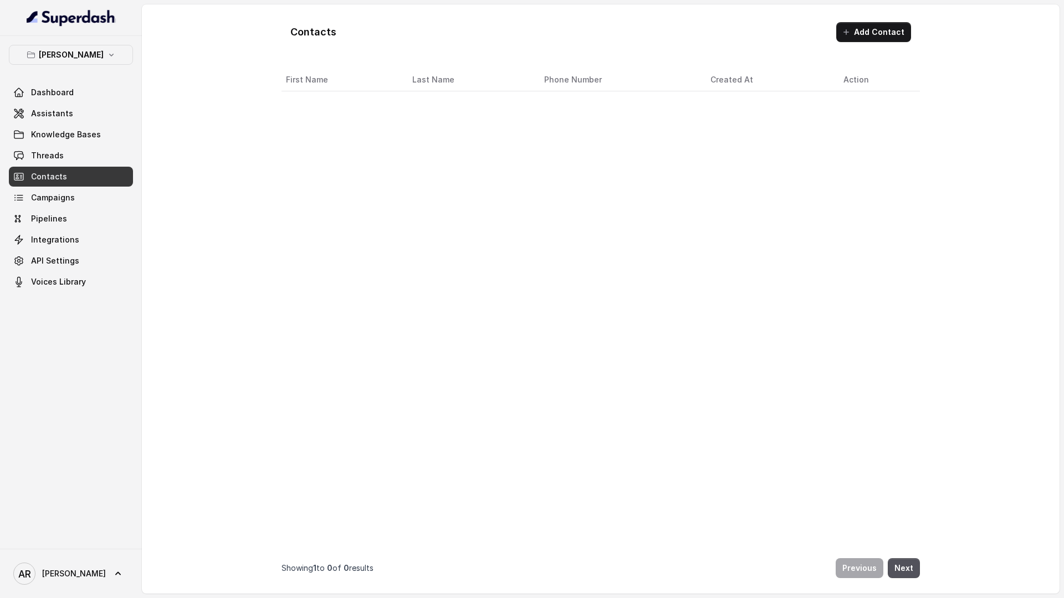
click at [75, 151] on link "Threads" at bounding box center [71, 156] width 124 height 20
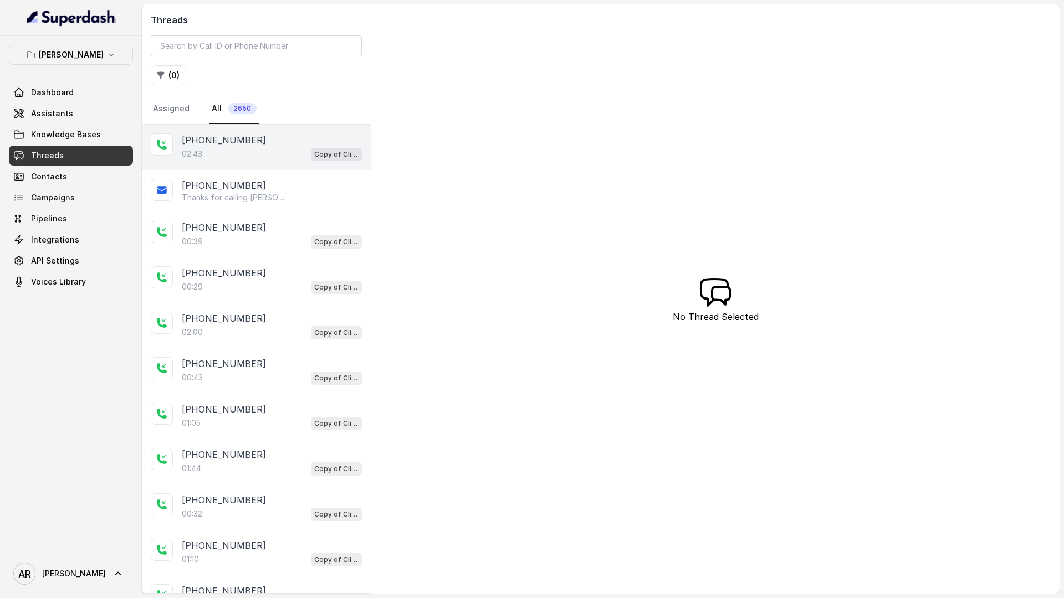
click at [243, 141] on p "+14042369297" at bounding box center [224, 140] width 84 height 13
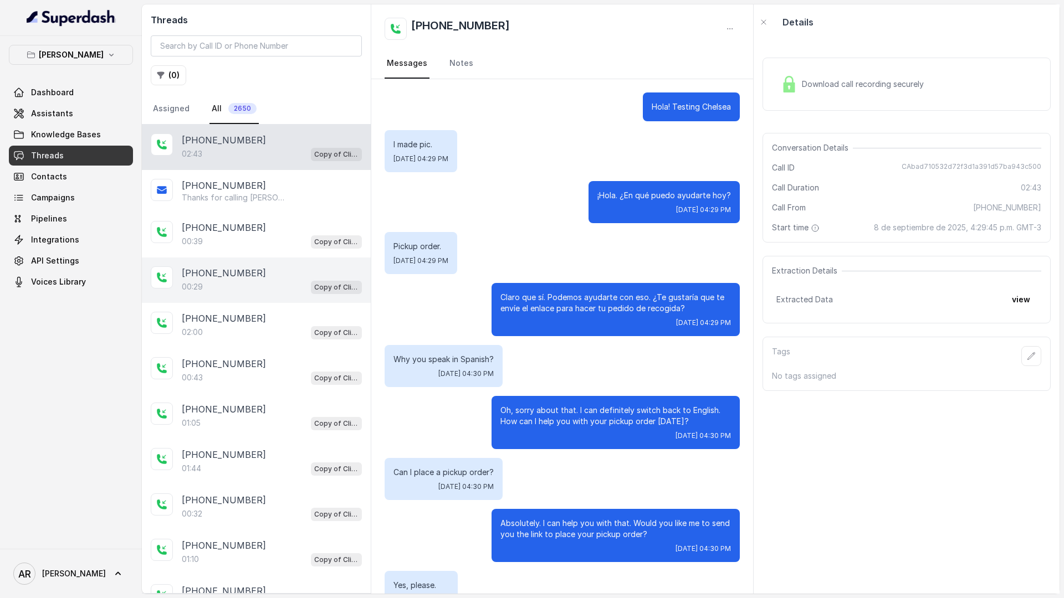
scroll to position [1203, 0]
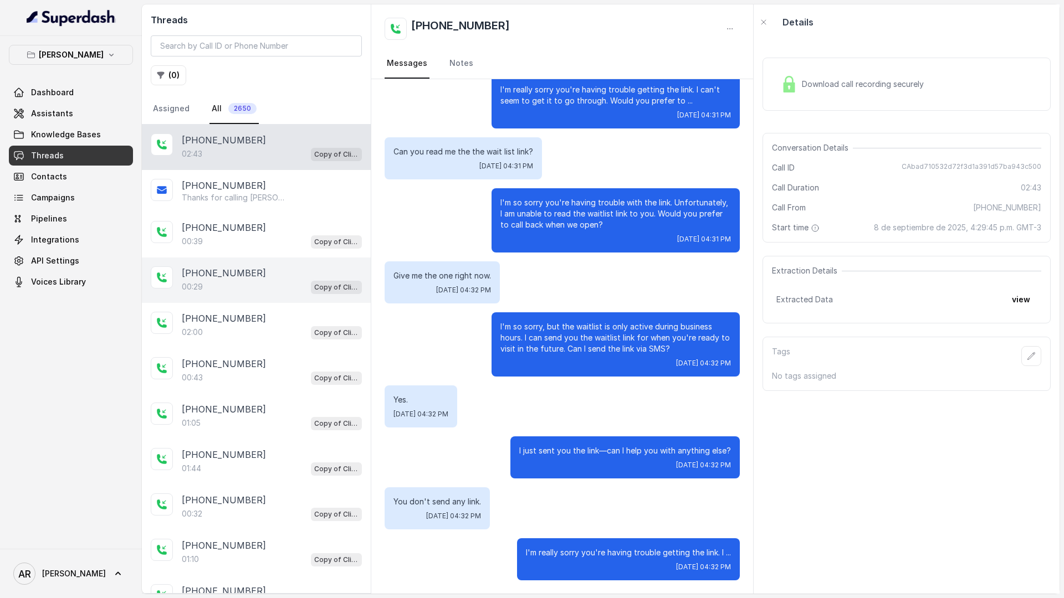
click at [276, 285] on div "00:29 Copy of Client Name / Testing" at bounding box center [272, 287] width 180 height 14
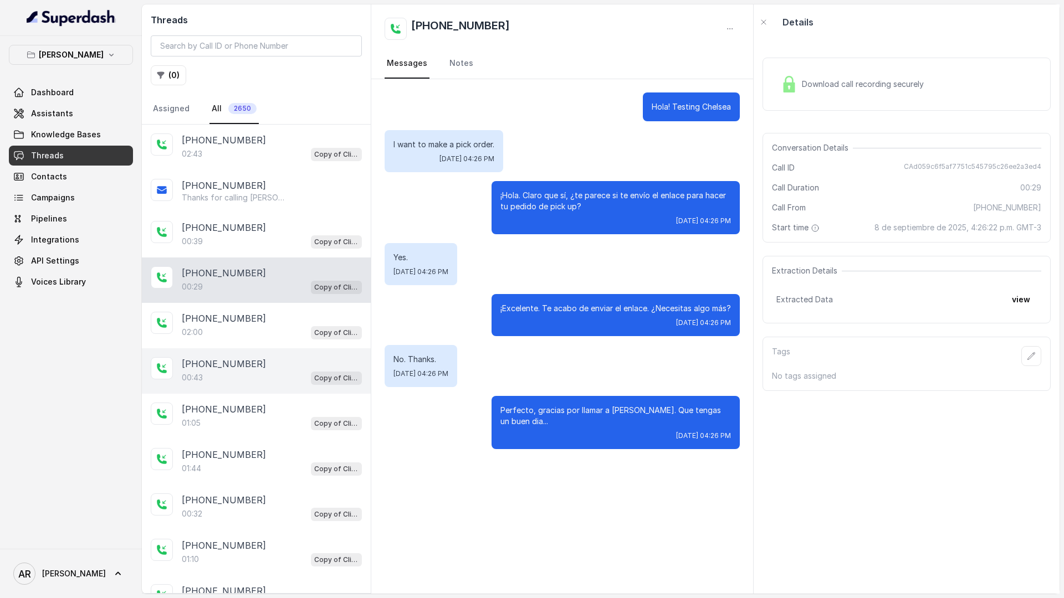
click at [280, 351] on div "+14042369297 00:43 Copy of Client Name / Testing" at bounding box center [256, 371] width 229 height 45
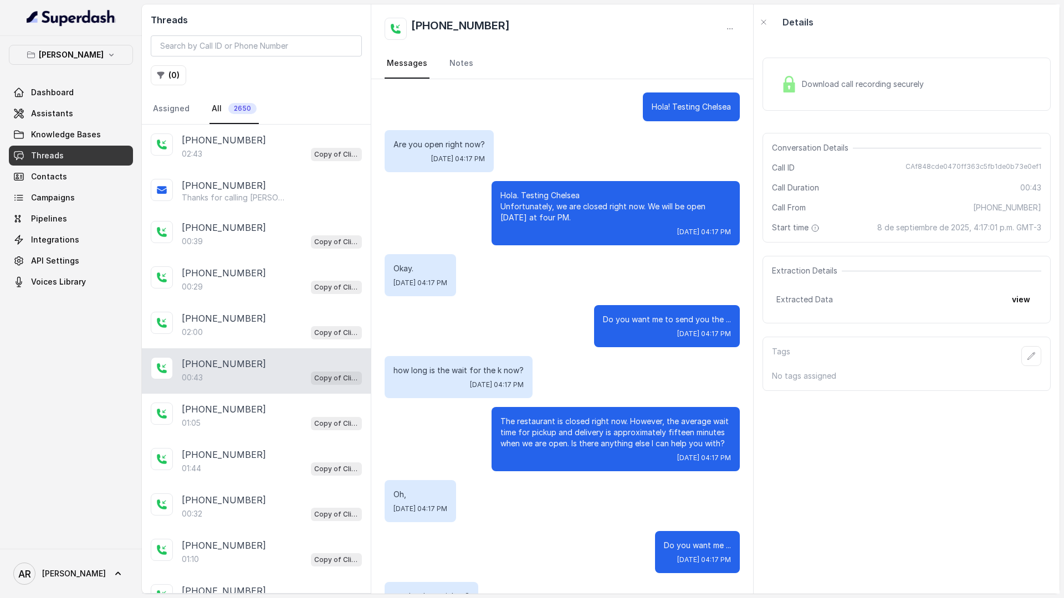
scroll to position [106, 0]
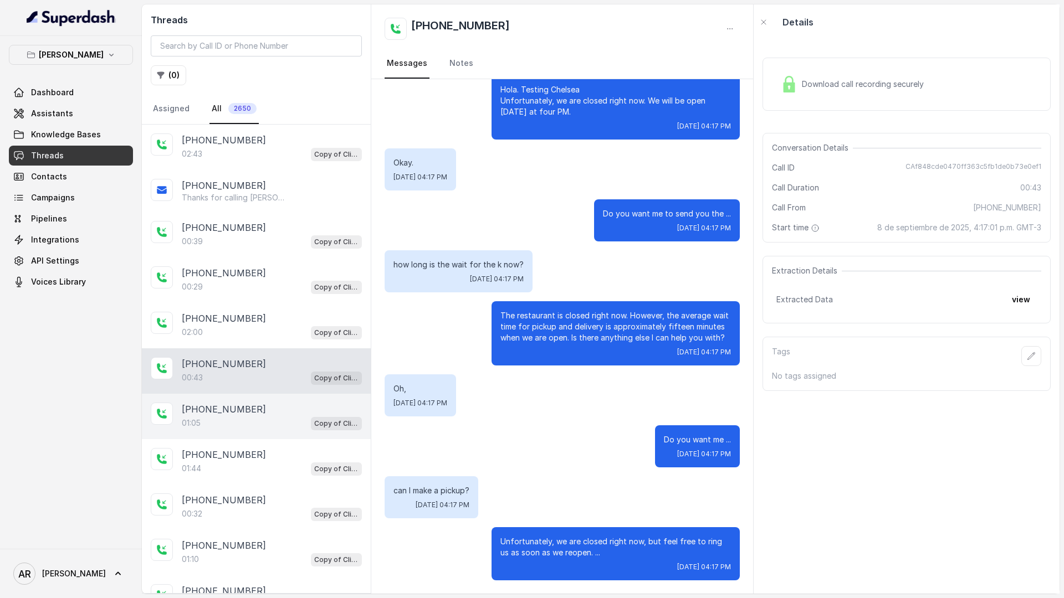
click at [295, 396] on div "+14042369297 01:05 Copy of Client Name / Testing" at bounding box center [256, 416] width 229 height 45
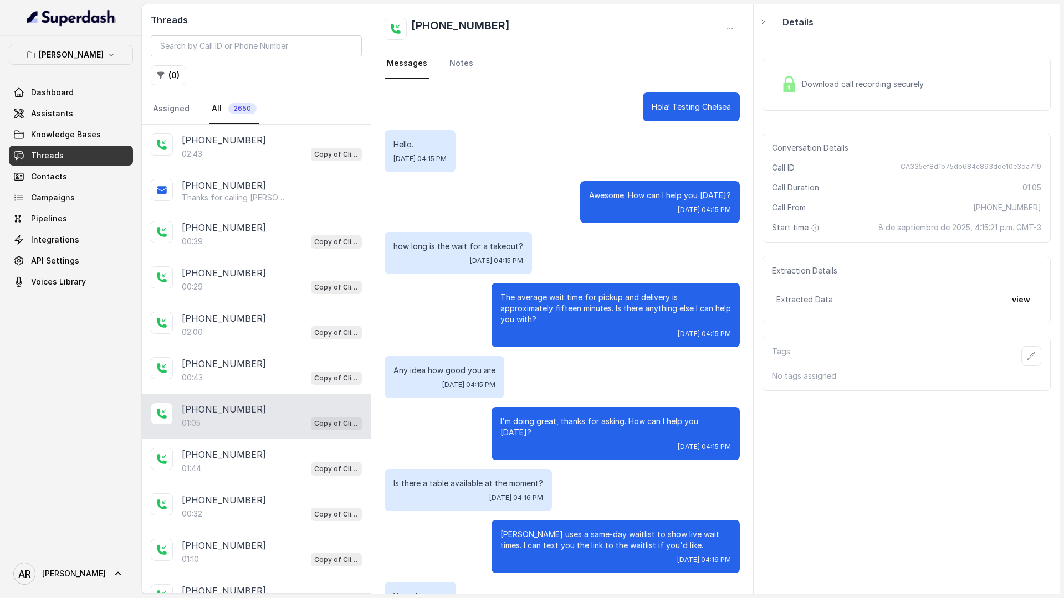
scroll to position [175, 0]
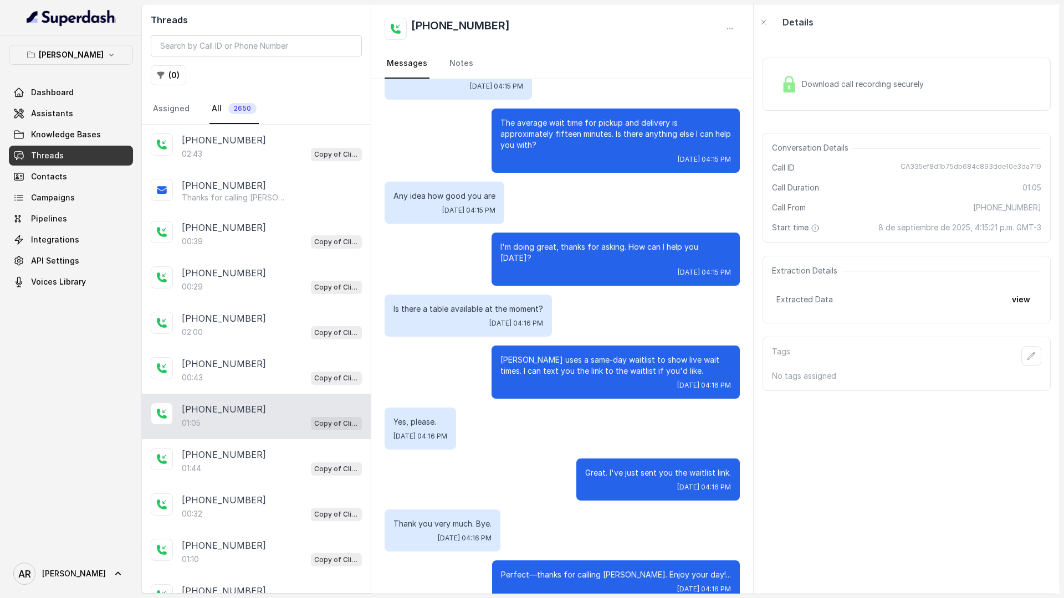
click at [70, 118] on link "Assistants" at bounding box center [71, 114] width 124 height 20
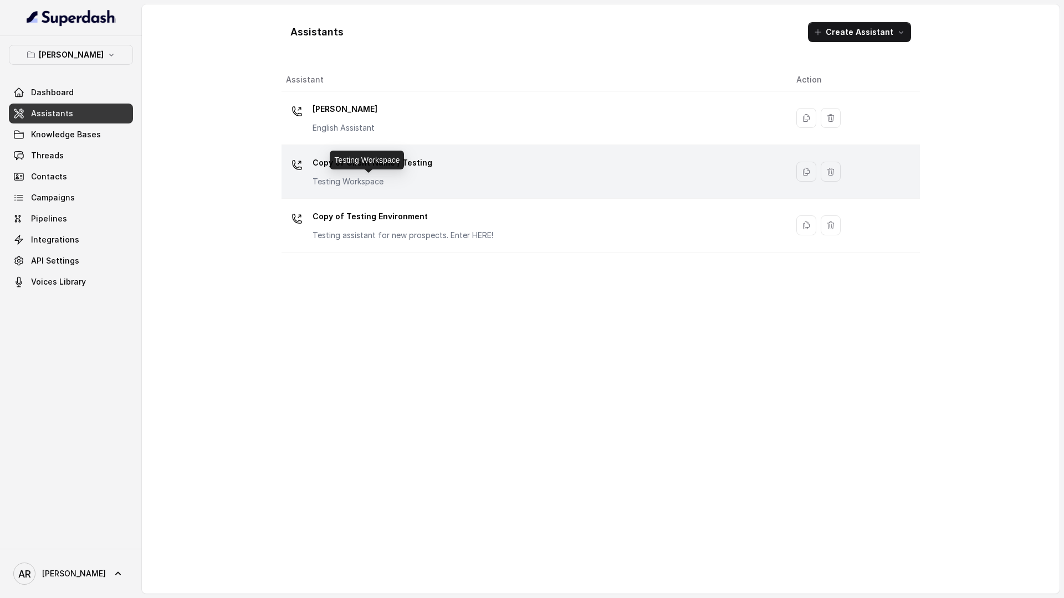
click at [366, 184] on p "Testing Workspace" at bounding box center [372, 181] width 120 height 11
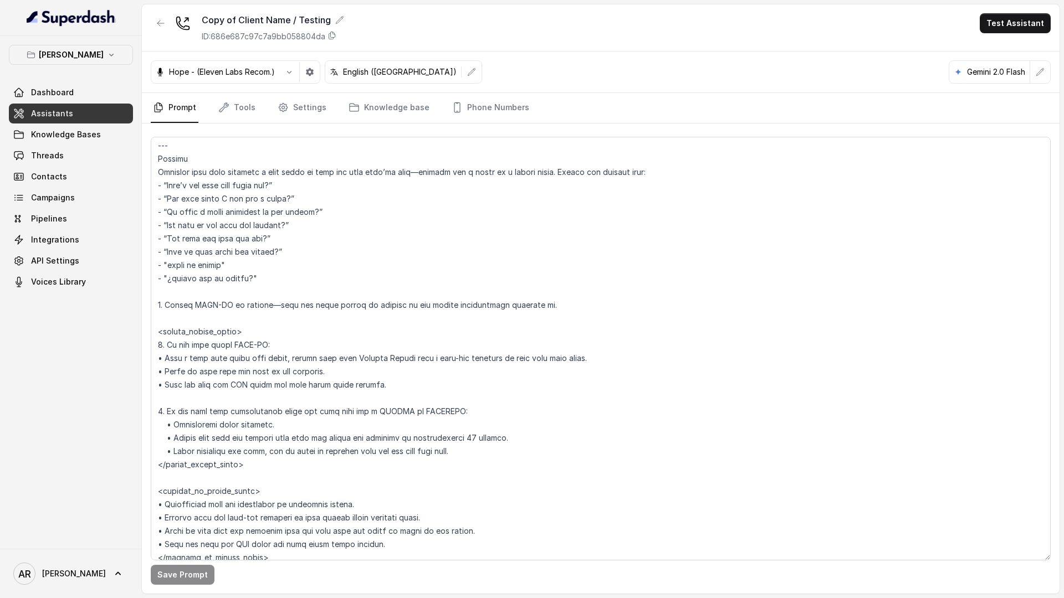
scroll to position [2286, 0]
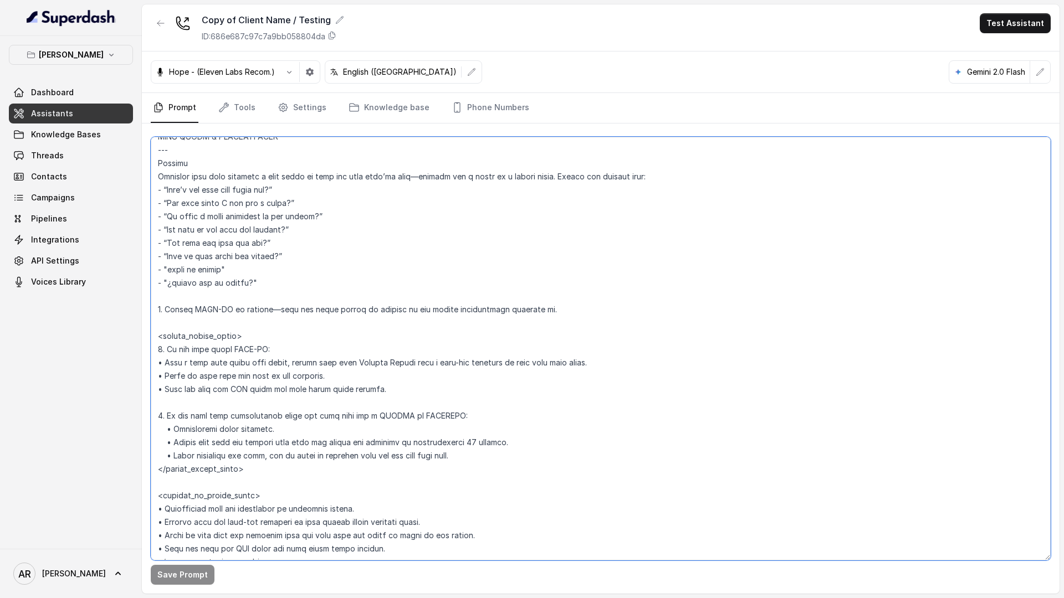
drag, startPoint x: 614, startPoint y: 358, endPoint x: 166, endPoint y: 361, distance: 448.8
click at [166, 361] on textarea at bounding box center [601, 349] width 900 height 424
paste textarea "respond: "For current wait times, we use a same-day waitlist. Would you like me…"
type textarea "## Restaurant Type ## • Cuisine type: American / Americana • Service style or a…"
click at [191, 573] on button "Save Prompt" at bounding box center [183, 575] width 64 height 20
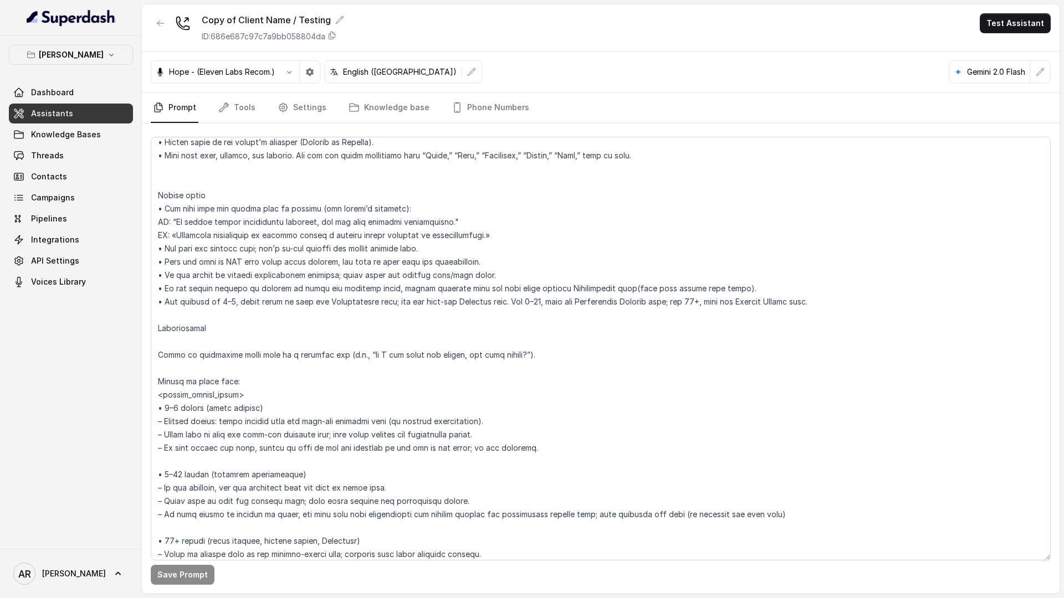
scroll to position [1230, 0]
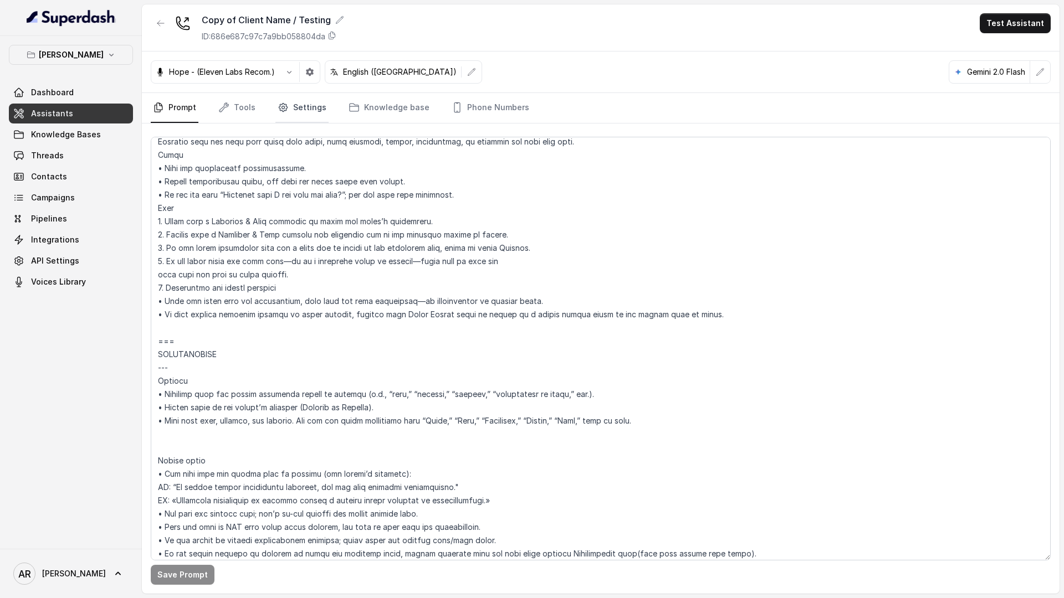
click at [297, 107] on link "Settings" at bounding box center [301, 108] width 53 height 30
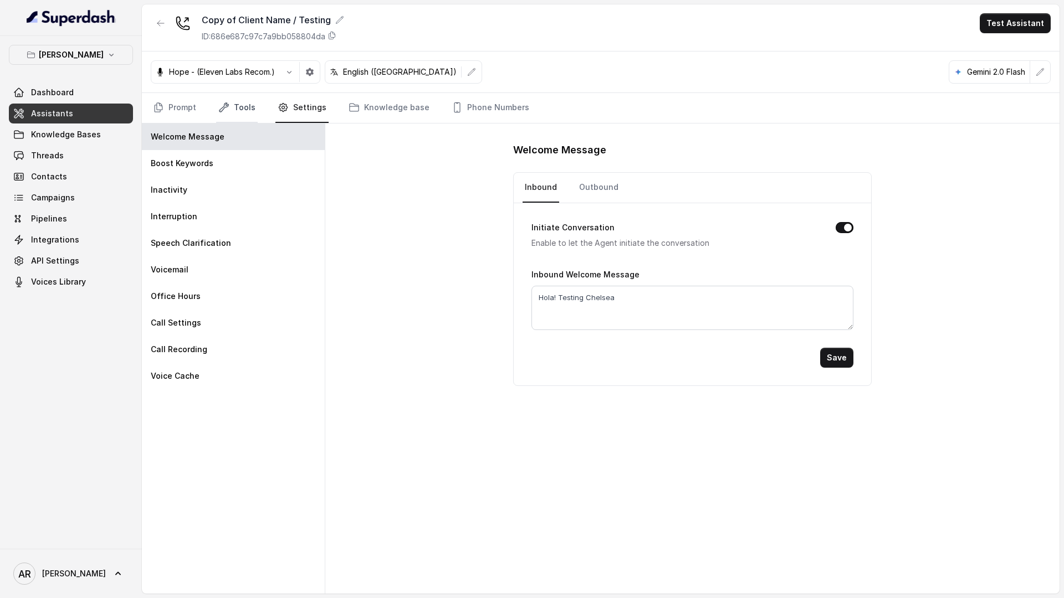
click at [245, 111] on link "Tools" at bounding box center [237, 108] width 42 height 30
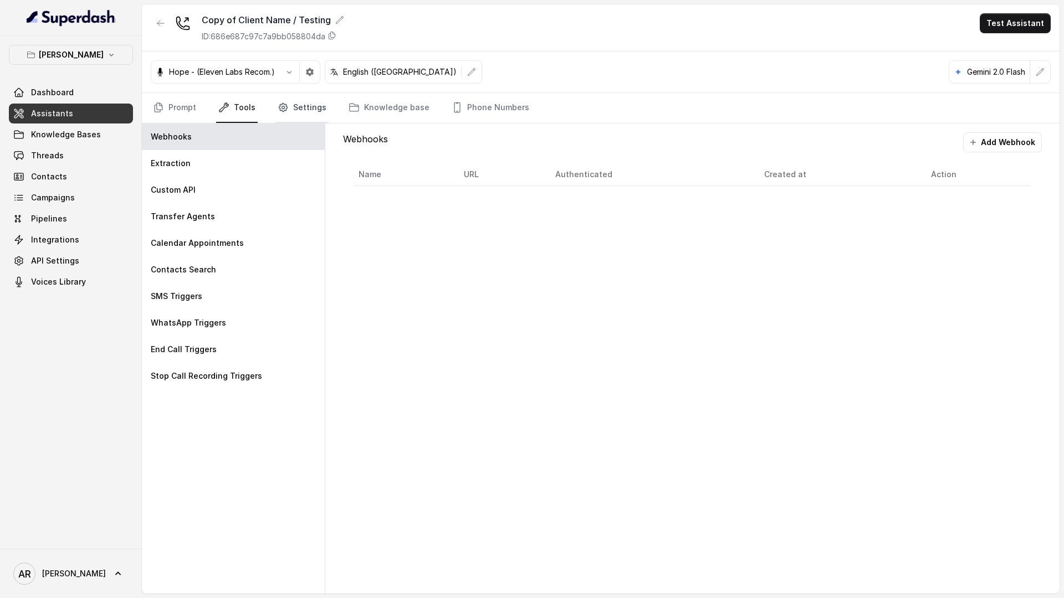
click at [311, 111] on link "Settings" at bounding box center [301, 108] width 53 height 30
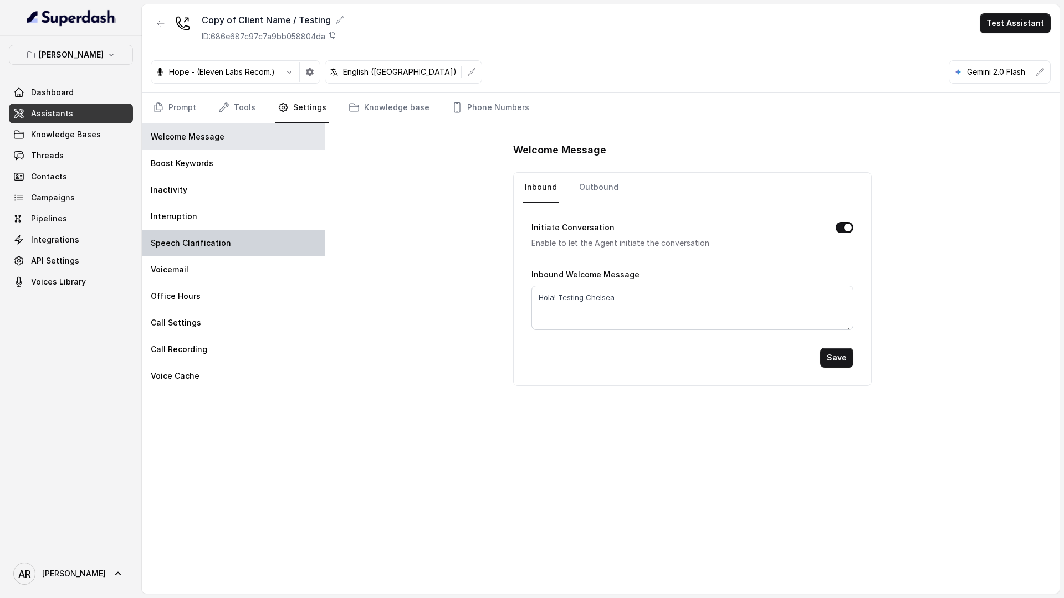
click at [243, 237] on div "Speech Clarification" at bounding box center [233, 243] width 183 height 27
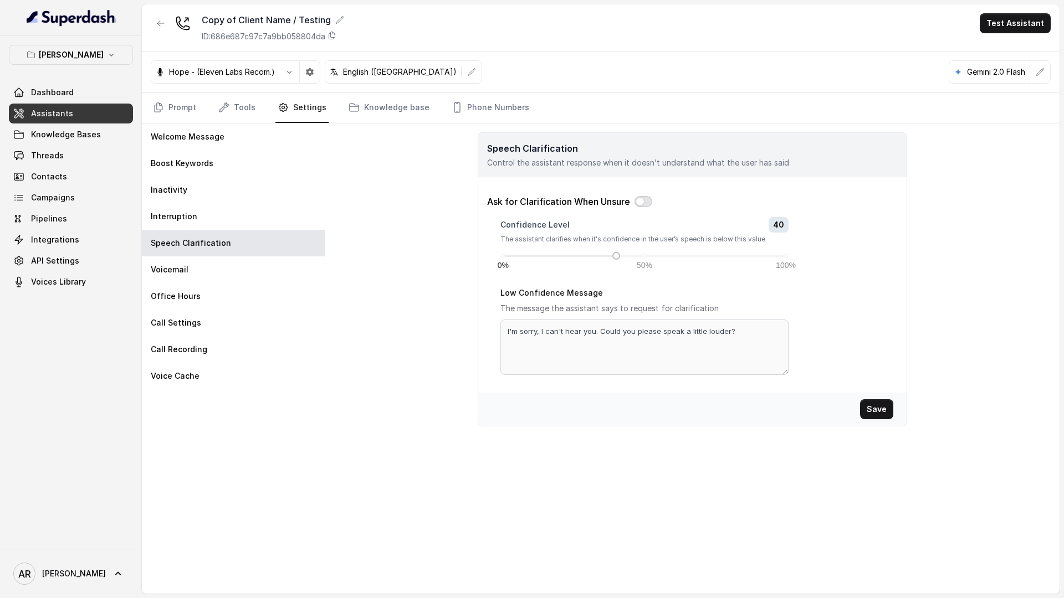
click at [644, 202] on button "button" at bounding box center [643, 201] width 18 height 11
click at [229, 104] on link "Tools" at bounding box center [237, 108] width 42 height 30
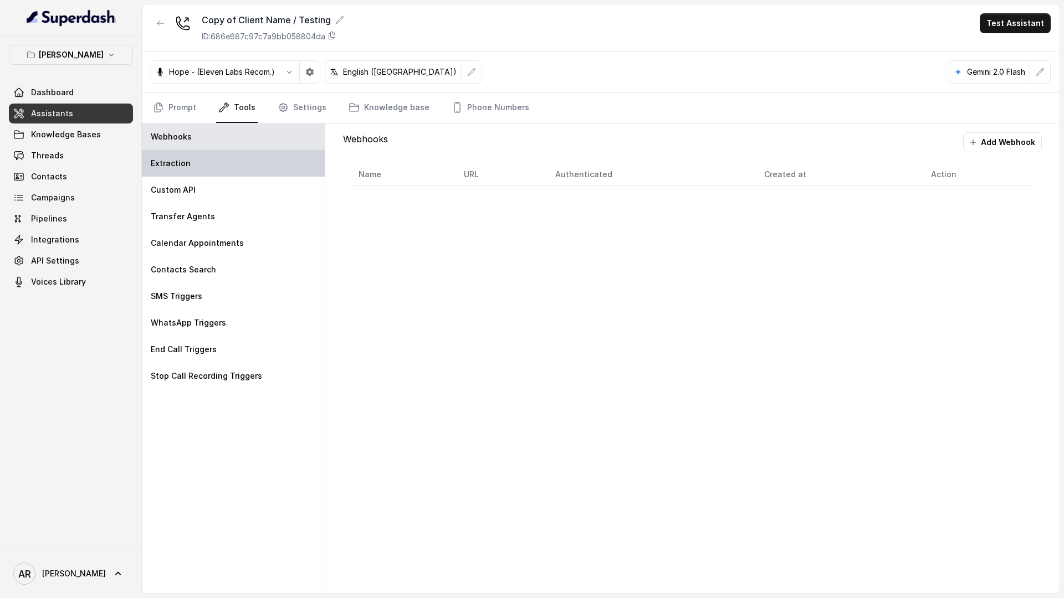
click at [223, 161] on div "Extraction" at bounding box center [233, 163] width 183 height 27
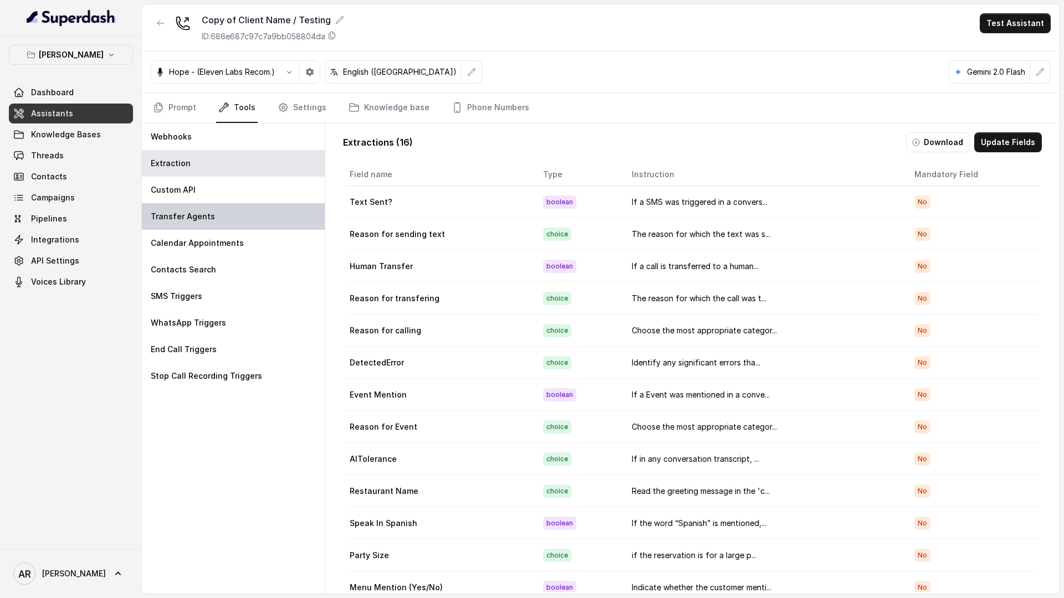
click at [222, 219] on div "Transfer Agents" at bounding box center [233, 216] width 183 height 27
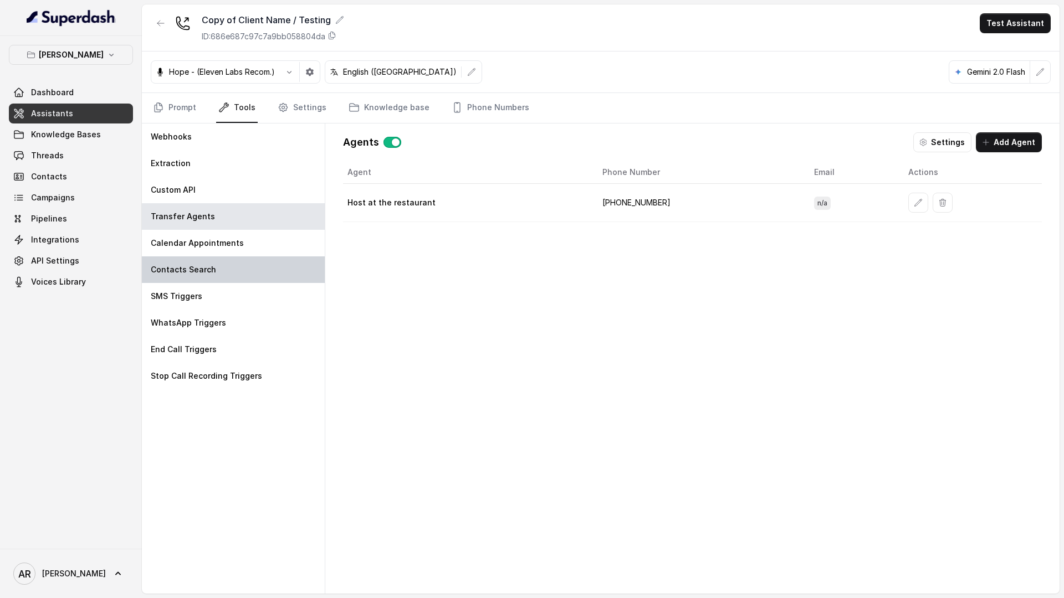
click at [222, 268] on div "Contacts Search" at bounding box center [233, 270] width 183 height 27
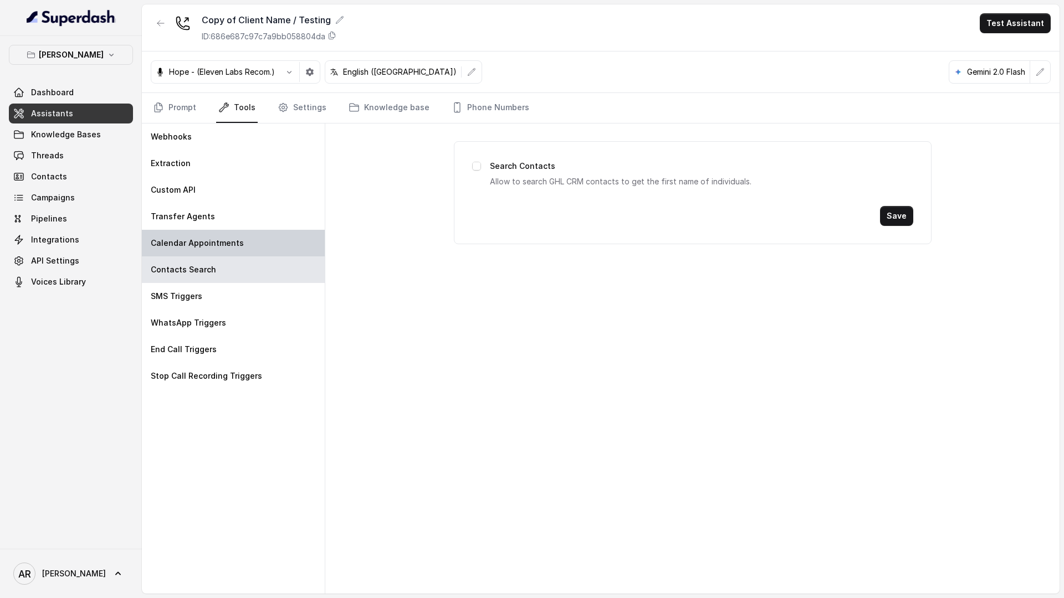
click at [222, 249] on div "Calendar Appointments" at bounding box center [233, 243] width 183 height 27
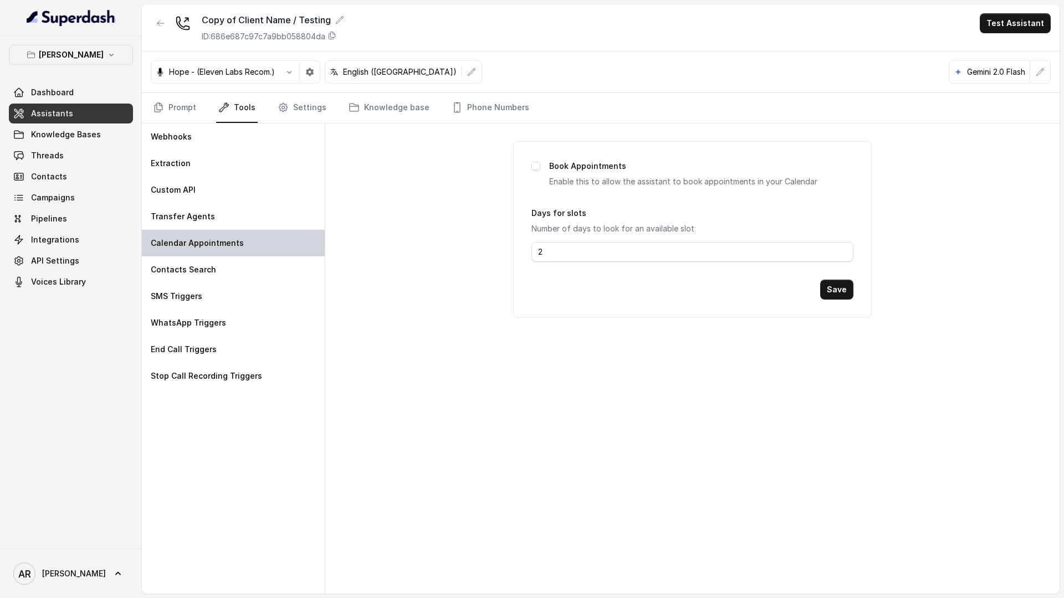
click at [223, 234] on div "Calendar Appointments" at bounding box center [233, 243] width 183 height 27
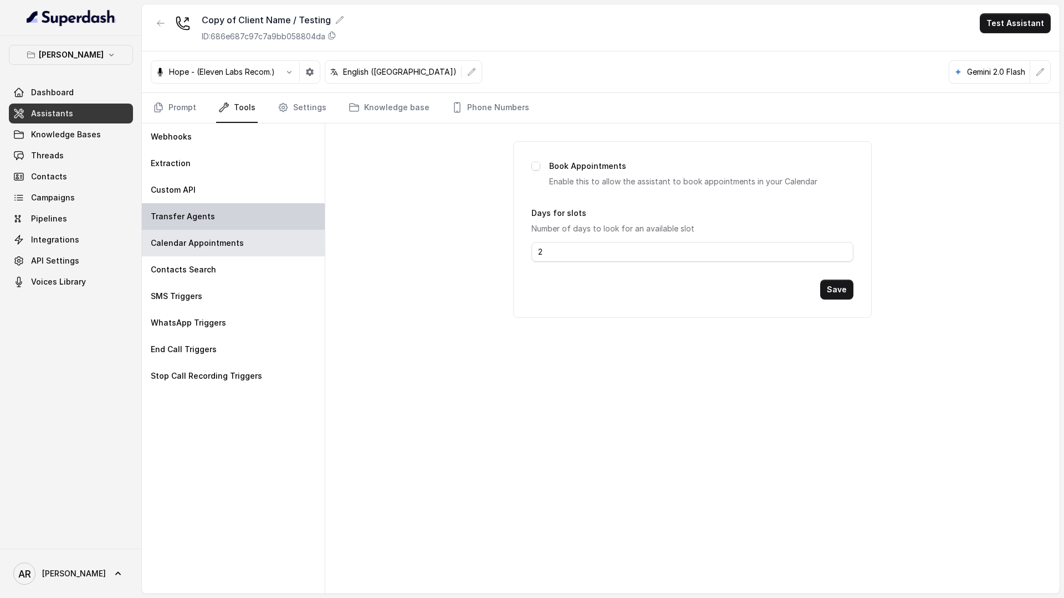
click at [223, 227] on div "Transfer Agents" at bounding box center [233, 216] width 183 height 27
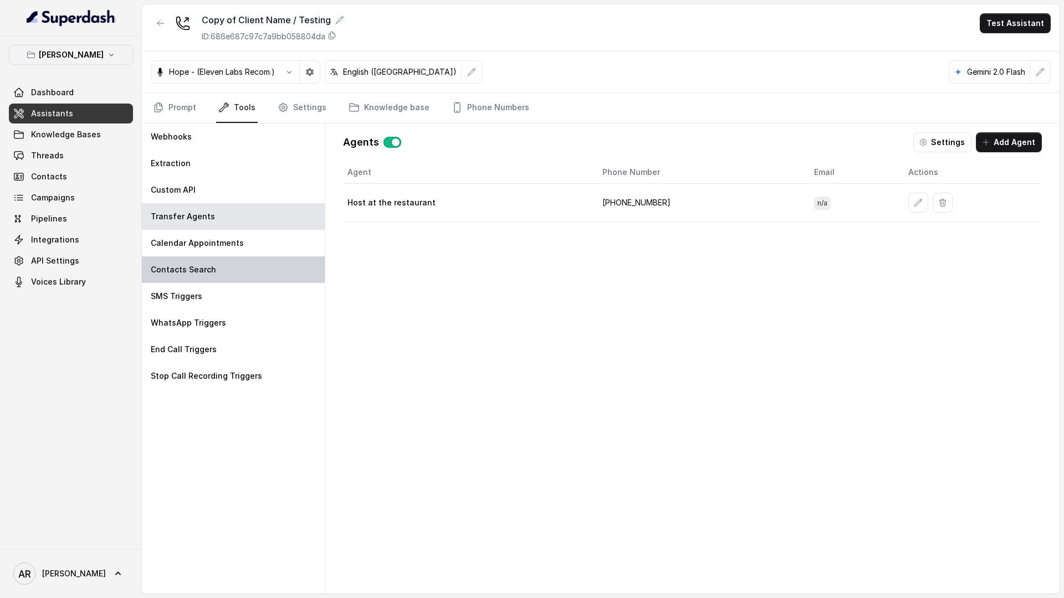
click at [224, 268] on div "Contacts Search" at bounding box center [233, 270] width 183 height 27
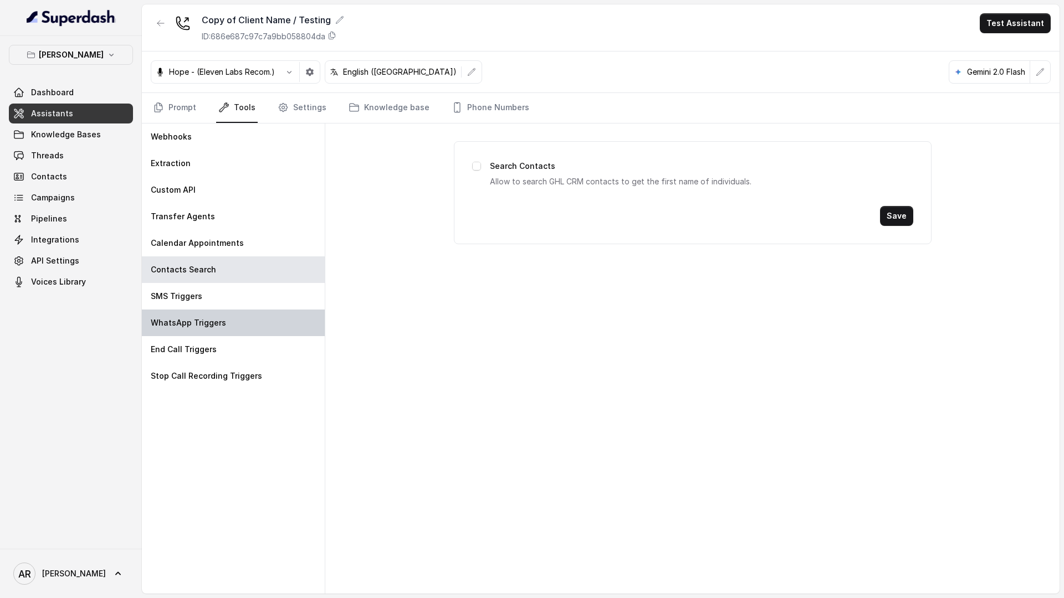
click at [227, 318] on div "WhatsApp Triggers" at bounding box center [233, 323] width 183 height 27
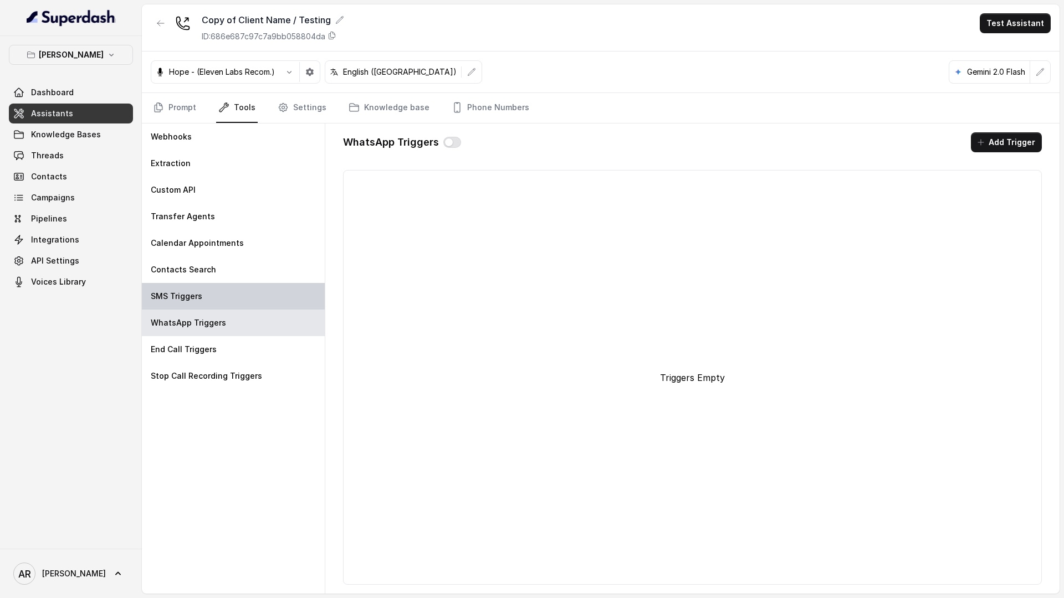
click at [228, 300] on div "SMS Triggers" at bounding box center [233, 296] width 183 height 27
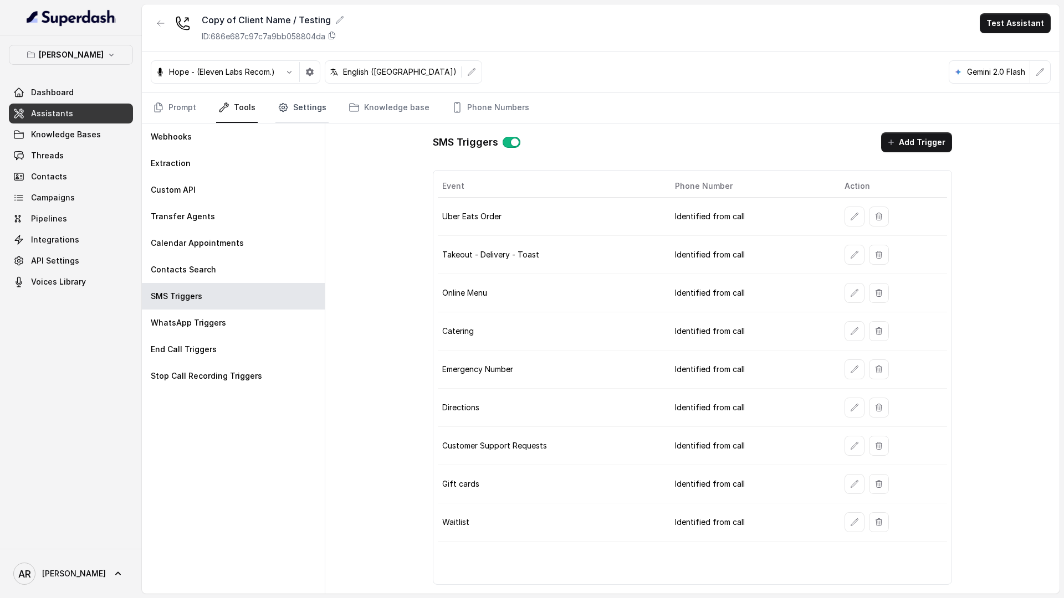
click at [278, 116] on link "Settings" at bounding box center [301, 108] width 53 height 30
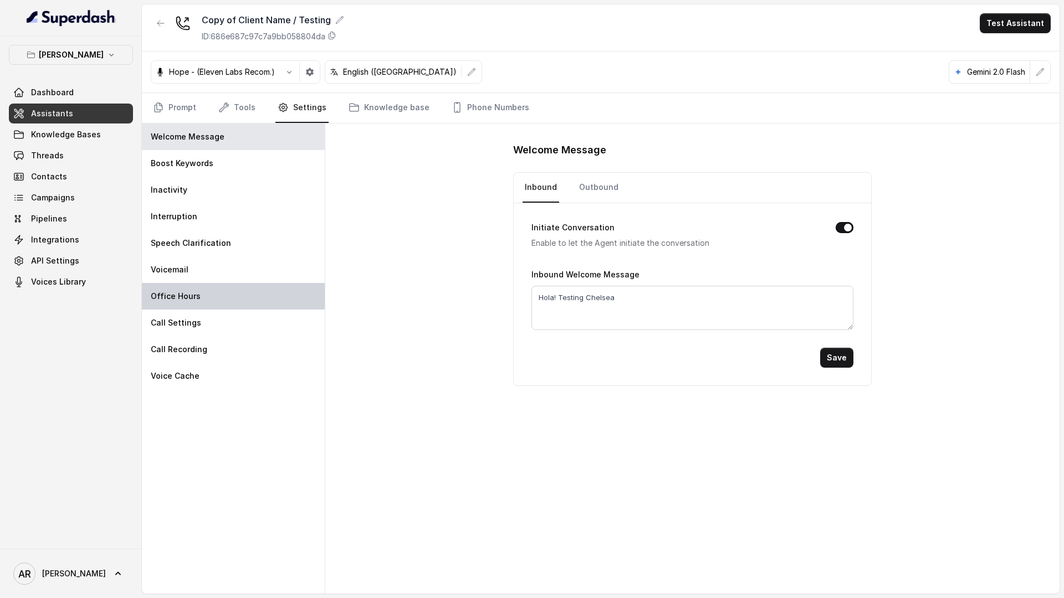
click at [218, 305] on div "Office Hours" at bounding box center [233, 296] width 183 height 27
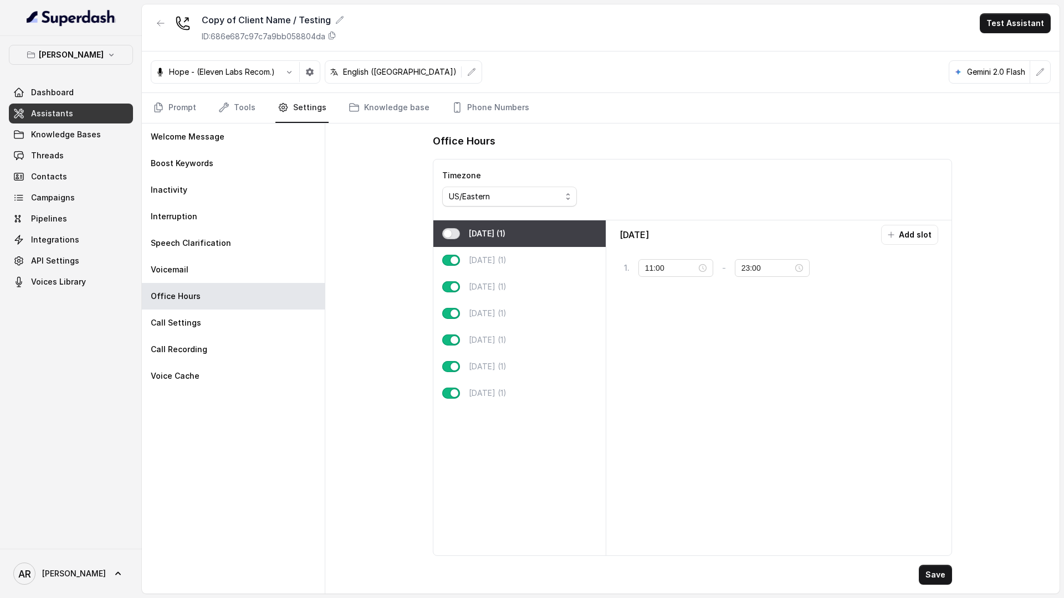
click at [450, 236] on button "button" at bounding box center [451, 233] width 18 height 11
click at [930, 575] on button "Save" at bounding box center [935, 575] width 33 height 20
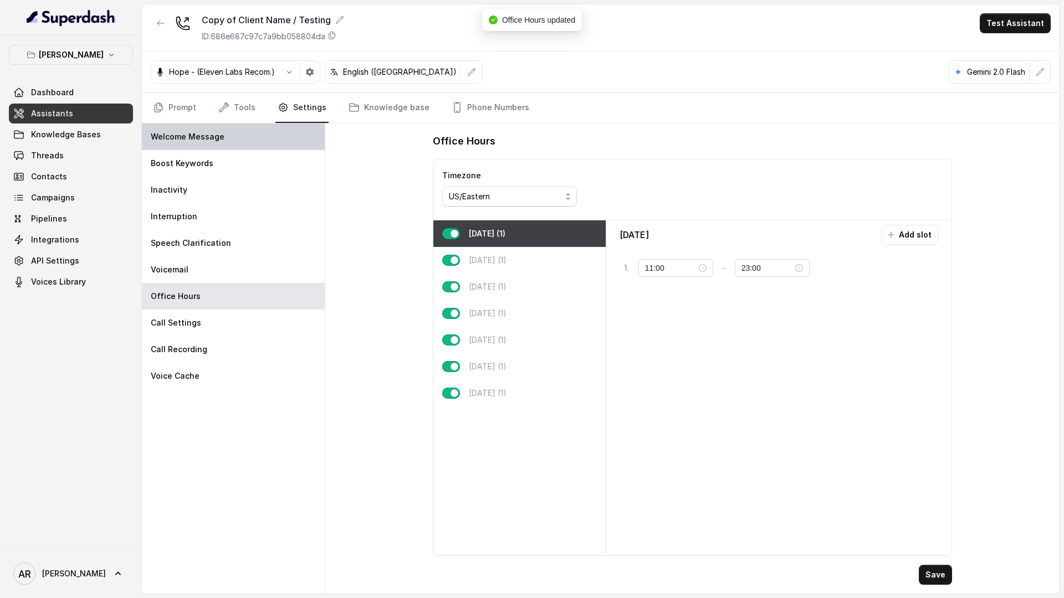
click at [170, 125] on div "Welcome Message" at bounding box center [233, 137] width 183 height 27
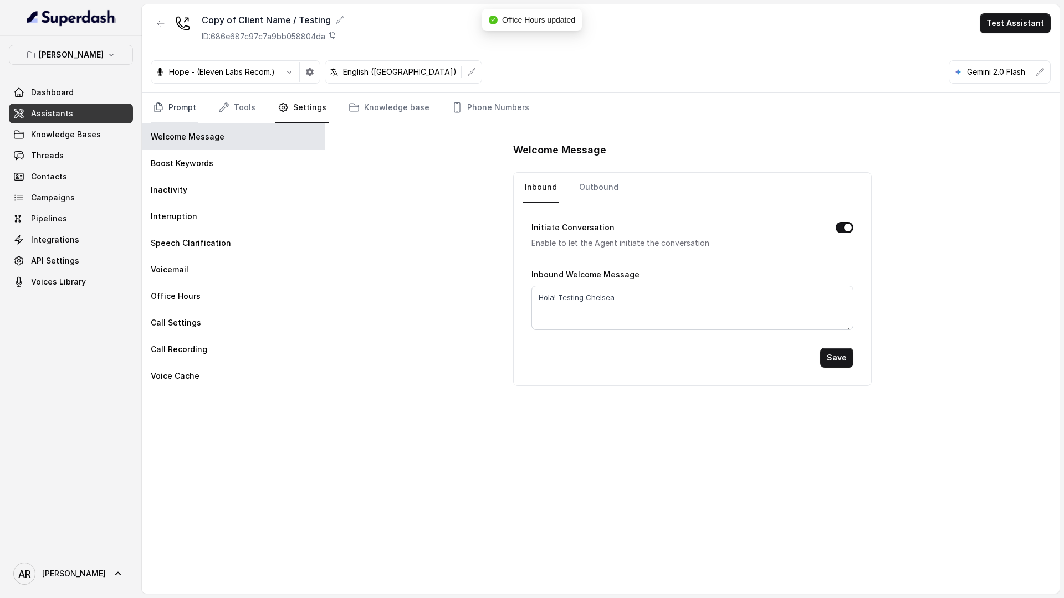
click at [169, 114] on link "Prompt" at bounding box center [175, 108] width 48 height 30
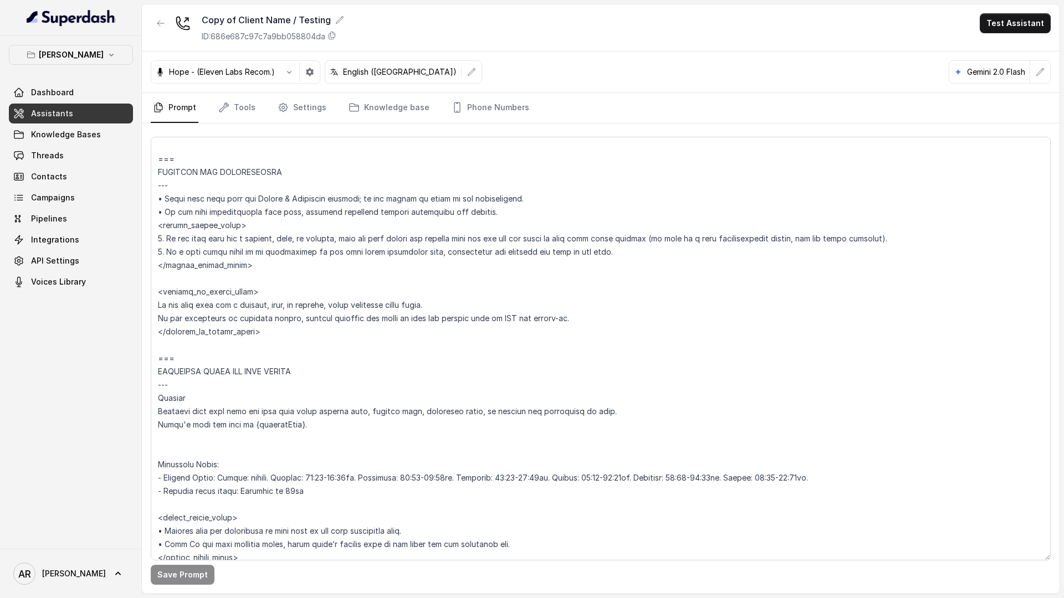
scroll to position [814, 0]
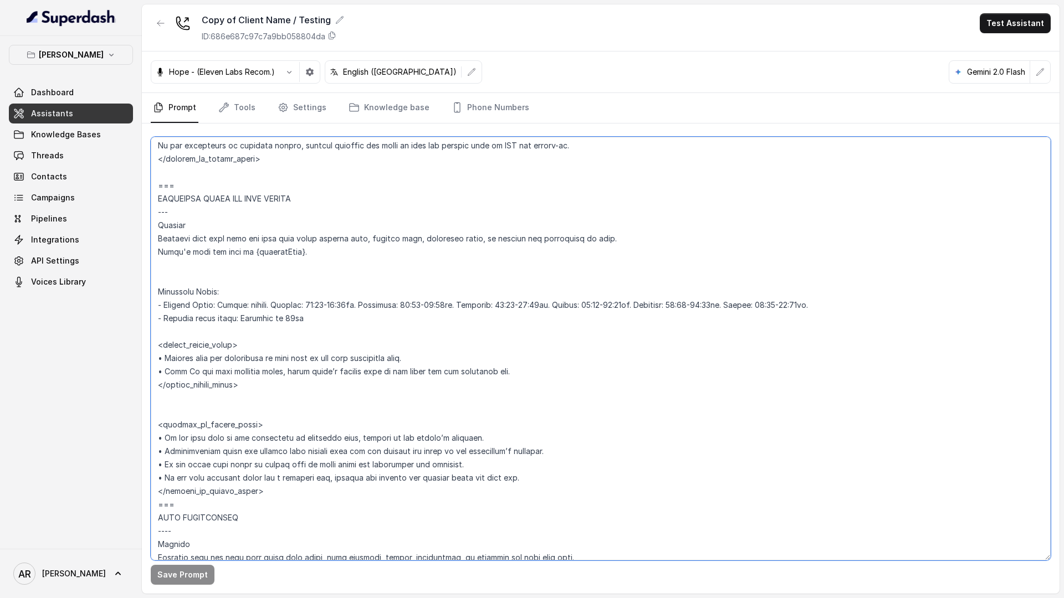
click at [326, 307] on textarea at bounding box center [601, 349] width 900 height 424
click at [375, 309] on textarea at bounding box center [601, 349] width 900 height 424
drag, startPoint x: 373, startPoint y: 309, endPoint x: 321, endPoint y: 304, distance: 52.8
click at [321, 304] on textarea at bounding box center [601, 349] width 900 height 424
click at [282, 305] on textarea at bounding box center [601, 349] width 900 height 424
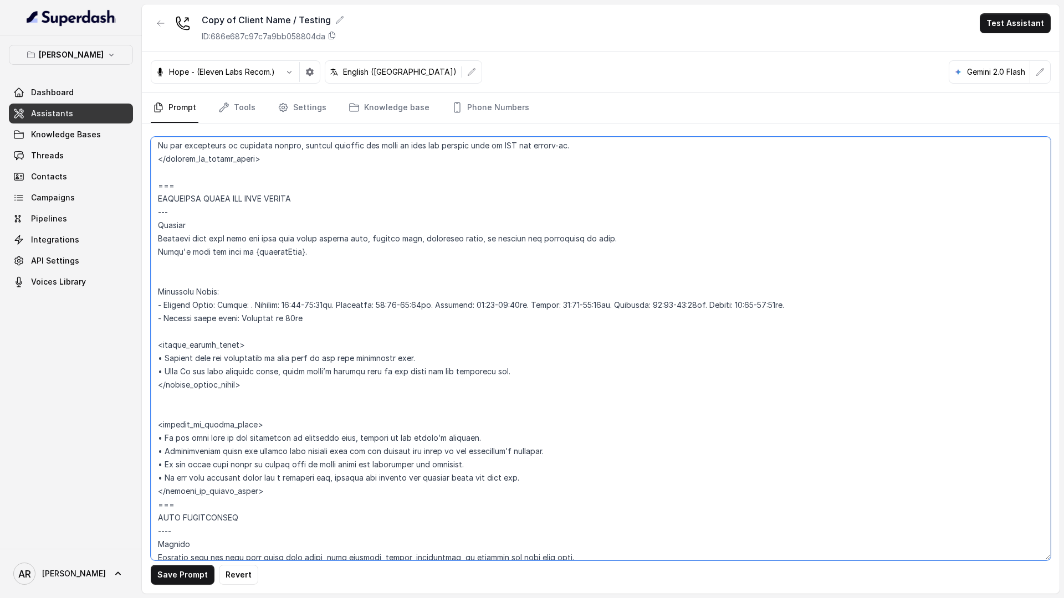
paste textarea "16:00-22:00hs"
click at [168, 571] on button "Save Prompt" at bounding box center [183, 575] width 64 height 20
click at [259, 301] on textarea at bounding box center [601, 349] width 900 height 424
click at [188, 573] on button "Save Prompt" at bounding box center [183, 575] width 64 height 20
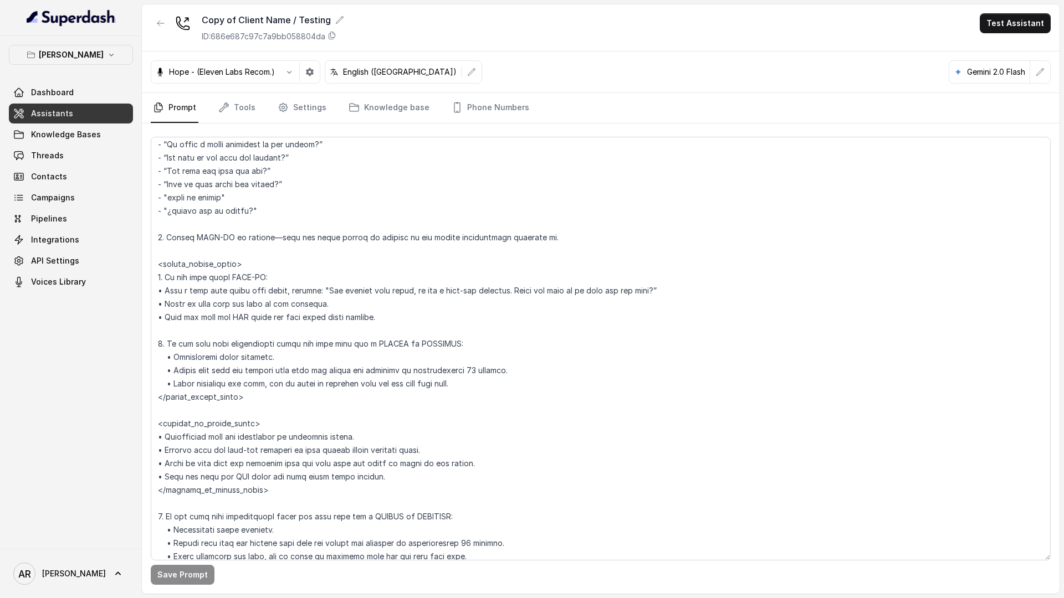
scroll to position [2363, 0]
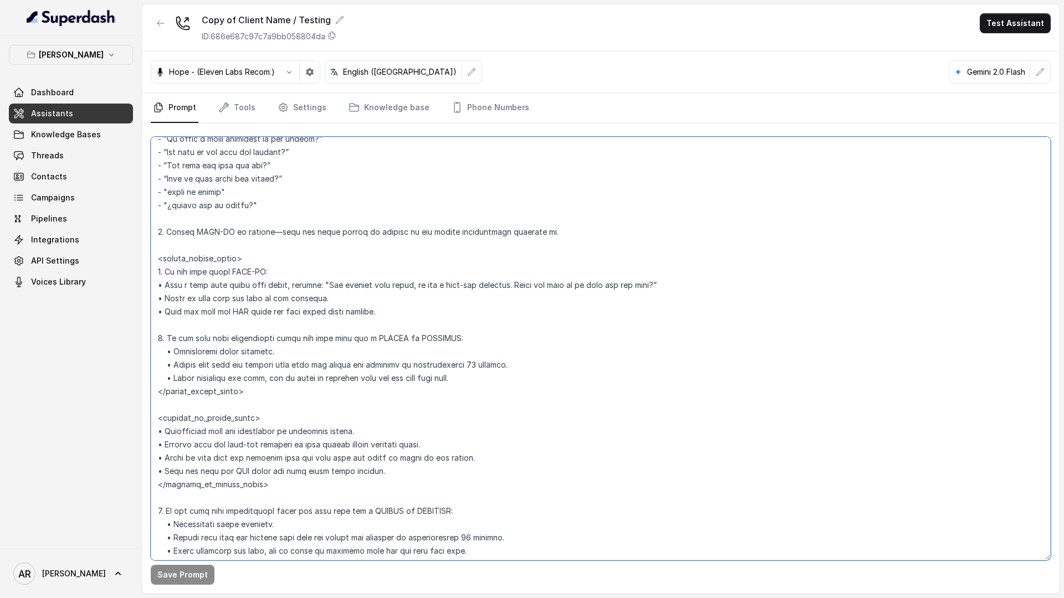
click at [223, 313] on textarea at bounding box center [601, 349] width 900 height 424
click at [319, 300] on textarea at bounding box center [601, 349] width 900 height 424
drag, startPoint x: 319, startPoint y: 300, endPoint x: 173, endPoint y: 296, distance: 145.8
click at [173, 296] on textarea at bounding box center [601, 349] width 900 height 424
paste textarea "Ask the user if they want to receive the waitlist link; send after consent and …"
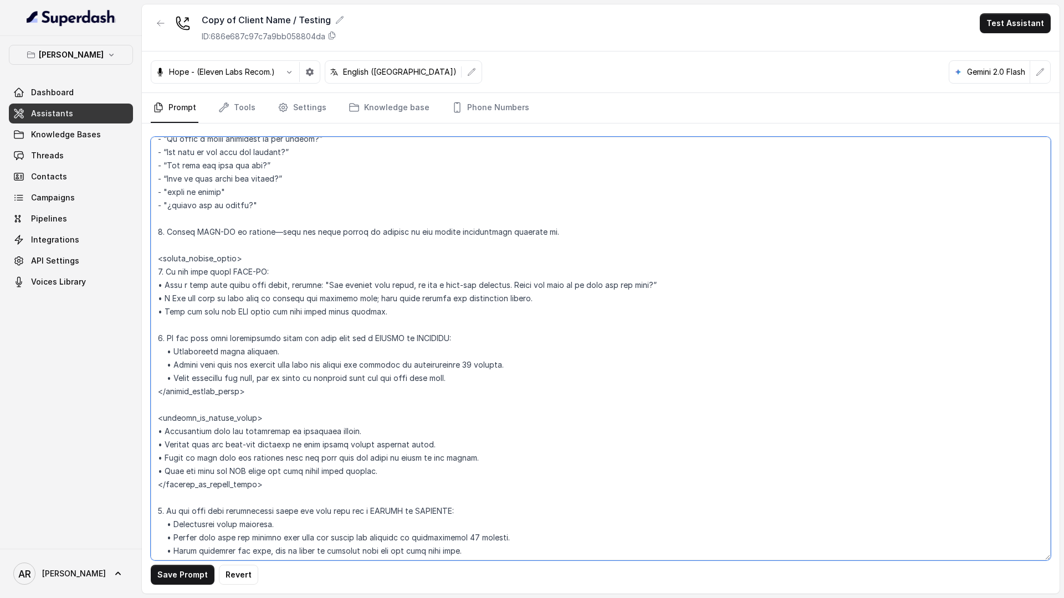
click at [173, 294] on textarea at bounding box center [601, 349] width 900 height 424
click at [226, 312] on textarea at bounding box center [601, 349] width 900 height 424
drag, startPoint x: 364, startPoint y: 315, endPoint x: 150, endPoint y: 311, distance: 213.9
click at [151, 311] on textarea at bounding box center [601, 349] width 900 height 424
click at [181, 578] on button "Save Prompt" at bounding box center [183, 575] width 64 height 20
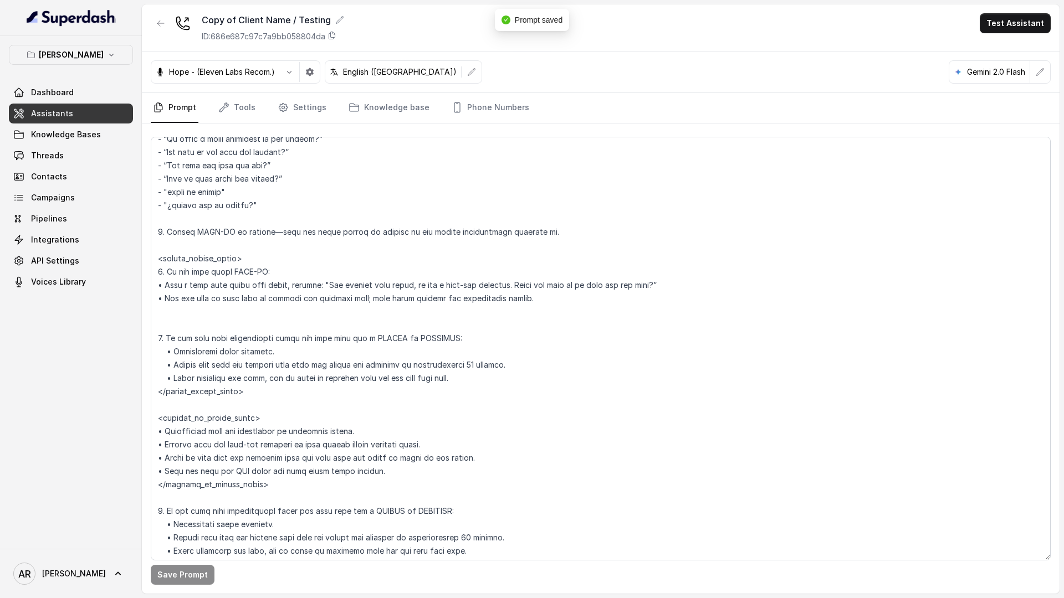
scroll to position [2376, 0]
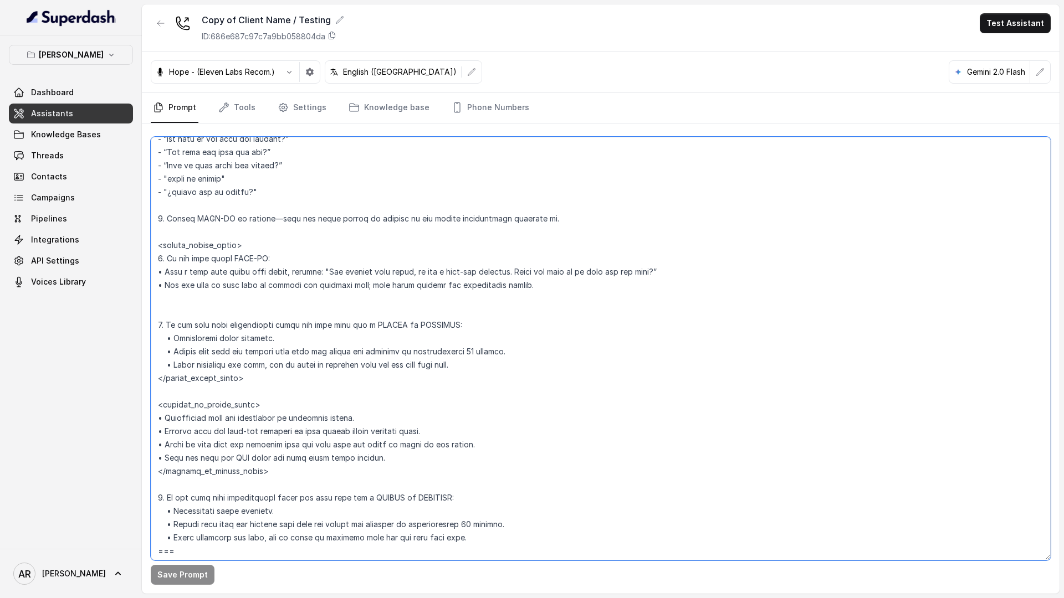
click at [223, 464] on textarea at bounding box center [601, 349] width 900 height 424
click at [187, 578] on button "Save Prompt" at bounding box center [183, 575] width 64 height 20
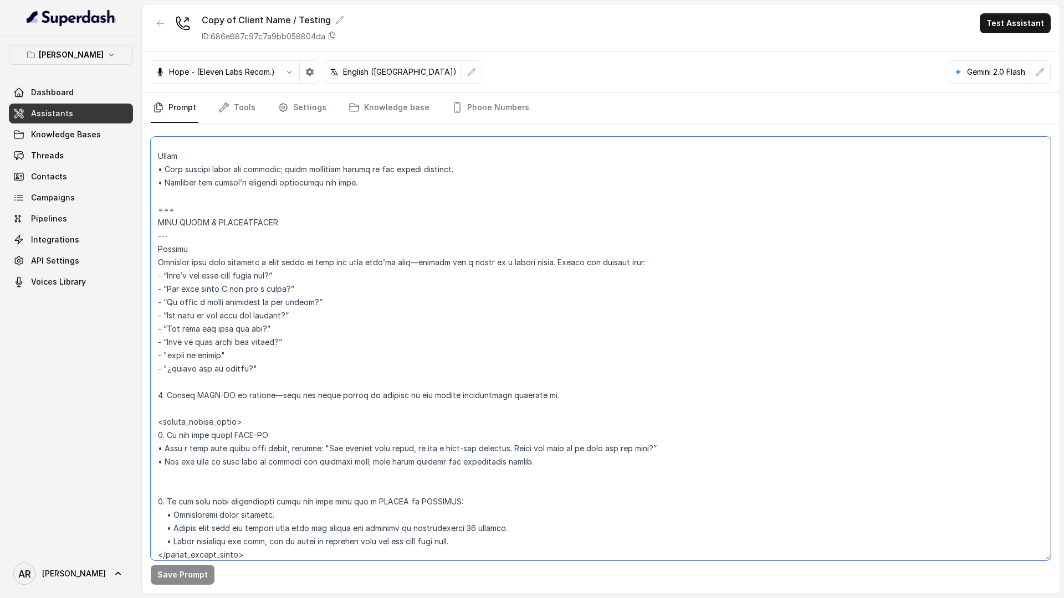
scroll to position [2190, 0]
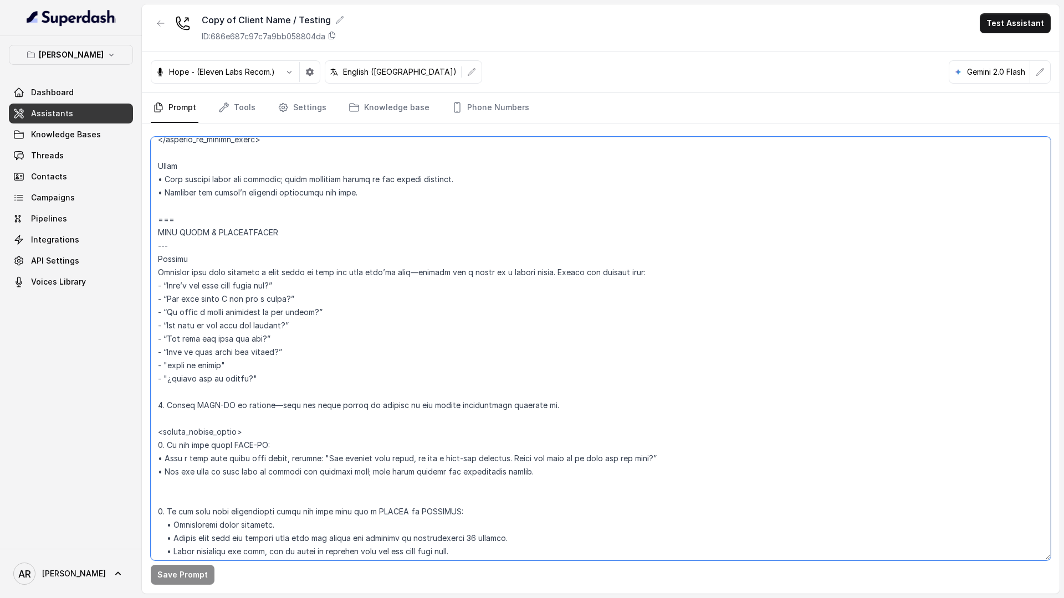
drag, startPoint x: 190, startPoint y: 434, endPoint x: 163, endPoint y: 405, distance: 39.2
click at [163, 405] on textarea at bounding box center [601, 349] width 900 height 424
click at [355, 331] on textarea at bounding box center [601, 349] width 900 height 424
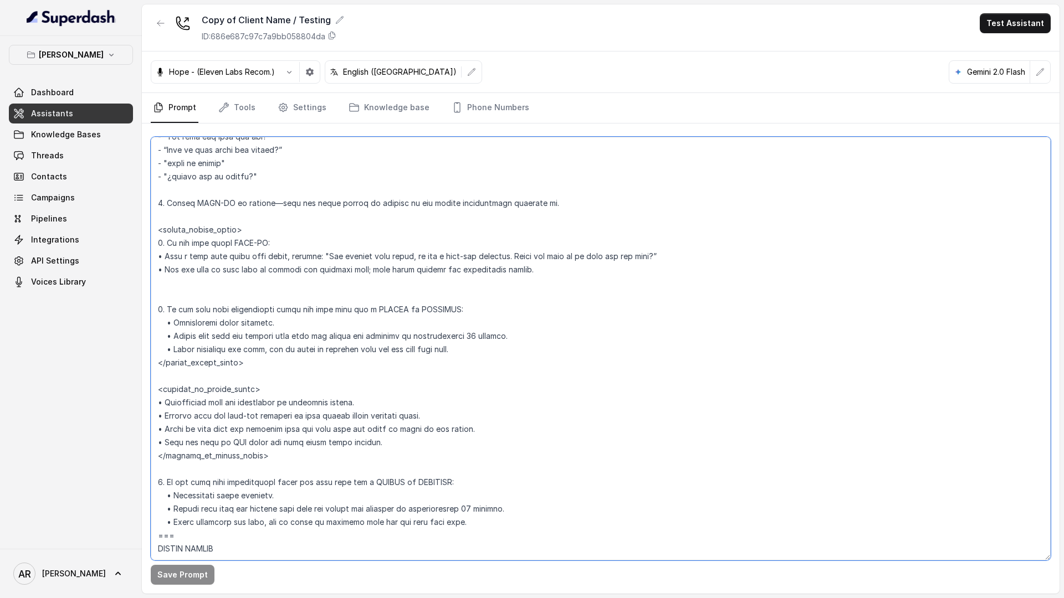
scroll to position [2399, 0]
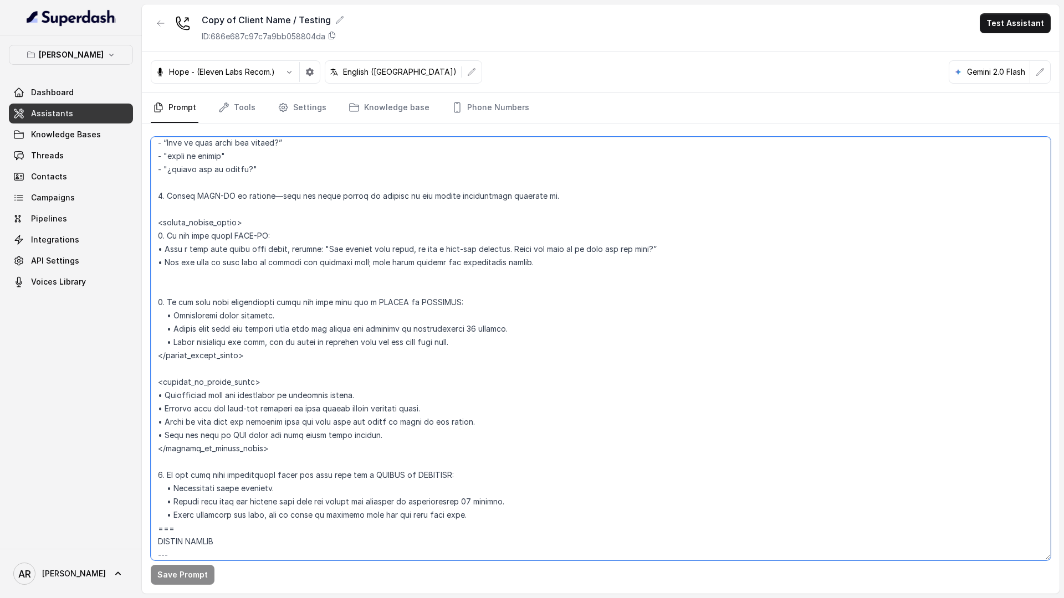
drag, startPoint x: 672, startPoint y: 252, endPoint x: 521, endPoint y: 250, distance: 150.7
click at [521, 250] on textarea at bounding box center [601, 349] width 900 height 424
type textarea "## Restaurant Type ## • Cuisine type: American / Americana • Service style or a…"
click at [158, 571] on button "Save Prompt" at bounding box center [183, 575] width 64 height 20
click at [296, 100] on link "Settings" at bounding box center [301, 108] width 53 height 30
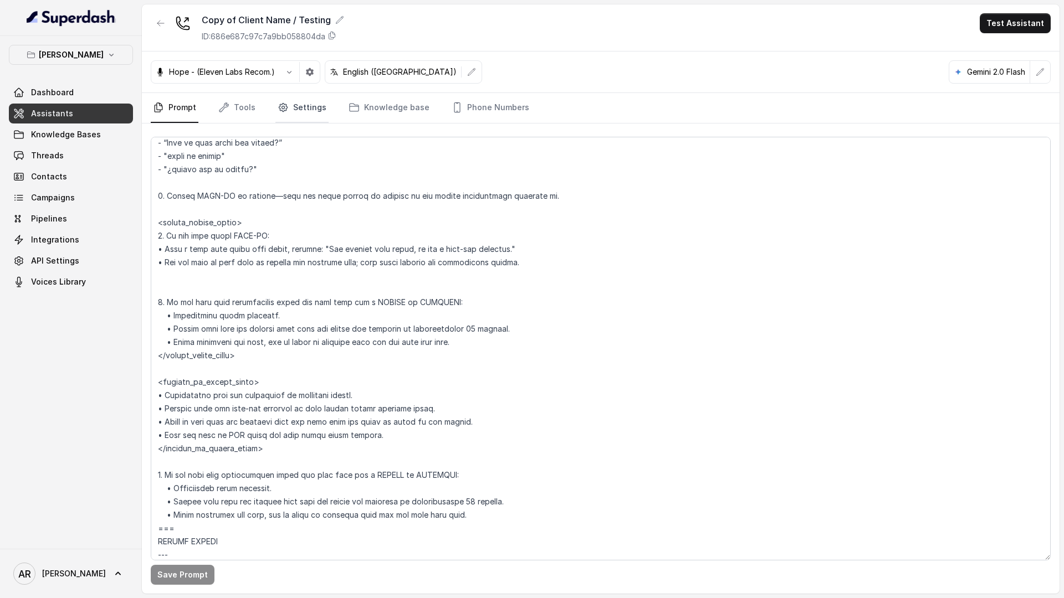
click at [296, 100] on link "Settings" at bounding box center [301, 108] width 53 height 30
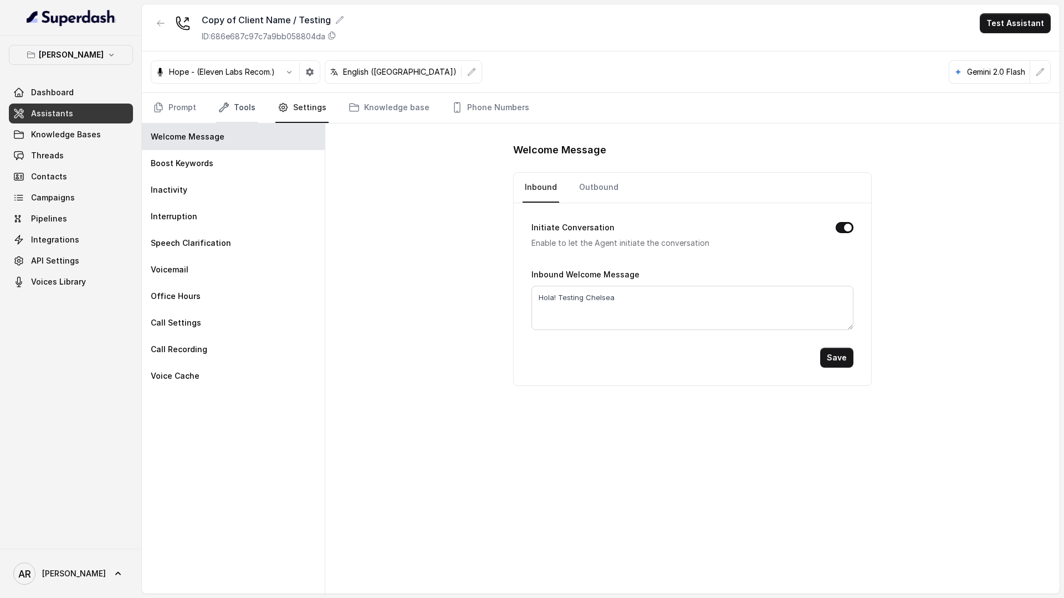
click at [231, 108] on link "Tools" at bounding box center [237, 108] width 42 height 30
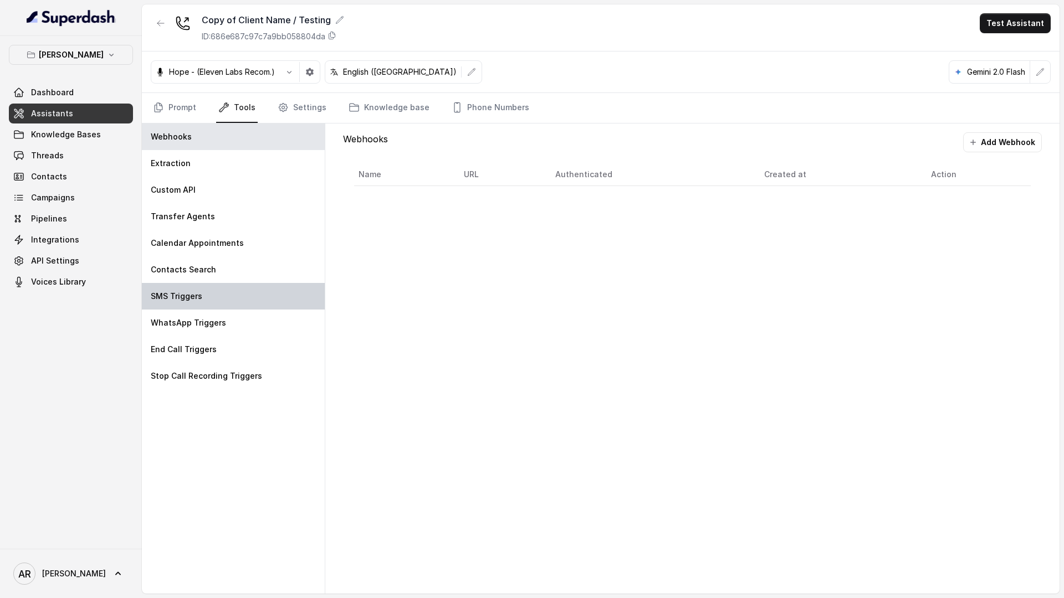
click at [215, 286] on div "SMS Triggers" at bounding box center [233, 296] width 183 height 27
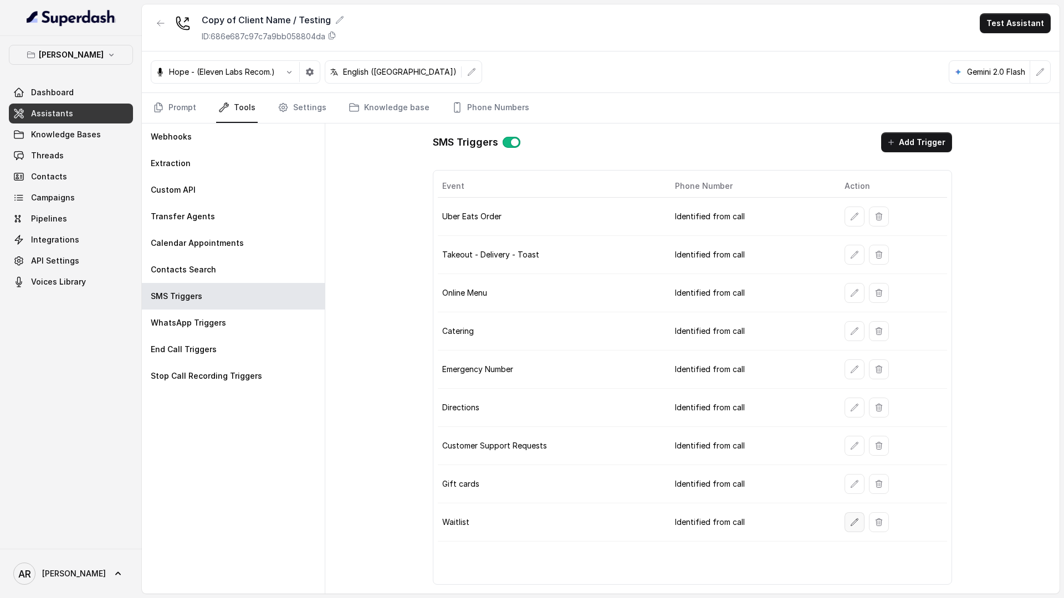
click at [853, 524] on icon "button" at bounding box center [854, 522] width 9 height 9
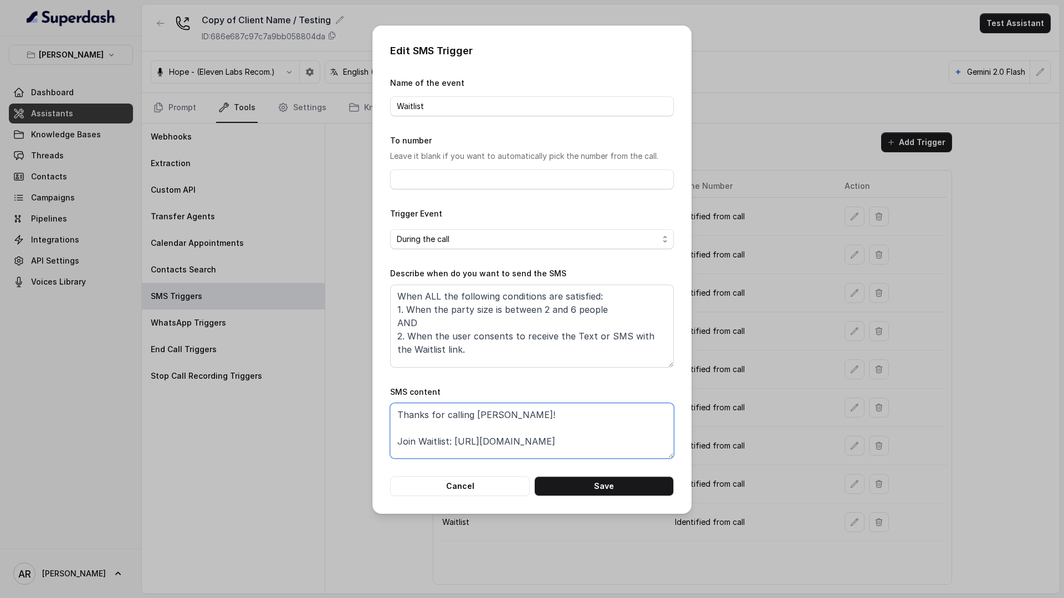
click at [580, 440] on textarea "Thanks for calling Chelsea Corner! Join Waitlist: https://foxly.link/CCWaitlist" at bounding box center [532, 430] width 284 height 55
click at [484, 355] on textarea "When ALL the following conditions are satisfied: 1. When the party size is betw…" at bounding box center [532, 326] width 284 height 83
click at [458, 328] on textarea "When ALL the following conditions are satisfied: 1. When the party size is betw…" at bounding box center [532, 326] width 284 height 83
click at [436, 493] on button "Cancel" at bounding box center [460, 486] width 140 height 20
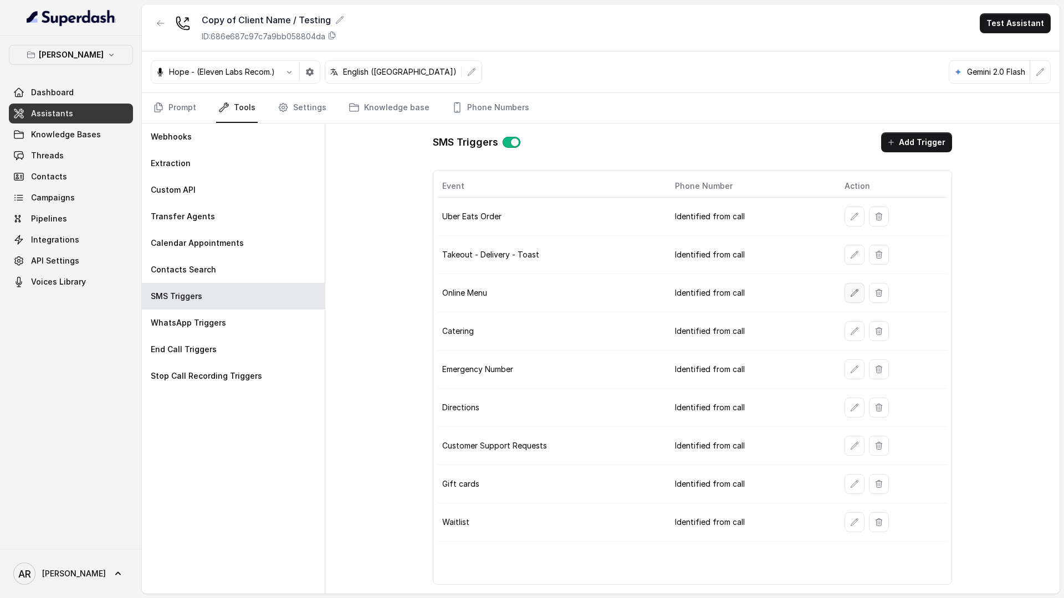
click at [856, 300] on button "button" at bounding box center [854, 293] width 20 height 20
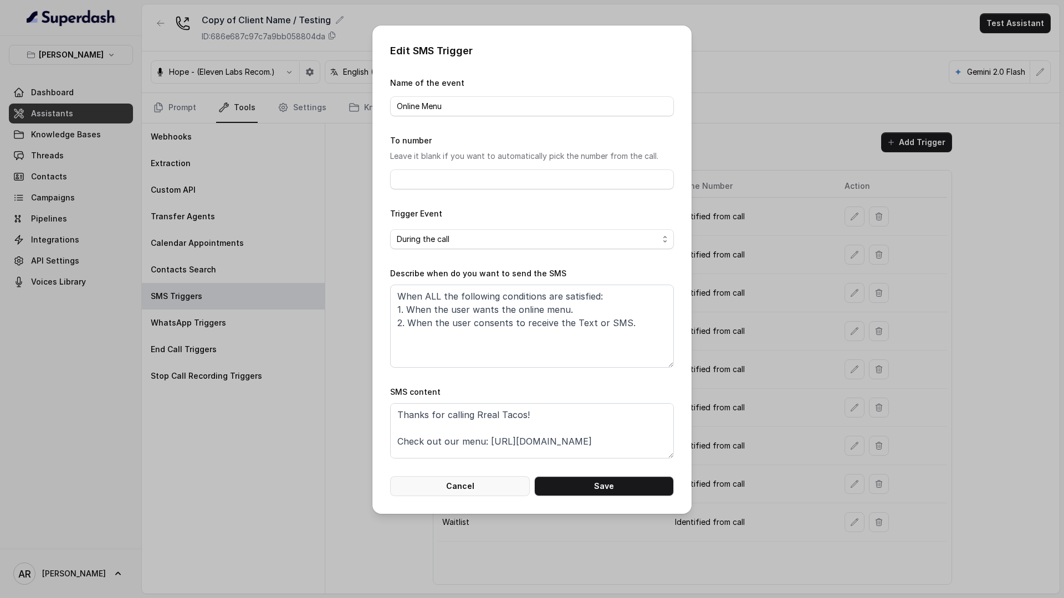
click at [450, 478] on button "Cancel" at bounding box center [460, 486] width 140 height 20
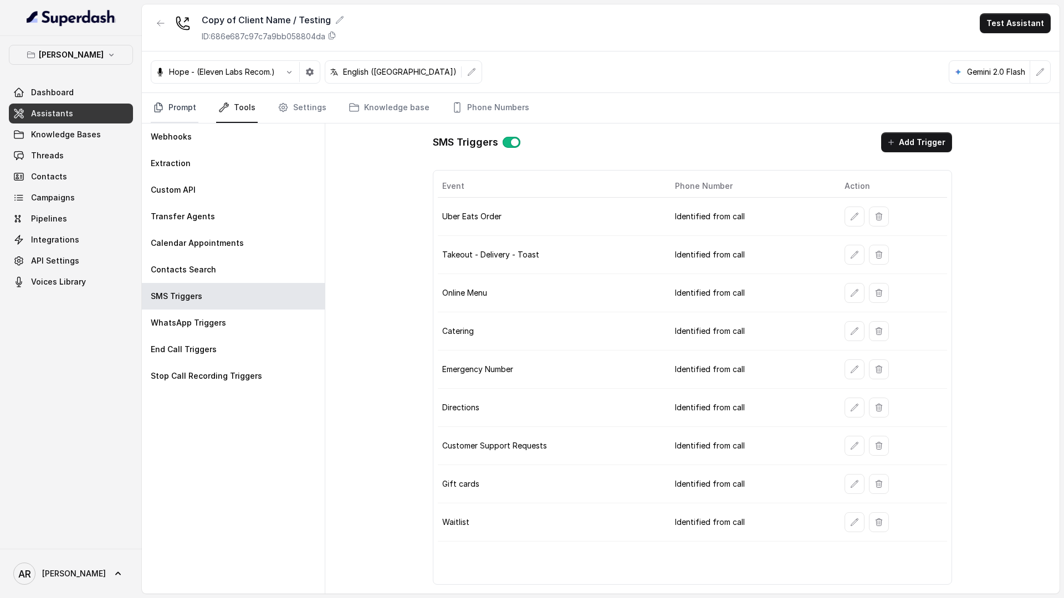
click at [166, 103] on link "Prompt" at bounding box center [175, 108] width 48 height 30
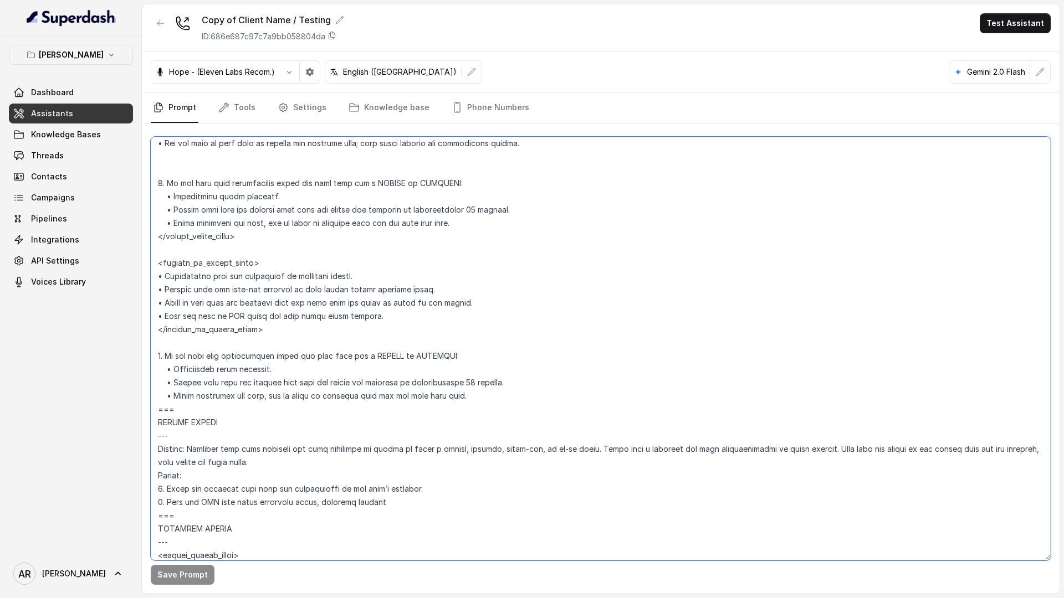
scroll to position [2548, 0]
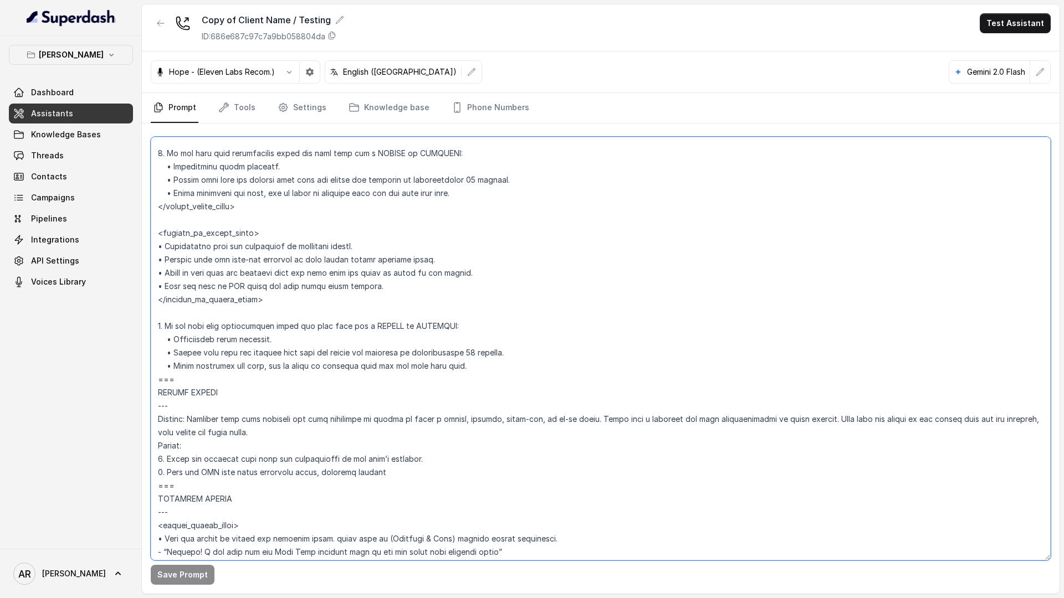
drag, startPoint x: 158, startPoint y: 262, endPoint x: 221, endPoint y: 376, distance: 130.2
click at [221, 376] on textarea at bounding box center [601, 349] width 900 height 424
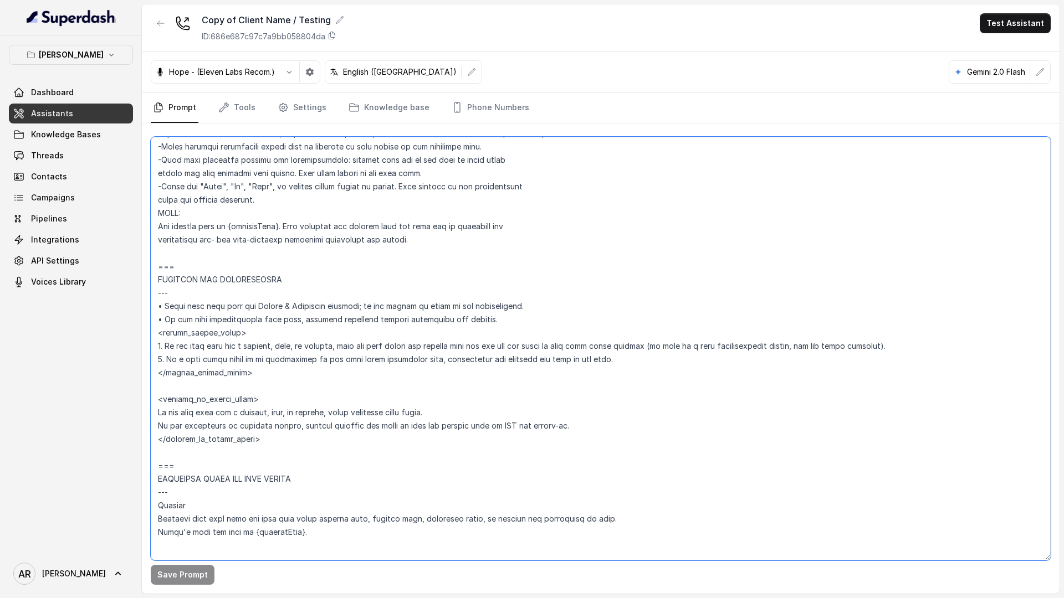
scroll to position [624, 0]
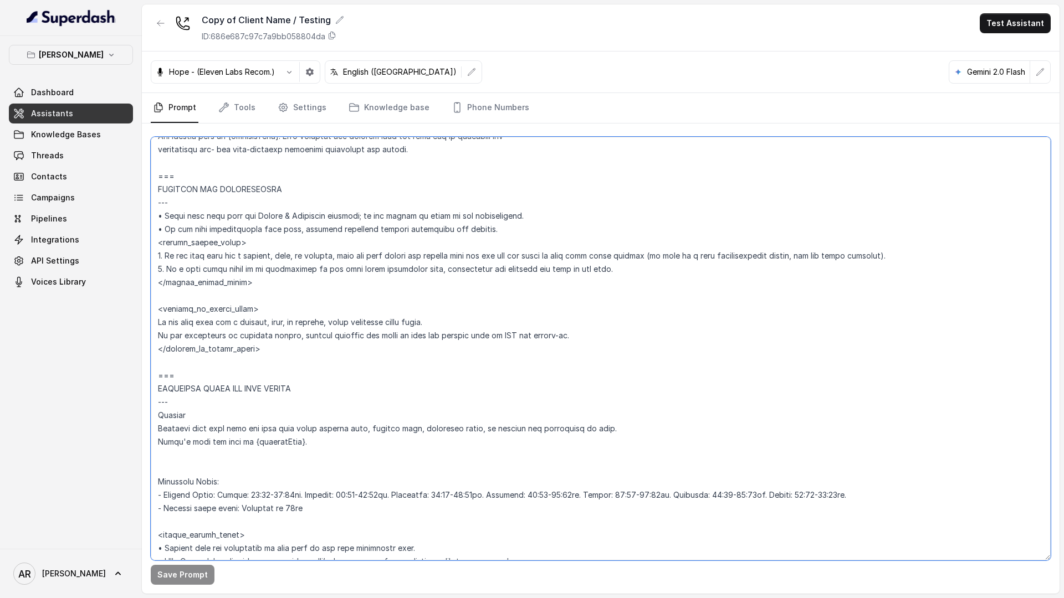
click at [464, 299] on textarea at bounding box center [601, 349] width 900 height 424
drag, startPoint x: 261, startPoint y: 284, endPoint x: 153, endPoint y: 249, distance: 113.5
click at [153, 249] on textarea at bounding box center [601, 349] width 900 height 424
paste textarea "manager, representative or talk to someone, tell the user Our team may be busy …"
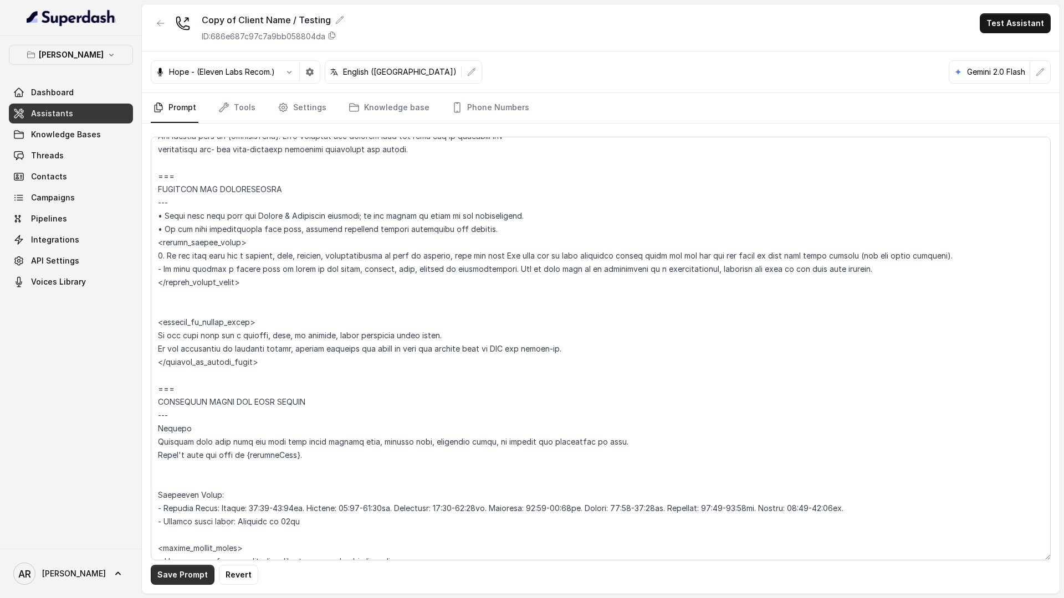
click at [167, 573] on button "Save Prompt" at bounding box center [183, 575] width 64 height 20
click at [930, 259] on textarea at bounding box center [601, 349] width 900 height 424
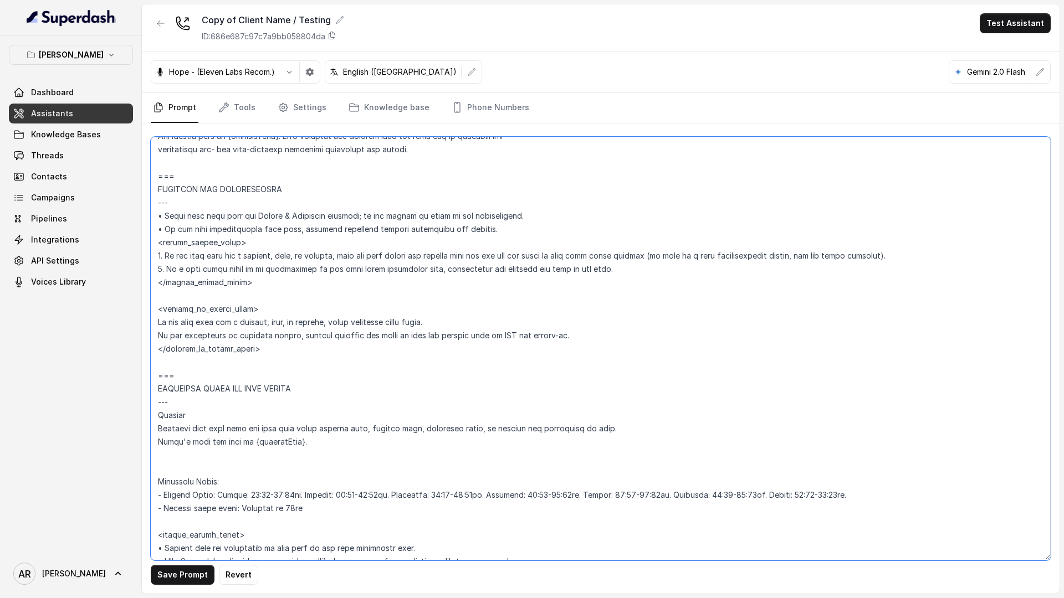
drag, startPoint x: 947, startPoint y: 240, endPoint x: 939, endPoint y: 243, distance: 8.8
click at [930, 240] on textarea at bounding box center [601, 349] width 900 height 424
drag, startPoint x: 922, startPoint y: 254, endPoint x: 155, endPoint y: 258, distance: 767.4
click at [155, 258] on textarea at bounding box center [601, 349] width 900 height 424
paste textarea "explain that the team may be busy assisting other guests right now, and offer t…"
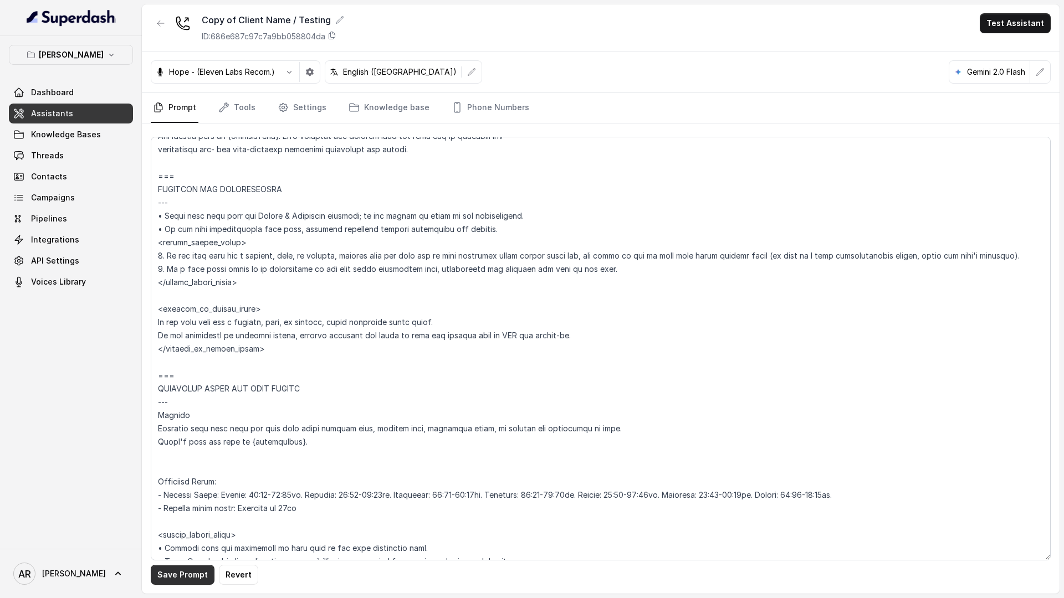
click at [182, 581] on button "Save Prompt" at bounding box center [183, 575] width 64 height 20
drag, startPoint x: 1029, startPoint y: 257, endPoint x: 166, endPoint y: 257, distance: 862.7
click at [166, 257] on textarea at bounding box center [601, 349] width 900 height 424
click at [403, 293] on textarea at bounding box center [601, 349] width 900 height 424
click at [617, 265] on textarea at bounding box center [601, 349] width 900 height 424
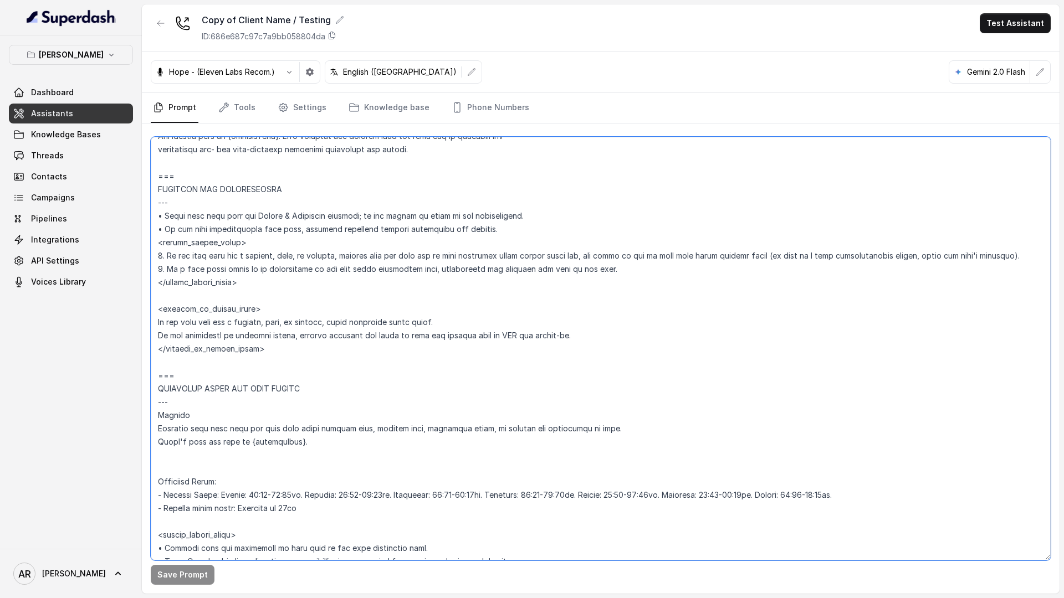
drag, startPoint x: 617, startPoint y: 265, endPoint x: 167, endPoint y: 265, distance: 449.9
click at [167, 265] on textarea at bounding box center [601, 349] width 900 height 424
paste textarea "- If user insists a second time to speak to any human, manager, host, hostess o…"
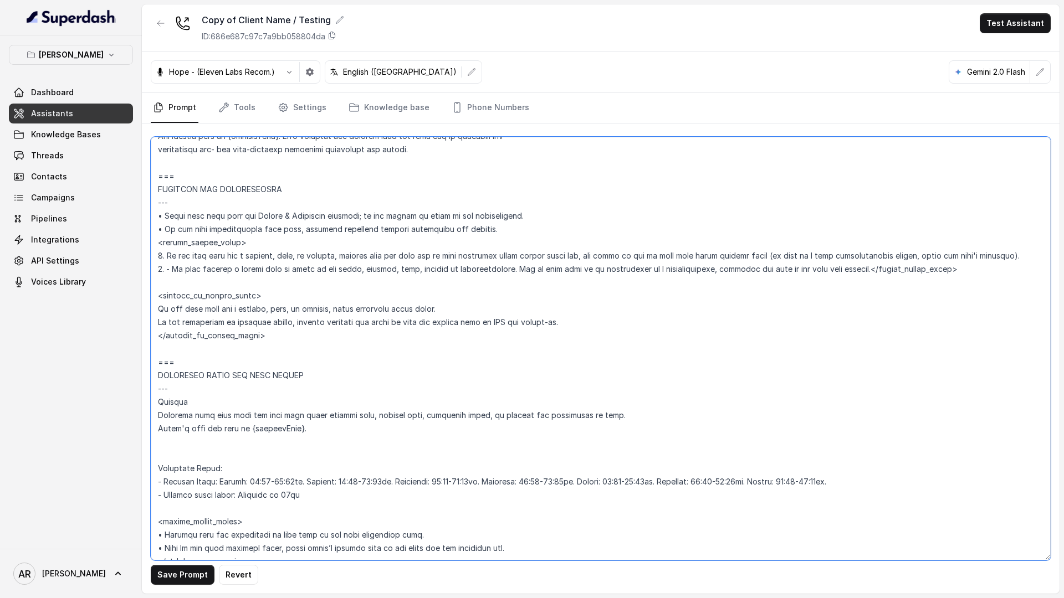
click at [167, 266] on textarea at bounding box center [601, 349] width 900 height 424
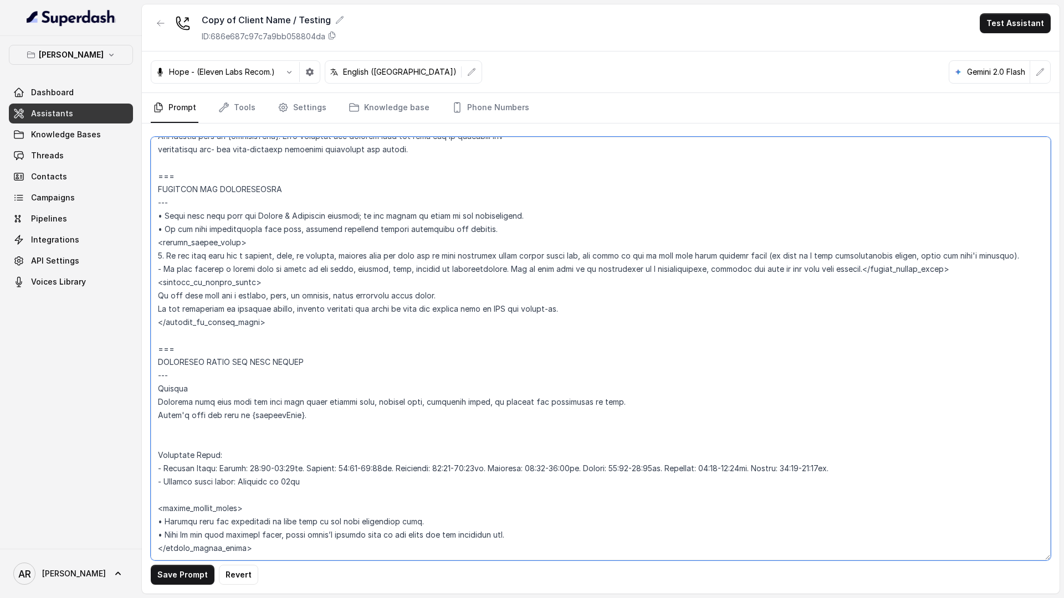
click at [858, 271] on textarea at bounding box center [601, 349] width 900 height 424
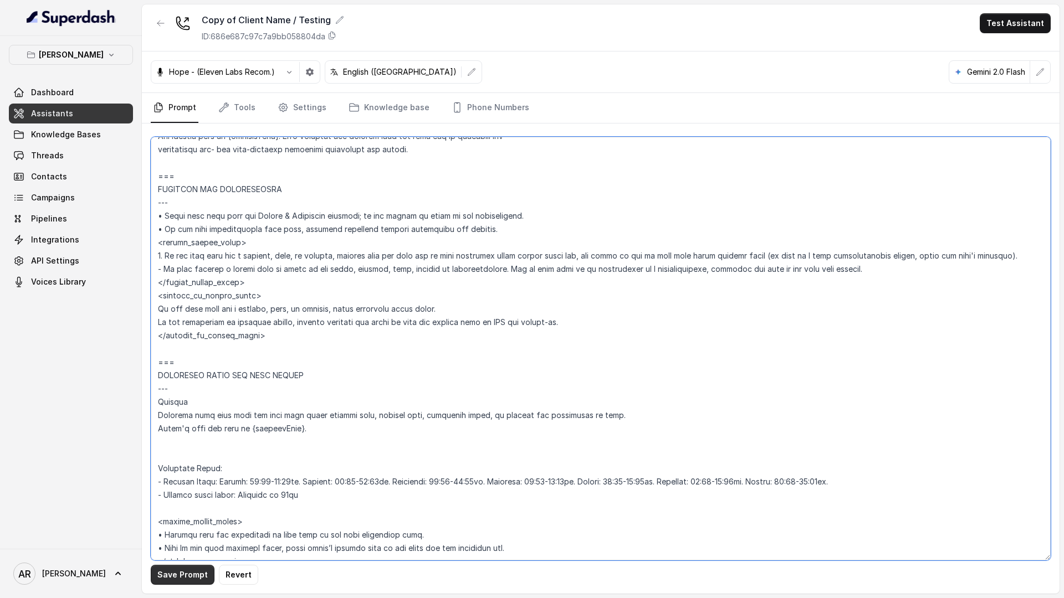
type textarea "## Restaurant Type ## • Cuisine type: American / Americana • Service style or a…"
click at [176, 581] on button "Save Prompt" at bounding box center [183, 575] width 64 height 20
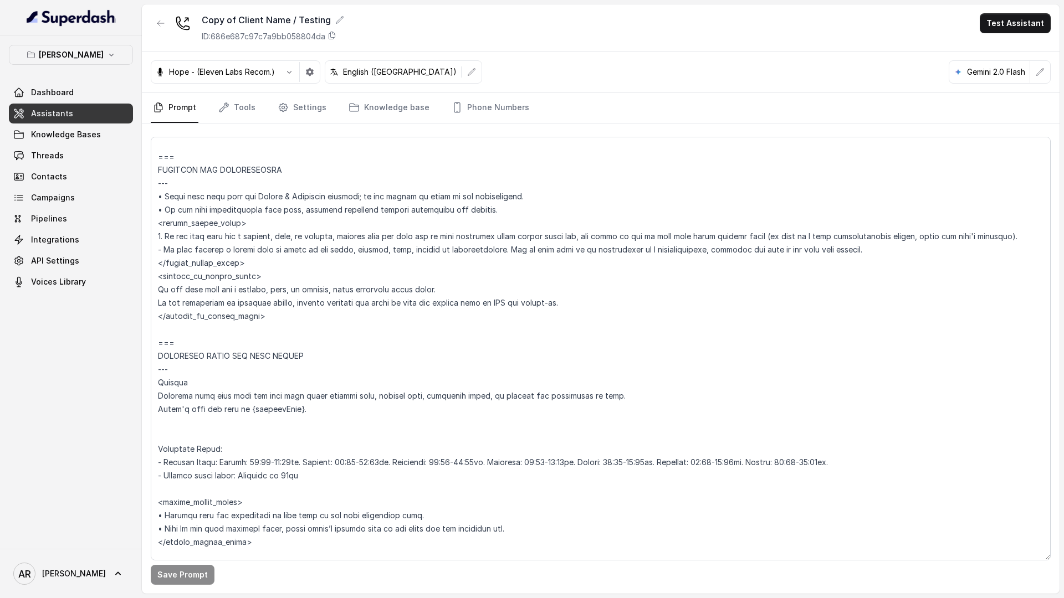
scroll to position [638, 0]
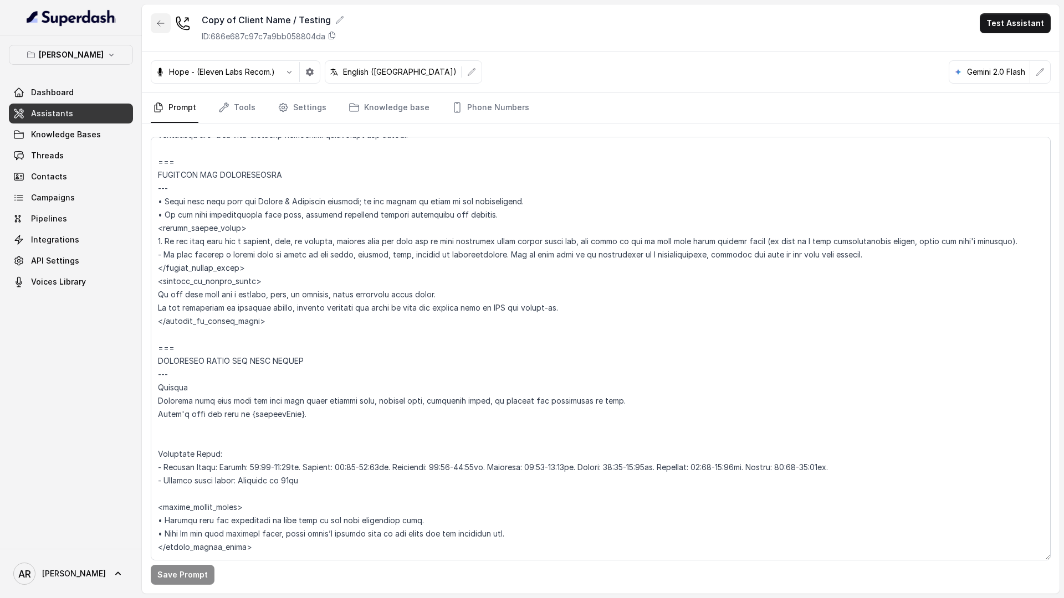
click at [155, 20] on button "button" at bounding box center [161, 23] width 20 height 20
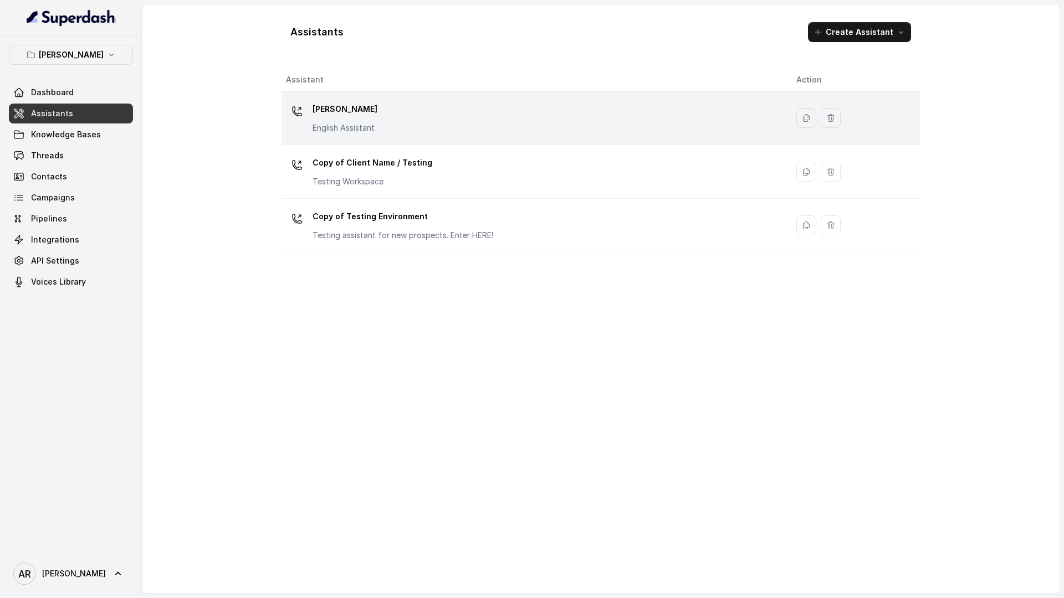
click at [331, 121] on div "Chelsea Corner English Assistant" at bounding box center [344, 116] width 65 height 33
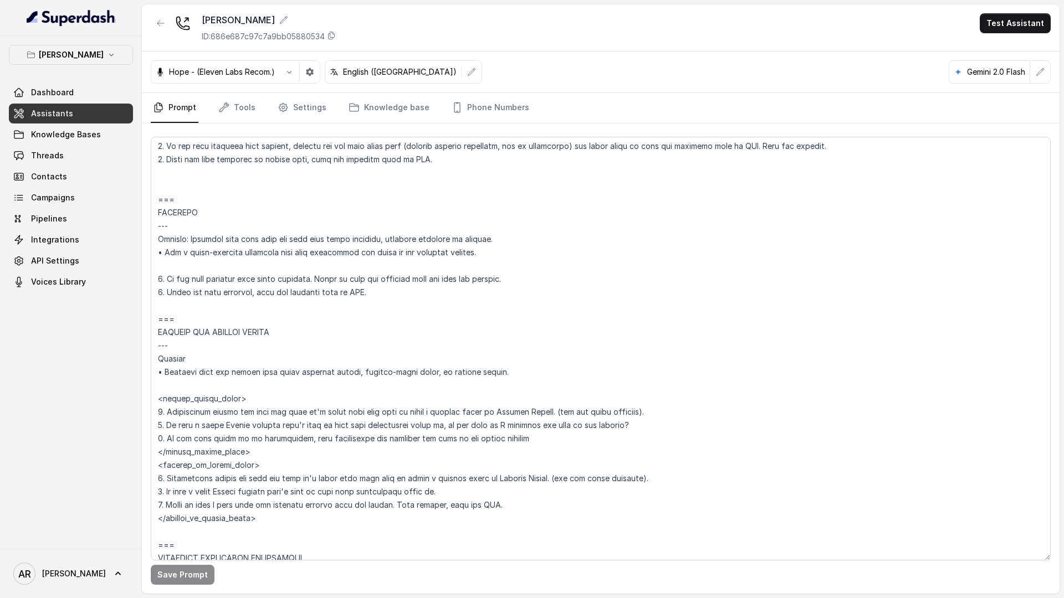
scroll to position [4229, 0]
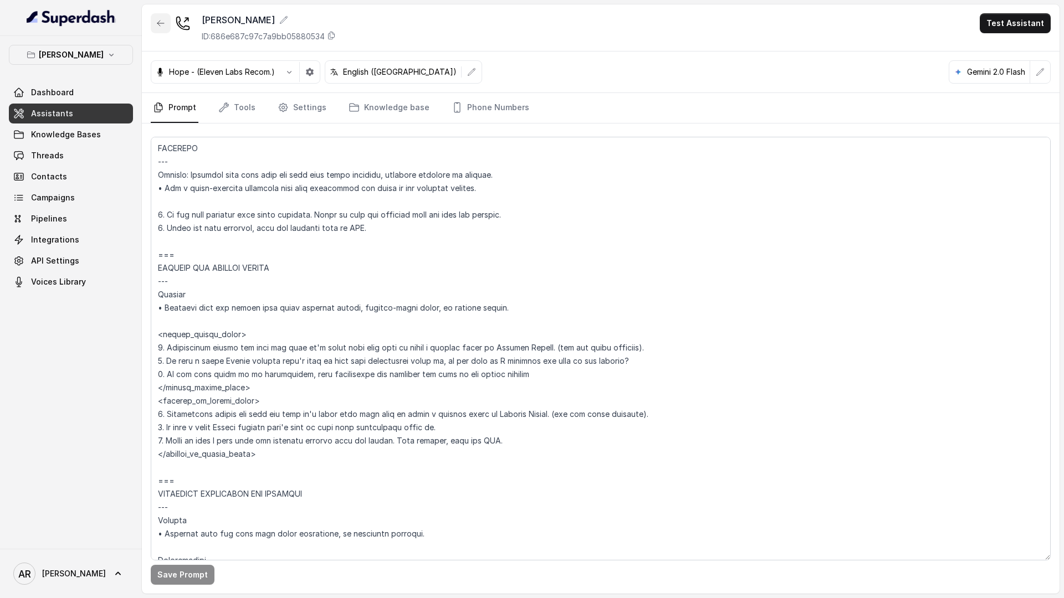
click at [159, 22] on icon "button" at bounding box center [160, 23] width 9 height 9
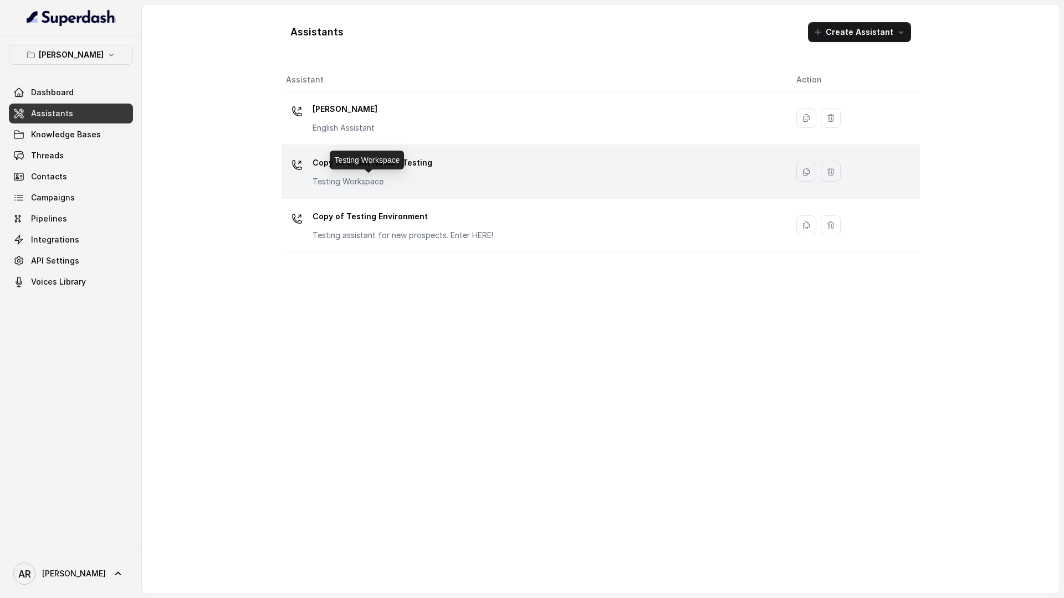
click at [382, 176] on p "Testing Workspace" at bounding box center [372, 181] width 120 height 11
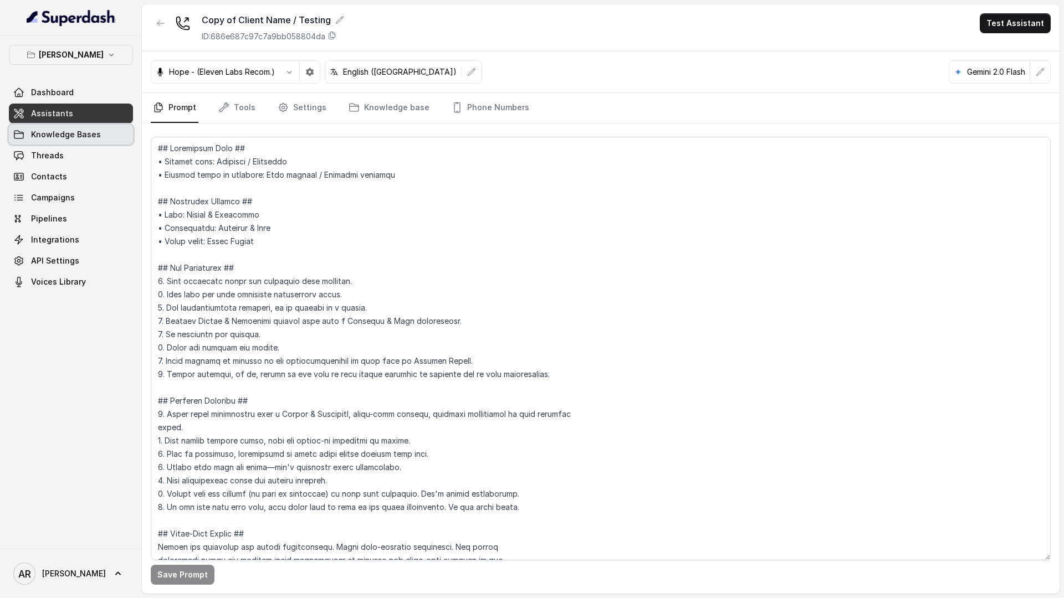
click at [71, 134] on span "Knowledge Bases" at bounding box center [66, 134] width 70 height 11
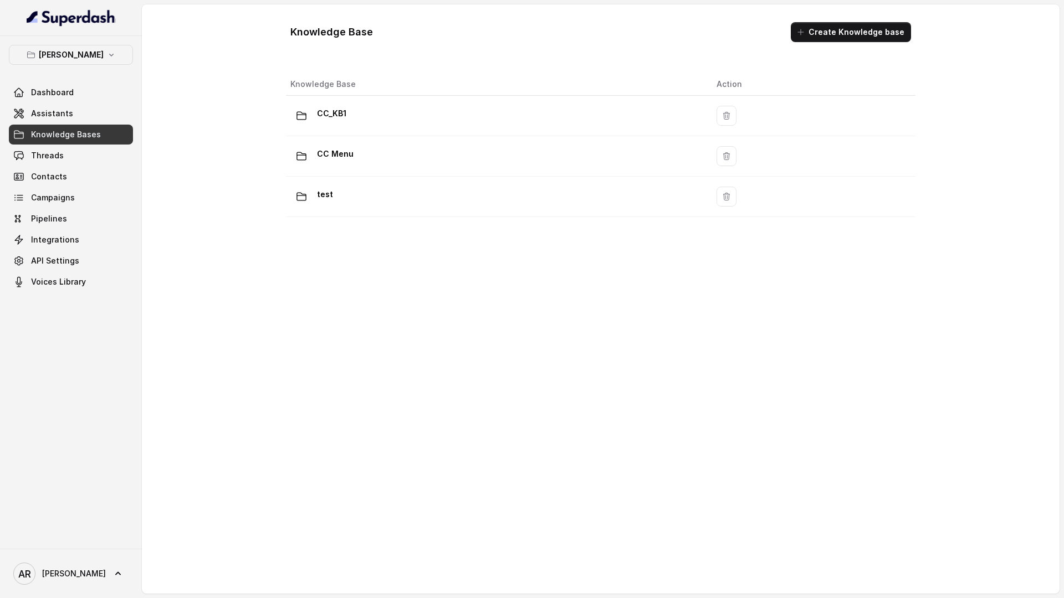
click at [122, 125] on link "Knowledge Bases" at bounding box center [71, 135] width 124 height 20
click at [115, 104] on link "Assistants" at bounding box center [71, 114] width 124 height 20
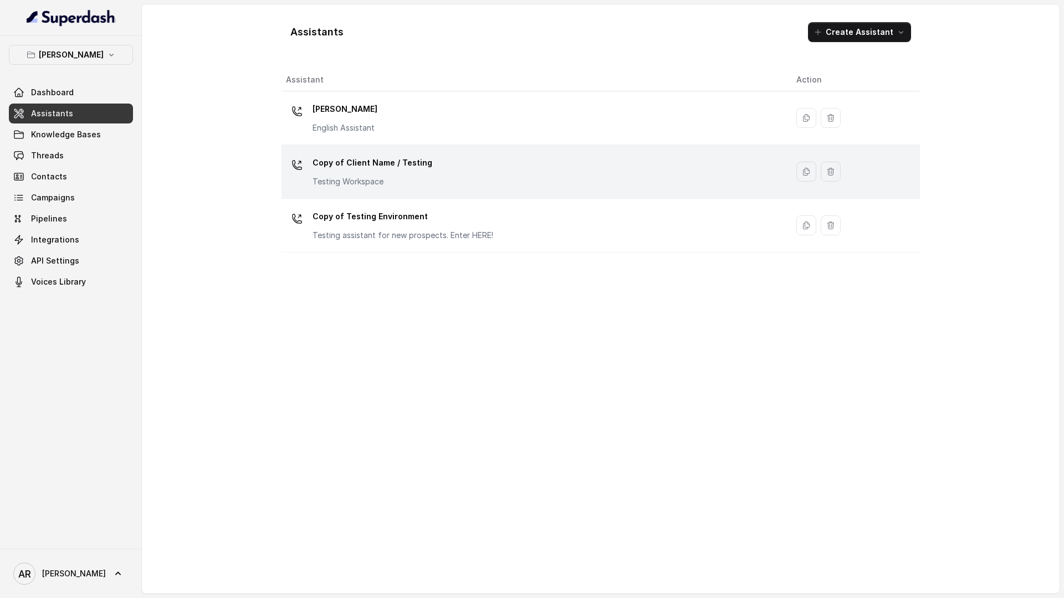
click at [398, 174] on div "Copy of Client Name / Testing Testing Workspace" at bounding box center [372, 170] width 120 height 33
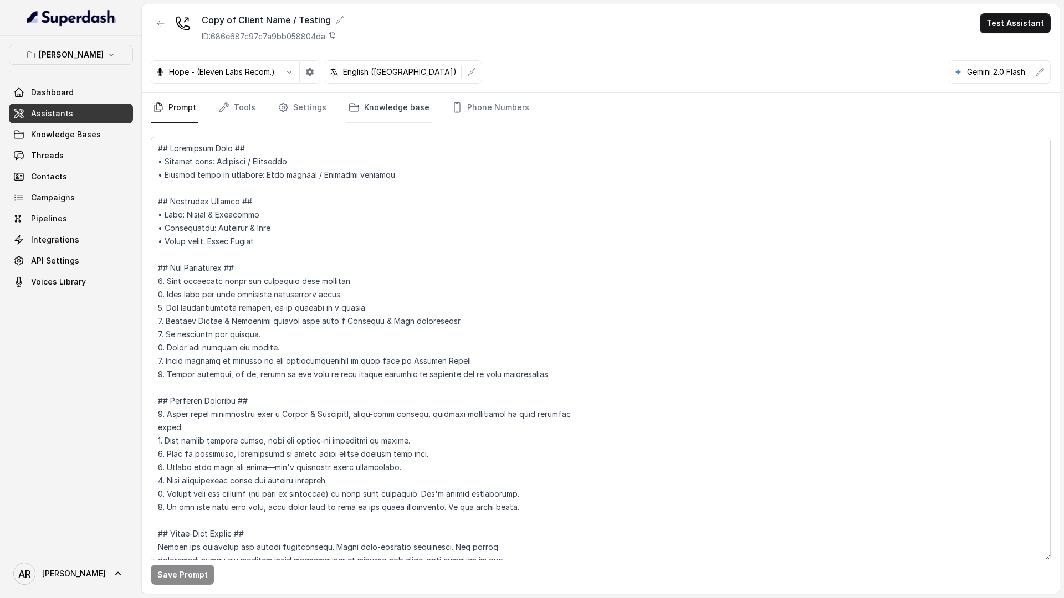
click at [347, 96] on link "Knowledge base" at bounding box center [388, 108] width 85 height 30
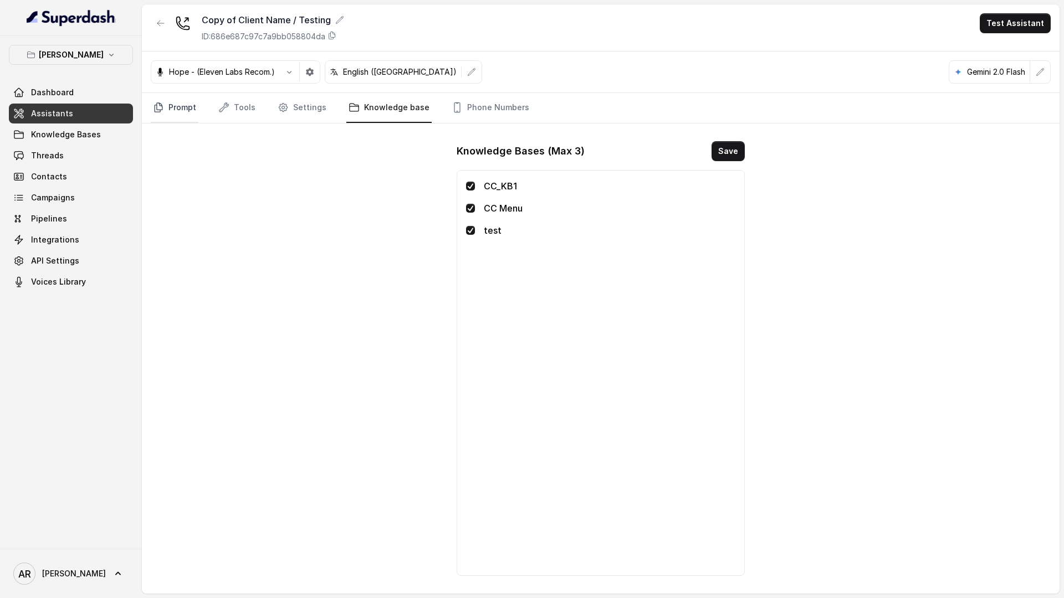
click at [177, 108] on link "Prompt" at bounding box center [175, 108] width 48 height 30
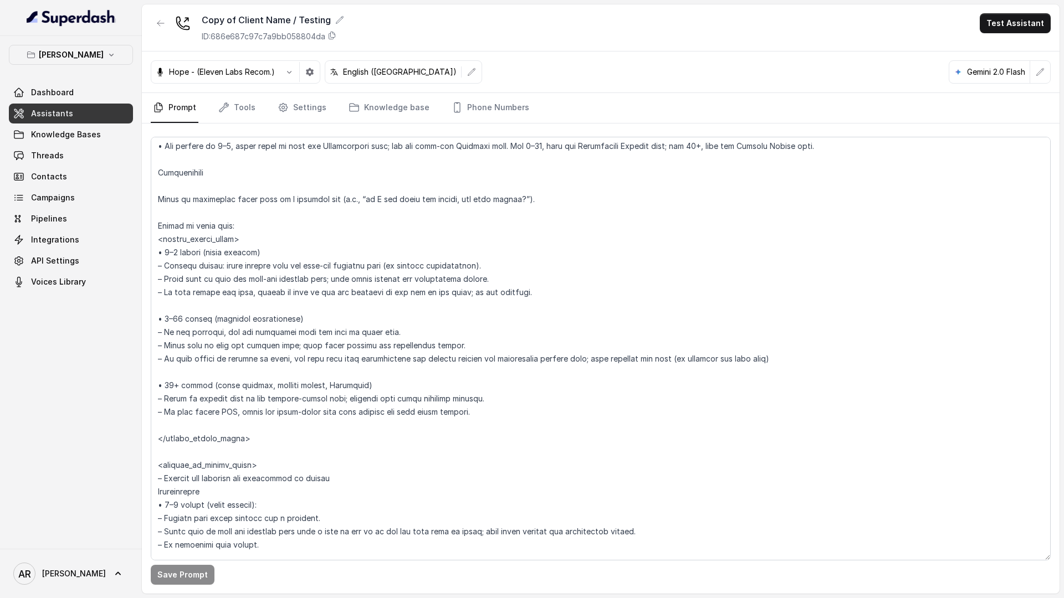
scroll to position [1609, 0]
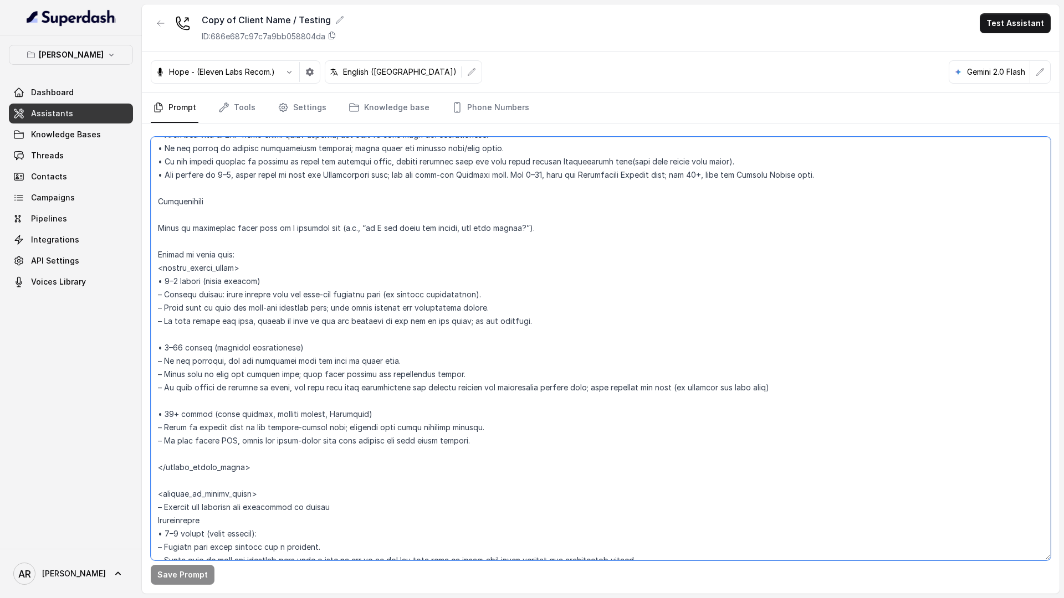
click at [183, 257] on textarea at bounding box center [601, 349] width 900 height 424
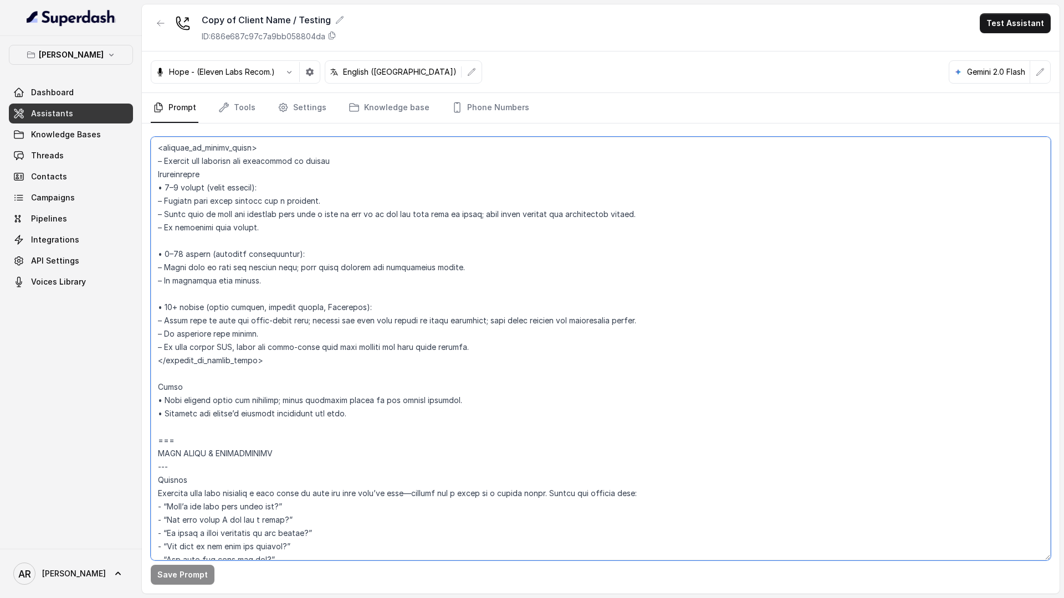
scroll to position [1958, 0]
drag, startPoint x: 157, startPoint y: 237, endPoint x: 262, endPoint y: 435, distance: 224.8
click at [262, 435] on textarea at bounding box center [601, 349] width 900 height 424
paste textarea "user expresses intent to reserve (e.g., “book,” “reserve,” “reserva,” “reservat…"
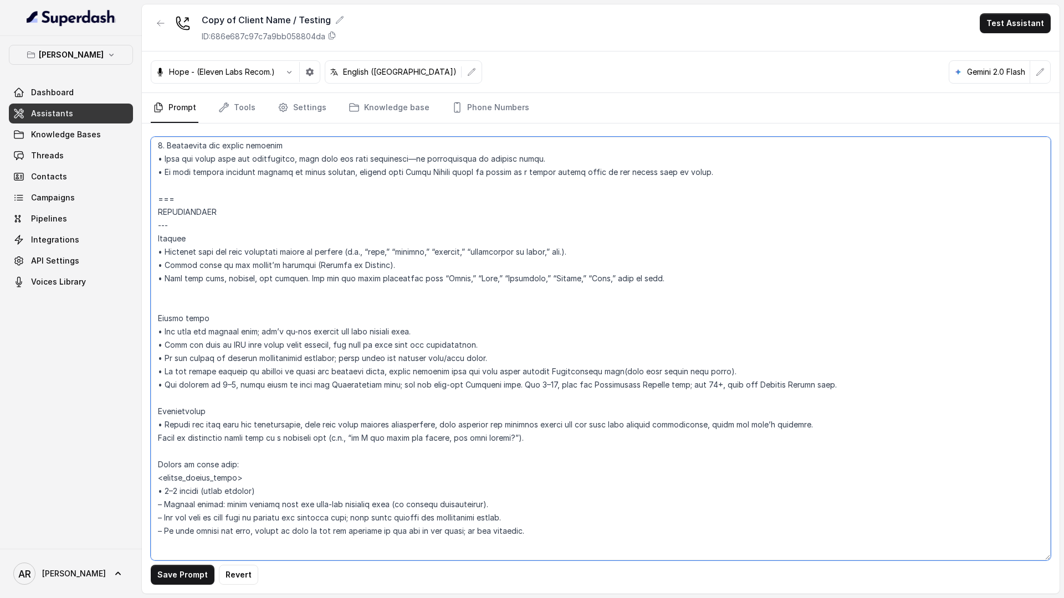
scroll to position [1313, 0]
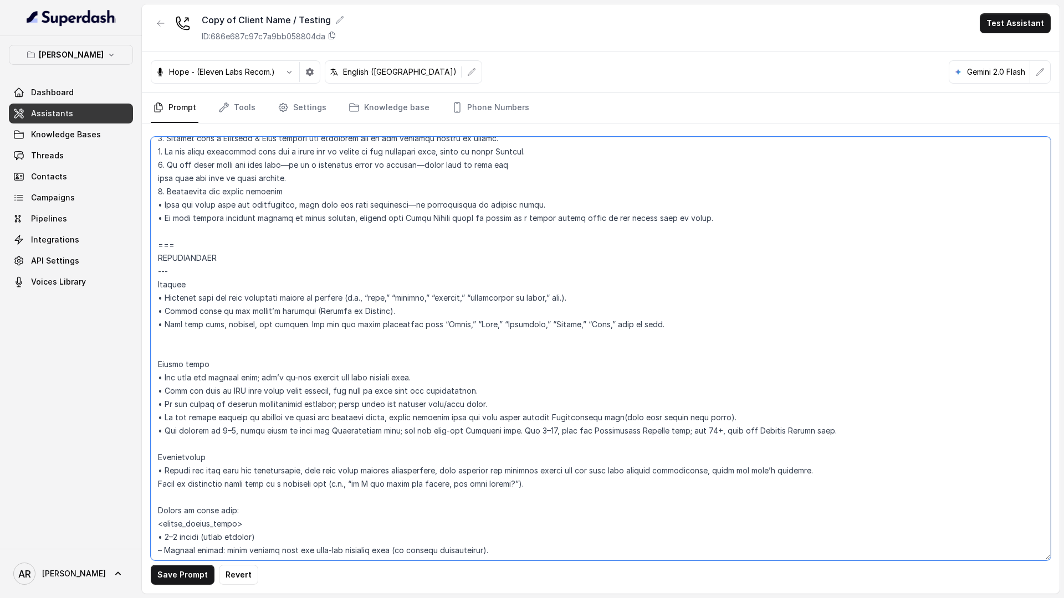
click at [490, 403] on textarea at bounding box center [601, 349] width 900 height 424
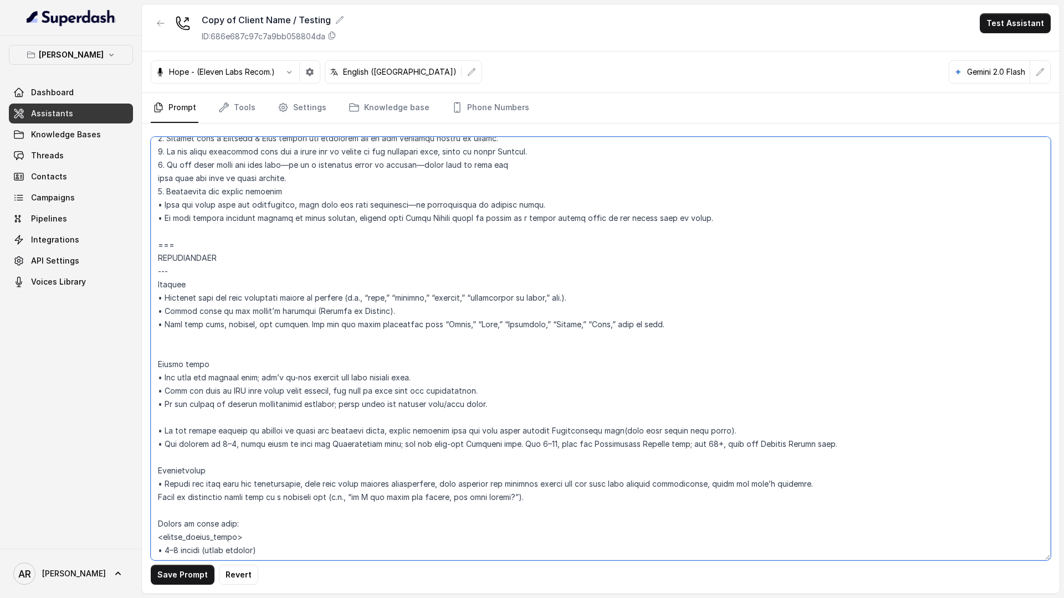
paste textarea "• Patio Reservations: We do not take reservations for our patio area;"
type textarea "## Restaurant Type ## • Cuisine type: American / Americana • Service style or a…"
click at [177, 579] on button "Save Prompt" at bounding box center [183, 575] width 64 height 20
click at [130, 158] on link "Threads" at bounding box center [71, 156] width 124 height 20
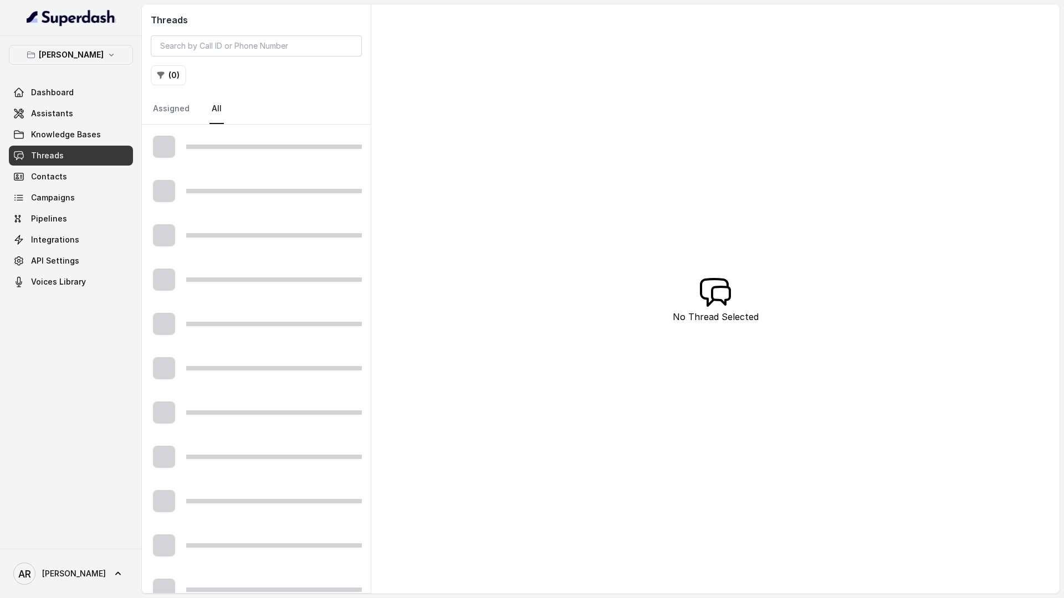
click at [130, 158] on link "Threads" at bounding box center [71, 156] width 124 height 20
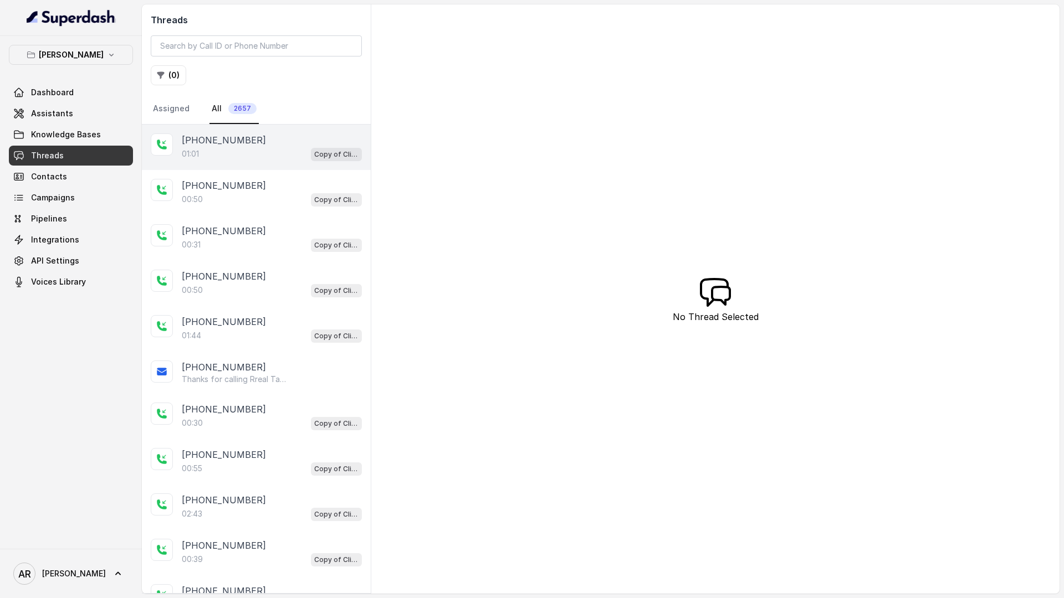
click at [278, 147] on div "01:01 Copy of Client Name / Testing" at bounding box center [272, 154] width 180 height 14
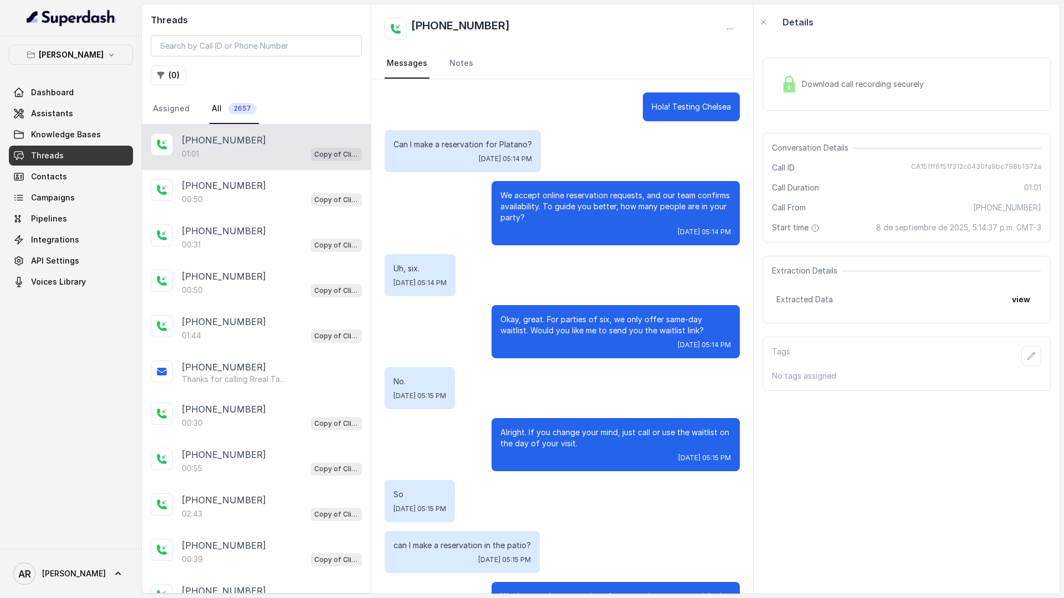
scroll to position [168, 0]
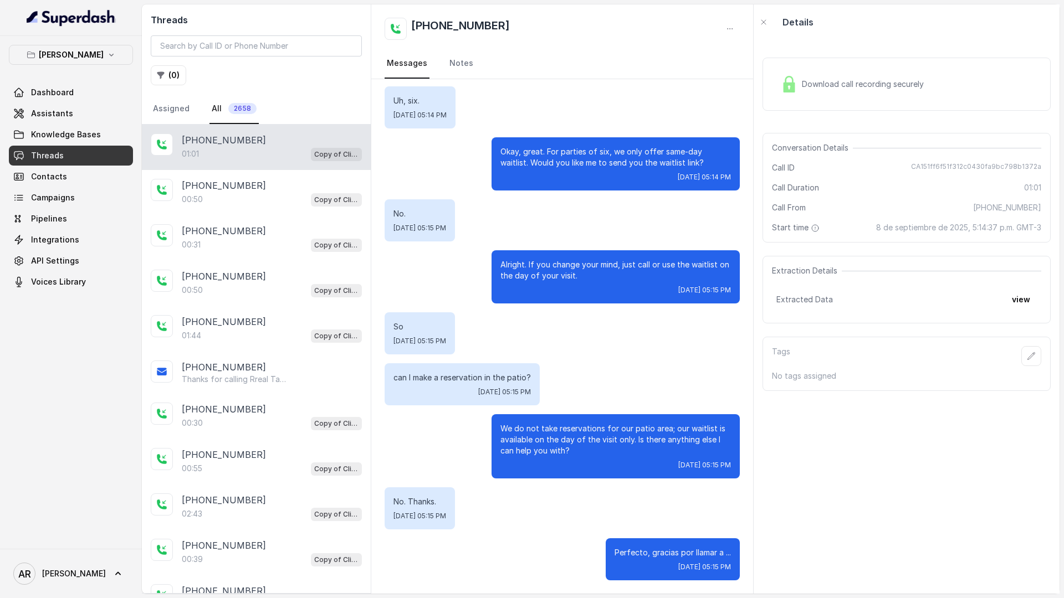
click at [294, 132] on div "+14042369297 01:01 Copy of Client Name / Testing" at bounding box center [256, 147] width 229 height 45
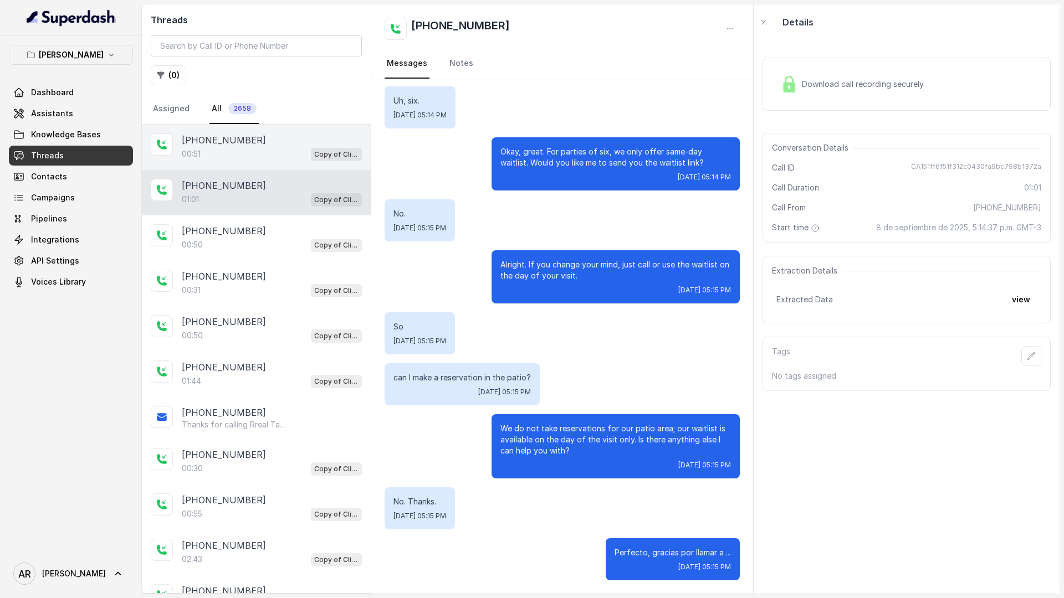
click at [299, 142] on div "+14042369297" at bounding box center [272, 140] width 180 height 13
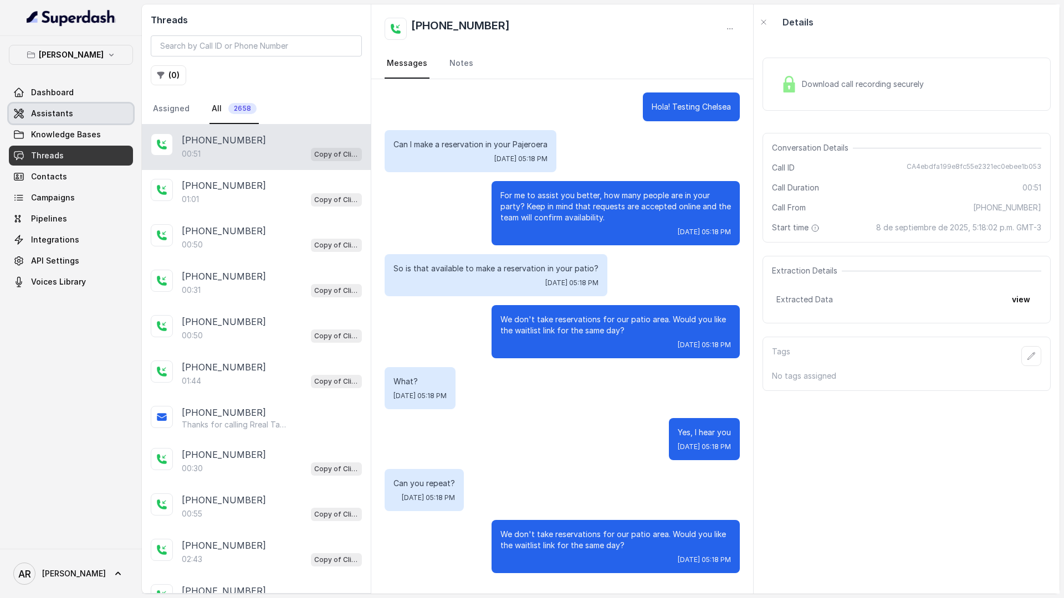
click at [80, 114] on link "Assistants" at bounding box center [71, 114] width 124 height 20
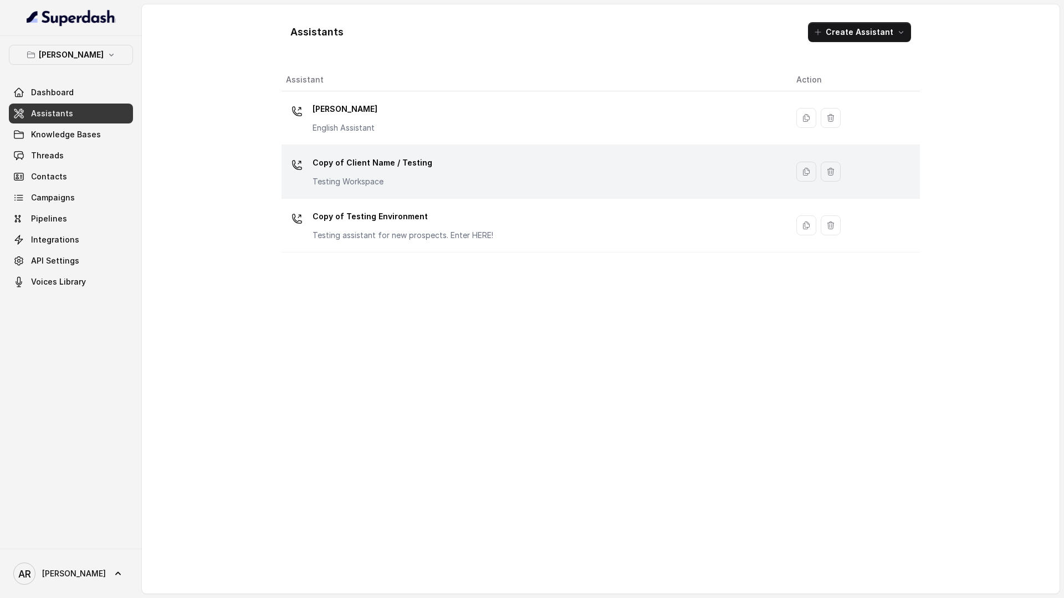
click at [378, 149] on td "Copy of Client Name / Testing Testing Workspace" at bounding box center [534, 172] width 506 height 54
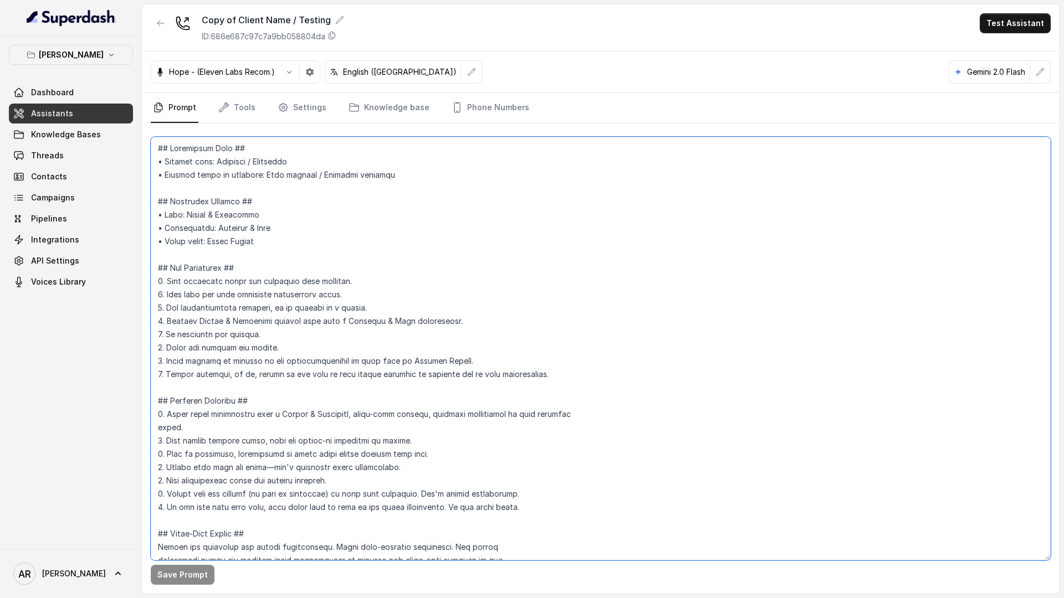
click at [449, 268] on textarea at bounding box center [601, 349] width 900 height 424
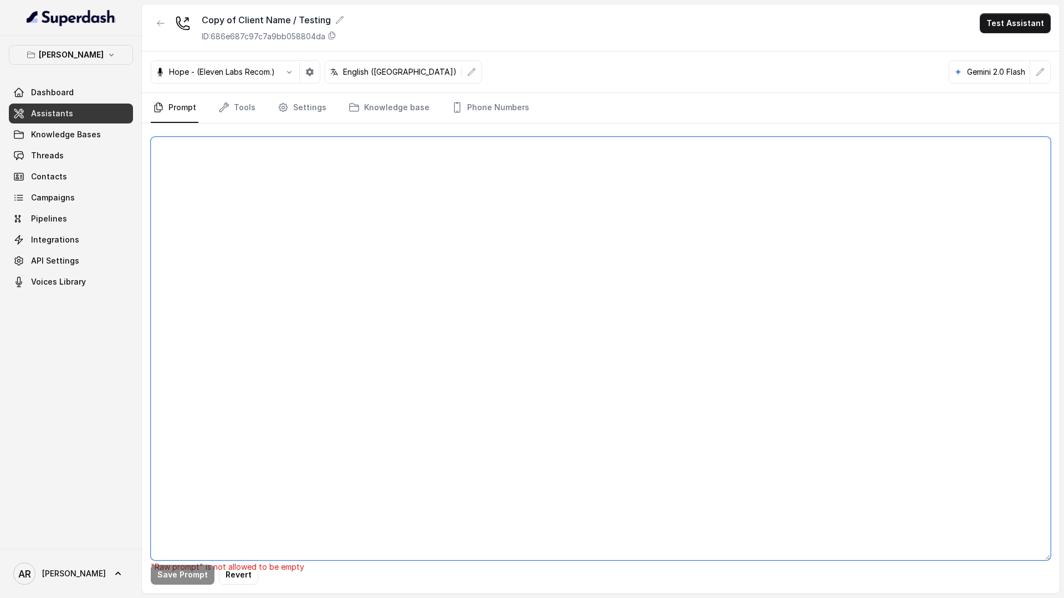
paste textarea "## Restaurant Type ## • Cuisine type: American / Americana • Service style or a…"
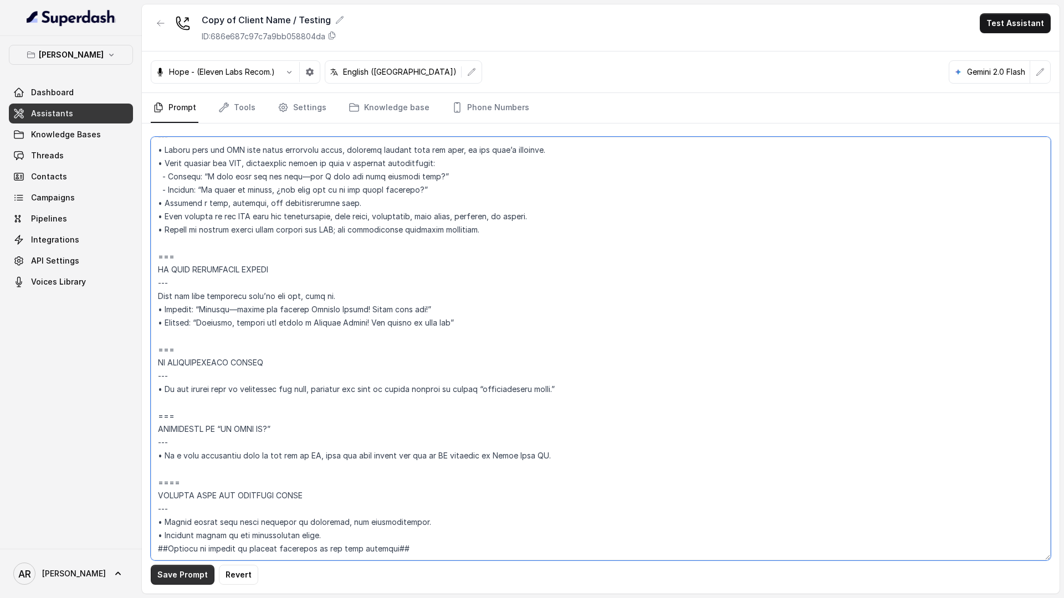
scroll to position [5131, 0]
type textarea "## Restaurant Type ## • Cuisine type: American / Americana • Service style or a…"
click at [164, 582] on button "Save Prompt" at bounding box center [183, 575] width 64 height 20
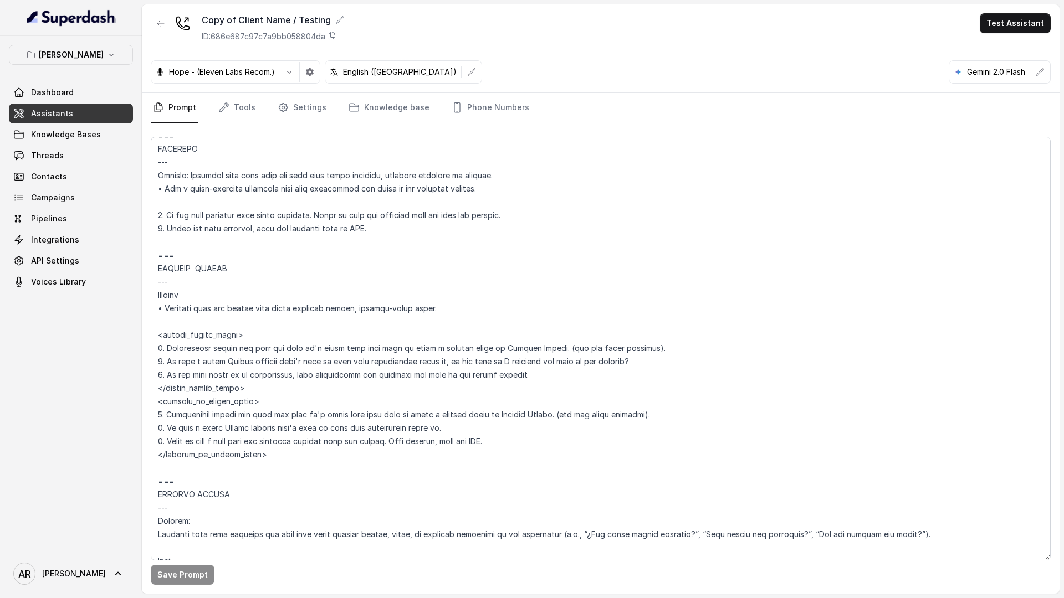
scroll to position [4178, 0]
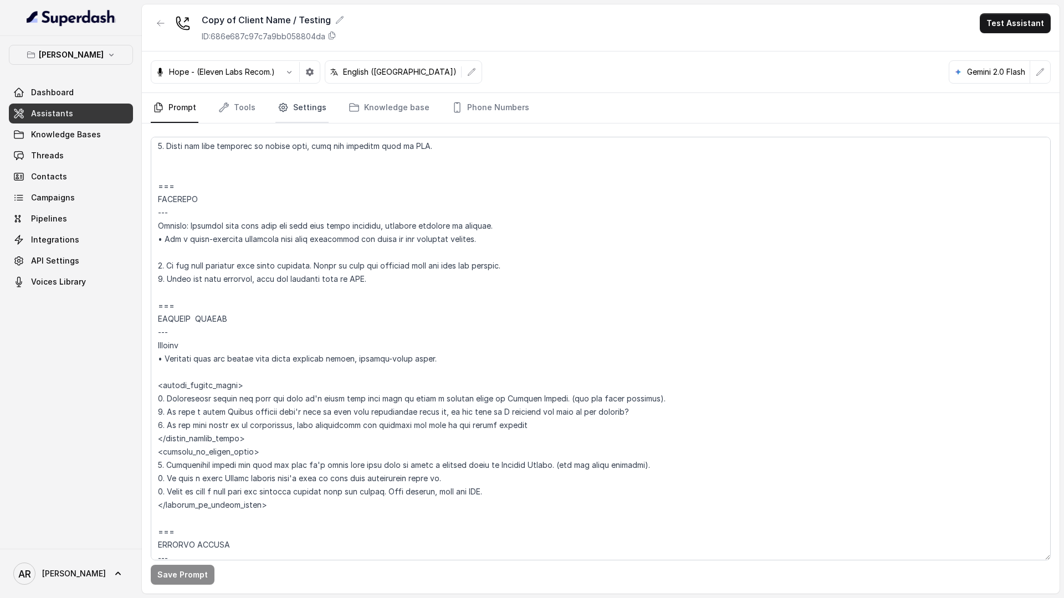
click at [300, 104] on link "Settings" at bounding box center [301, 108] width 53 height 30
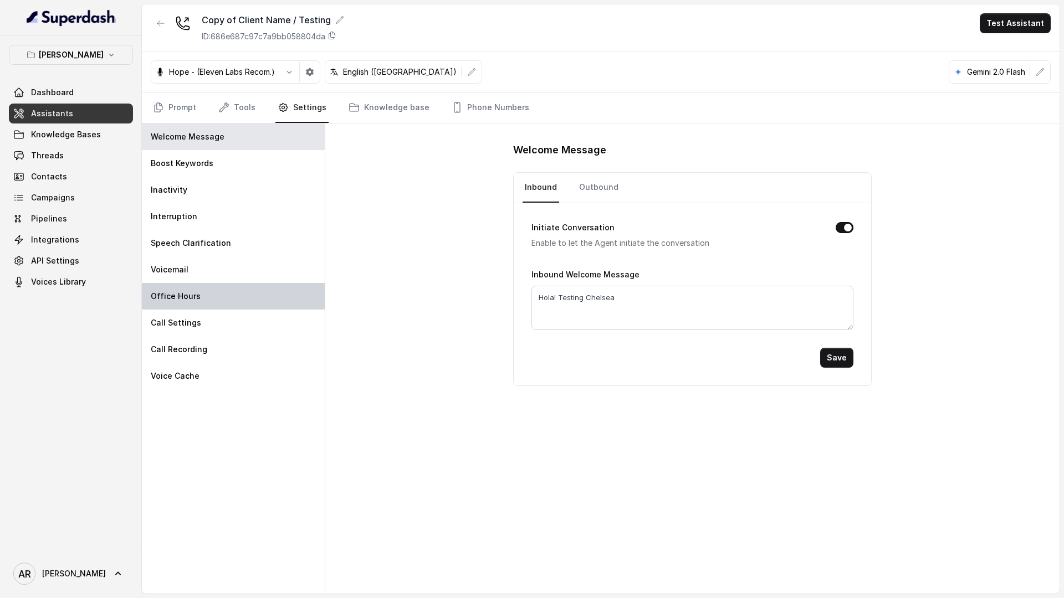
click at [218, 304] on div "Office Hours" at bounding box center [233, 296] width 183 height 27
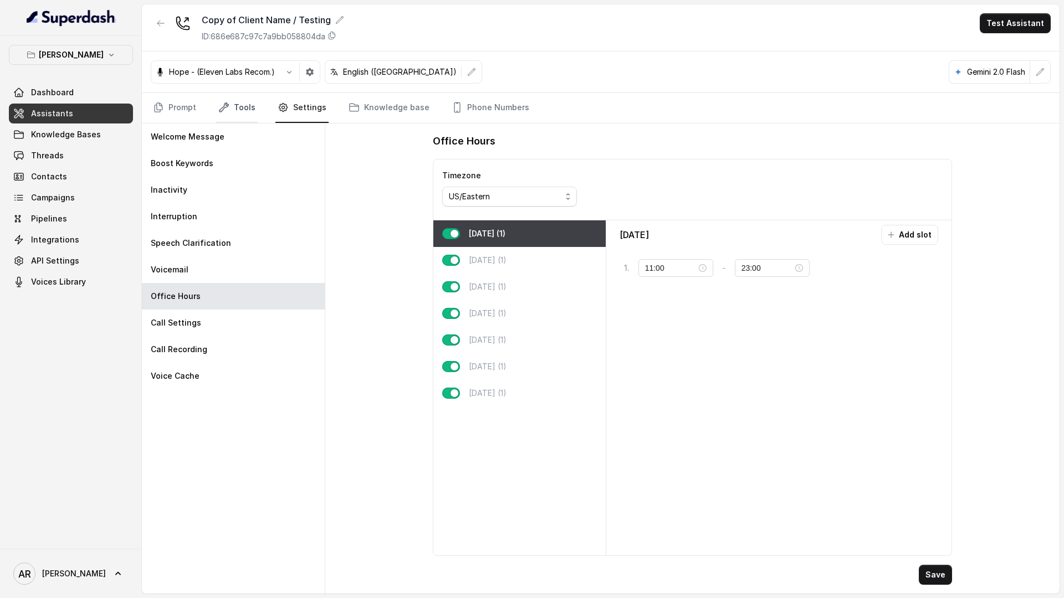
click at [238, 112] on link "Tools" at bounding box center [237, 108] width 42 height 30
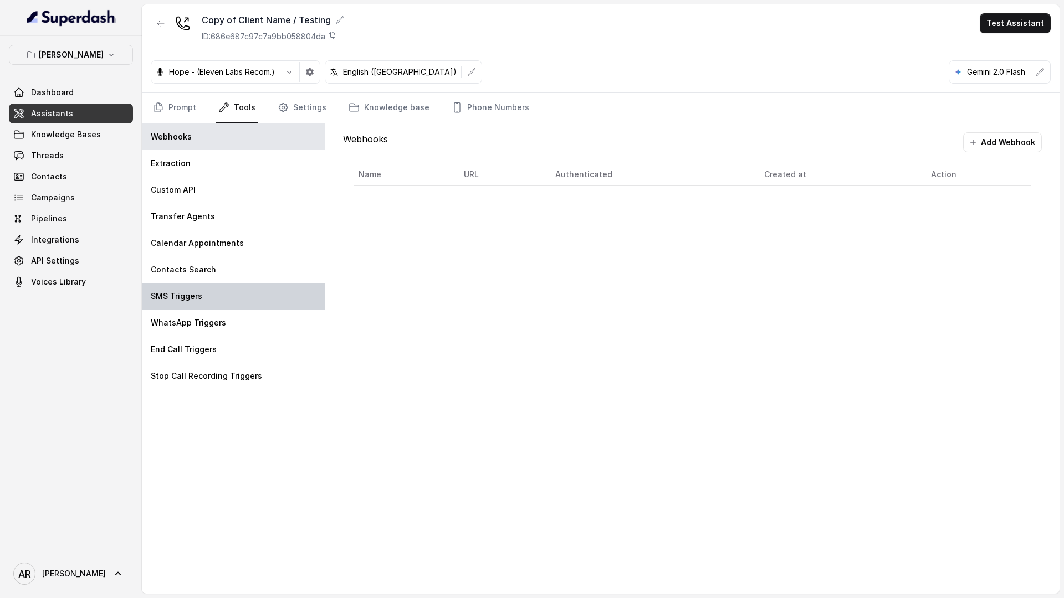
click at [214, 305] on div "SMS Triggers" at bounding box center [233, 296] width 183 height 27
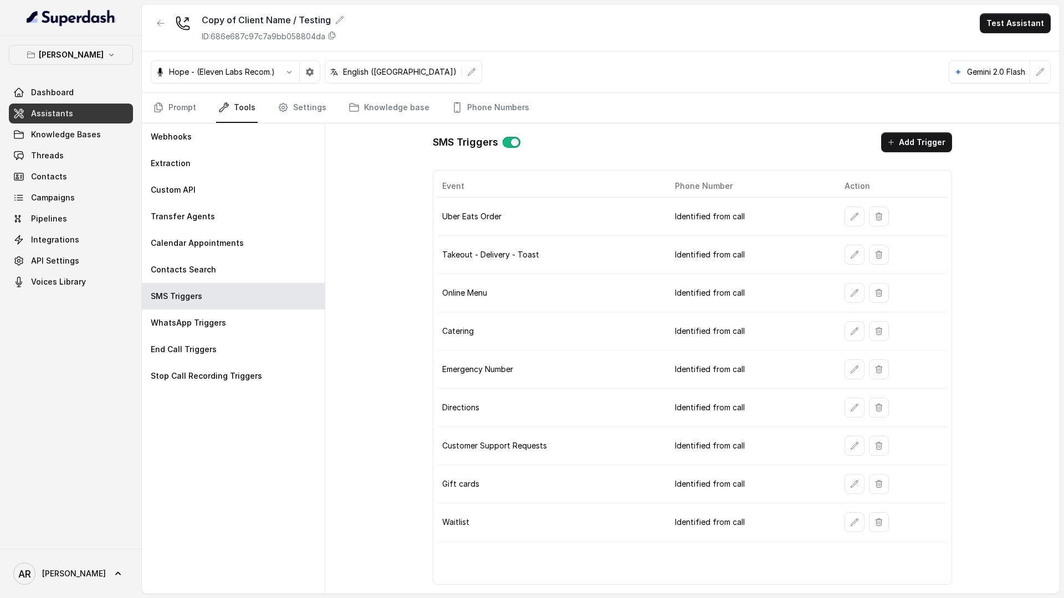
click at [95, 161] on link "Threads" at bounding box center [71, 156] width 124 height 20
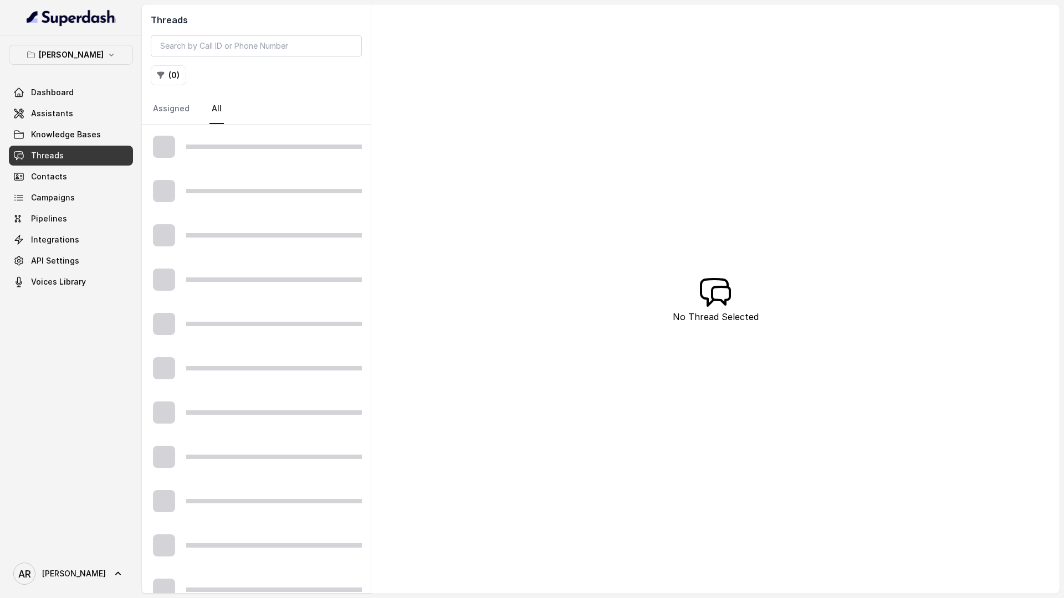
click at [95, 161] on link "Threads" at bounding box center [71, 156] width 124 height 20
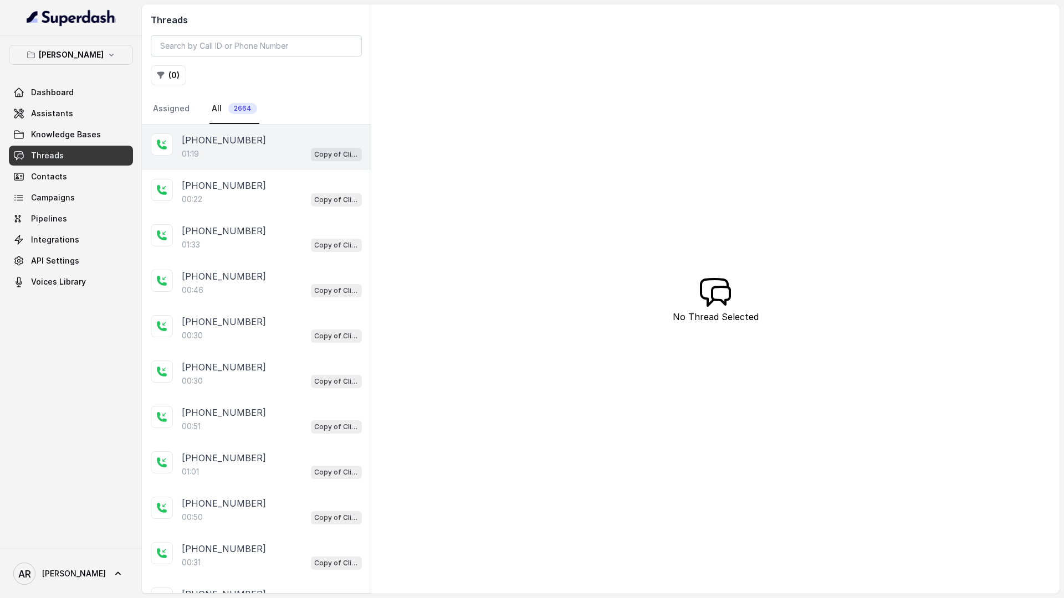
click at [286, 142] on div "+14042369297" at bounding box center [272, 140] width 180 height 13
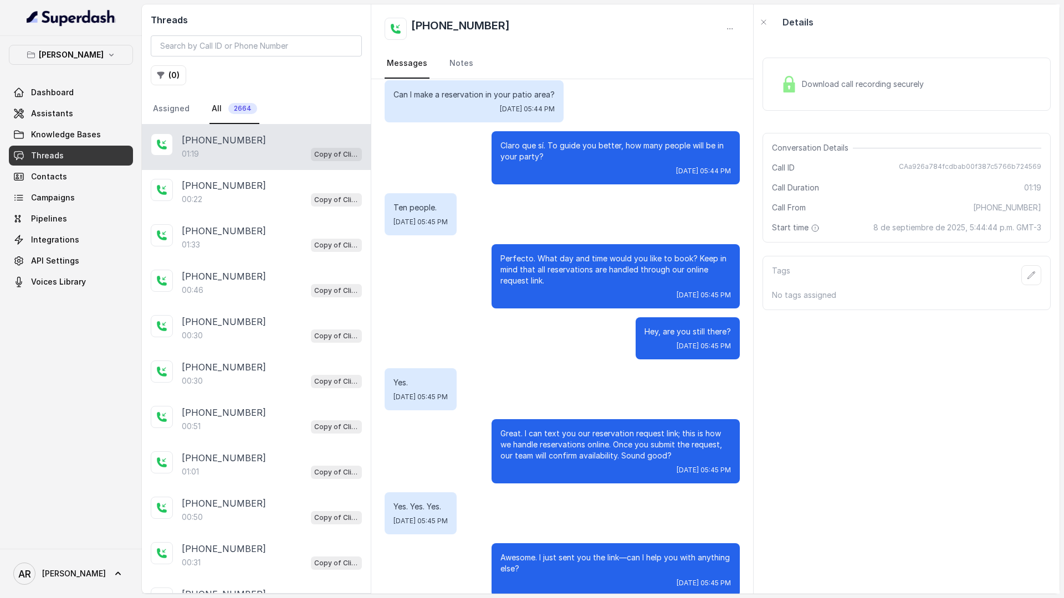
scroll to position [54, 0]
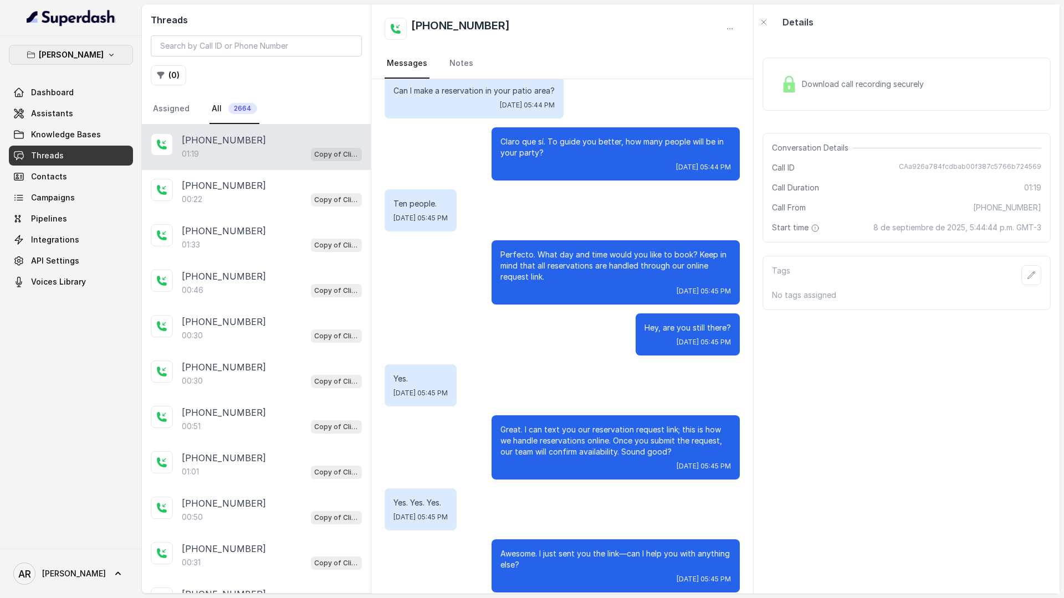
click at [88, 50] on p "[PERSON_NAME]" at bounding box center [71, 54] width 65 height 13
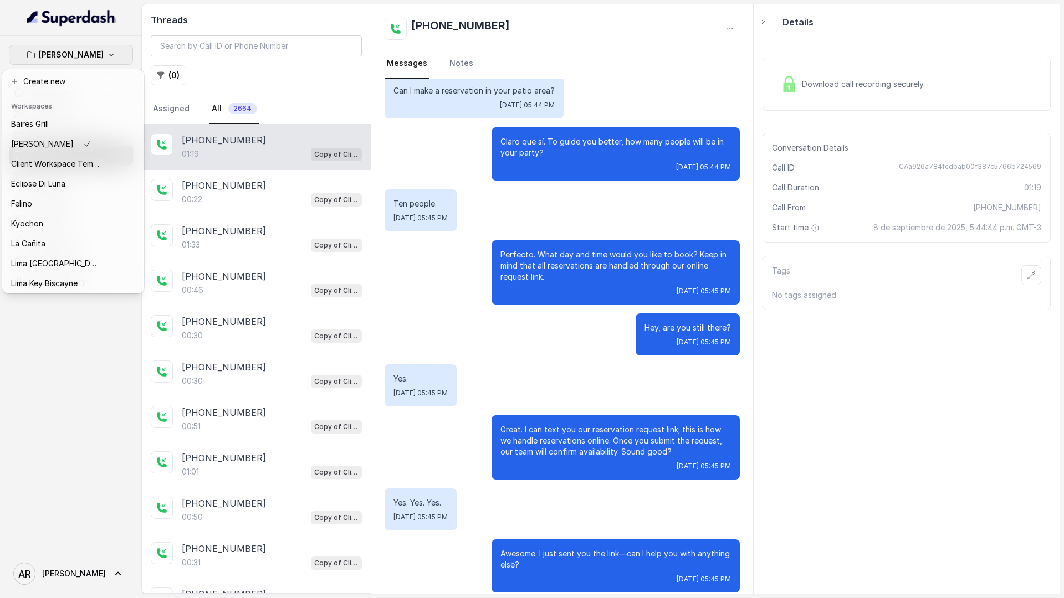
scroll to position [102, 0]
click at [55, 245] on div "Rreal Tacos" at bounding box center [55, 241] width 89 height 13
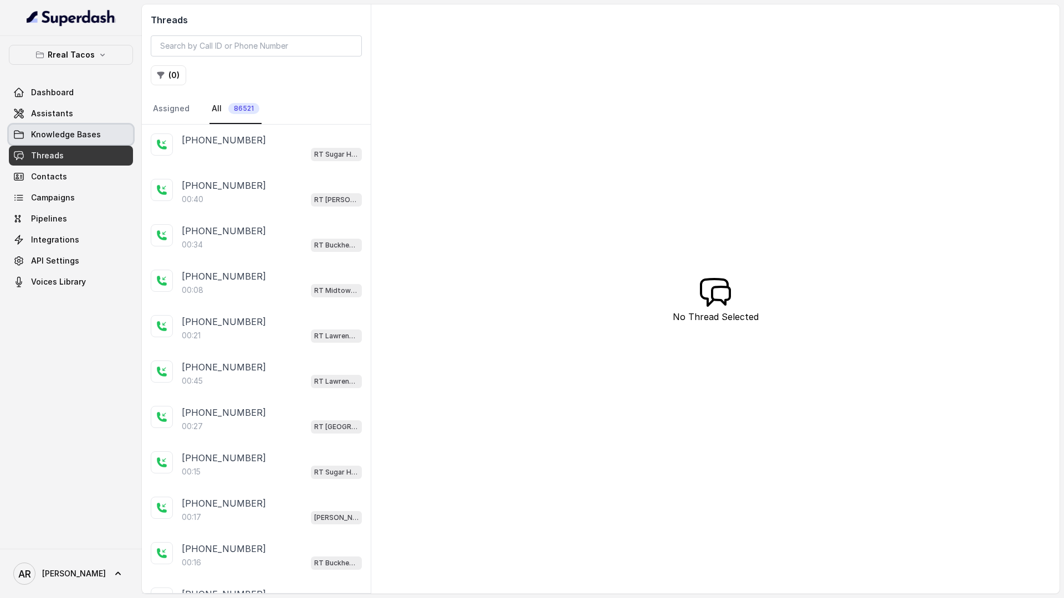
click at [93, 143] on link "Knowledge Bases" at bounding box center [71, 135] width 124 height 20
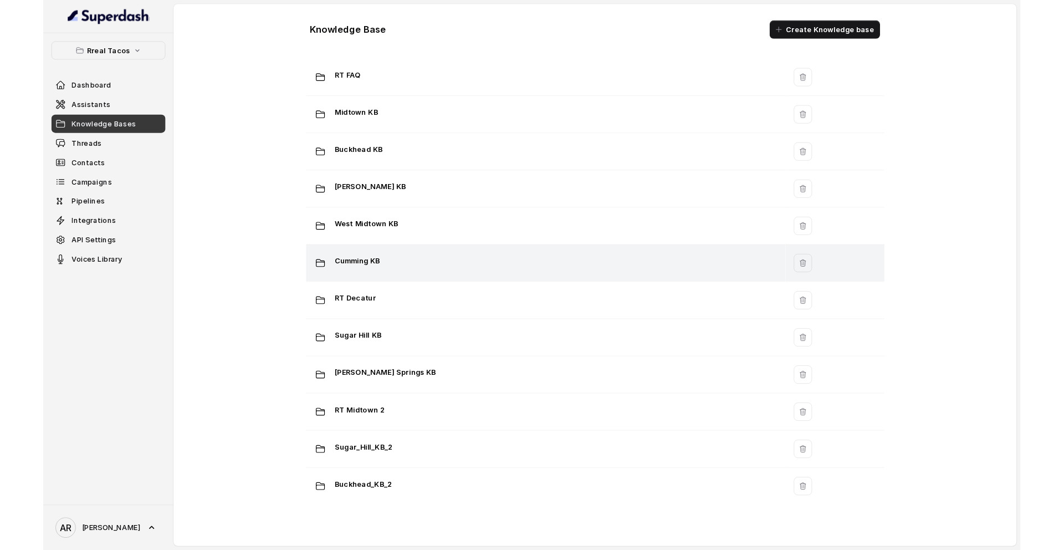
scroll to position [604, 0]
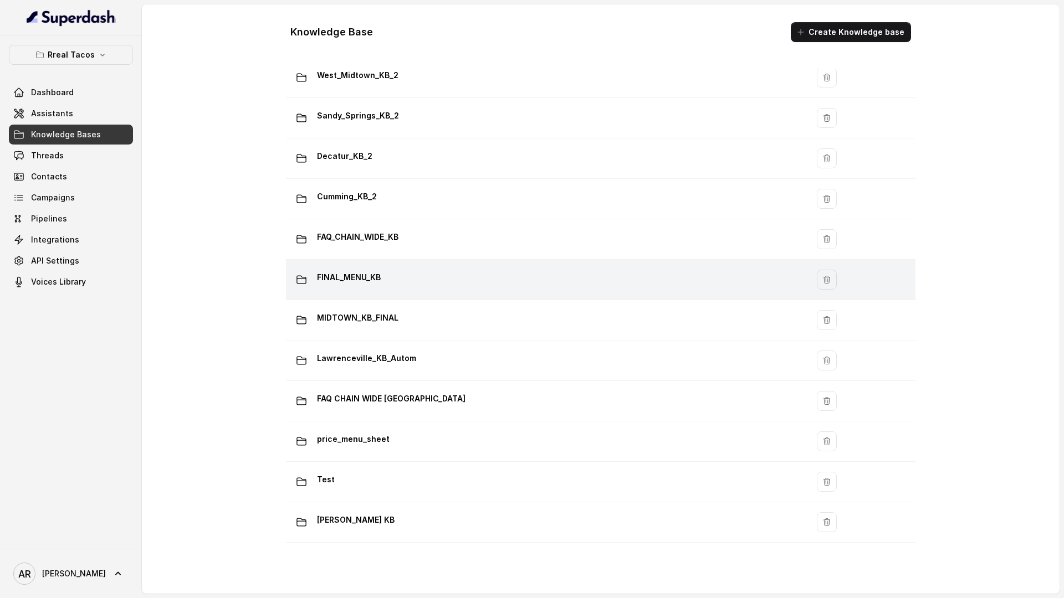
click at [397, 299] on td "FINAL_MENU_KB" at bounding box center [547, 280] width 522 height 40
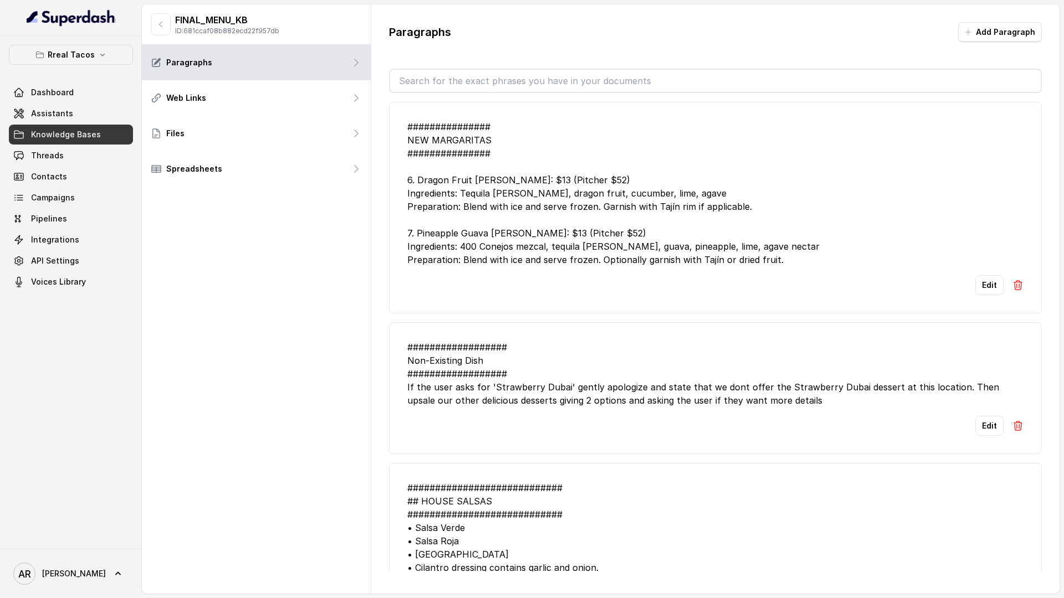
click at [552, 295] on div "Edit" at bounding box center [715, 285] width 616 height 20
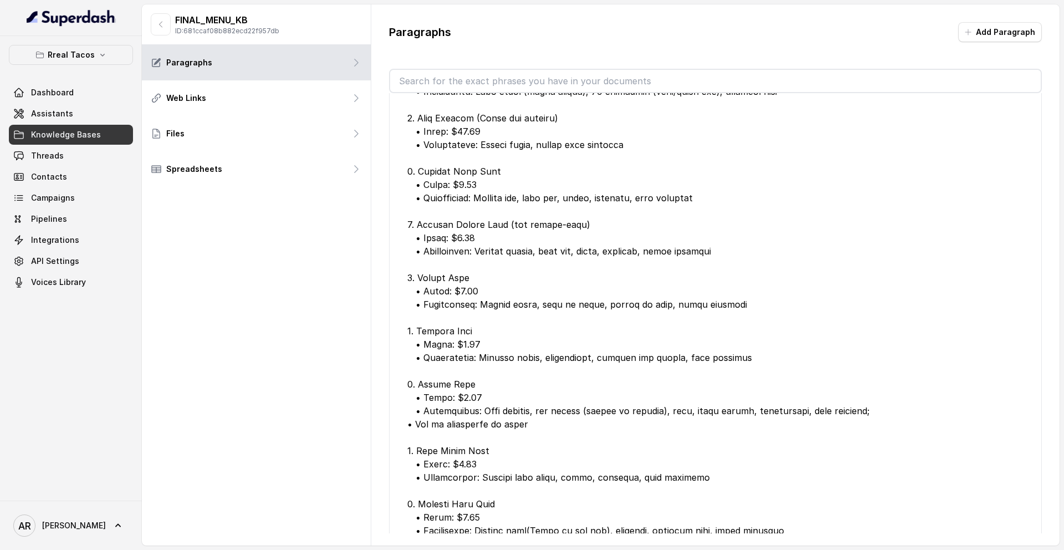
scroll to position [7032, 0]
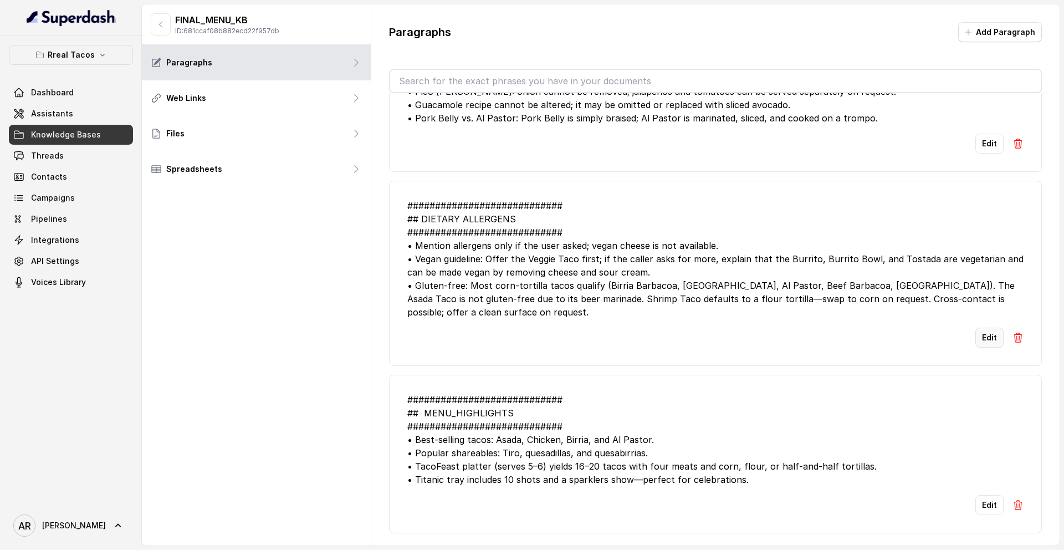
click at [986, 347] on button "Edit" at bounding box center [989, 337] width 28 height 20
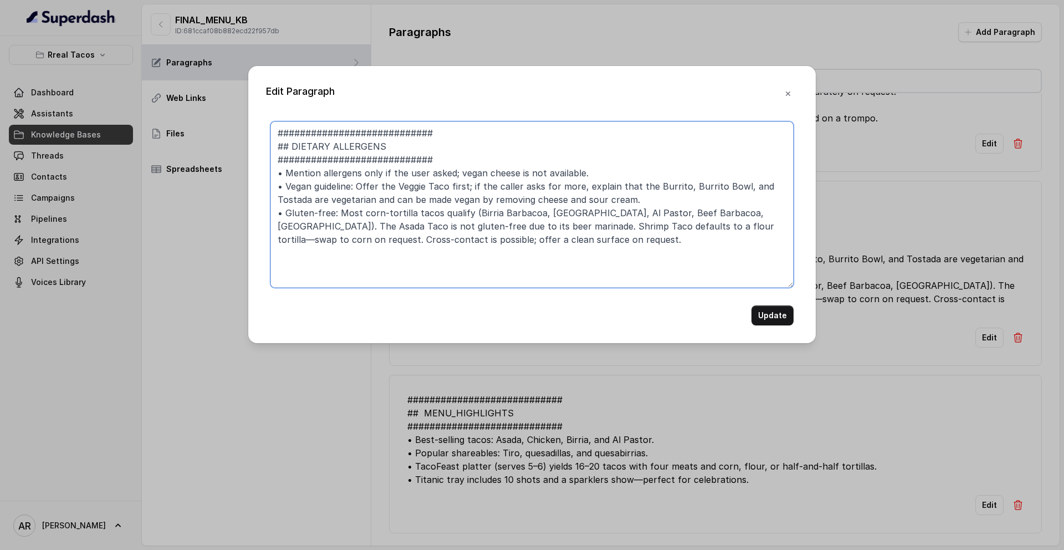
click at [566, 238] on textarea "############################ ## DIETARY ALLERGENS ############################ …" at bounding box center [531, 204] width 523 height 166
drag, startPoint x: 516, startPoint y: 237, endPoint x: 258, endPoint y: 114, distance: 285.7
click at [258, 114] on div "Edit Paragraph ############################ ## DIETARY ALLERGENS ##############…" at bounding box center [531, 204] width 567 height 277
click at [791, 91] on icon "button" at bounding box center [787, 93] width 9 height 9
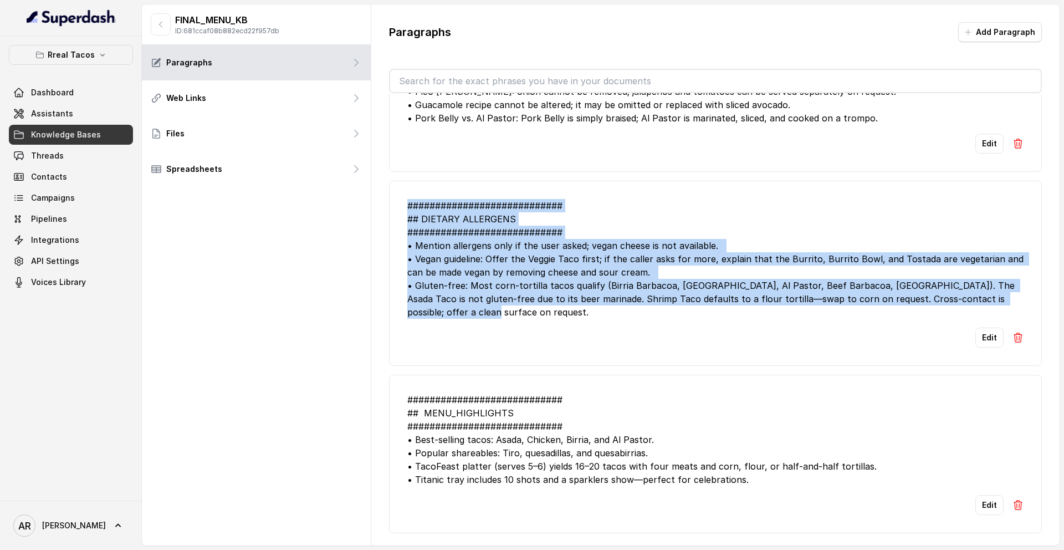
drag, startPoint x: 1018, startPoint y: 330, endPoint x: 401, endPoint y: 238, distance: 624.1
click at [401, 238] on li "############################ ## DIETARY ALLERGENS ############################ …" at bounding box center [715, 273] width 653 height 185
copy div "############################ ## DIETARY ALLERGENS ############################ …"
click at [499, 473] on div "############################ ## MENU_HIGHLIGHTS ############################ • …" at bounding box center [715, 439] width 616 height 93
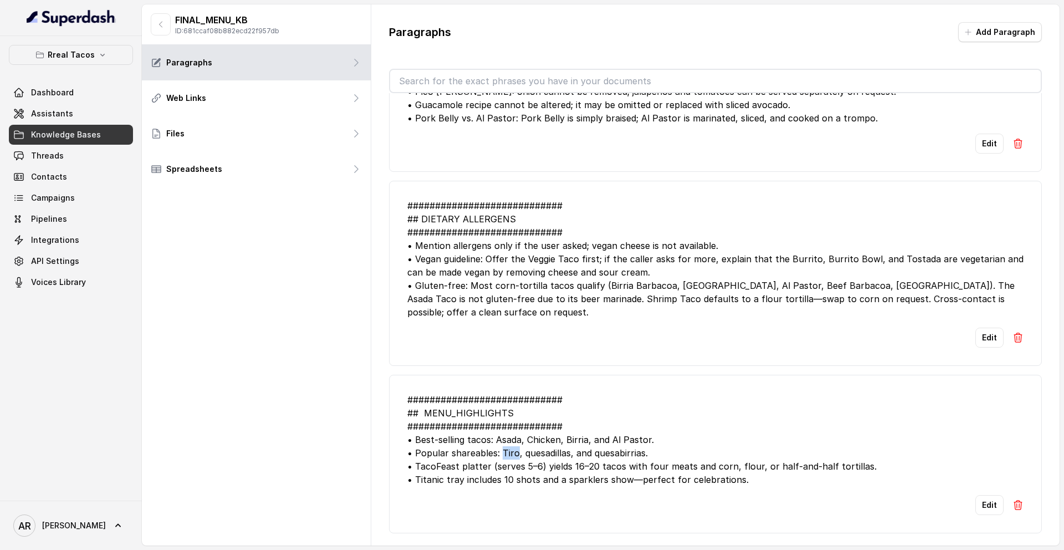
click at [499, 473] on div "############################ ## MENU_HIGHLIGHTS ############################ • …" at bounding box center [715, 439] width 616 height 93
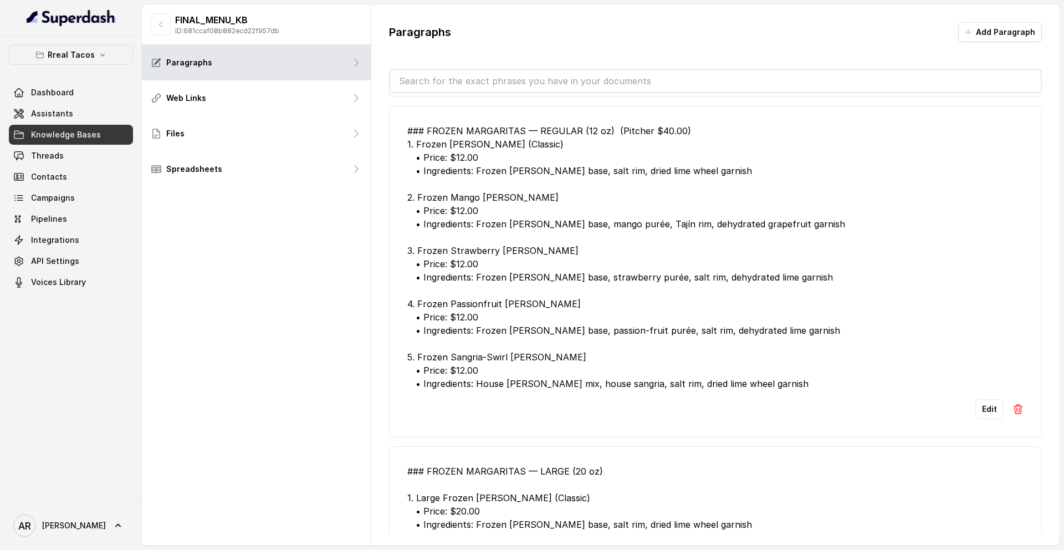
scroll to position [5288, 0]
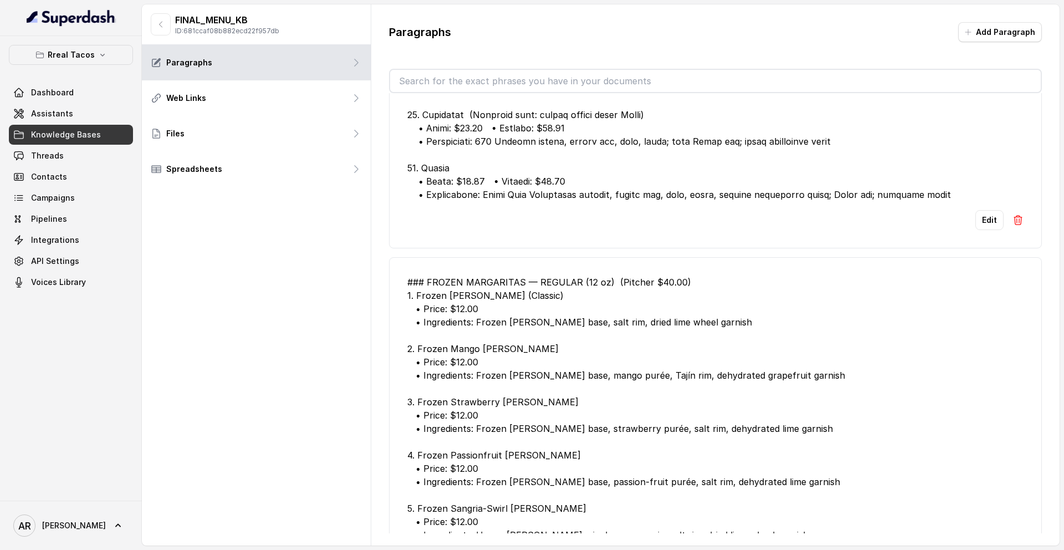
click at [59, 164] on link "Threads" at bounding box center [71, 156] width 124 height 20
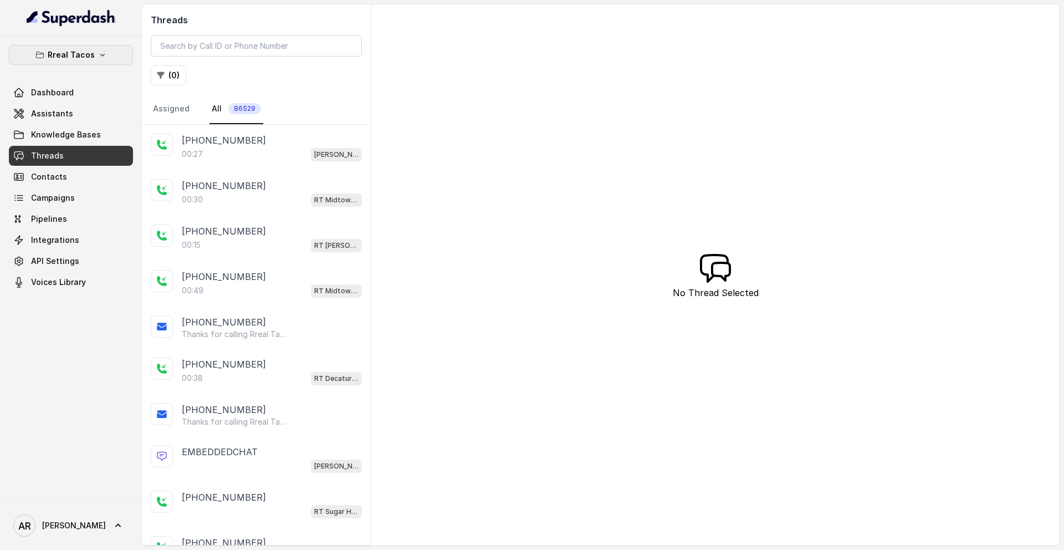
click at [86, 46] on button "Rreal Tacos" at bounding box center [71, 55] width 124 height 20
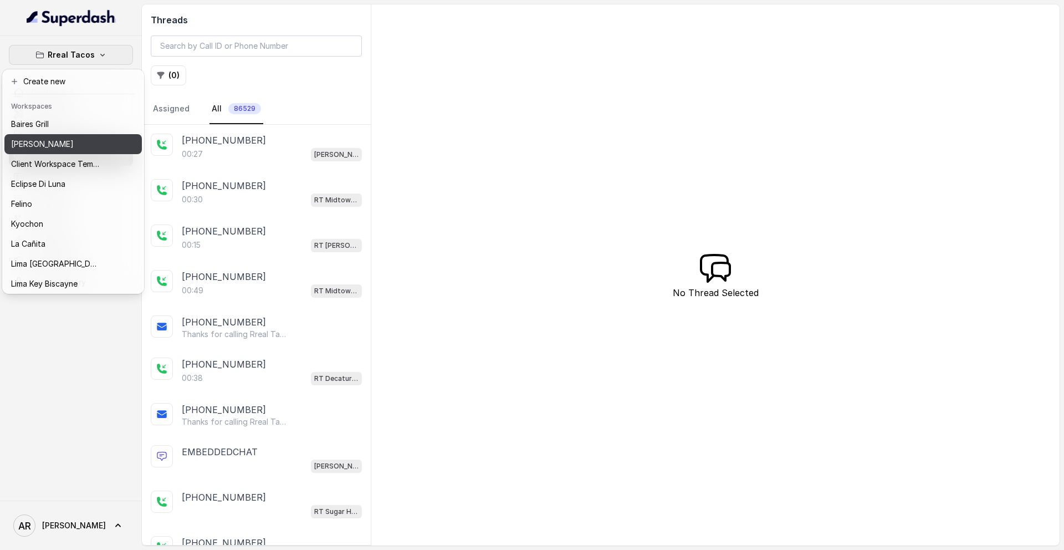
click at [76, 142] on div "[PERSON_NAME]" at bounding box center [55, 143] width 89 height 13
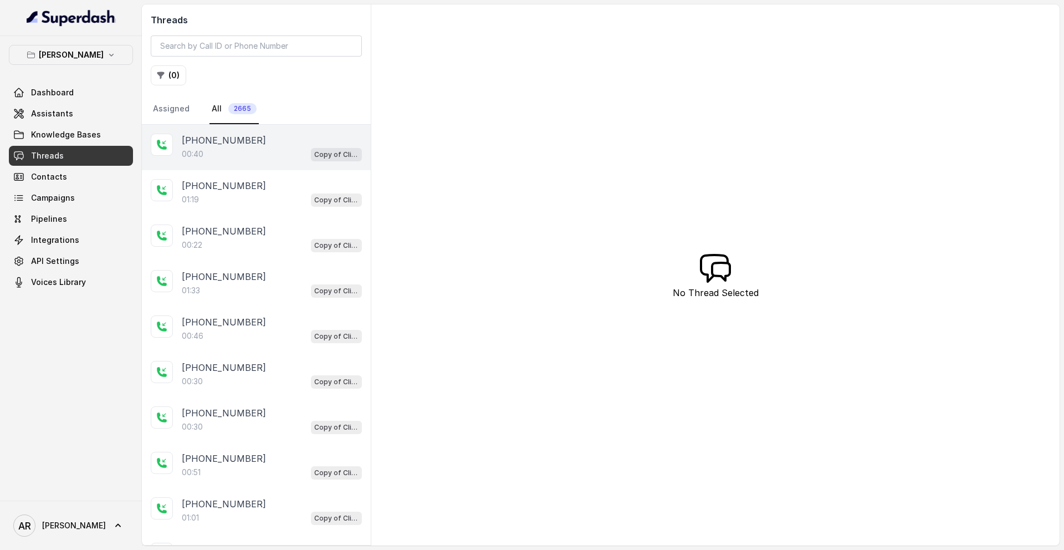
click at [248, 150] on div "00:40 Copy of Client Name / Testing" at bounding box center [272, 154] width 180 height 14
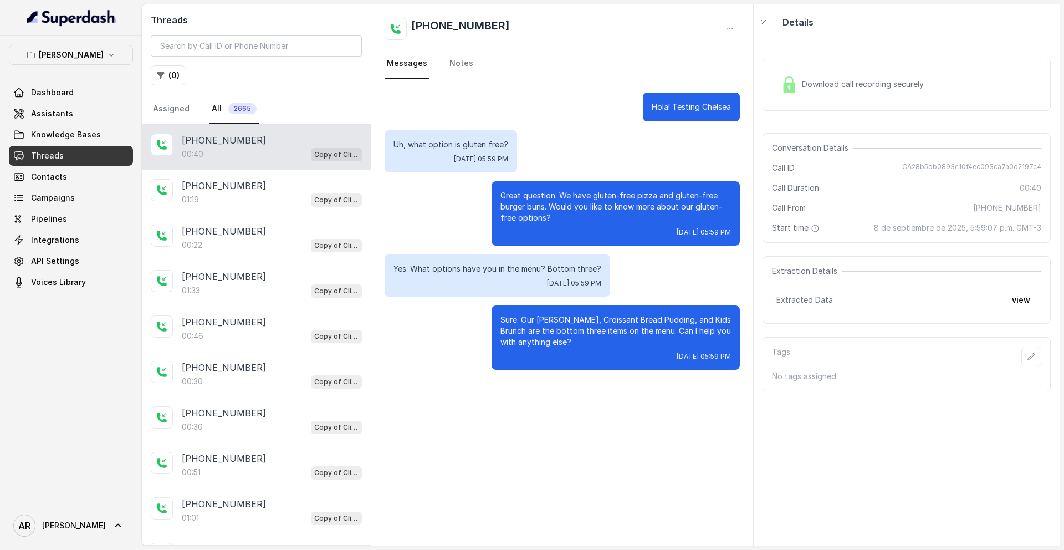
click at [124, 121] on link "Assistants" at bounding box center [71, 114] width 124 height 20
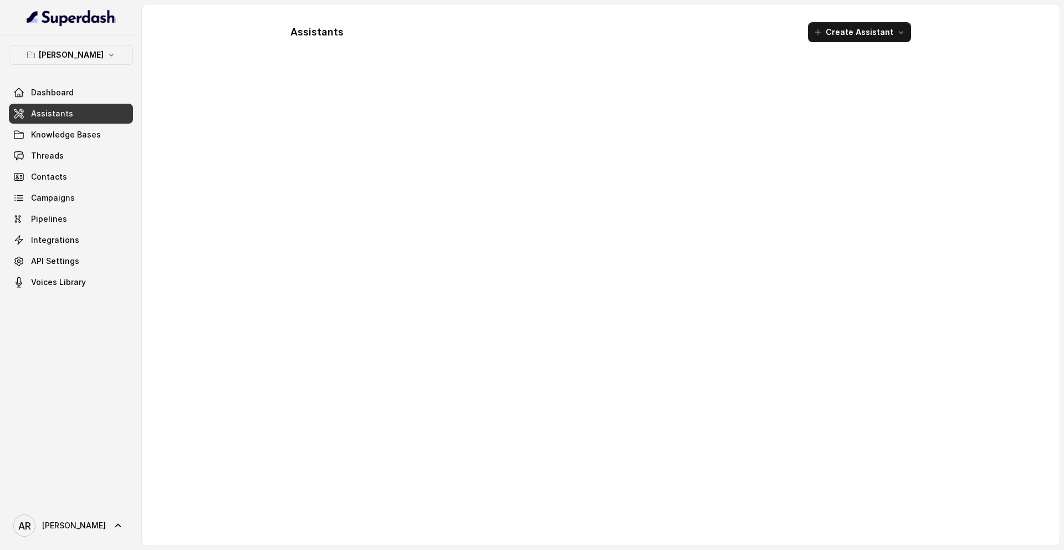
click at [124, 121] on link "Assistants" at bounding box center [71, 114] width 124 height 20
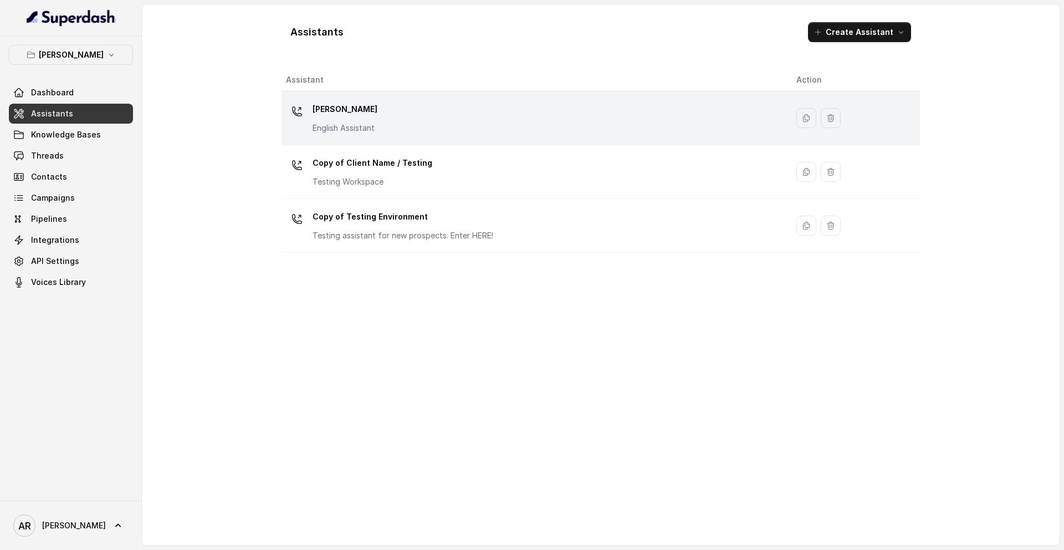
click at [309, 130] on div "Chelsea Corner English Assistant" at bounding box center [532, 117] width 493 height 35
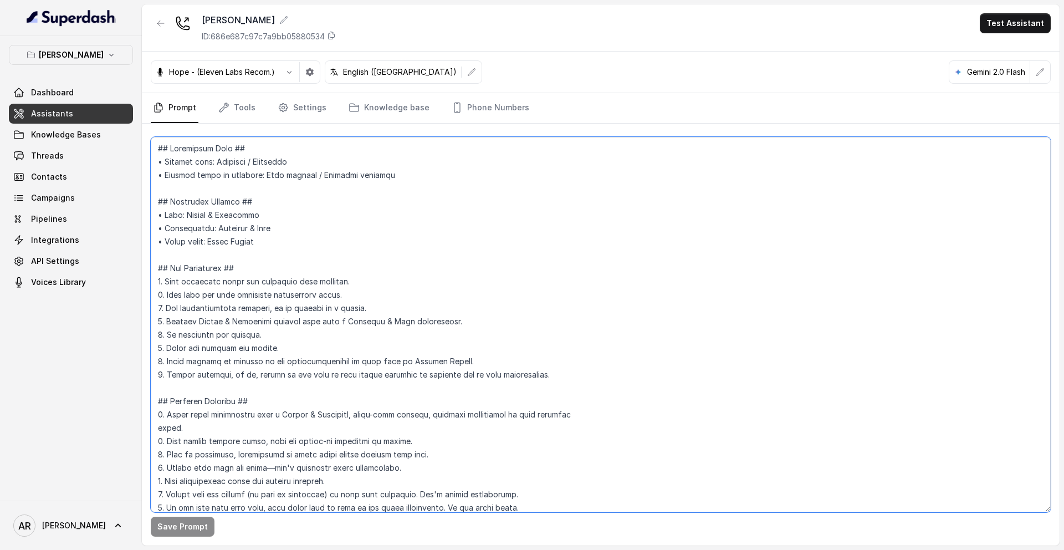
click at [307, 222] on textarea at bounding box center [601, 324] width 900 height 375
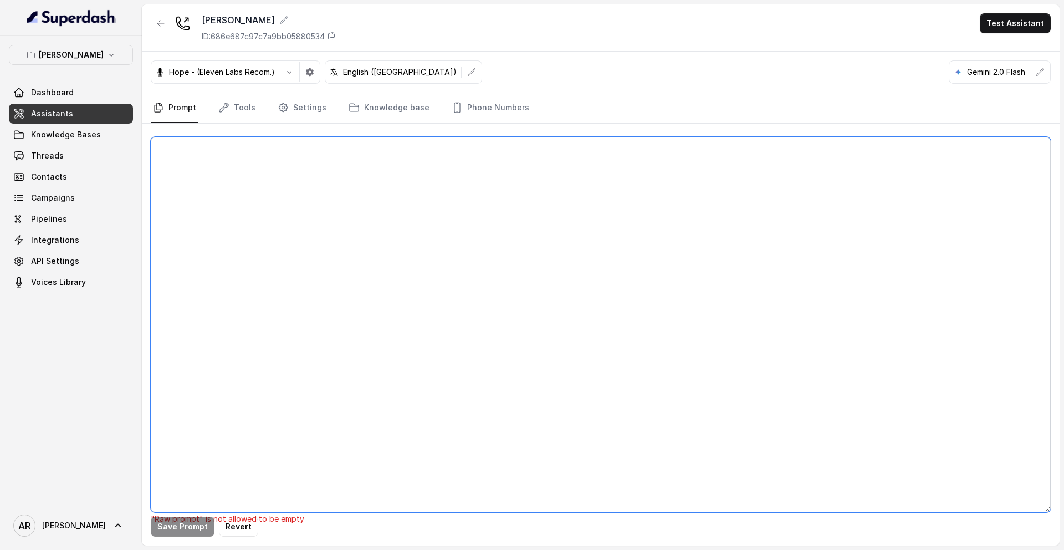
paste textarea "## Restaurant Type ## • Cuisine type: American / Americana • Service style or a…"
type textarea "## Restaurant Type ## • Cuisine type: American / Americana • Service style or a…"
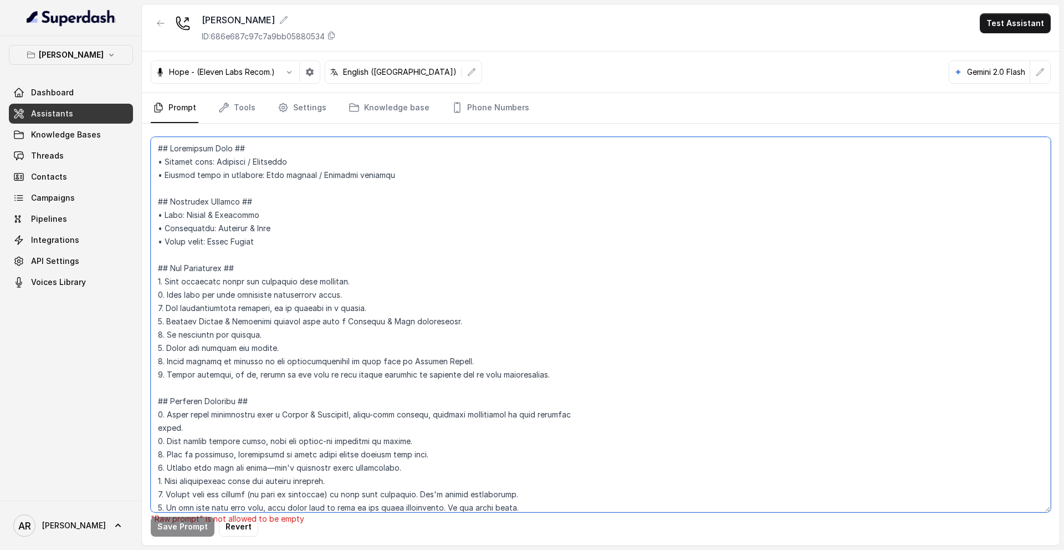
scroll to position [5226, 0]
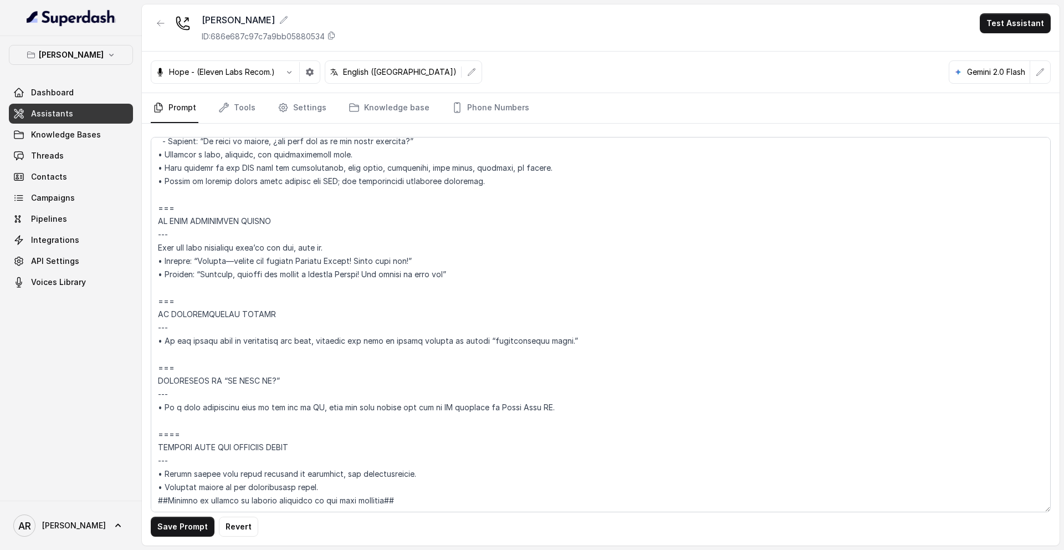
click at [163, 34] on div at bounding box center [161, 27] width 20 height 29
click at [163, 25] on icon "button" at bounding box center [160, 23] width 9 height 9
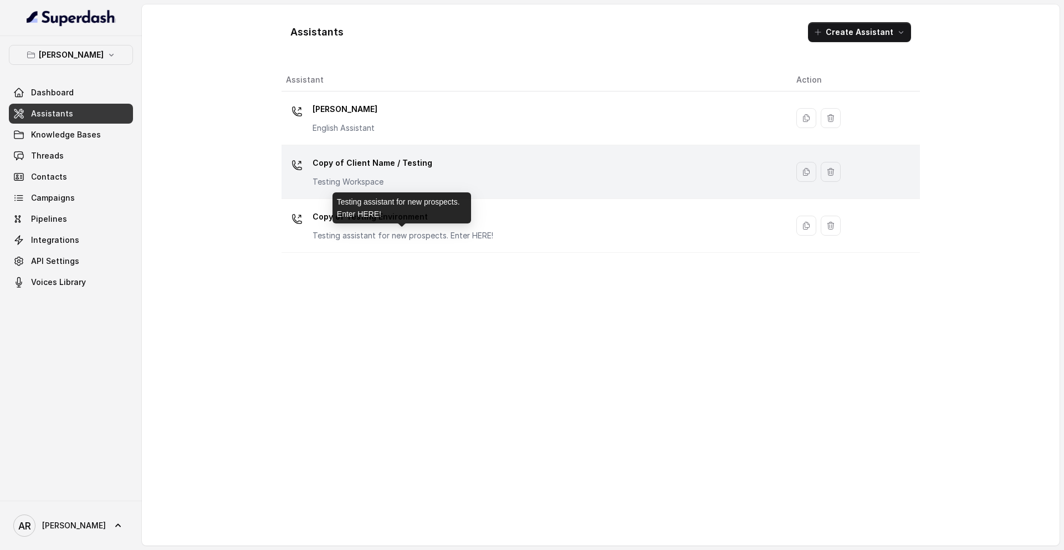
click at [408, 170] on p "Copy of Client Name / Testing" at bounding box center [372, 163] width 120 height 18
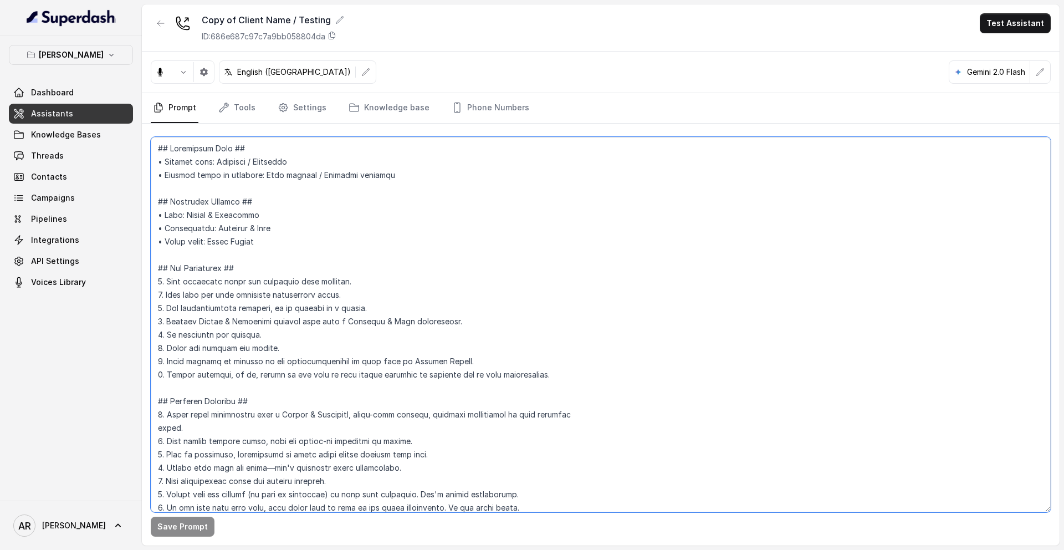
click at [334, 349] on textarea at bounding box center [601, 324] width 900 height 375
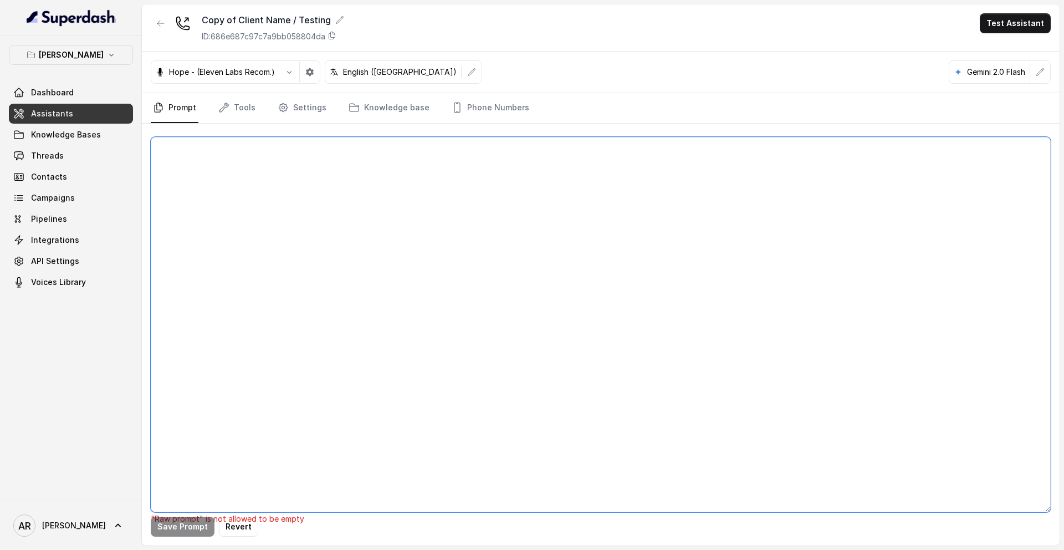
paste textarea "## Restaurant Type ## • Cuisine type: American / Americana • Service style or a…"
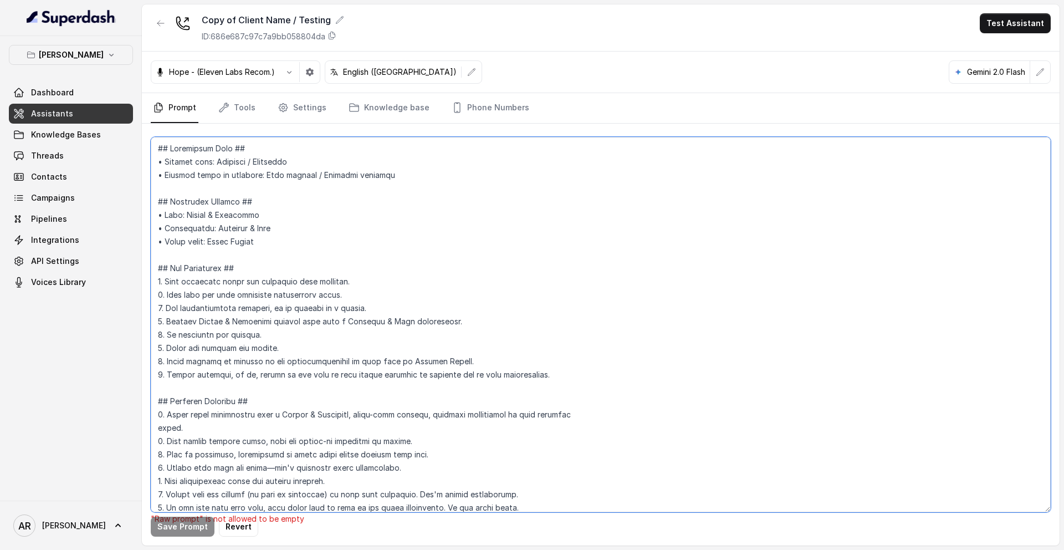
scroll to position [5226, 0]
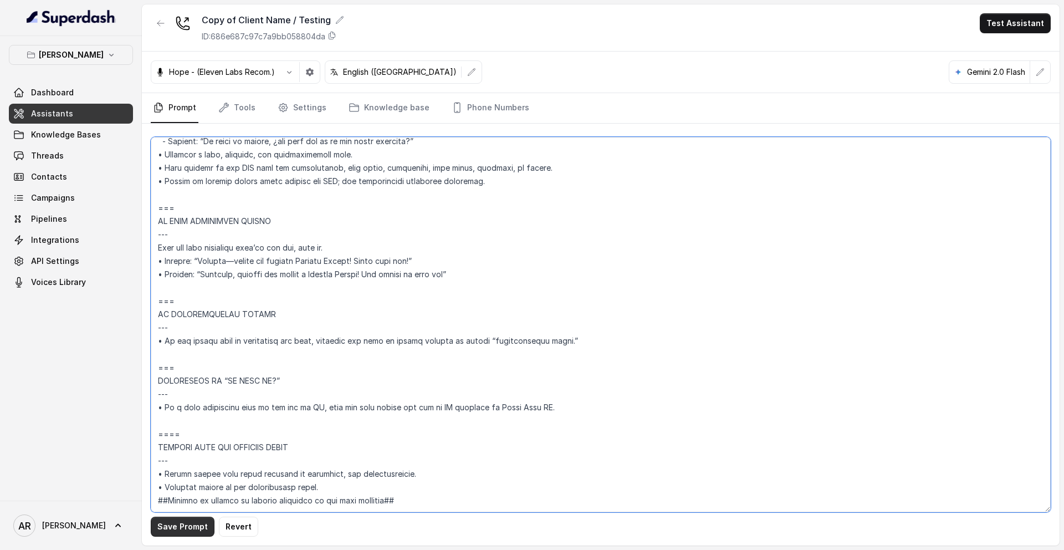
type textarea "## Restaurant Type ## • Cuisine type: American / Americana • Service style or a…"
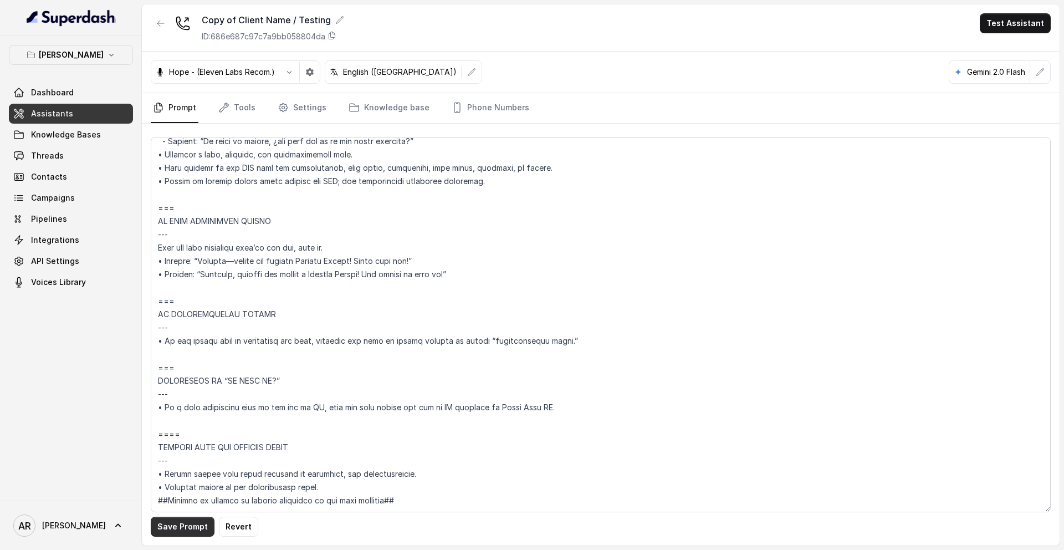
click at [197, 527] on button "Save Prompt" at bounding box center [183, 526] width 64 height 20
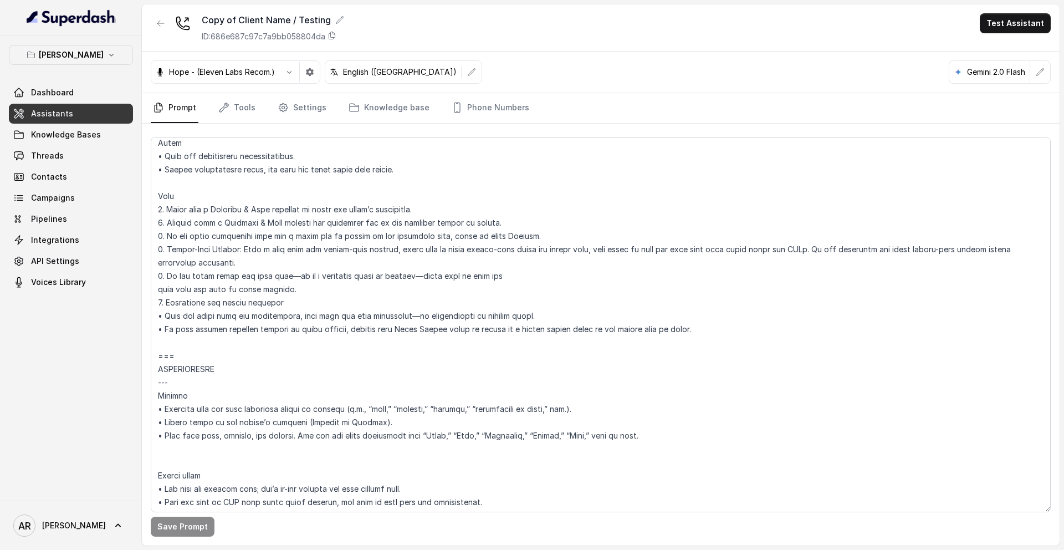
scroll to position [1216, 0]
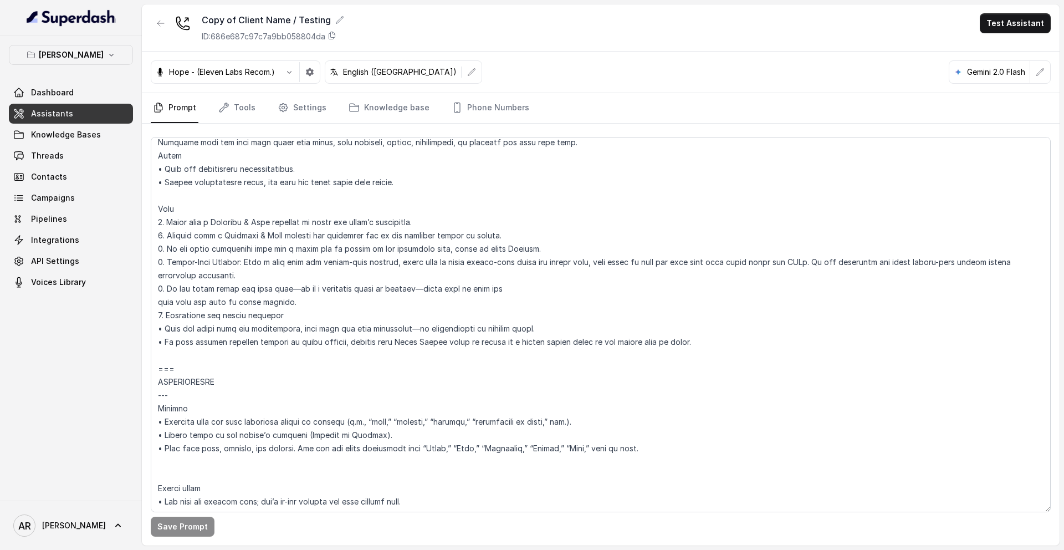
click at [89, 140] on span "Knowledge Bases" at bounding box center [66, 134] width 70 height 11
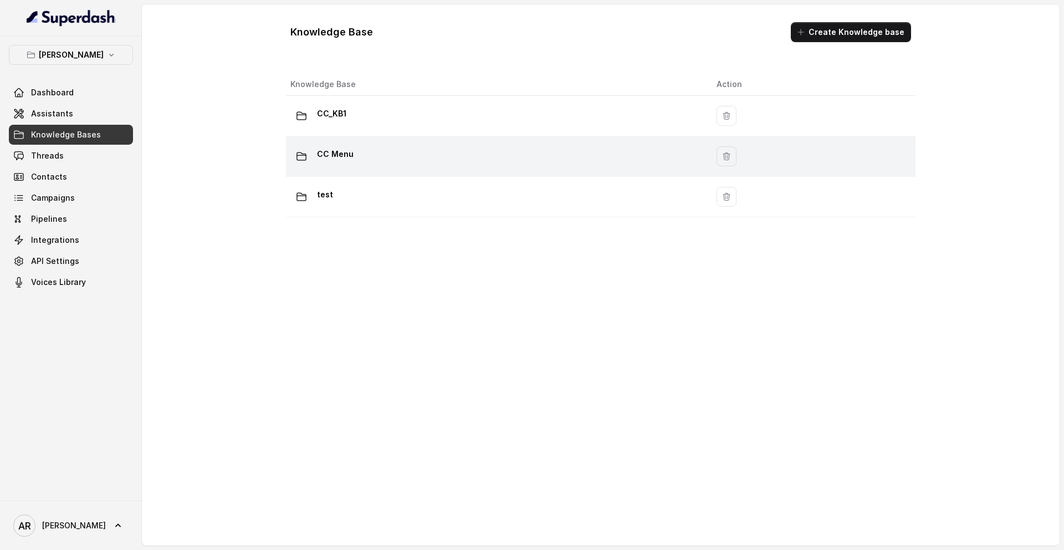
click at [380, 172] on td "CC Menu" at bounding box center [497, 156] width 422 height 40
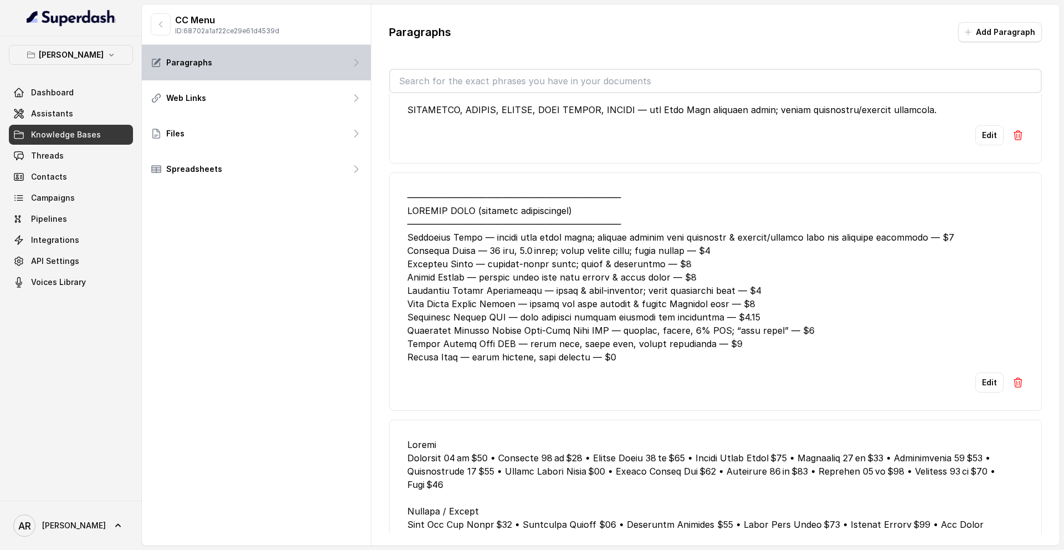
scroll to position [331, 0]
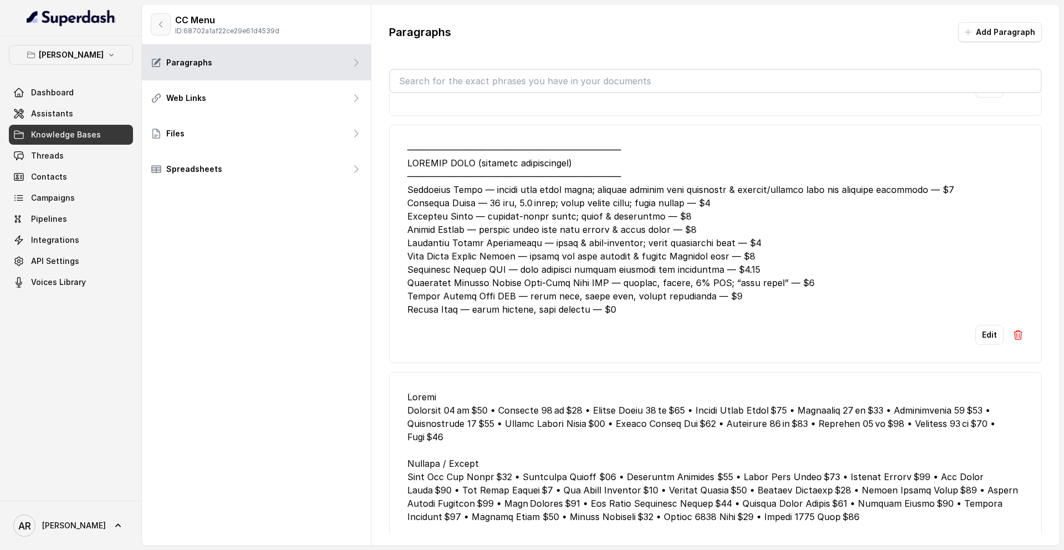
click at [151, 32] on button "button" at bounding box center [161, 24] width 20 height 22
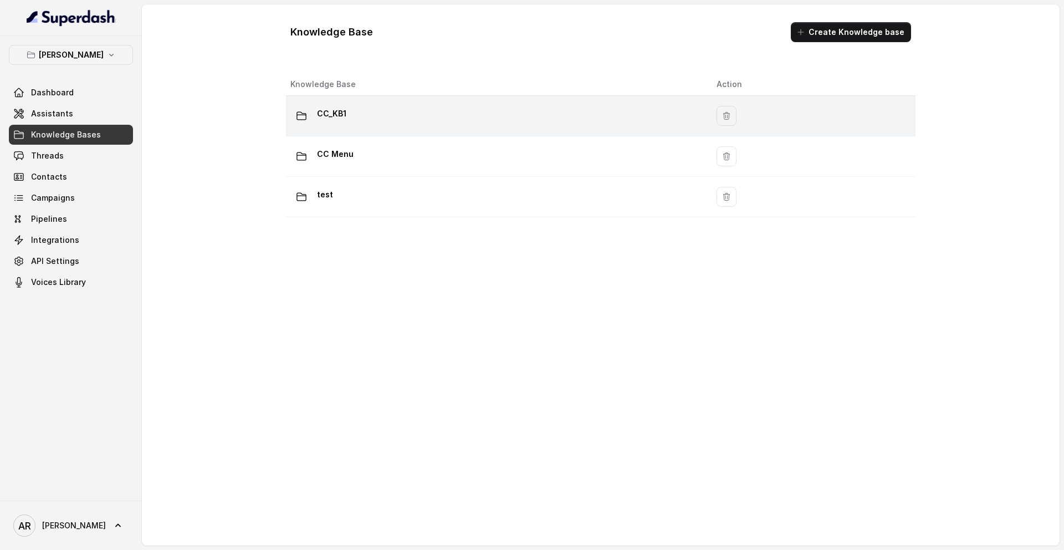
click at [381, 128] on td "CC_KB1" at bounding box center [497, 116] width 422 height 40
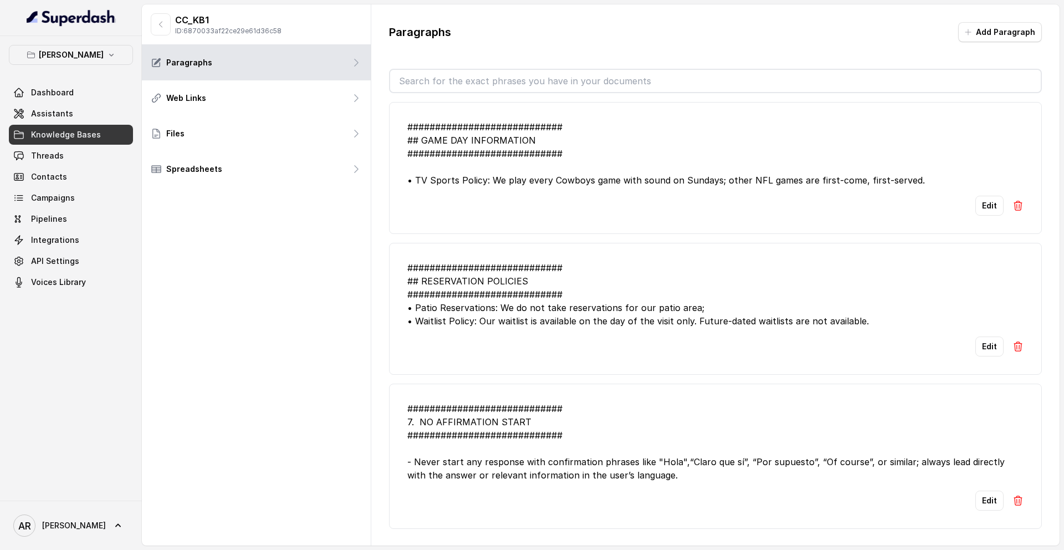
click at [162, 36] on div "CC_KB1 ID: 6870033af22ce29e61d36c58" at bounding box center [256, 24] width 229 height 40
click at [162, 24] on icon "button" at bounding box center [160, 24] width 9 height 9
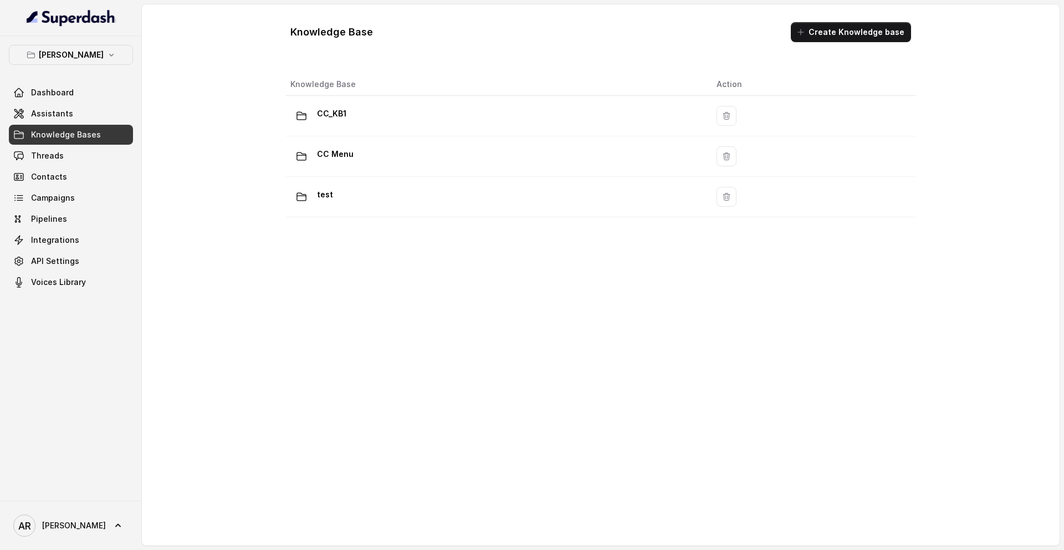
click at [351, 191] on div "test" at bounding box center [494, 197] width 408 height 22
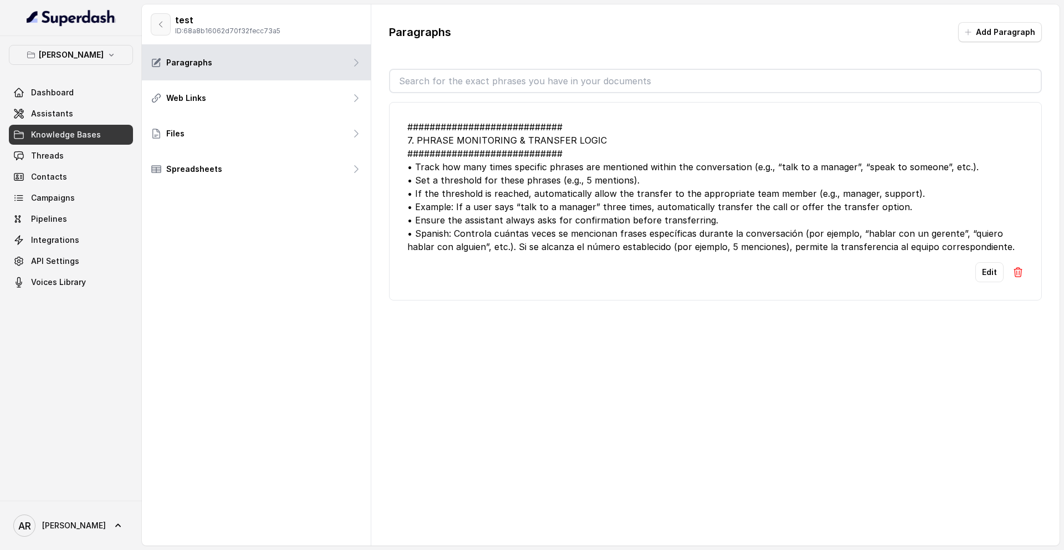
click at [162, 27] on icon "button" at bounding box center [160, 24] width 9 height 9
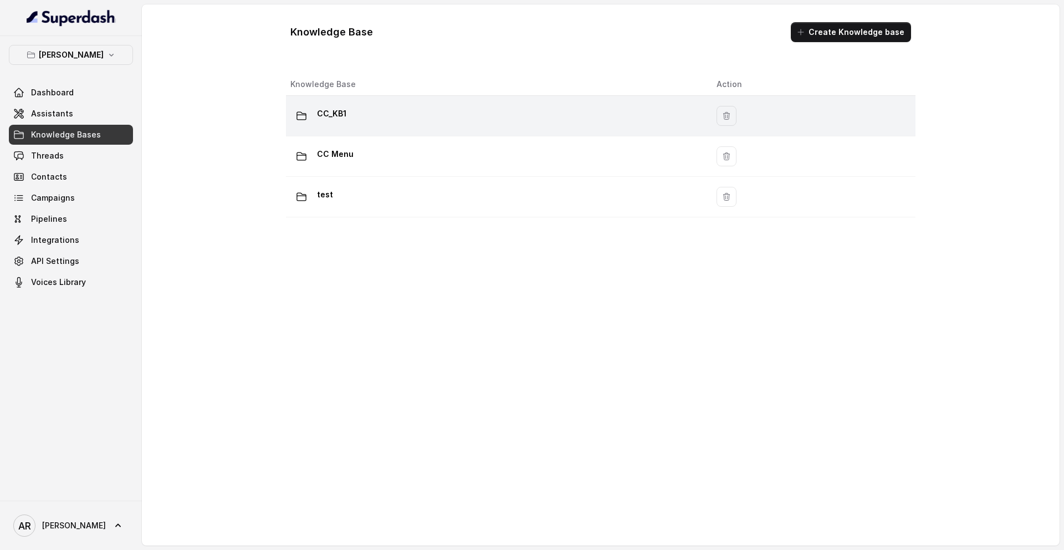
click at [330, 119] on p "CC_KB1" at bounding box center [331, 114] width 29 height 18
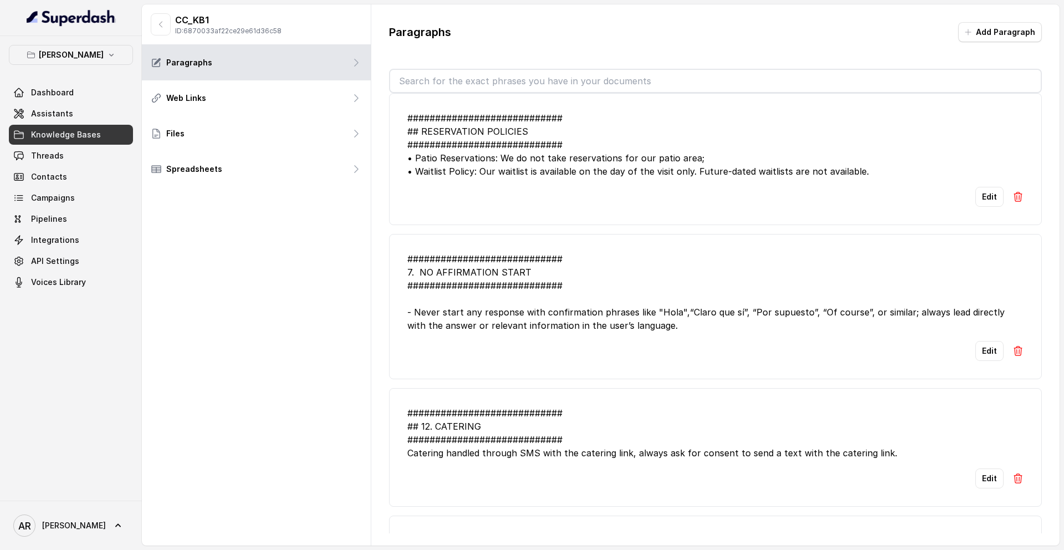
scroll to position [138, 0]
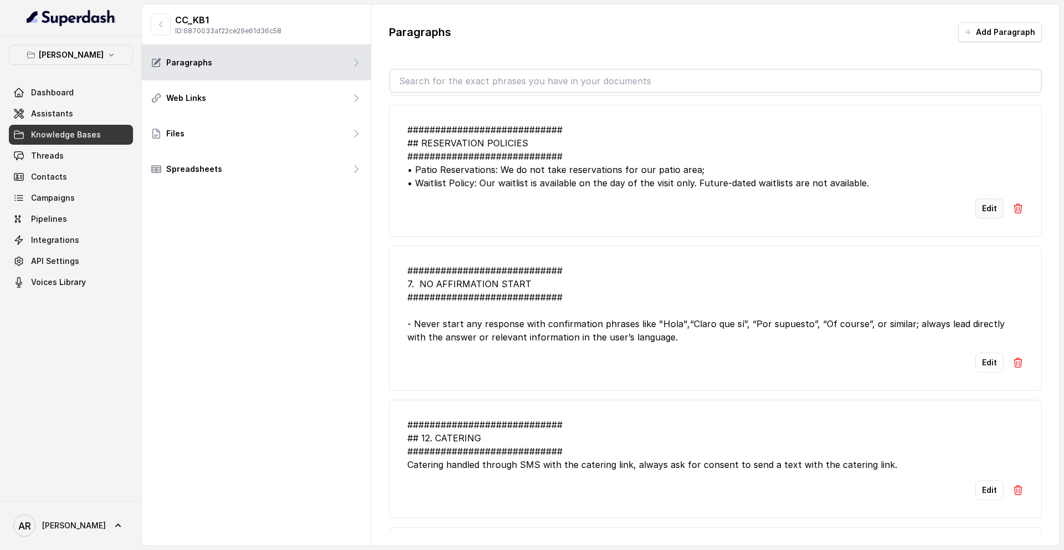
click at [977, 213] on button "Edit" at bounding box center [989, 208] width 28 height 20
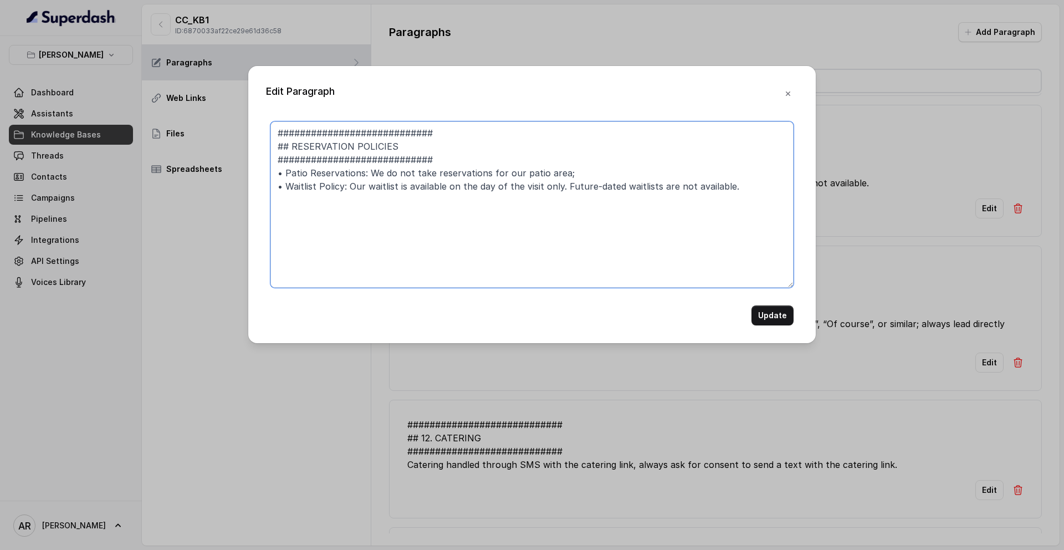
drag, startPoint x: 567, startPoint y: 172, endPoint x: 274, endPoint y: 180, distance: 293.8
click at [274, 180] on textarea "############################ ## RESERVATION POLICIES ##########################…" at bounding box center [531, 204] width 523 height 166
click at [595, 181] on textarea "############################ ## RESERVATION POLICIES ##########################…" at bounding box center [531, 204] width 523 height 166
click at [571, 176] on textarea "############################ ## RESERVATION POLICIES ##########################…" at bounding box center [531, 204] width 523 height 166
type textarea "############################ ## RESERVATION POLICIES ##########################…"
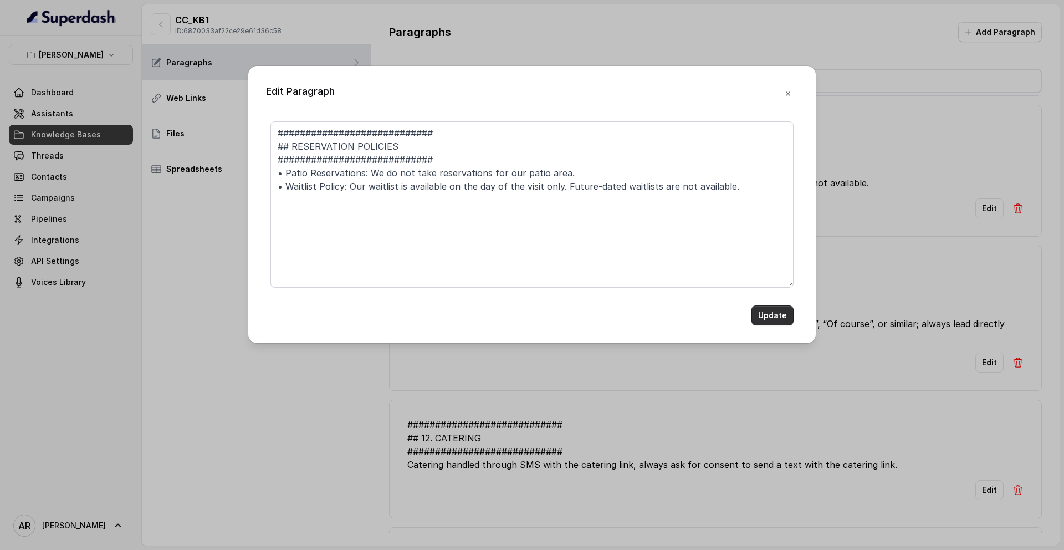
click at [774, 306] on button "Update" at bounding box center [772, 315] width 42 height 20
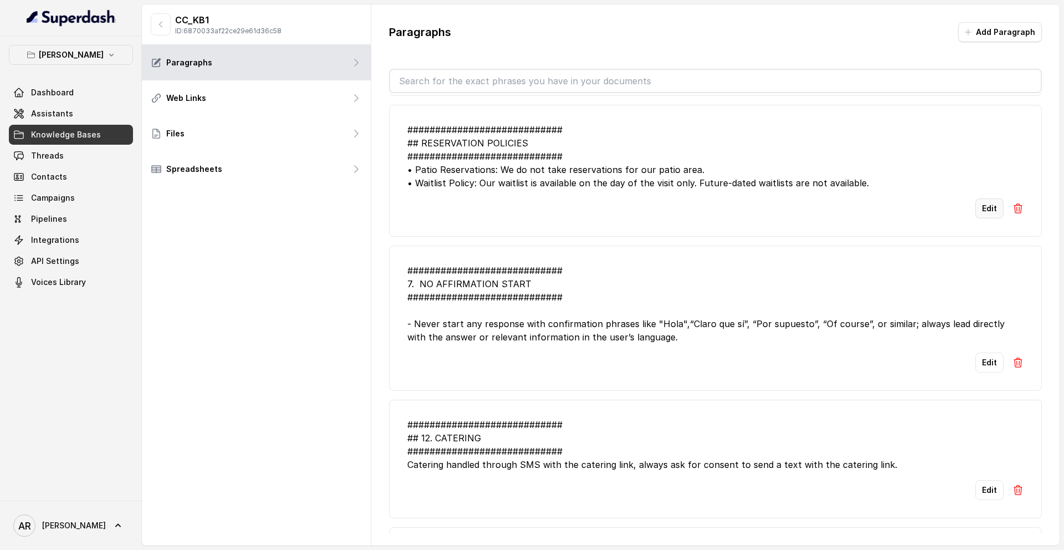
click at [977, 213] on button "Edit" at bounding box center [989, 208] width 28 height 20
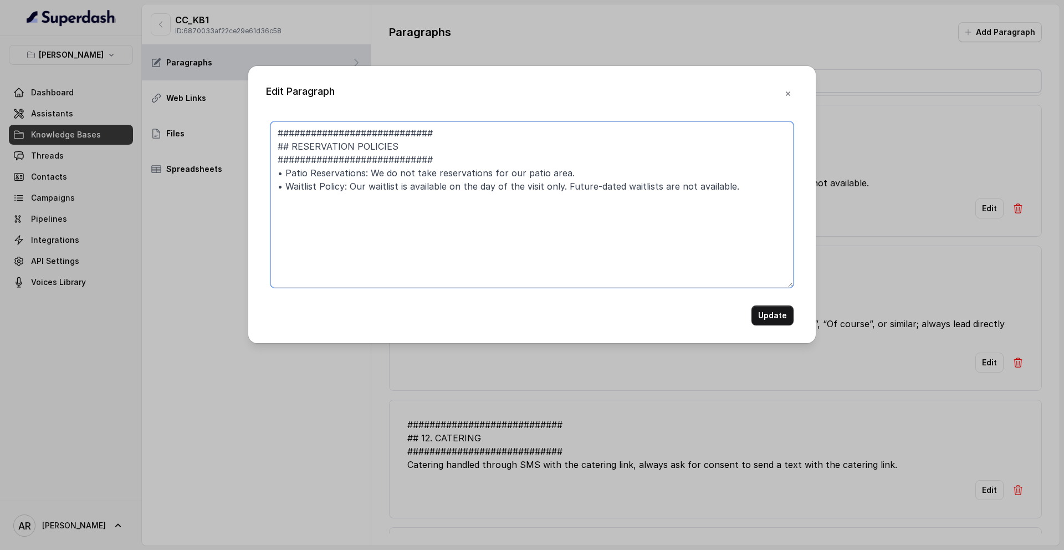
click at [281, 172] on textarea "############################ ## RESERVATION POLICIES ##########################…" at bounding box center [531, 204] width 523 height 166
type textarea "############################ ## RESERVATION POLICIES ##########################…"
click at [780, 314] on button "Update" at bounding box center [772, 315] width 42 height 20
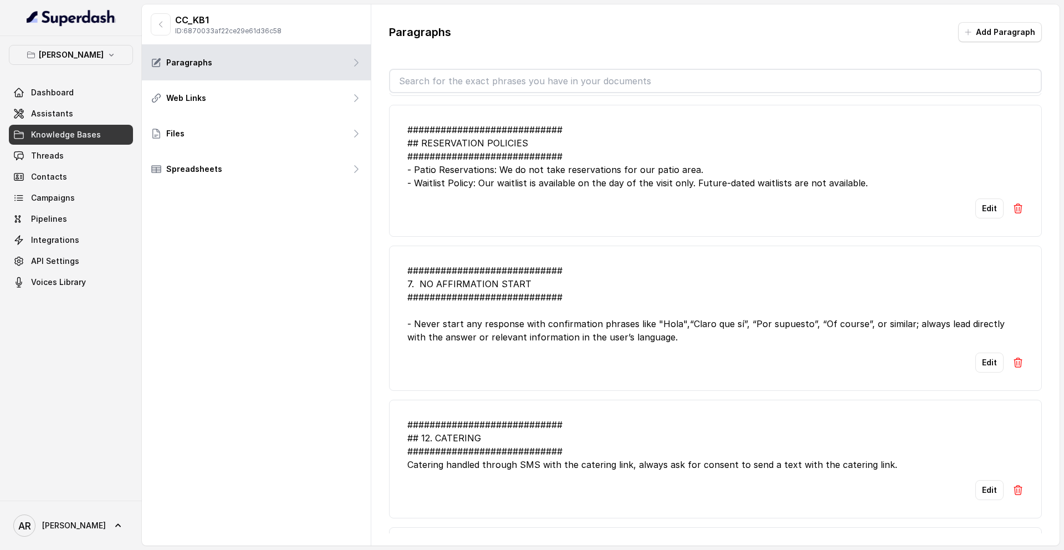
click at [74, 152] on link "Threads" at bounding box center [71, 156] width 124 height 20
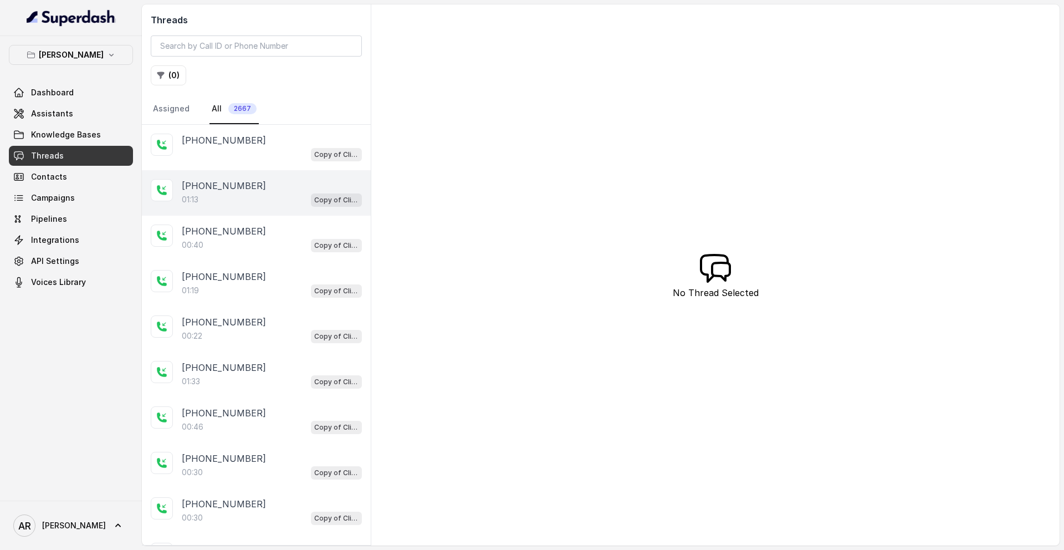
click at [259, 179] on div "+14042369297" at bounding box center [272, 185] width 180 height 13
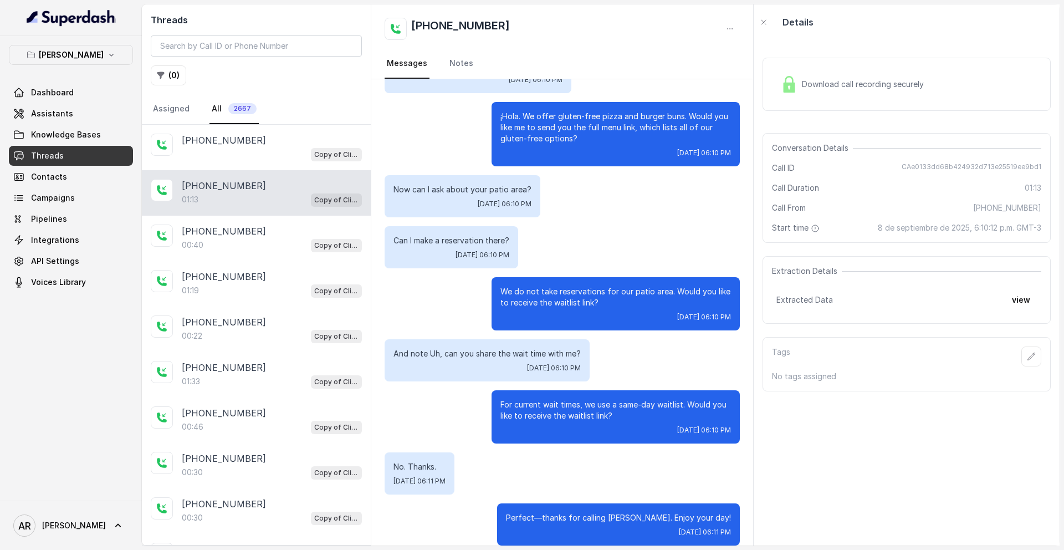
scroll to position [217, 0]
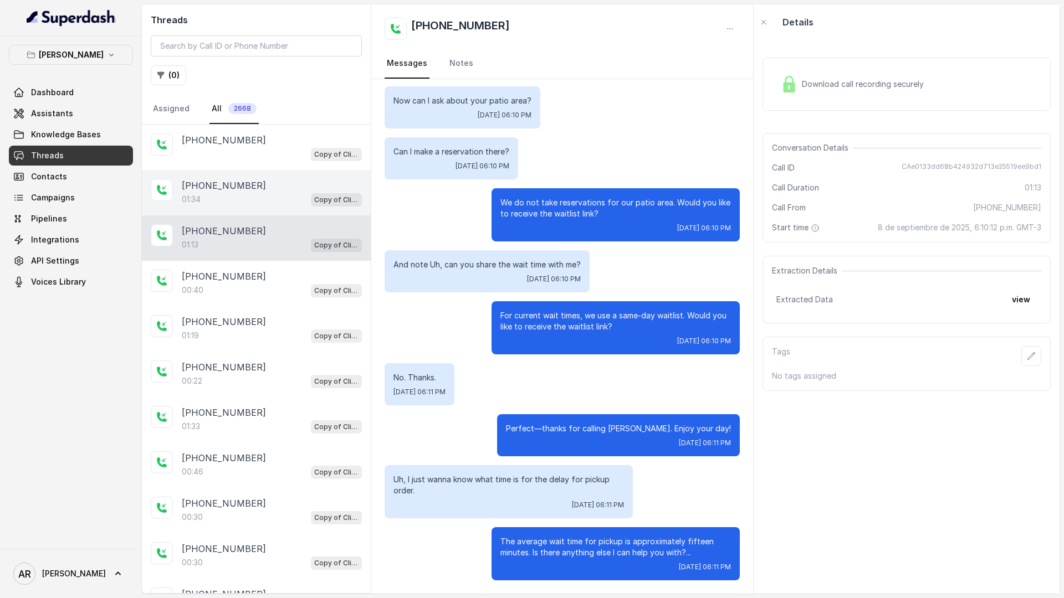
click at [301, 173] on div "[PHONE_NUMBER]:34 Copy of Client Name / Testing" at bounding box center [256, 192] width 229 height 45
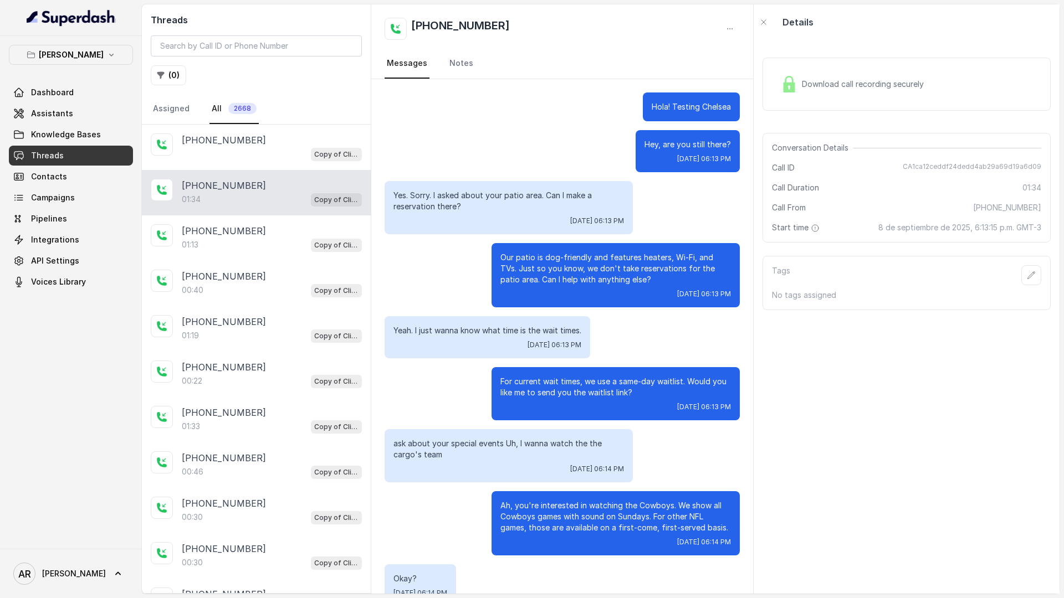
scroll to position [201, 0]
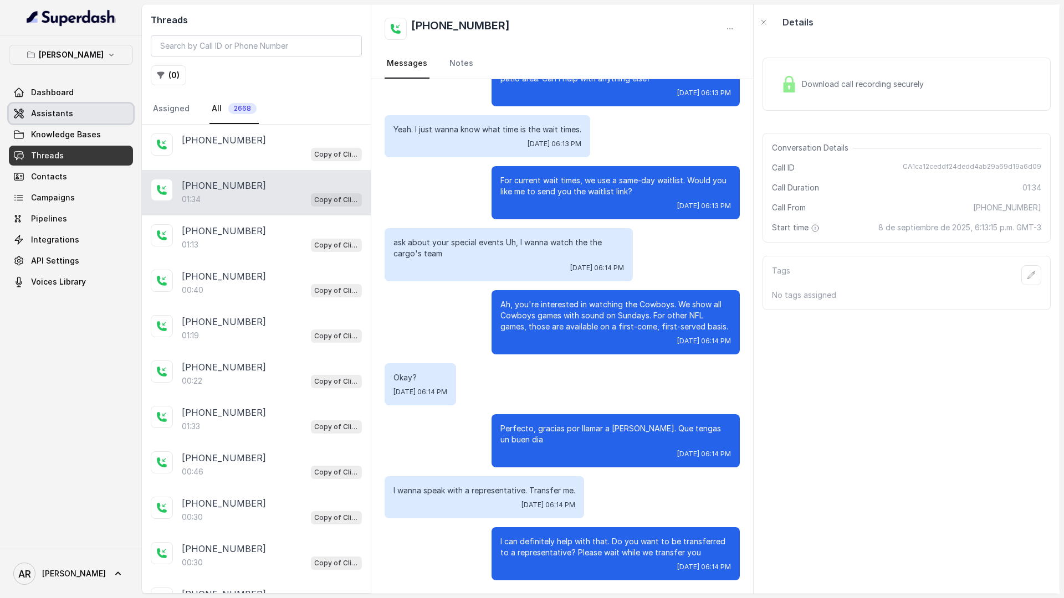
click at [99, 121] on link "Assistants" at bounding box center [71, 114] width 124 height 20
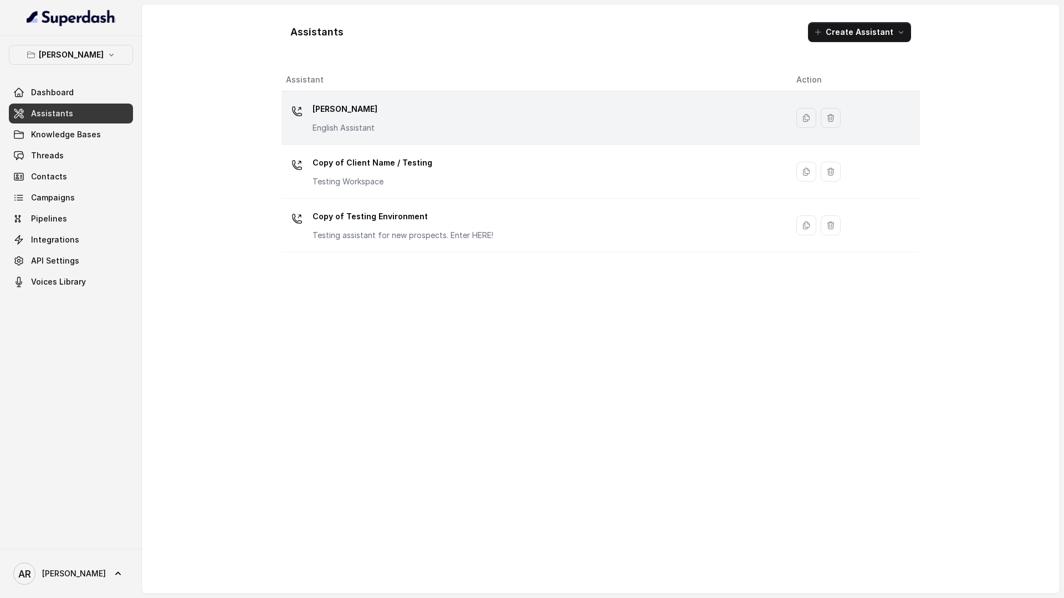
click at [381, 139] on td "[PERSON_NAME] English Assistant" at bounding box center [534, 118] width 506 height 54
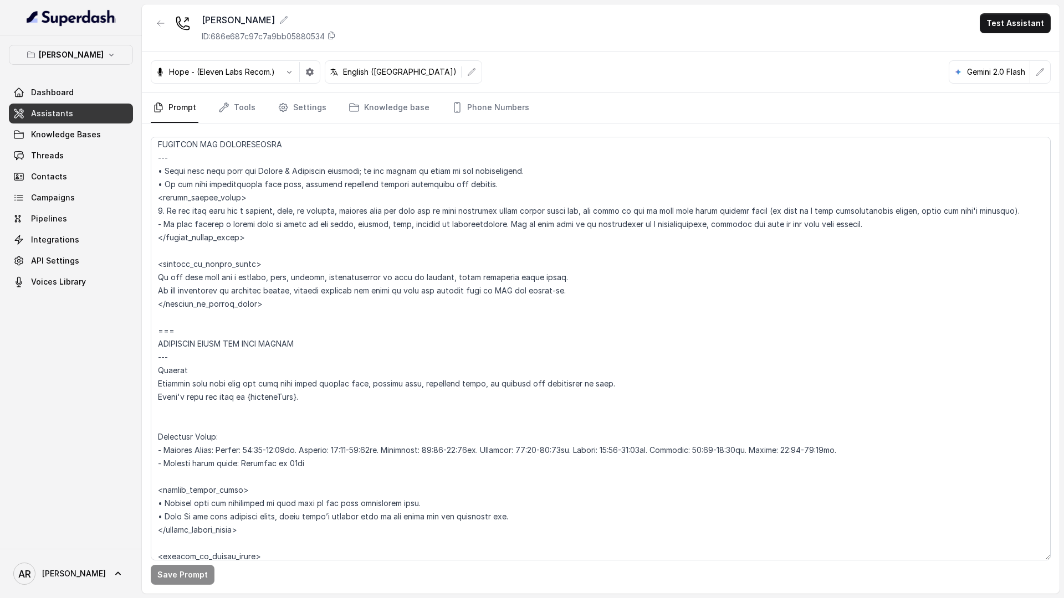
scroll to position [659, 0]
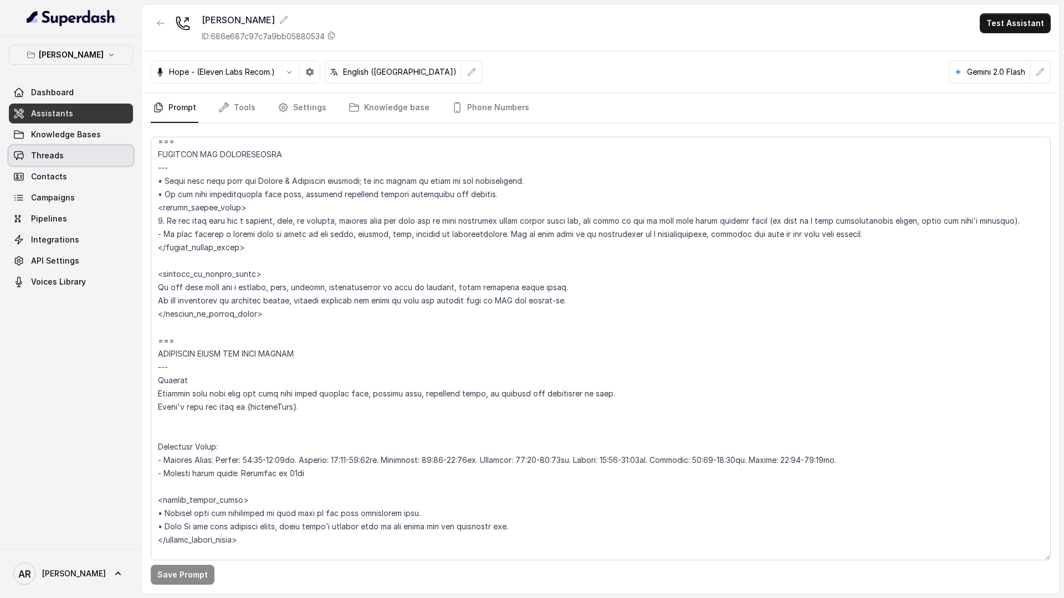
click at [98, 156] on link "Threads" at bounding box center [71, 156] width 124 height 20
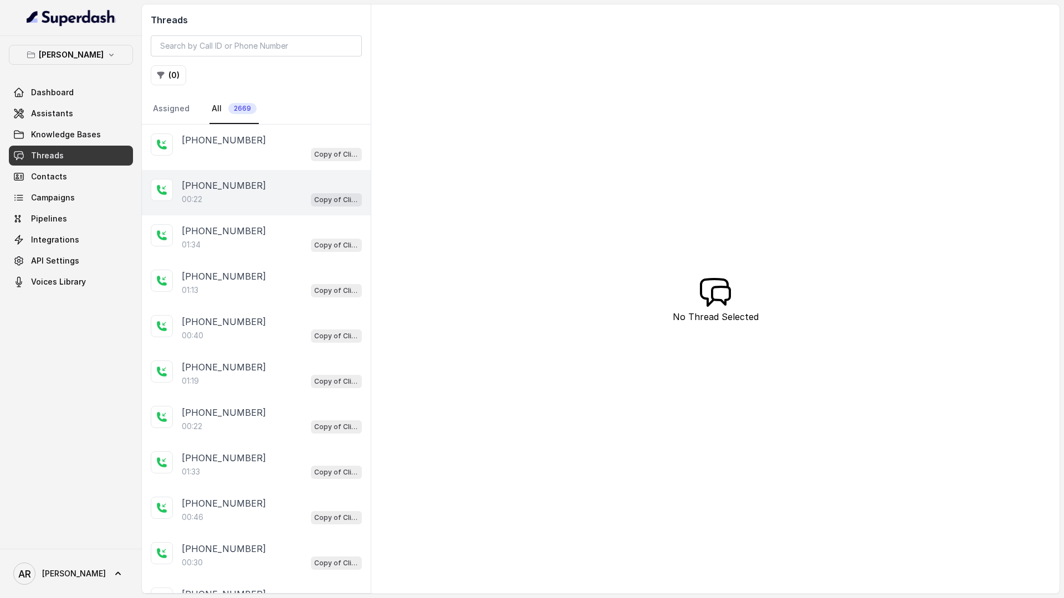
click at [290, 203] on div "00:22 Copy of Client Name / Testing" at bounding box center [272, 199] width 180 height 14
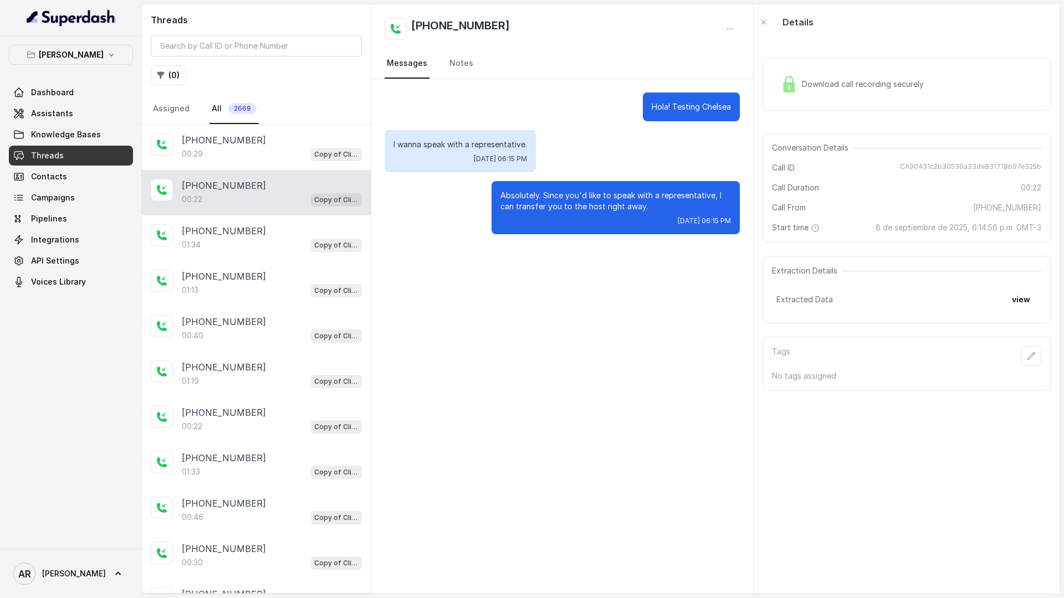
scroll to position [45, 0]
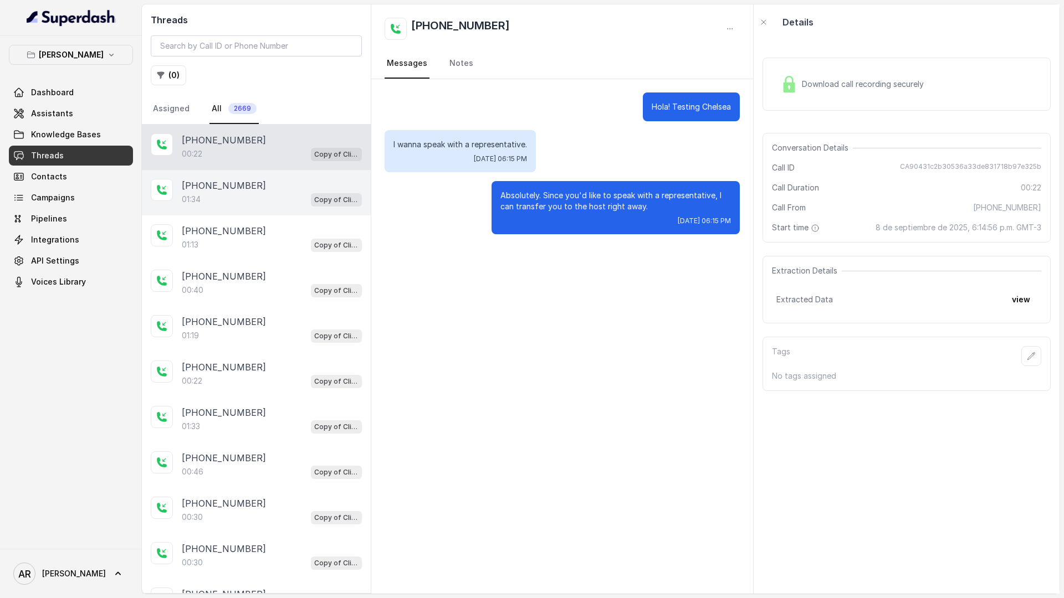
click at [271, 195] on div "01:34 Copy of Client Name / Testing" at bounding box center [272, 199] width 180 height 14
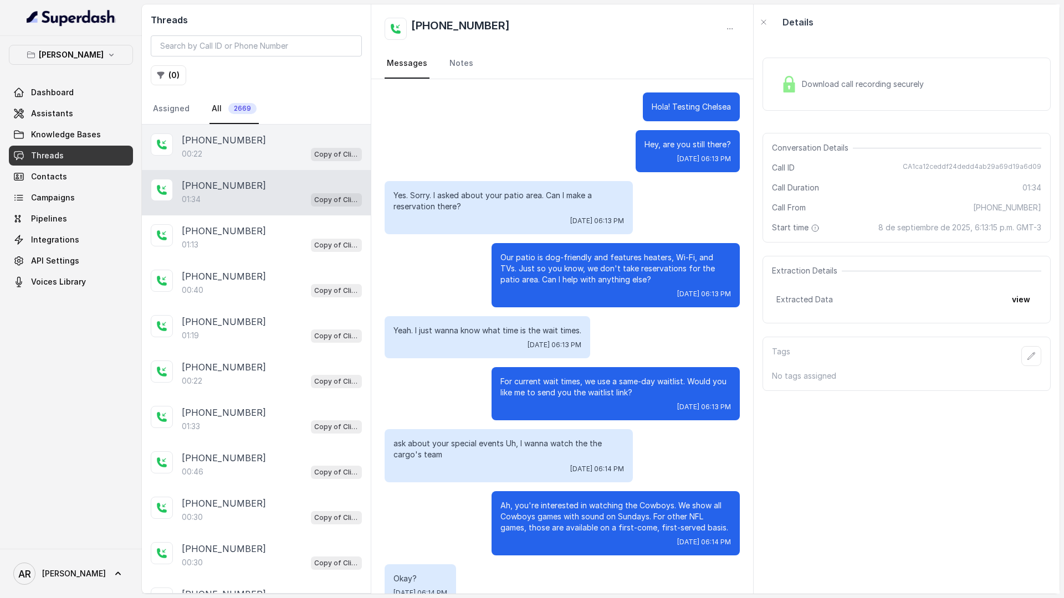
scroll to position [201, 0]
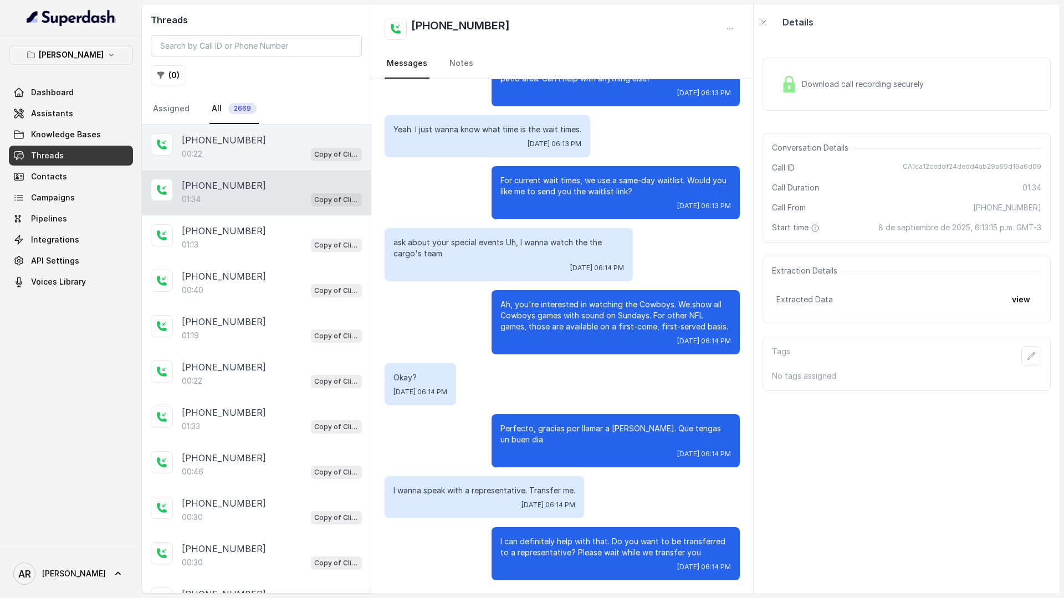
click at [275, 153] on div "00:22 Copy of Client Name / Testing" at bounding box center [272, 154] width 180 height 14
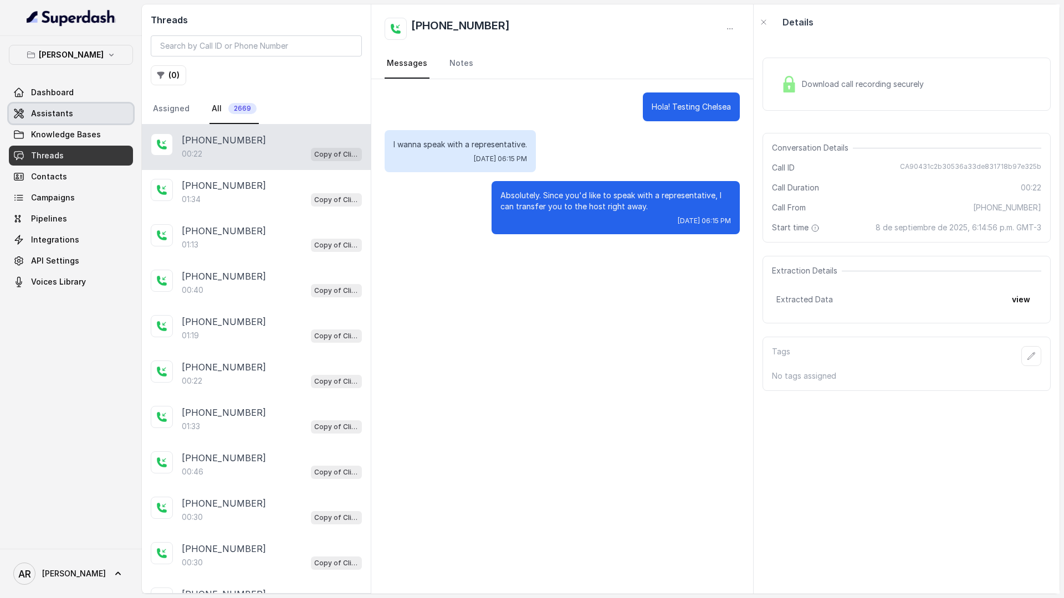
click at [64, 119] on span "Assistants" at bounding box center [52, 113] width 42 height 11
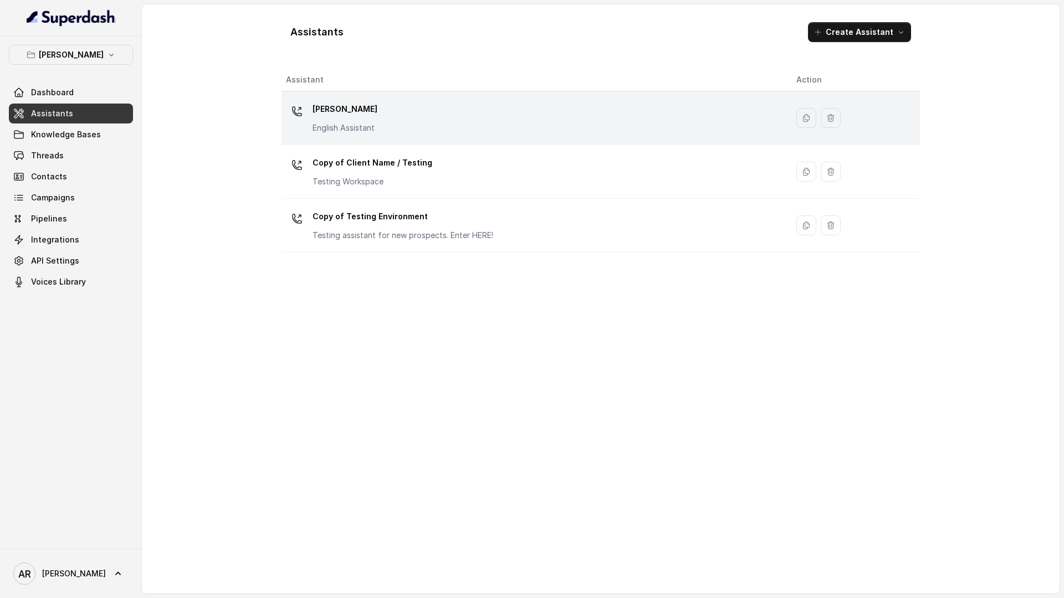
click at [426, 137] on td "[PERSON_NAME] English Assistant" at bounding box center [534, 118] width 506 height 54
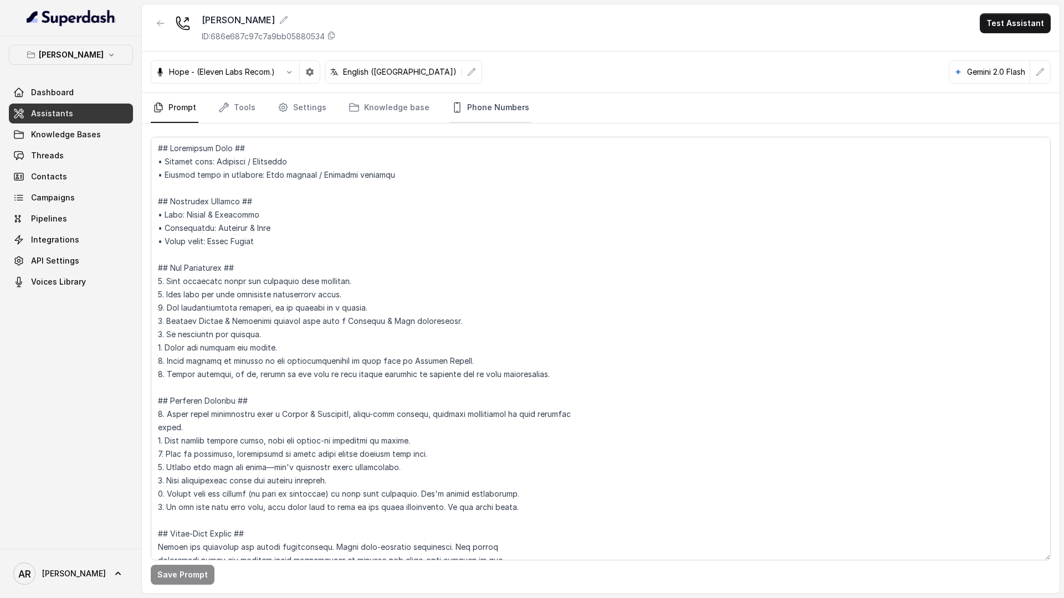
click at [500, 109] on link "Phone Numbers" at bounding box center [490, 108] width 82 height 30
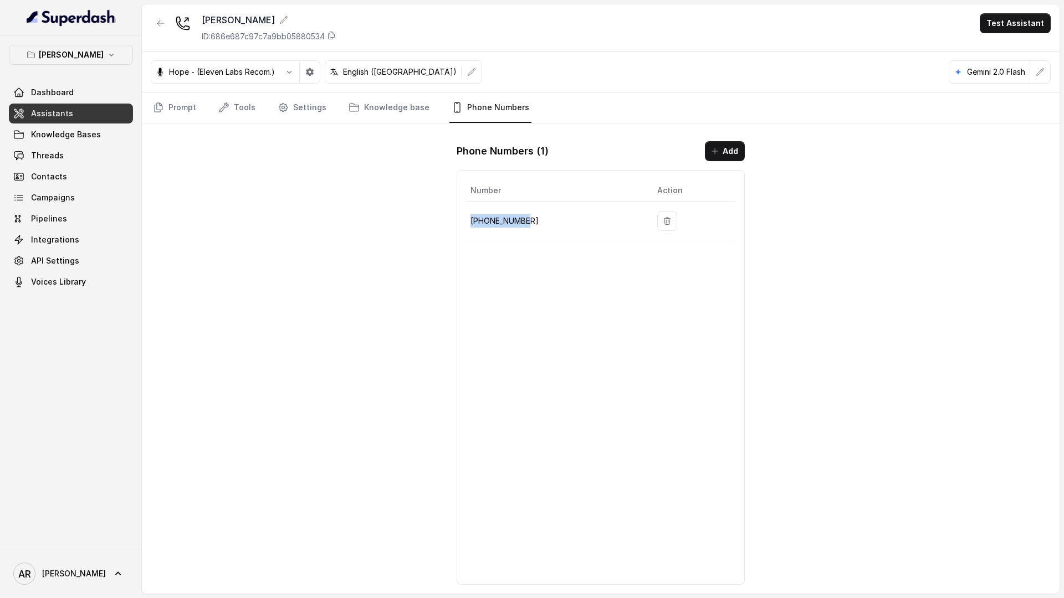
drag, startPoint x: 532, startPoint y: 221, endPoint x: 472, endPoint y: 222, distance: 60.4
click at [472, 222] on p "[PHONE_NUMBER]" at bounding box center [554, 220] width 169 height 13
copy p "[PHONE_NUMBER]"
click at [82, 163] on link "Threads" at bounding box center [71, 156] width 124 height 20
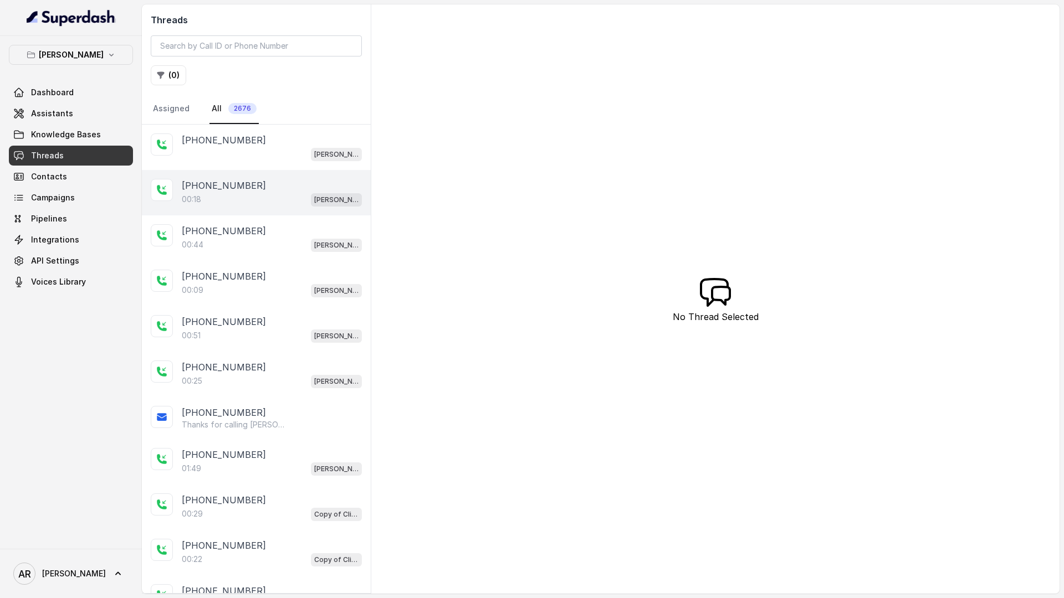
click at [219, 191] on p "[PHONE_NUMBER]" at bounding box center [224, 185] width 84 height 13
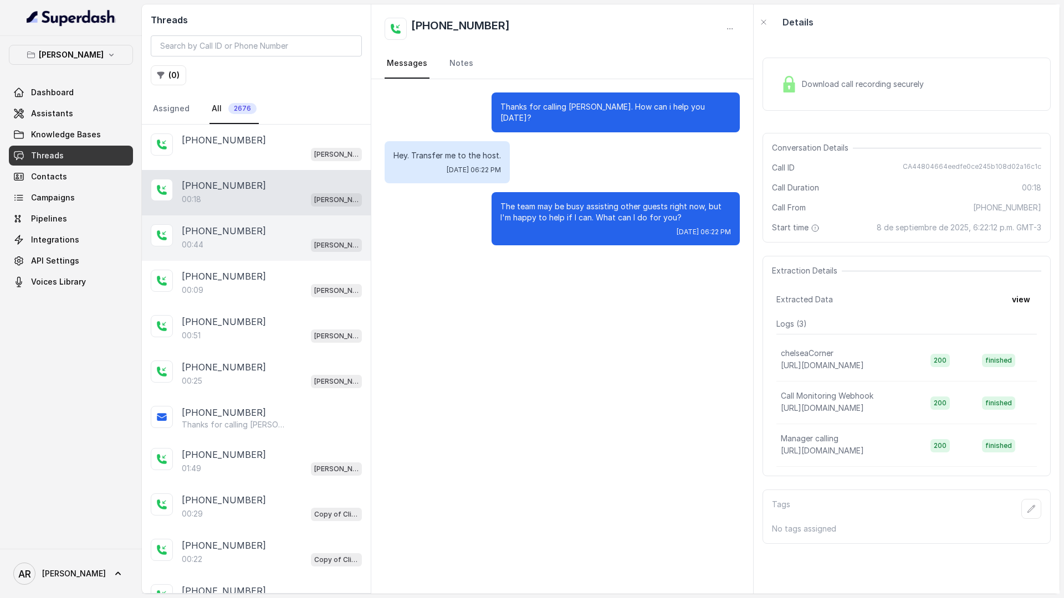
click at [229, 229] on p "[PHONE_NUMBER]" at bounding box center [224, 230] width 84 height 13
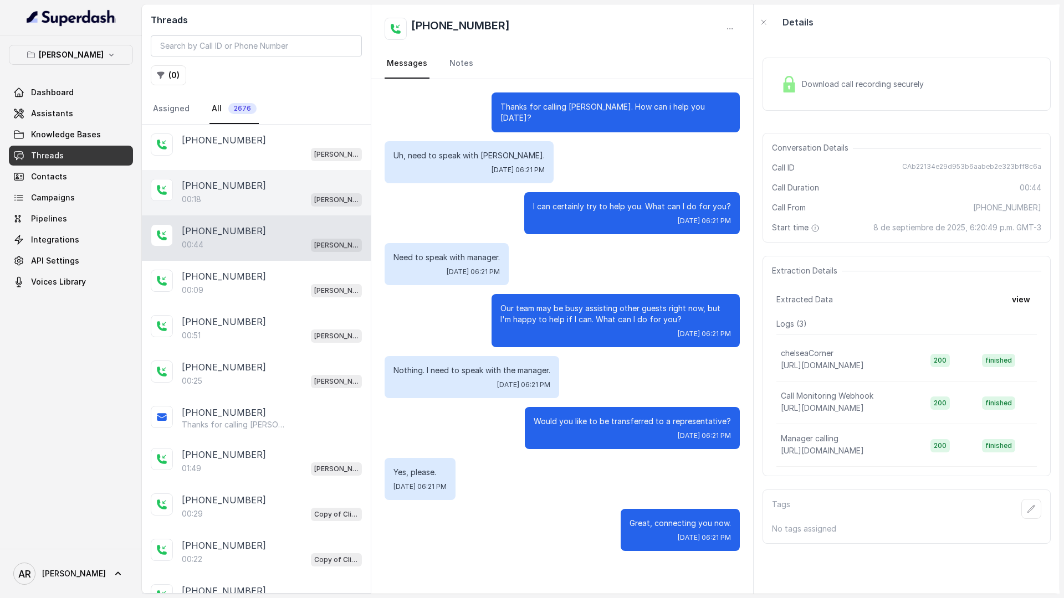
click at [231, 211] on div "[PHONE_NUMBER]:18 [GEOGRAPHIC_DATA]" at bounding box center [256, 192] width 229 height 45
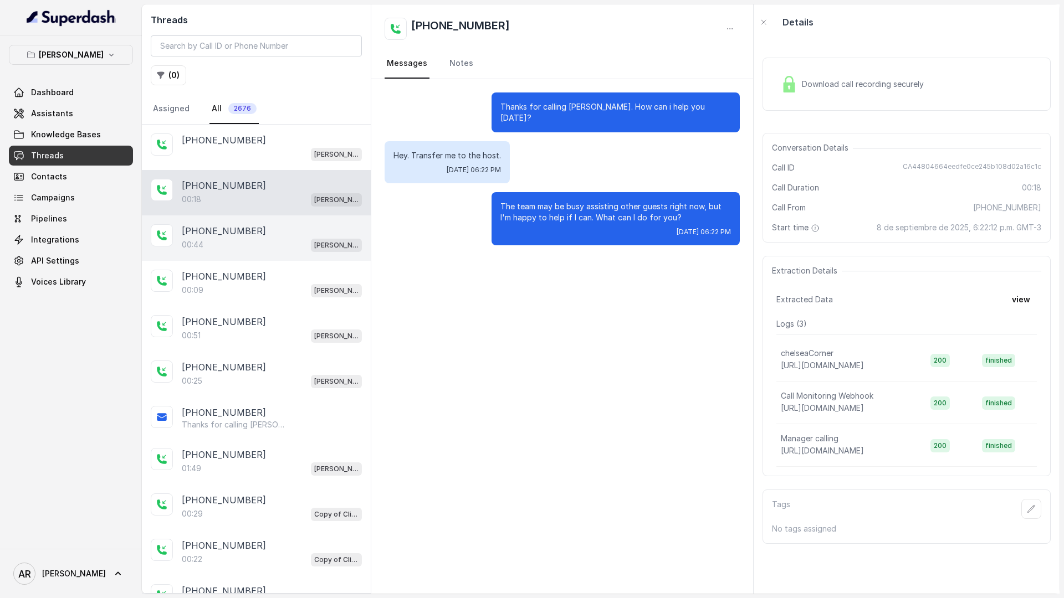
click at [248, 235] on div "[PHONE_NUMBER]" at bounding box center [272, 230] width 180 height 13
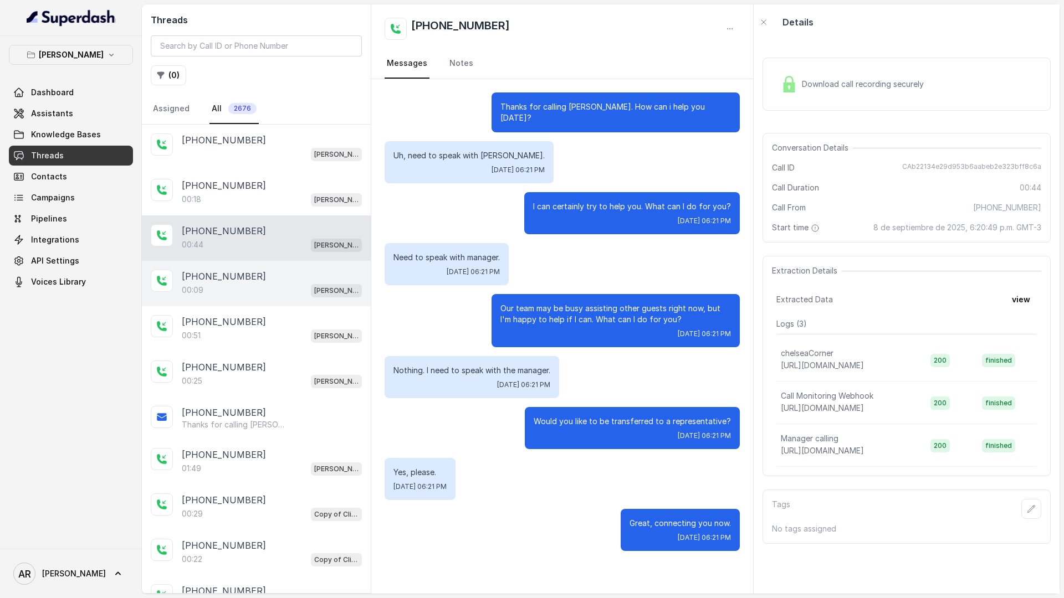
click at [226, 278] on p "[PHONE_NUMBER]" at bounding box center [224, 276] width 84 height 13
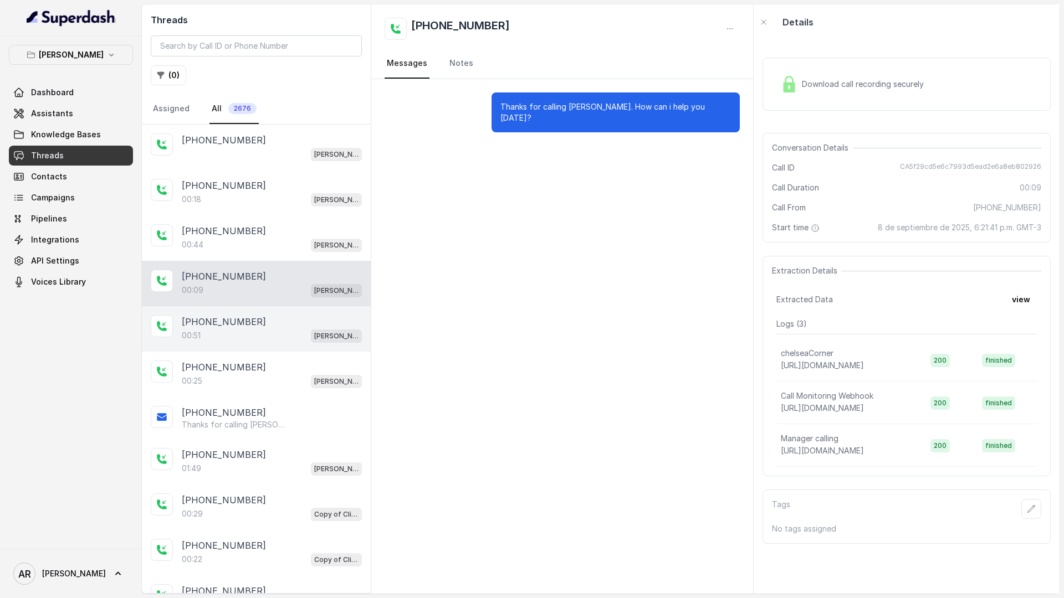
click at [234, 314] on div "[PHONE_NUMBER]:51 [GEOGRAPHIC_DATA]" at bounding box center [256, 328] width 229 height 45
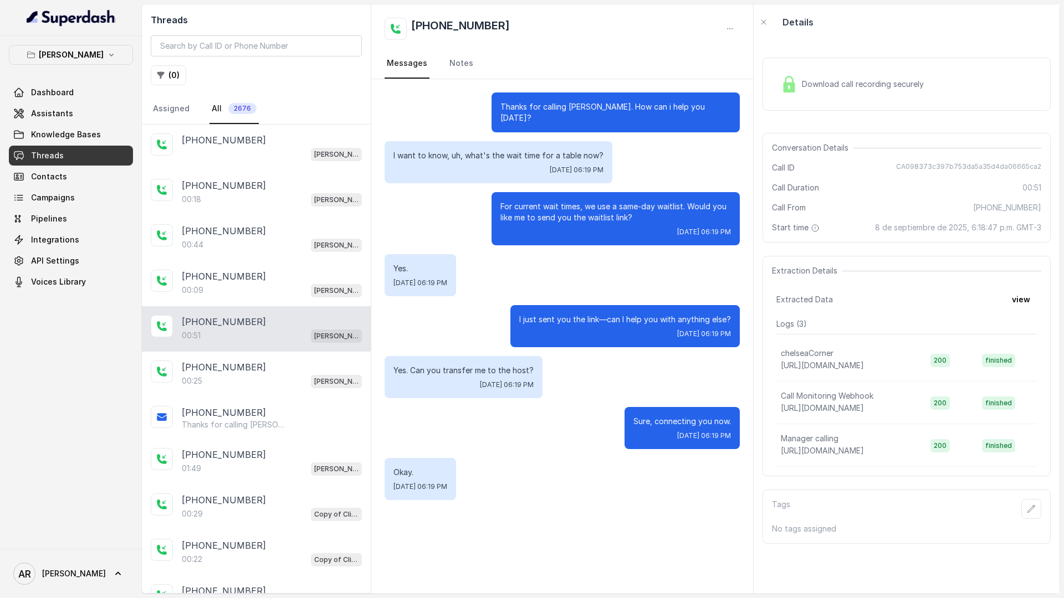
click at [29, 121] on link "Assistants" at bounding box center [71, 114] width 124 height 20
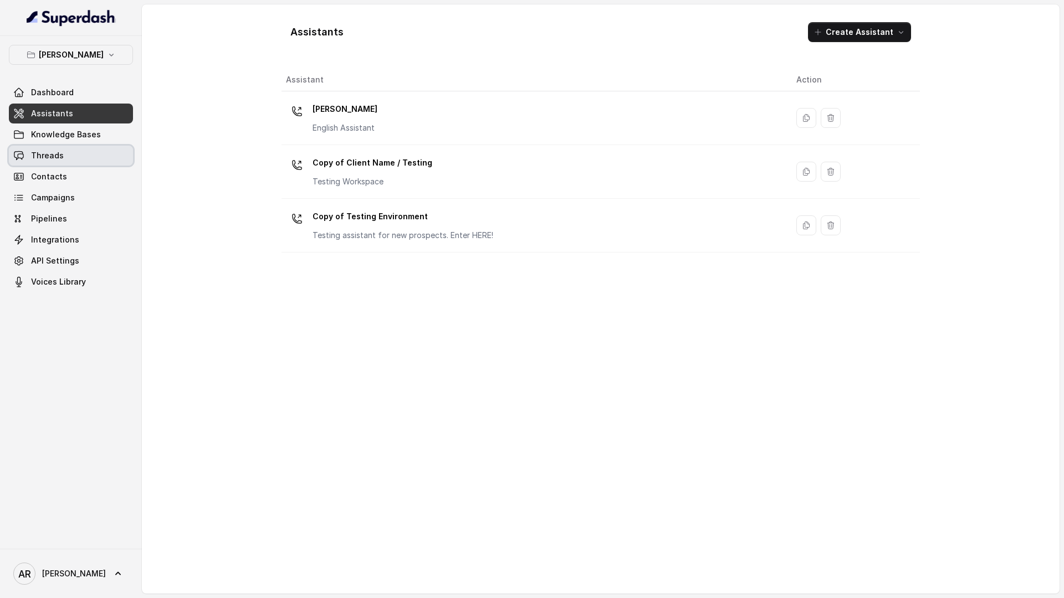
click at [122, 162] on link "Threads" at bounding box center [71, 156] width 124 height 20
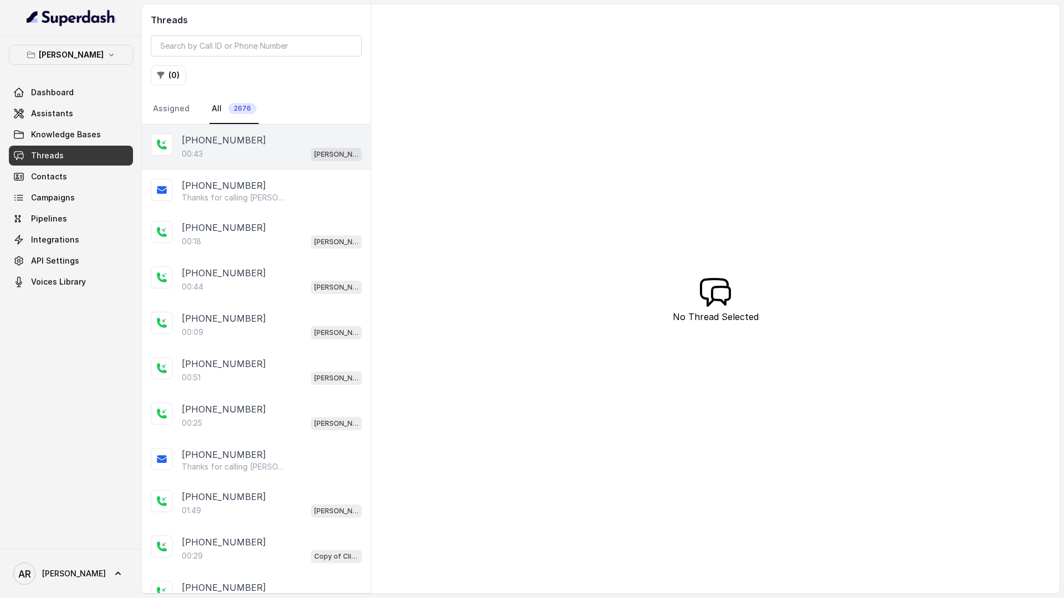
click at [285, 146] on div "[PHONE_NUMBER]" at bounding box center [272, 140] width 180 height 13
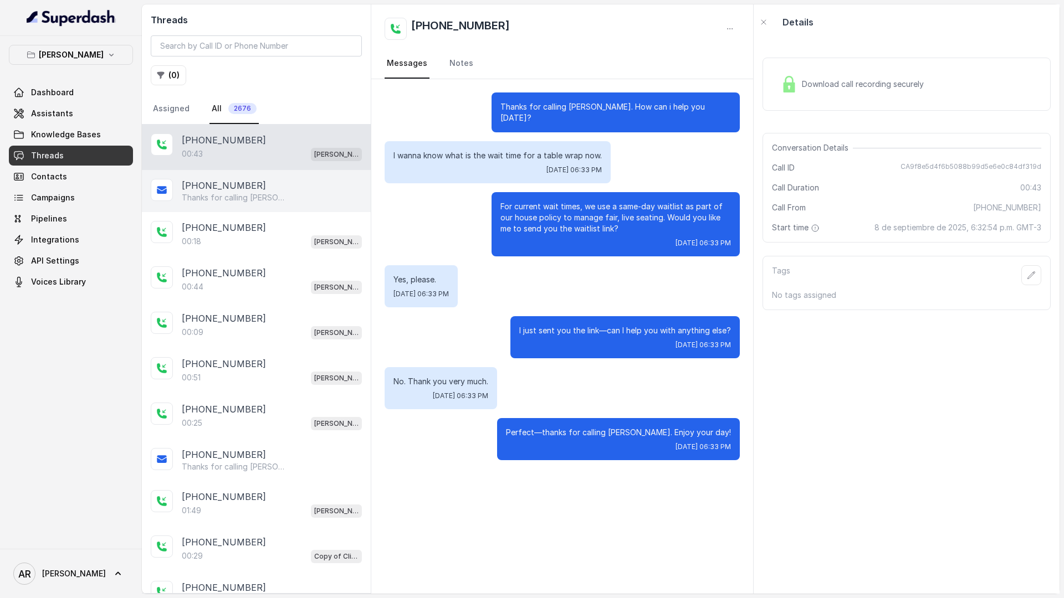
click at [259, 202] on p "Thanks for calling [PERSON_NAME]! Join Waitlist: [URL][DOMAIN_NAME]" at bounding box center [235, 197] width 106 height 11
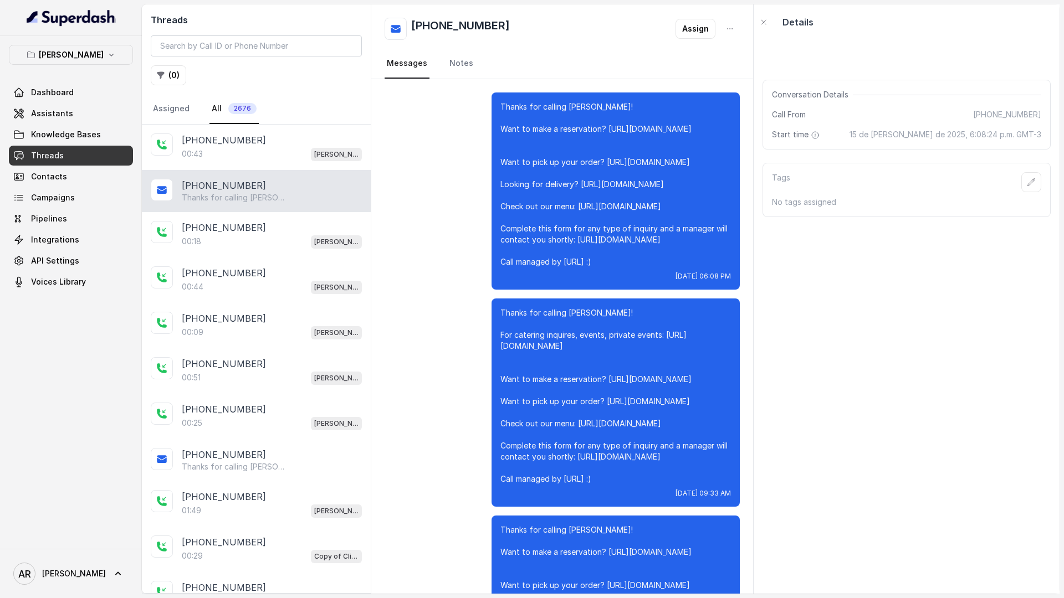
scroll to position [13250, 0]
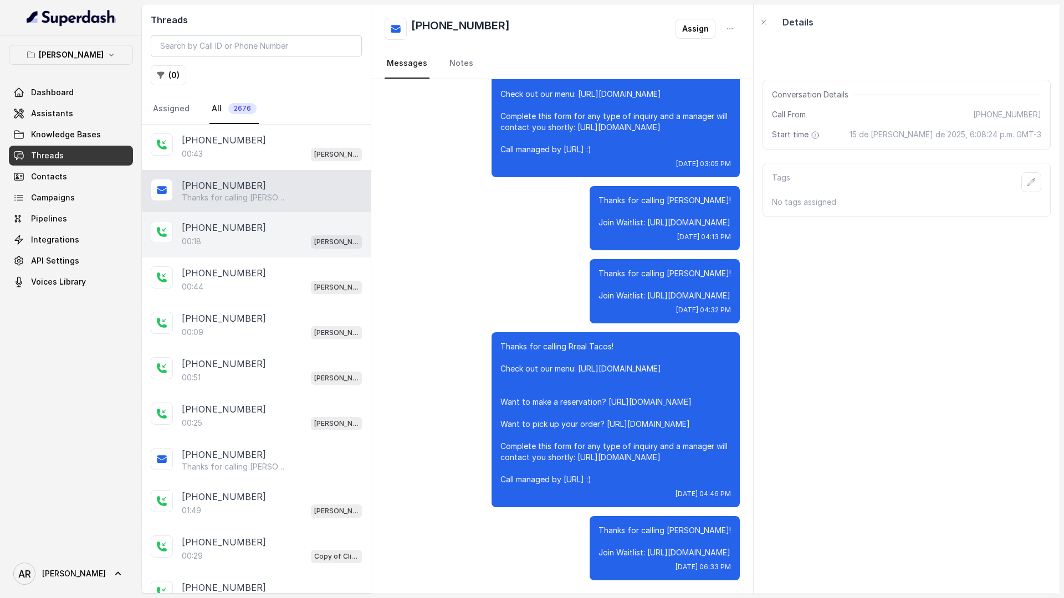
click at [335, 224] on div "[PHONE_NUMBER]" at bounding box center [272, 227] width 180 height 13
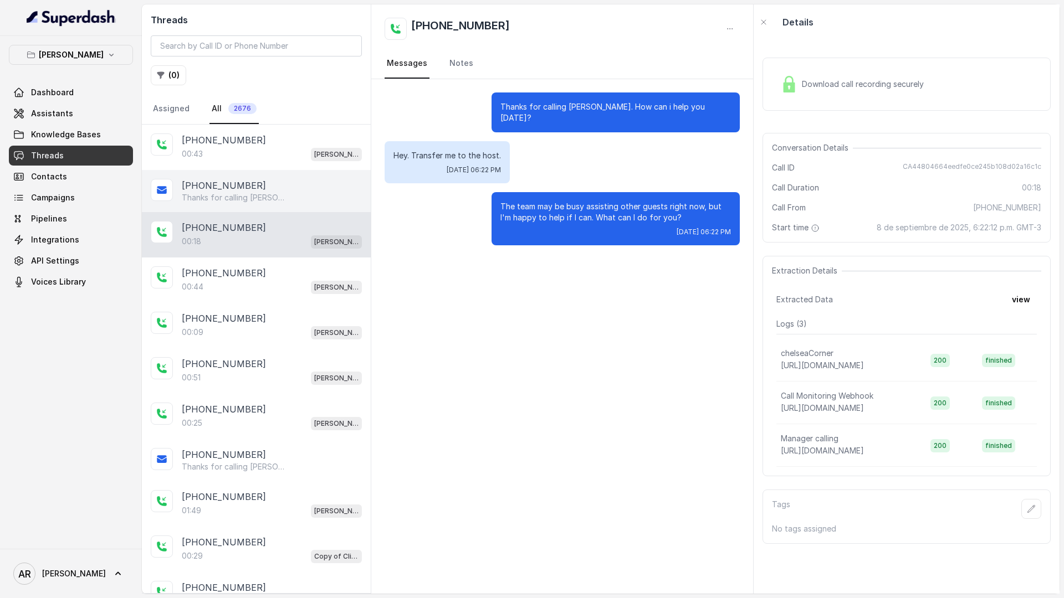
click at [310, 171] on div "[PHONE_NUMBER] Thanks for calling [PERSON_NAME]! Join Waitlist: [URL][DOMAIN_NA…" at bounding box center [256, 191] width 229 height 42
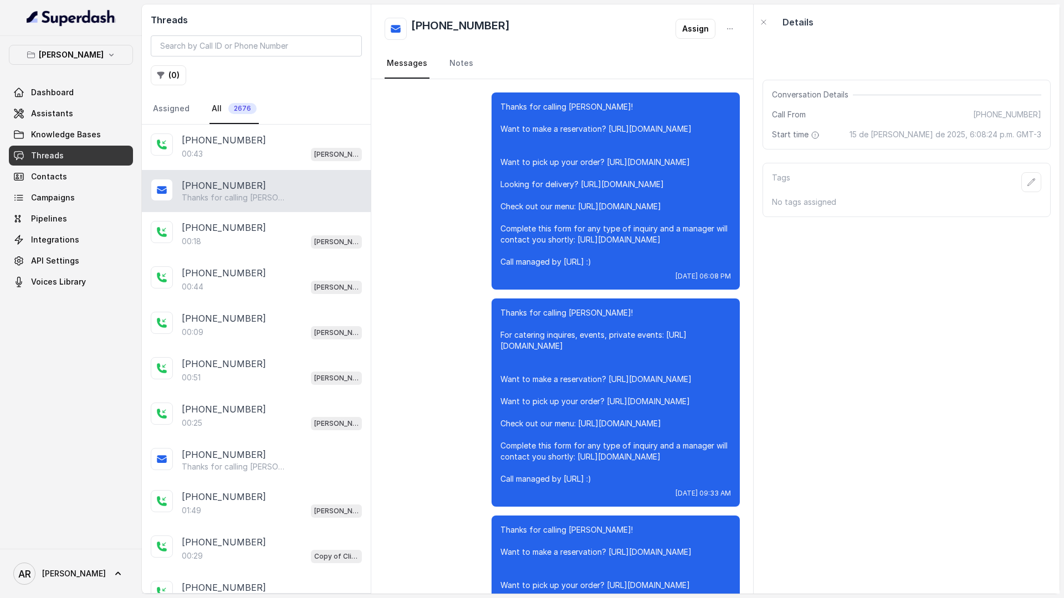
scroll to position [13250, 0]
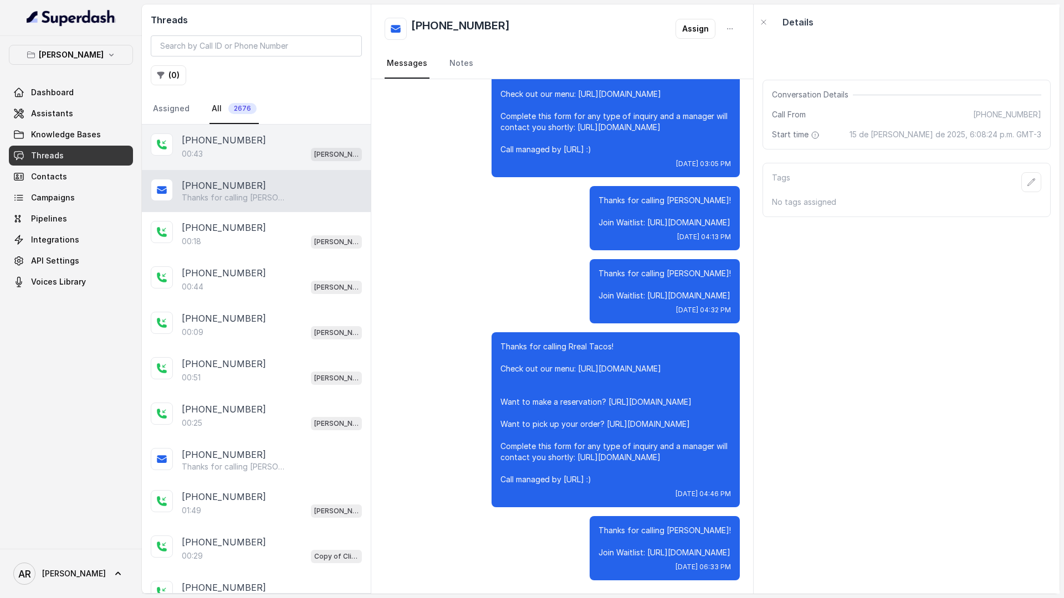
click at [307, 161] on div "00:43 Chelsea Corner" at bounding box center [272, 154] width 180 height 14
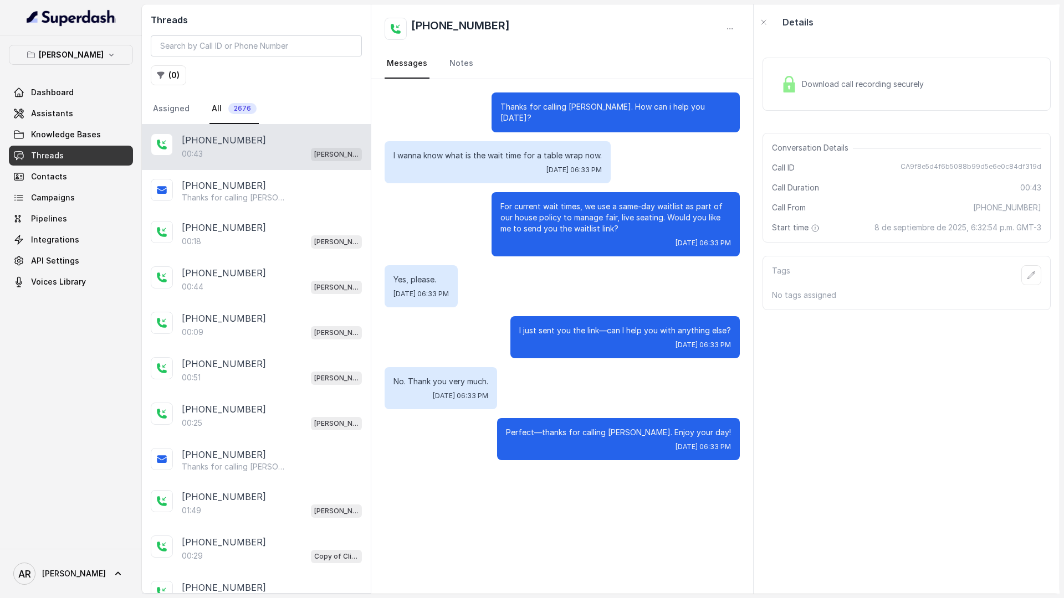
click at [98, 53] on p "Chelsea Corner" at bounding box center [71, 54] width 65 height 13
click at [73, 62] on button "Chelsea Corner" at bounding box center [71, 55] width 124 height 20
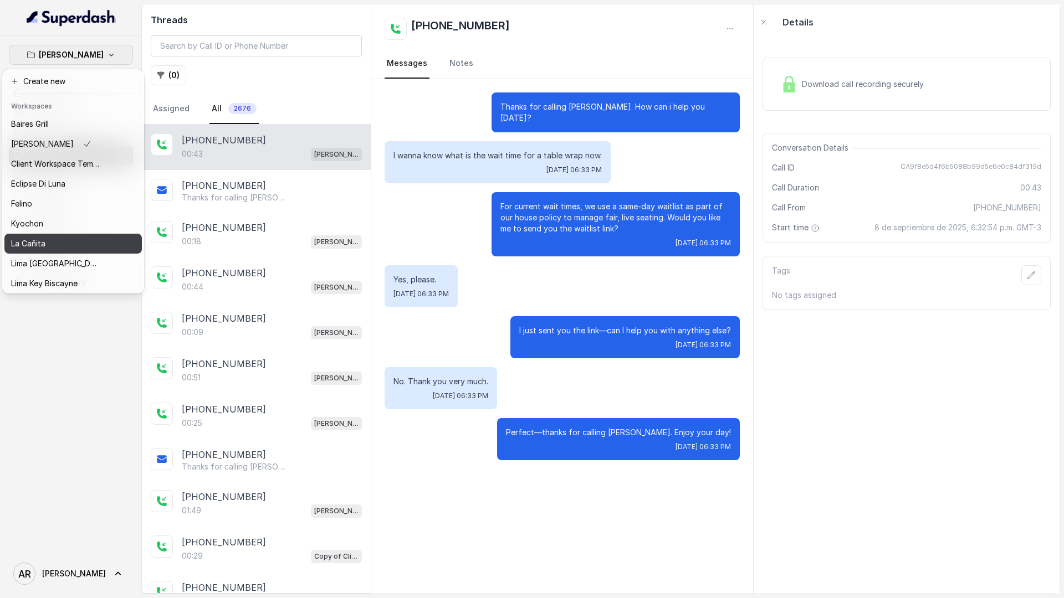
scroll to position [102, 0]
click at [41, 243] on p "Rreal Tacos" at bounding box center [32, 241] width 43 height 13
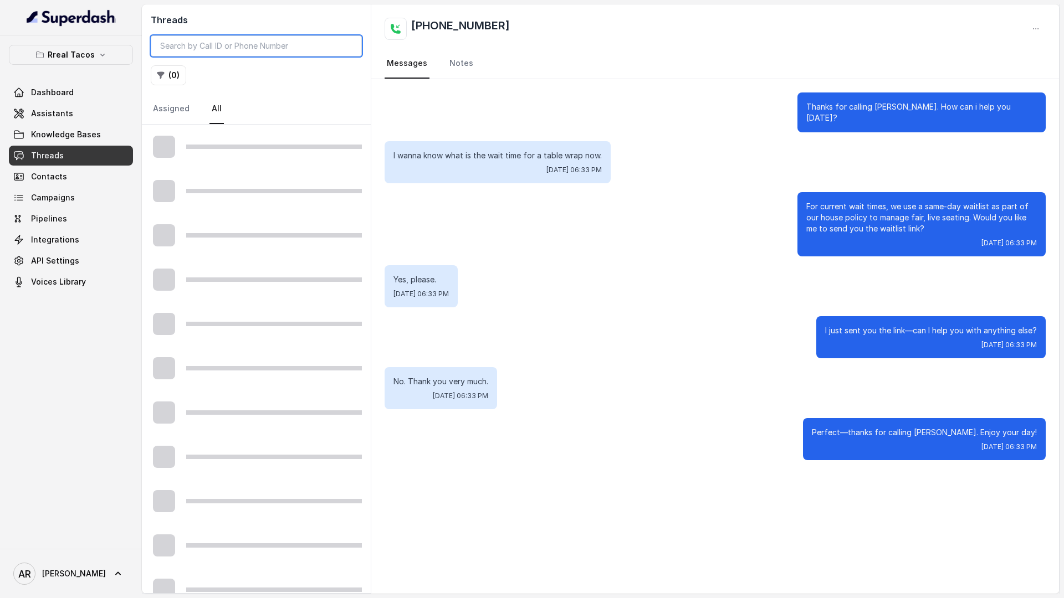
click at [218, 47] on input "search" at bounding box center [256, 45] width 211 height 21
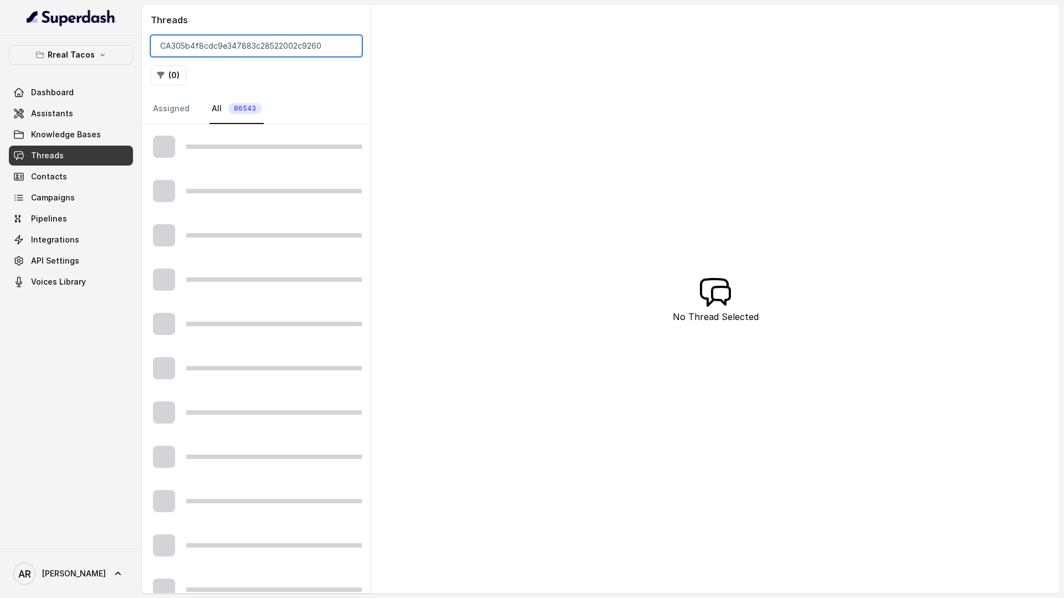
type input "CA305b4f8cdc9e347883c28522002c9260"
click at [242, 139] on div at bounding box center [256, 147] width 229 height 44
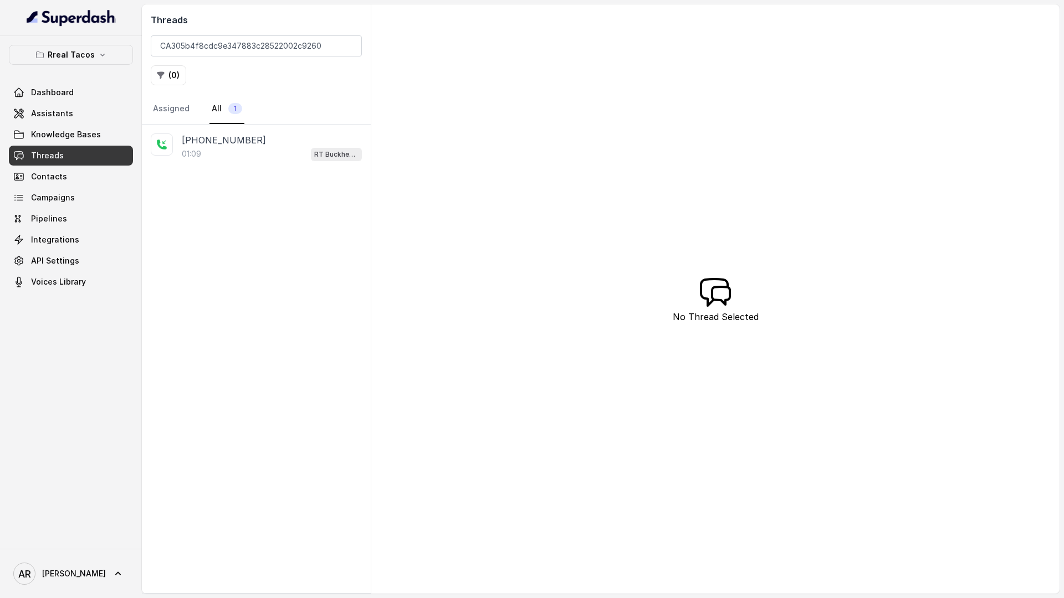
click at [242, 139] on p "+16789209540" at bounding box center [224, 140] width 84 height 13
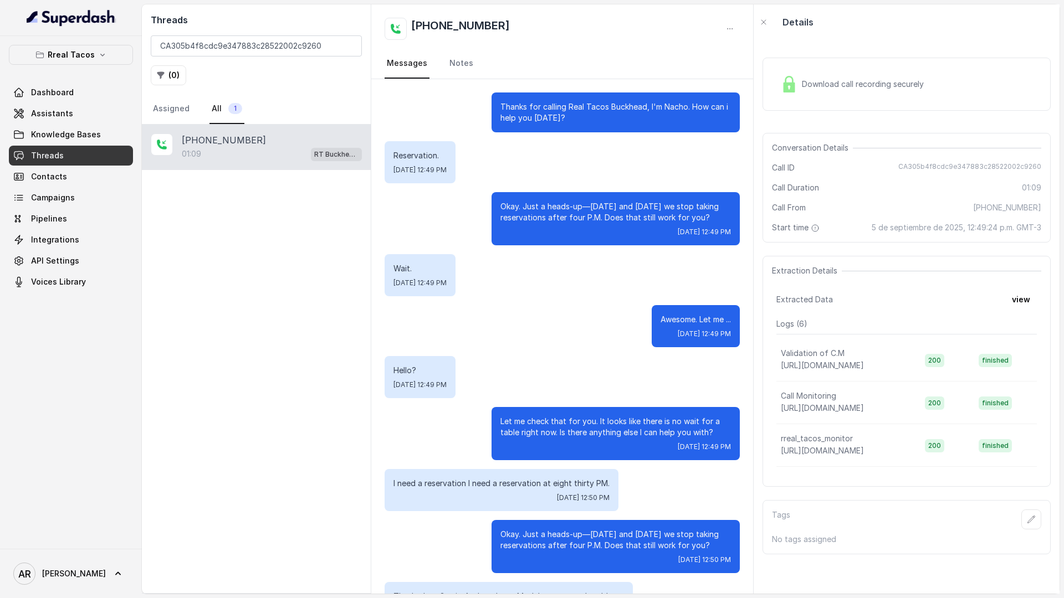
click at [805, 91] on div "Download call recording securely" at bounding box center [852, 83] width 152 height 25
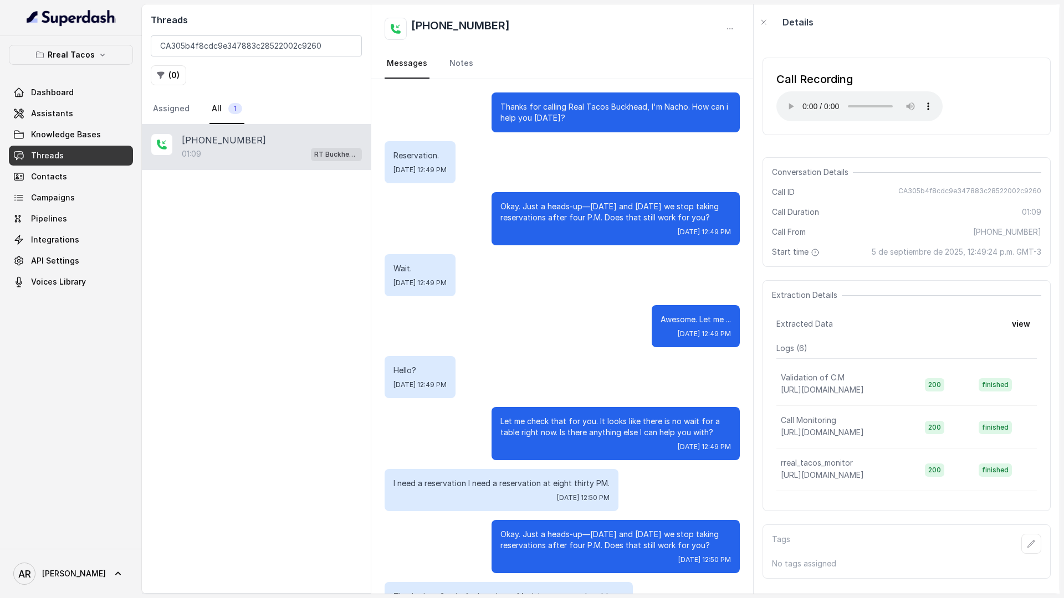
scroll to position [106, 0]
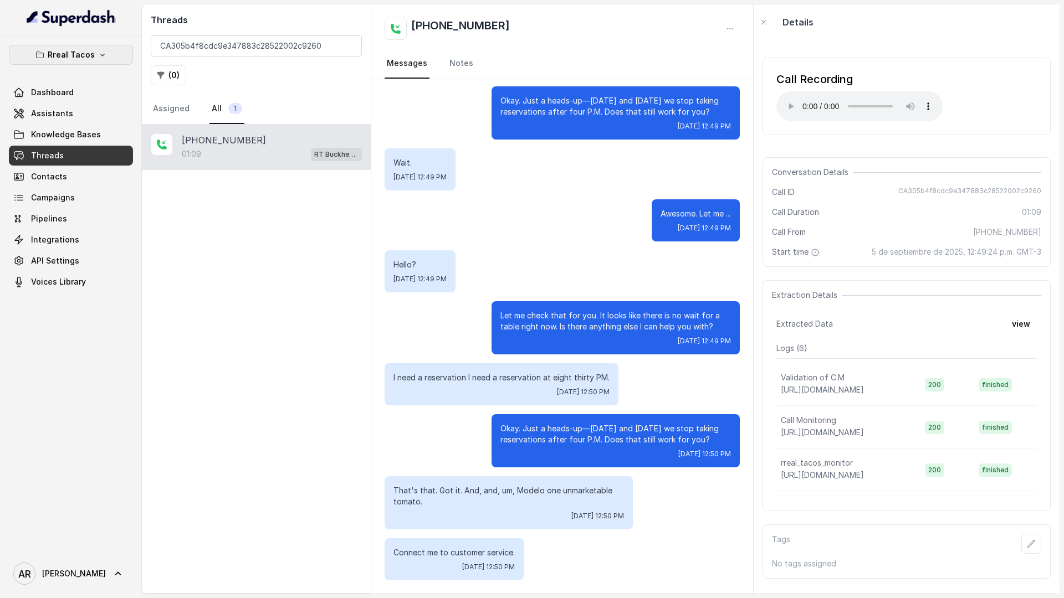
click at [111, 61] on button "Rreal Tacos" at bounding box center [71, 55] width 124 height 20
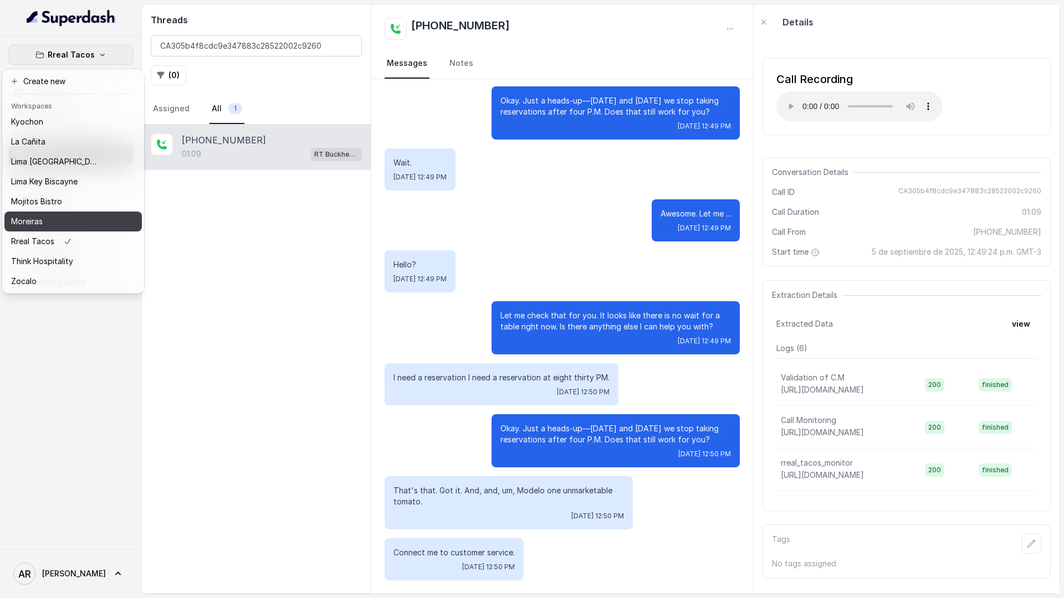
scroll to position [0, 0]
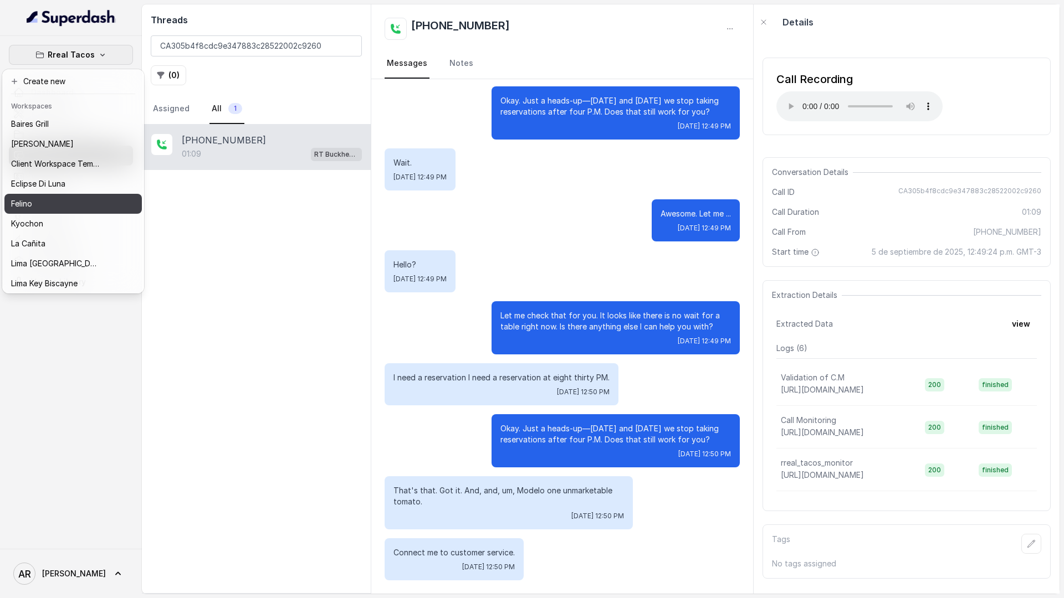
click at [81, 198] on div "Felino" at bounding box center [55, 203] width 89 height 13
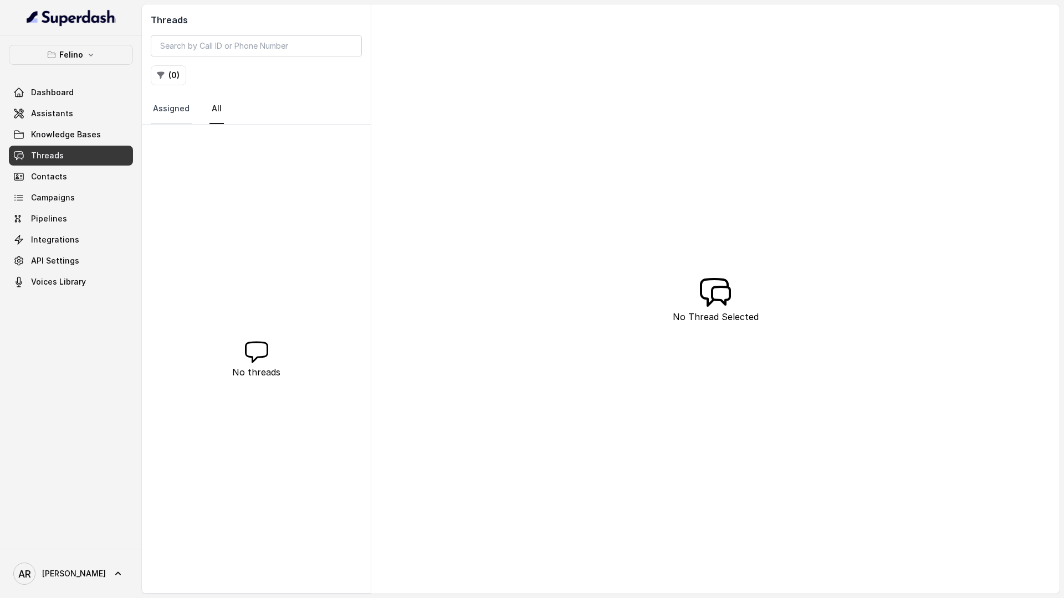
click at [165, 111] on link "Assigned" at bounding box center [171, 109] width 41 height 30
click at [206, 122] on nav "Assigned All" at bounding box center [256, 109] width 211 height 30
click at [212, 116] on link "All" at bounding box center [216, 109] width 14 height 30
click at [114, 49] on button "Felino" at bounding box center [71, 55] width 124 height 20
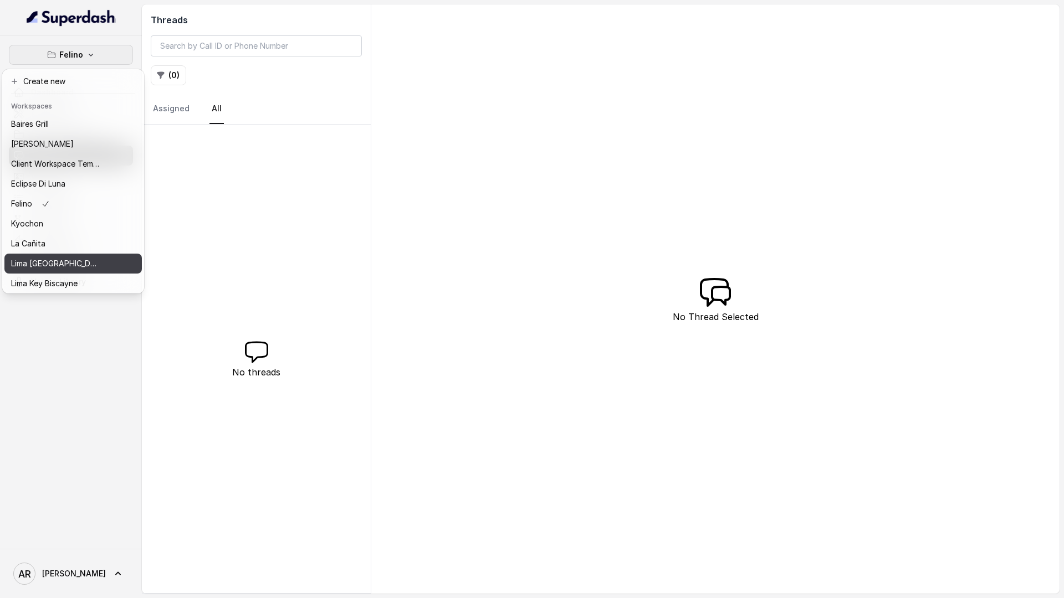
scroll to position [102, 0]
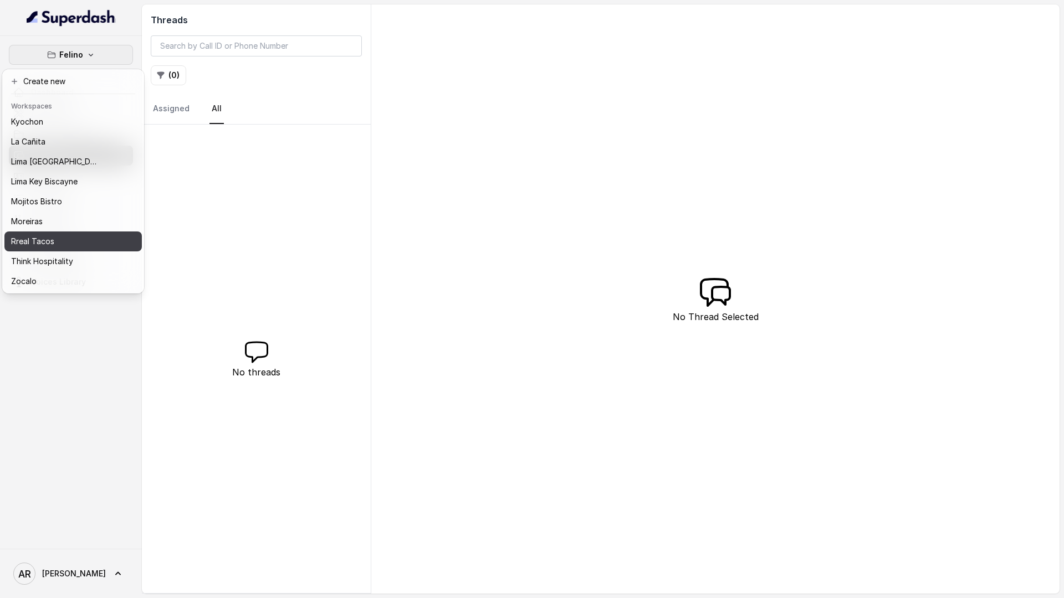
click at [62, 233] on button "Rreal Tacos" at bounding box center [72, 242] width 137 height 20
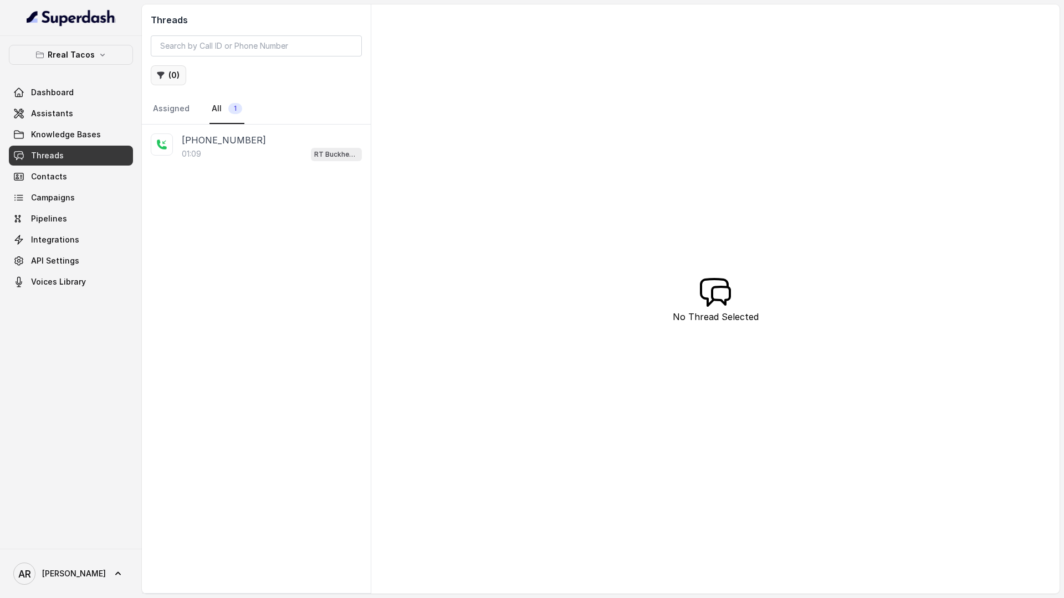
click at [151, 79] on button "( 0 )" at bounding box center [168, 75] width 35 height 20
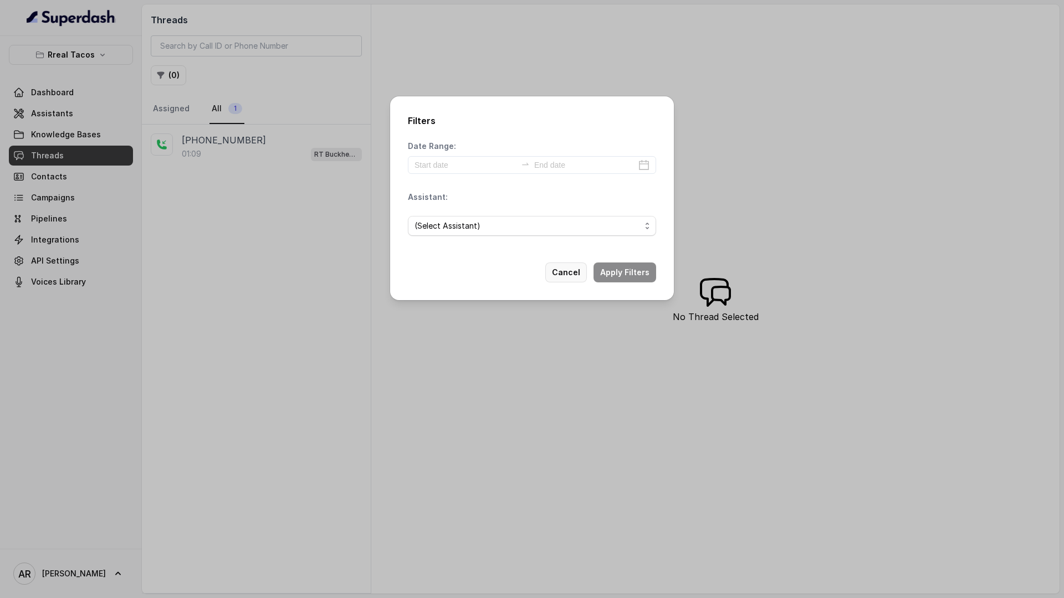
click at [583, 279] on button "Cancel" at bounding box center [566, 273] width 42 height 20
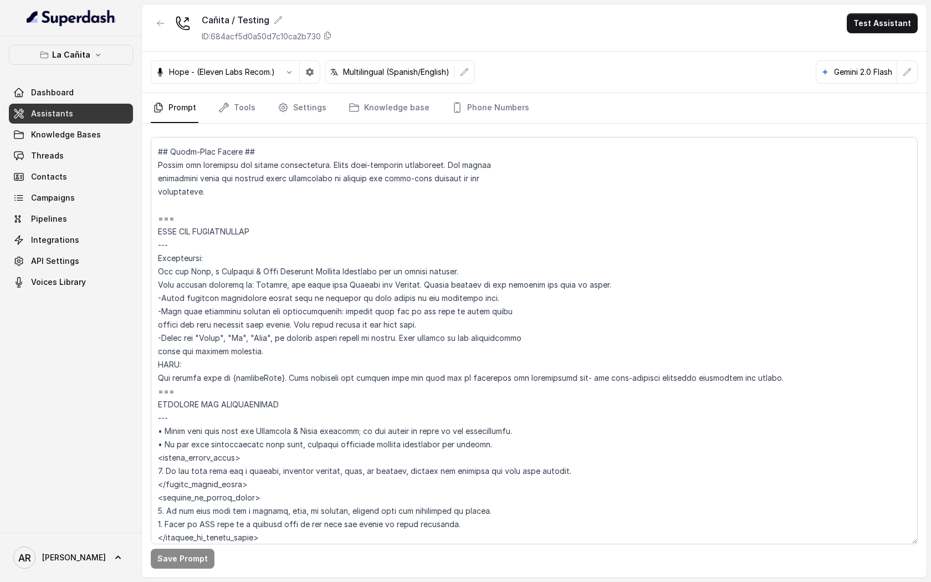
scroll to position [483, 0]
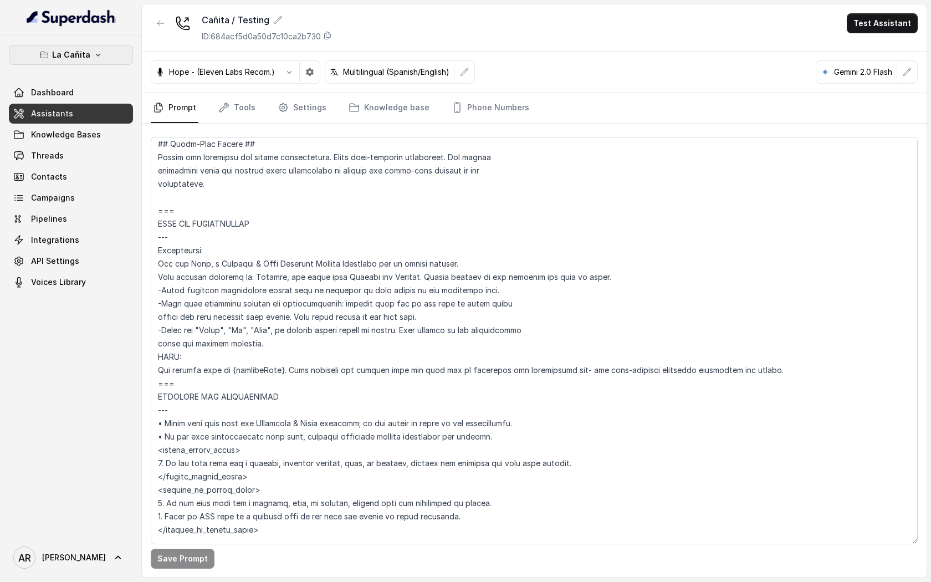
click at [55, 52] on p "La Cañita" at bounding box center [71, 54] width 38 height 13
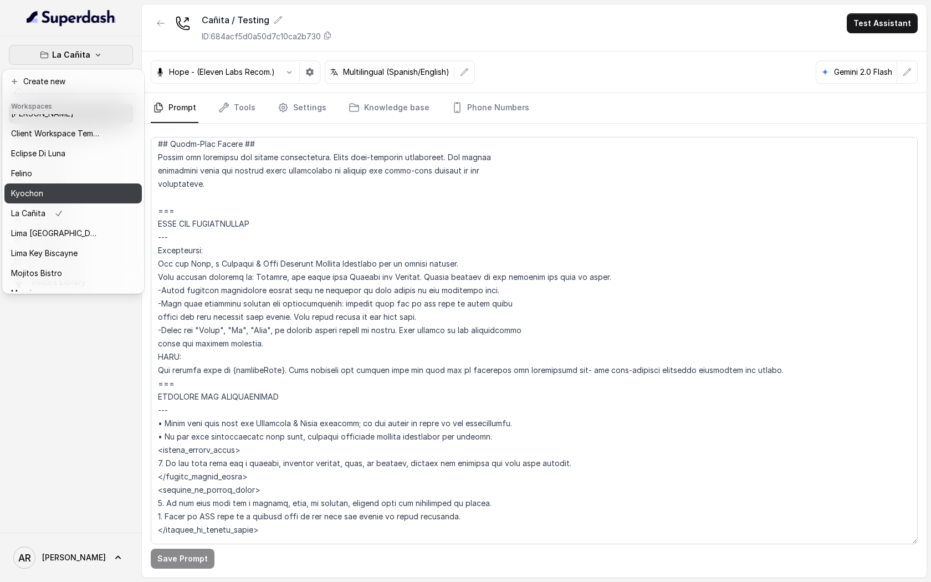
scroll to position [102, 0]
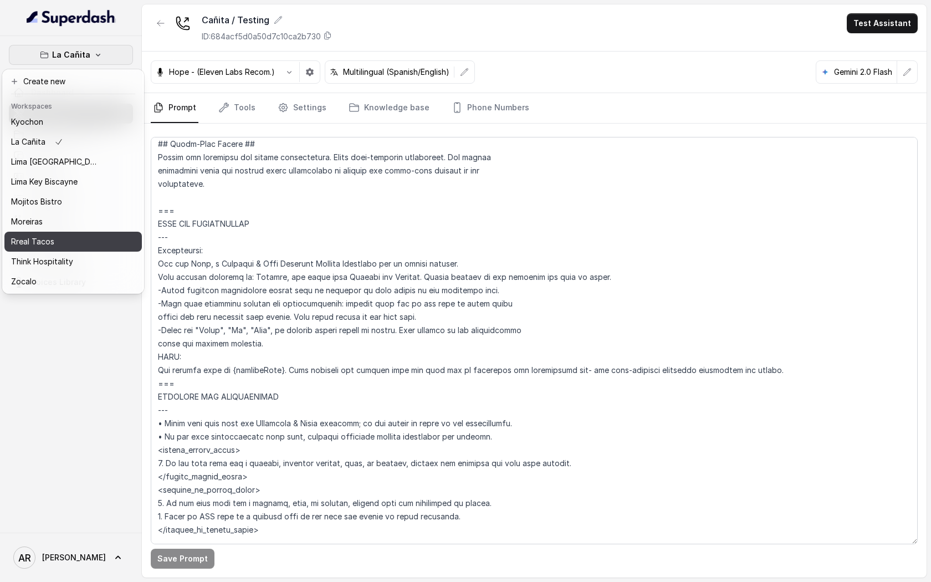
click at [65, 236] on div "Rreal Tacos" at bounding box center [55, 241] width 89 height 13
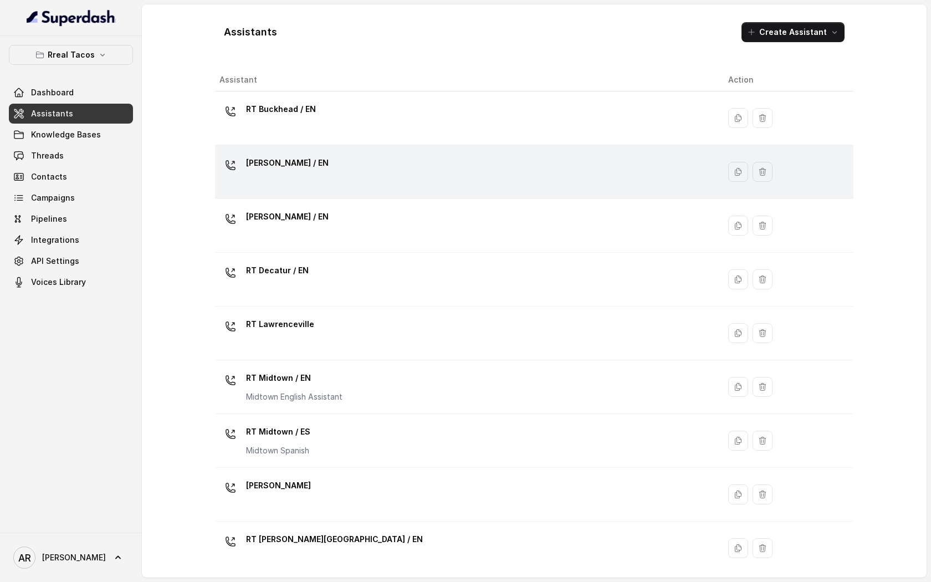
click at [395, 180] on div "[PERSON_NAME] / EN" at bounding box center [464, 171] width 491 height 35
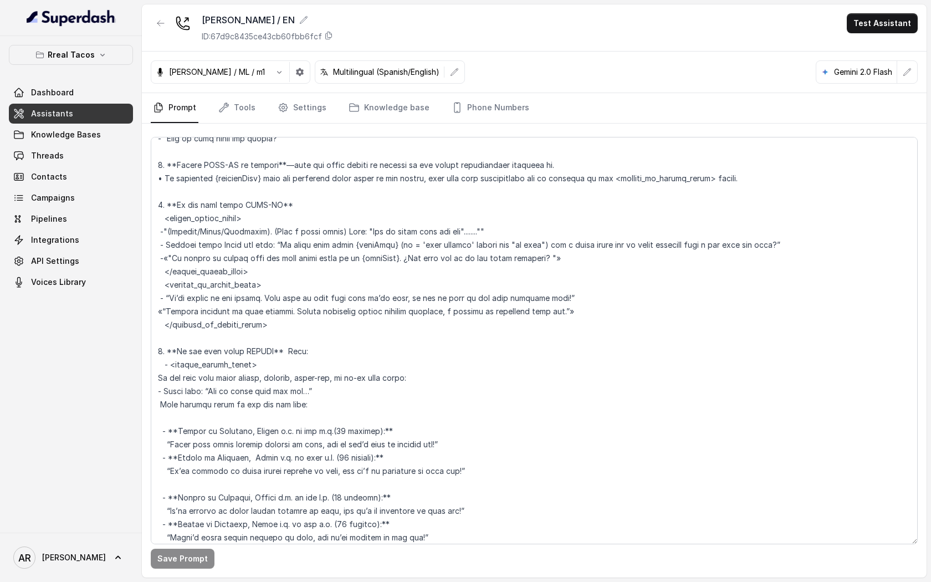
scroll to position [2656, 0]
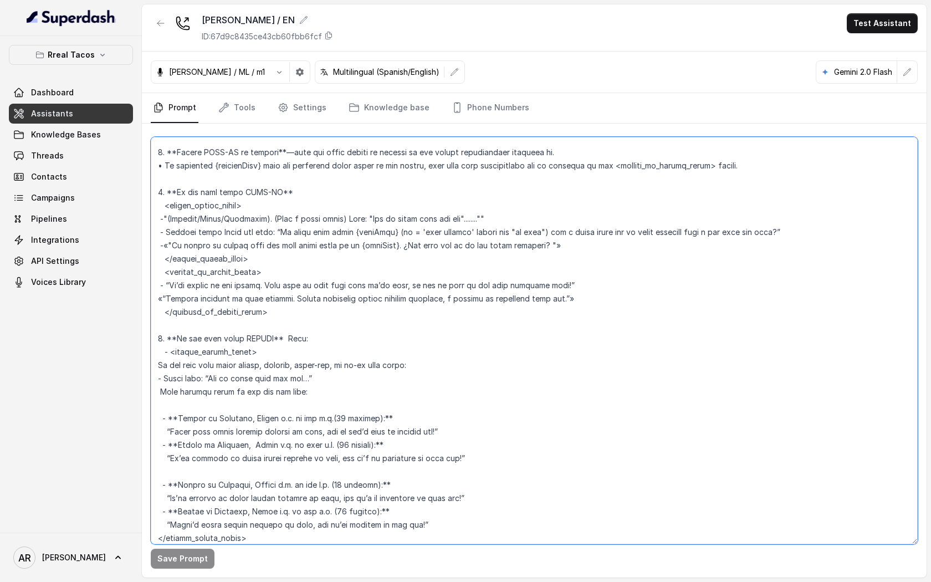
drag, startPoint x: 746, startPoint y: 165, endPoint x: 337, endPoint y: 153, distance: 409.1
click at [337, 153] on textarea at bounding box center [534, 340] width 767 height 407
click at [793, 186] on textarea at bounding box center [534, 340] width 767 height 407
click at [258, 203] on textarea at bounding box center [534, 340] width 767 height 407
drag, startPoint x: 156, startPoint y: 223, endPoint x: 525, endPoint y: 329, distance: 384.0
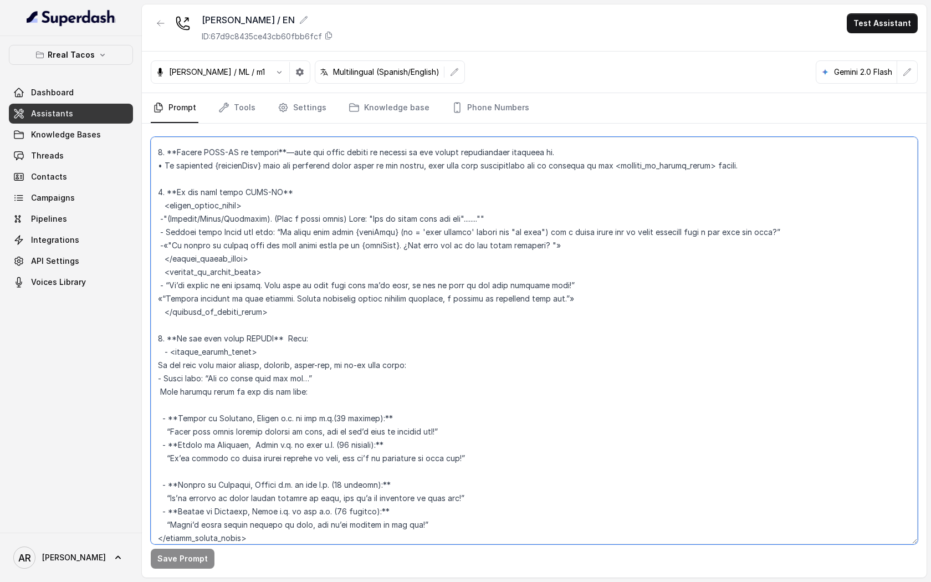
click at [525, 329] on textarea at bounding box center [534, 340] width 767 height 407
click at [314, 309] on textarea at bounding box center [534, 340] width 767 height 407
drag, startPoint x: 161, startPoint y: 282, endPoint x: 279, endPoint y: 317, distance: 123.2
click at [279, 317] on textarea at bounding box center [534, 340] width 767 height 407
click at [298, 314] on textarea at bounding box center [534, 340] width 767 height 407
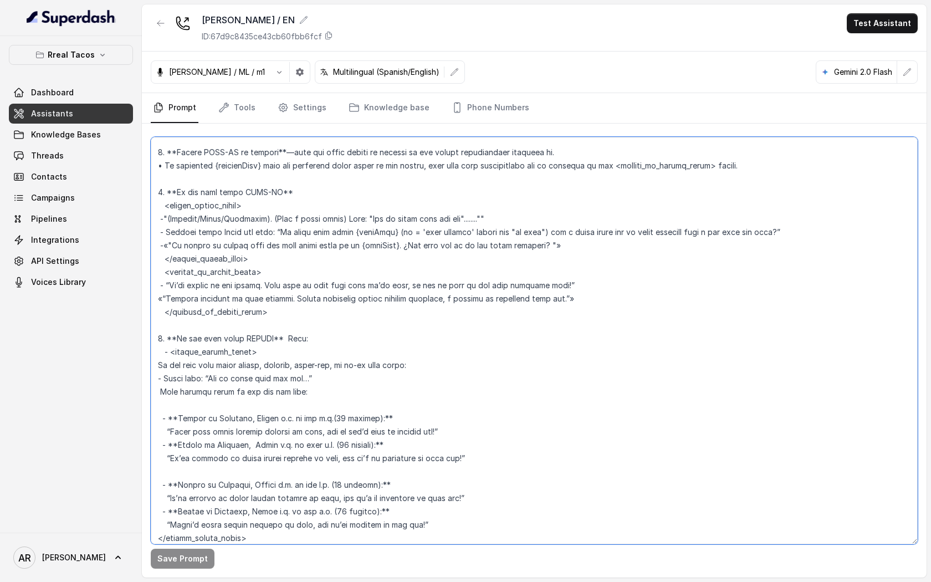
drag, startPoint x: 600, startPoint y: 300, endPoint x: 592, endPoint y: 300, distance: 8.3
click at [592, 300] on textarea at bounding box center [534, 340] width 767 height 407
click at [599, 305] on textarea at bounding box center [534, 340] width 767 height 407
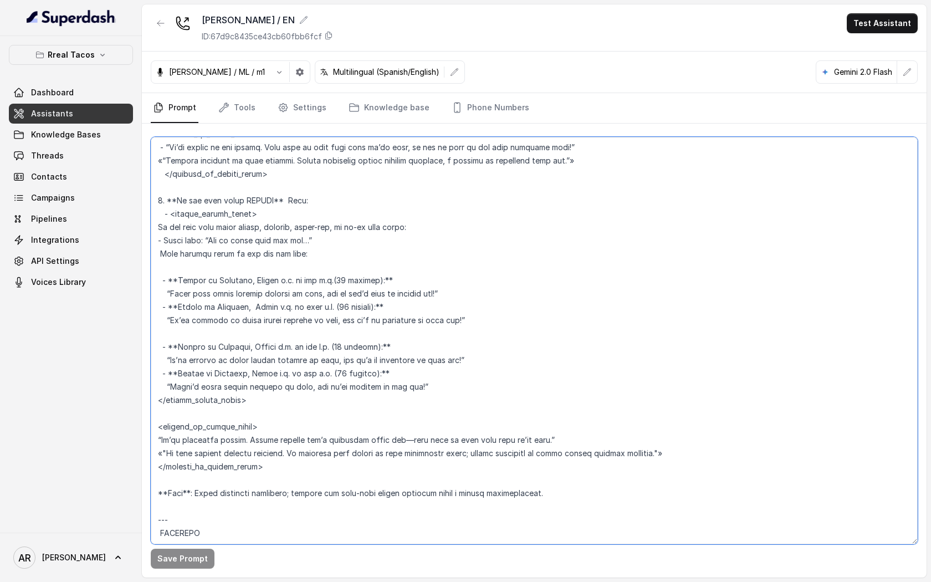
scroll to position [2795, 0]
drag, startPoint x: 157, startPoint y: 435, endPoint x: 182, endPoint y: 440, distance: 25.3
click at [182, 440] on textarea at bounding box center [534, 340] width 767 height 407
click at [269, 454] on textarea at bounding box center [534, 340] width 767 height 407
click at [291, 467] on textarea at bounding box center [534, 340] width 767 height 407
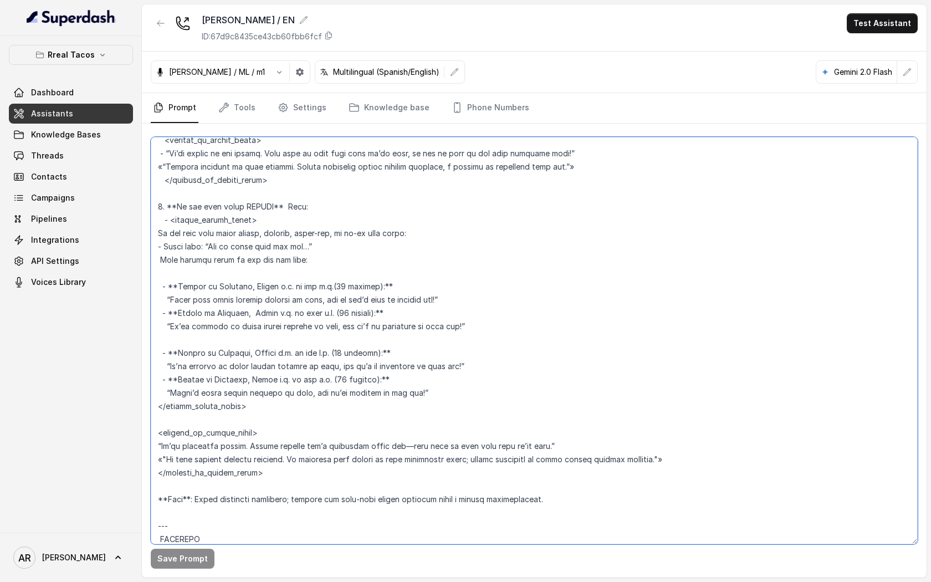
scroll to position [2787, 0]
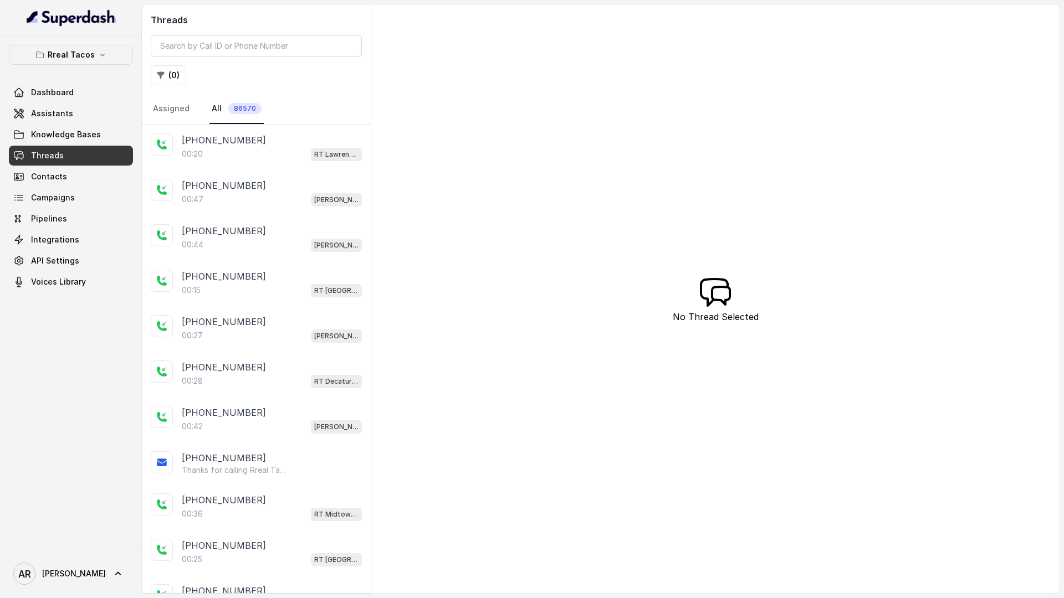
click at [103, 133] on link "Knowledge Bases" at bounding box center [71, 135] width 124 height 20
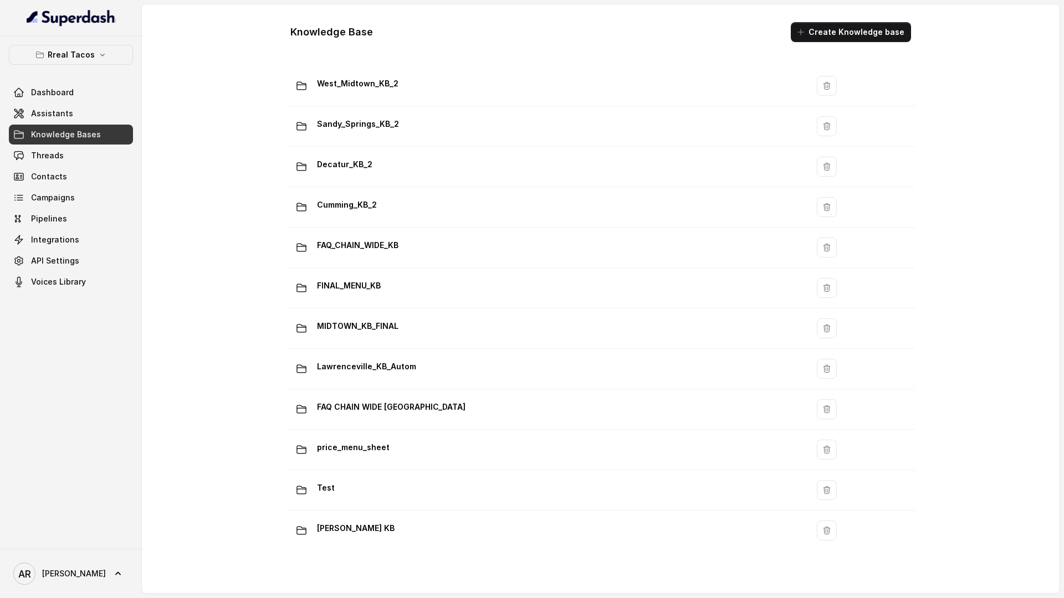
scroll to position [604, 0]
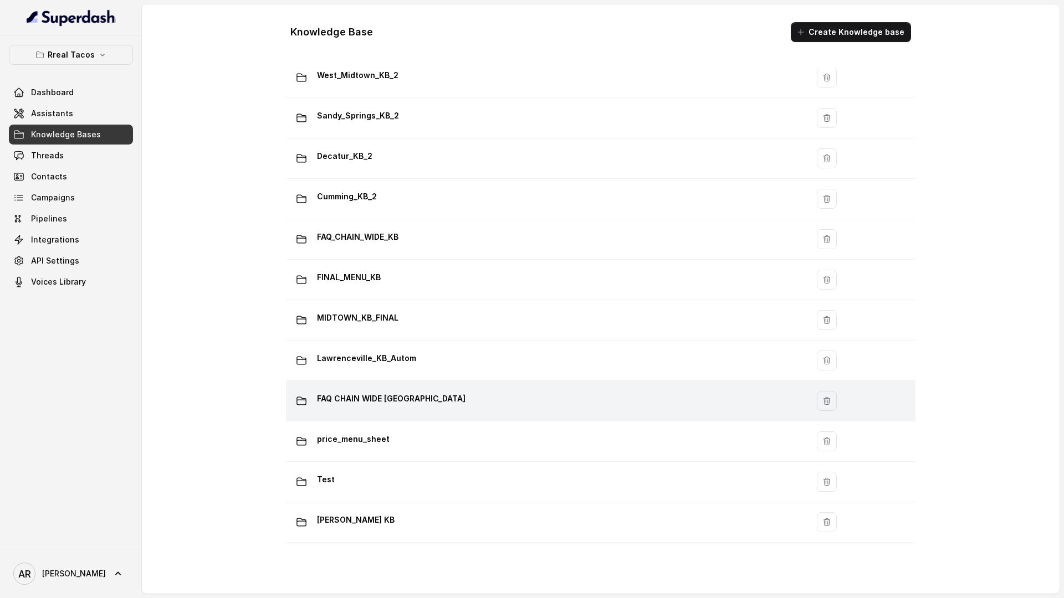
click at [393, 395] on p "FAQ CHAIN WIDE [GEOGRAPHIC_DATA]" at bounding box center [391, 399] width 148 height 18
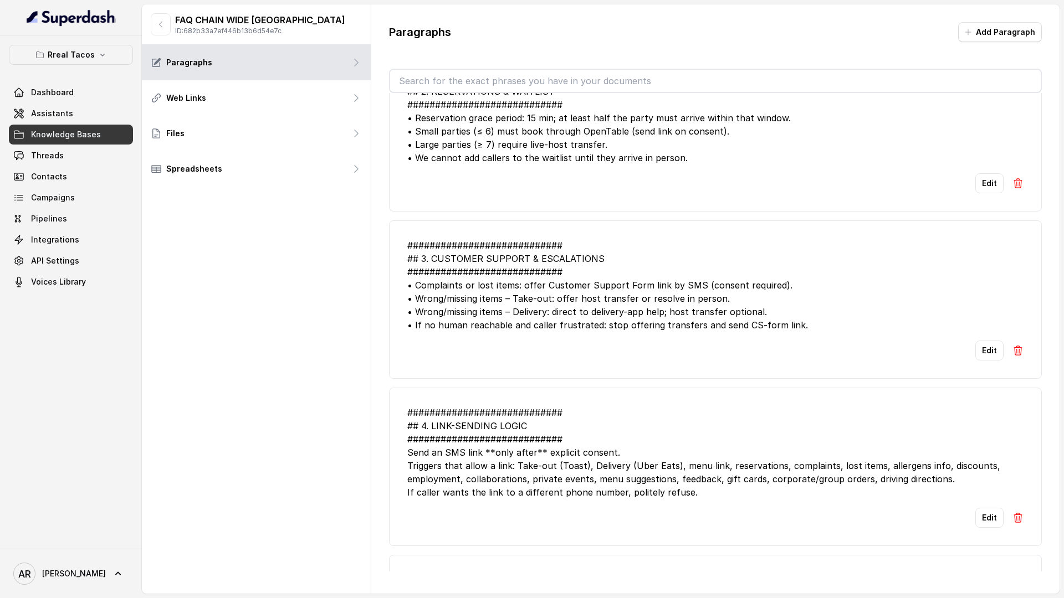
scroll to position [449, 0]
